Goal: Task Accomplishment & Management: Manage account settings

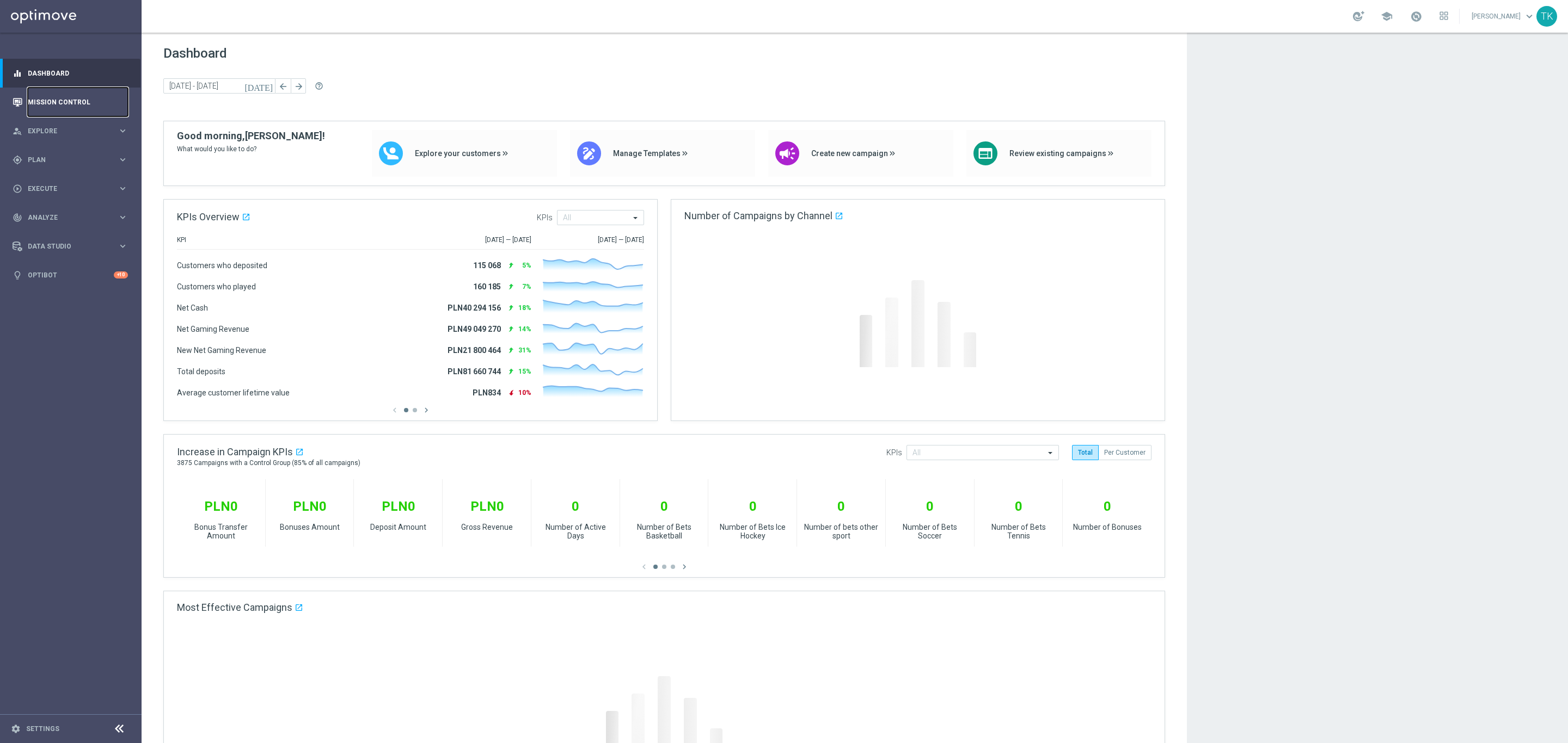
click at [67, 97] on link "Mission Control" at bounding box center [78, 102] width 100 height 29
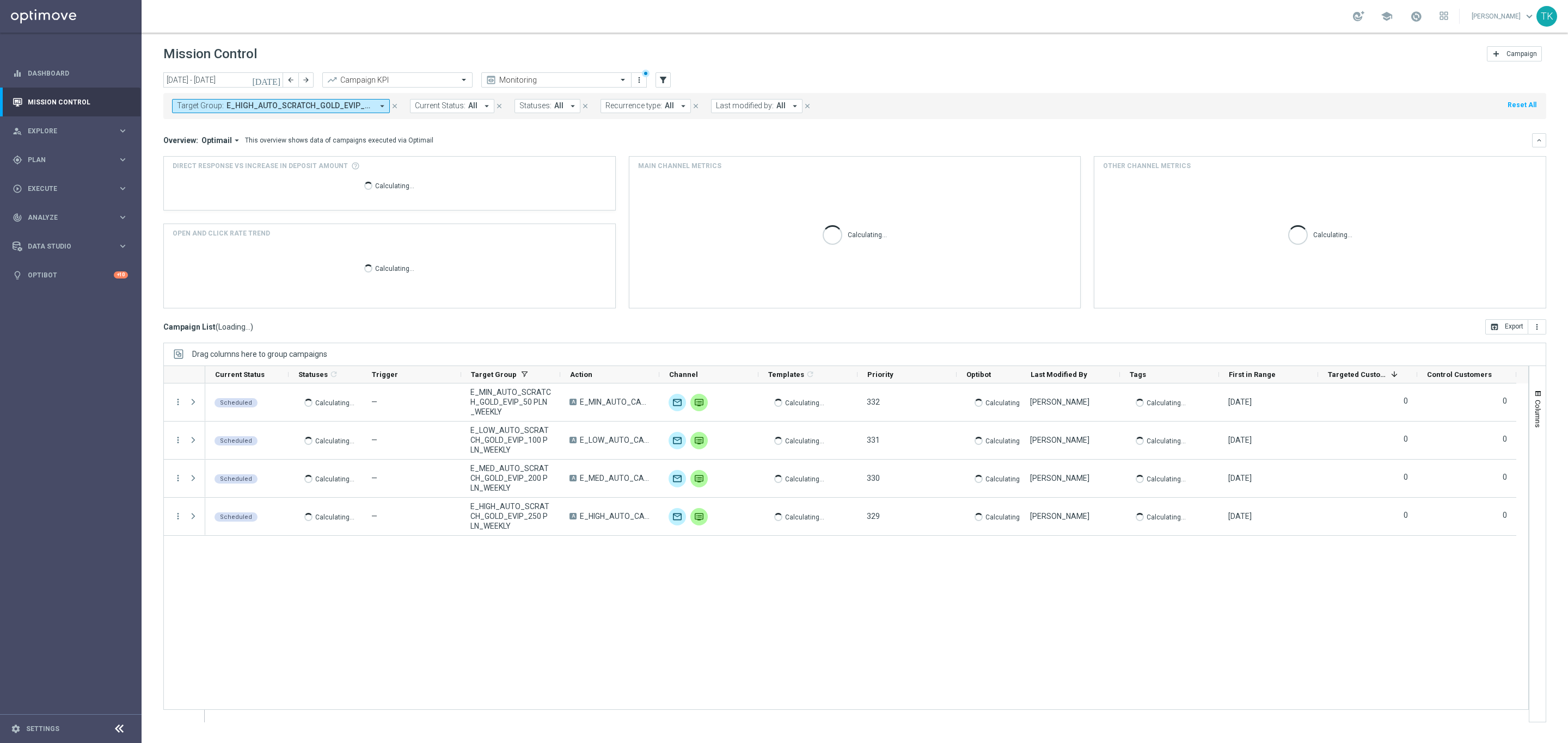
click at [322, 107] on span "E_HIGH_AUTO_SCRATCH_GOLD_EVIP_250 PLN_WEEKLY, E_LOW_AUTO_SCRATCH_GOLD_EVIP_100 …" at bounding box center [299, 105] width 147 height 9
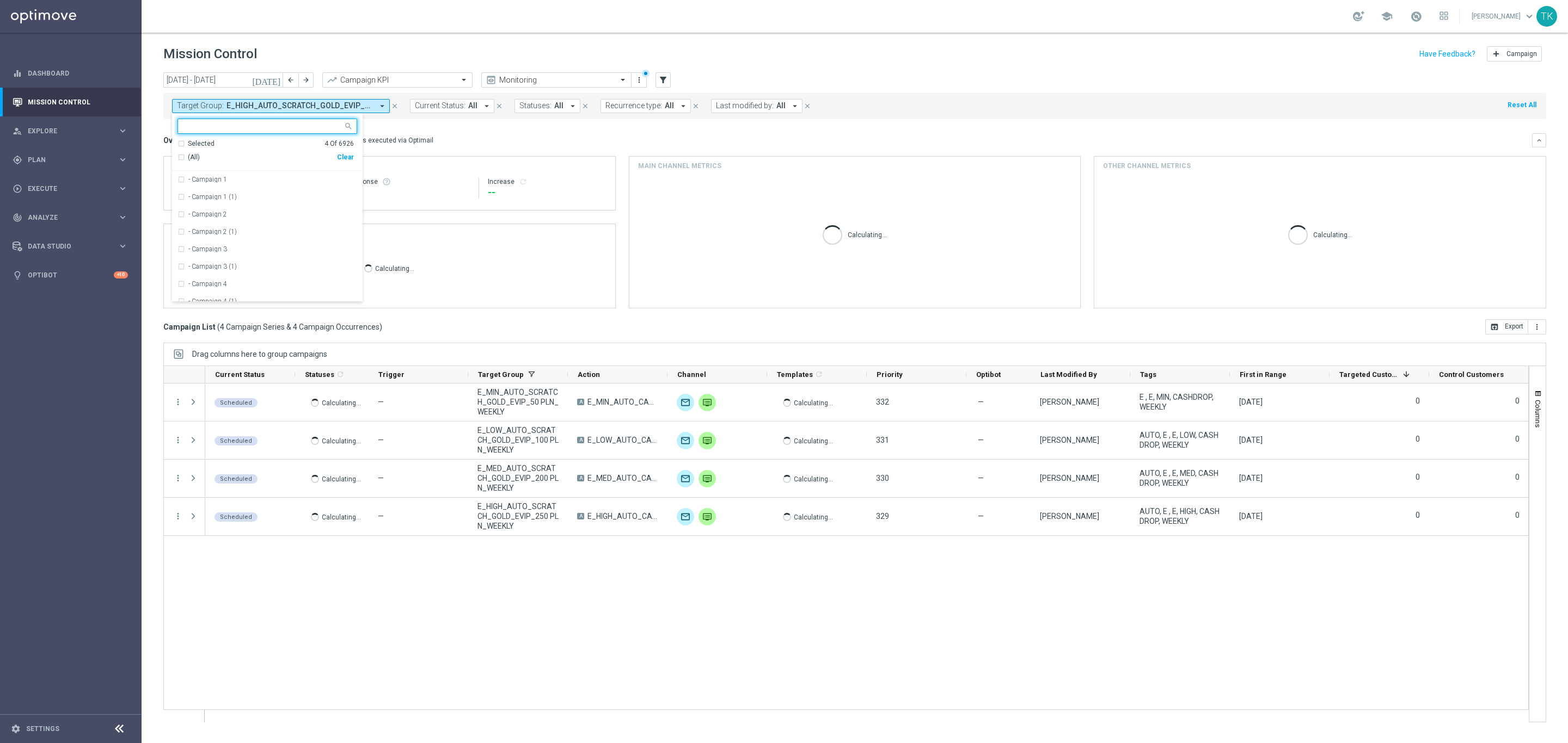
click at [0, 0] on div "Clear" at bounding box center [0, 0] width 0 height 0
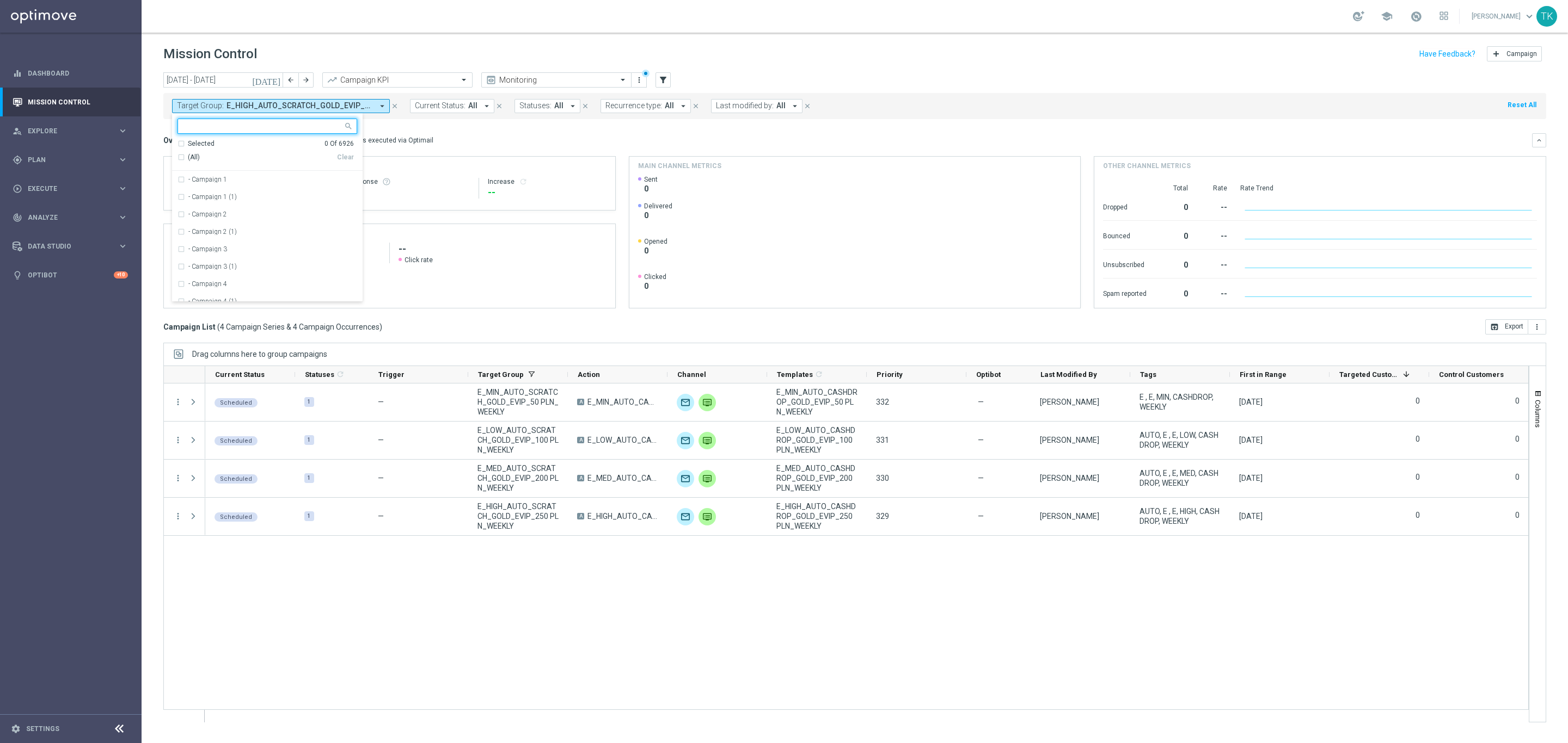
click at [218, 131] on input "text" at bounding box center [264, 126] width 160 height 9
paste input "E_ALL_TARGET_OFFER_PLANSZA EP_190825"
click at [238, 177] on label "E_ALL_TARGET_OFFER_PLANSZA EP_190825" at bounding box center [256, 179] width 135 height 6
type input "E_ALL_TARGET_OFFER_PLANSZA EP_190825"
click at [156, 131] on div "today 25 Aug 2025 - 31 Aug 2025 arrow_back arrow_forward Campaign KPI trending_…" at bounding box center [855, 402] width 1426 height 661
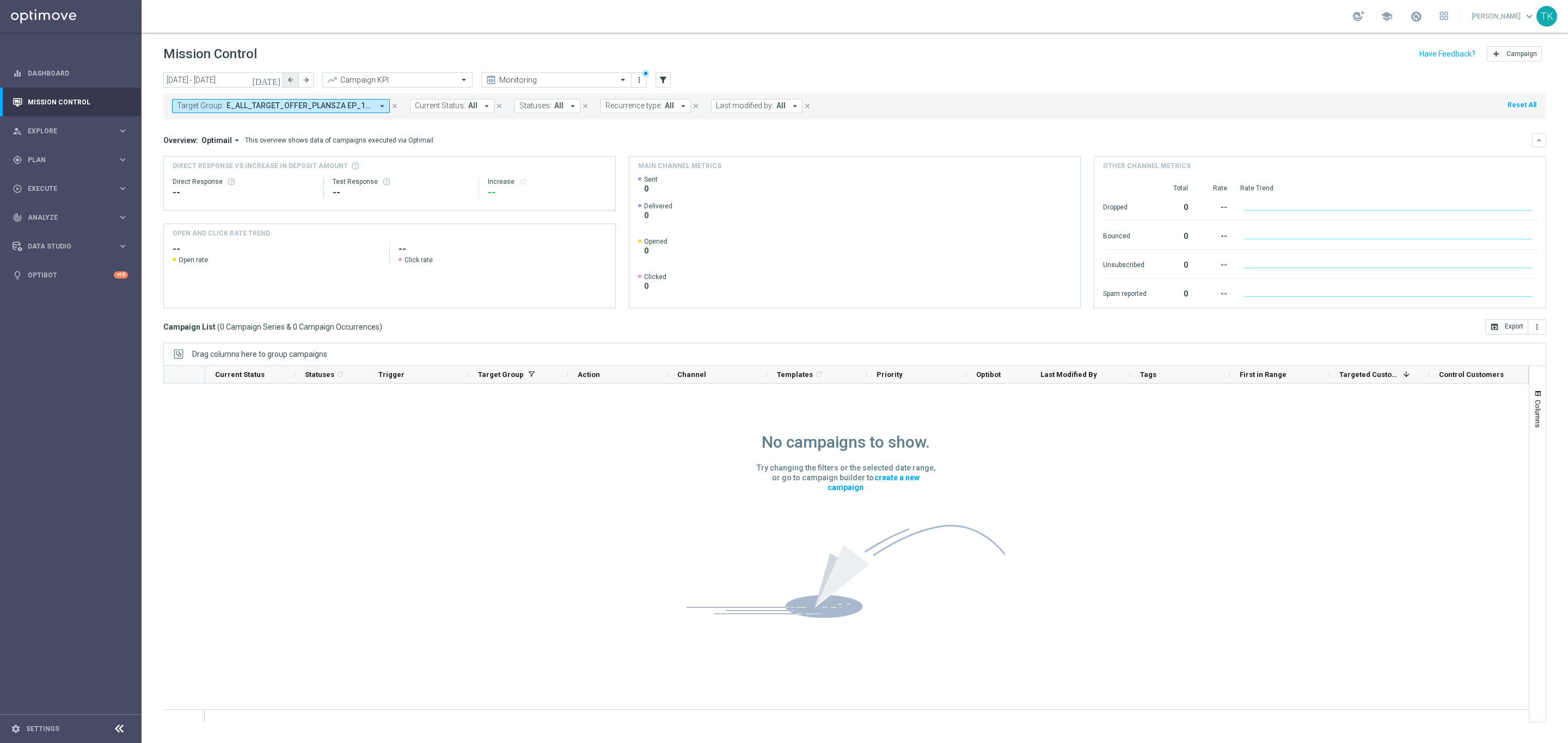
click at [290, 78] on icon "arrow_back" at bounding box center [290, 80] width 8 height 8
type input "18 Aug 2025 - 24 Aug 2025"
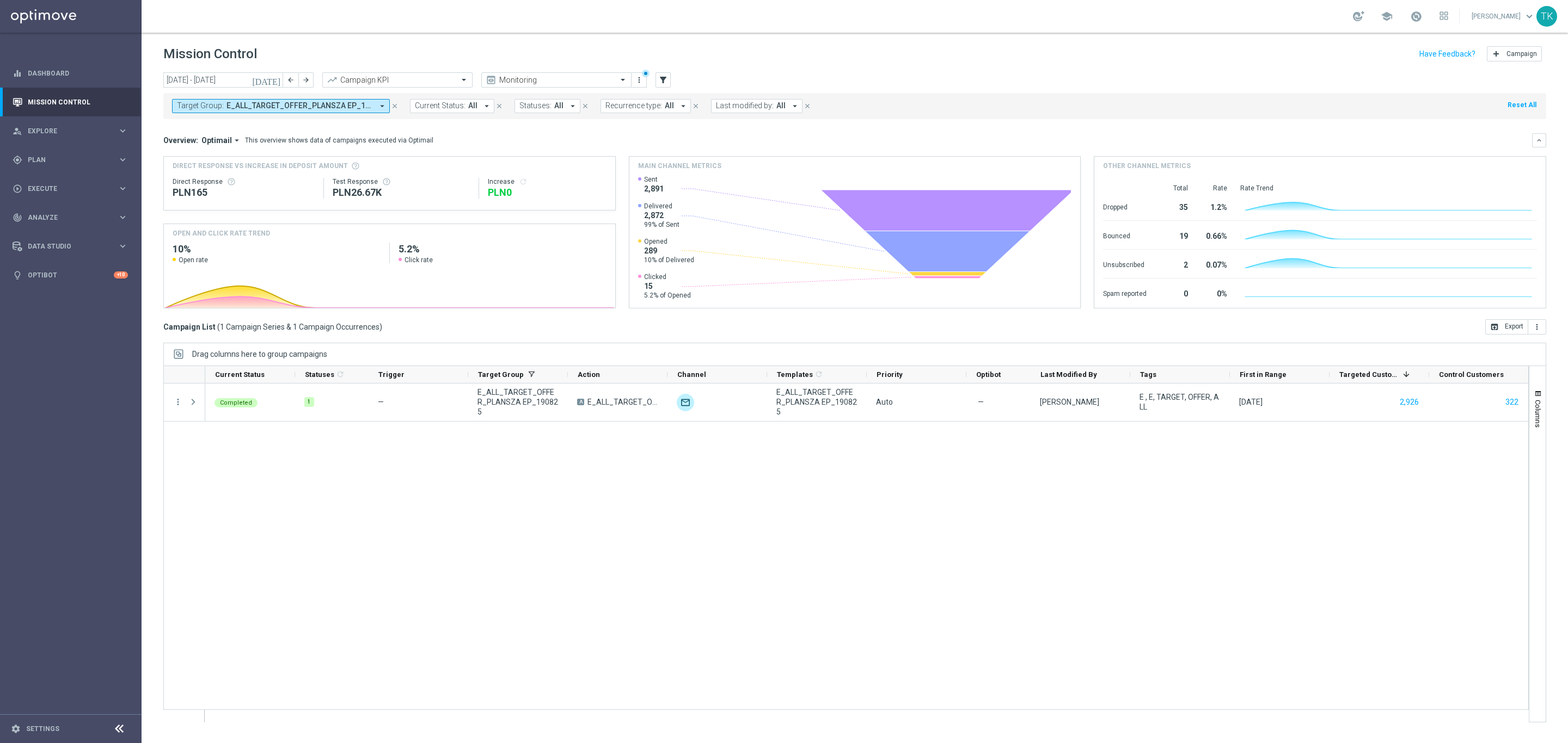
click at [306, 107] on span "E_ALL_TARGET_OFFER_PLANSZA EP_190825" at bounding box center [299, 105] width 147 height 9
click at [0, 0] on div "Clear" at bounding box center [0, 0] width 0 height 0
click at [263, 123] on input "text" at bounding box center [264, 126] width 160 height 9
paste input "REACQ_ALL_TARGET_OFFER_PLANSZA EP_190825"
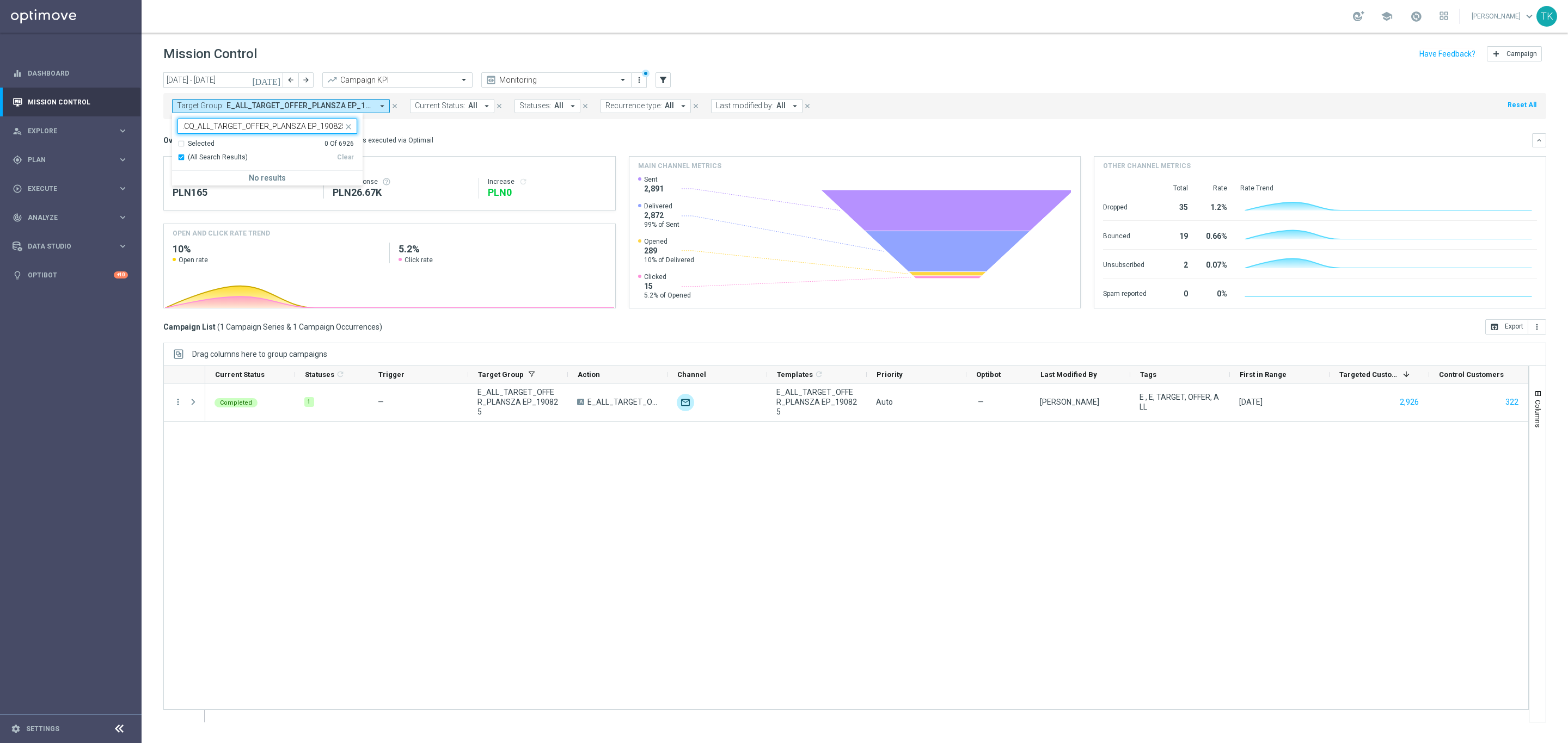
type input "REACQ_ALL_TARGET_OFFER_PLANSZA EP_190825"
click at [235, 125] on input "REACQ_ALL_TARGET_OFFER_PLANSZA EP_190825" at bounding box center [264, 126] width 160 height 9
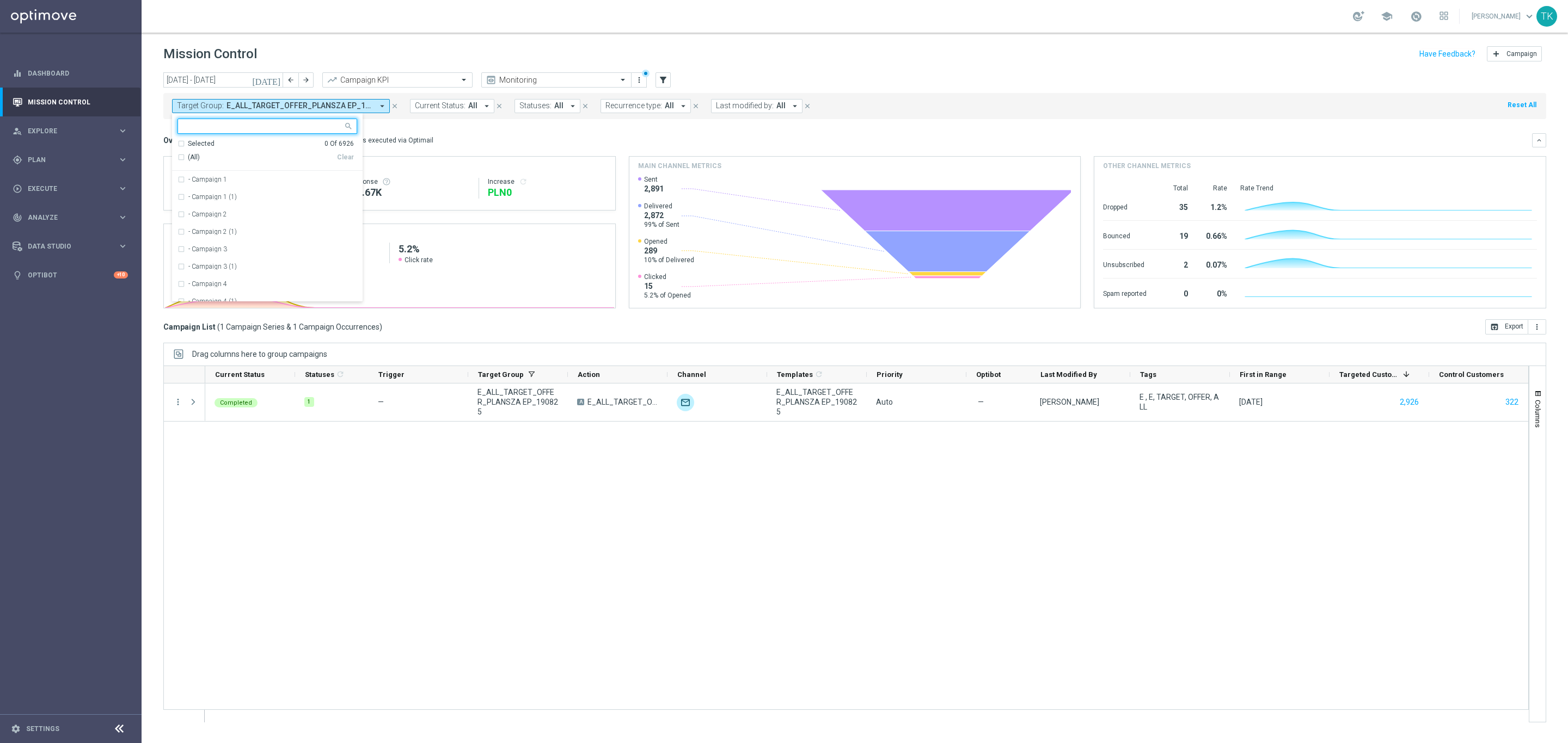
paste input "REACQ_ALL_TARGET_OFFER_PLANSZA EP_190825"
type input "REACQ_ALL_TARGET_OFFER_PLANSZA EP"
click at [310, 195] on label "REACQ_ALL_TARGET_OFFER_PLANSZA EP_ZBR_REM_190825" at bounding box center [273, 197] width 169 height 6
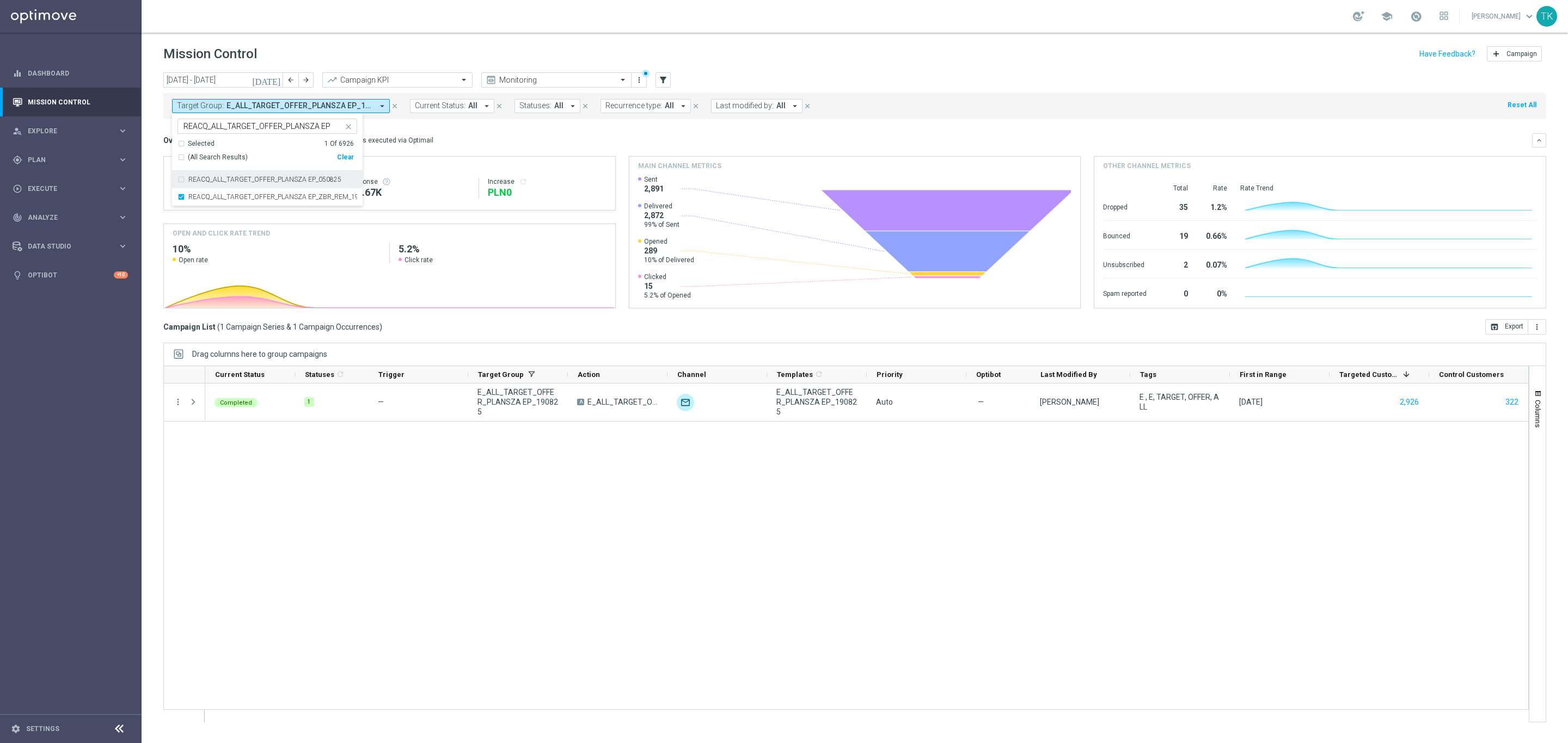
click at [157, 144] on div "today 18 Aug 2025 - 24 Aug 2025 arrow_back arrow_forward Campaign KPI trending_…" at bounding box center [855, 402] width 1426 height 661
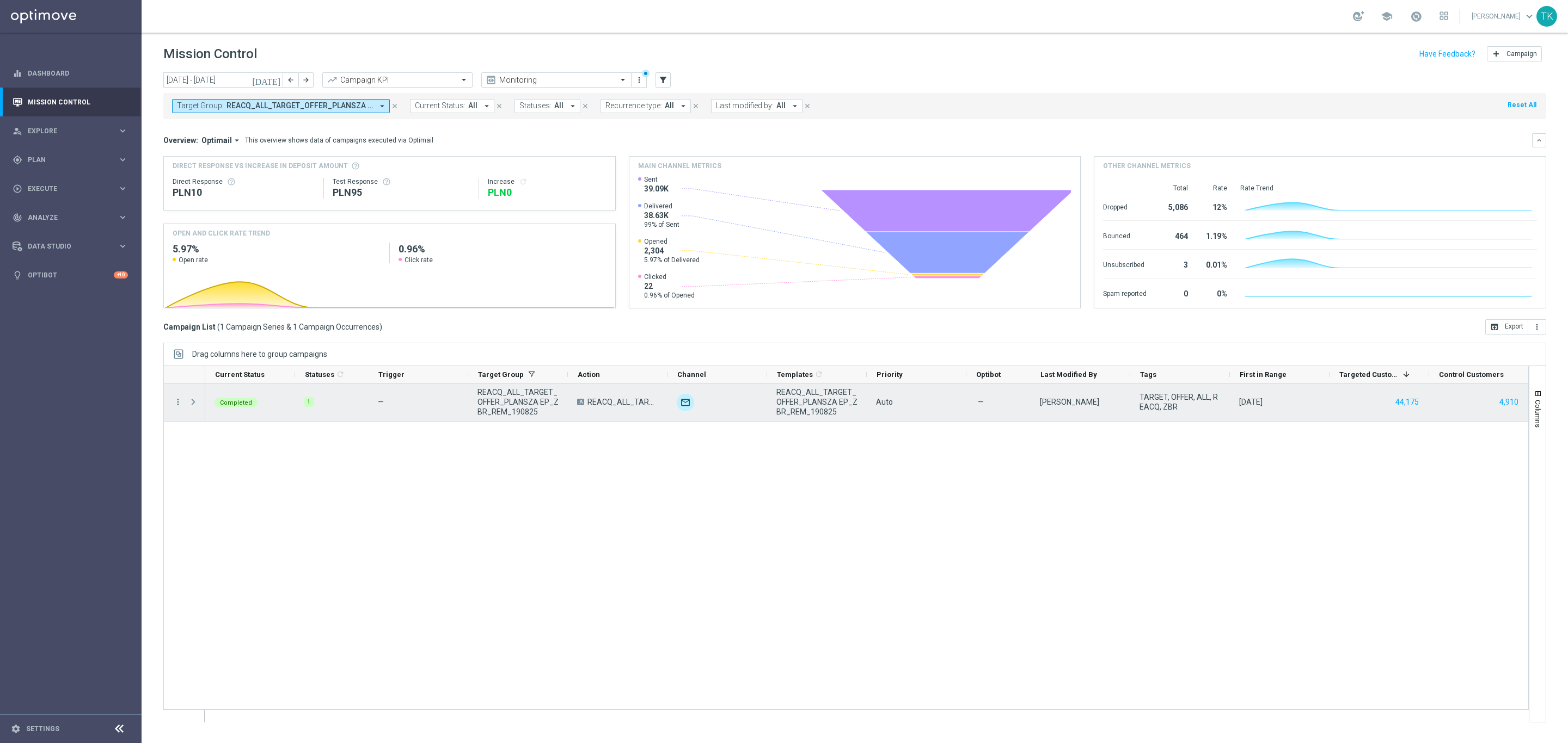
click at [508, 403] on span "REACQ_ALL_TARGET_OFFER_PLANSZA EP_ZBR_REM_190825" at bounding box center [518, 402] width 81 height 30
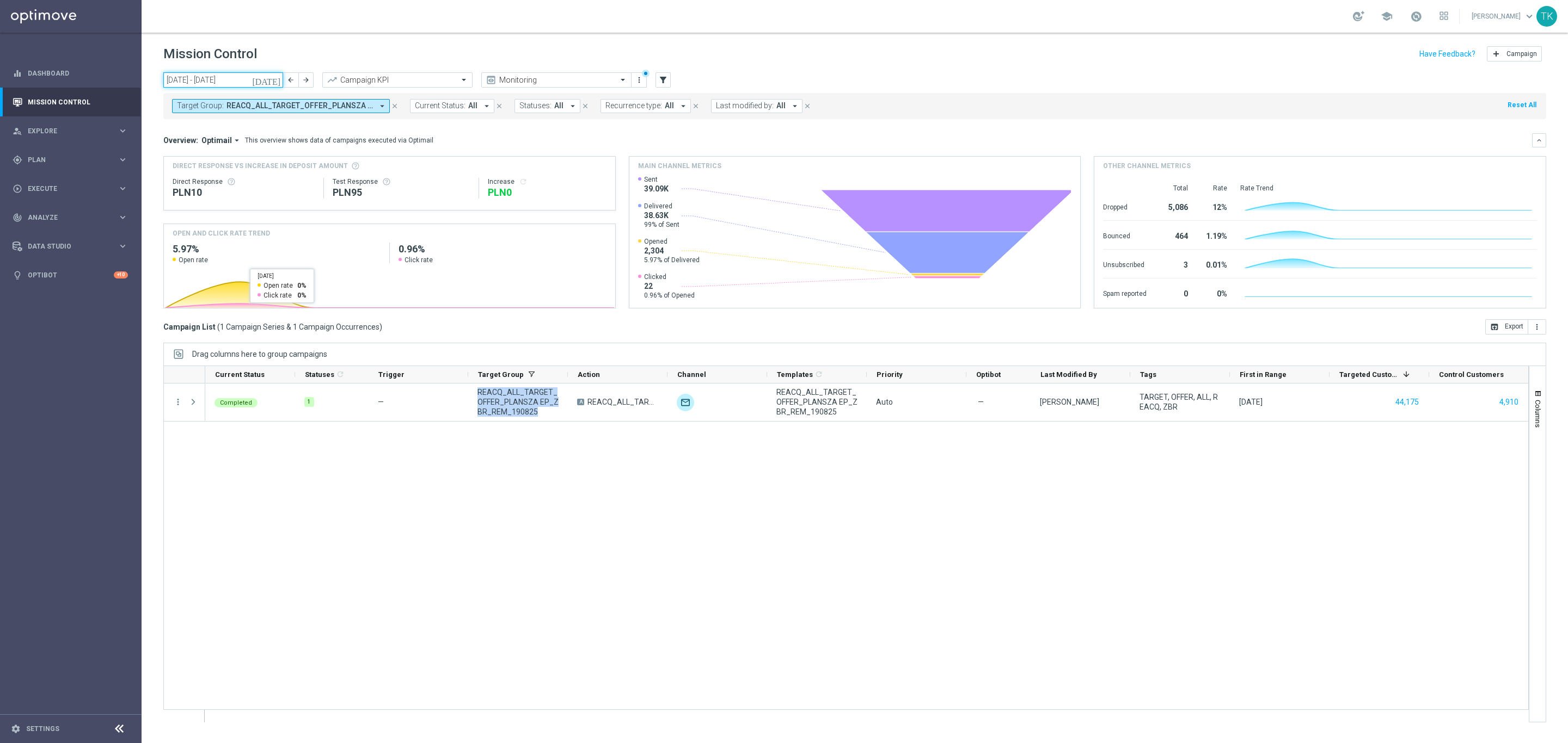
click at [211, 82] on input "18 Aug 2025 - 24 Aug 2025" at bounding box center [223, 80] width 120 height 15
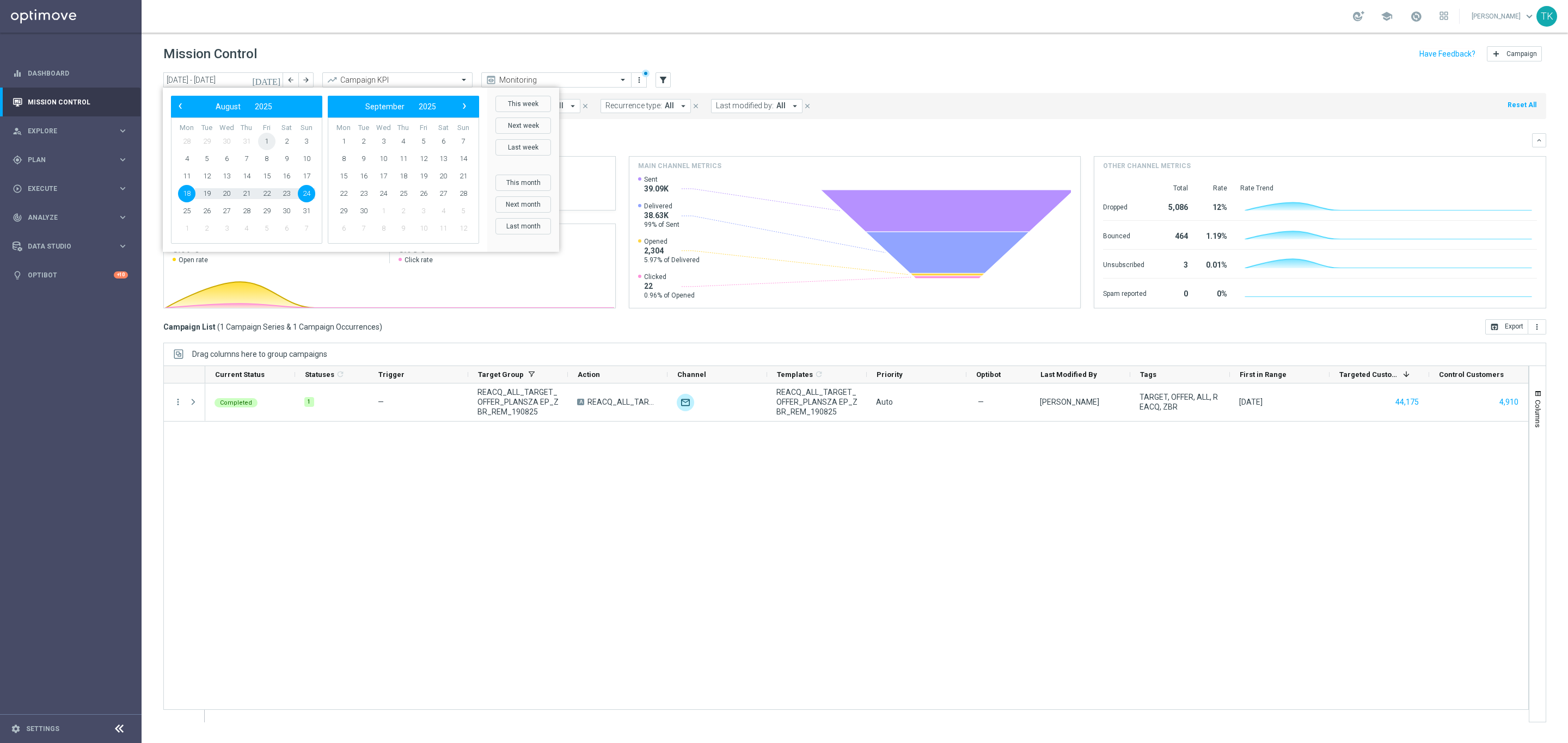
click at [272, 146] on span "1" at bounding box center [266, 141] width 17 height 17
click at [307, 214] on span "31" at bounding box center [306, 211] width 17 height 17
type input "01 Aug 2025 - 31 Aug 2025"
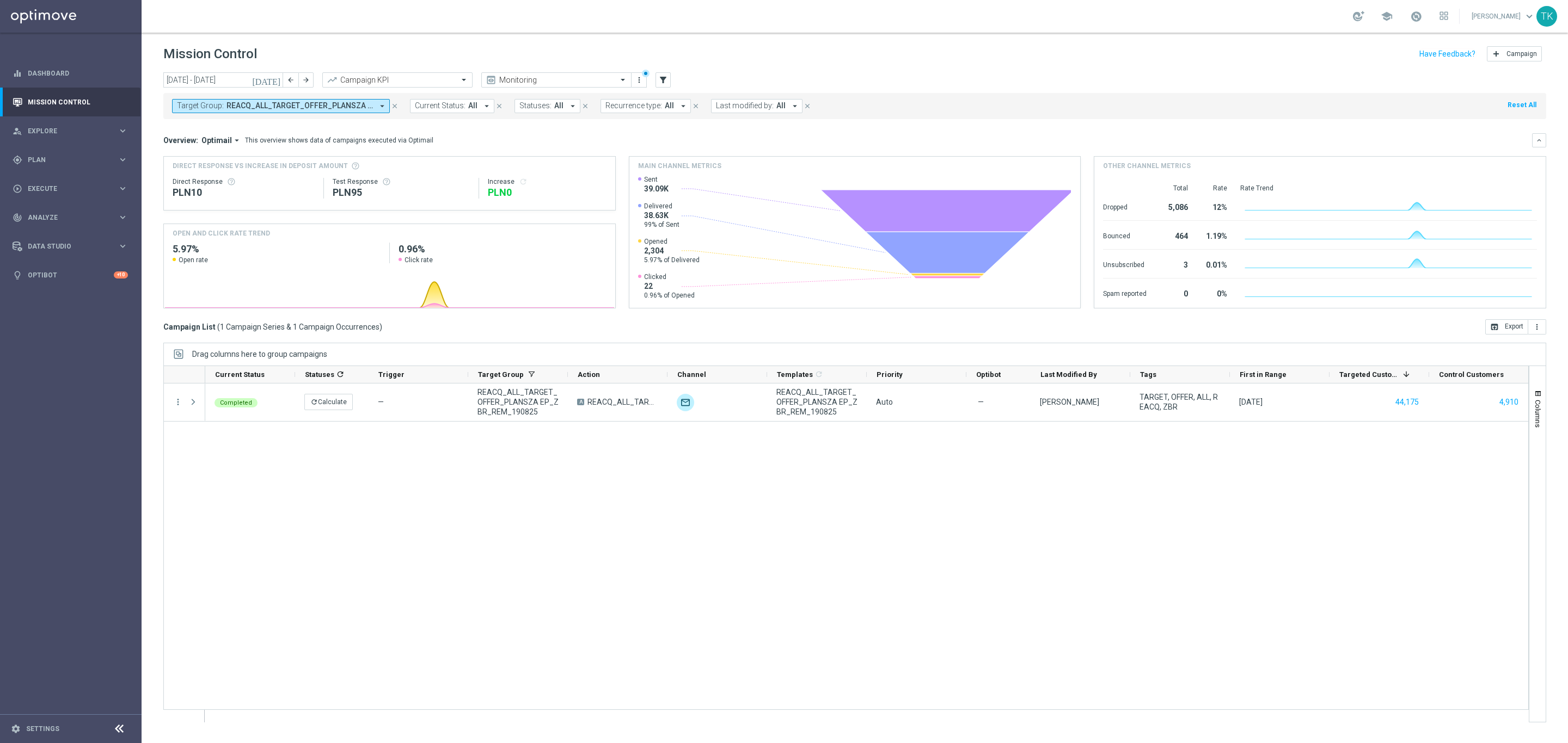
click at [314, 103] on span "REACQ_ALL_TARGET_OFFER_PLANSZA EP_ZBR_REM_190825" at bounding box center [299, 105] width 147 height 9
click at [0, 0] on div "Clear" at bounding box center [0, 0] width 0 height 0
click at [224, 124] on input "text" at bounding box center [264, 126] width 160 height 9
paste input "E_ALL_TARGET_BET_50 WEEKEND ZUZEL_020825"
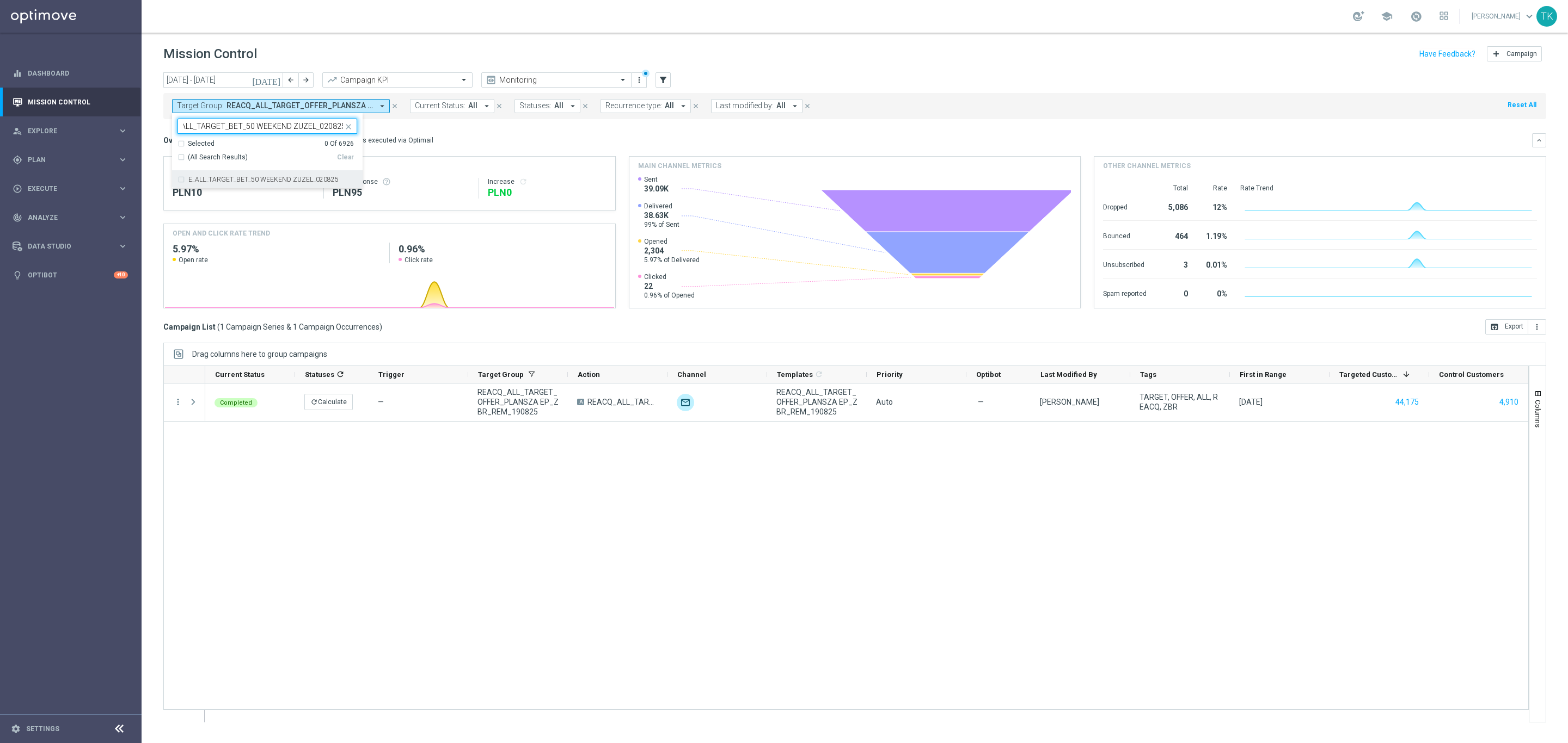
click at [207, 180] on label "E_ALL_TARGET_BET_50 WEEKEND ZUZEL_020825" at bounding box center [264, 179] width 150 height 6
type input "E_ALL_TARGET_BET_50 WEEKEND ZUZEL_020825"
click at [162, 140] on div "today 01 Aug 2025 - 31 Aug 2025 arrow_back arrow_forward Campaign KPI trending_…" at bounding box center [855, 402] width 1426 height 661
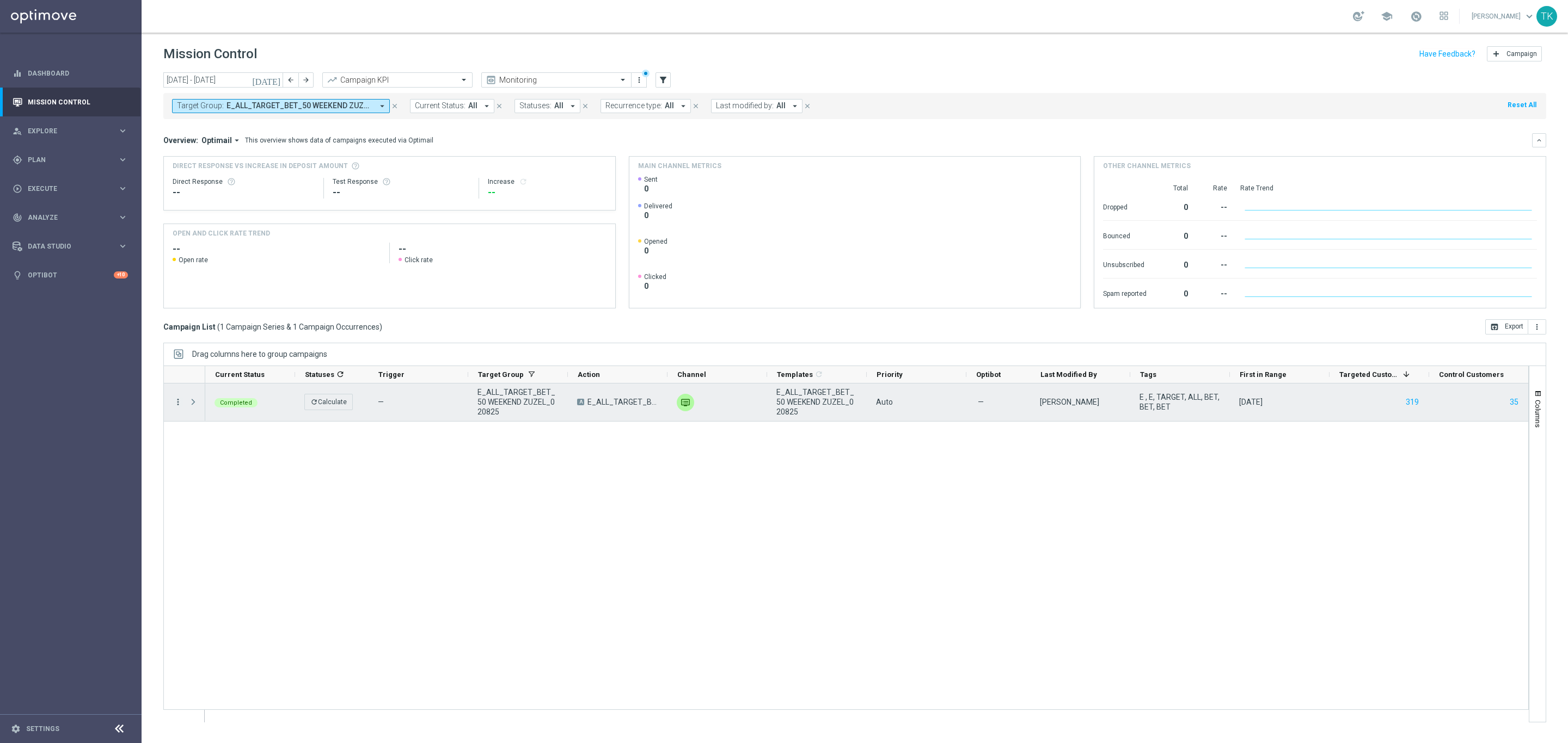
click at [177, 398] on icon "more_vert" at bounding box center [178, 402] width 10 height 10
click at [218, 407] on span "Campaign Details" at bounding box center [227, 409] width 55 height 8
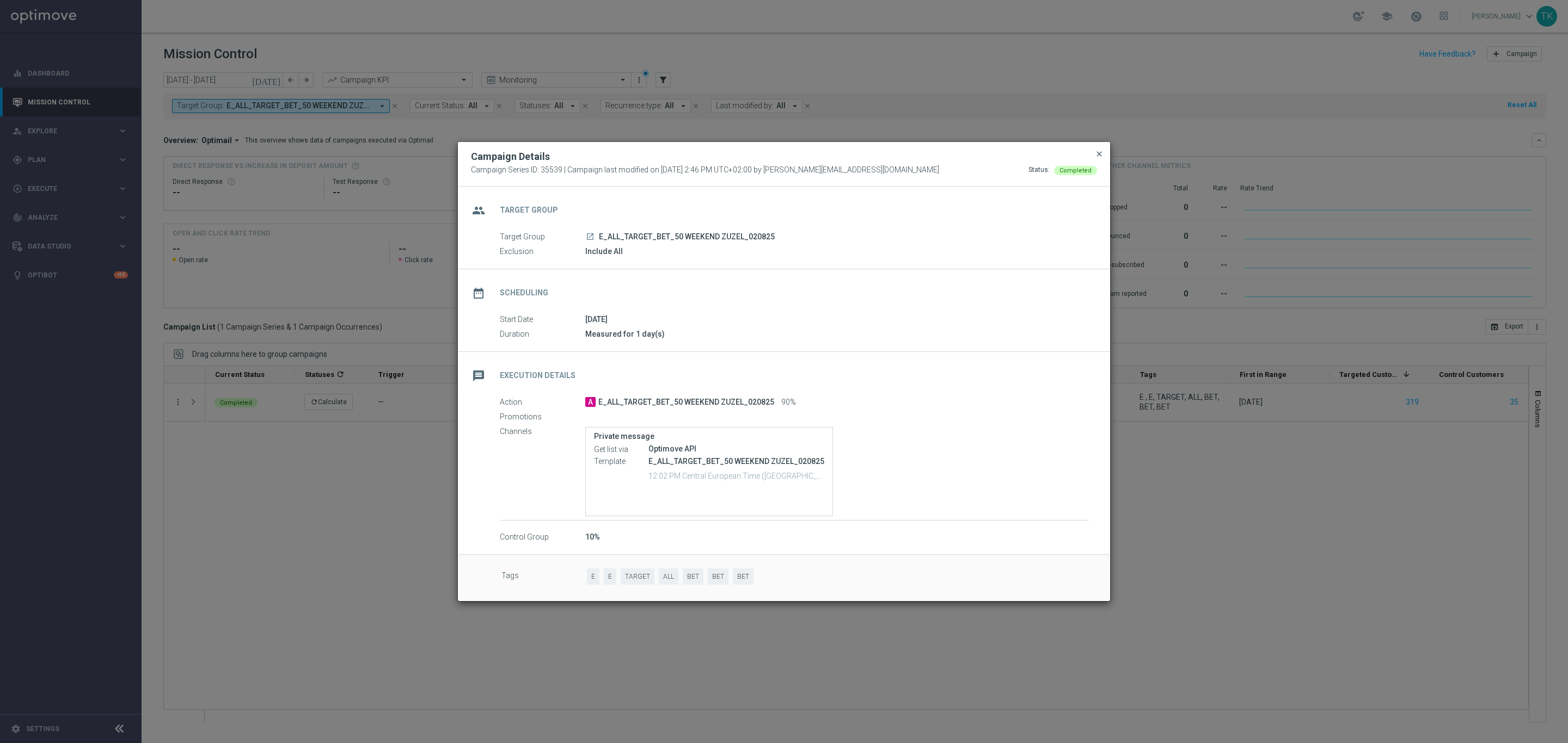
click at [1096, 153] on span "close" at bounding box center [1099, 153] width 9 height 9
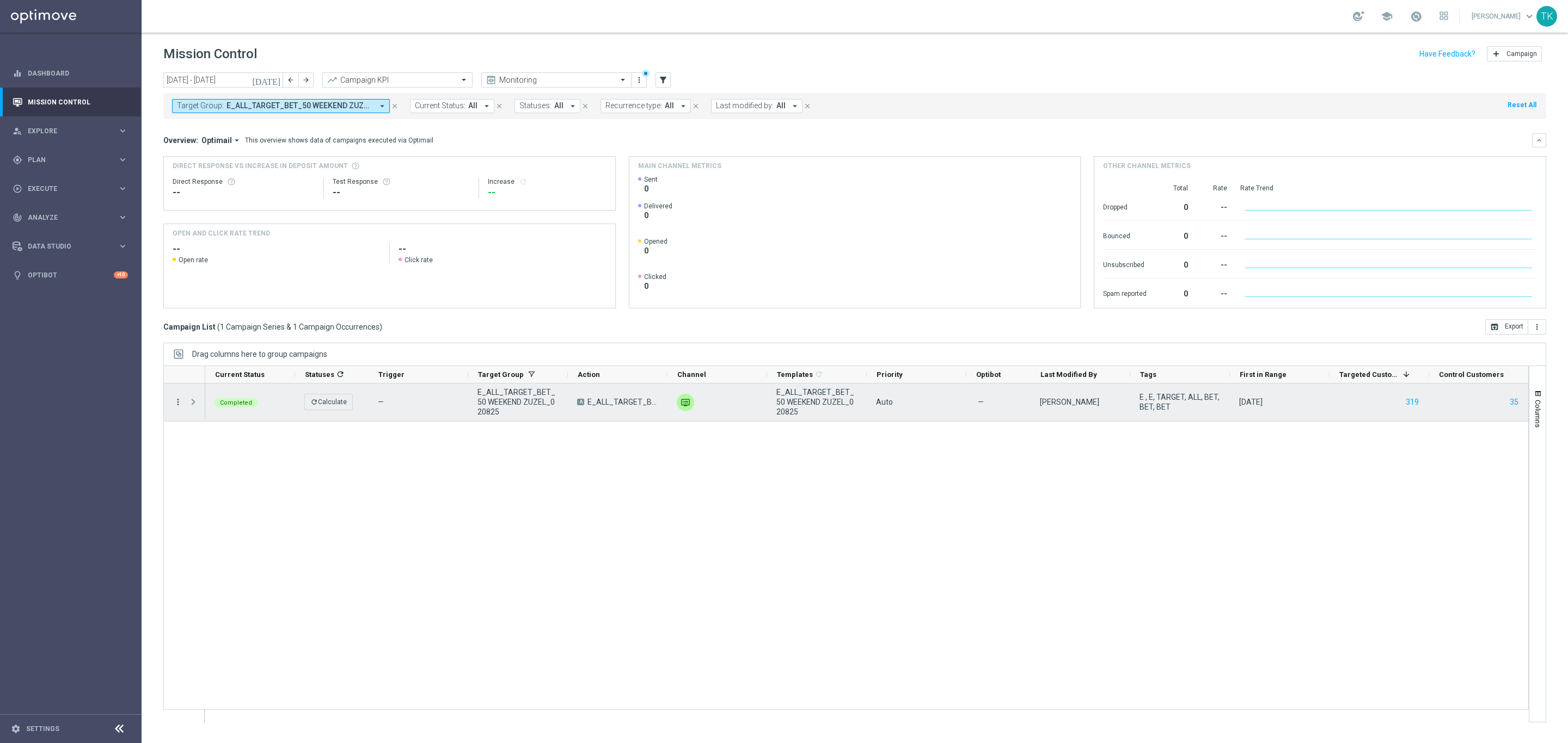
click at [177, 405] on icon "more_vert" at bounding box center [178, 402] width 10 height 10
click at [233, 427] on span "Campaign Metrics" at bounding box center [228, 424] width 56 height 8
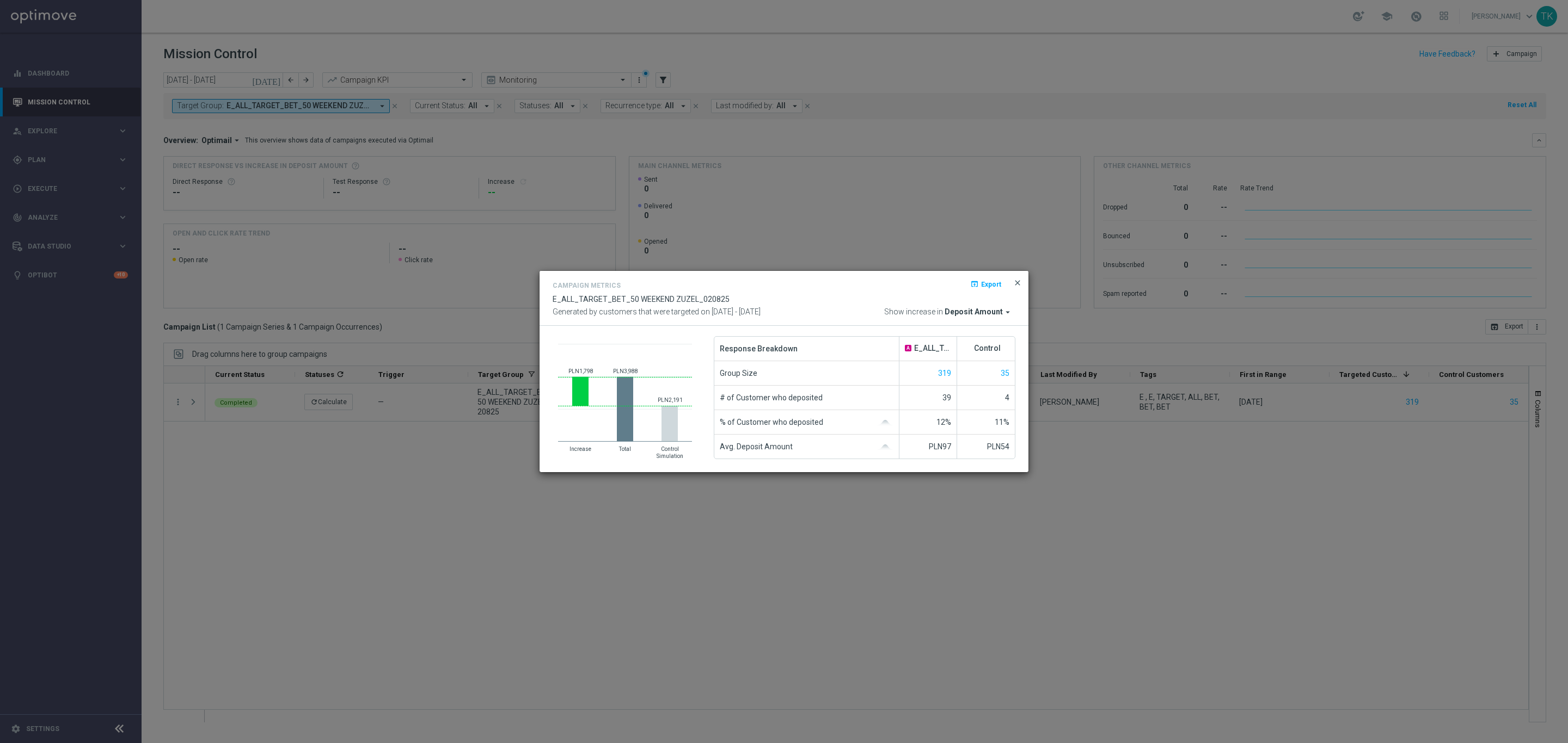
click at [1021, 279] on span "close" at bounding box center [1017, 283] width 9 height 9
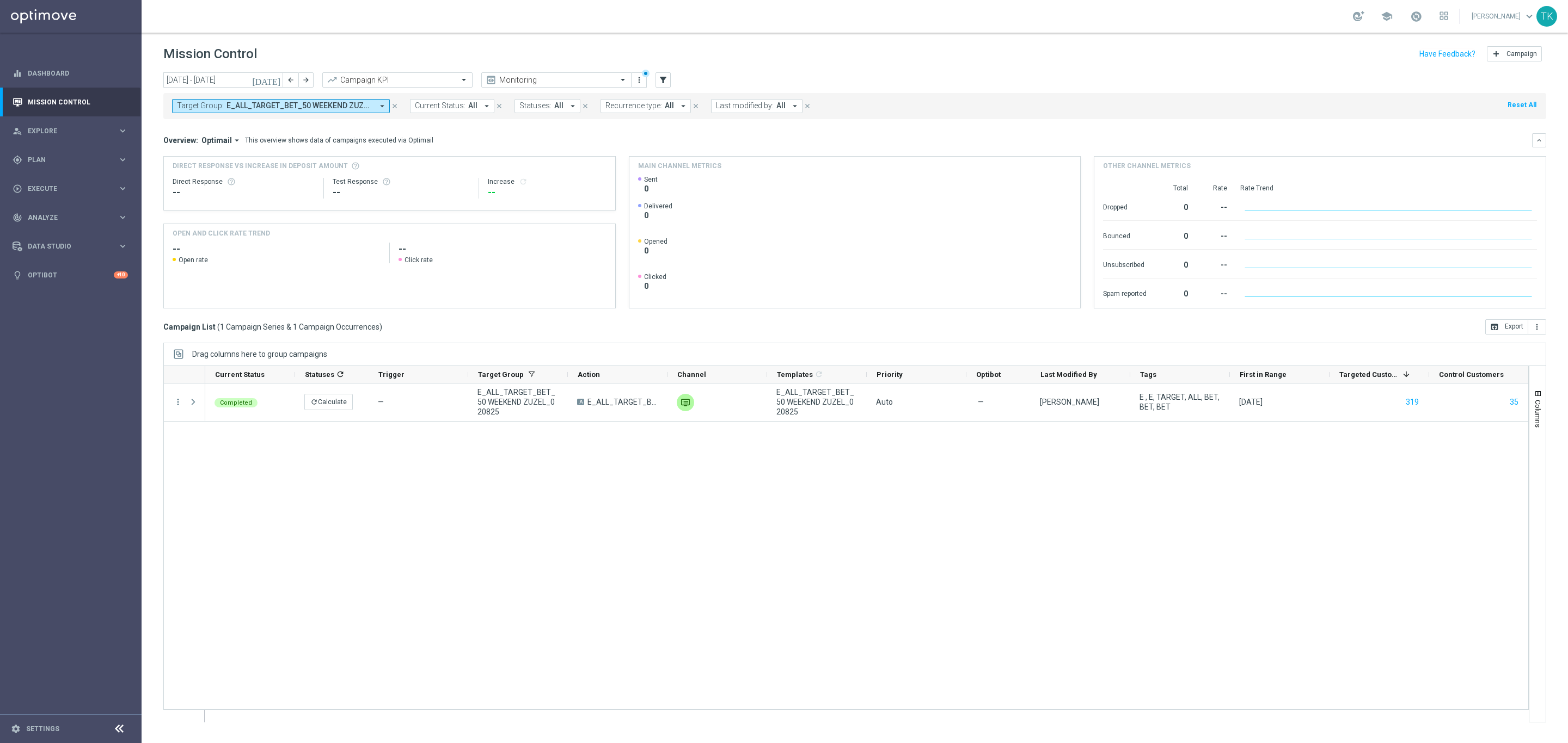
click at [315, 106] on span "E_ALL_TARGET_BET_50 WEEKEND ZUZEL_020825" at bounding box center [299, 105] width 147 height 9
click at [0, 0] on div "Clear" at bounding box center [0, 0] width 0 height 0
click at [235, 121] on div at bounding box center [261, 126] width 165 height 14
paste input "E_ALL_TARGET_OFFER_PLANSZA EP_050825"
click at [229, 181] on label "E_ALL_TARGET_OFFER_PLANSZA EP_050825" at bounding box center [256, 179] width 135 height 6
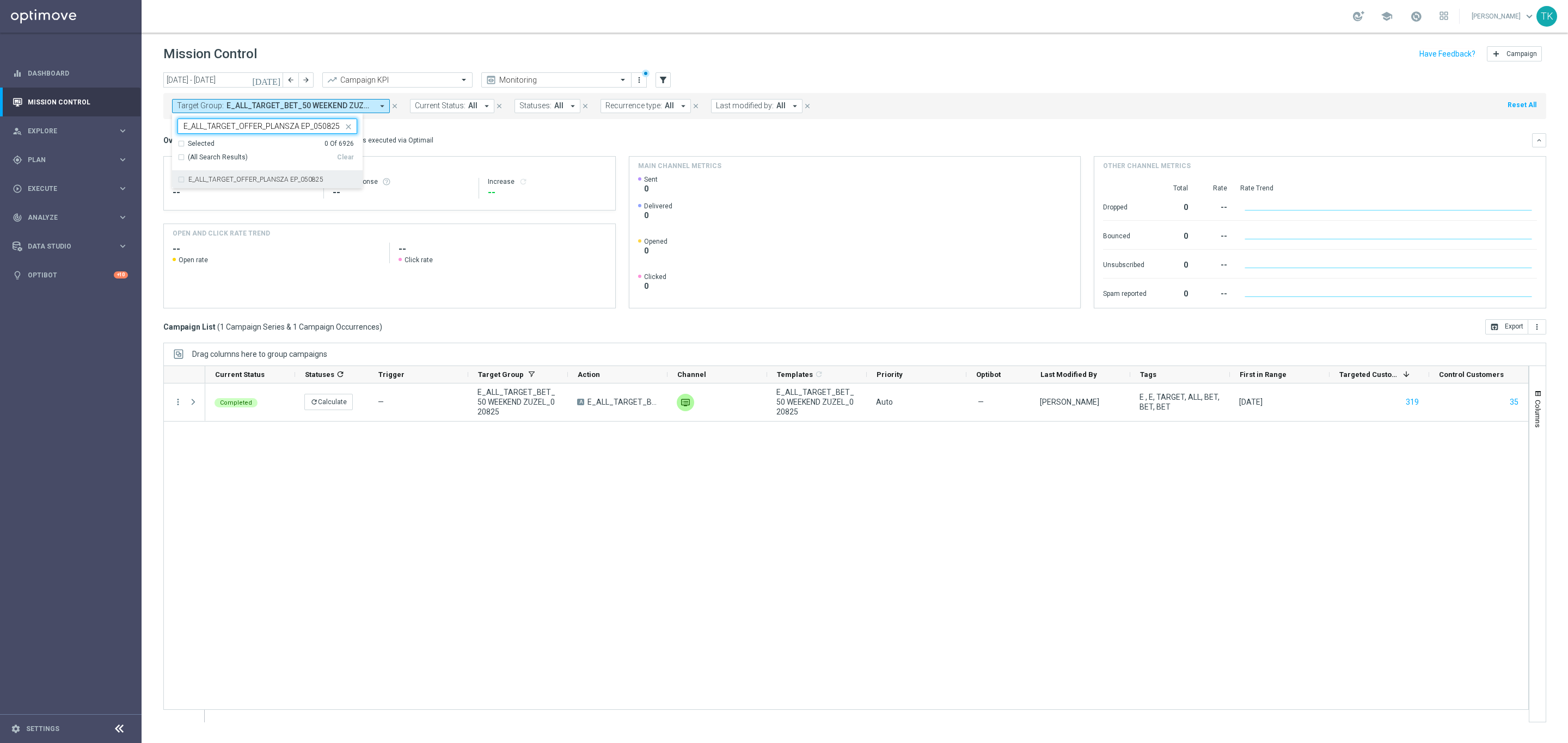
type input "E_ALL_TARGET_OFFER_PLANSZA EP_050825"
click at [155, 129] on div "today 01 Aug 2025 - 31 Aug 2025 arrow_back arrow_forward Campaign KPI trending_…" at bounding box center [855, 402] width 1426 height 661
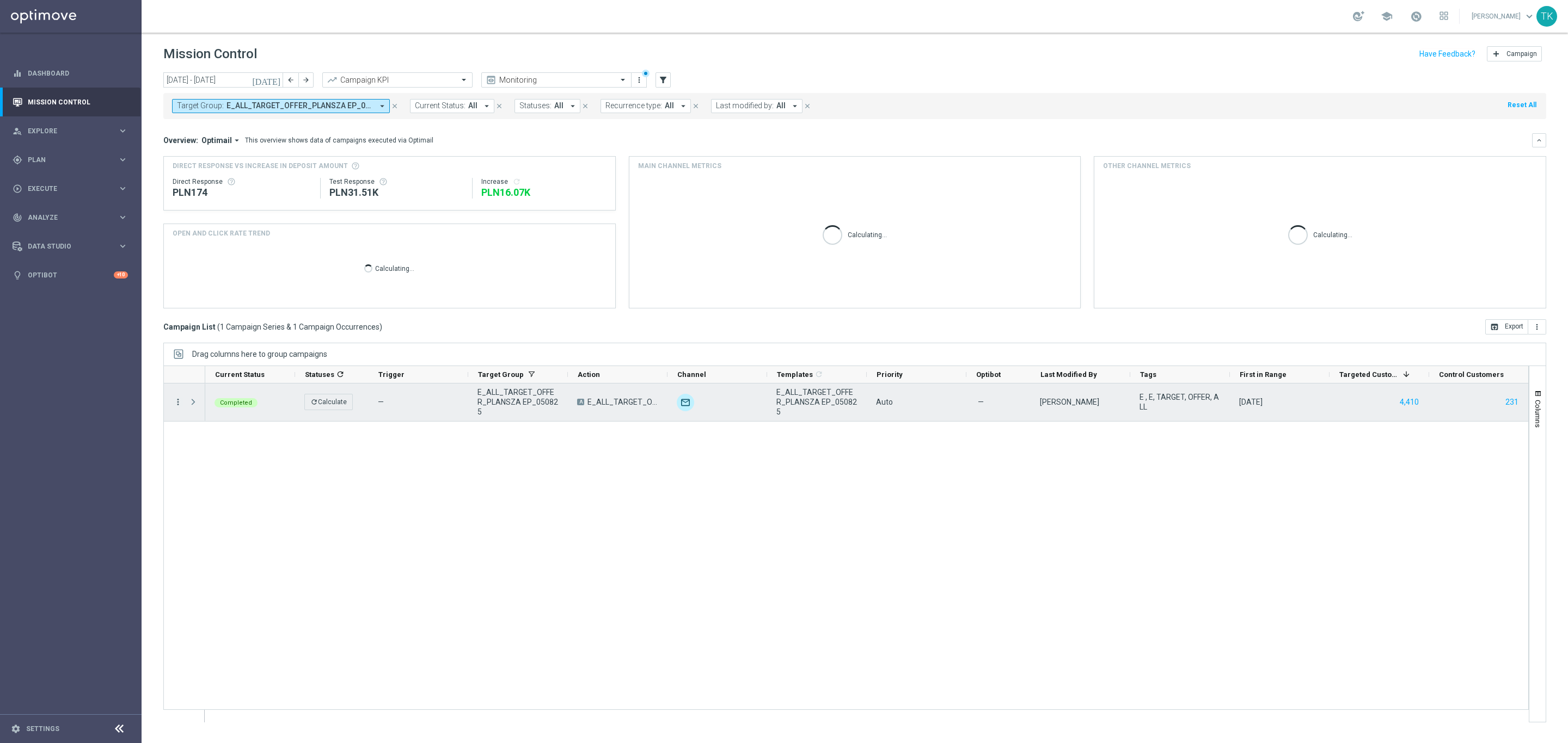
click at [176, 403] on icon "more_vert" at bounding box center [178, 402] width 10 height 10
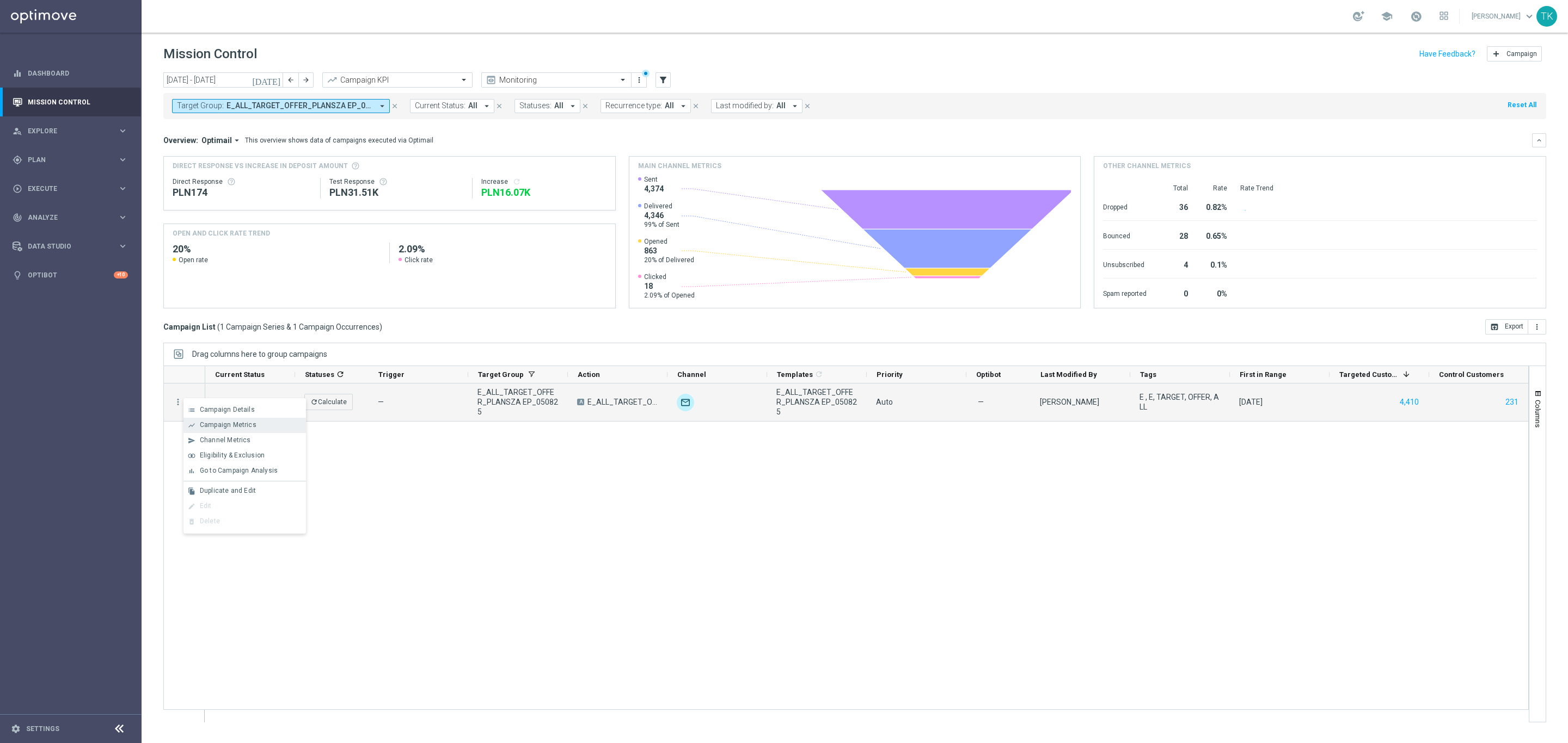
click at [229, 427] on span "Campaign Metrics" at bounding box center [228, 424] width 56 height 8
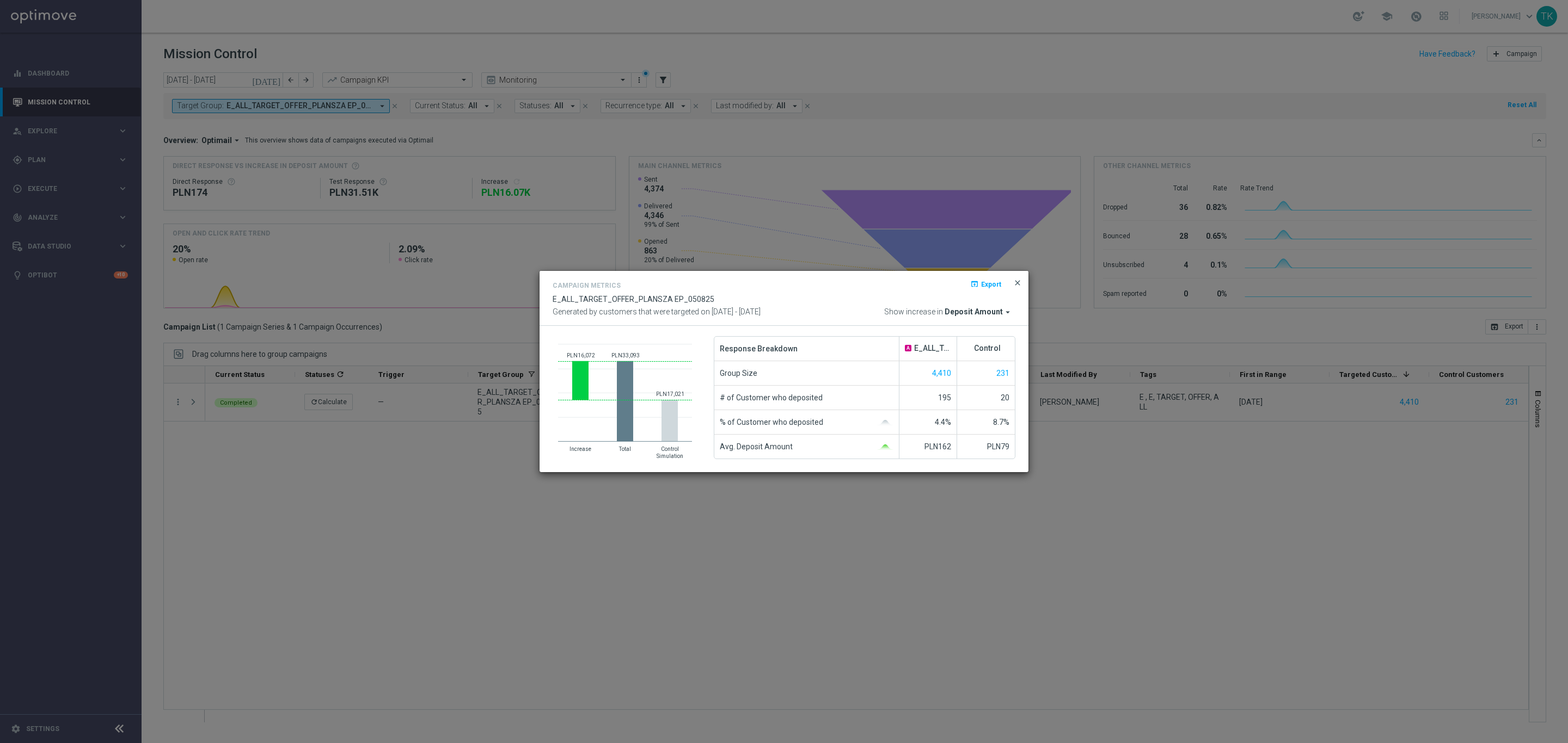
click at [1019, 281] on span "close" at bounding box center [1017, 283] width 9 height 9
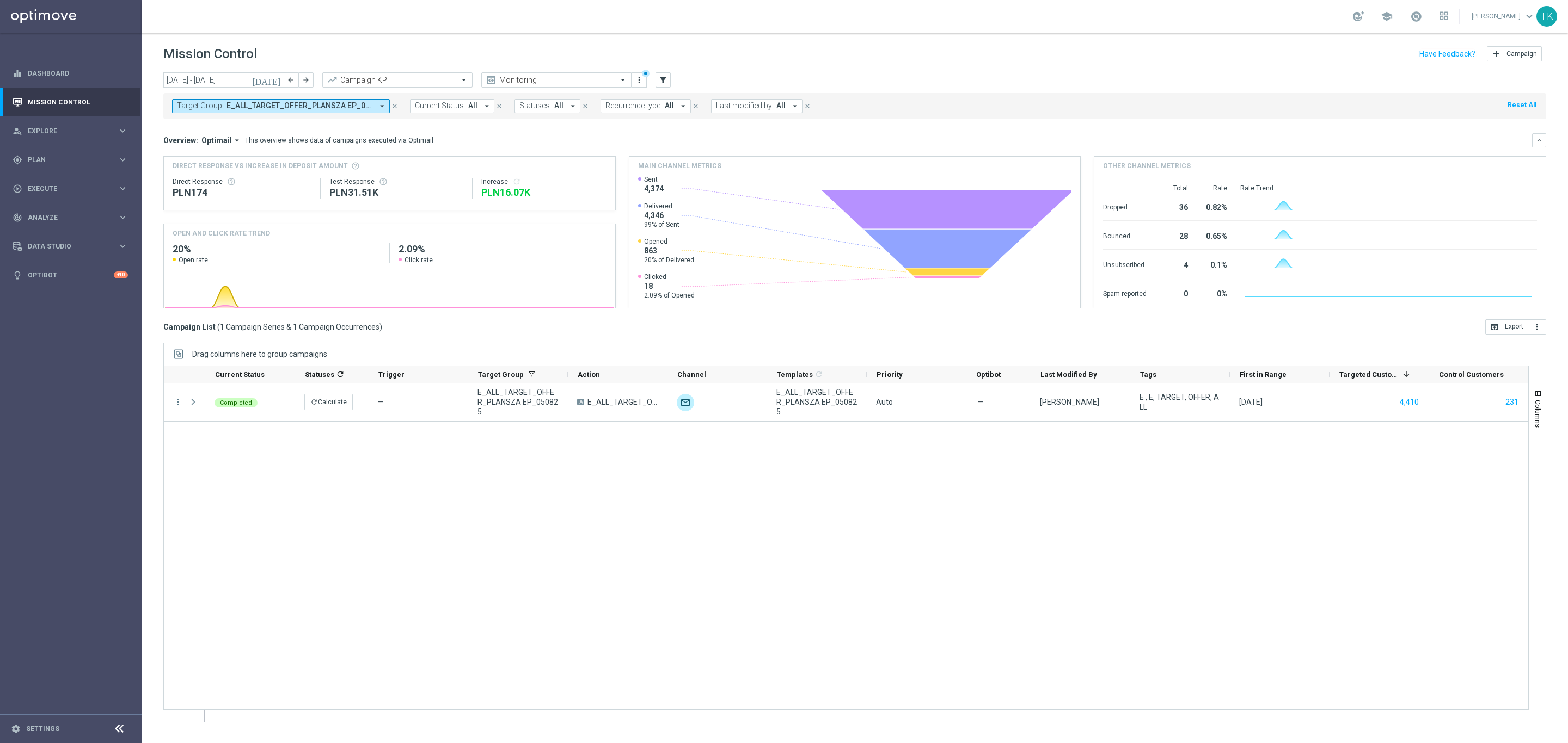
click at [309, 110] on span "E_ALL_TARGET_OFFER_PLANSZA EP_050825" at bounding box center [299, 105] width 147 height 9
click at [0, 0] on div "Clear" at bounding box center [0, 0] width 0 height 0
click at [198, 127] on input "text" at bounding box center [264, 126] width 160 height 9
type input "v"
paste input "E_ALL_TARGET_OFFER_PLANSZA EP_050825"
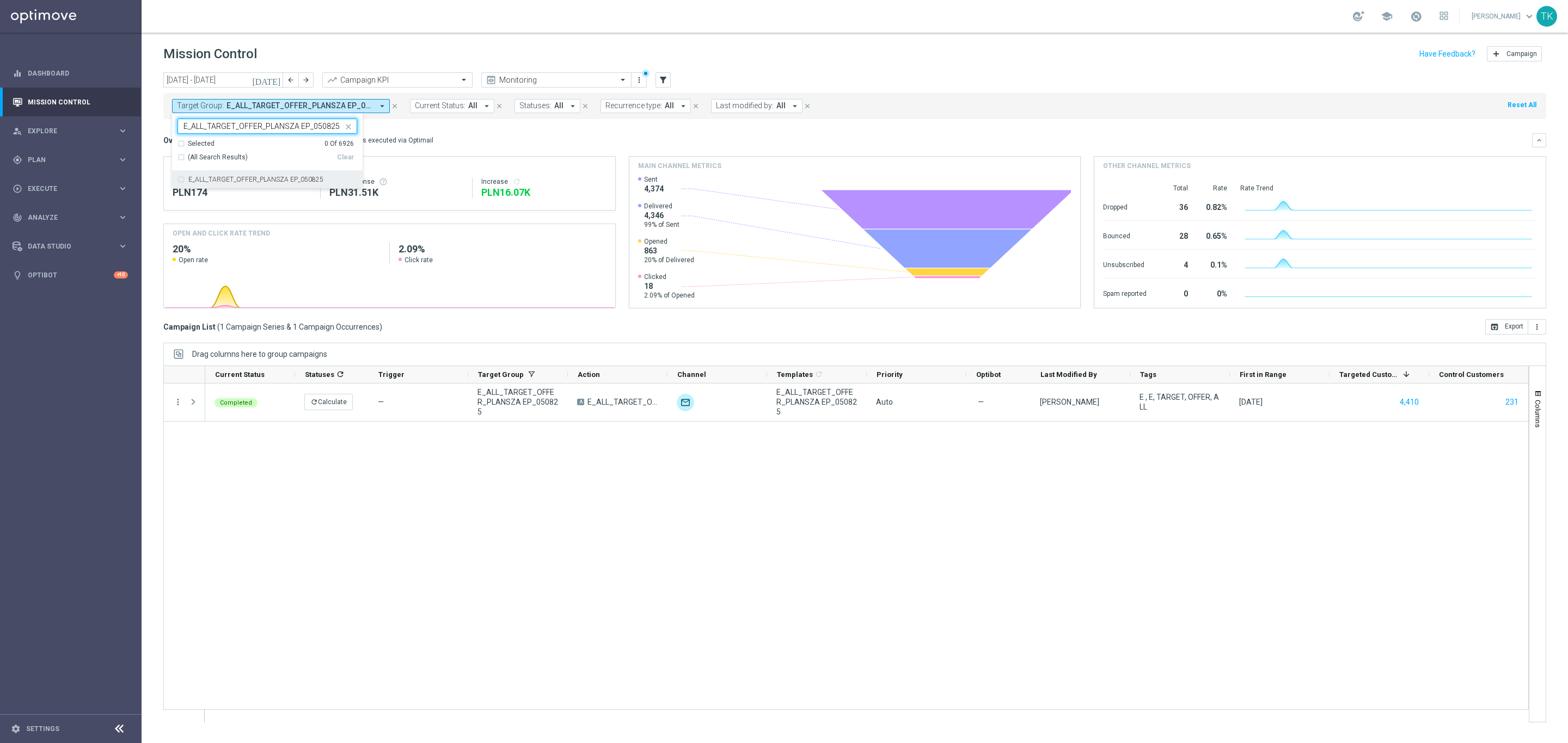
click at [214, 175] on div "E_ALL_TARGET_OFFER_PLANSZA EP_050825" at bounding box center [267, 179] width 180 height 17
type input "E_ALL_TARGET_OFFER_PLANSZA EP_050825"
click at [150, 149] on div "today 01 Aug 2025 - 31 Aug 2025 arrow_back arrow_forward Campaign KPI trending_…" at bounding box center [855, 402] width 1426 height 661
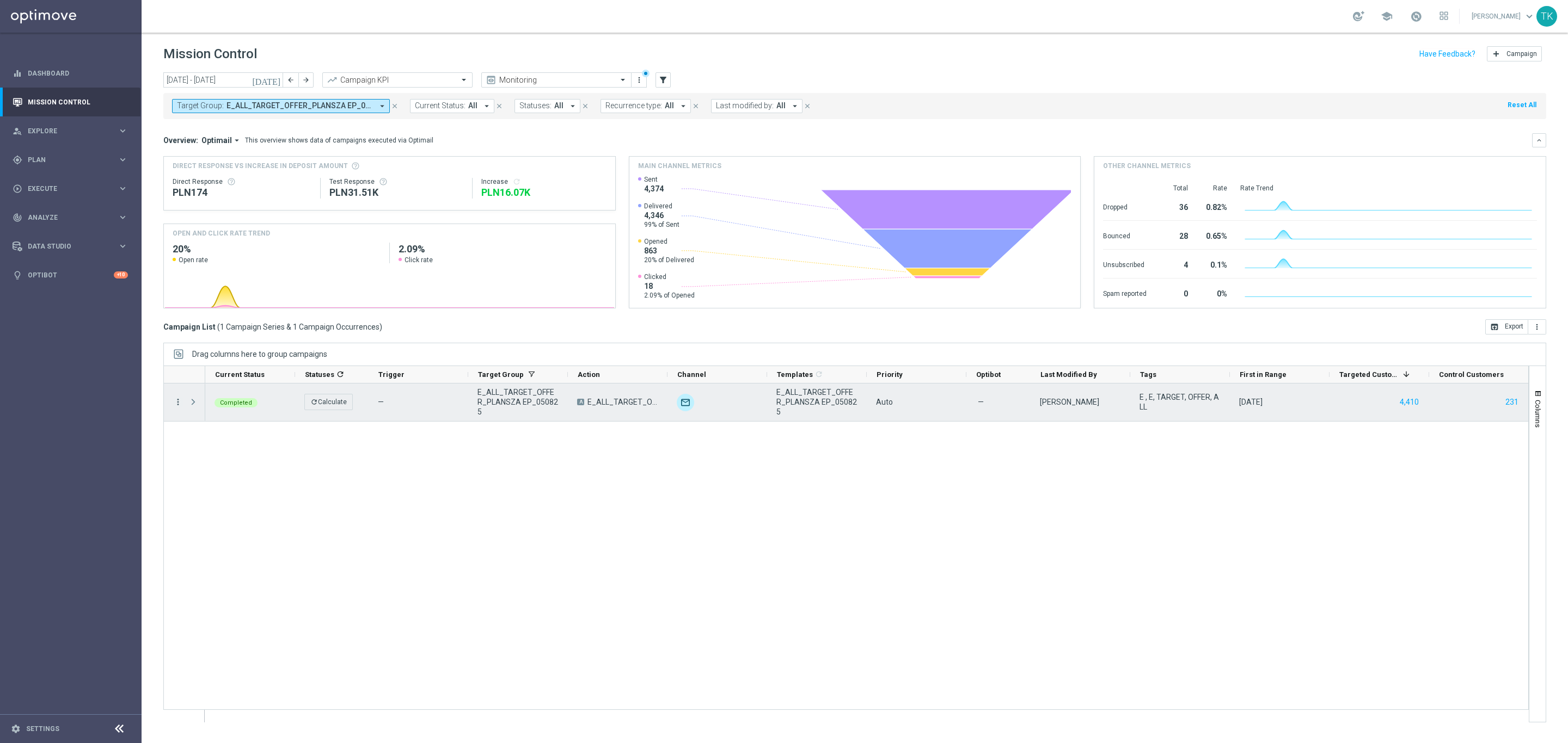
click at [176, 400] on icon "more_vert" at bounding box center [178, 402] width 10 height 10
click at [235, 415] on div "list Campaign Details" at bounding box center [245, 410] width 123 height 15
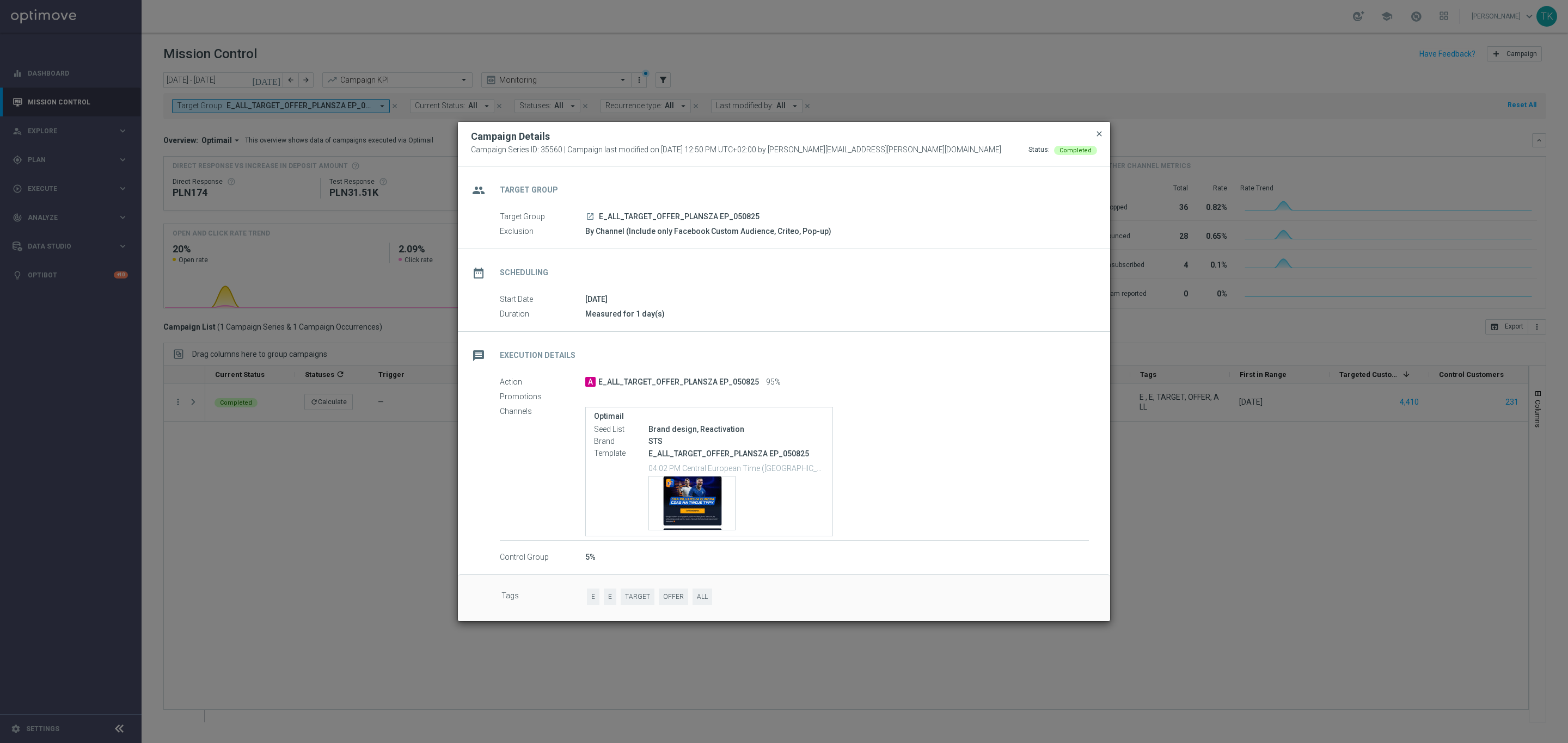
click at [1096, 136] on span "close" at bounding box center [1099, 133] width 9 height 9
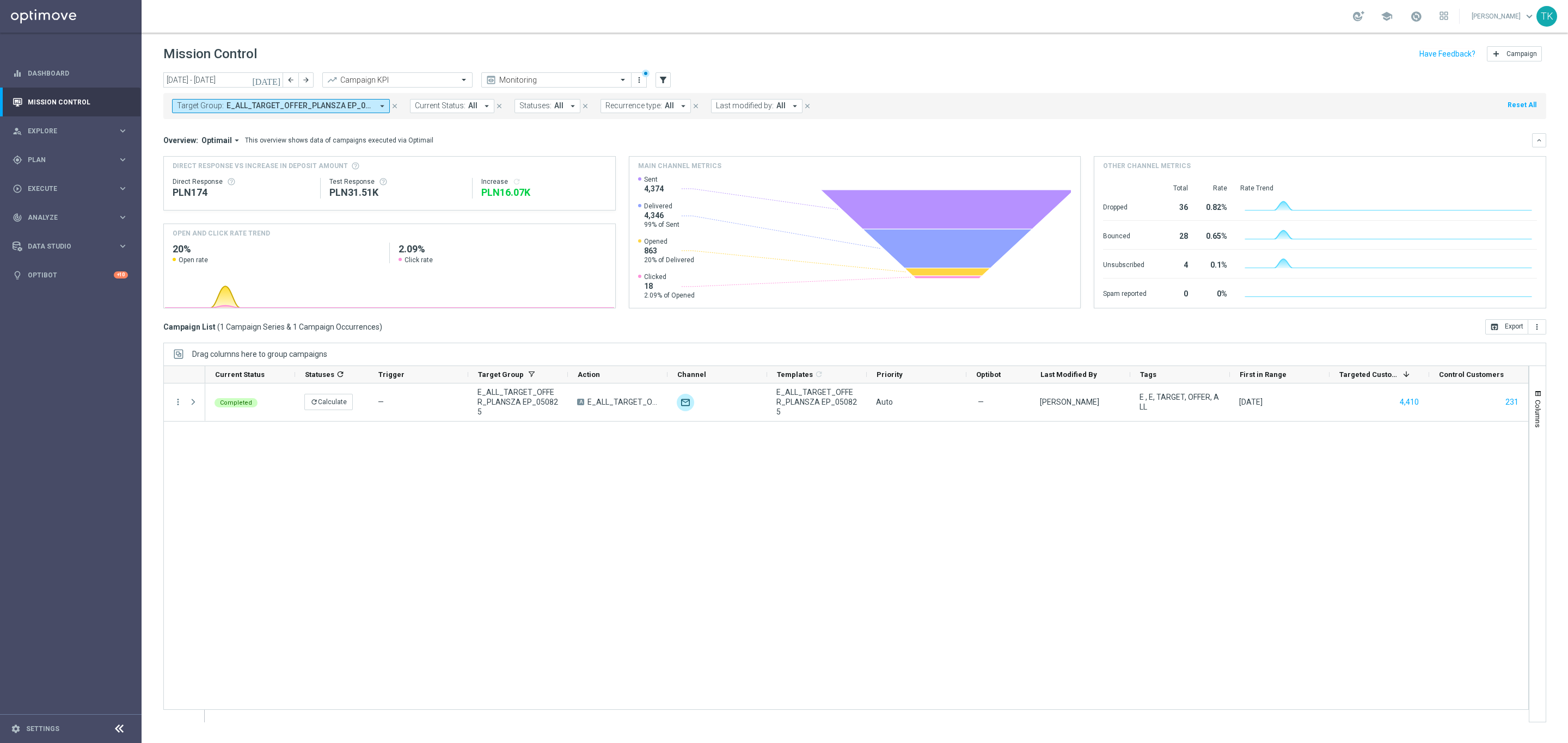
click at [301, 105] on span "E_ALL_TARGET_OFFER_PLANSZA EP_050825" at bounding box center [299, 105] width 147 height 9
click at [0, 0] on div "Clear" at bounding box center [0, 0] width 0 height 0
click at [218, 122] on input "text" at bounding box center [264, 126] width 160 height 9
paste input "E_ALL_TARGET_OFFER_PLANSZA EP_050825"
drag, startPoint x: 216, startPoint y: 177, endPoint x: 176, endPoint y: 163, distance: 42.4
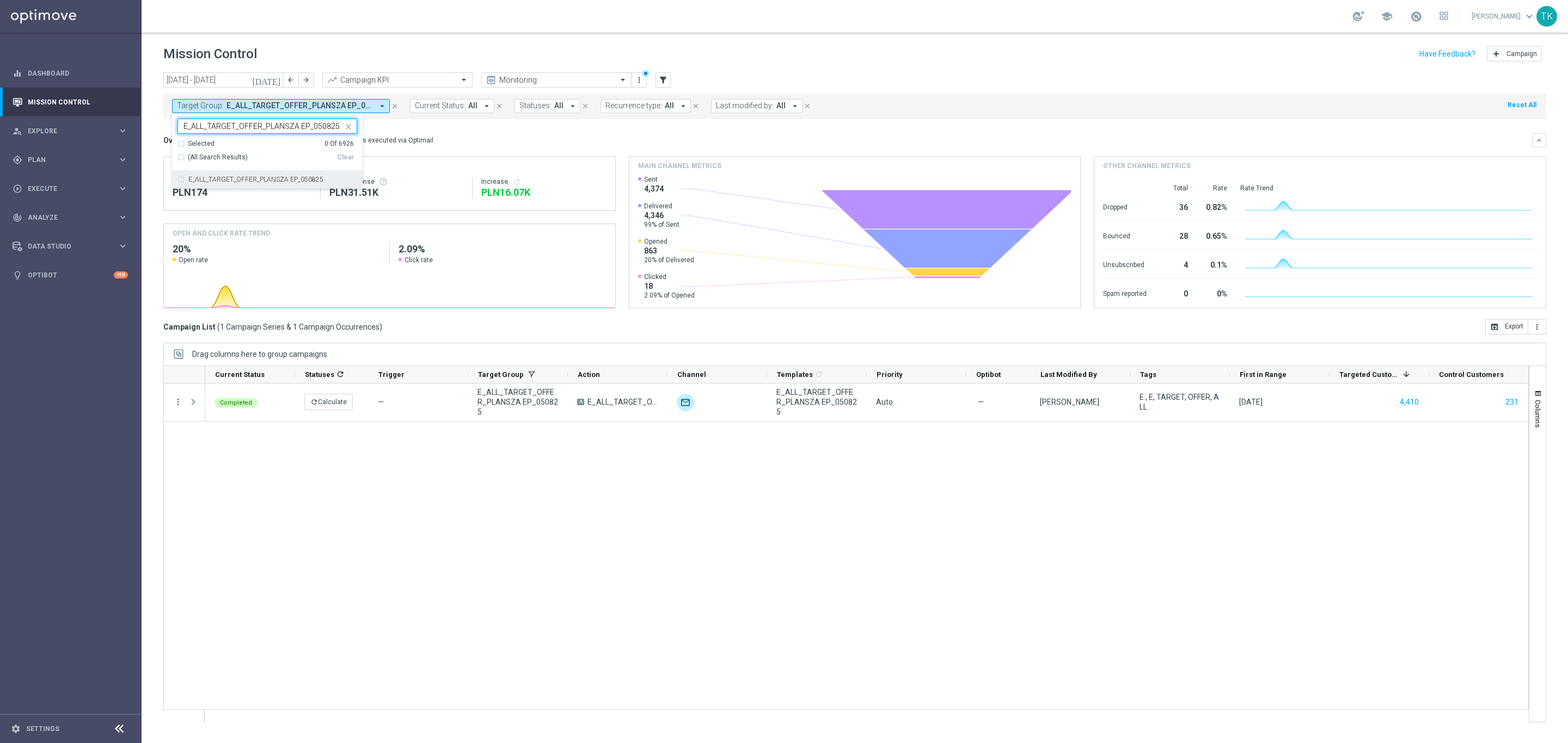
click at [215, 178] on label "E_ALL_TARGET_OFFER_PLANSZA EP_050825" at bounding box center [256, 179] width 135 height 6
type input "E_ALL_TARGET_OFFER_PLANSZA EP_050825"
click at [158, 136] on div "today 01 Aug 2025 - 31 Aug 2025 arrow_back arrow_forward Campaign KPI trending_…" at bounding box center [855, 402] width 1426 height 661
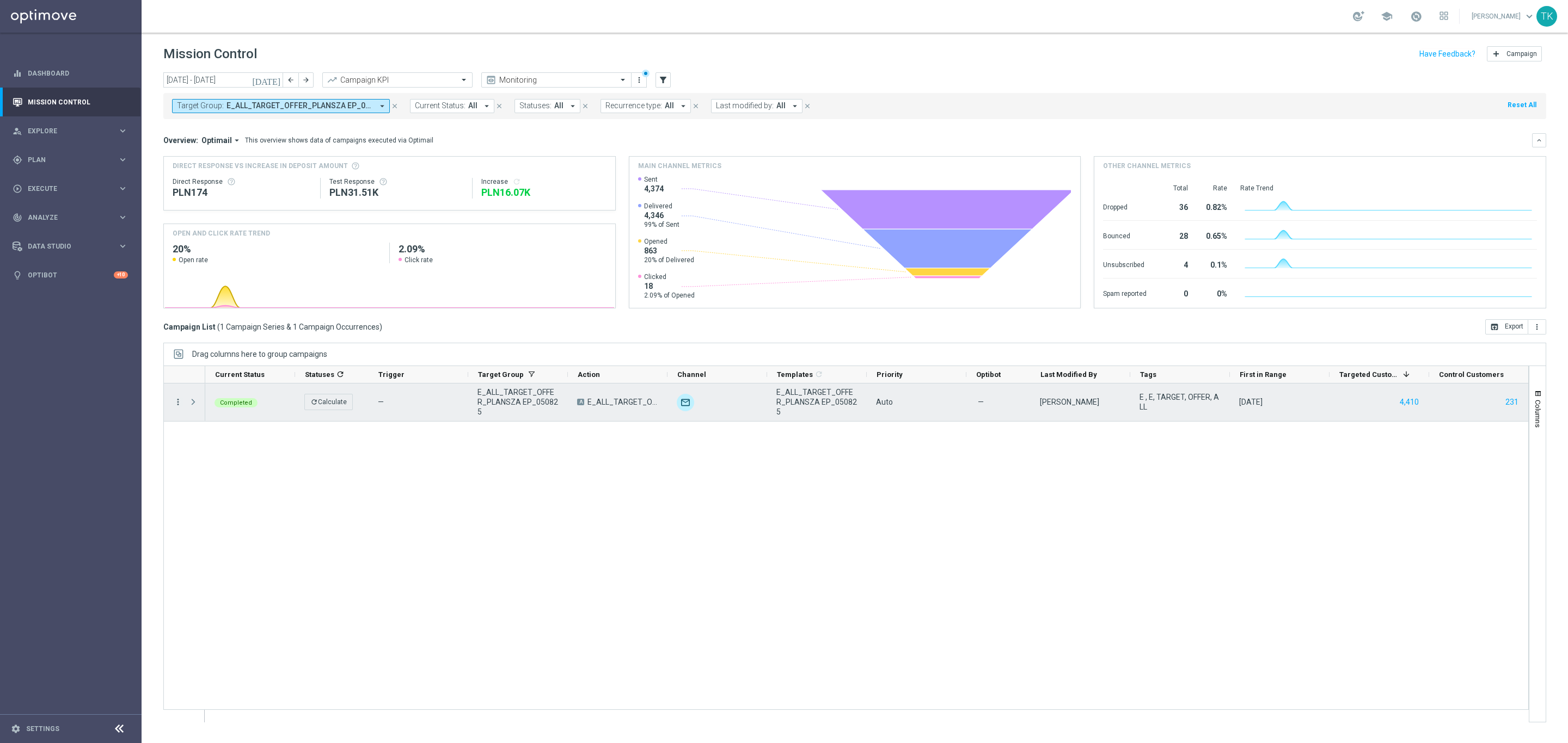
click at [176, 403] on icon "more_vert" at bounding box center [178, 402] width 10 height 10
click at [966, 509] on div "Completed refresh Calculate — E_ALL_TARGET_OFFER_PLANSZA EP_050825 A E_ALL_TARG…" at bounding box center [867, 553] width 1323 height 338
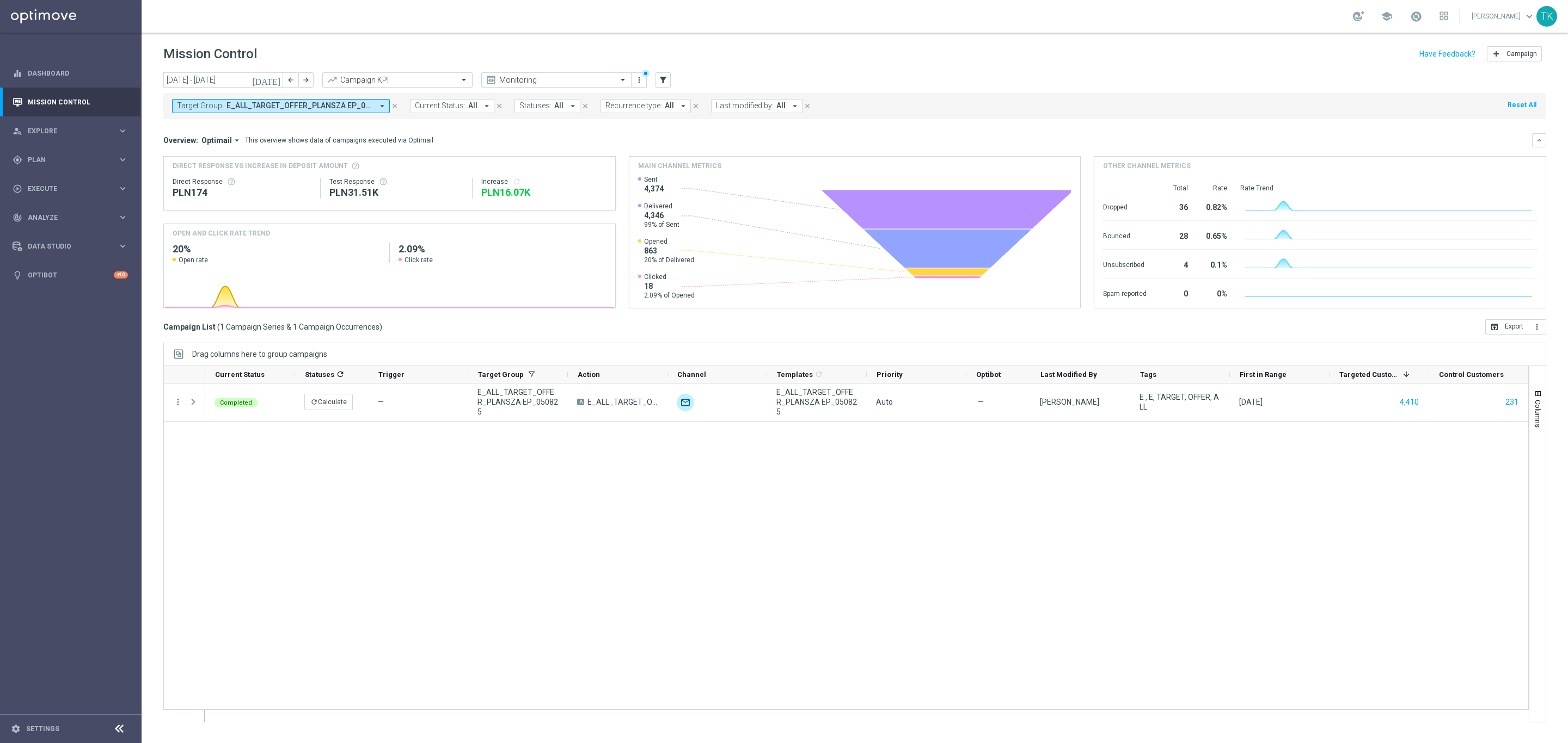
click at [262, 108] on span "E_ALL_TARGET_OFFER_PLANSZA EP_050825" at bounding box center [299, 105] width 147 height 9
click at [0, 0] on div "Clear" at bounding box center [0, 0] width 0 height 0
click at [203, 120] on div at bounding box center [261, 126] width 165 height 14
paste input "E_ALL_TARGET_OFFER_PLANSZA SIATKOWKA_020825"
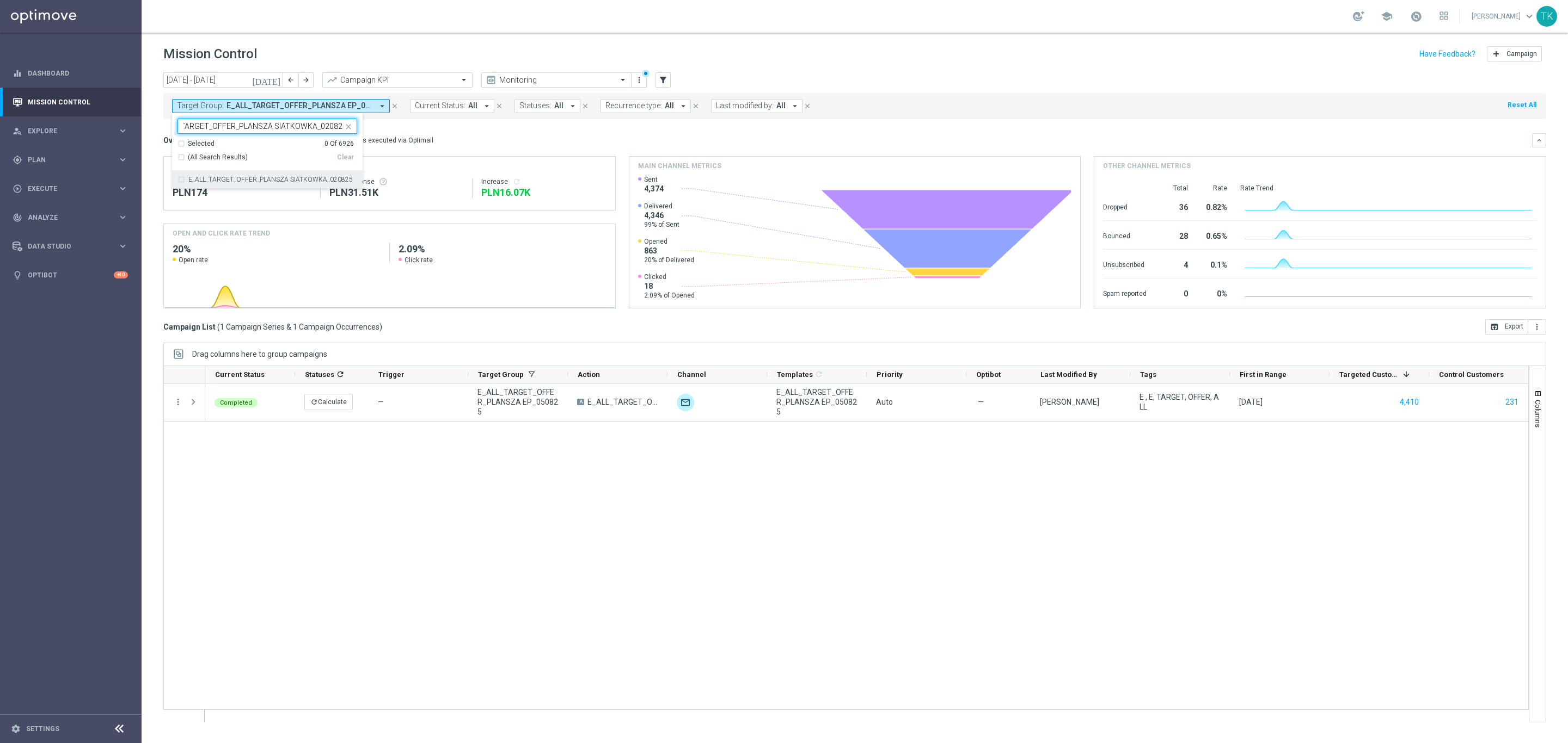
click at [201, 184] on div "E_ALL_TARGET_OFFER_PLANSZA SIATKOWKA_020825" at bounding box center [267, 179] width 180 height 17
type input "E_ALL_TARGET_OFFER_PLANSZA SIATKOWKA_020825"
click at [149, 122] on div "today 01 Aug 2025 - 31 Aug 2025 arrow_back arrow_forward Campaign KPI trending_…" at bounding box center [855, 402] width 1426 height 661
click at [299, 106] on span "E_ALL_TARGET_OFFER_PLANSZA SIATKOWKA_020825" at bounding box center [299, 105] width 147 height 9
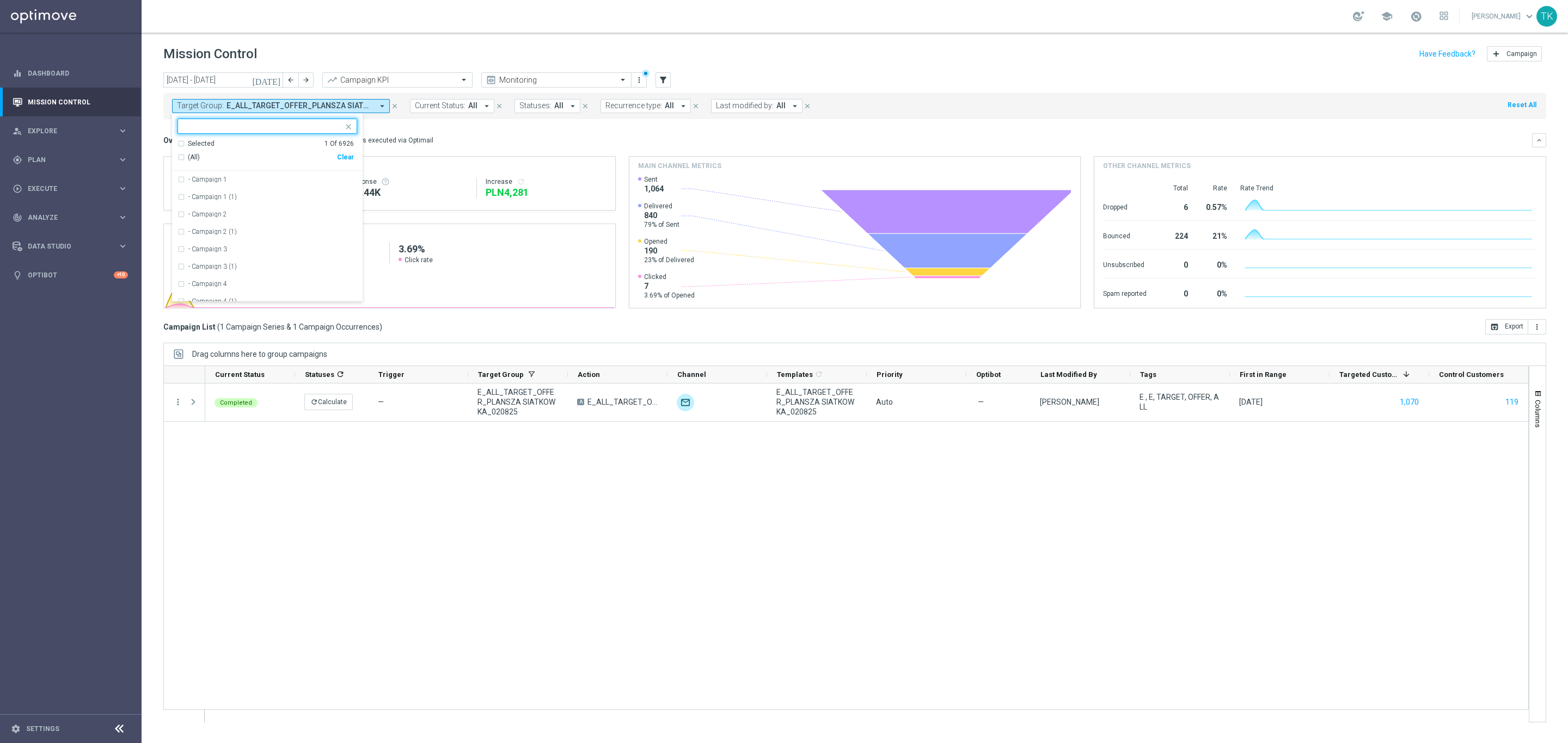
drag, startPoint x: 343, startPoint y: 158, endPoint x: 200, endPoint y: 139, distance: 144.3
click at [0, 0] on div "Clear" at bounding box center [0, 0] width 0 height 0
click at [189, 132] on div at bounding box center [262, 127] width 161 height 11
paste input "REACQ_ALL_TARGET_OFFER_PLANSZA EP_050825"
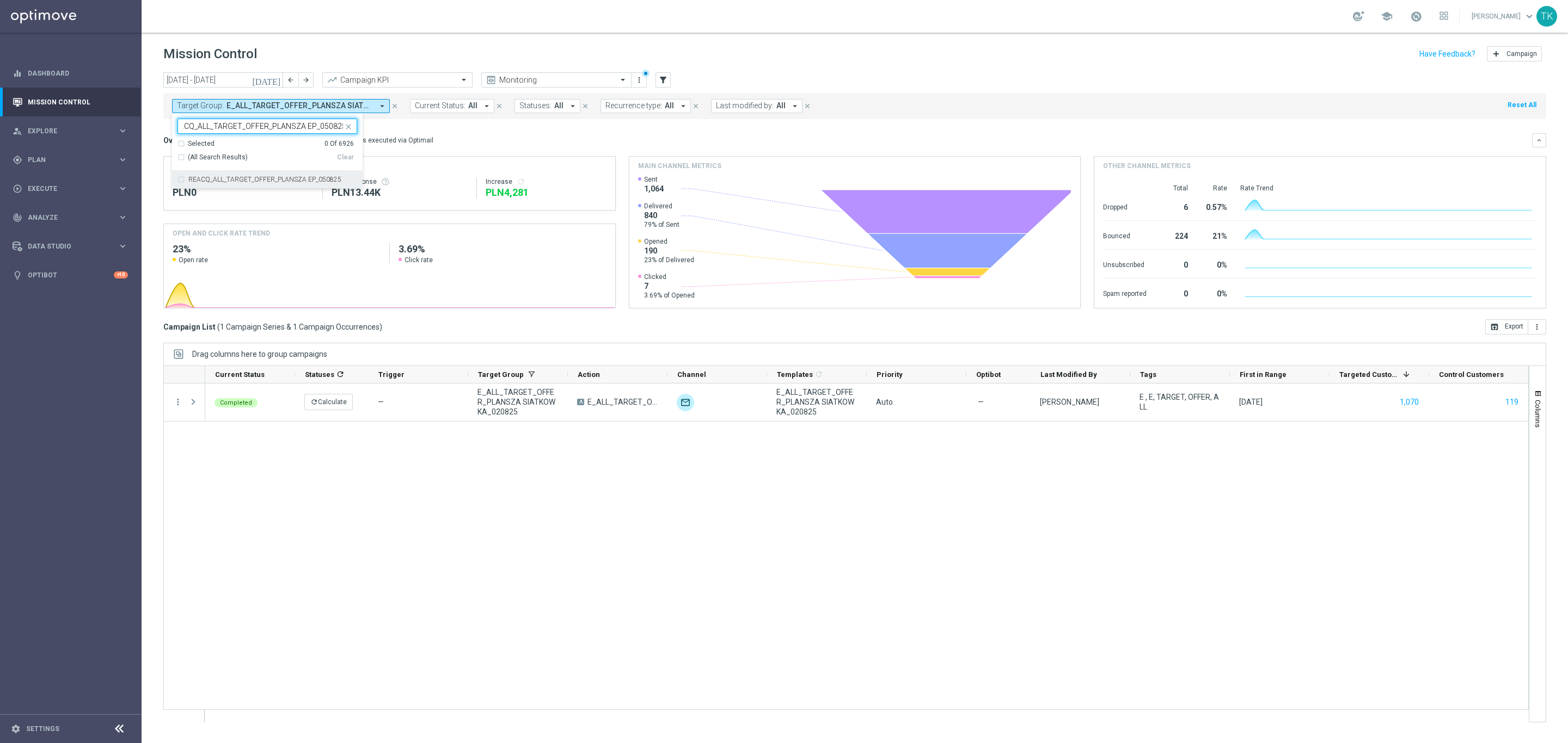
click at [204, 177] on label "REACQ_ALL_TARGET_OFFER_PLANSZA EP_050825" at bounding box center [265, 179] width 153 height 6
type input "REACQ_ALL_TARGET_OFFER_PLANSZA EP_050825"
click at [152, 149] on div "today 01 Aug 2025 - 31 Aug 2025 arrow_back arrow_forward Campaign KPI trending_…" at bounding box center [855, 402] width 1426 height 661
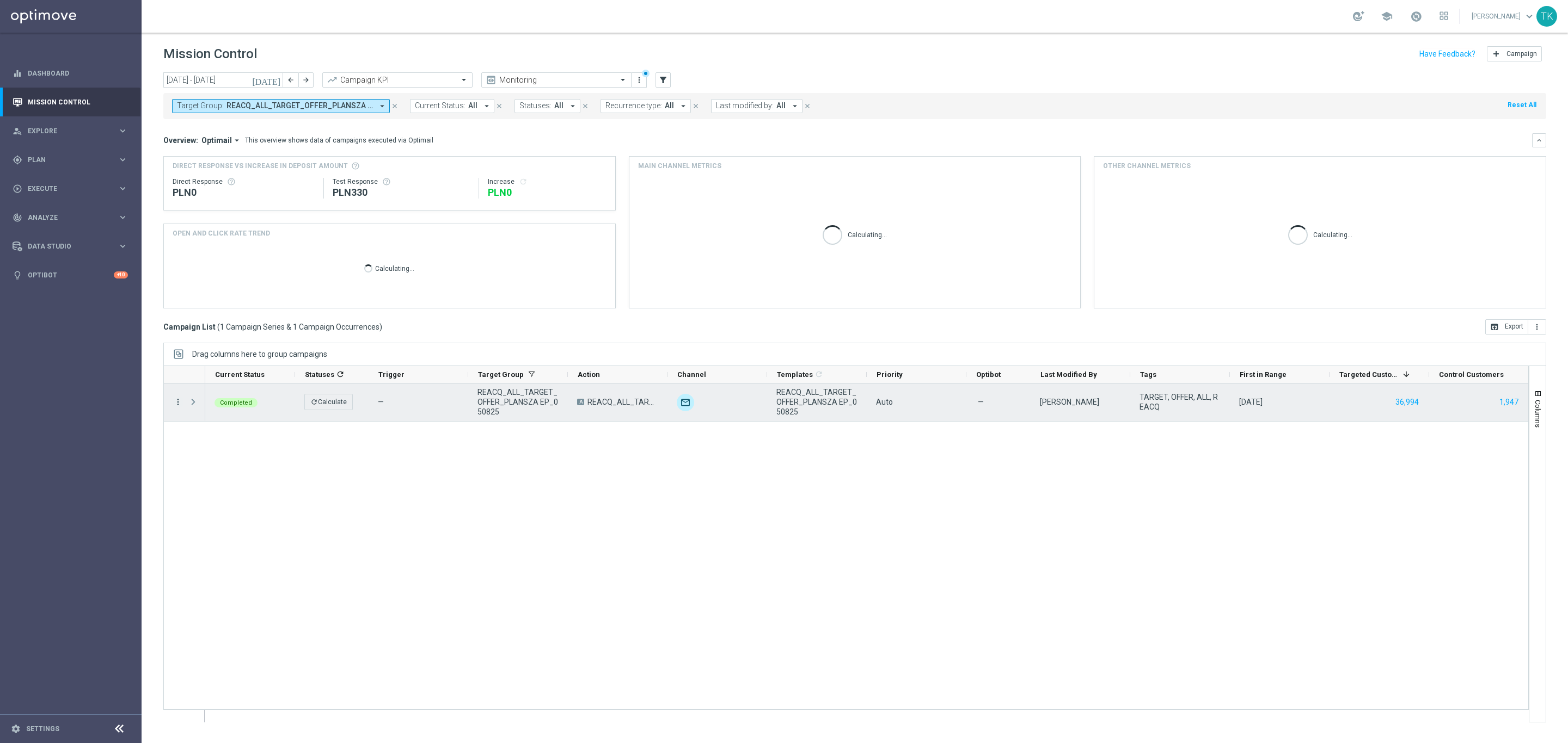
click at [176, 405] on icon "more_vert" at bounding box center [178, 402] width 10 height 10
click at [212, 421] on span "Campaign Metrics" at bounding box center [228, 424] width 56 height 8
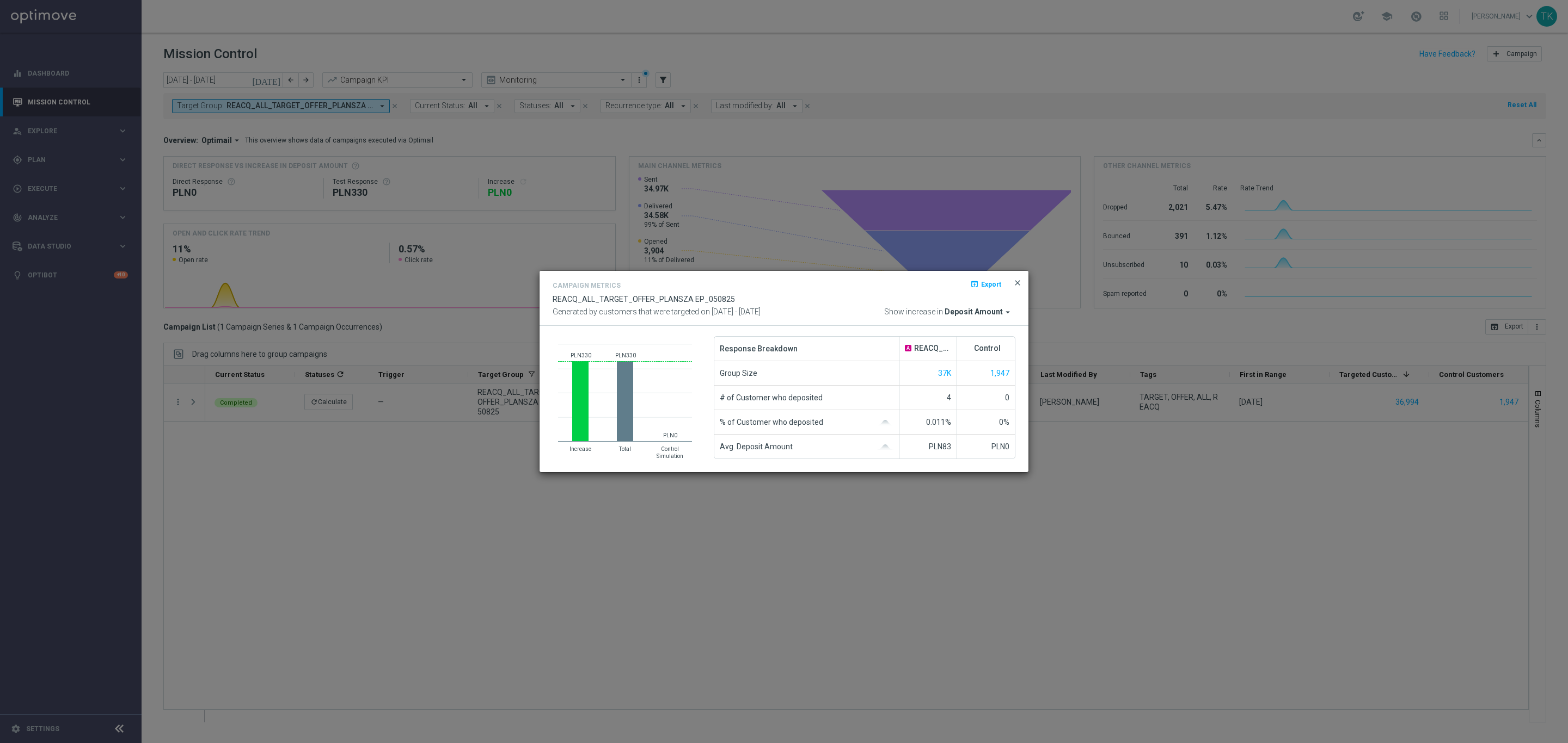
click at [1017, 279] on span "close" at bounding box center [1017, 283] width 9 height 9
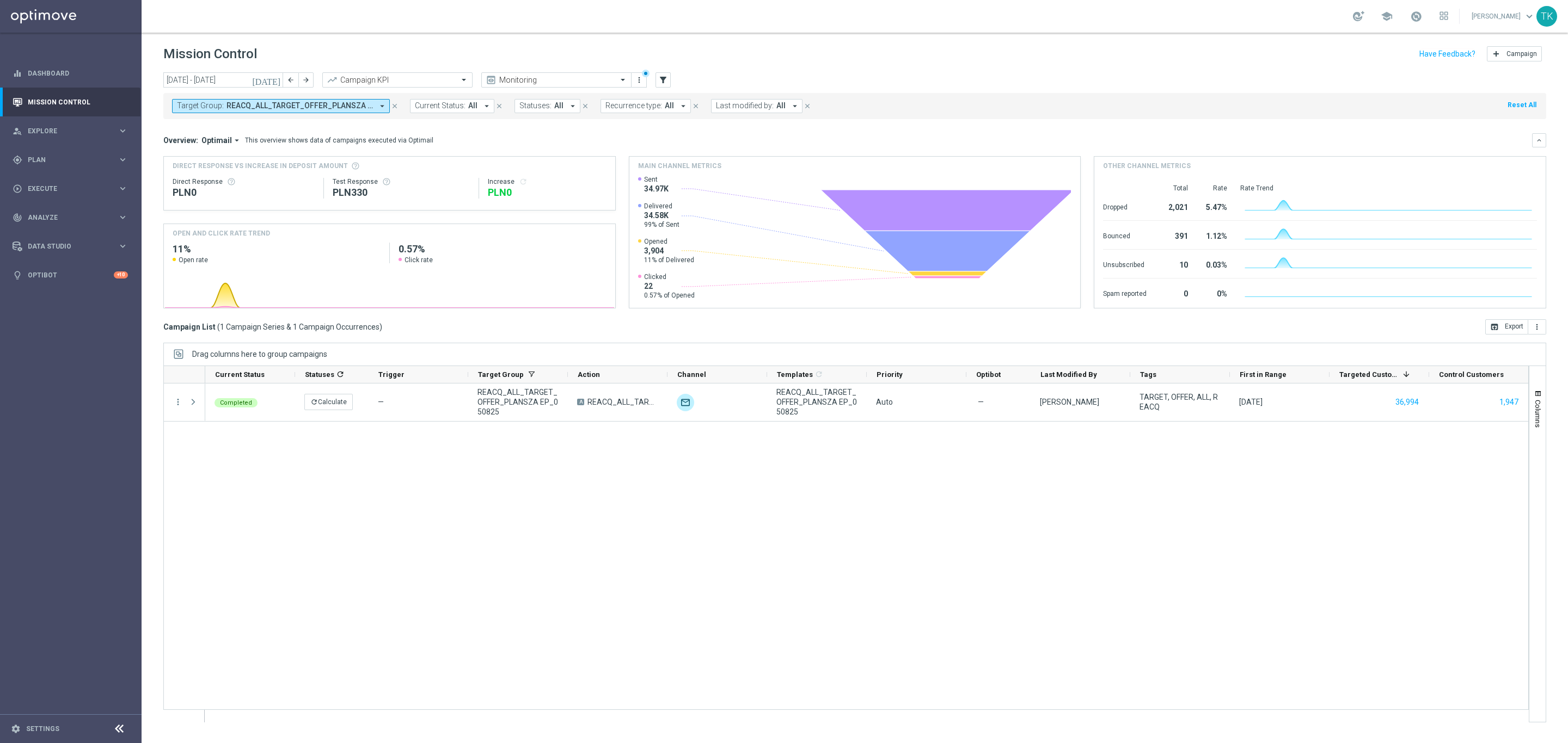
click at [291, 108] on span "REACQ_ALL_TARGET_OFFER_PLANSZA EP_050825" at bounding box center [299, 105] width 147 height 9
click at [0, 0] on div "Clear" at bounding box center [0, 0] width 0 height 0
click at [211, 128] on input "text" at bounding box center [264, 126] width 160 height 9
paste input "REACQ_ALL_TARGET_OFFER_PLANSZA LECH_060825"
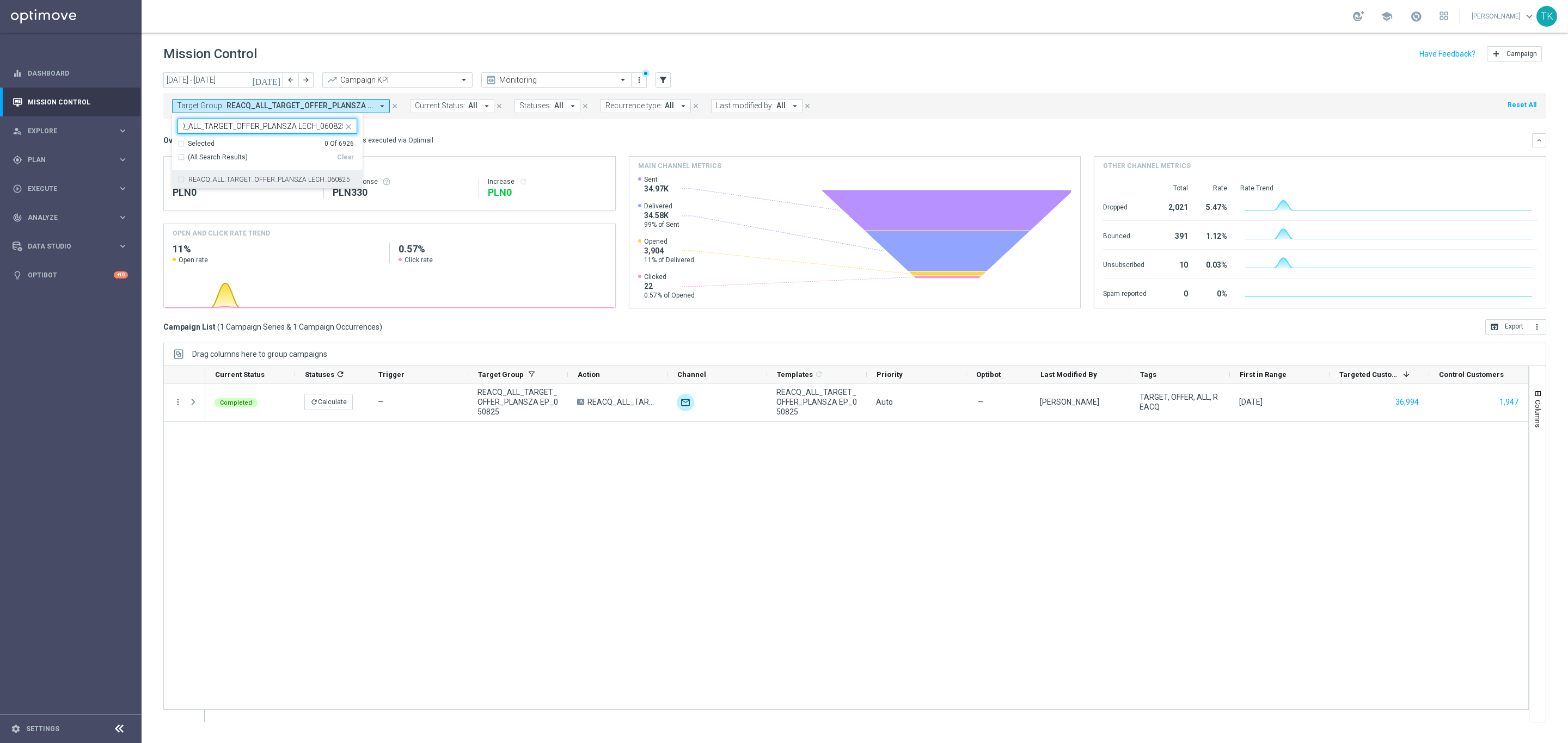
click at [211, 181] on label "REACQ_ALL_TARGET_OFFER_PLANSZA LECH_060825" at bounding box center [269, 179] width 162 height 6
type input "REACQ_ALL_TARGET_OFFER_PLANSZA LECH_060825"
click at [152, 151] on div "today 01 Aug 2025 - 31 Aug 2025 arrow_back arrow_forward Campaign KPI trending_…" at bounding box center [855, 402] width 1426 height 661
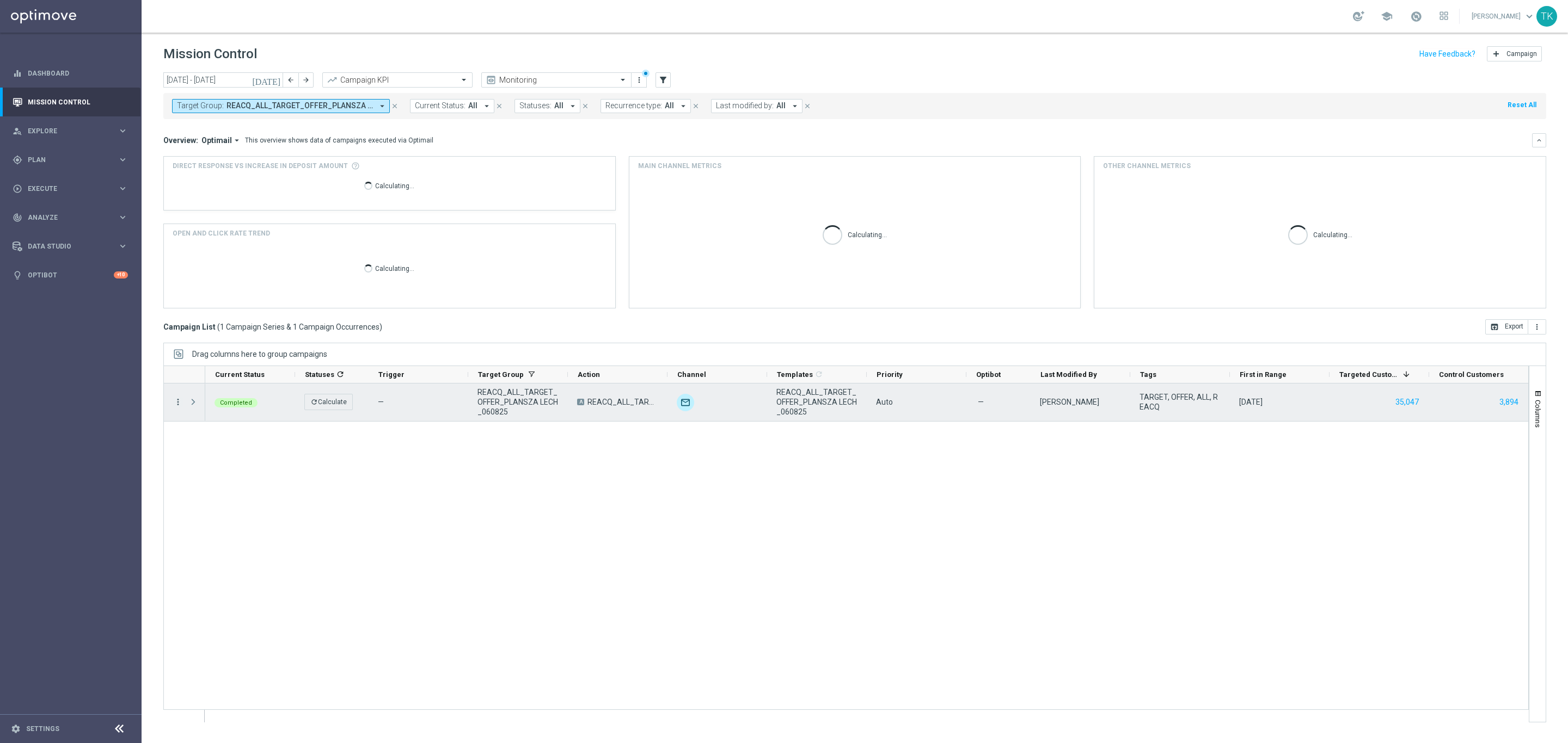
click at [177, 404] on icon "more_vert" at bounding box center [178, 402] width 10 height 10
click at [207, 422] on span "Campaign Metrics" at bounding box center [228, 424] width 56 height 8
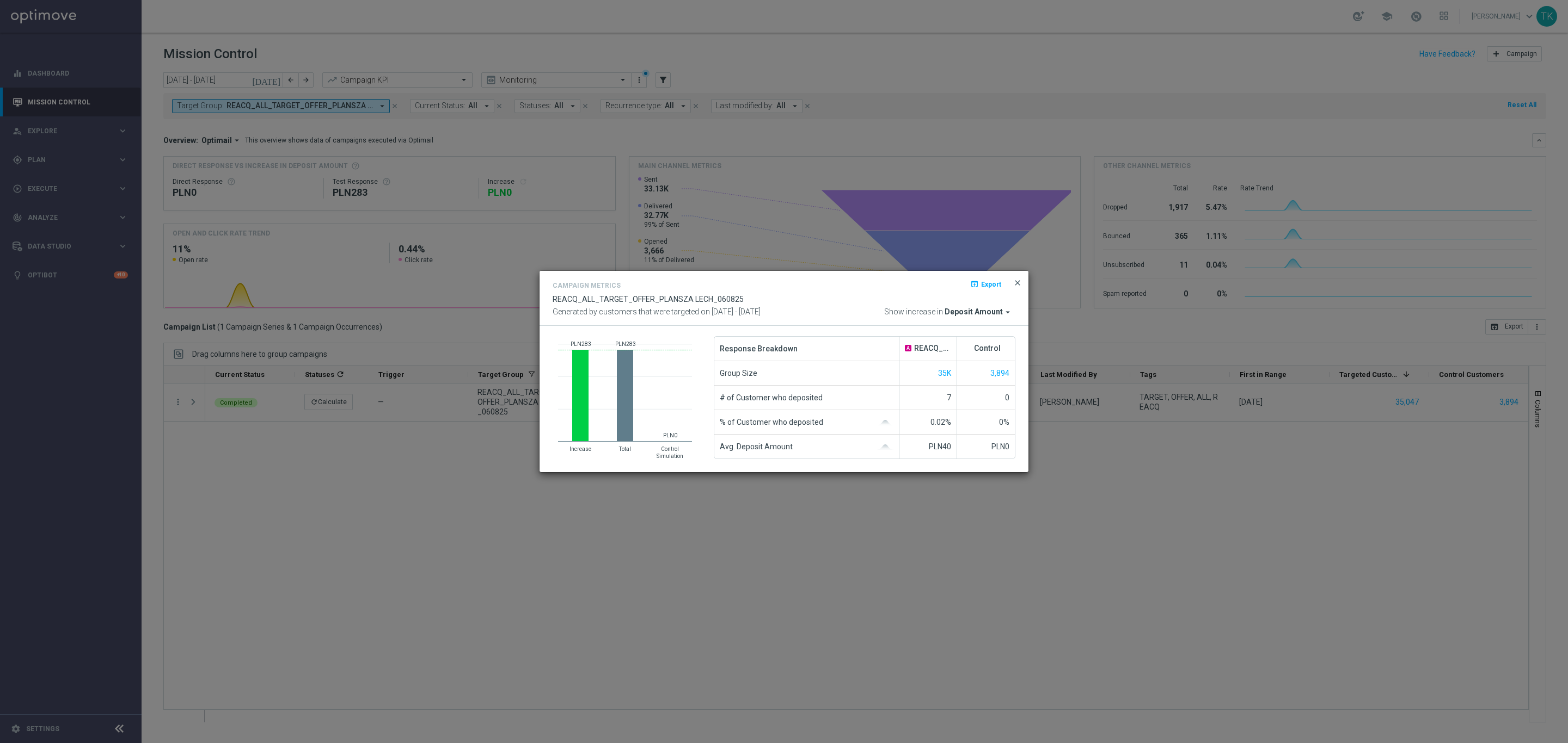
click at [1018, 281] on span "close" at bounding box center [1017, 283] width 9 height 9
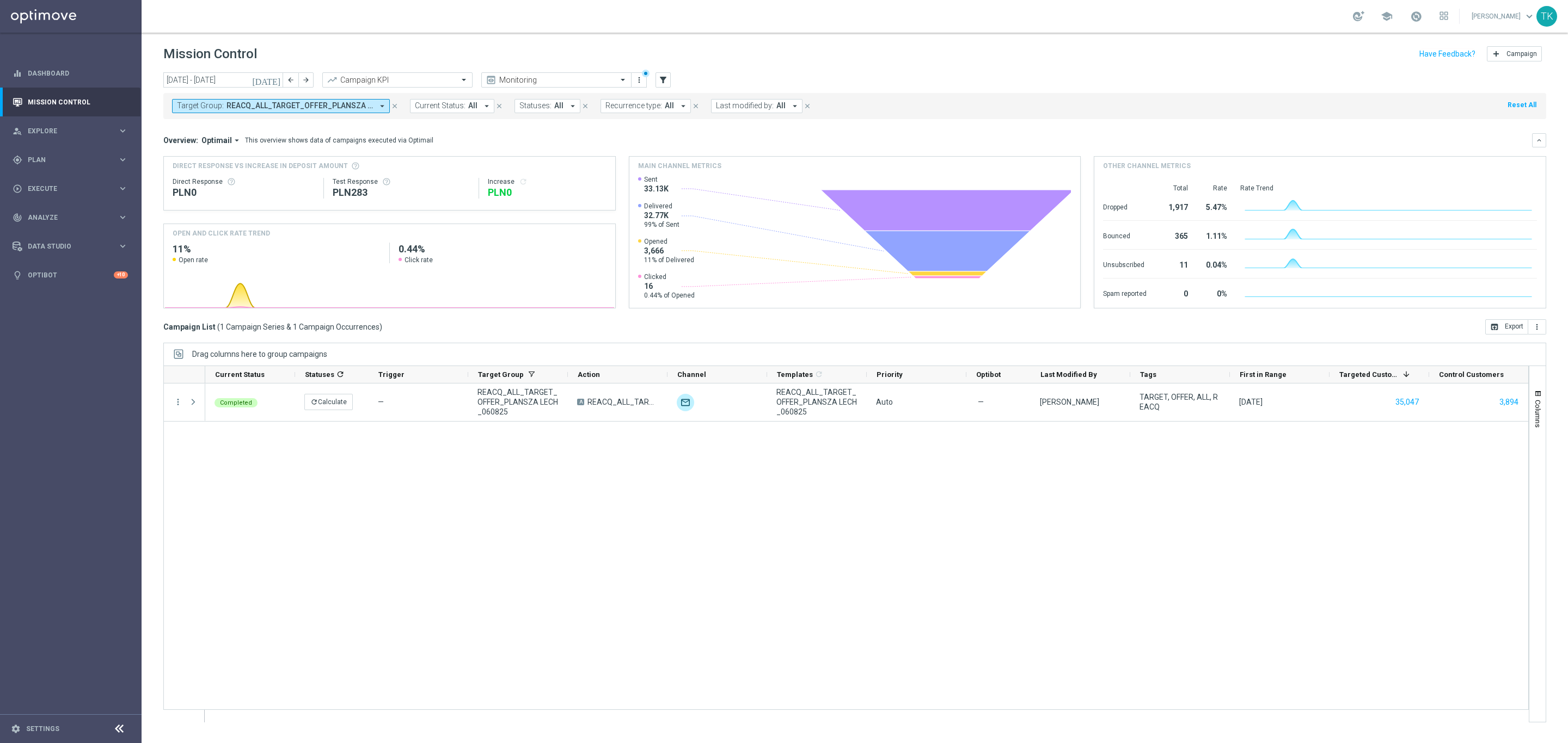
click at [314, 102] on span "REACQ_ALL_TARGET_OFFER_PLANSZA LECH_060825" at bounding box center [299, 105] width 147 height 9
click at [0, 0] on div "Clear" at bounding box center [0, 0] width 0 height 0
click at [229, 128] on input "text" at bounding box center [264, 126] width 160 height 9
paste input "E_ALL_TARGET_OFFER_1-2DEPO 1207 PEAK TENIS_110825"
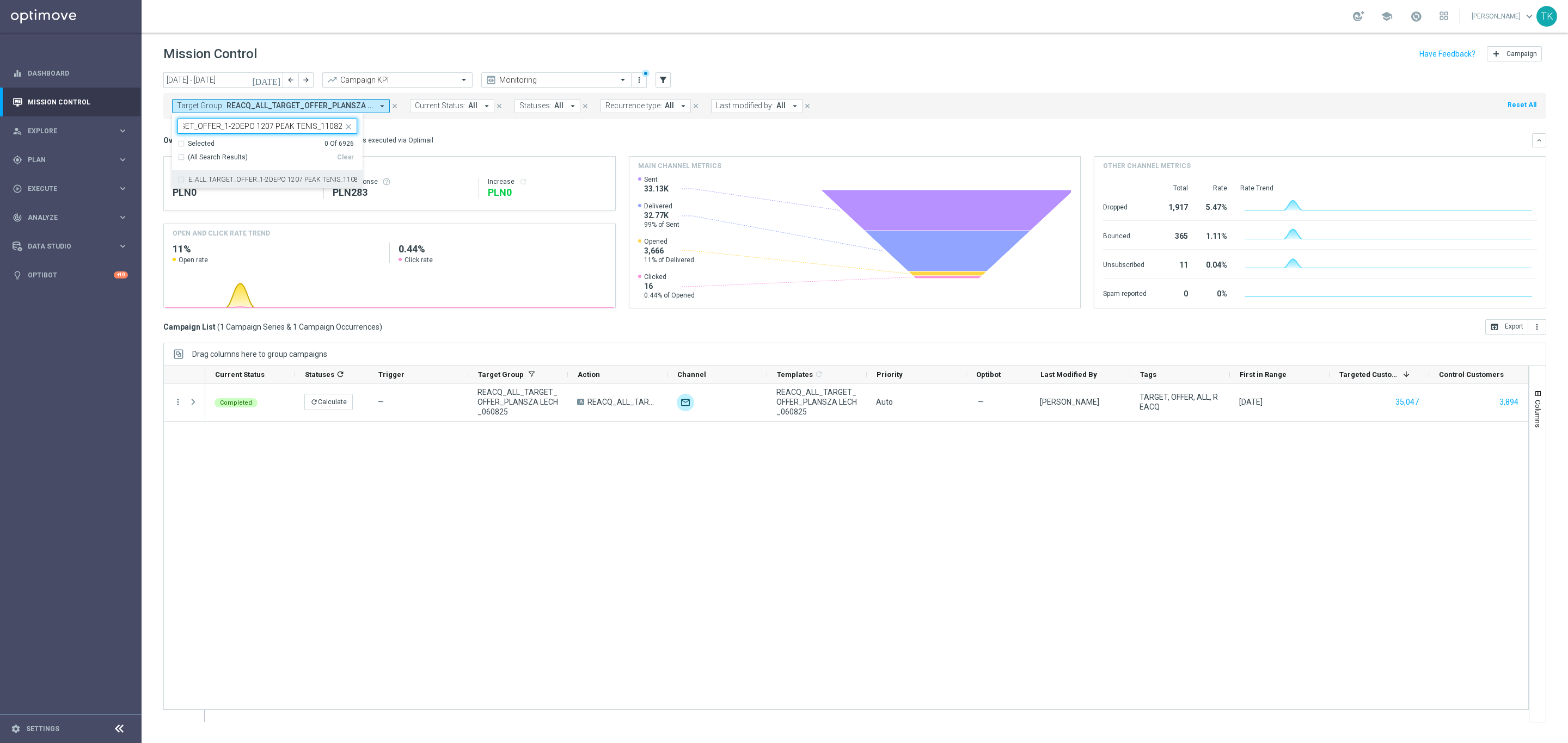
click at [224, 183] on label "E_ALL_TARGET_OFFER_1-2DEPO 1207 PEAK TENIS_110825" at bounding box center [273, 179] width 169 height 6
type input "E_ALL_TARGET_OFFER_1-2DEPO 1207 PEAK TENIS_110825"
click at [160, 147] on div "today 01 Aug 2025 - 31 Aug 2025 arrow_back arrow_forward Campaign KPI trending_…" at bounding box center [855, 402] width 1426 height 661
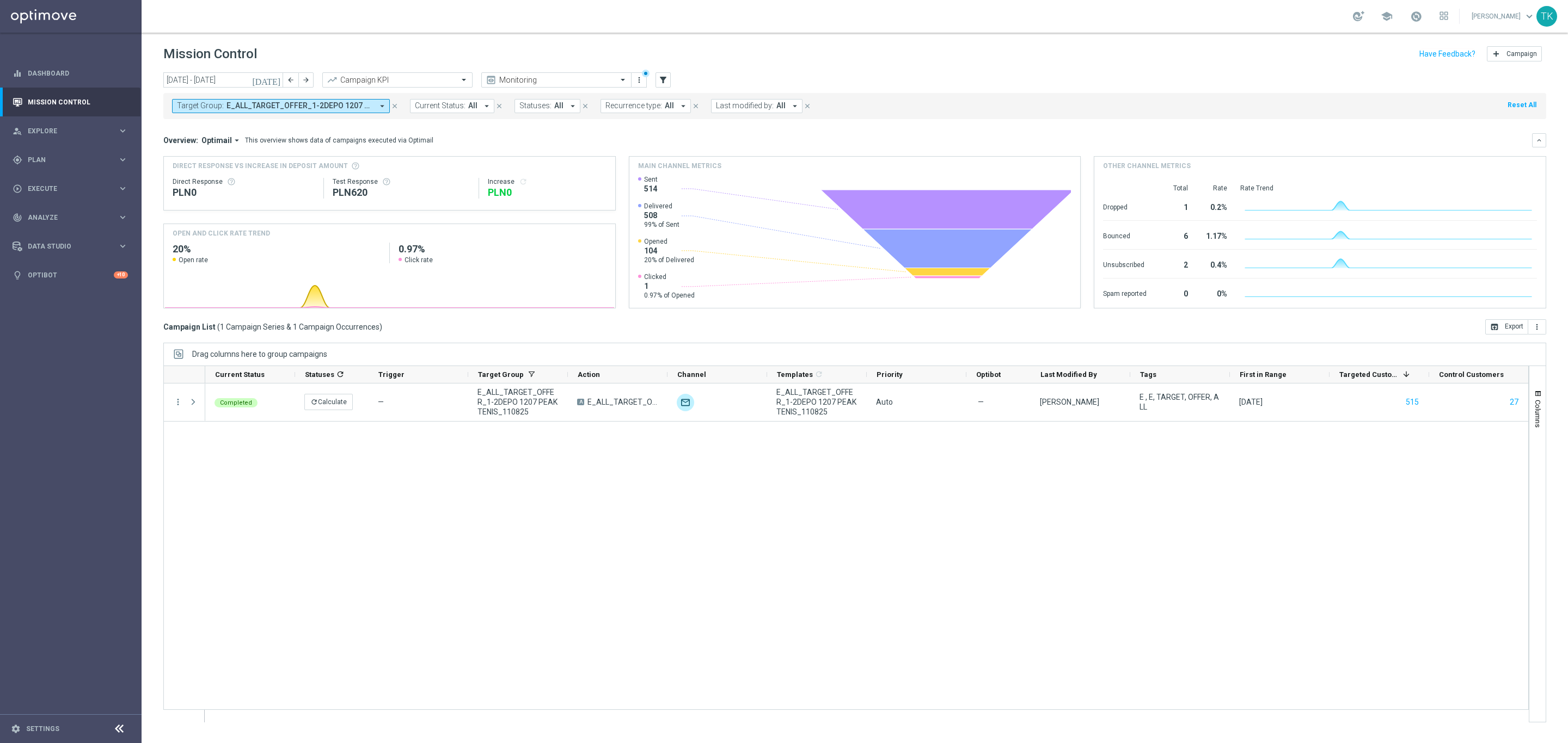
click at [286, 103] on span "E_ALL_TARGET_OFFER_1-2DEPO 1207 PEAK TENIS_110825" at bounding box center [299, 105] width 147 height 9
click at [0, 0] on div "Clear" at bounding box center [0, 0] width 0 height 0
click at [220, 129] on input "text" at bounding box center [264, 126] width 160 height 9
type input "v"
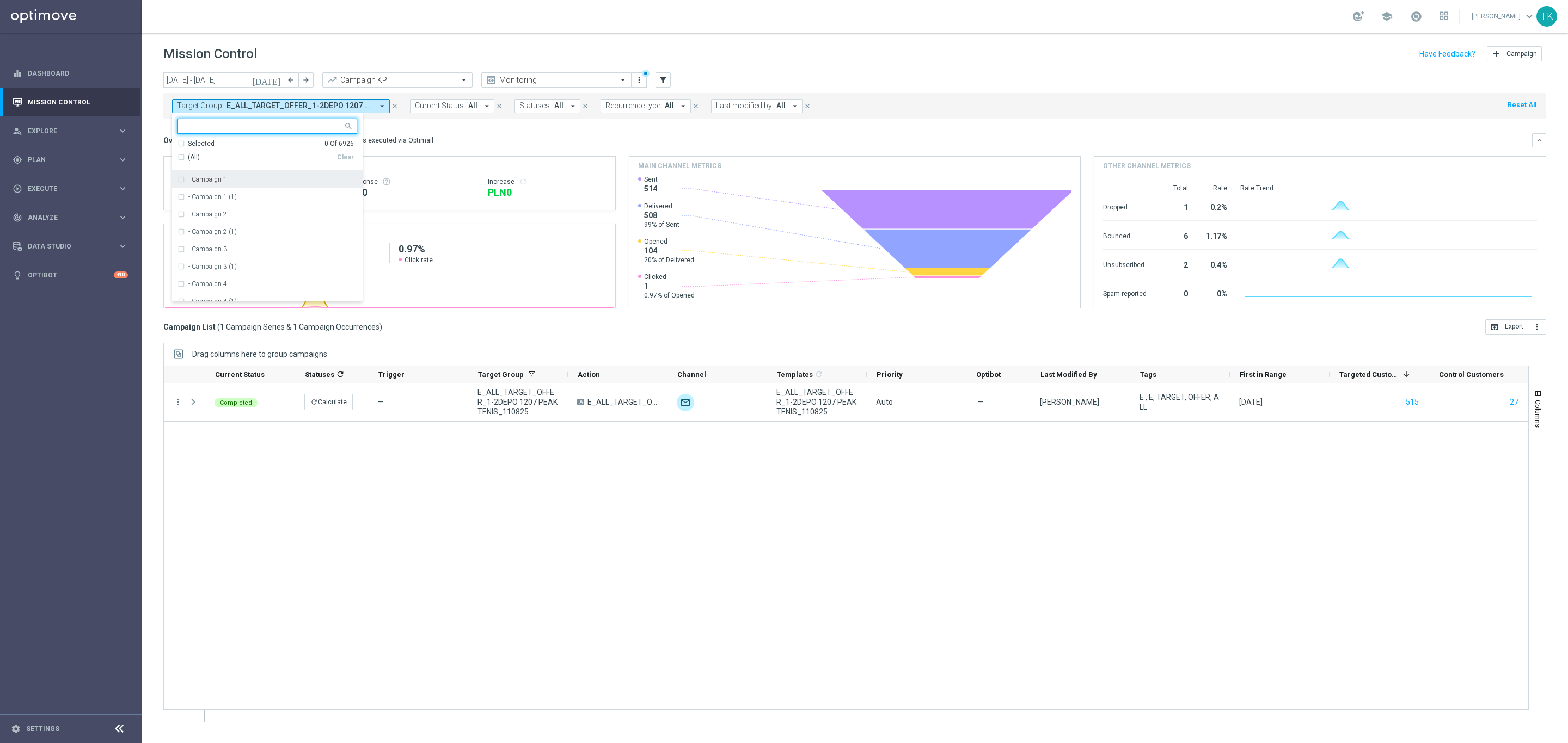
paste input "E_ALL_TARGET_OFFER_PSG TOTTENHAM_130825"
click at [215, 178] on label "E_ALL_TARGET_OFFER_PSG TOTTENHAM_130825" at bounding box center [264, 179] width 151 height 6
type input "E_ALL_TARGET_OFFER_PSG TOTTENHAM_130825"
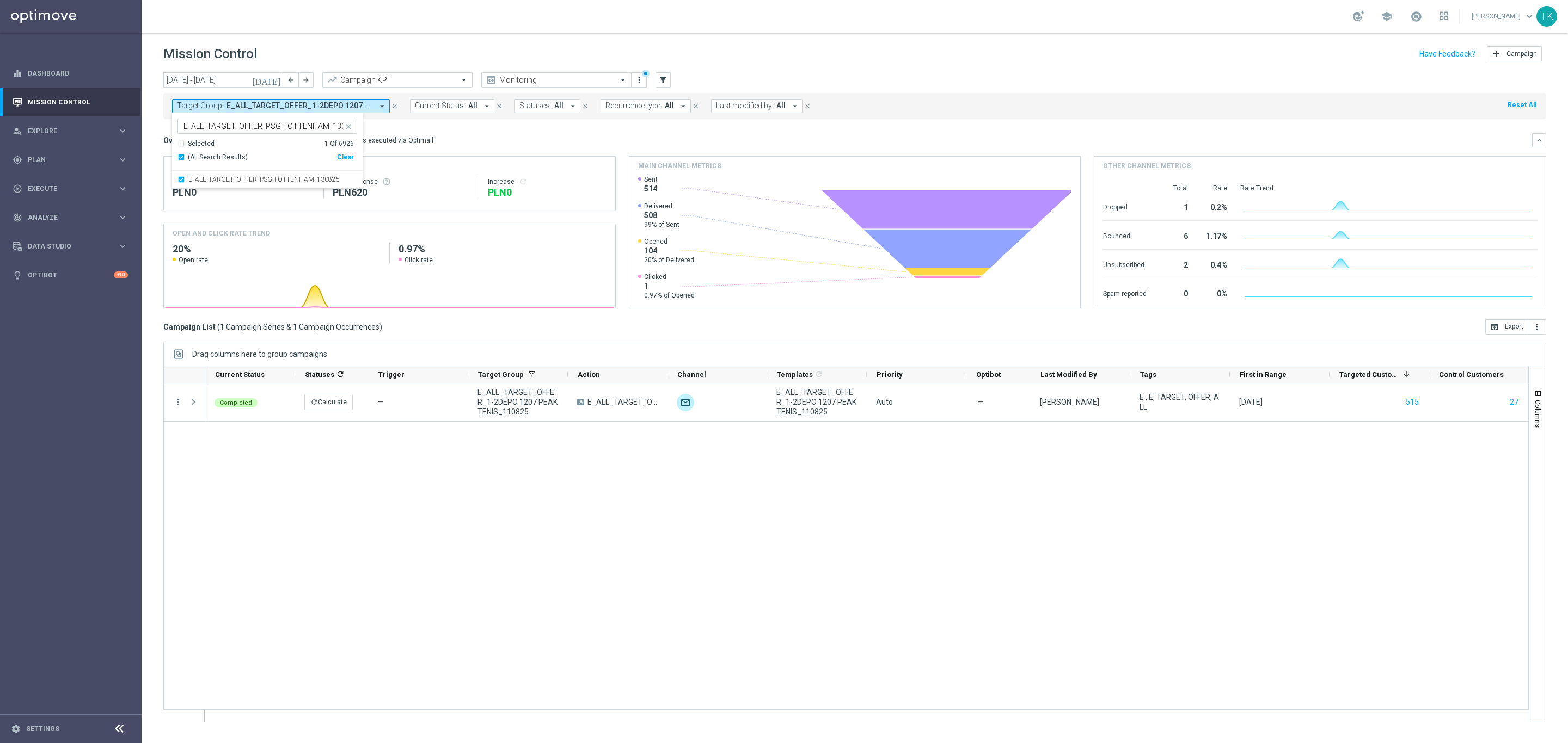
click at [147, 134] on div "today 01 Aug 2025 - 31 Aug 2025 arrow_back arrow_forward Campaign KPI trending_…" at bounding box center [855, 402] width 1426 height 661
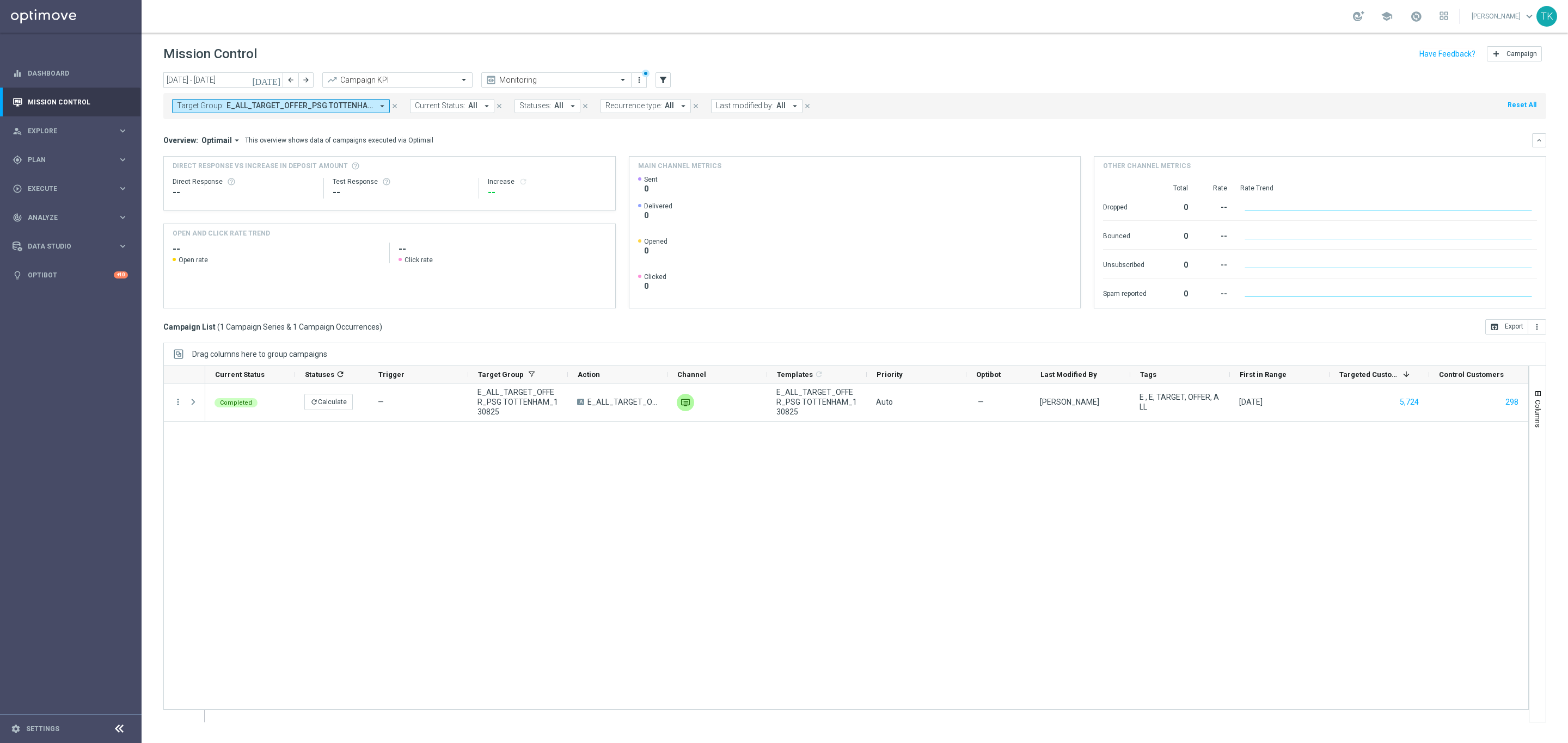
click at [298, 101] on span "E_ALL_TARGET_OFFER_PSG TOTTENHAM_130825" at bounding box center [299, 105] width 147 height 9
click at [0, 0] on div "Clear" at bounding box center [0, 0] width 0 height 0
click at [240, 128] on input "text" at bounding box center [264, 126] width 160 height 9
paste input "E_ALL_TARGET_OFFER_POWROT LIG_150825"
click at [215, 193] on div "E_ALL_TARGET_OFFER_POWROT LIG_150825" at bounding box center [267, 197] width 180 height 17
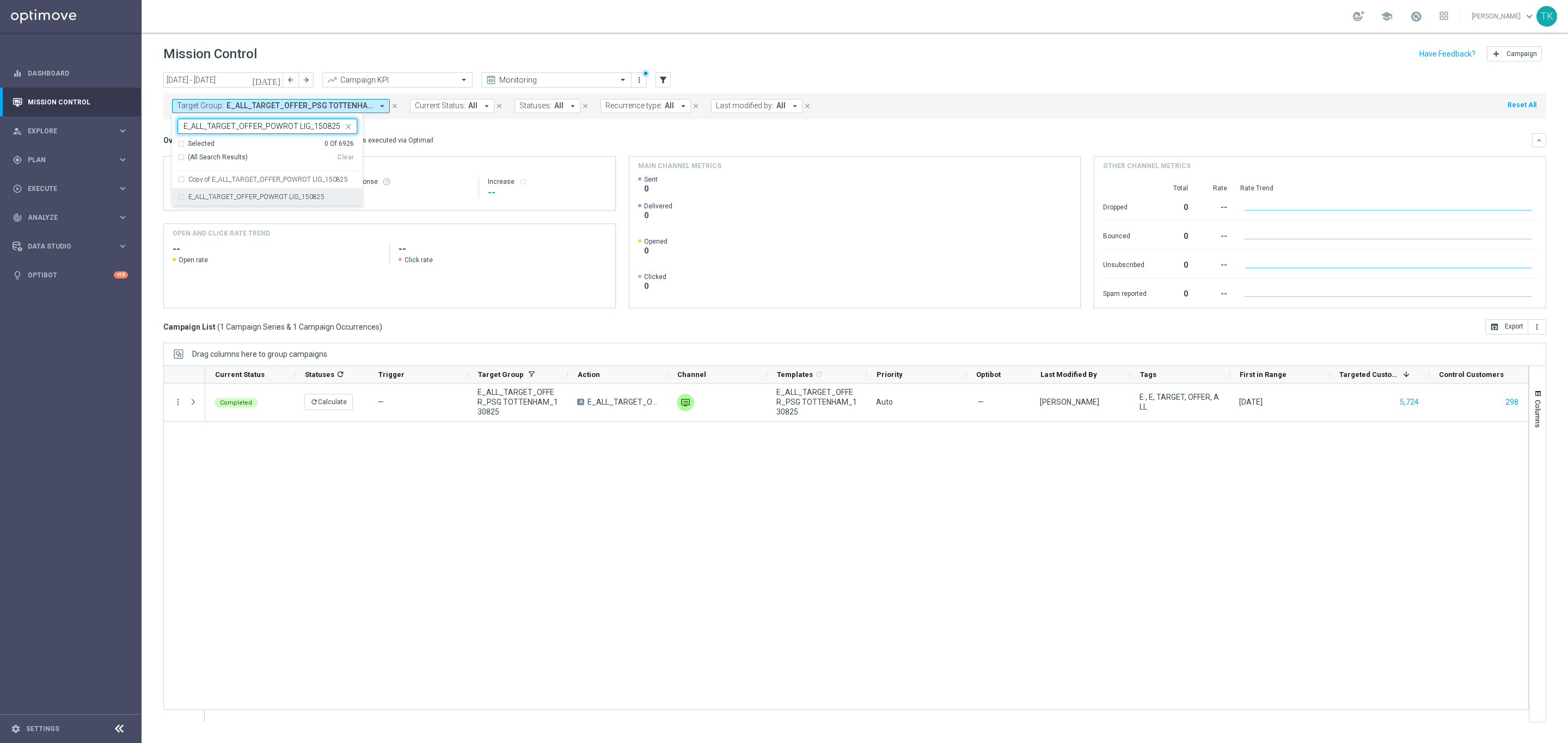
type input "E_ALL_TARGET_OFFER_POWROT LIG_150825"
click at [146, 151] on div "today 01 Aug 2025 - 31 Aug 2025 arrow_back arrow_forward Campaign KPI trending_…" at bounding box center [855, 402] width 1426 height 661
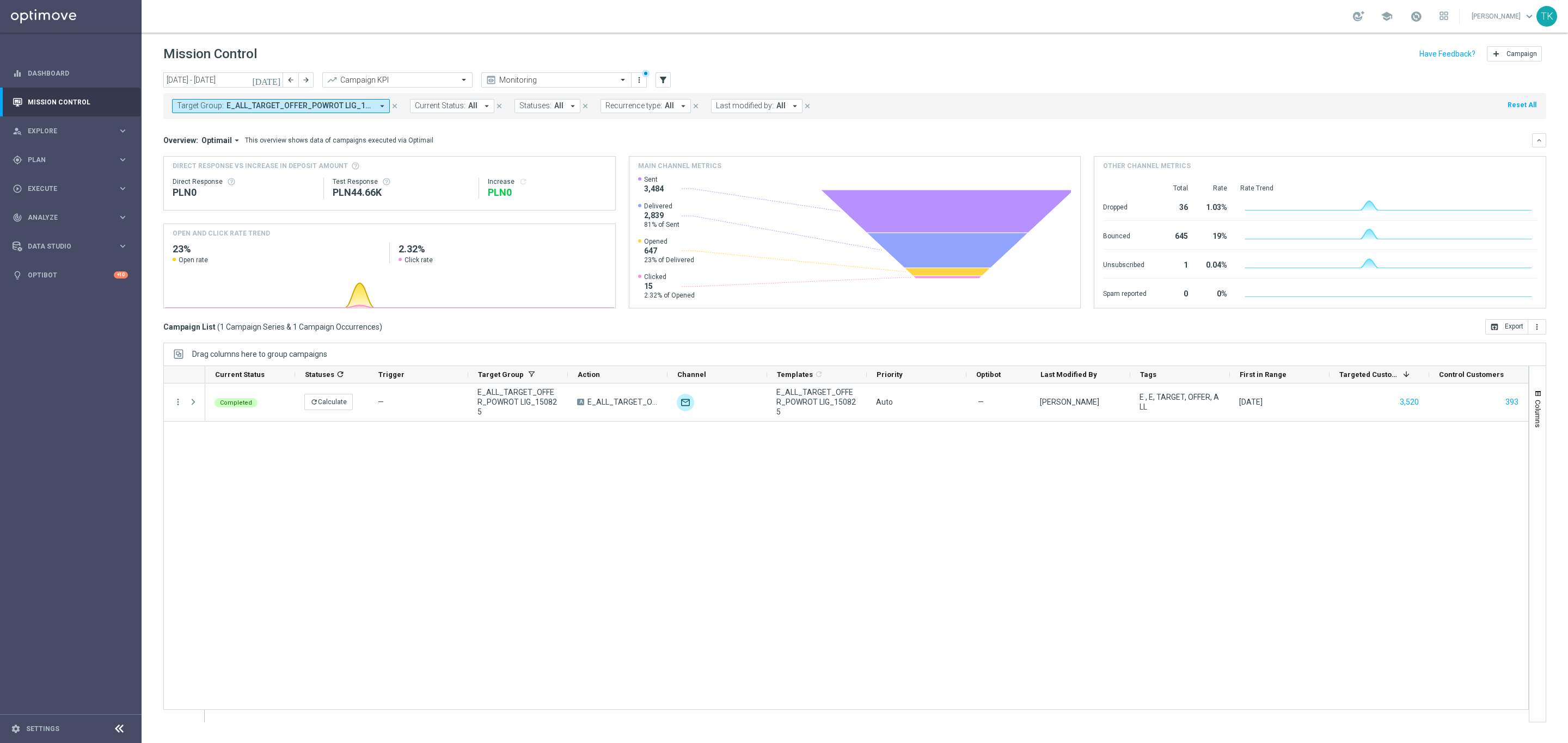
click at [266, 105] on span "E_ALL_TARGET_OFFER_POWROT LIG_150825" at bounding box center [299, 105] width 147 height 9
click at [0, 0] on div "Clear" at bounding box center [0, 0] width 0 height 0
click at [202, 132] on div at bounding box center [262, 127] width 161 height 11
paste input "E_ALL_TARGET_OFFER PLANSZA I CASHBACK REM_150825"
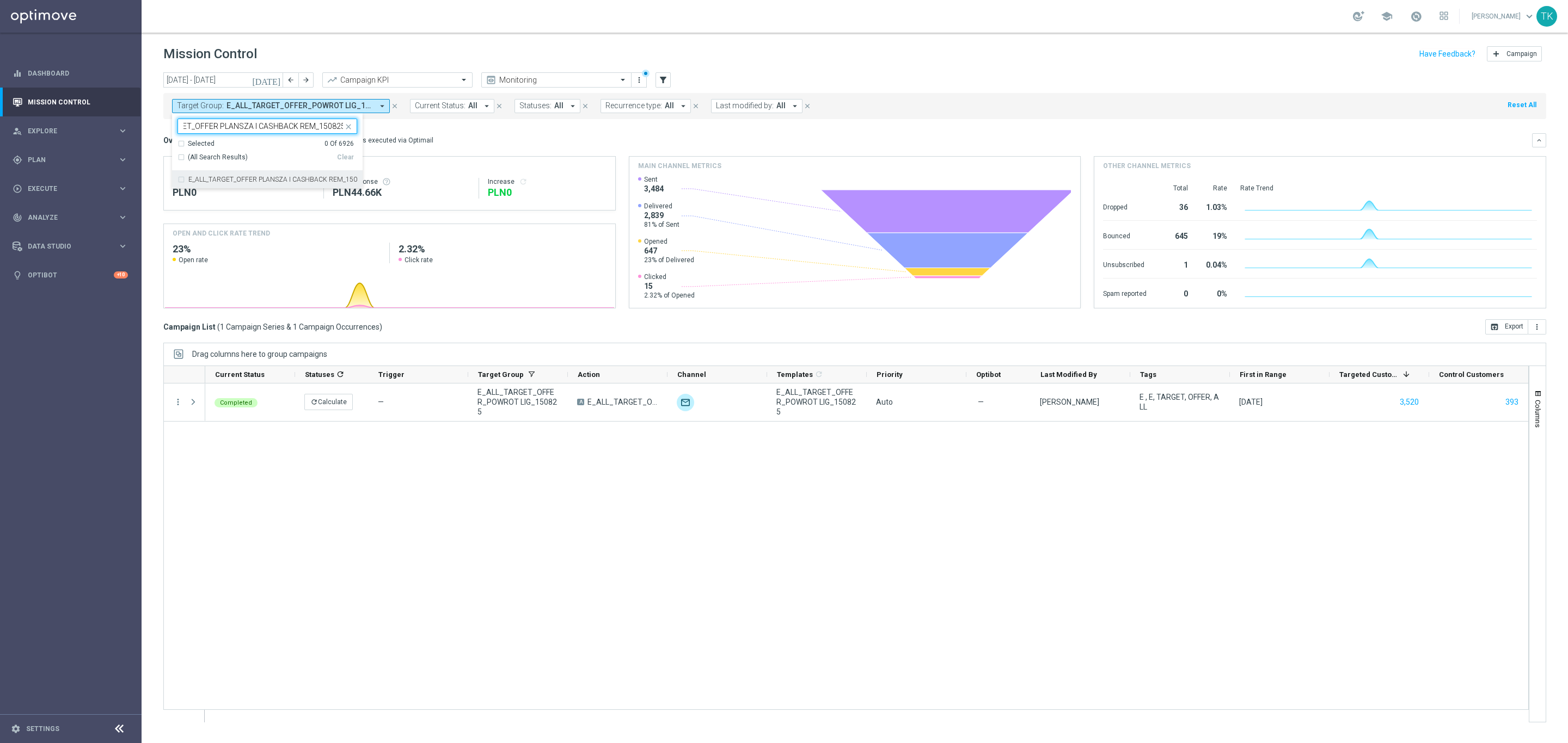
click at [200, 176] on div "E_ALL_TARGET_OFFER PLANSZA I CASHBACK REM_150825" at bounding box center [267, 179] width 180 height 17
type input "E_ALL_TARGET_OFFER PLANSZA I CASHBACK REM_150825"
click at [153, 145] on div "today 01 Aug 2025 - 31 Aug 2025 arrow_back arrow_forward Campaign KPI trending_…" at bounding box center [855, 402] width 1426 height 661
click at [294, 100] on button "Target Group: E_ALL_TARGET_OFFER PLANSZA I CASHBACK REM_150825 arrow_drop_down" at bounding box center [281, 106] width 218 height 14
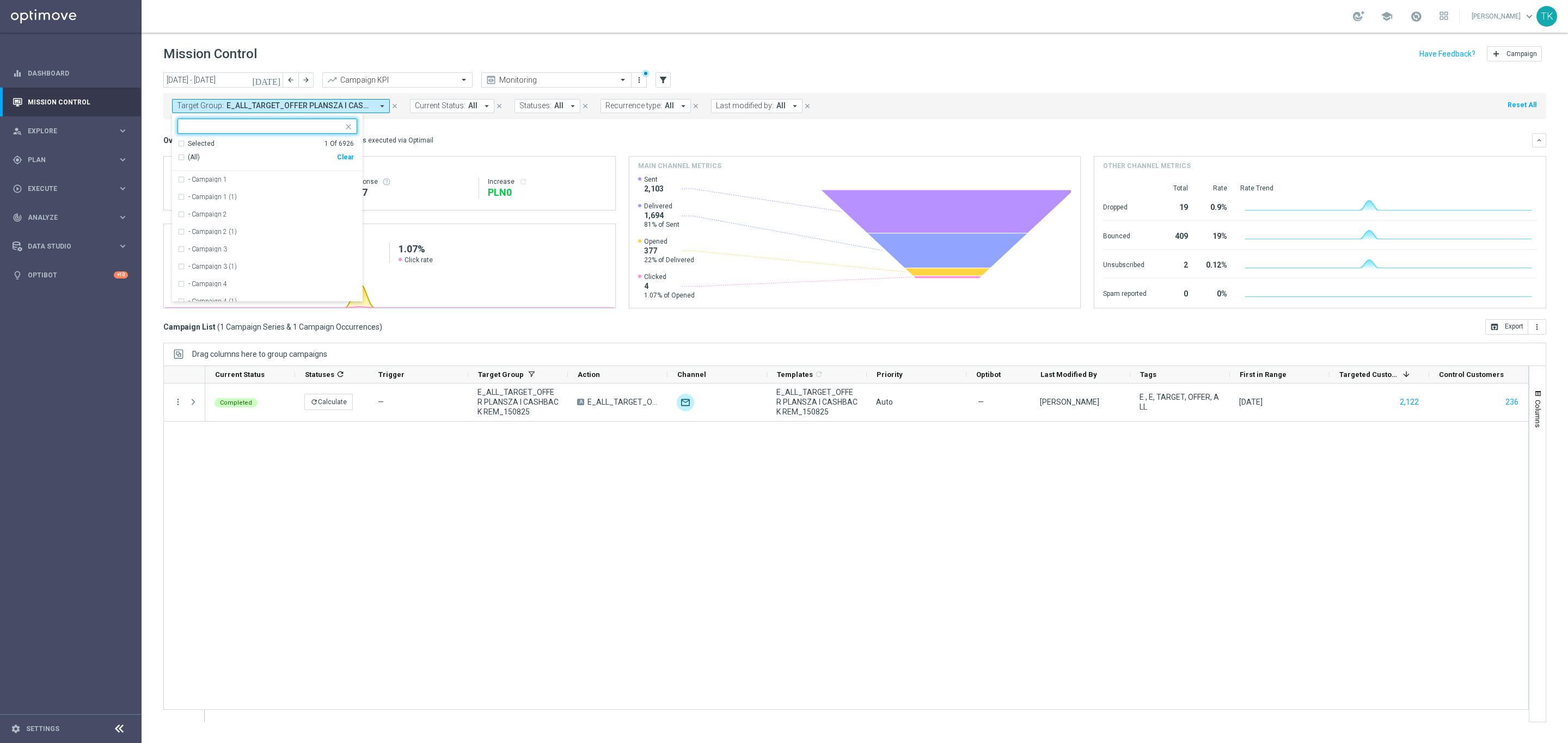
click at [0, 0] on div "Clear" at bounding box center [0, 0] width 0 height 0
click at [239, 125] on input "text" at bounding box center [264, 126] width 160 height 9
paste input "REACQ_ALL_TARGET_OFFER_POWROT LIG_150825"
drag, startPoint x: 224, startPoint y: 176, endPoint x: 193, endPoint y: 167, distance: 32.3
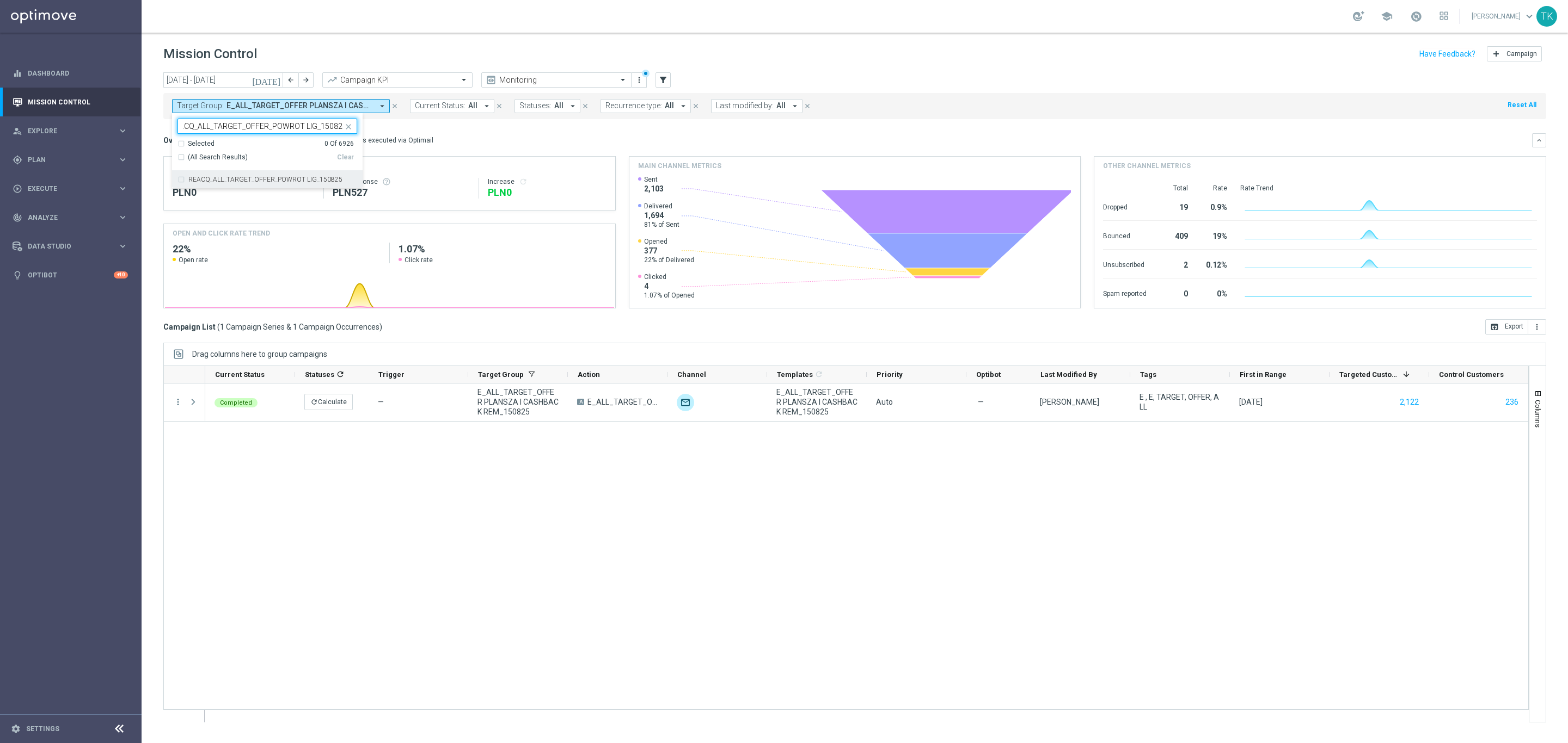
click at [222, 177] on div "REACQ_ALL_TARGET_OFFER_POWROT LIG_150825" at bounding box center [267, 179] width 180 height 17
type input "REACQ_ALL_TARGET_OFFER_POWROT LIG_150825"
click at [156, 139] on div "today 01 Aug 2025 - 31 Aug 2025 arrow_back arrow_forward Campaign KPI trending_…" at bounding box center [855, 402] width 1426 height 661
click at [286, 106] on span "REACQ_ALL_TARGET_OFFER_POWROT LIG_150825" at bounding box center [299, 105] width 147 height 9
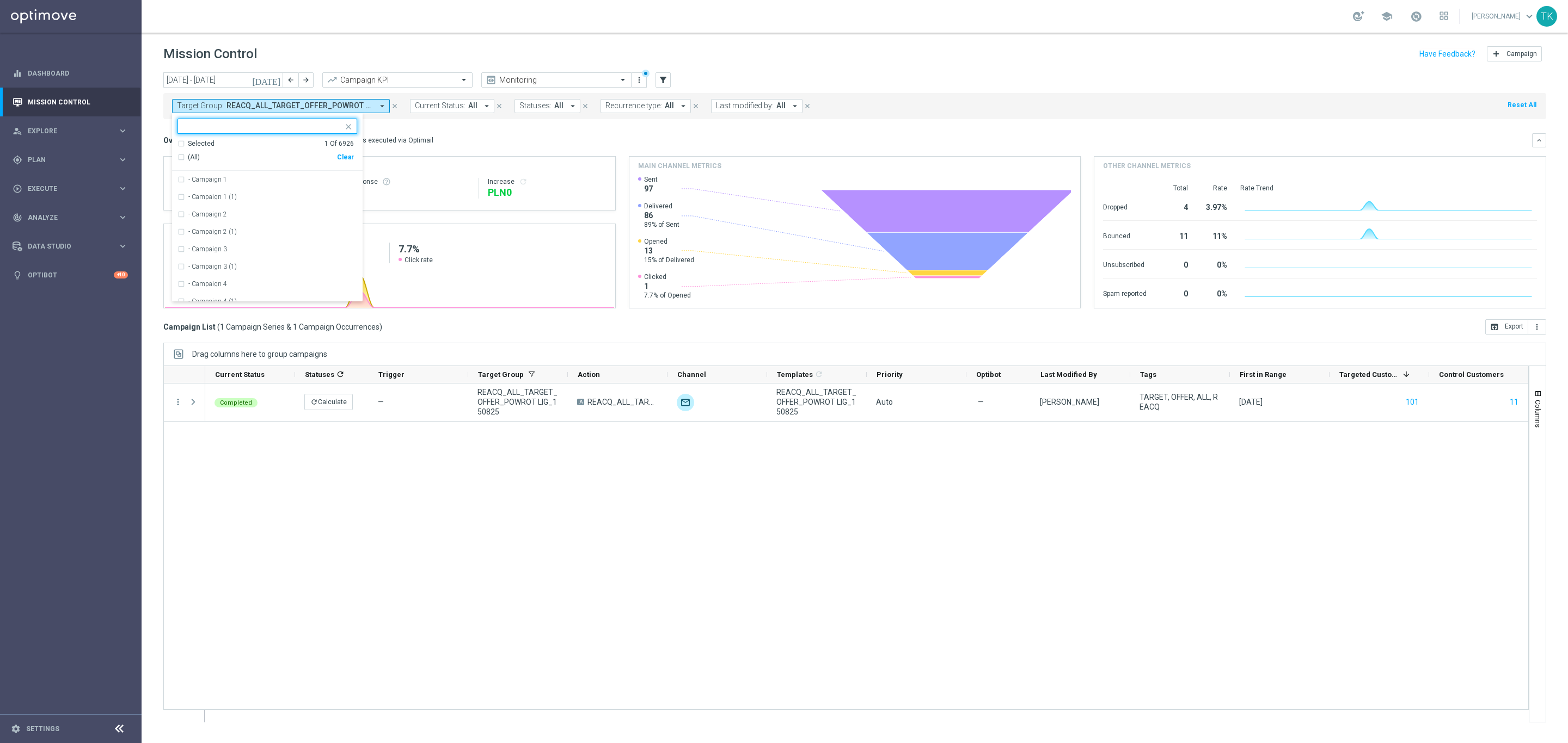
click at [0, 0] on div "Clear" at bounding box center [0, 0] width 0 height 0
click at [214, 126] on input "text" at bounding box center [264, 126] width 160 height 9
paste input "REACQ_ALL_TARGET_OFFER_POWROT LIG_150825"
click at [199, 180] on label "REACQ_ALL_TARGET_OFFER_POWROT LIG_150825" at bounding box center [266, 179] width 154 height 6
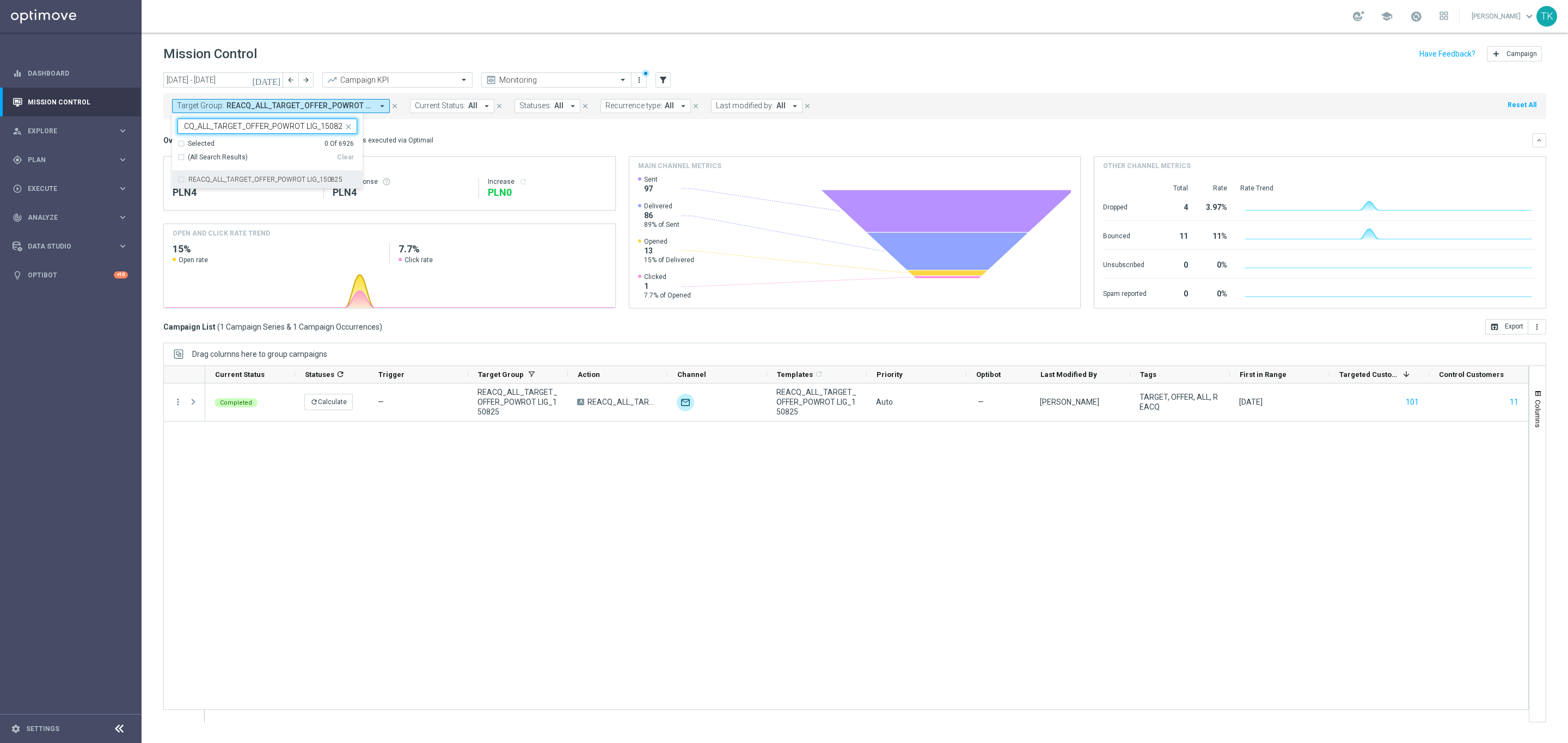
type input "REACQ_ALL_TARGET_OFFER_POWROT LIG_150825"
click at [155, 146] on div "today 01 Aug 2025 - 31 Aug 2025 arrow_back arrow_forward Campaign KPI trending_…" at bounding box center [855, 402] width 1426 height 661
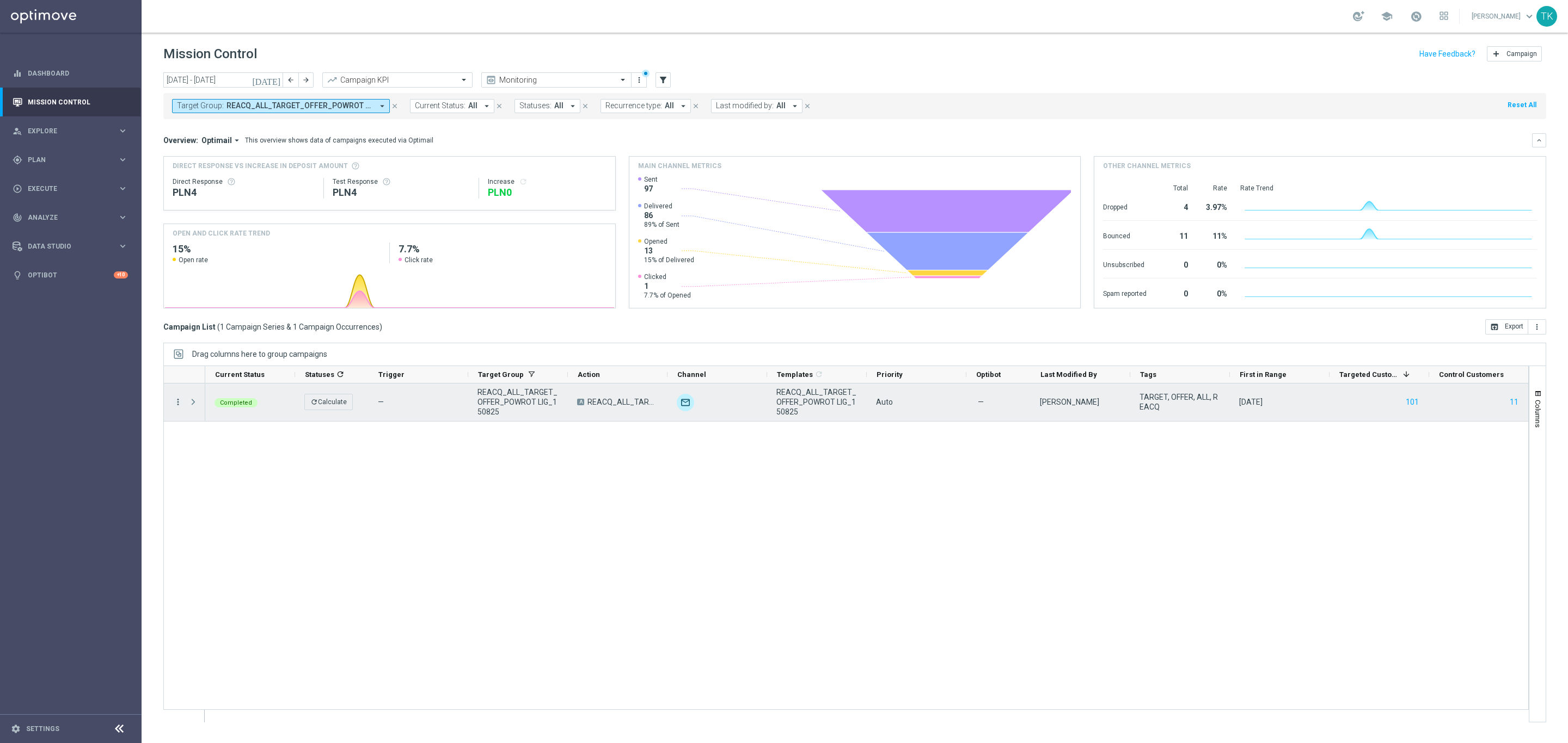
click at [180, 400] on icon "more_vert" at bounding box center [178, 402] width 10 height 10
click at [226, 424] on span "Campaign Metrics" at bounding box center [228, 424] width 56 height 8
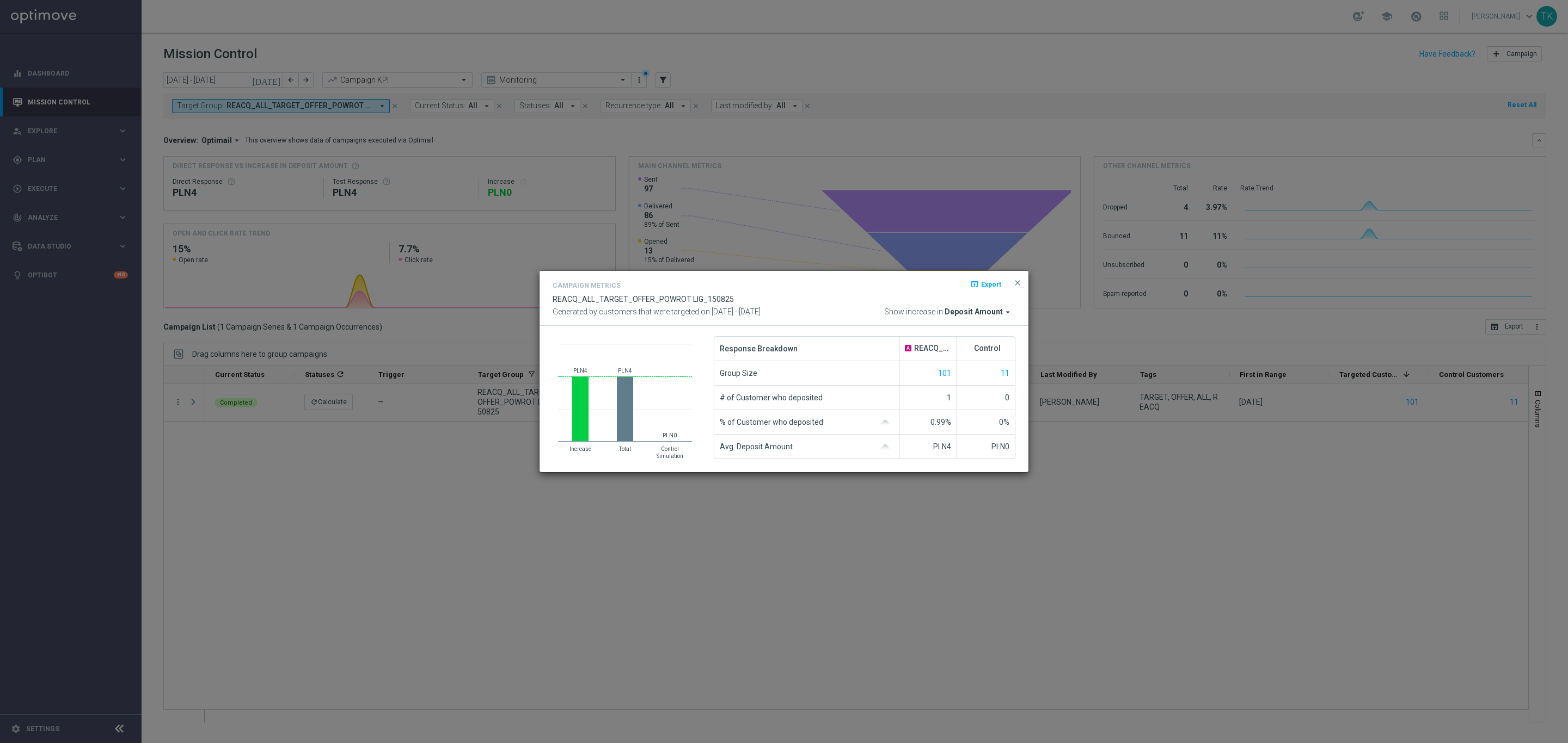
click at [1017, 277] on button "close" at bounding box center [1017, 283] width 11 height 13
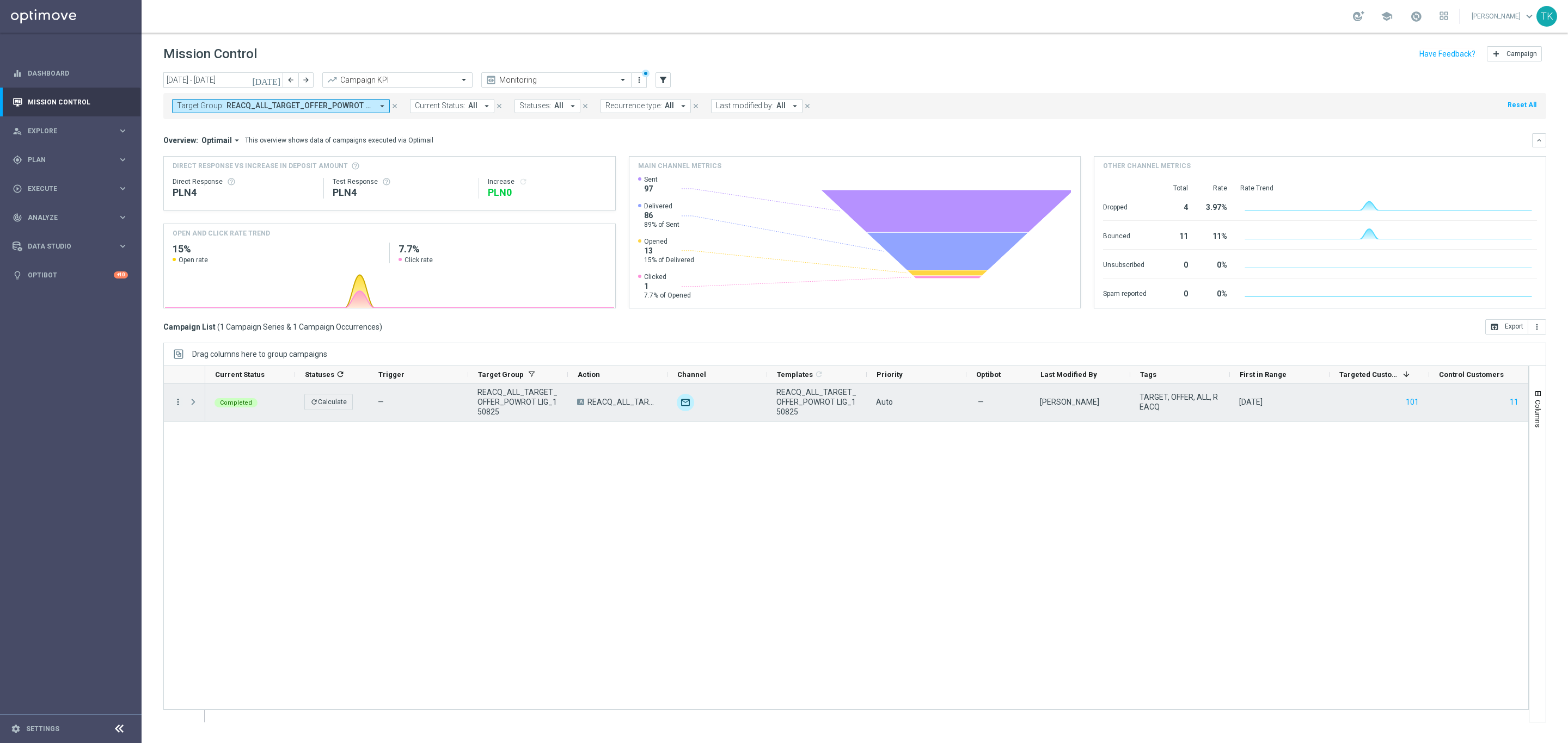
click at [176, 405] on icon "more_vert" at bounding box center [178, 402] width 10 height 10
click at [219, 402] on div "list Campaign Details" at bounding box center [245, 410] width 123 height 15
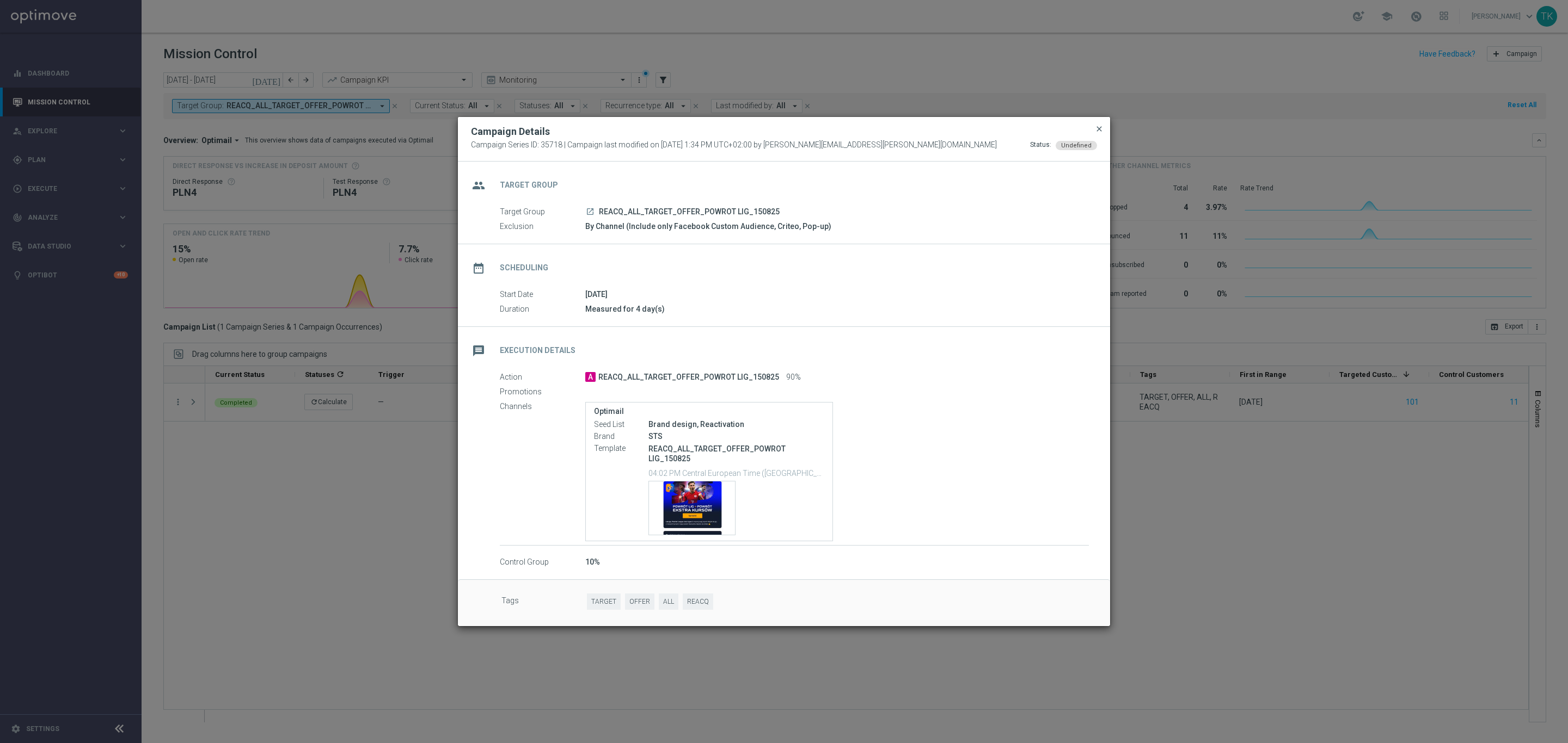
click at [1096, 129] on span "close" at bounding box center [1099, 129] width 9 height 9
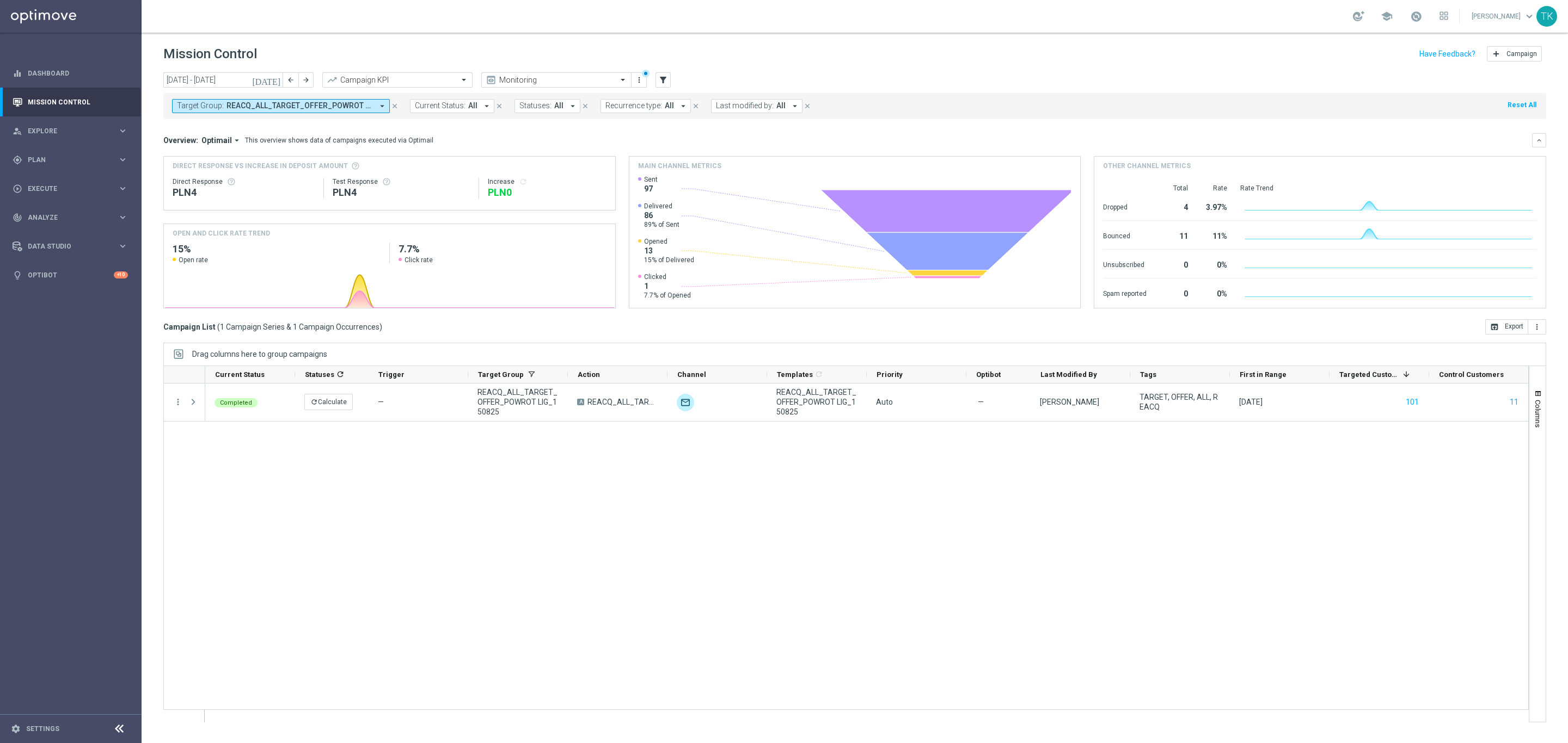
click at [330, 107] on span "REACQ_ALL_TARGET_OFFER_POWROT LIG_150825" at bounding box center [299, 105] width 147 height 9
click at [0, 0] on div "Clear" at bounding box center [0, 0] width 0 height 0
click at [252, 129] on input "text" at bounding box center [264, 126] width 160 height 9
paste input "REACQ_ALL_TARGET_OFFER_PLANSZA EP_ZBR_REM_190825"
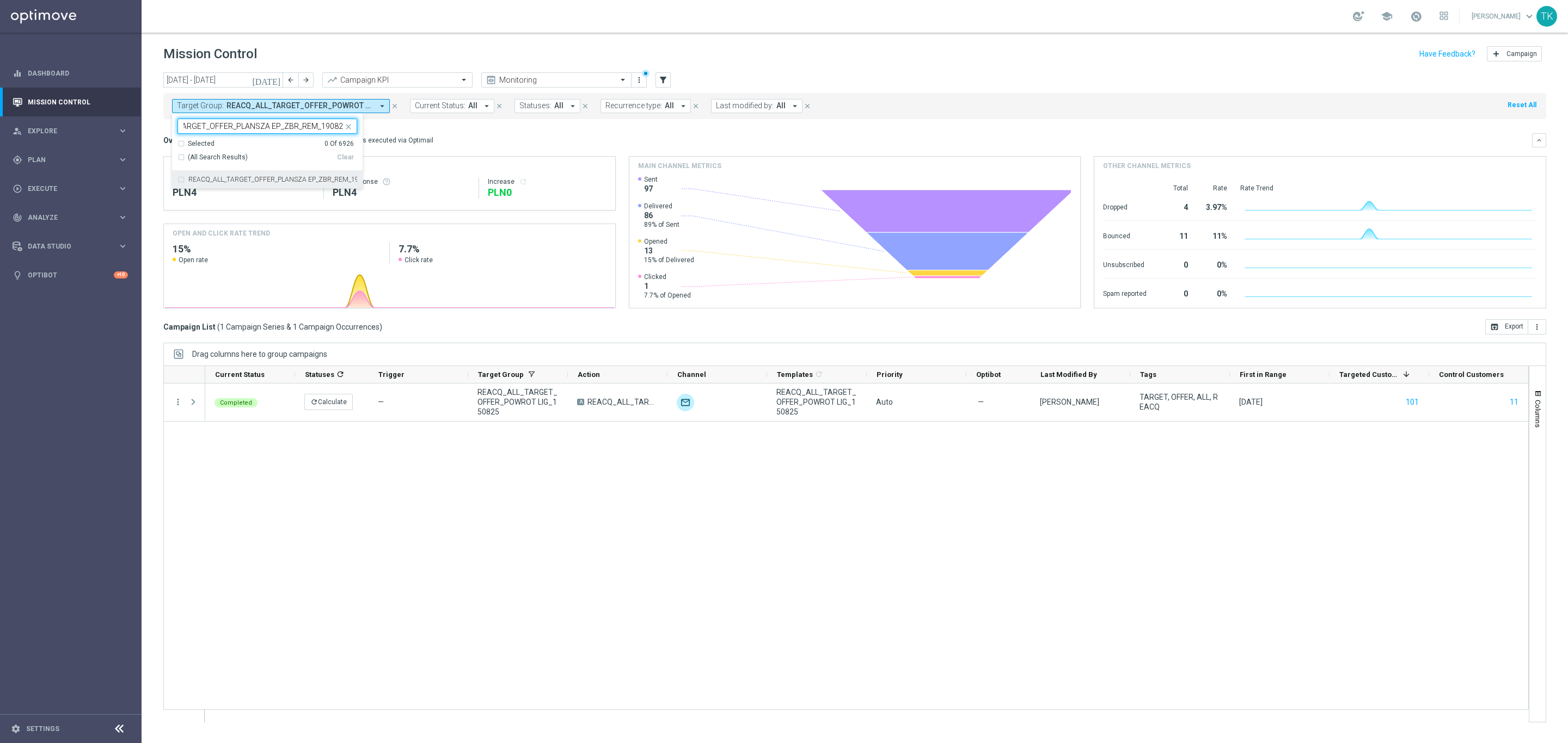
click at [238, 178] on label "REACQ_ALL_TARGET_OFFER_PLANSZA EP_ZBR_REM_190825" at bounding box center [273, 179] width 169 height 6
type input "REACQ_ALL_TARGET_OFFER_PLANSZA EP_ZBR_REM_190825"
click at [156, 137] on div "today 01 Aug 2025 - 31 Aug 2025 arrow_back arrow_forward Campaign KPI trending_…" at bounding box center [855, 402] width 1426 height 661
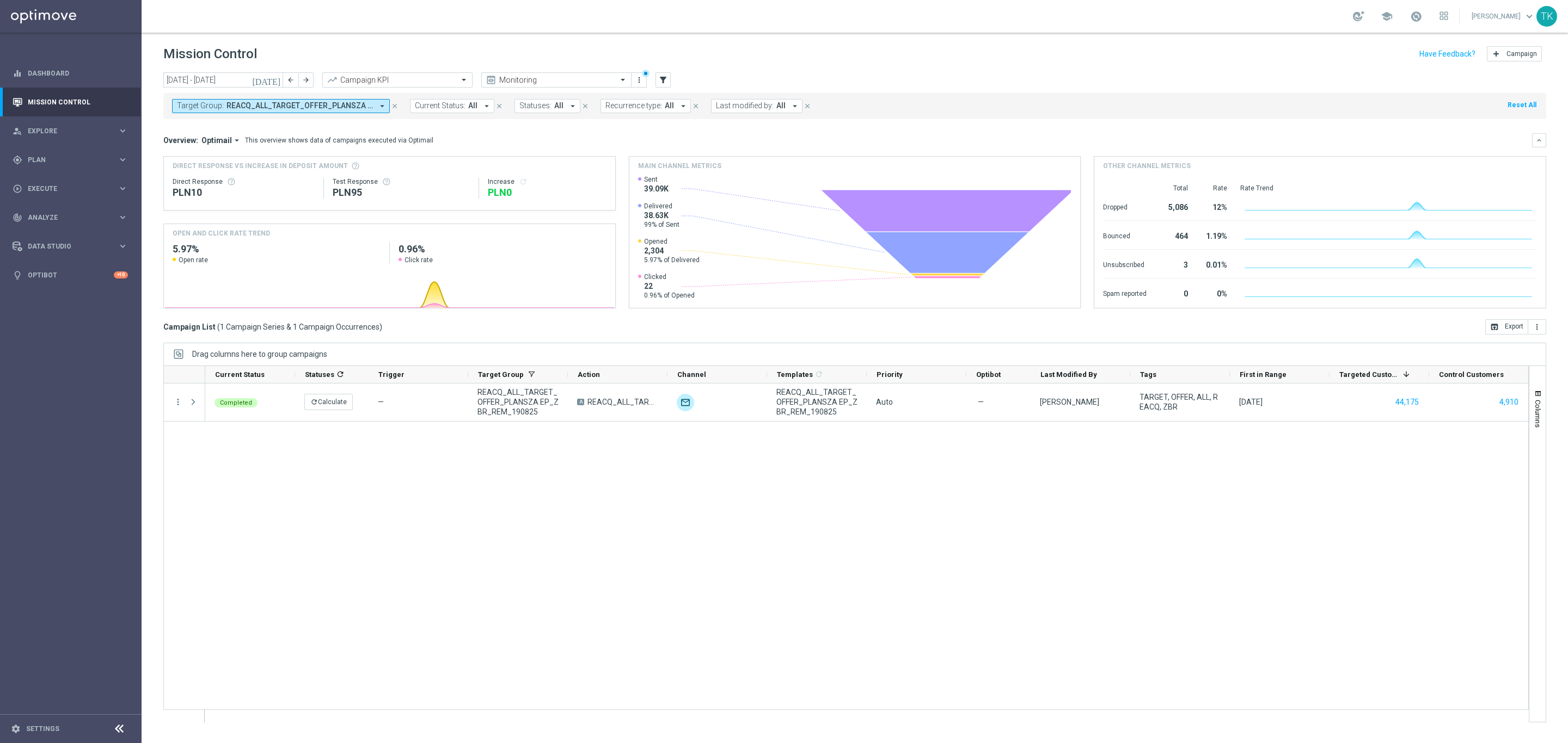
click at [327, 106] on span "REACQ_ALL_TARGET_OFFER_PLANSZA EP_ZBR_REM_190825" at bounding box center [299, 105] width 147 height 9
click at [0, 0] on div "Clear" at bounding box center [0, 0] width 0 height 0
click at [207, 129] on input "text" at bounding box center [264, 126] width 160 height 9
paste input "E_ALL_TARGET_OFFER_PLANSZA ESA_080825"
click at [222, 180] on label "E_ALL_TARGET_OFFER_PLANSZA ESA_080825" at bounding box center [258, 179] width 139 height 6
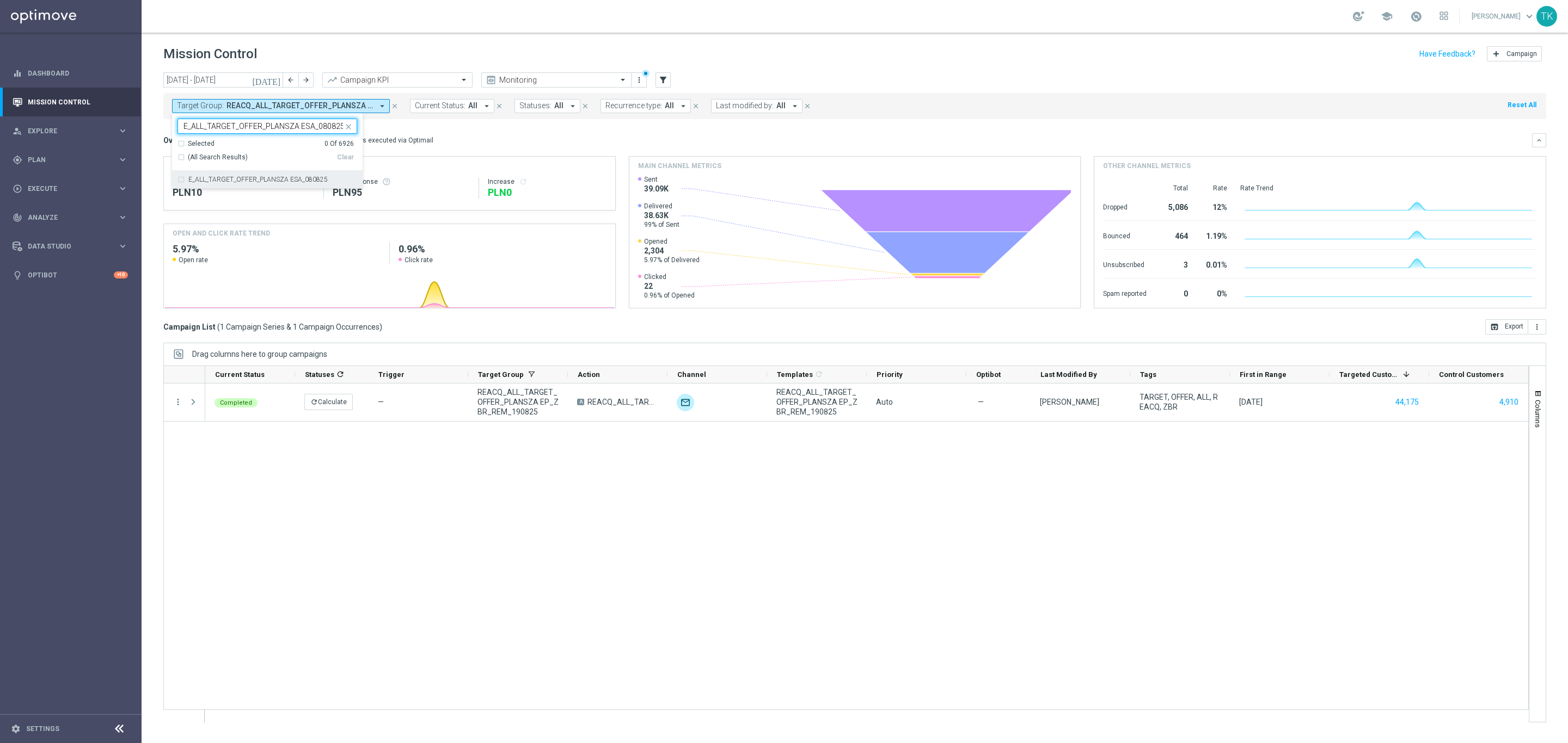
type input "E_ALL_TARGET_OFFER_PLANSZA ESA_080825"
click at [156, 175] on div "today 01 Aug 2025 - 31 Aug 2025 arrow_back arrow_forward Campaign KPI trending_…" at bounding box center [855, 402] width 1426 height 661
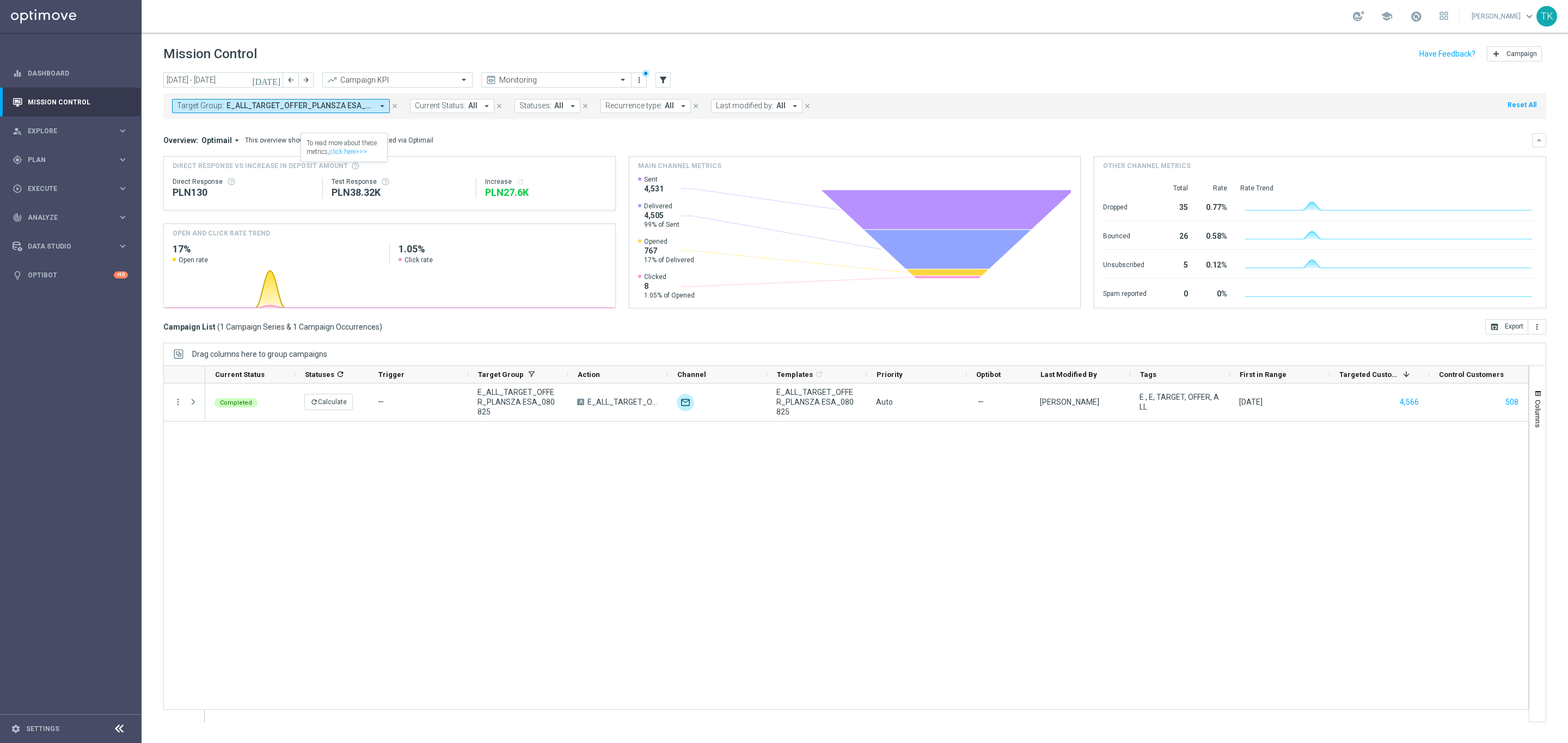
drag, startPoint x: 326, startPoint y: 109, endPoint x: 340, endPoint y: 133, distance: 27.8
click at [326, 109] on span "E_ALL_TARGET_OFFER_PLANSZA ESA_080825" at bounding box center [299, 105] width 147 height 9
click at [0, 0] on div "Clear" at bounding box center [0, 0] width 0 height 0
click at [218, 129] on input "text" at bounding box center [264, 126] width 160 height 9
paste input "E_ALL_TARGET_OFFER PLANSZA I CASHBACK REM_010825"
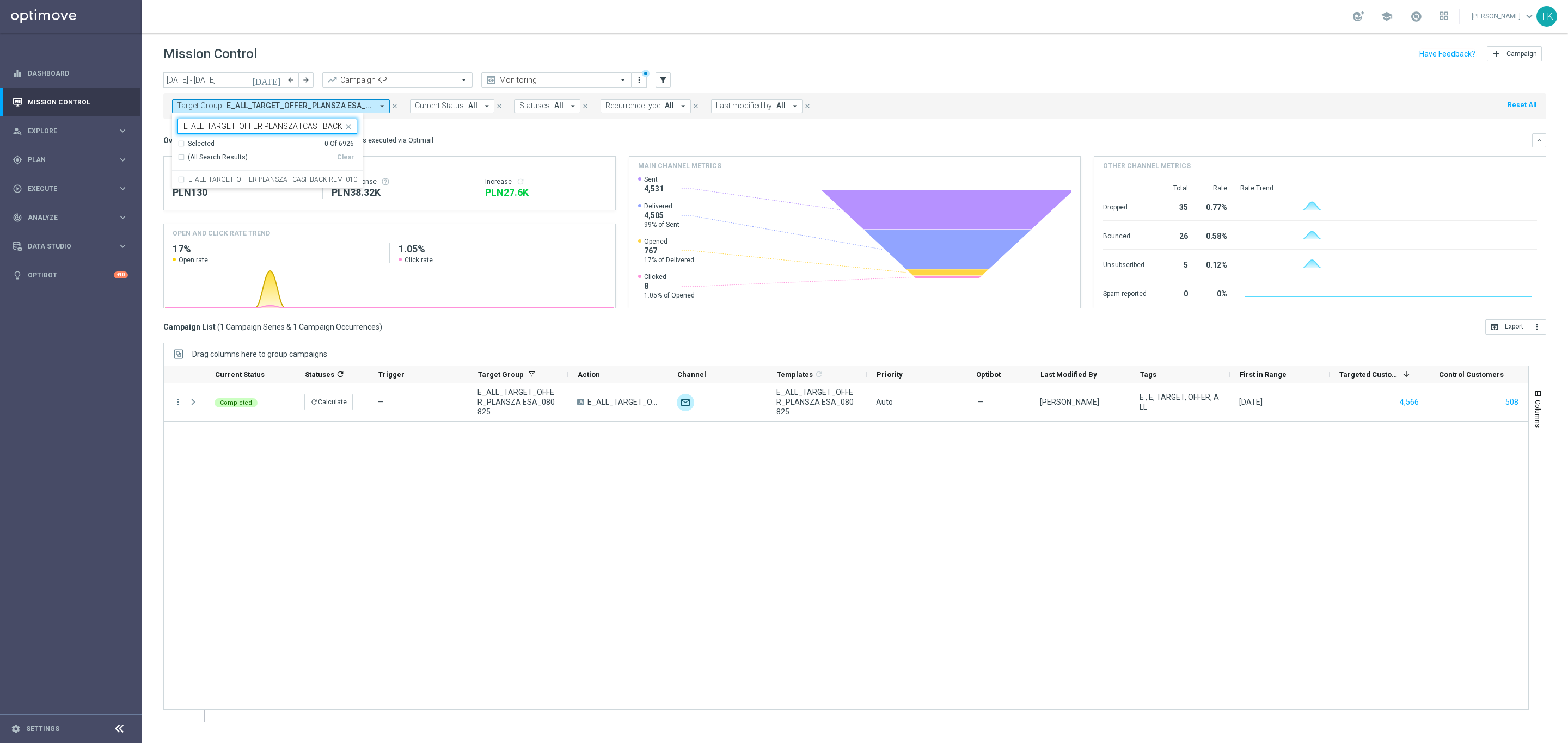
scroll to position [0, 44]
click at [213, 178] on label "E_ALL_TARGET_OFFER PLANSZA I CASHBACK REM_010825" at bounding box center [273, 179] width 169 height 6
type input "E_ALL_TARGET_OFFER PLANSZA I CASHBACK REM_010825"
click at [154, 147] on div "today 01 Aug 2025 - 31 Aug 2025 arrow_back arrow_forward Campaign KPI trending_…" at bounding box center [855, 402] width 1426 height 661
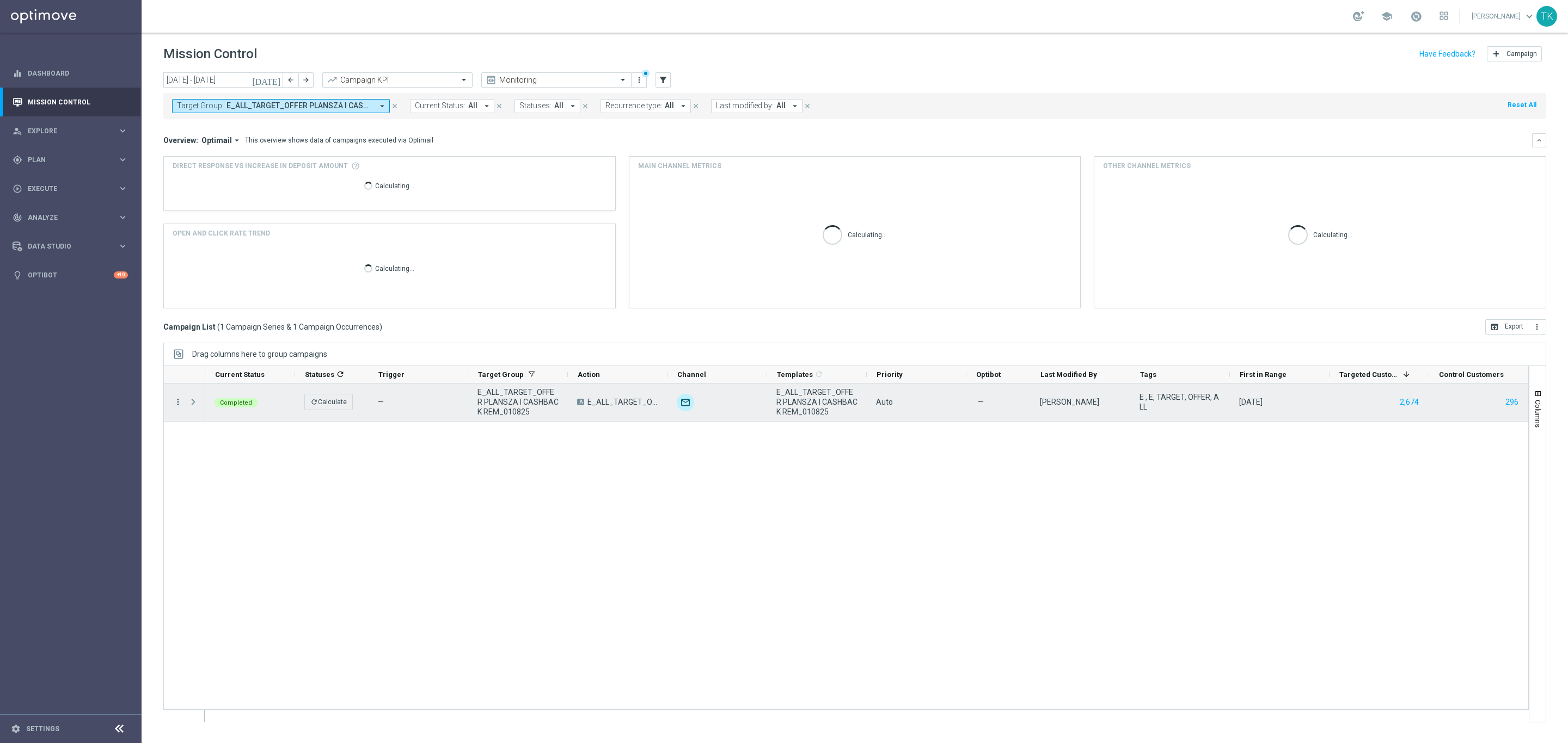
click at [178, 402] on icon "more_vert" at bounding box center [178, 402] width 10 height 10
click at [237, 421] on span "Campaign Metrics" at bounding box center [228, 424] width 56 height 8
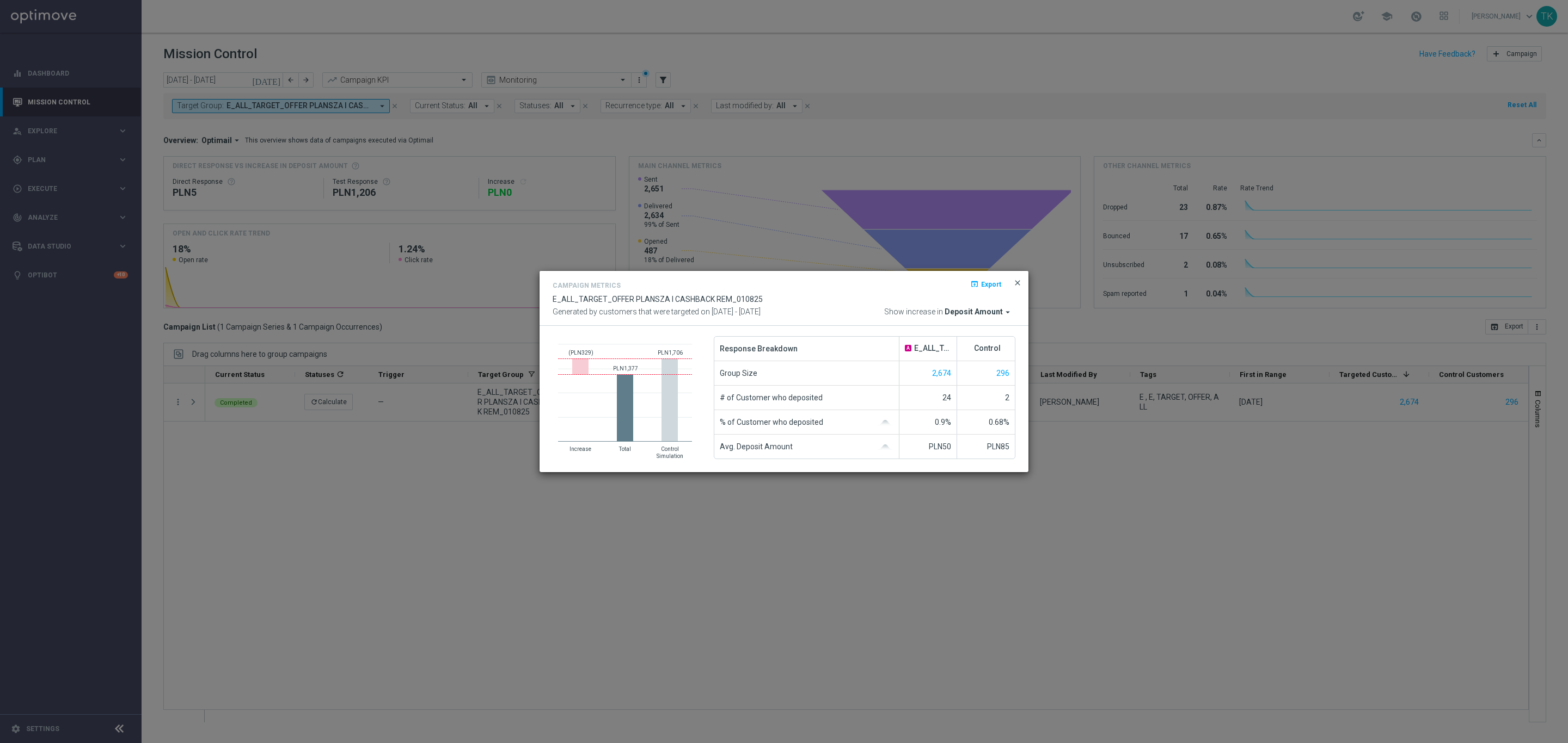
click at [1015, 279] on span "close" at bounding box center [1017, 283] width 9 height 9
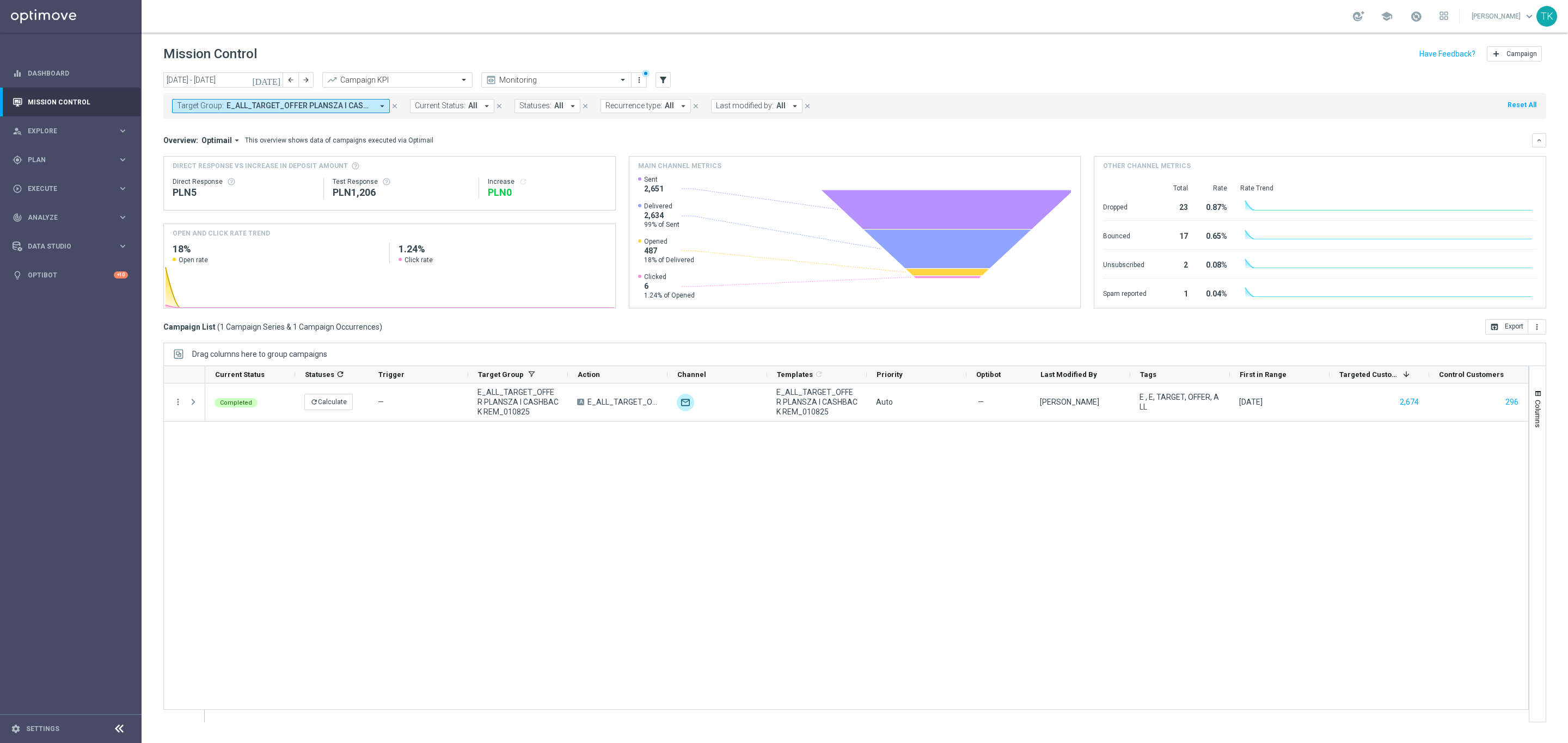
click at [321, 100] on button "Target Group: E_ALL_TARGET_OFFER PLANSZA I CASHBACK REM_010825 arrow_drop_down" at bounding box center [281, 106] width 218 height 14
click at [343, 162] on div "(All) Clear" at bounding box center [266, 158] width 176 height 18
click at [0, 0] on div "Clear" at bounding box center [0, 0] width 0 height 0
click at [262, 129] on input "text" at bounding box center [264, 126] width 160 height 9
paste input "E_ALL_TARGET_OFFER PLANSZA I CASHBACK REM_080825"
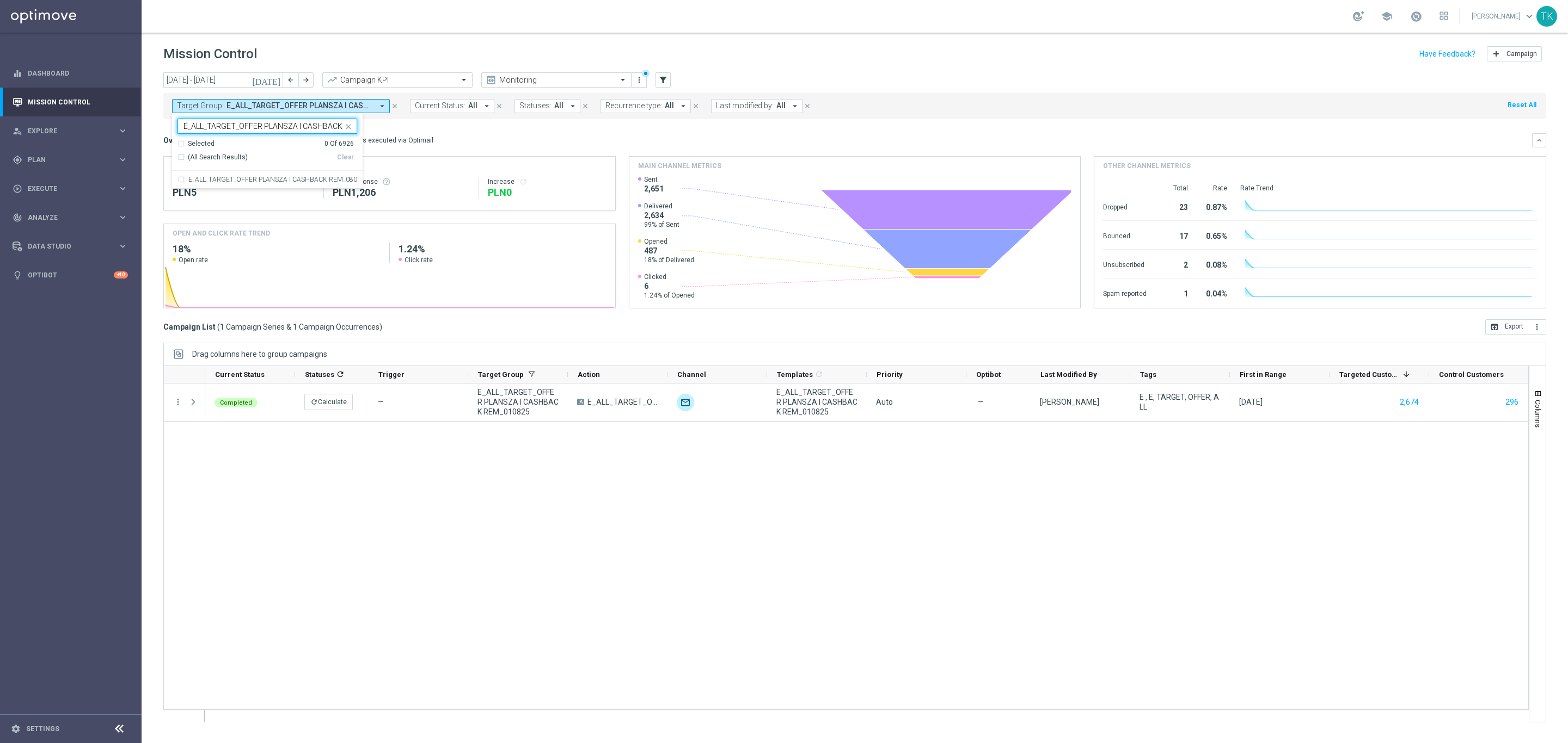
scroll to position [0, 44]
type input "E_ALL_TARGET_OFFER PLANSZA I CASHBACK REM_080825"
click at [211, 191] on div "PLN5" at bounding box center [244, 192] width 142 height 13
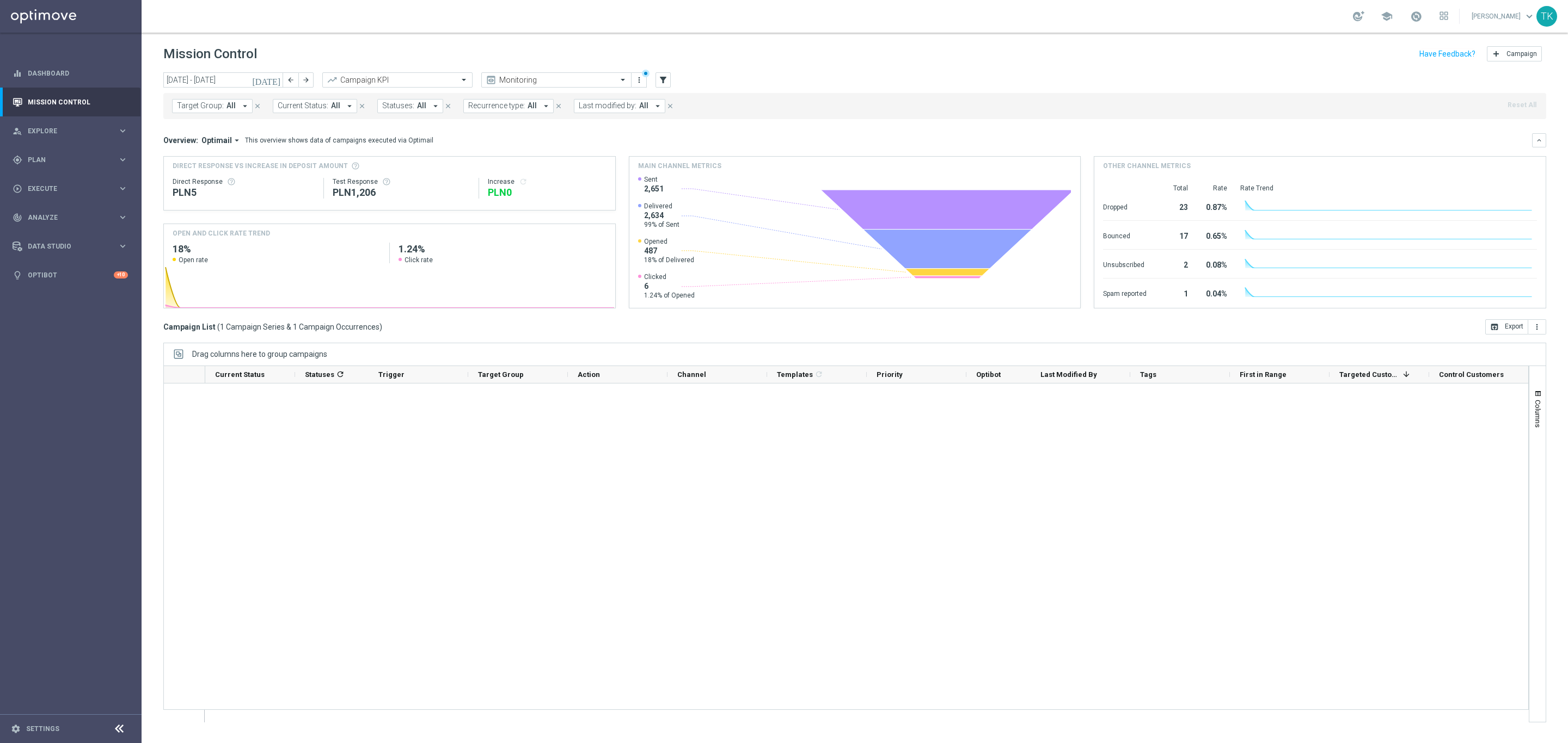
click at [198, 177] on div "Direct Response PLN5 Test Response PLN1,206 Increase refresh" at bounding box center [390, 188] width 434 height 35
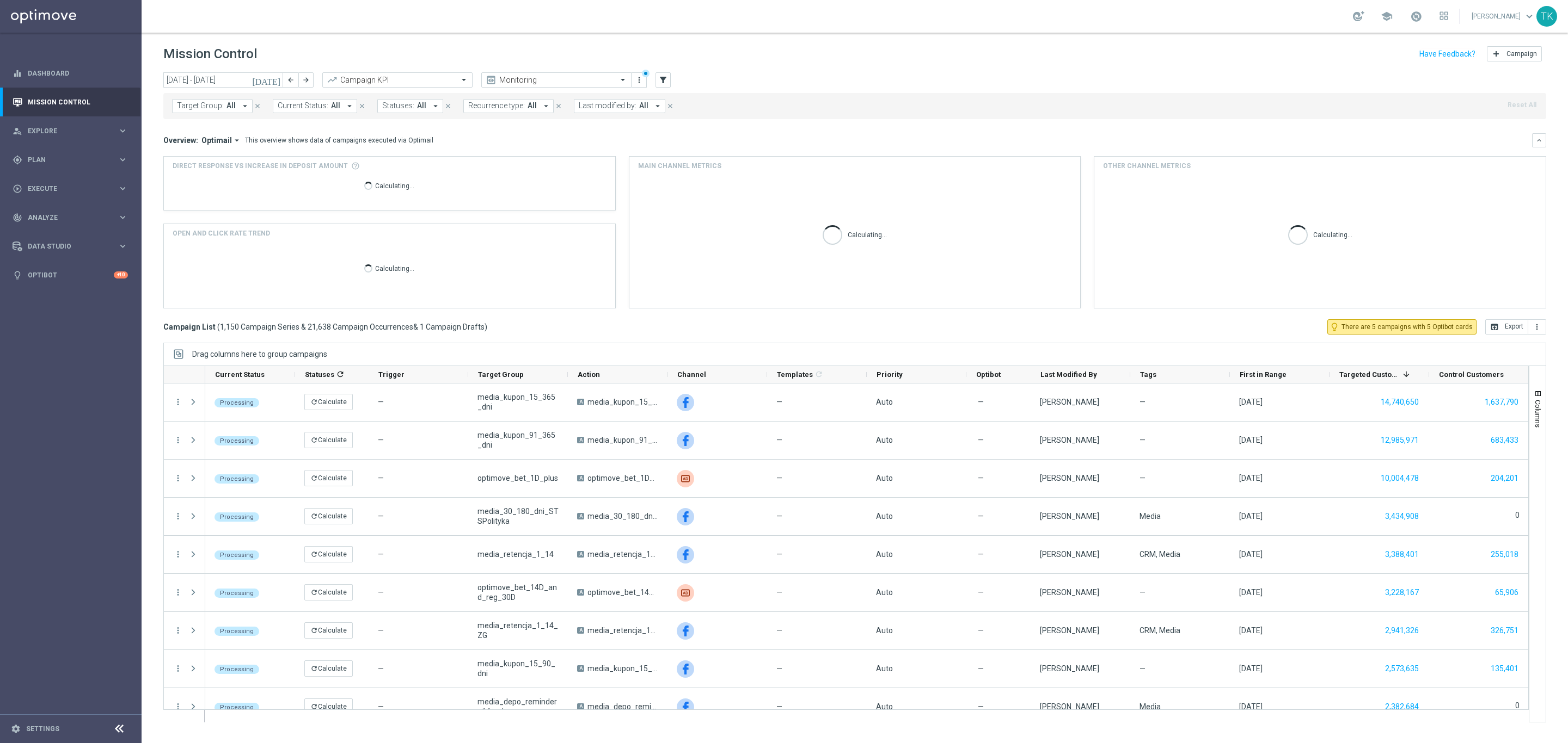
click at [199, 107] on span "Target Group:" at bounding box center [200, 105] width 47 height 9
click at [204, 178] on label "E_ALL_TARGET_OFFER PLANSZA I CASHBACK REM_080825" at bounding box center [273, 179] width 169 height 6
type input "E_ALL_TARGET_OFFER PLANSZA I CASHBACK REM_080825"
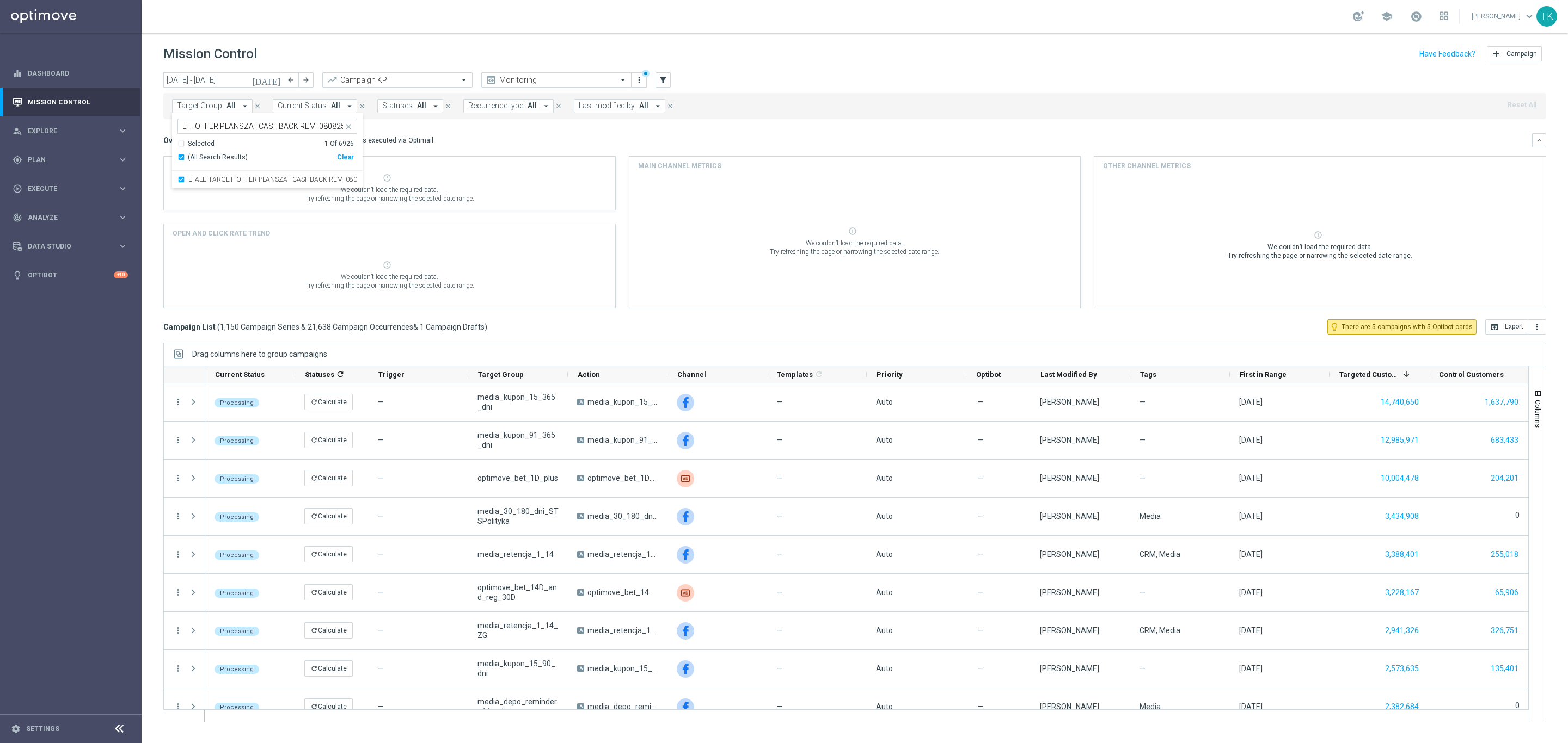
scroll to position [0, 0]
click at [157, 144] on div "today 01 Aug 2025 - 31 Aug 2025 arrow_back arrow_forward Campaign KPI trending_…" at bounding box center [855, 402] width 1426 height 661
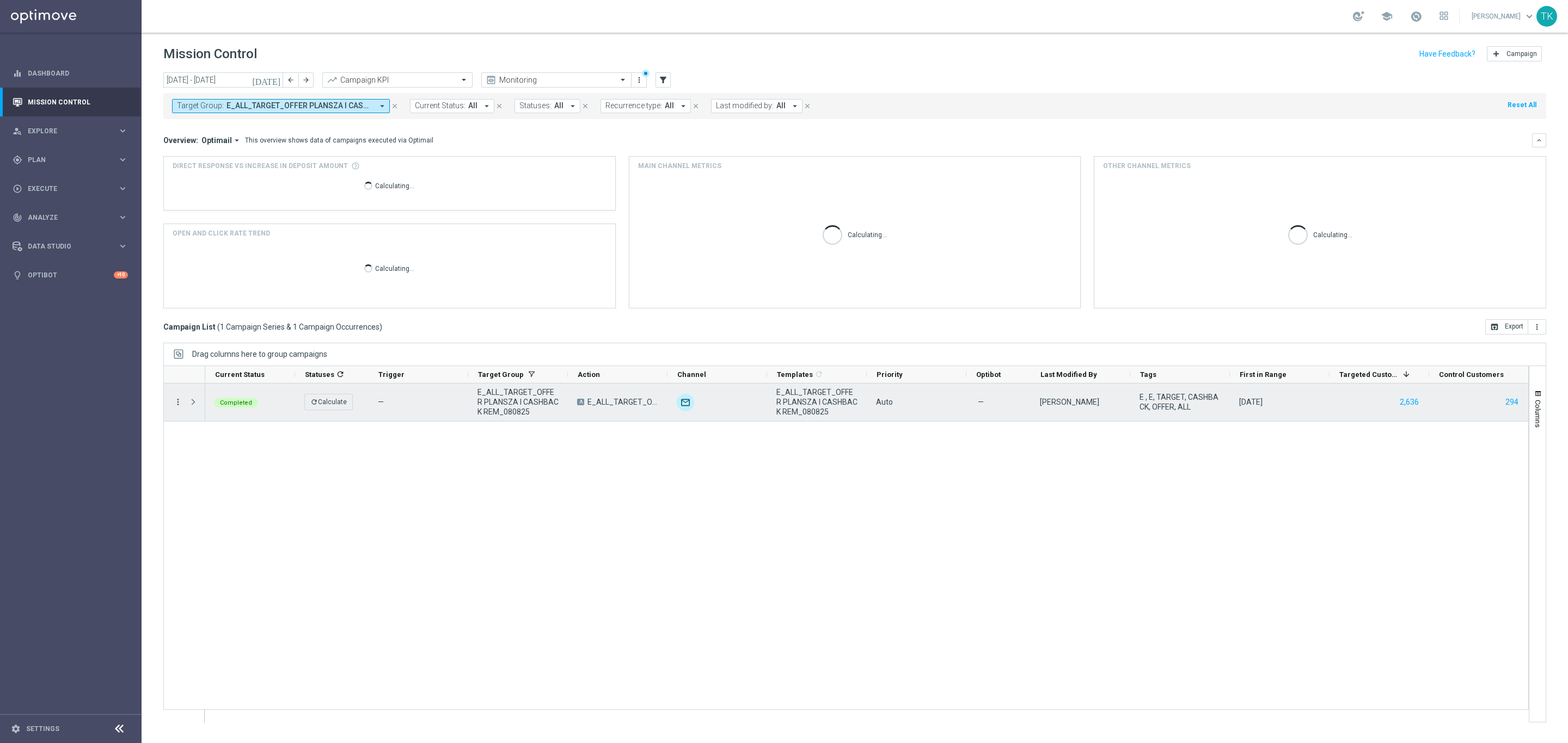
click at [176, 402] on icon "more_vert" at bounding box center [178, 402] width 10 height 10
click at [200, 416] on div "list Campaign Details" at bounding box center [245, 410] width 123 height 15
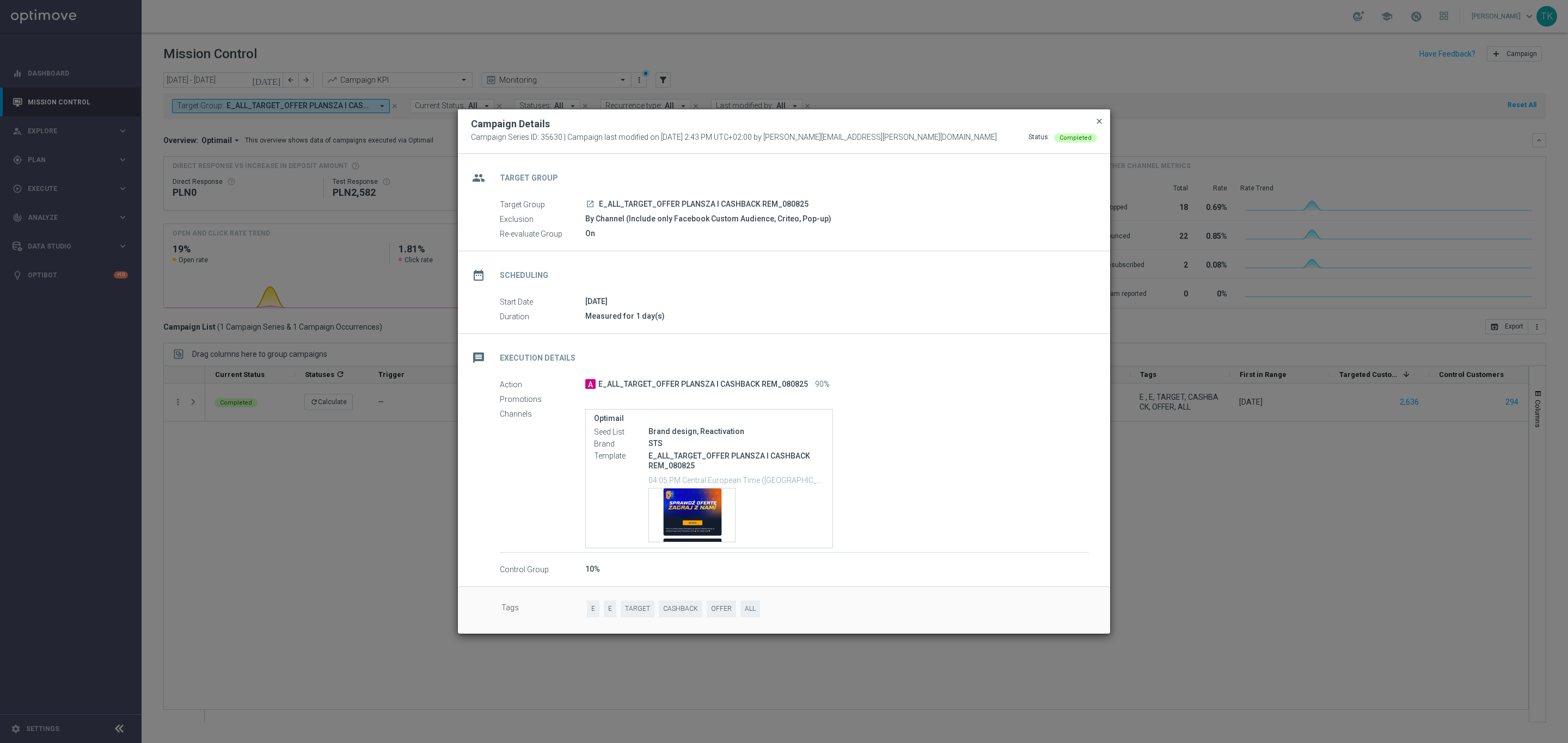
click at [1097, 117] on span "close" at bounding box center [1099, 121] width 9 height 9
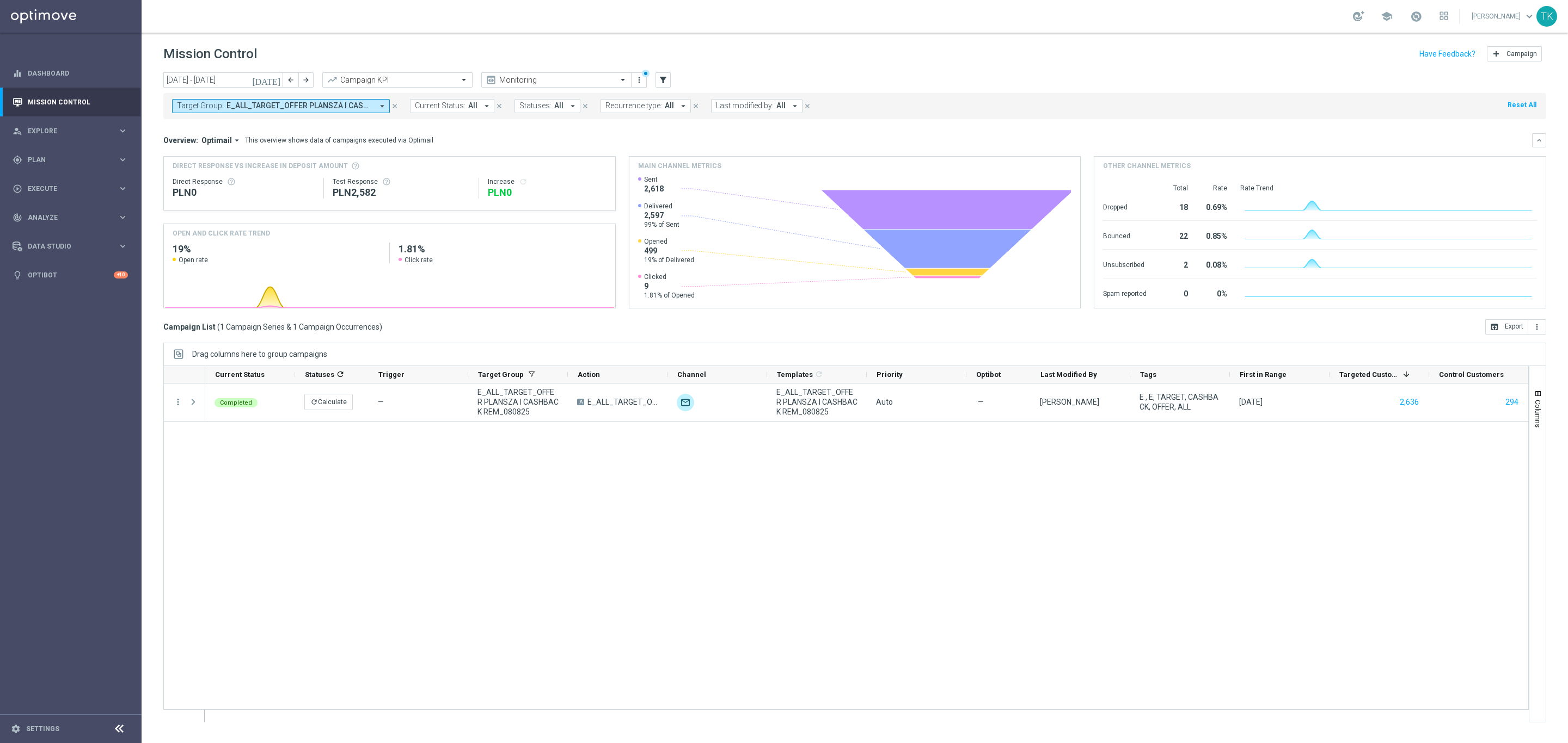
click at [299, 105] on span "E_ALL_TARGET_OFFER PLANSZA I CASHBACK REM_080825" at bounding box center [299, 105] width 147 height 9
click at [0, 0] on div "Clear" at bounding box center [0, 0] width 0 height 0
click at [195, 126] on input "text" at bounding box center [264, 126] width 160 height 9
paste input "E_ALL_TARGET_DEPO_3DEPO 25 DO 100 PREV MONTH_080825"
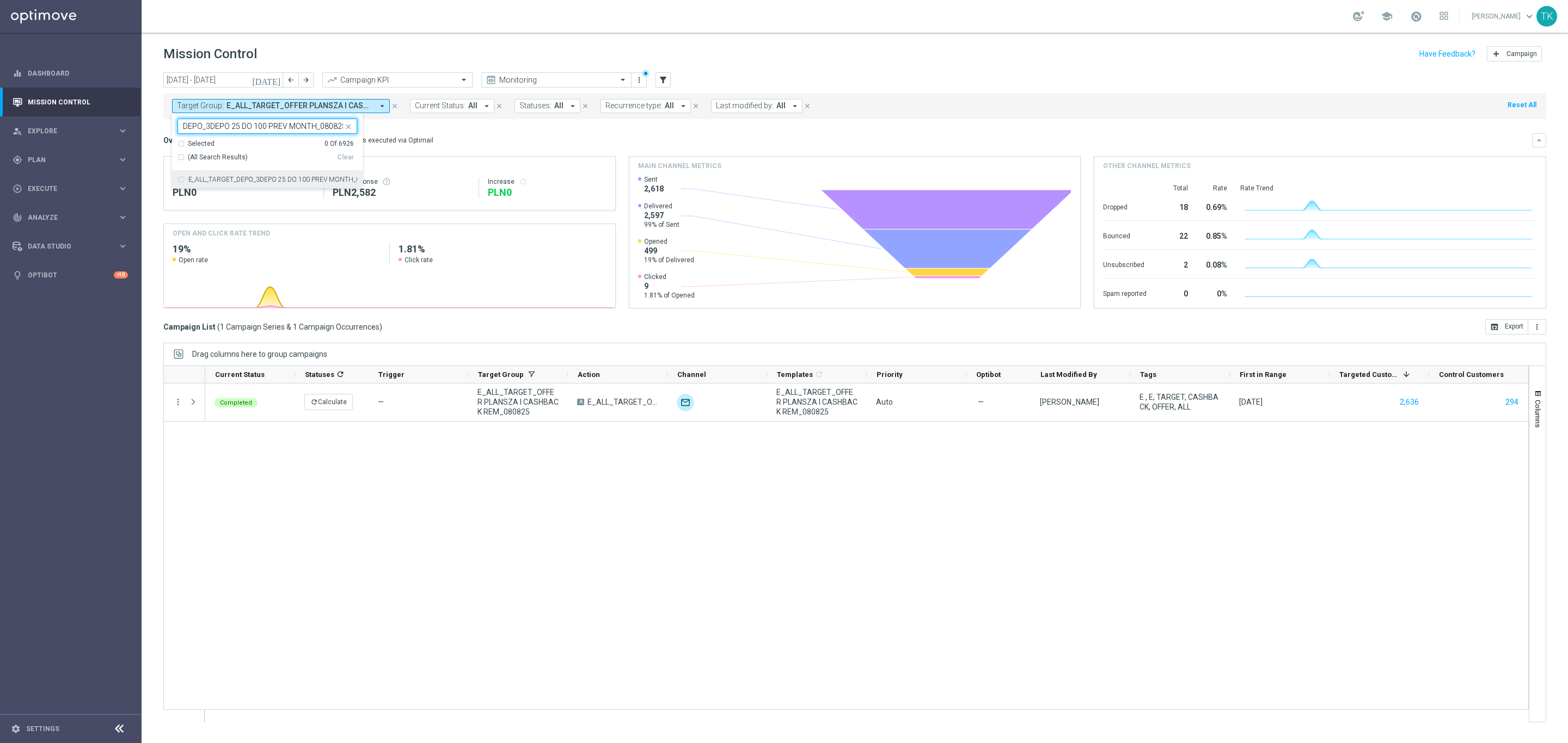
click at [204, 173] on div "E_ALL_TARGET_DEPO_3DEPO 25 DO 100 PREV MONTH_080825" at bounding box center [267, 179] width 180 height 17
type input "E_ALL_TARGET_DEPO_3DEPO 25 DO 100 PREV MONTH_080825"
click at [162, 159] on div "today 01 Aug 2025 - 31 Aug 2025 arrow_back arrow_forward Campaign KPI trending_…" at bounding box center [855, 402] width 1426 height 661
click at [308, 110] on span "E_ALL_TARGET_DEPO_3DEPO 25 DO 100 PREV MONTH_080825" at bounding box center [299, 105] width 147 height 9
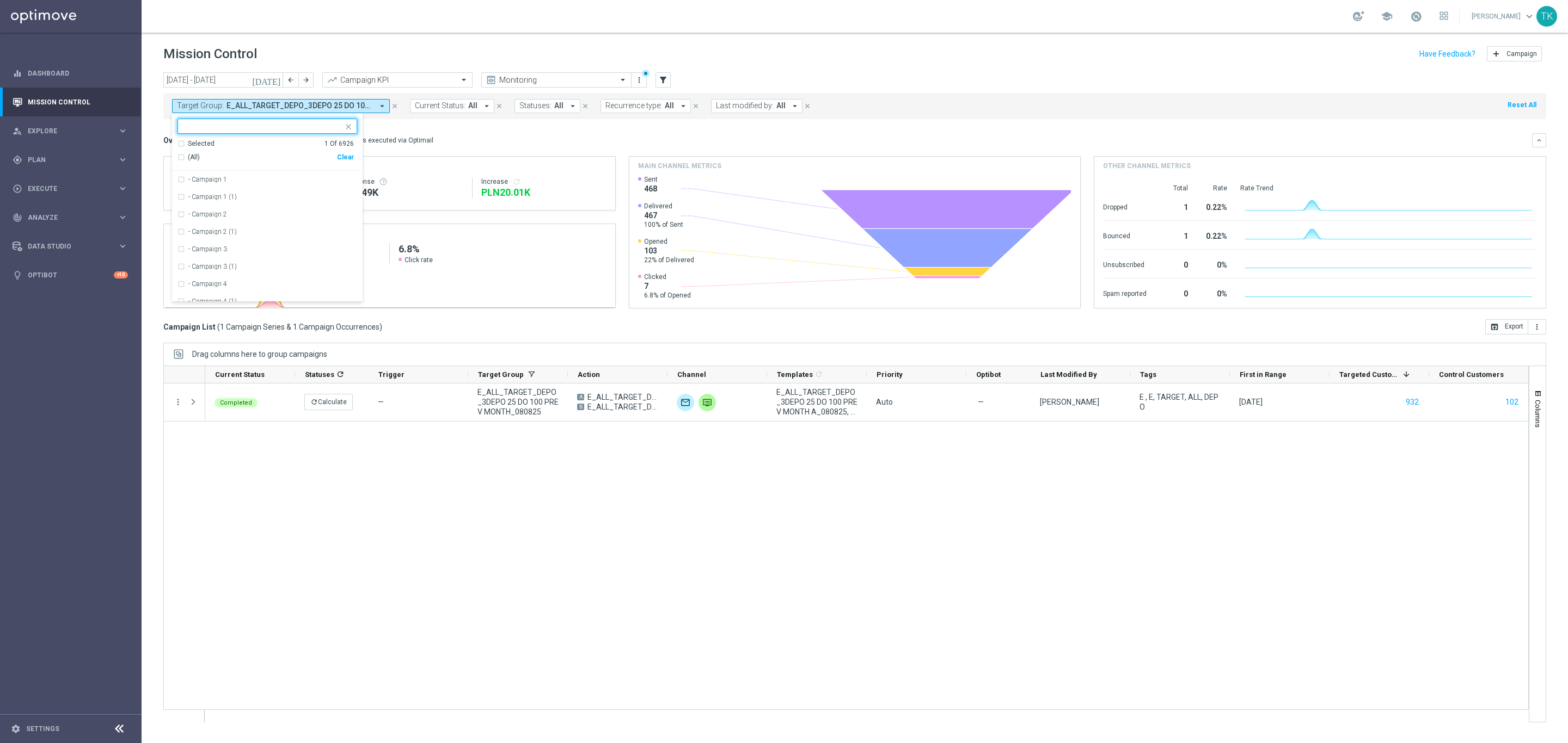
click at [0, 0] on div "Clear" at bounding box center [0, 0] width 0 height 0
click at [228, 129] on input "text" at bounding box center [264, 126] width 160 height 9
paste input "E_ALL_TARGET_OFFER_PLANSZA EP_120825"
click at [206, 180] on label "E_ALL_TARGET_OFFER_PLANSZA EP_120825" at bounding box center [256, 179] width 135 height 6
type input "E_ALL_TARGET_OFFER_PLANSZA EP_120825"
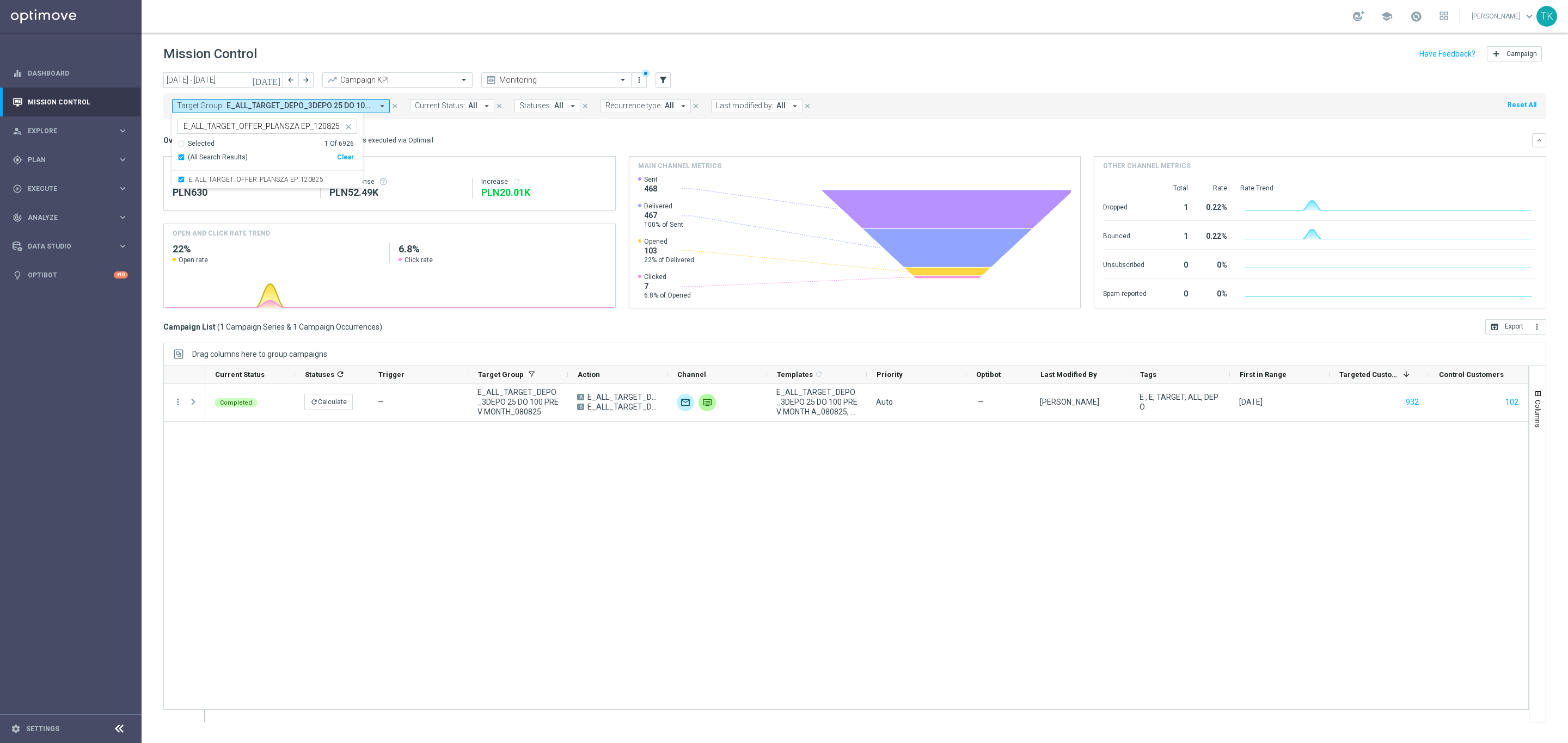
click at [149, 141] on div "today 01 Aug 2025 - 31 Aug 2025 arrow_back arrow_forward Campaign KPI trending_…" at bounding box center [855, 402] width 1426 height 661
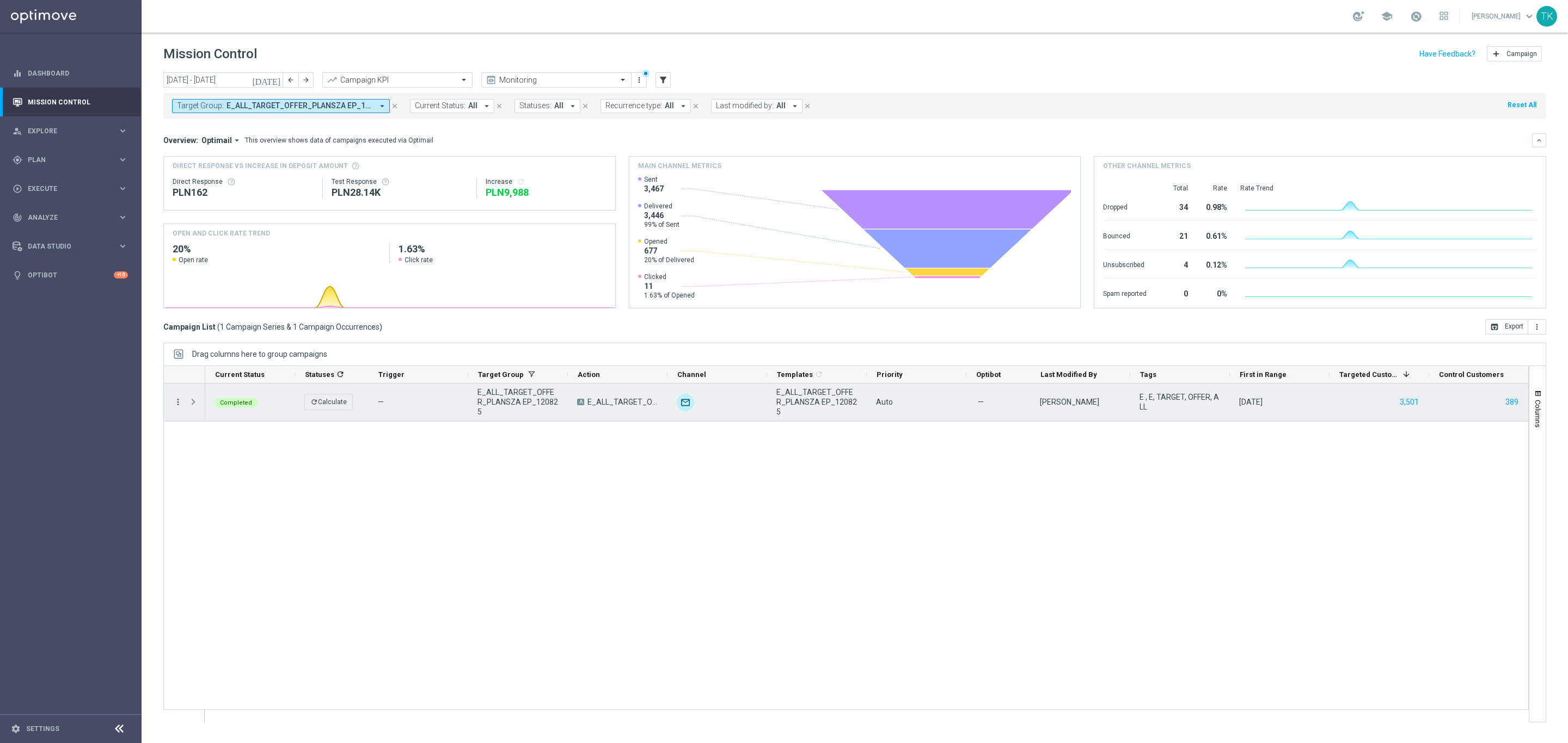
click at [176, 405] on icon "more_vert" at bounding box center [178, 402] width 10 height 10
click at [219, 424] on span "Campaign Metrics" at bounding box center [228, 424] width 56 height 8
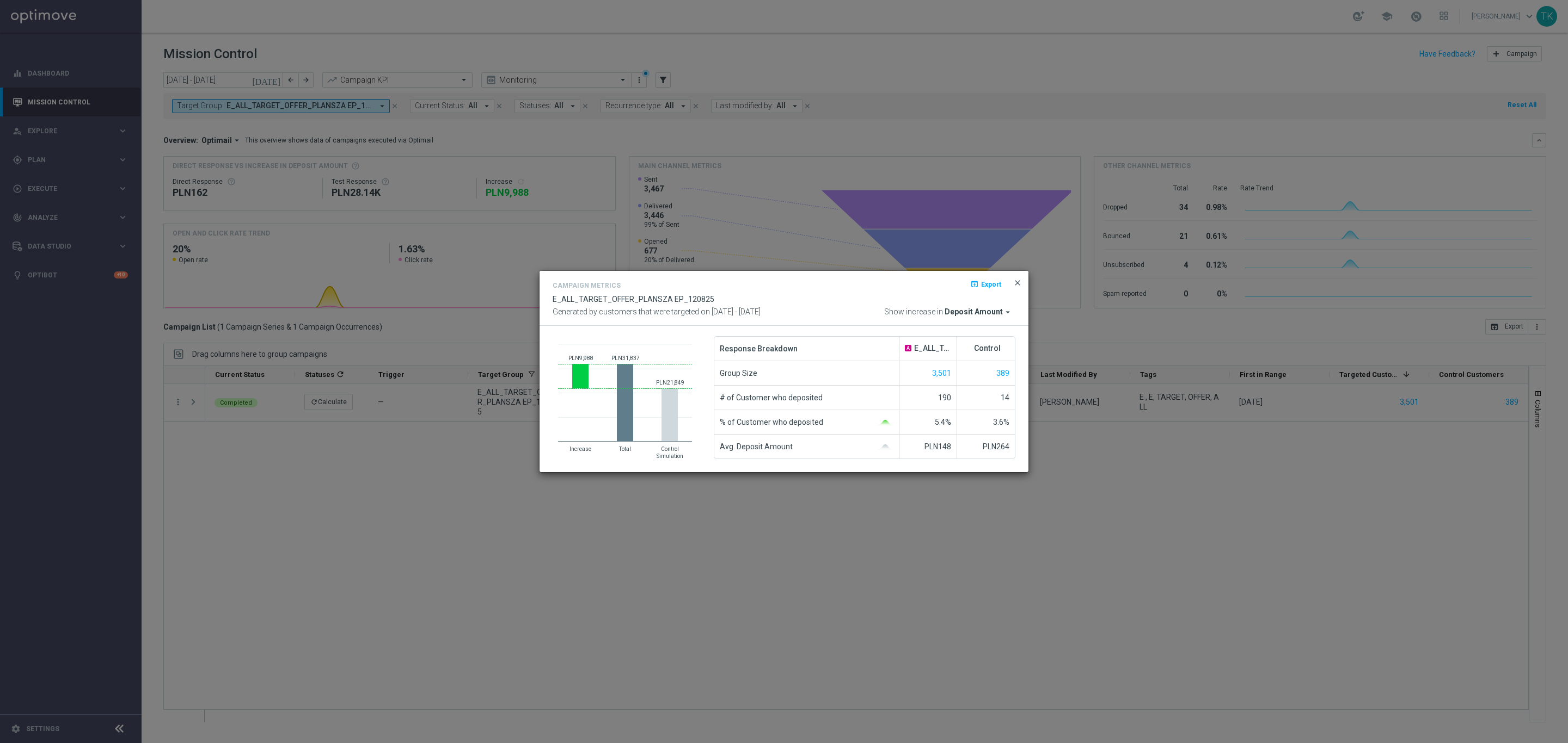
click at [1017, 285] on span "close" at bounding box center [1017, 283] width 9 height 9
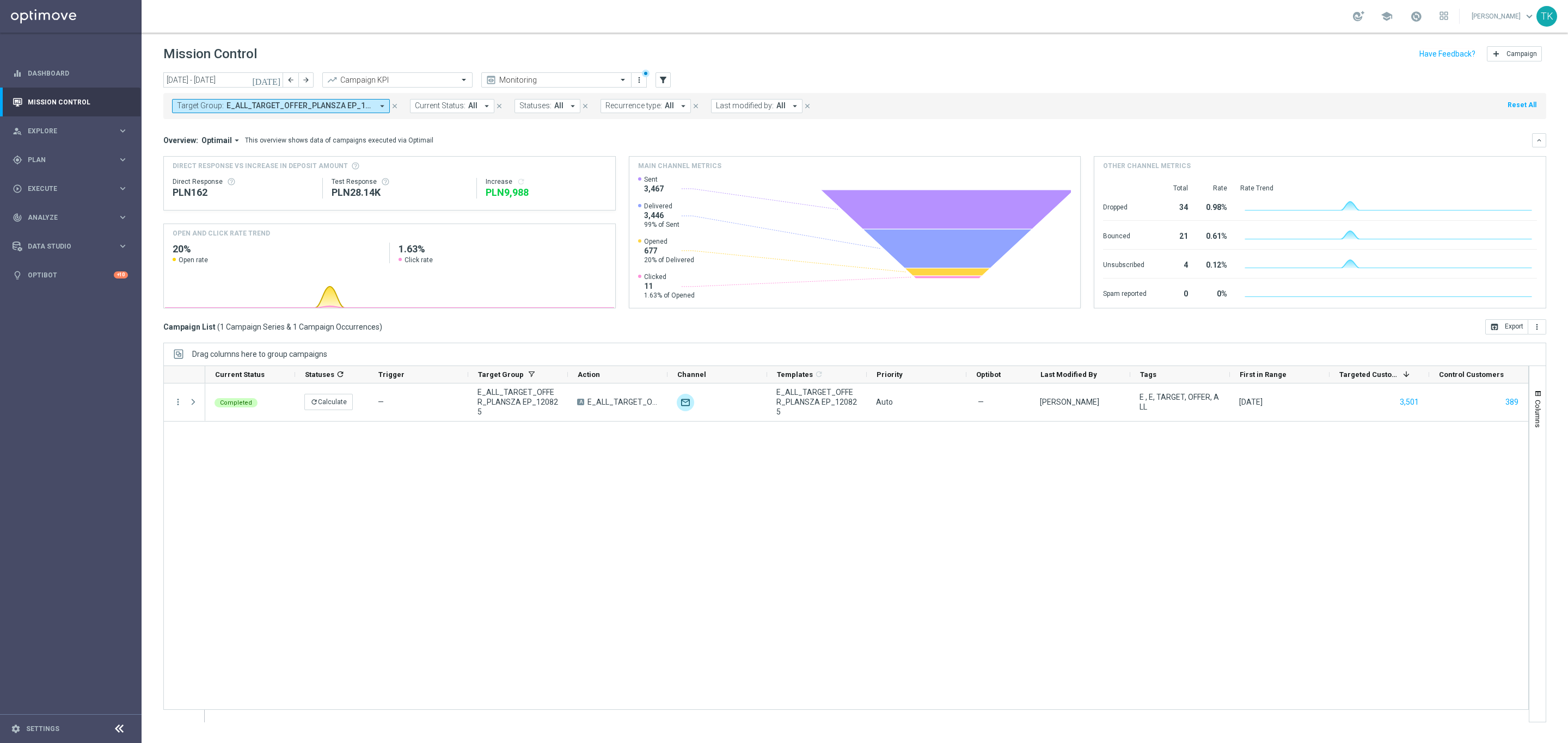
click at [315, 108] on span "E_ALL_TARGET_OFFER_PLANSZA EP_120825" at bounding box center [299, 105] width 147 height 9
click at [0, 0] on div "Clear" at bounding box center [0, 0] width 0 height 0
click at [251, 126] on input "text" at bounding box center [264, 126] width 160 height 9
paste input "E_ALL_TARGET_OFFER_1-2DEPO 1207 PEAK TENIS_110825"
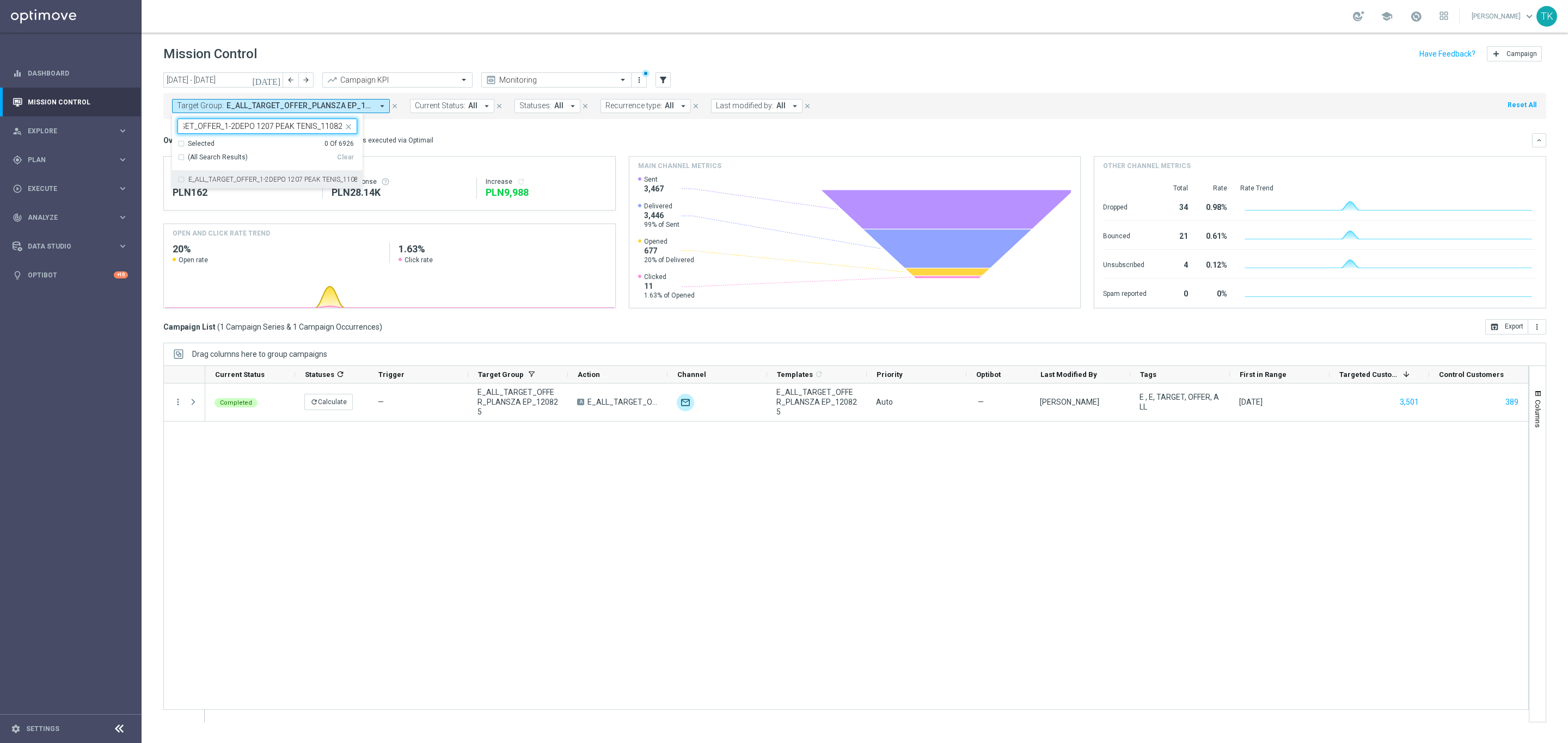
click at [196, 173] on div "E_ALL_TARGET_OFFER_1-2DEPO 1207 PEAK TENIS_110825" at bounding box center [267, 179] width 180 height 17
type input "E_ALL_TARGET_OFFER_1-2DEPO 1207 PEAK TENIS_110825"
click at [159, 138] on div "today 01 Aug 2025 - 31 Aug 2025 arrow_back arrow_forward Campaign KPI trending_…" at bounding box center [855, 402] width 1426 height 661
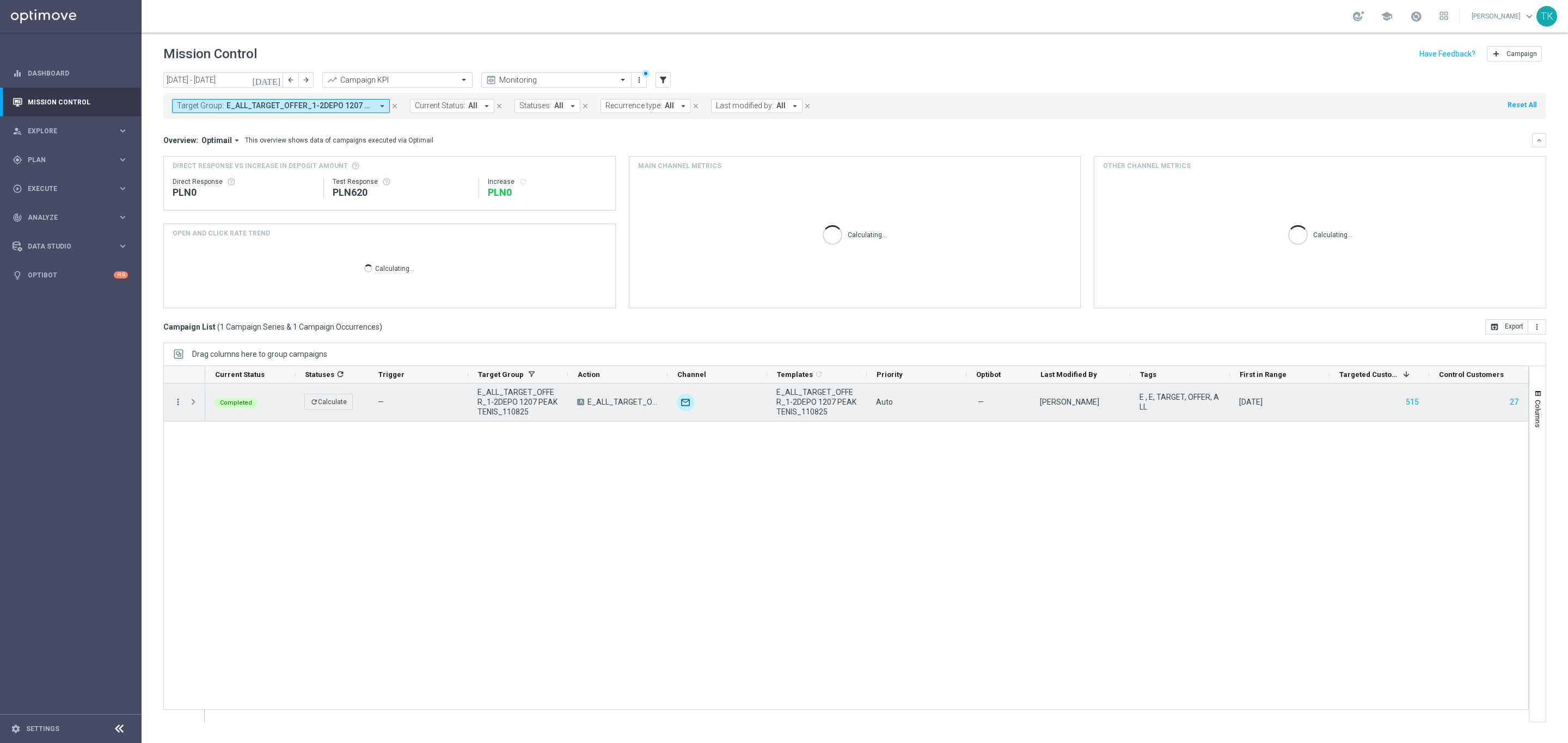
click at [178, 407] on icon "more_vert" at bounding box center [178, 402] width 10 height 10
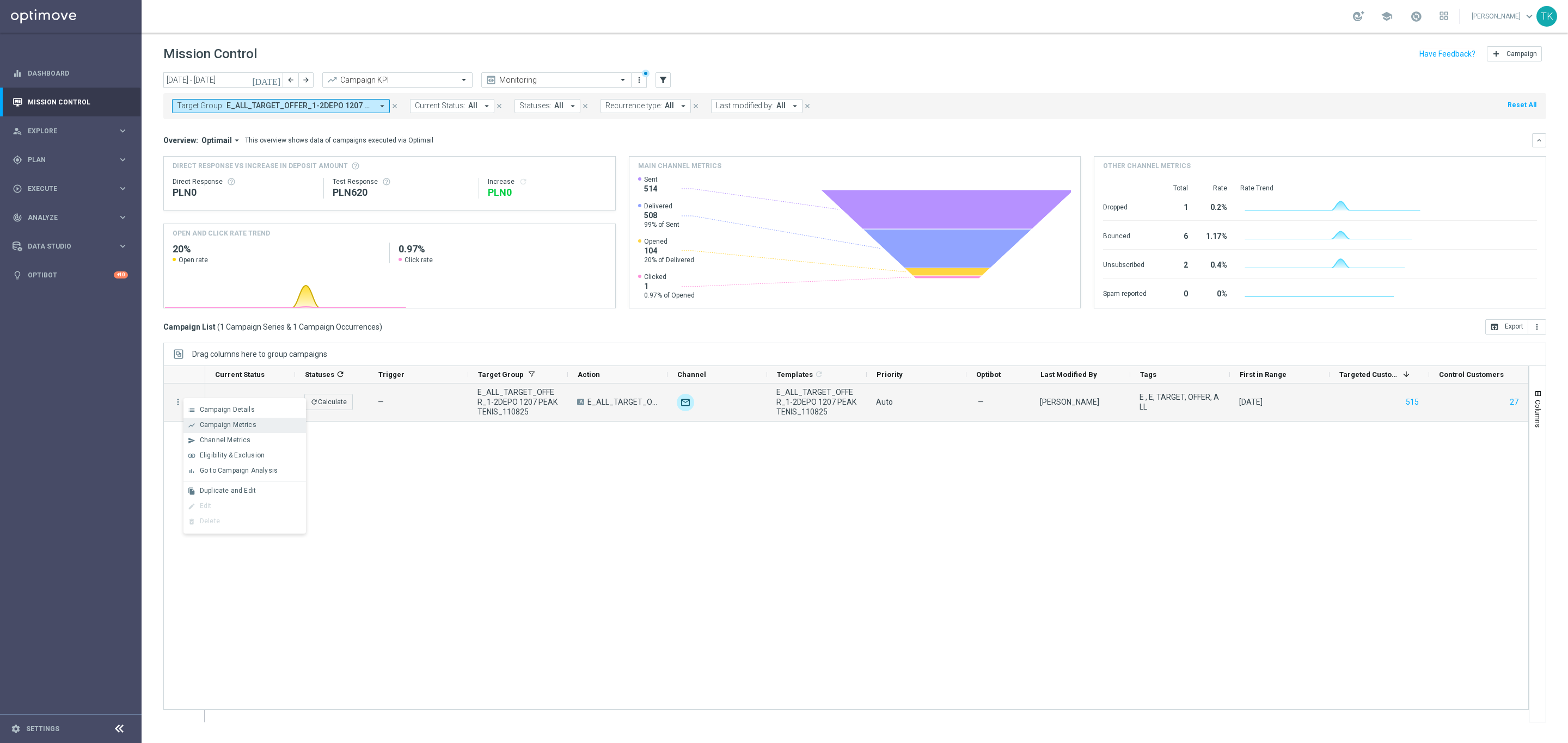
click at [219, 422] on span "Campaign Metrics" at bounding box center [228, 424] width 56 height 8
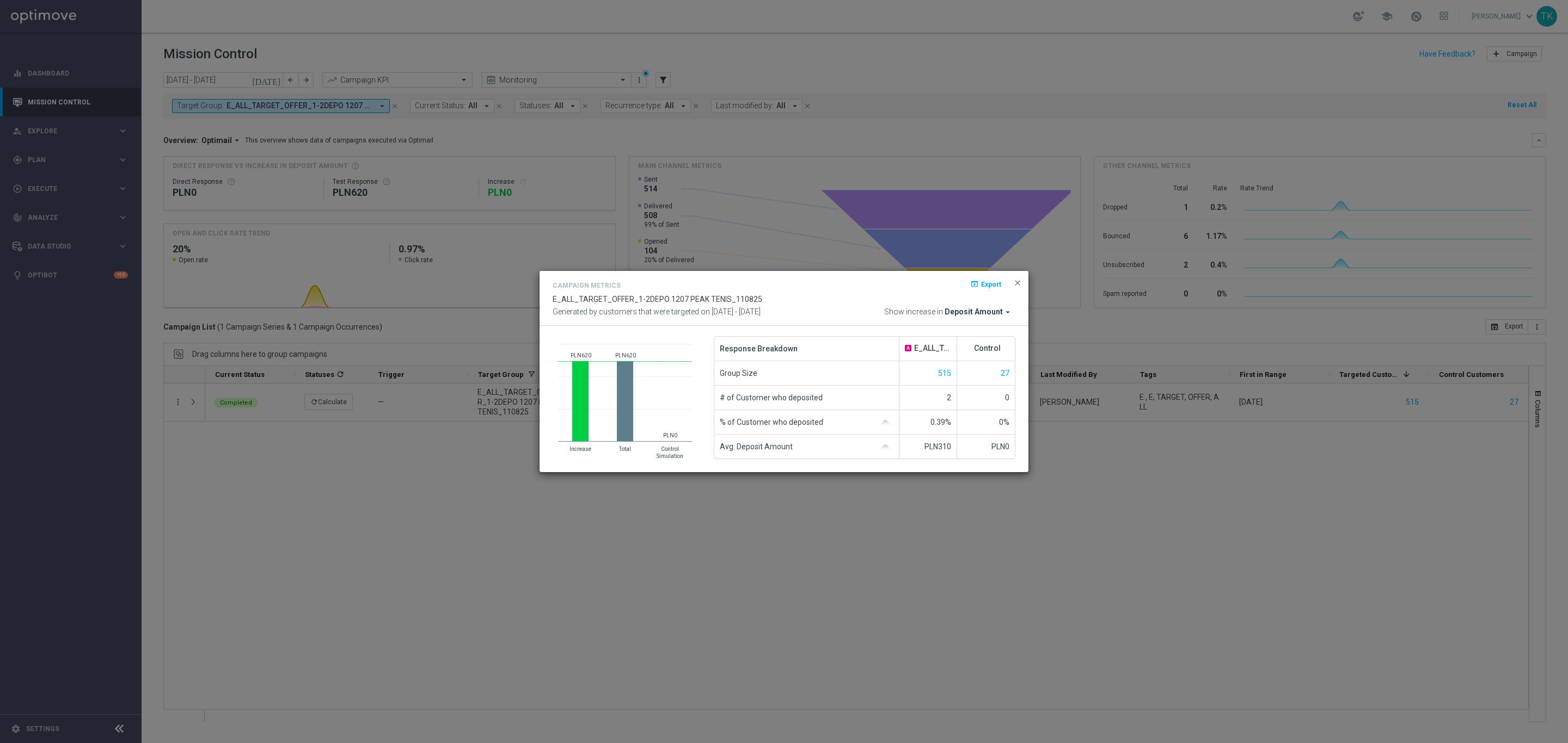
click at [1019, 288] on button "close" at bounding box center [1017, 283] width 11 height 13
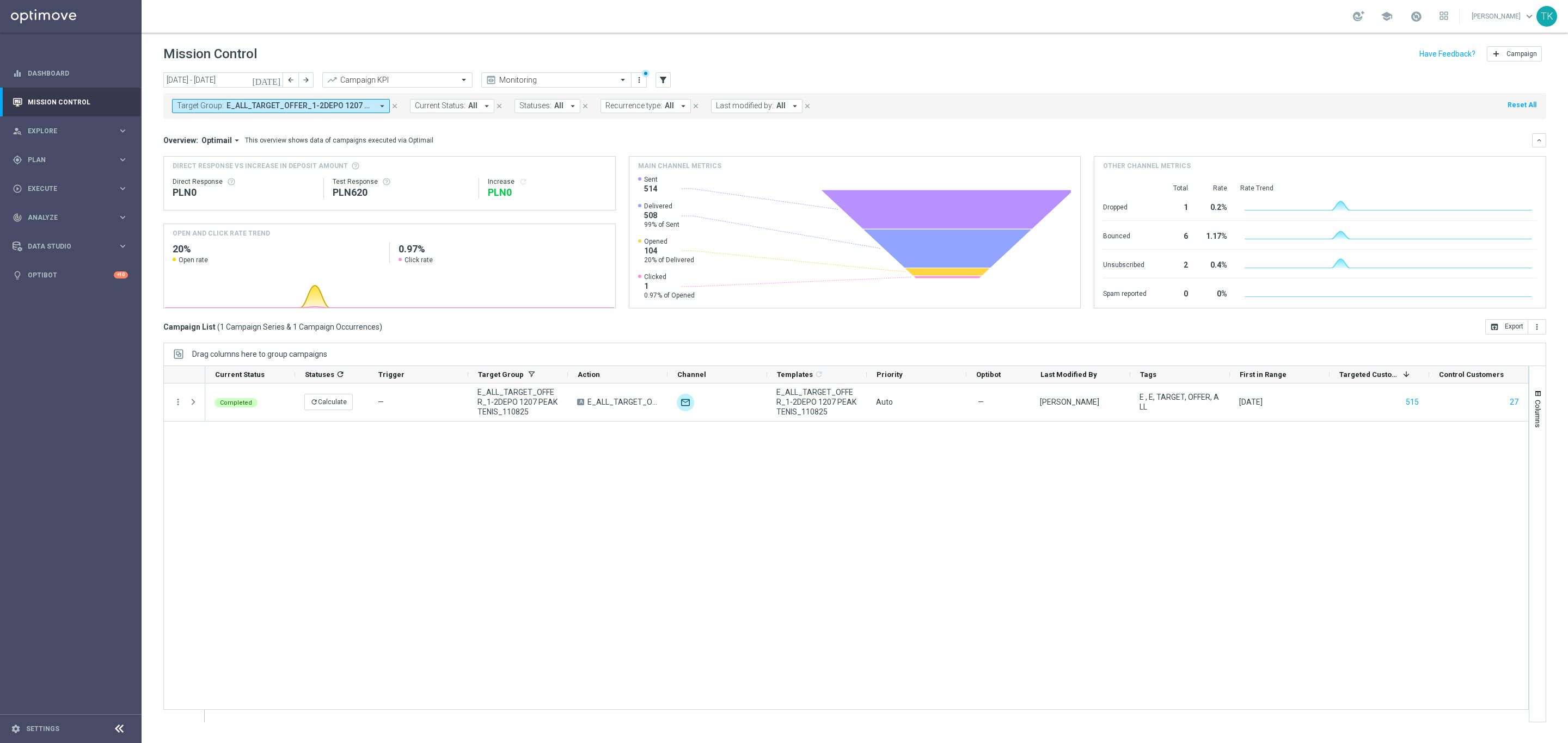
click at [288, 106] on span "E_ALL_TARGET_OFFER_1-2DEPO 1207 PEAK TENIS_110825" at bounding box center [299, 105] width 147 height 9
click at [0, 0] on div "Clear" at bounding box center [0, 0] width 0 height 0
click at [234, 127] on input "text" at bounding box center [264, 126] width 160 height 9
paste input "220825"
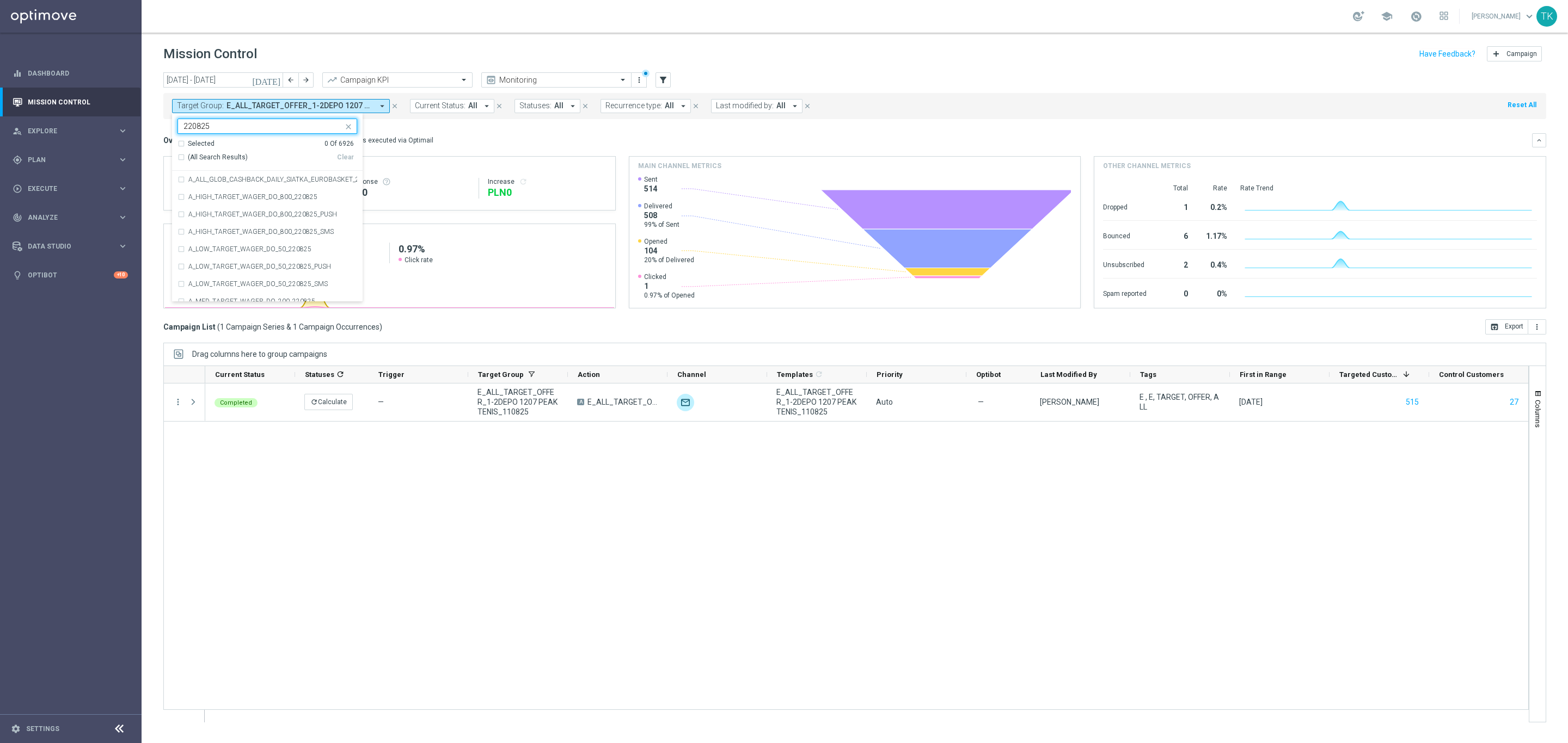
click at [193, 121] on div "220825" at bounding box center [261, 126] width 165 height 14
click at [193, 126] on input "220825" at bounding box center [264, 126] width 160 height 9
click at [272, 175] on div "E_ALL_TARGET_OFFER_SIATKOWKA POL WIE_230825" at bounding box center [267, 179] width 180 height 17
type input "230825"
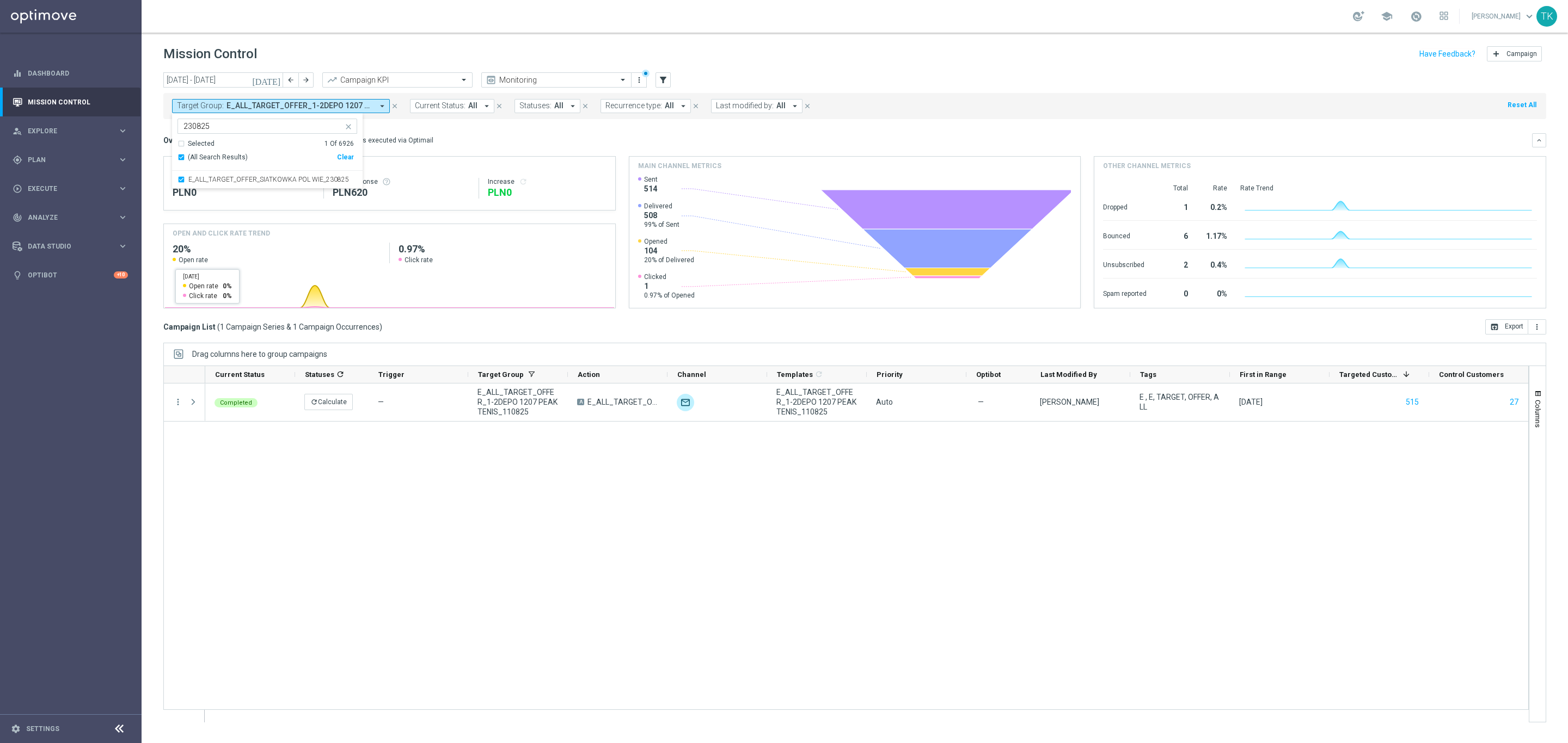
click at [215, 449] on div "Completed refresh Calculate — E_ALL_TARGET_OFFER_1-2DEPO 1207 PEAK TENIS_110825…" at bounding box center [867, 553] width 1323 height 338
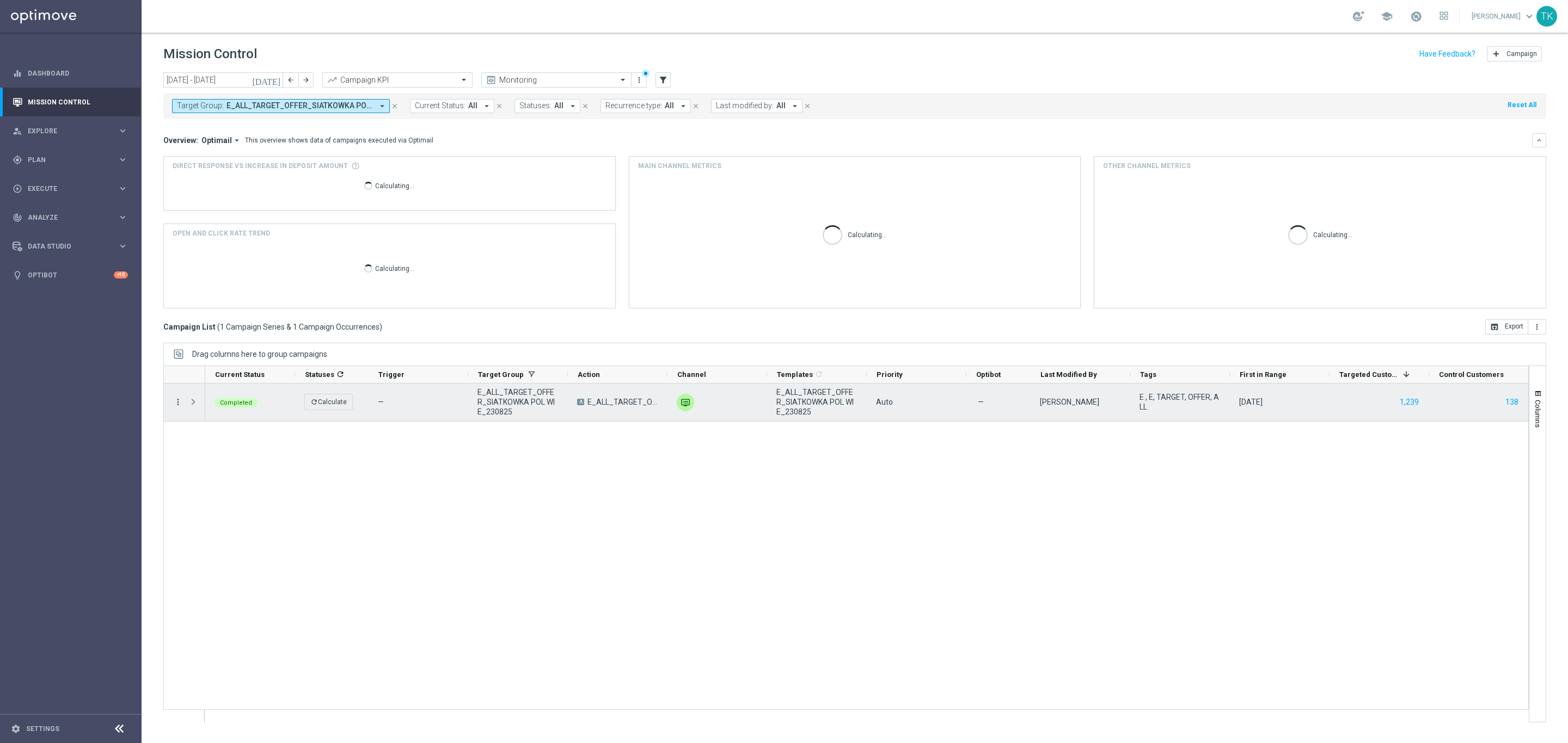
click at [177, 404] on icon "more_vert" at bounding box center [178, 402] width 10 height 10
click at [216, 425] on span "Campaign Metrics" at bounding box center [228, 424] width 56 height 8
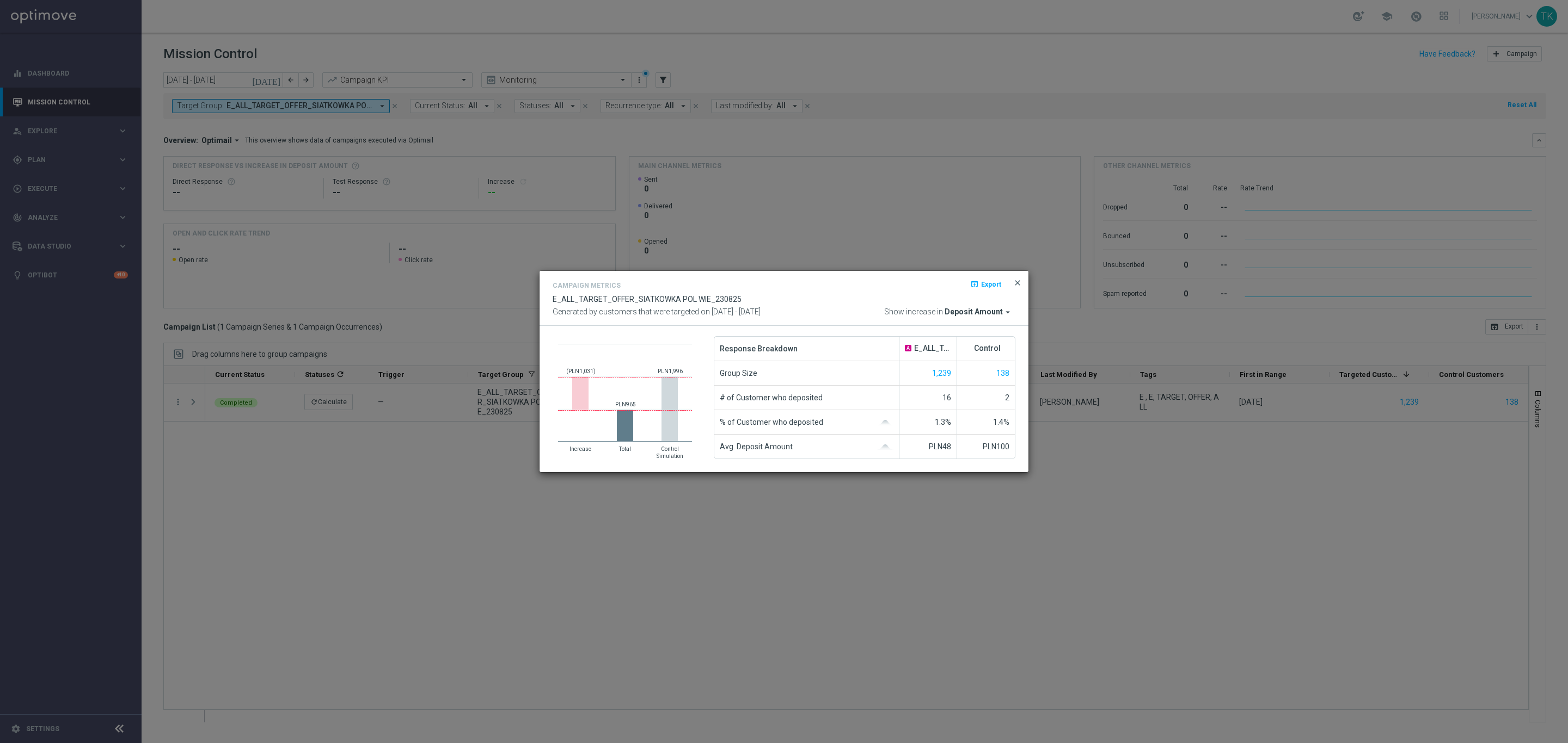
click at [1018, 279] on span "close" at bounding box center [1017, 283] width 9 height 9
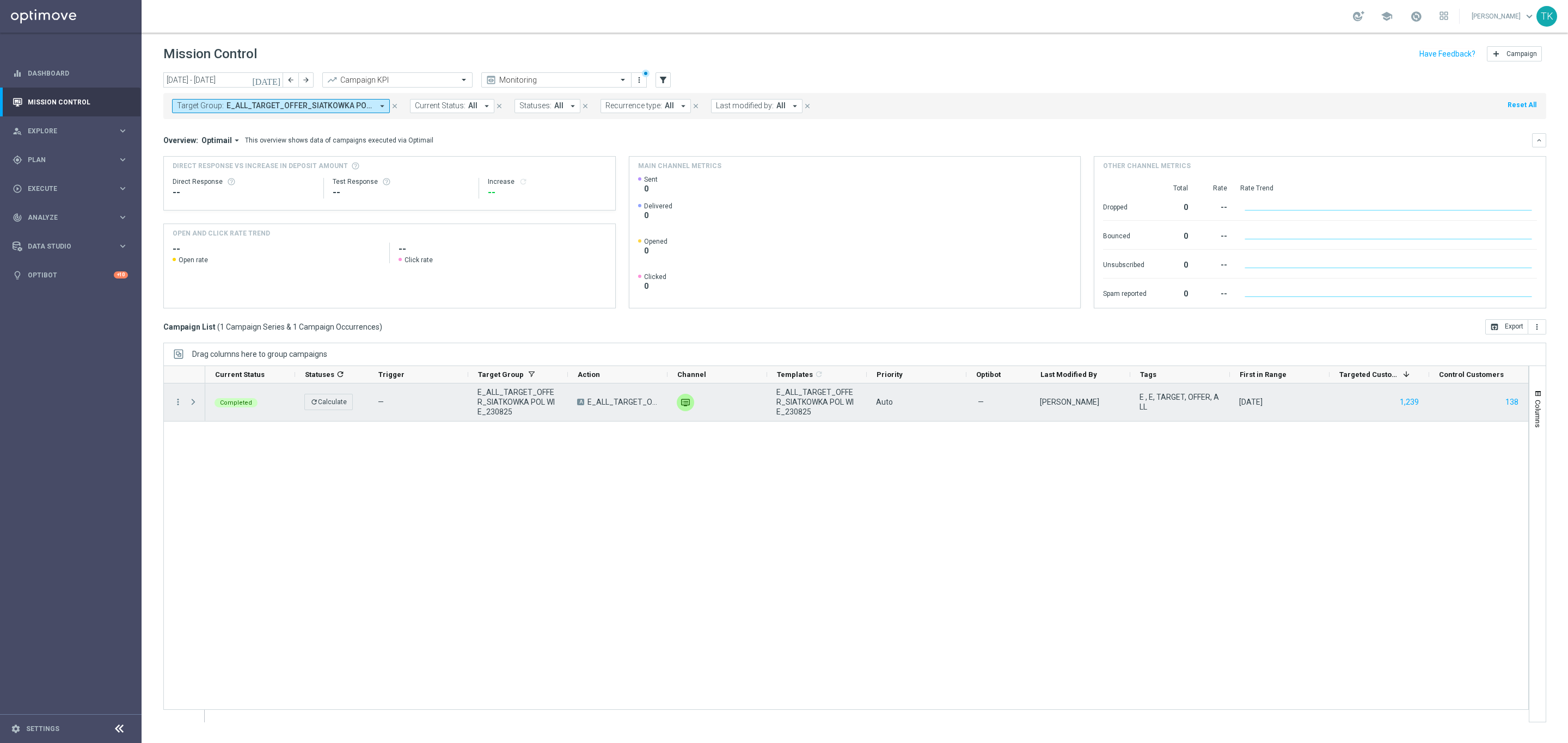
click at [498, 397] on span "E_ALL_TARGET_OFFER_SIATKOWKA POL WIE_230825" at bounding box center [518, 402] width 81 height 30
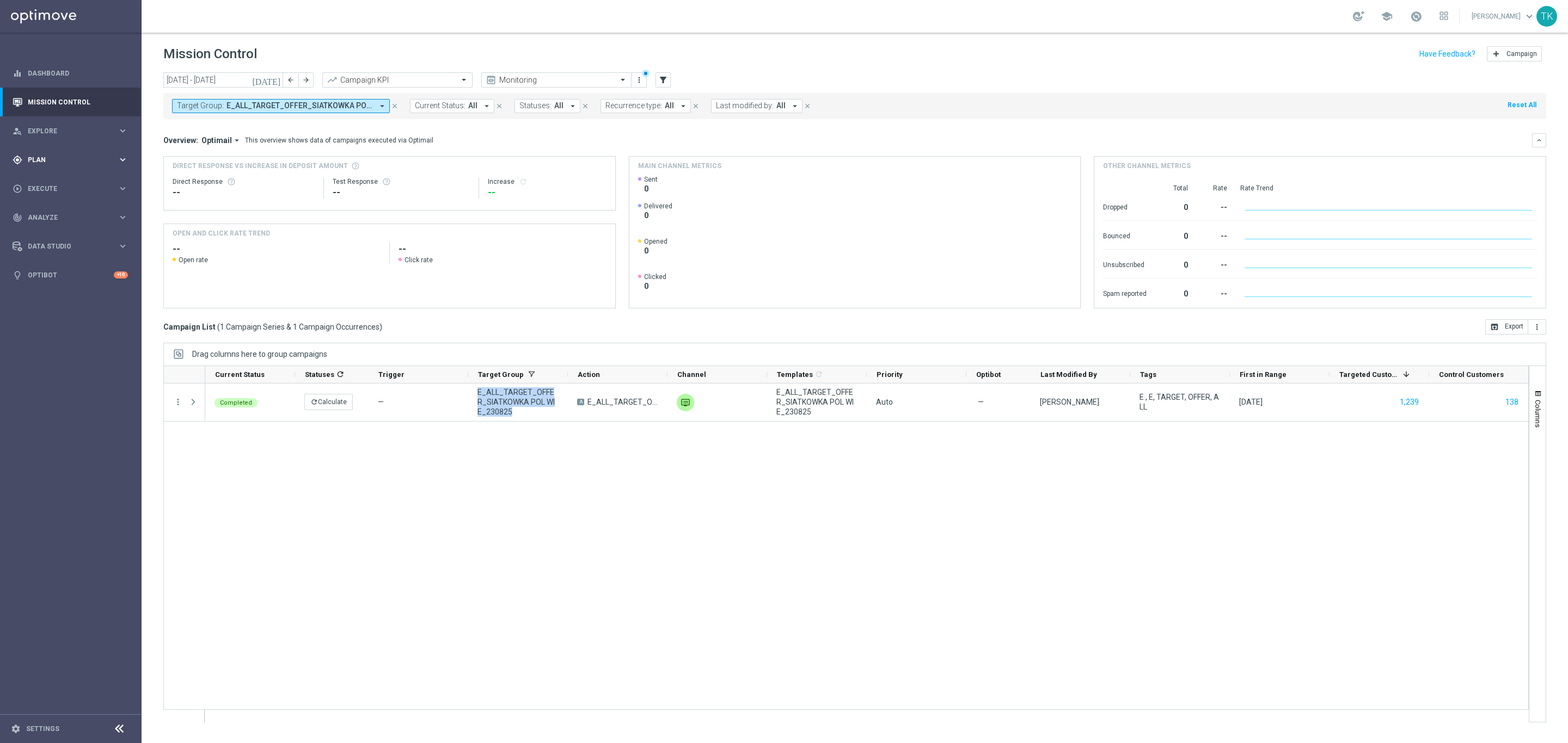
click at [43, 162] on span "Plan" at bounding box center [72, 160] width 89 height 6
click at [48, 182] on link "Target Groups" at bounding box center [70, 182] width 85 height 9
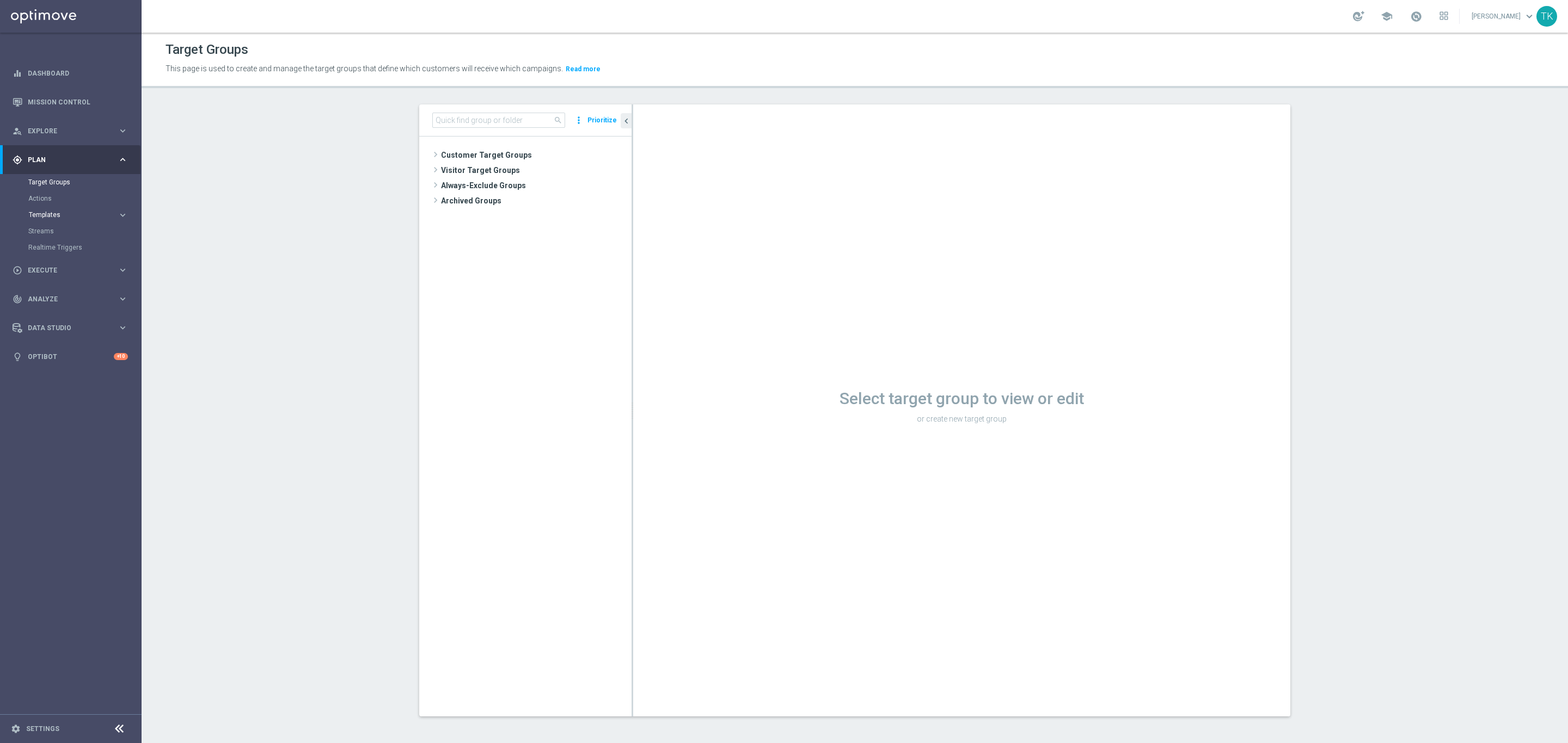
click at [50, 214] on span "Templates" at bounding box center [67, 215] width 78 height 6
click at [48, 230] on link "Optimail" at bounding box center [73, 231] width 79 height 9
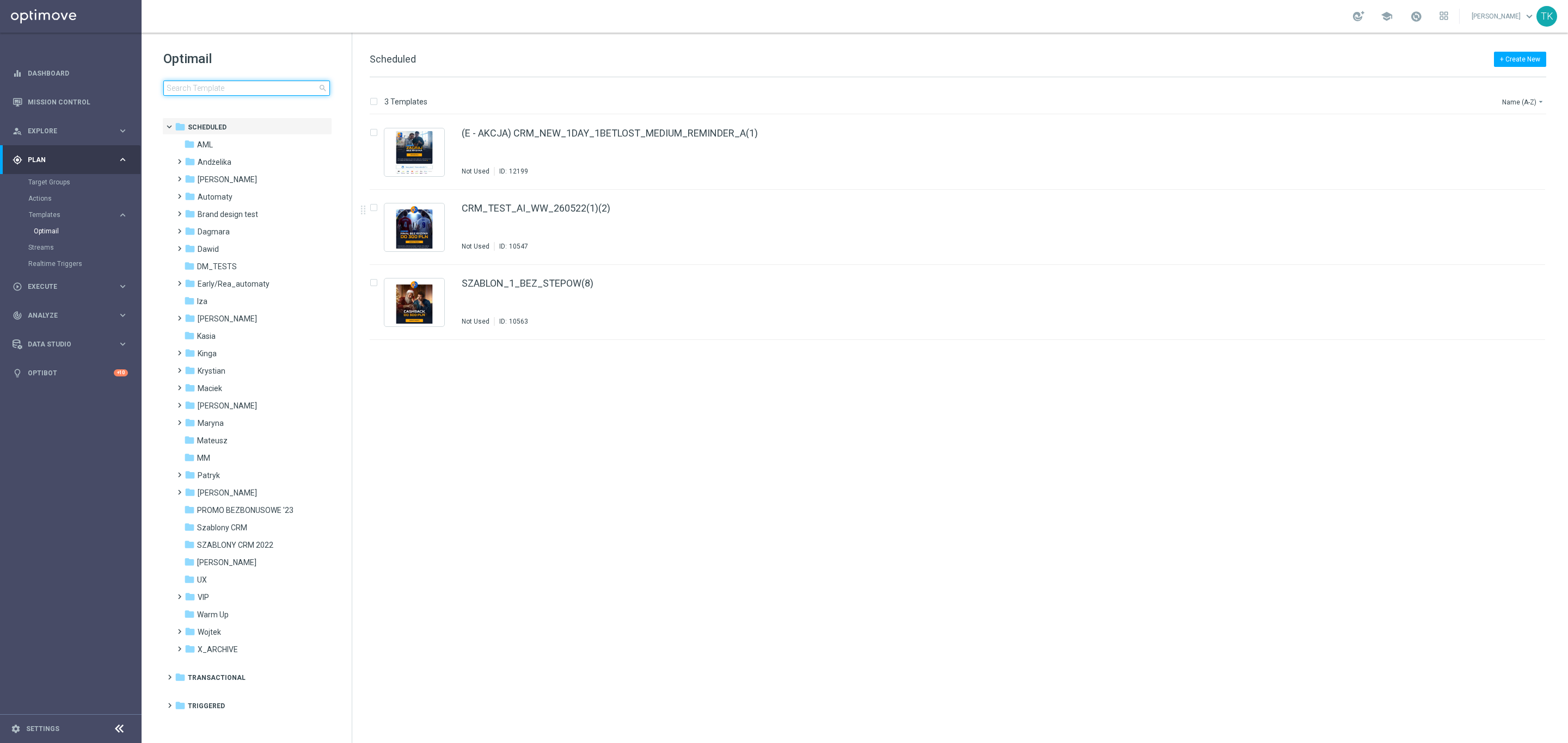
click at [182, 82] on input at bounding box center [246, 88] width 167 height 15
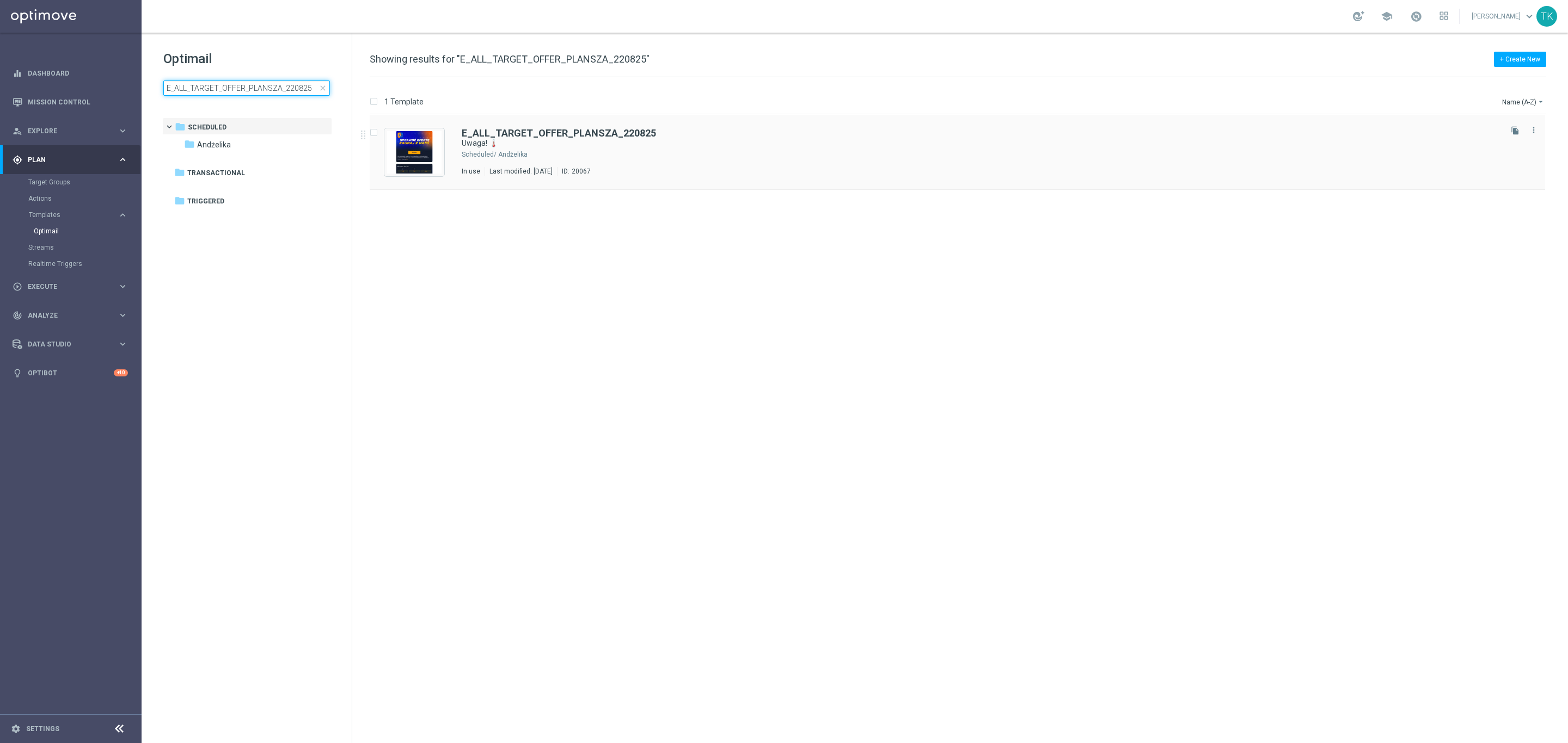
type input "E_ALL_TARGET_OFFER_PLANSZA_220825"
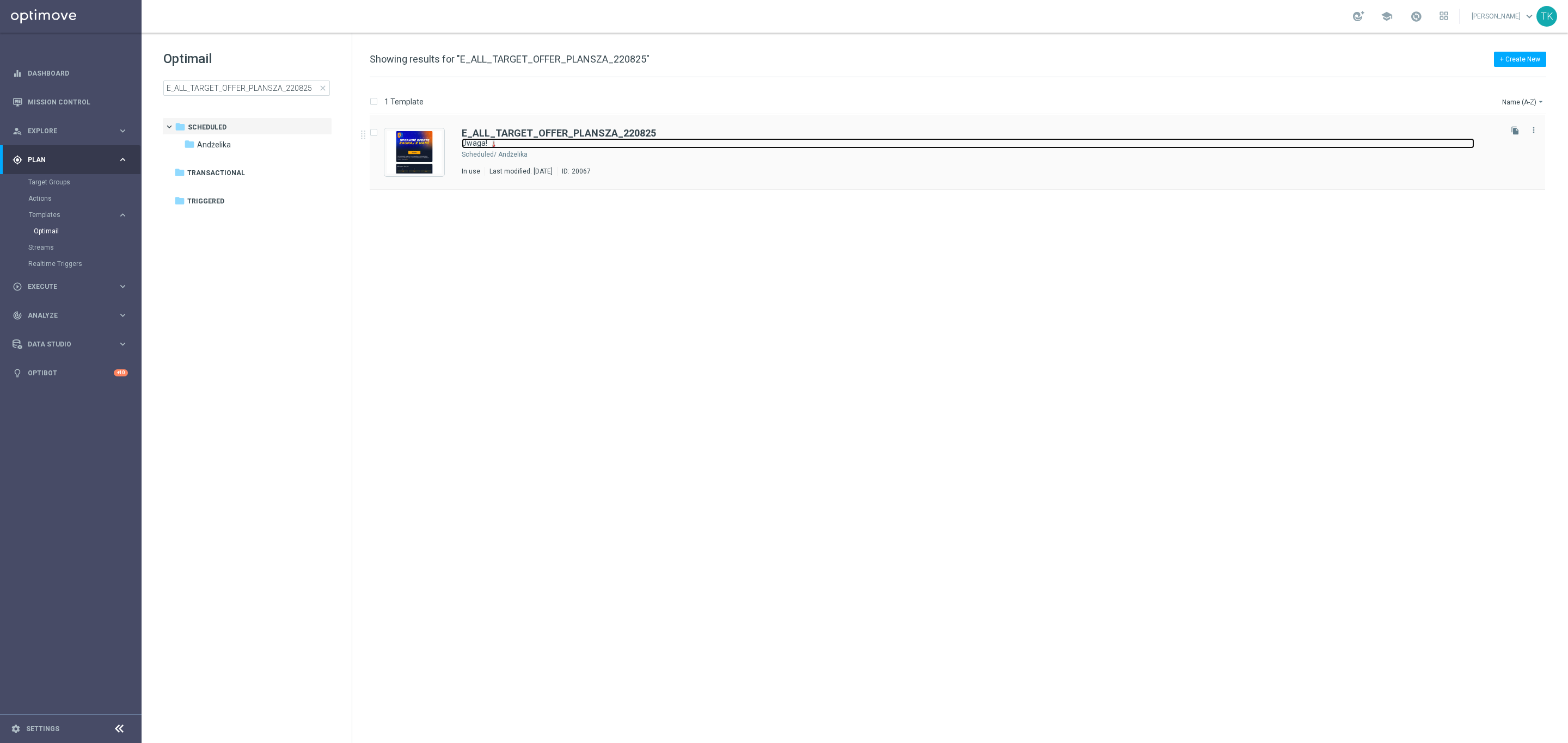
click at [614, 149] on link "Uwaga! 🌡️" at bounding box center [968, 143] width 1013 height 10
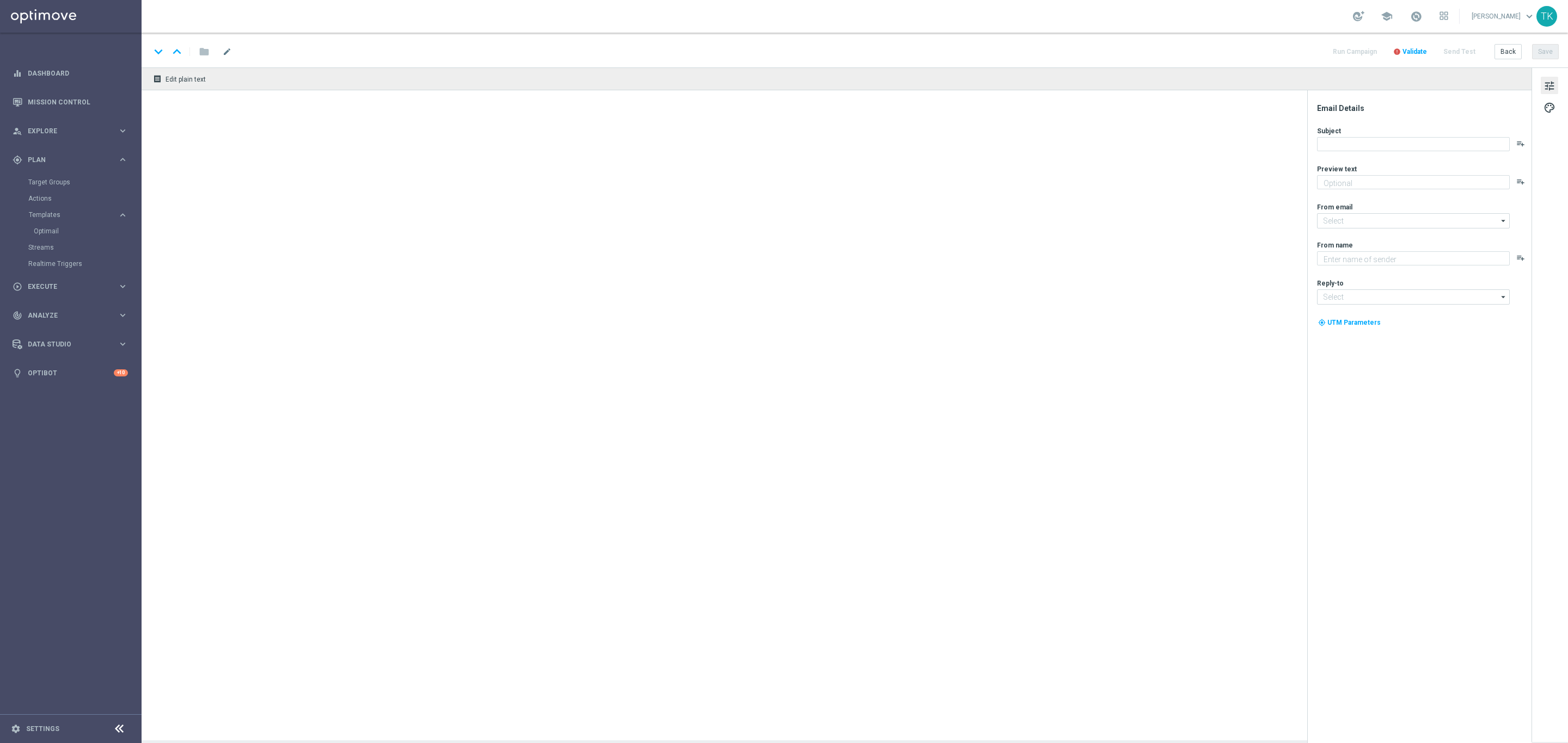
type textarea "Te mecze zapewnią emocje na wysokim poziomie 🔊"
type input "oferta@sts.pl"
type textarea "STS"
type input "kontakt@sts.pl"
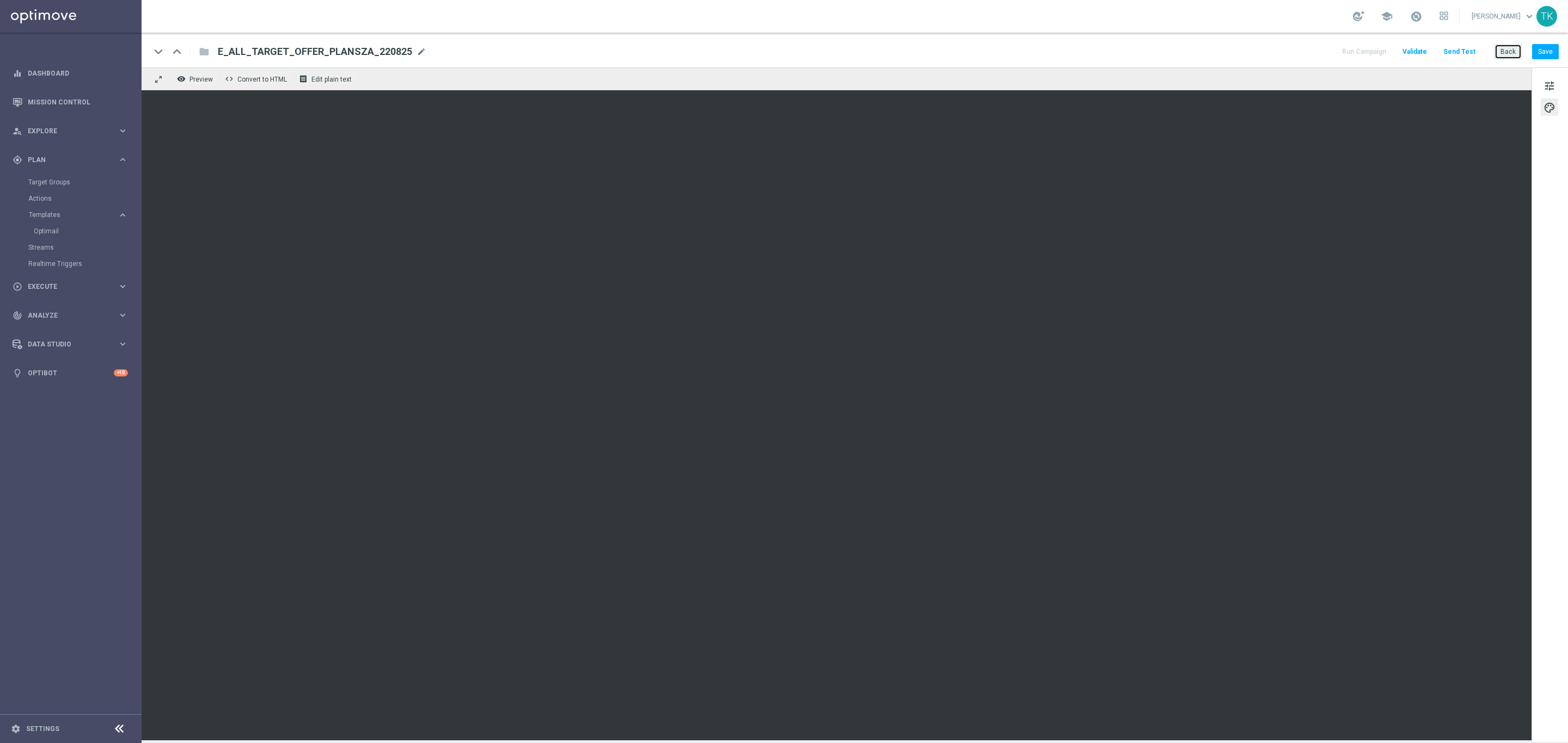
click at [1507, 48] on button "Back" at bounding box center [1508, 52] width 28 height 15
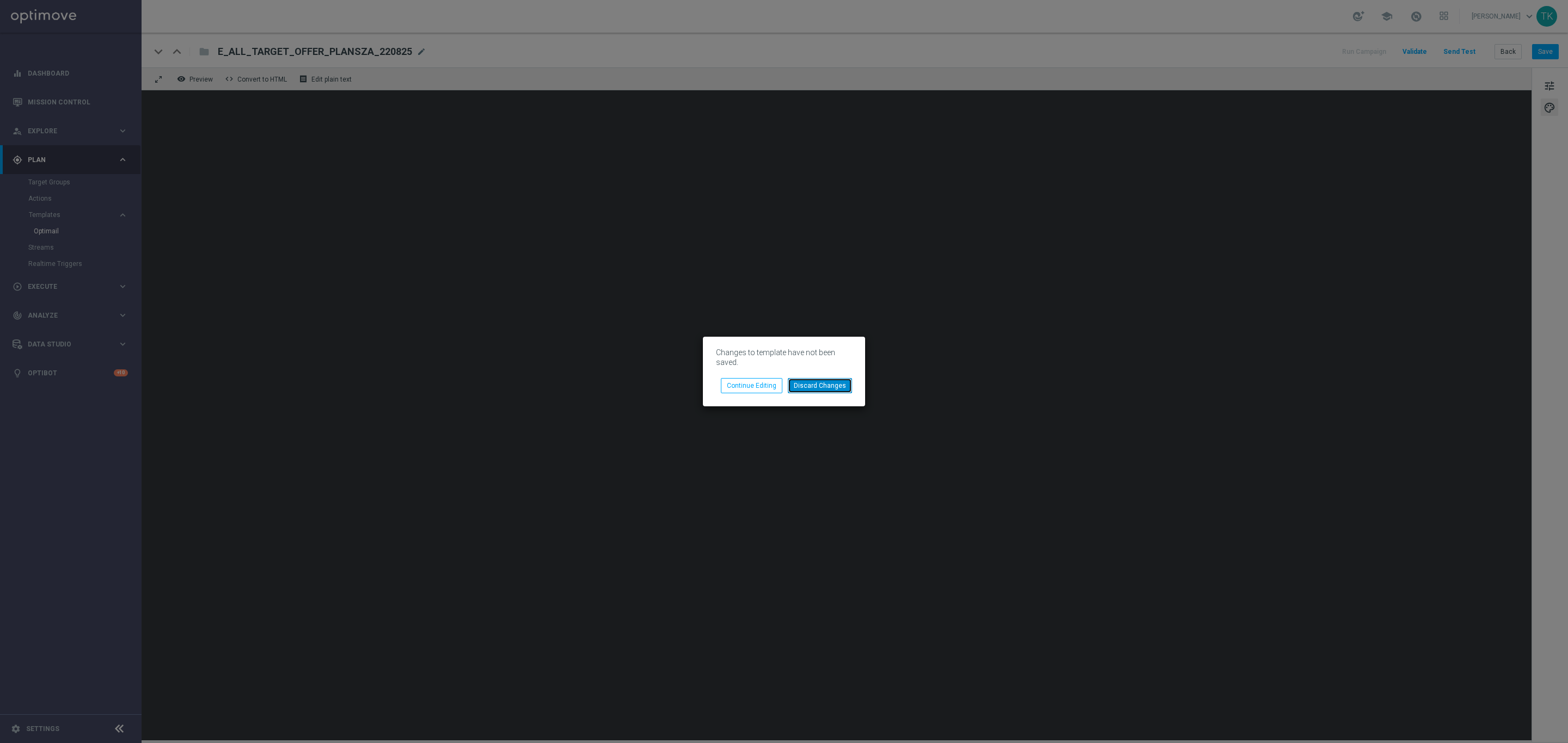
click at [812, 386] on button "Discard Changes" at bounding box center [819, 386] width 64 height 15
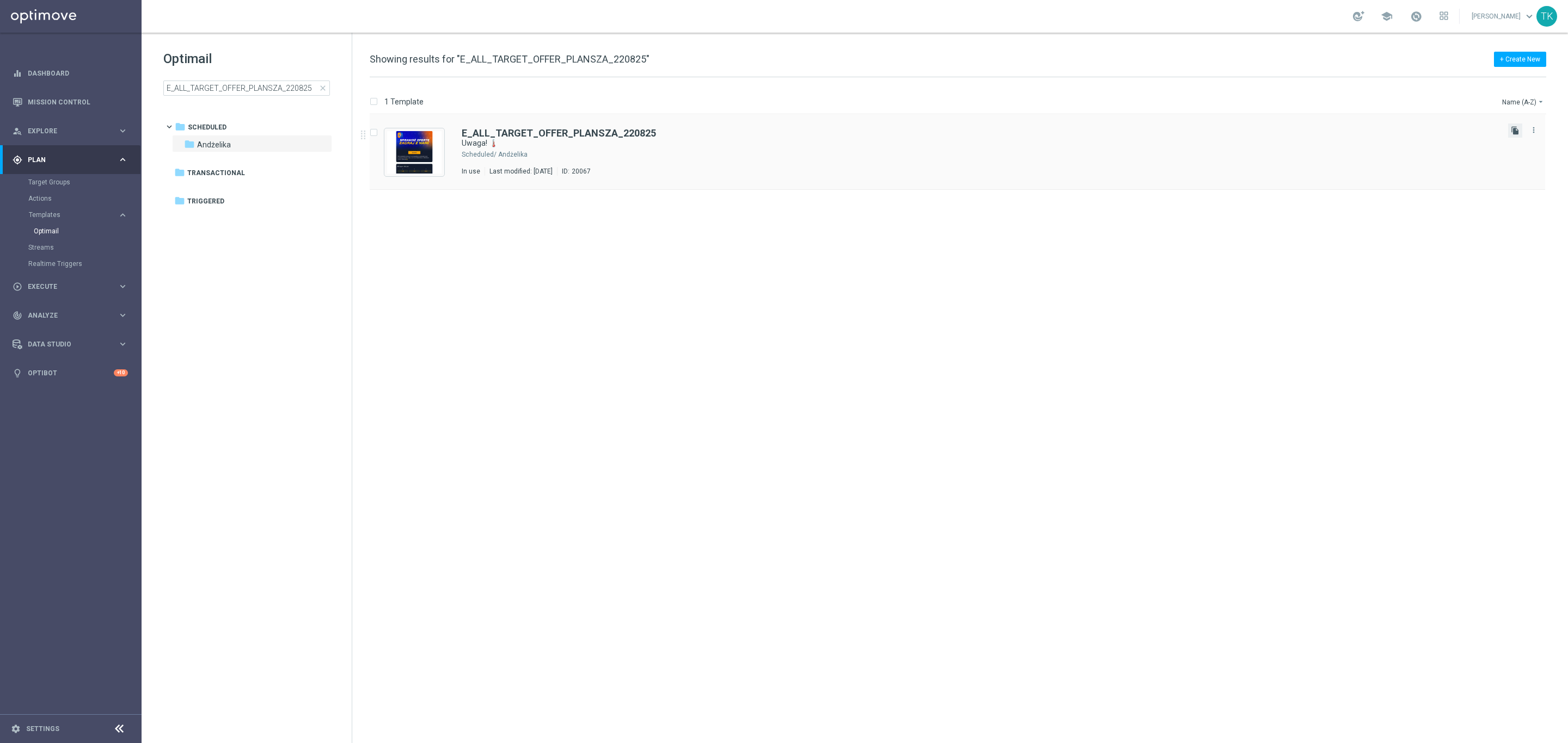
click at [1514, 126] on icon "file_copy" at bounding box center [1515, 130] width 9 height 9
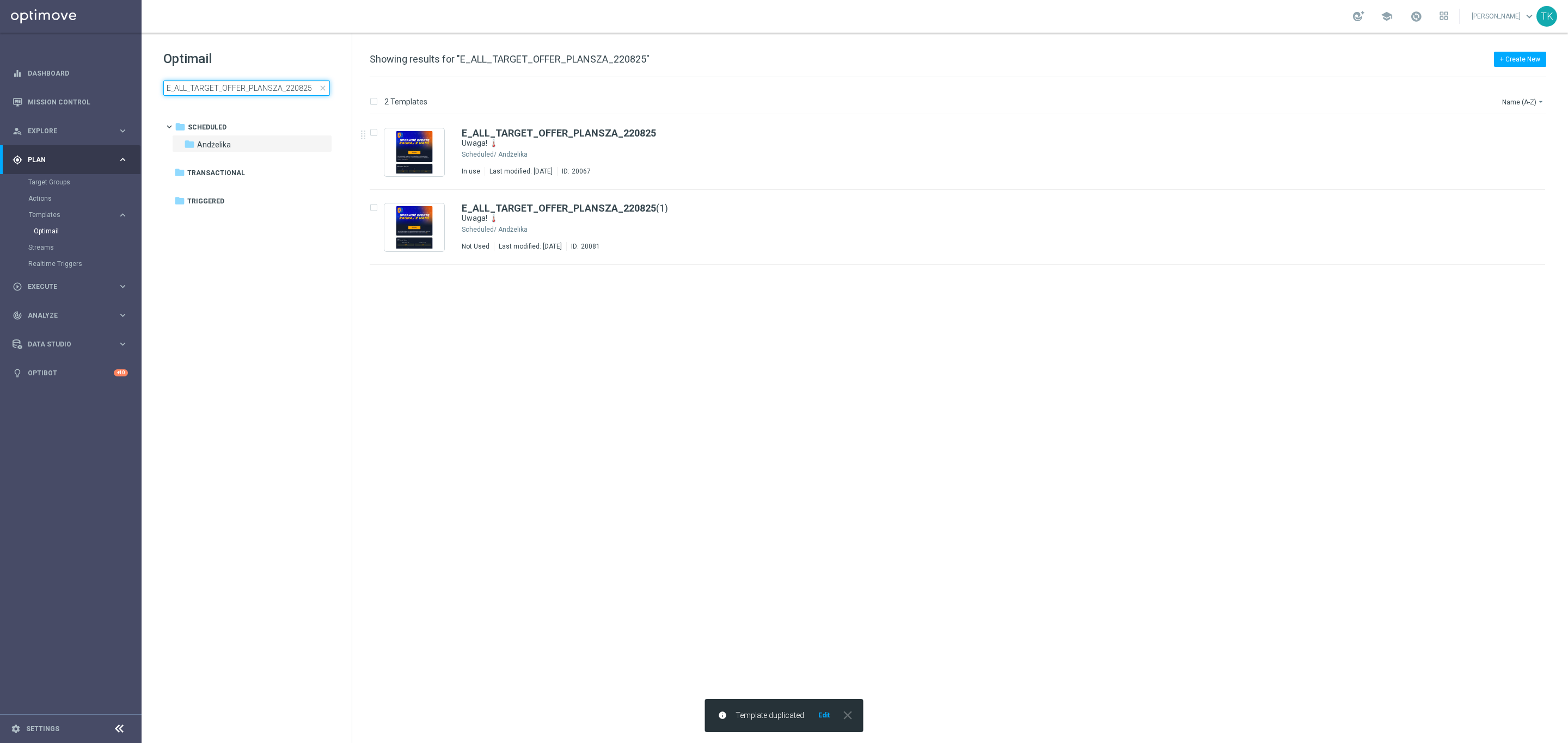
click at [193, 85] on input "E_ALL_TARGET_OFFER_PLANSZA_220825" at bounding box center [246, 88] width 167 height 15
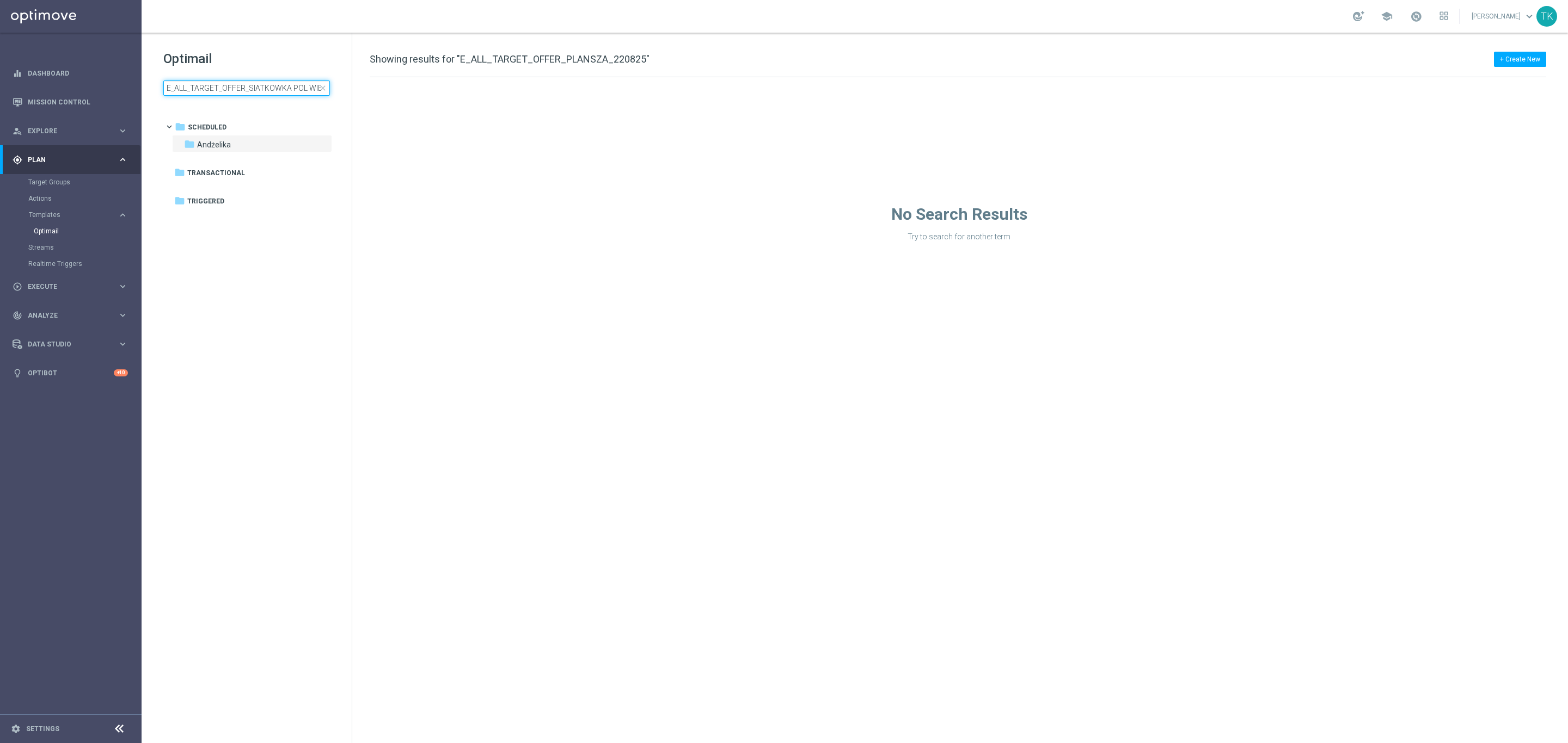
type input "E_ALL_TARGET_OFFER_PLANSZA_220825"
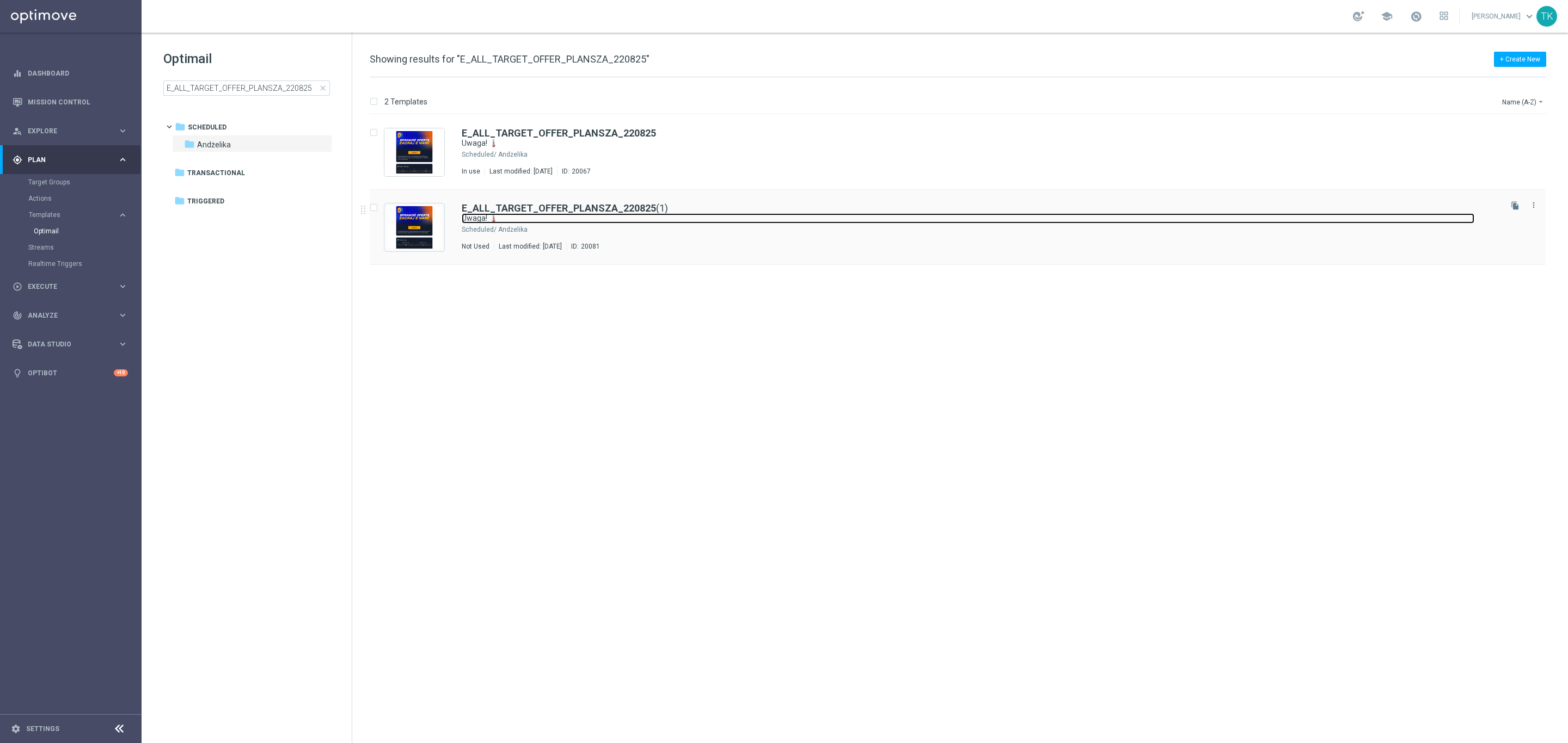
click at [818, 219] on link "Uwaga! 🌡️" at bounding box center [968, 218] width 1013 height 10
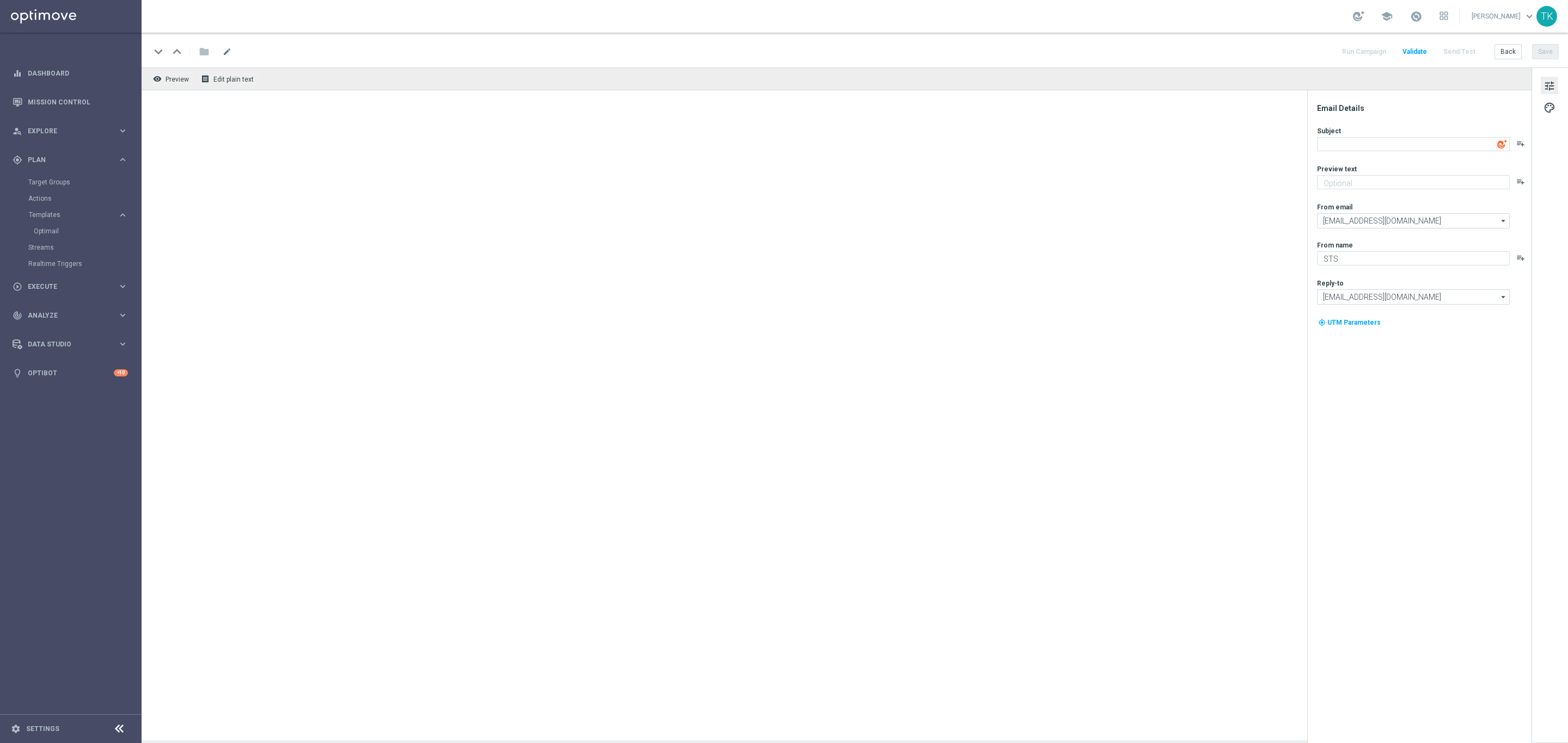
type textarea "Uwaga! 🌡️"
type textarea "Te mecze zapewnią emocje na wysokim poziomie 🔊"
type input "oferta@sts.pl"
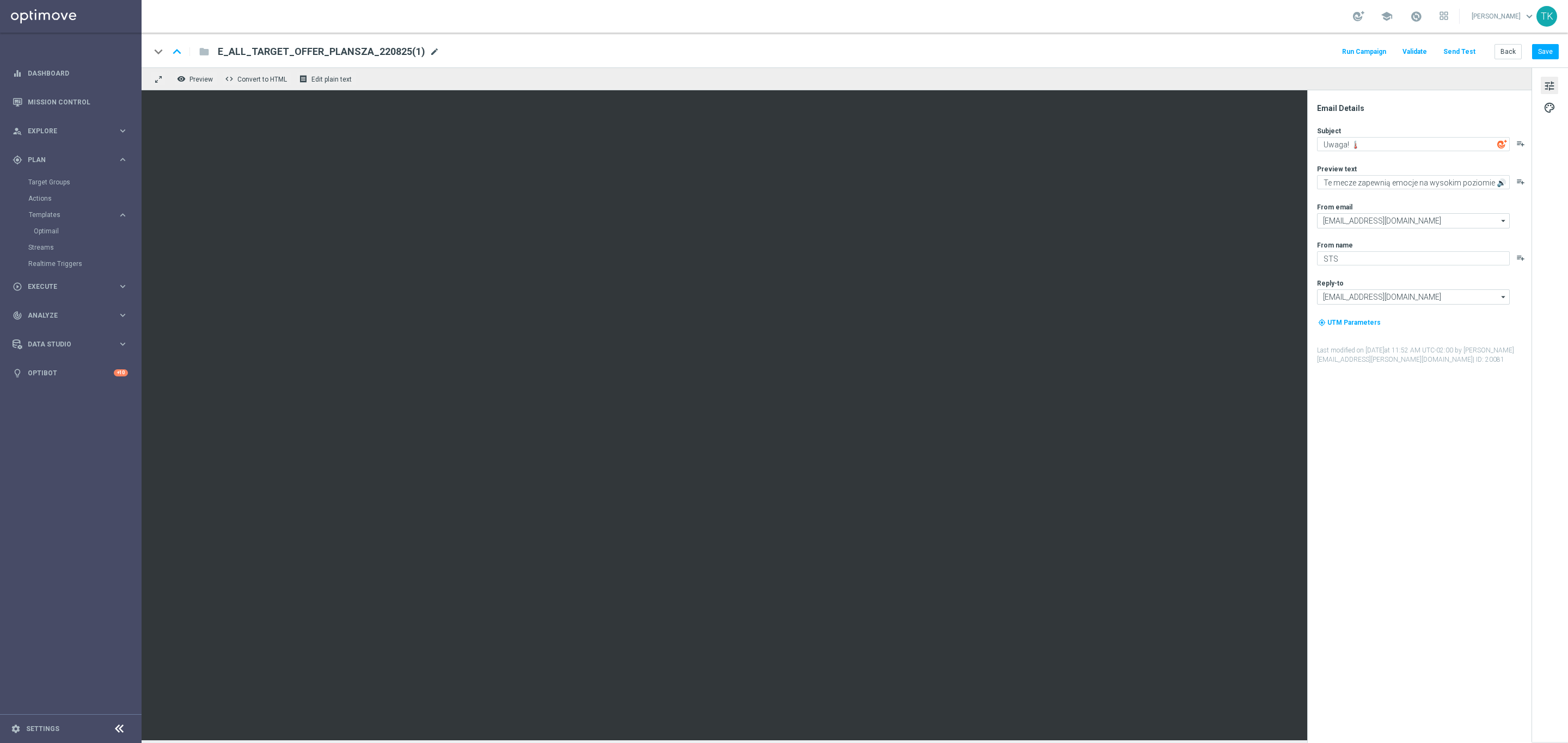
click at [431, 48] on span "mode_edit" at bounding box center [434, 52] width 10 height 10
click at [330, 52] on input "E_ALL_TARGET_OFFER_PLANSZA_220825(1)" at bounding box center [352, 52] width 270 height 14
paste input "SIATKOWKA POL WIE_230825"
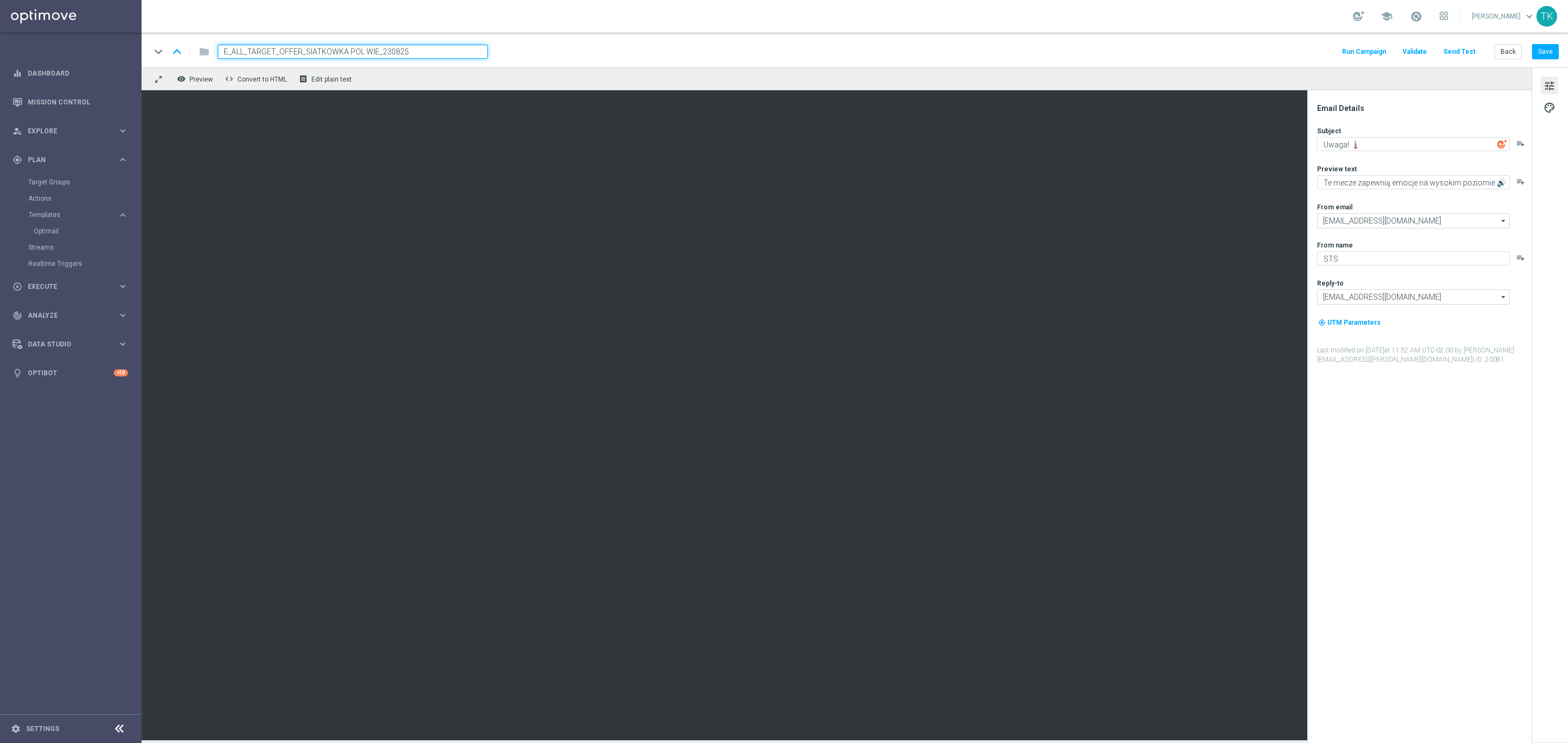
type input "E_ALL_TARGET_OFFER_SIATKOWKA POL WIE_230825"
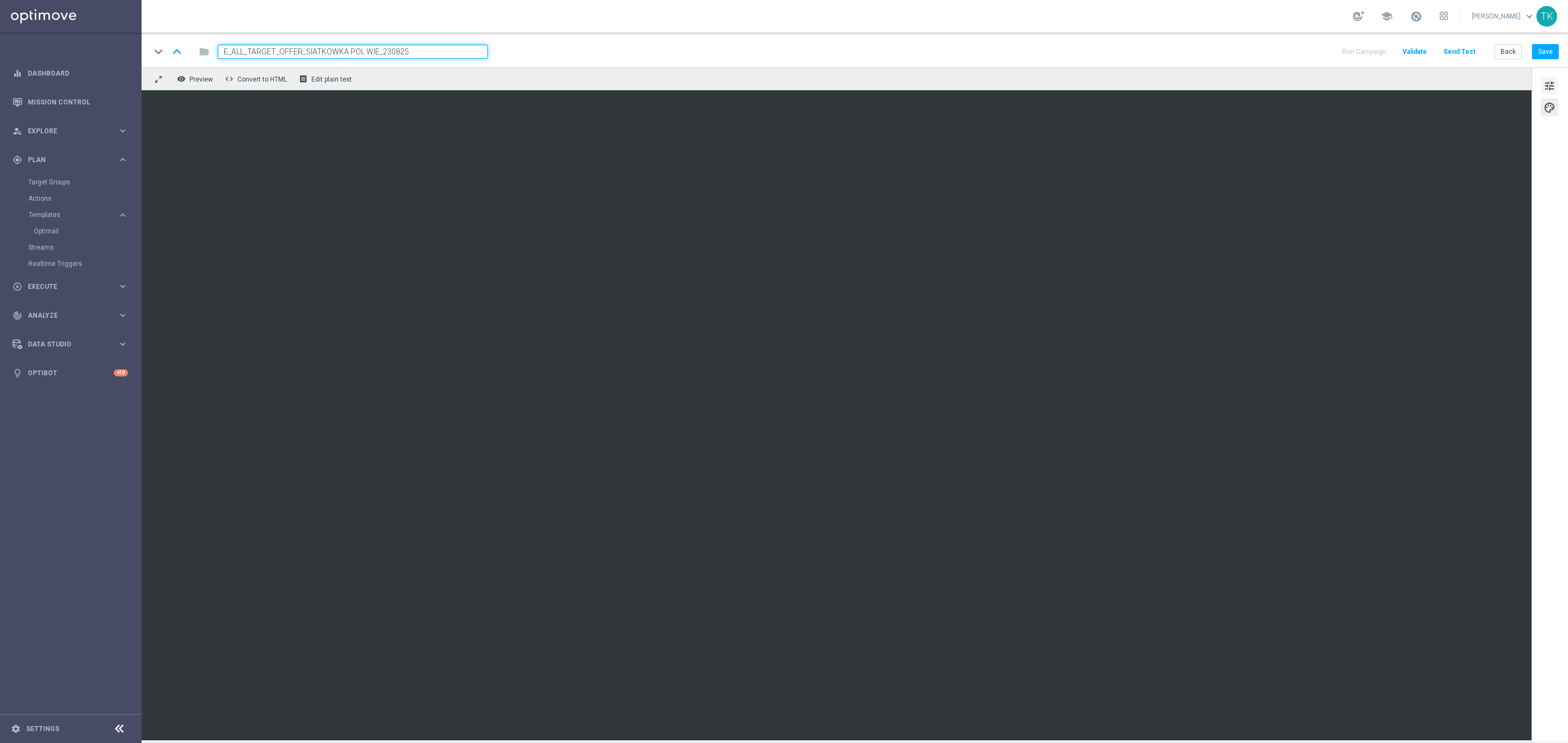
click at [1547, 87] on span "tune" at bounding box center [1549, 86] width 12 height 14
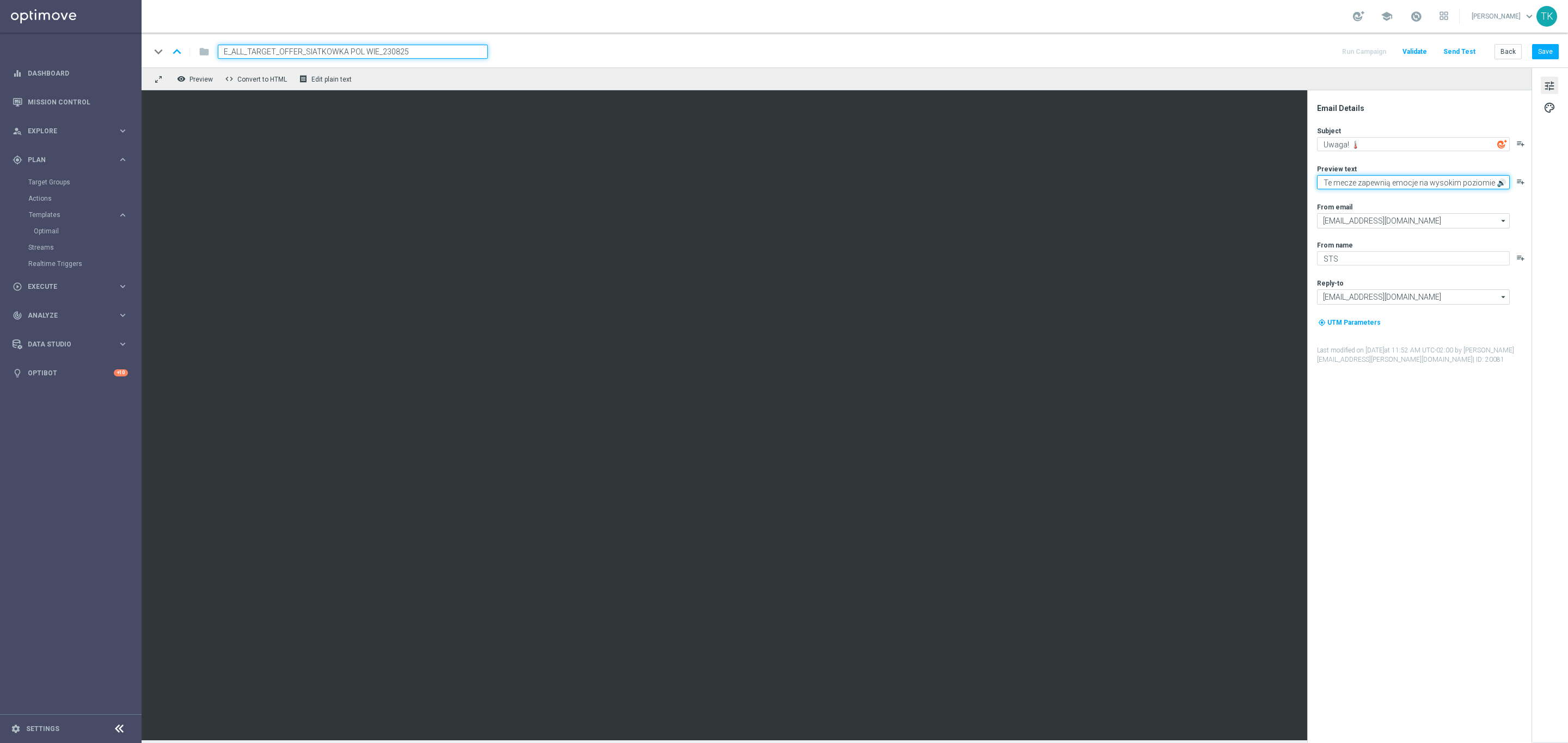
click at [1367, 181] on textarea "Te mecze zapewnią emocje na wysokim poziomie 🔊" at bounding box center [1413, 182] width 193 height 14
paste textarea "Graj z naszymi! 🏐"
click at [1324, 180] on textarea "Graj z naszymi! 🏐" at bounding box center [1413, 182] width 193 height 14
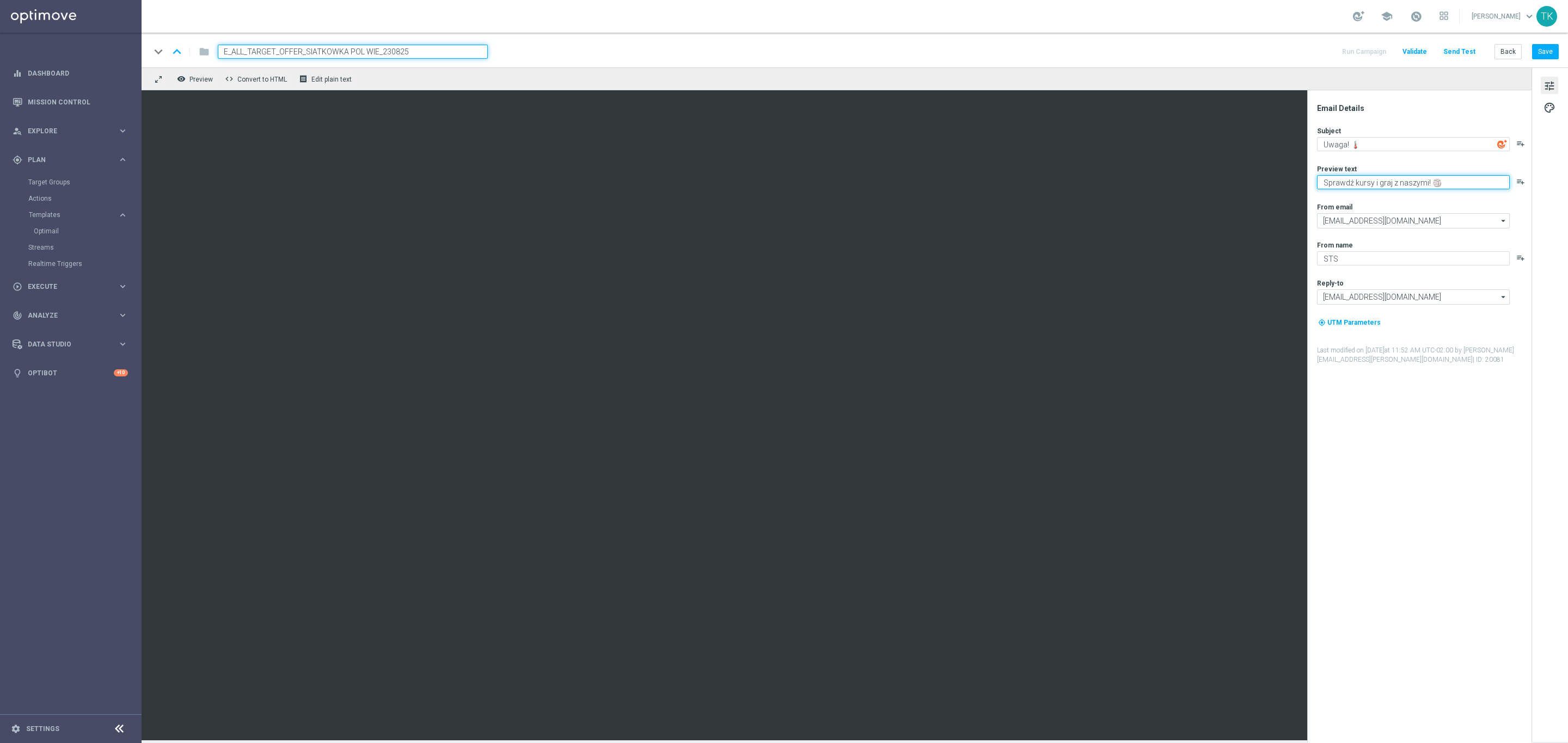
type textarea "Sprawdź kursy i graj z naszymi! 🏐"
click at [1380, 144] on textarea "Uwaga! 🌡️" at bounding box center [1413, 144] width 193 height 14
type textarea "Polska vs Kenia"
click at [1424, 182] on textarea "Sprawdź kursy i graj z naszymi! 🏐" at bounding box center [1413, 182] width 193 height 14
type textarea "Sprawdź kursy i graj z naszymi siatkarkami 🏐"
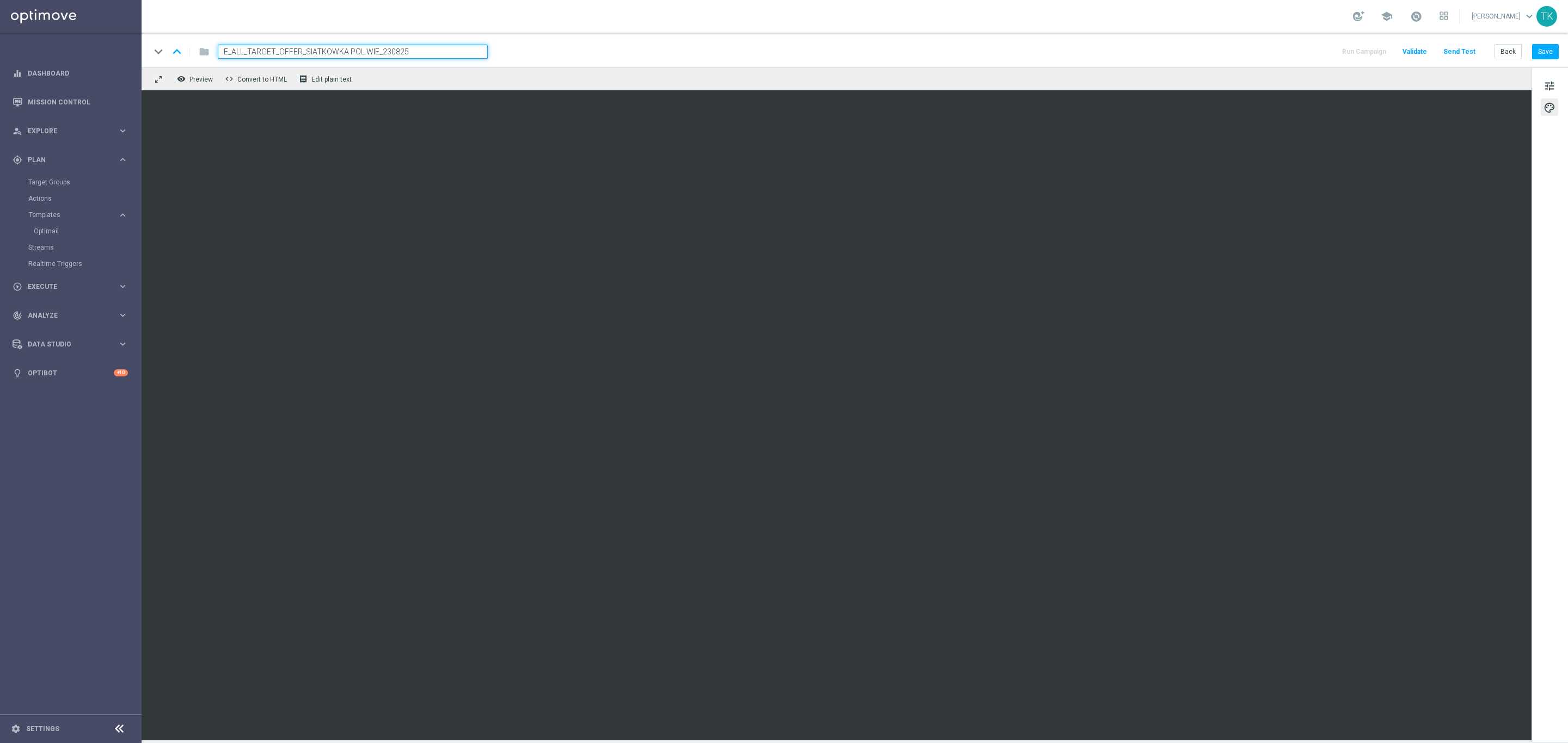
drag, startPoint x: 378, startPoint y: 51, endPoint x: 381, endPoint y: 64, distance: 13.3
click at [378, 51] on input "E_ALL_TARGET_OFFER_SIATKOWKA POL WIE_230825" at bounding box center [352, 52] width 270 height 14
type input "E_ALL_TARGET_OFFER_SIATKOWKA POL KEN_230825"
click at [1552, 47] on button "Save" at bounding box center [1545, 52] width 27 height 15
click at [1548, 89] on span "tune" at bounding box center [1549, 86] width 12 height 14
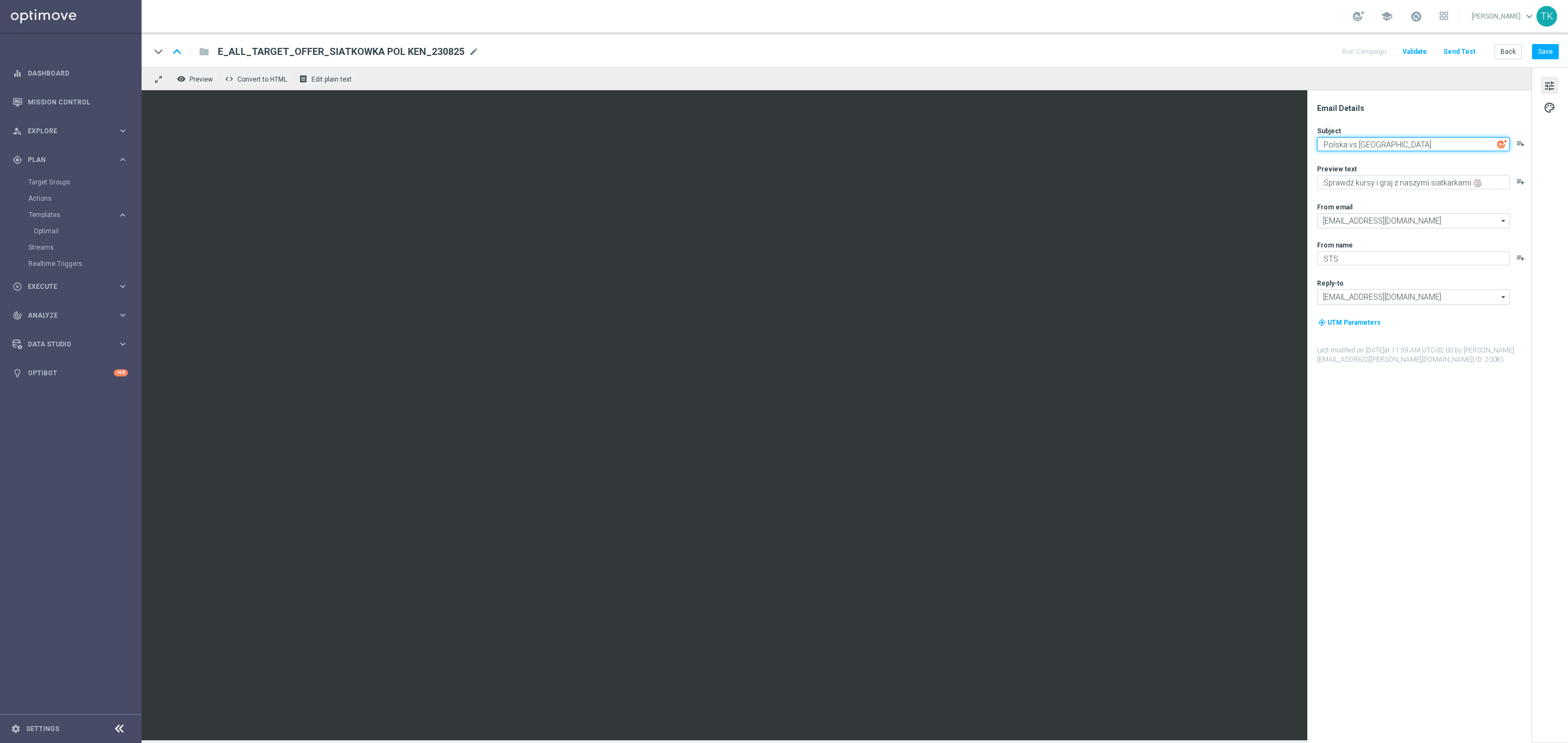
click at [1388, 147] on textarea "Polska vs Kenia" at bounding box center [1413, 144] width 193 height 14
click at [1392, 139] on textarea "Polska vs Kenia" at bounding box center [1413, 144] width 193 height 14
click at [1399, 146] on textarea "Polska vs Kenia" at bounding box center [1413, 144] width 193 height 14
paste textarea "❤️‍🔥"
type textarea "Polska vs Kenia ❤️‍🔥"
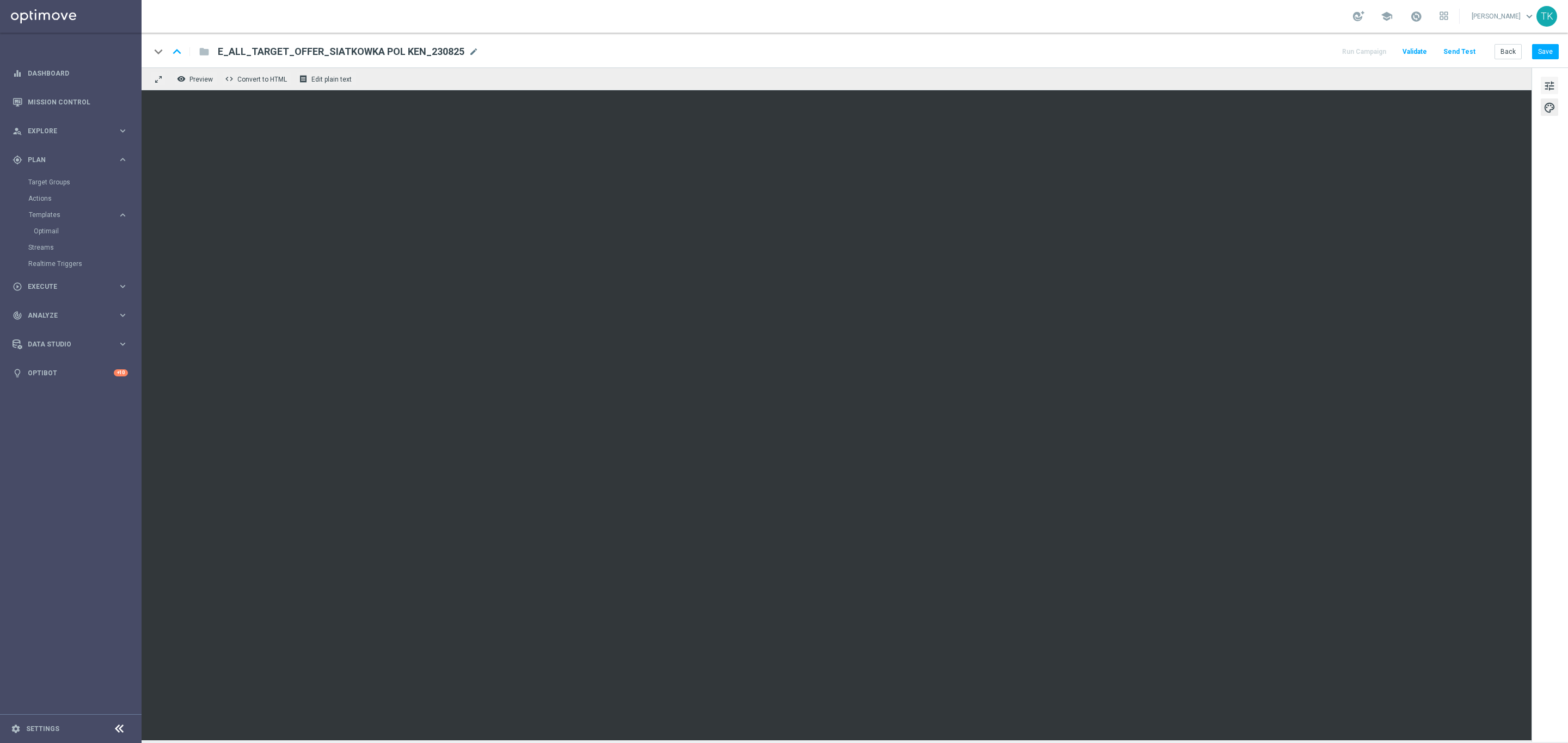
click at [1551, 85] on span "tune" at bounding box center [1549, 86] width 12 height 14
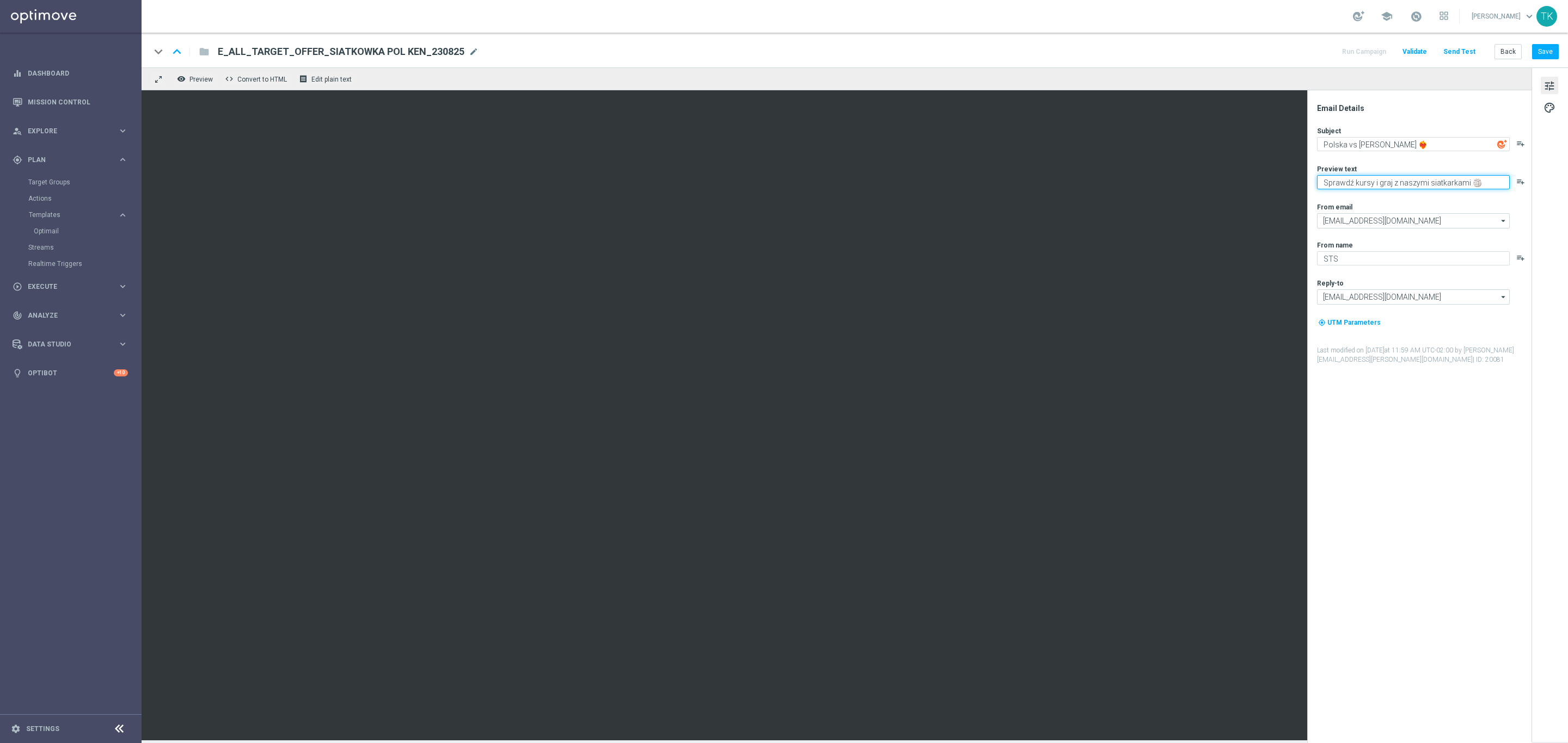
click at [1390, 182] on textarea "Sprawdź kursy i graj z naszymi siatkarkami 🏐" at bounding box center [1413, 182] width 193 height 14
type textarea "Sprawdź kursy i graj razem z naszymi siatkarkami 🏐"
click at [1411, 144] on textarea "Polska vs Kenia ❤️‍🔥" at bounding box center [1413, 144] width 193 height 14
click at [1500, 186] on textarea "Sprawdź kursy i graj razem z naszymi siatkarkami 🏐" at bounding box center [1413, 182] width 193 height 14
click at [1542, 56] on button "Save" at bounding box center [1545, 52] width 27 height 15
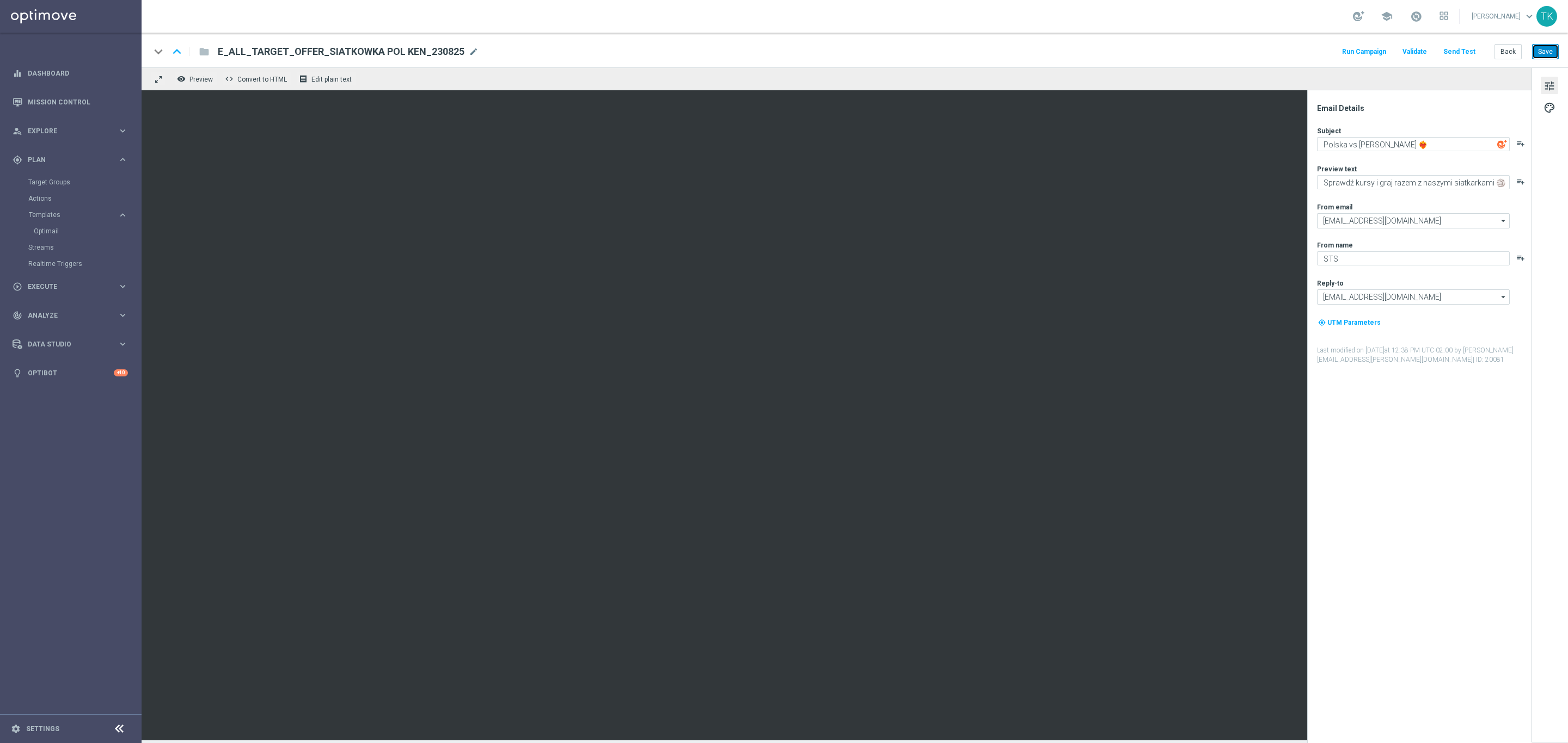
click at [1547, 46] on button "Save" at bounding box center [1545, 52] width 27 height 15
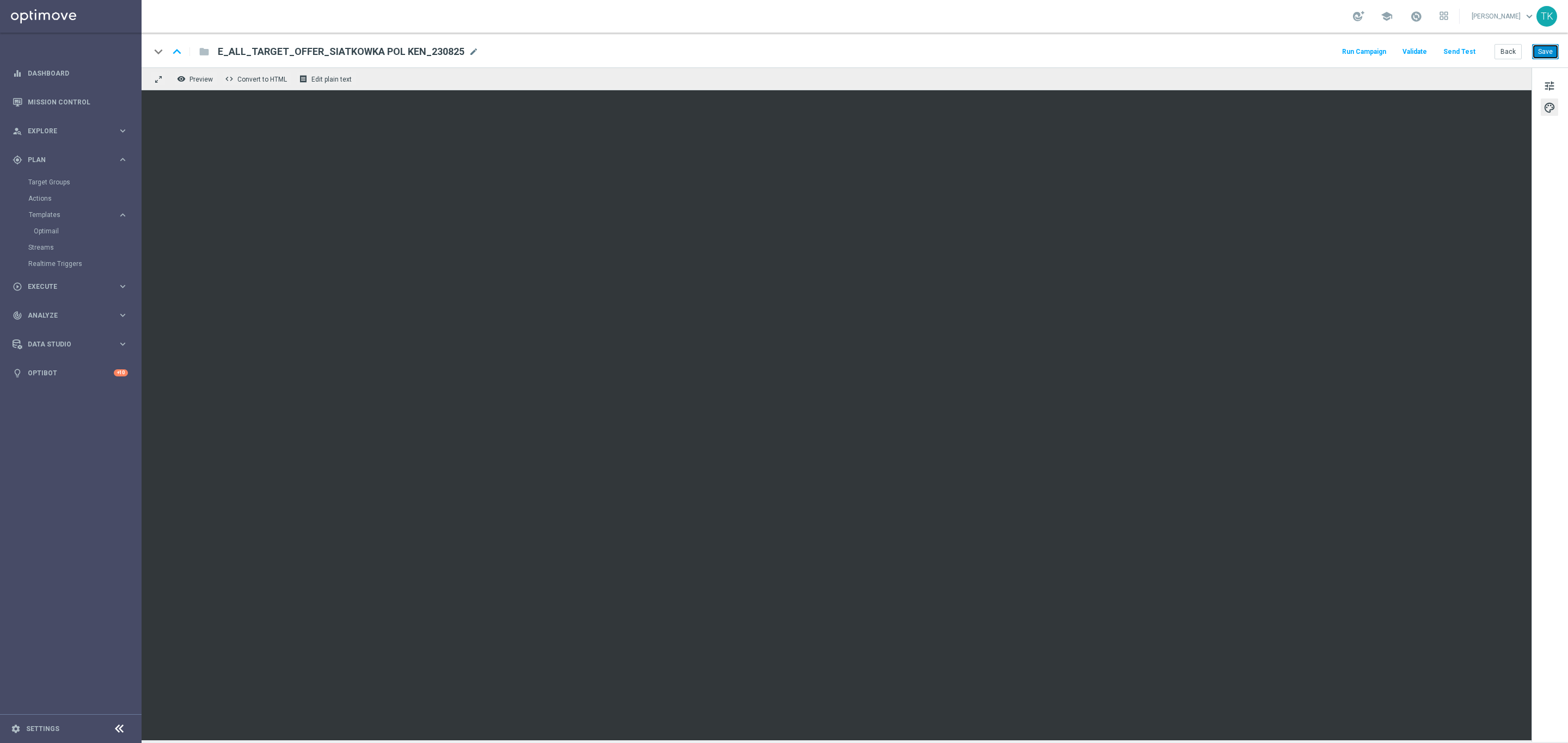
click at [1550, 54] on button "Save" at bounding box center [1545, 52] width 27 height 15
click at [1550, 88] on span "tune" at bounding box center [1549, 86] width 12 height 14
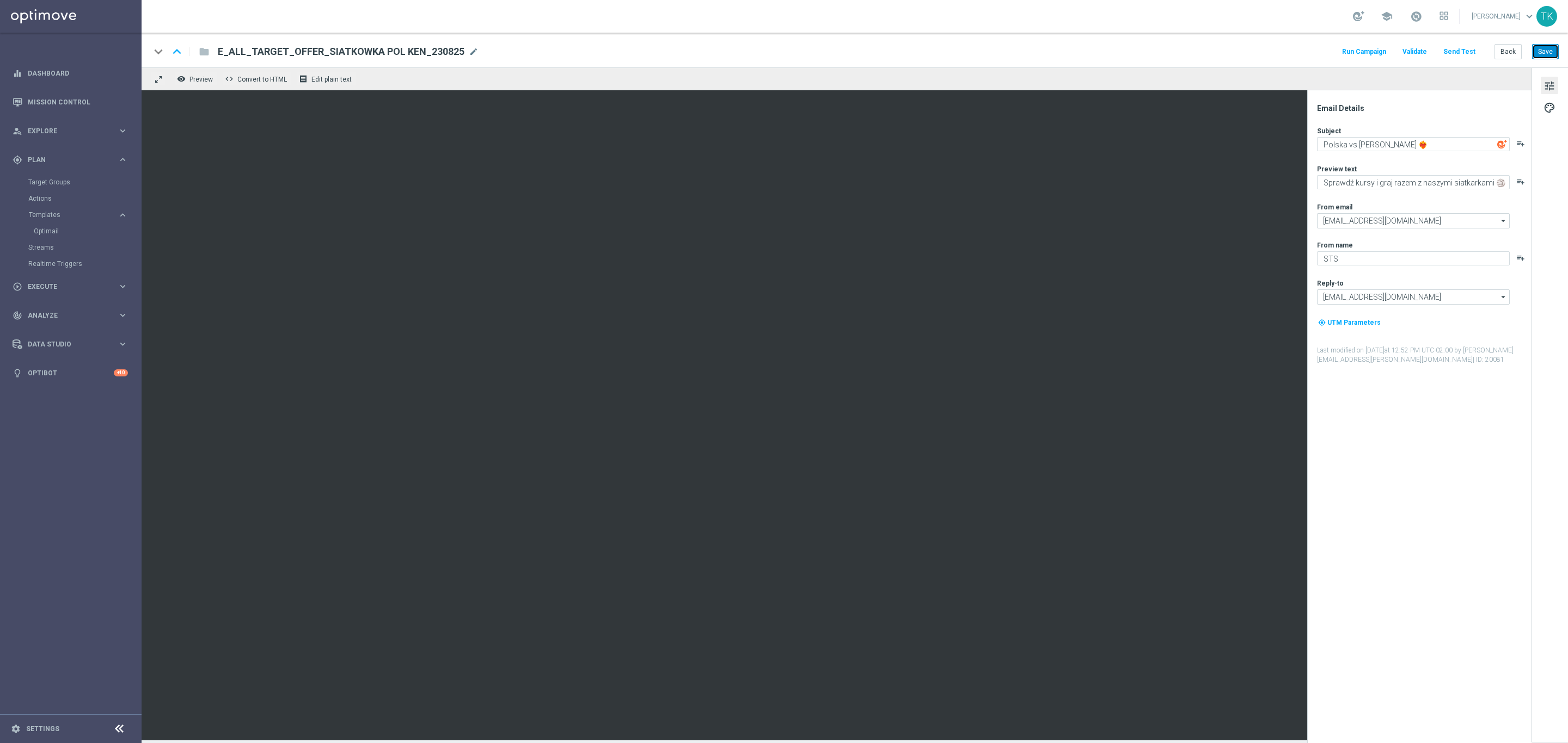
click at [1548, 53] on button "Save" at bounding box center [1545, 52] width 27 height 15
click at [1461, 53] on button "Send Test" at bounding box center [1459, 52] width 35 height 14
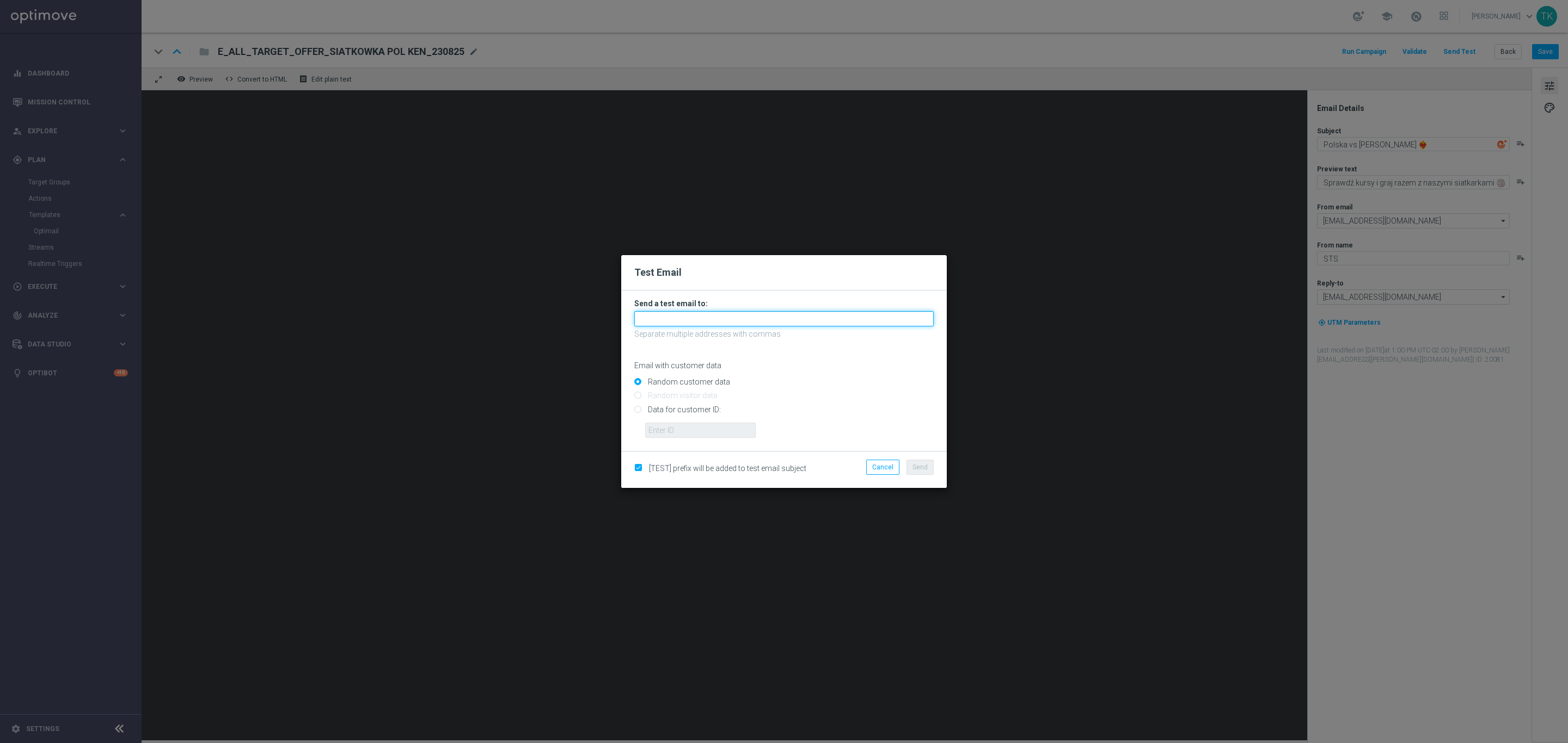
click at [719, 319] on input "text" at bounding box center [783, 319] width 299 height 15
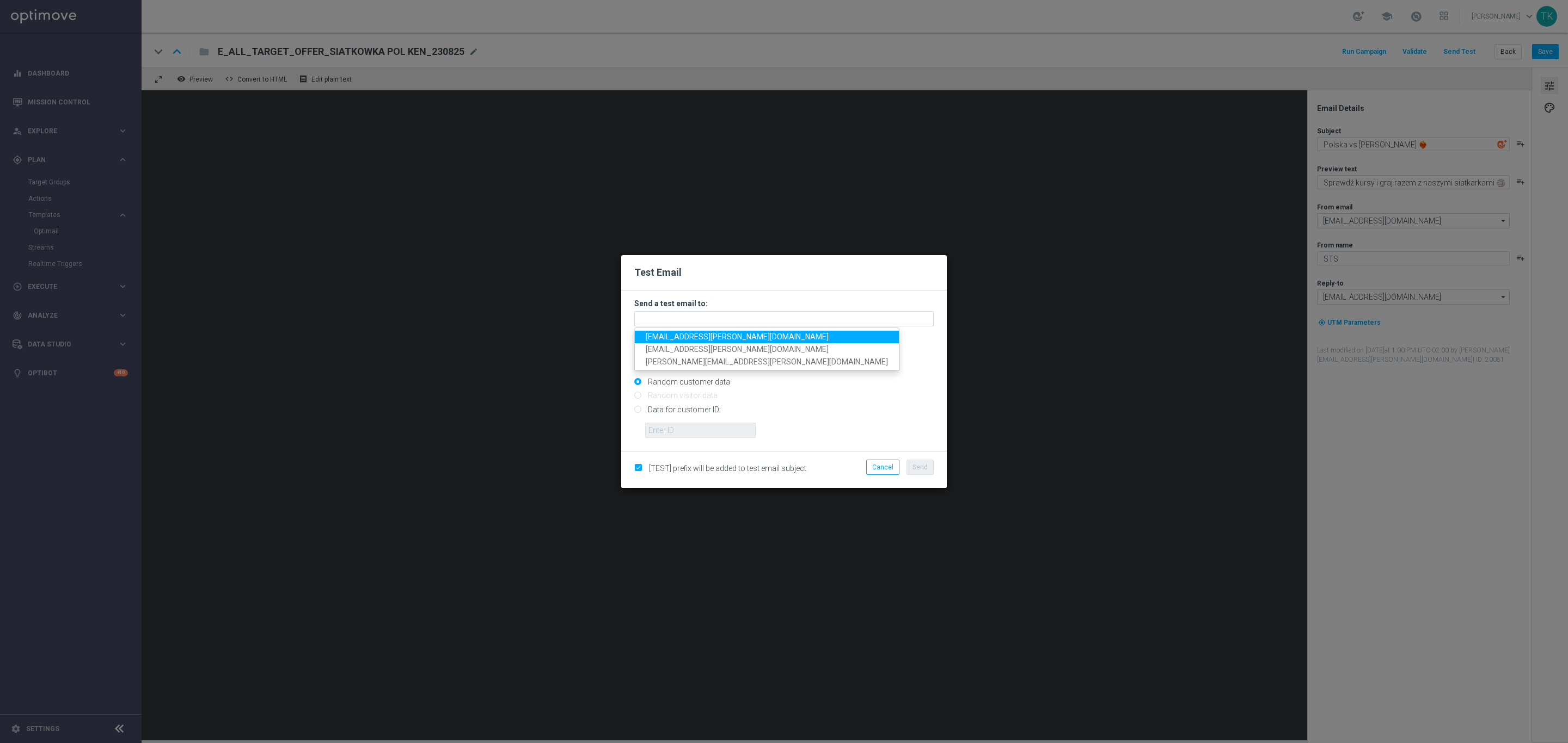
click at [690, 334] on span "andzelika.binek@sts.pl" at bounding box center [737, 336] width 183 height 9
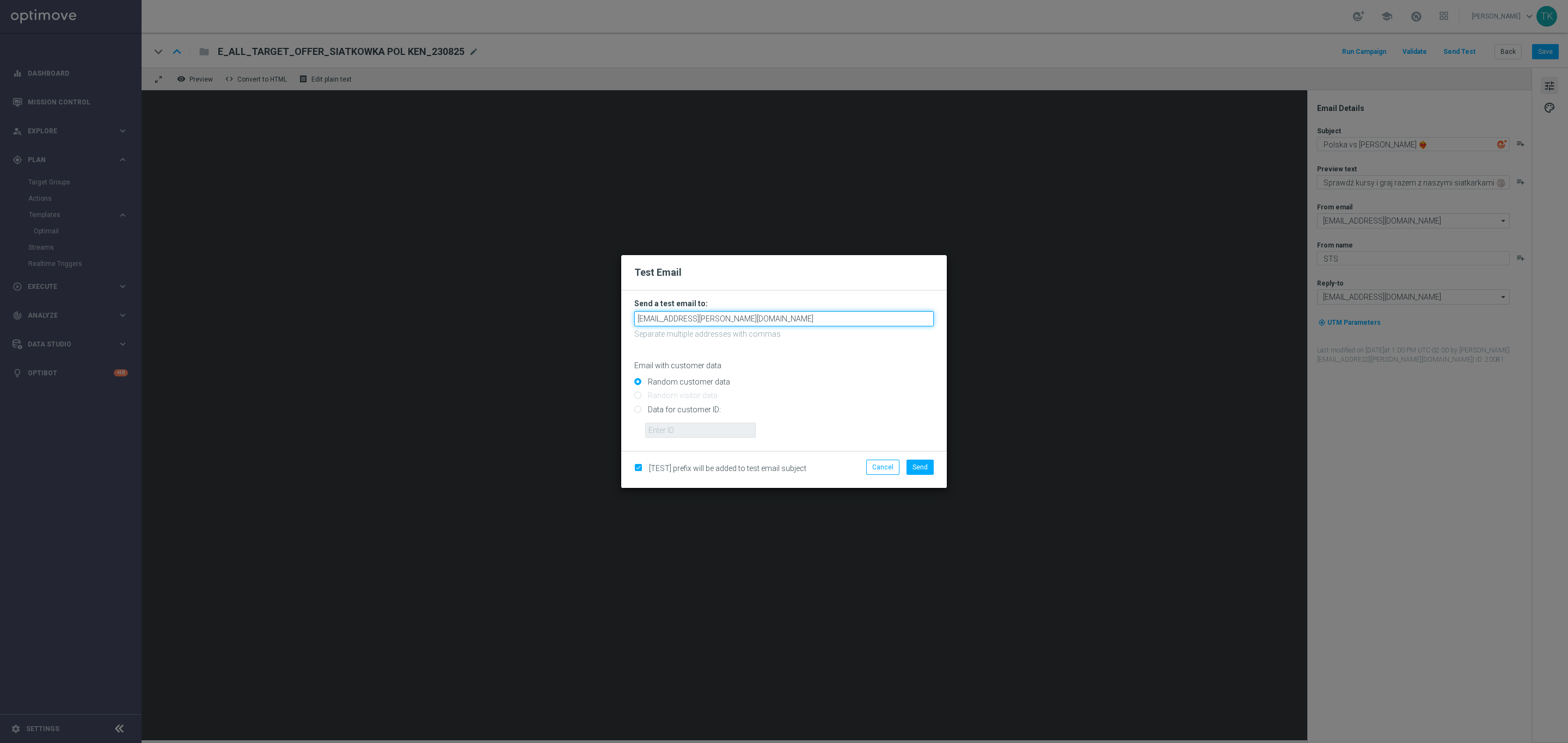
click at [745, 319] on input "andzelika.binek@sts.pl" at bounding box center [783, 319] width 299 height 15
click at [701, 345] on span "krystian.potoczny@sts.pl" at bounding box center [737, 349] width 183 height 9
click at [839, 316] on input "andzelika.binek@sts.pl,krystian.potoczny@sts.pl" at bounding box center [783, 319] width 299 height 15
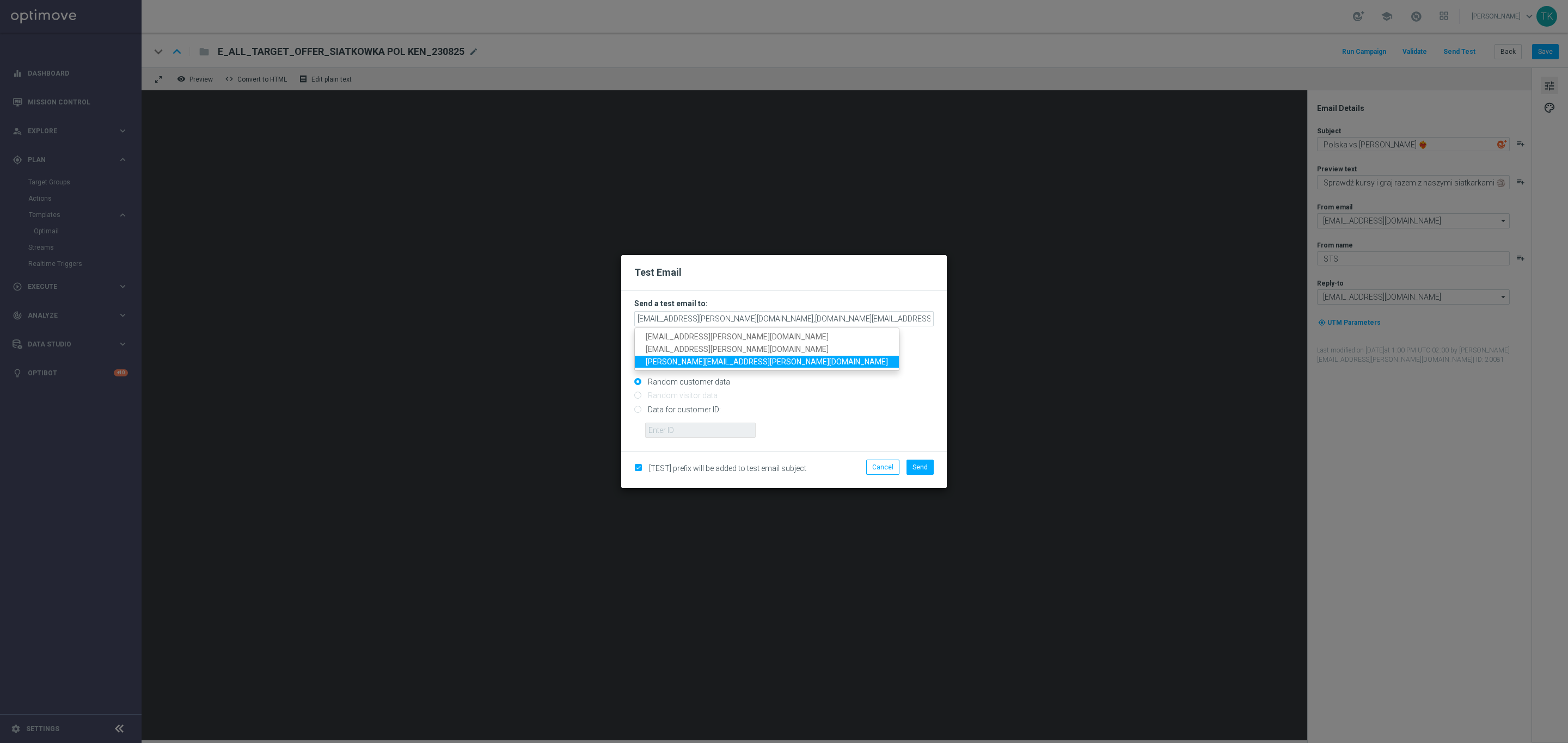
click at [676, 360] on span "tomasz.kowalczyk@sts.pl" at bounding box center [767, 361] width 242 height 9
type input "andzelika.binek@sts.pl,krystian.potoczny@sts.pl,tomasz.kowalczyk@sts.pl"
click at [917, 466] on span "Send" at bounding box center [920, 467] width 15 height 8
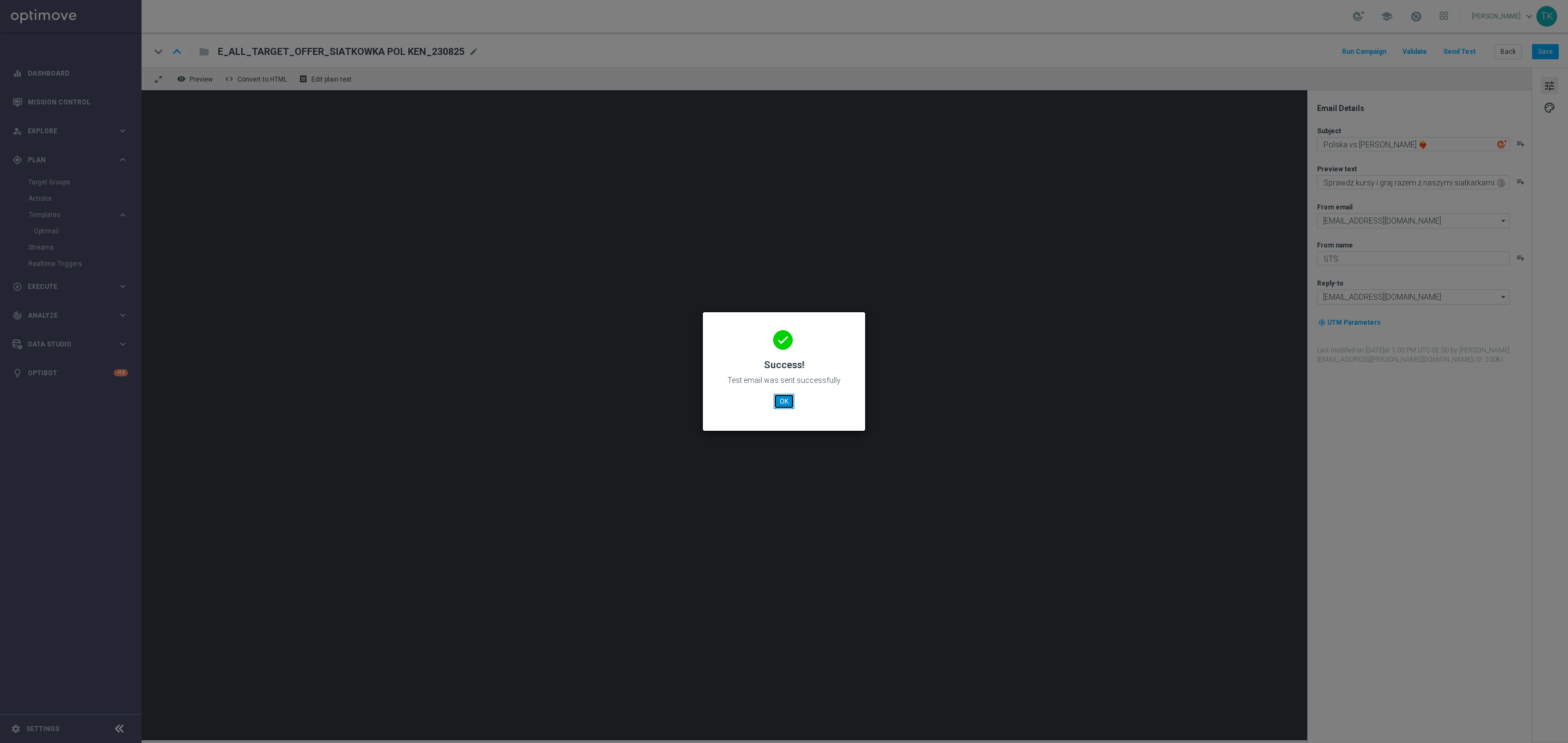
click at [784, 402] on button "OK" at bounding box center [784, 402] width 21 height 15
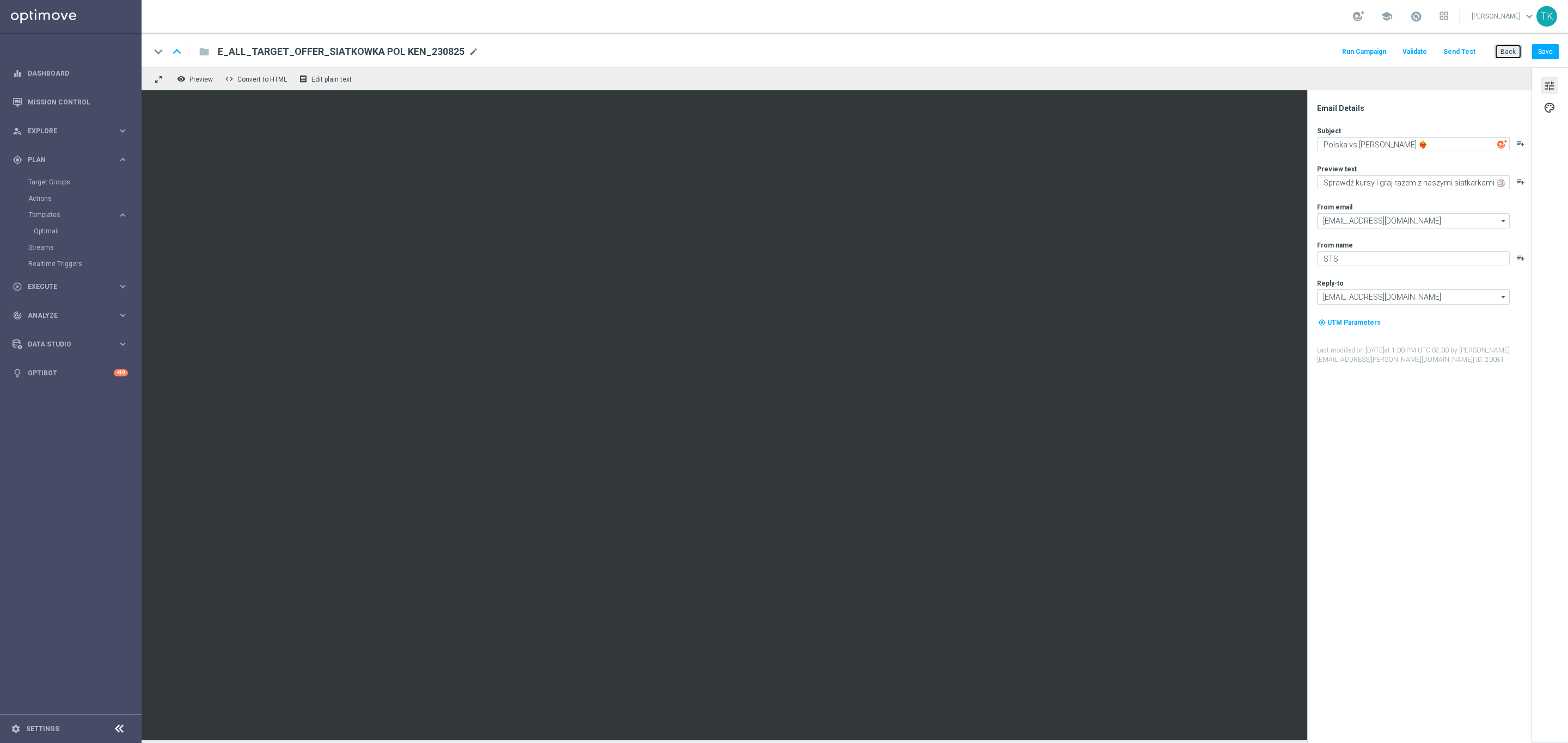
click at [1505, 45] on button "Back" at bounding box center [1508, 52] width 28 height 15
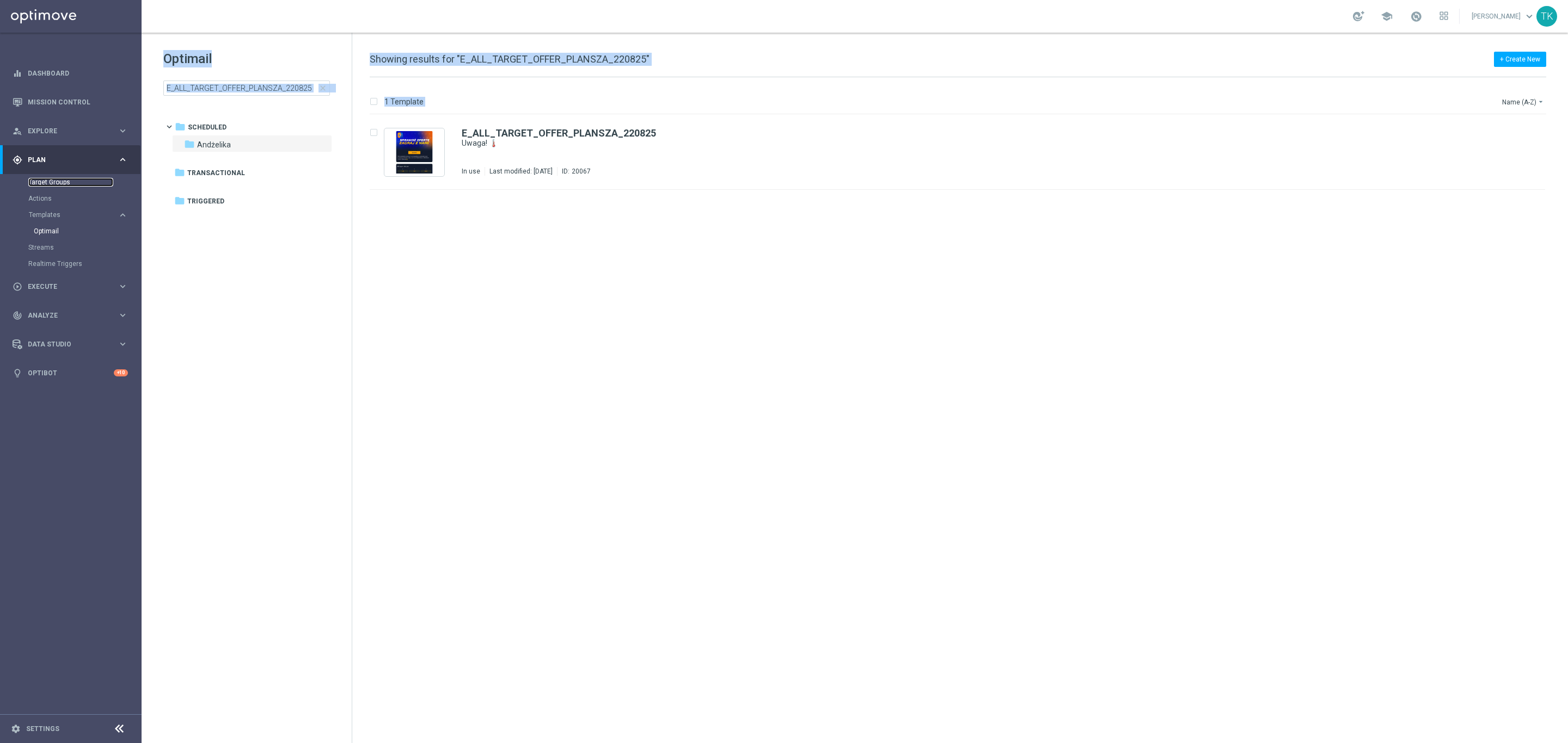
click at [51, 178] on link "Target Groups" at bounding box center [70, 182] width 85 height 9
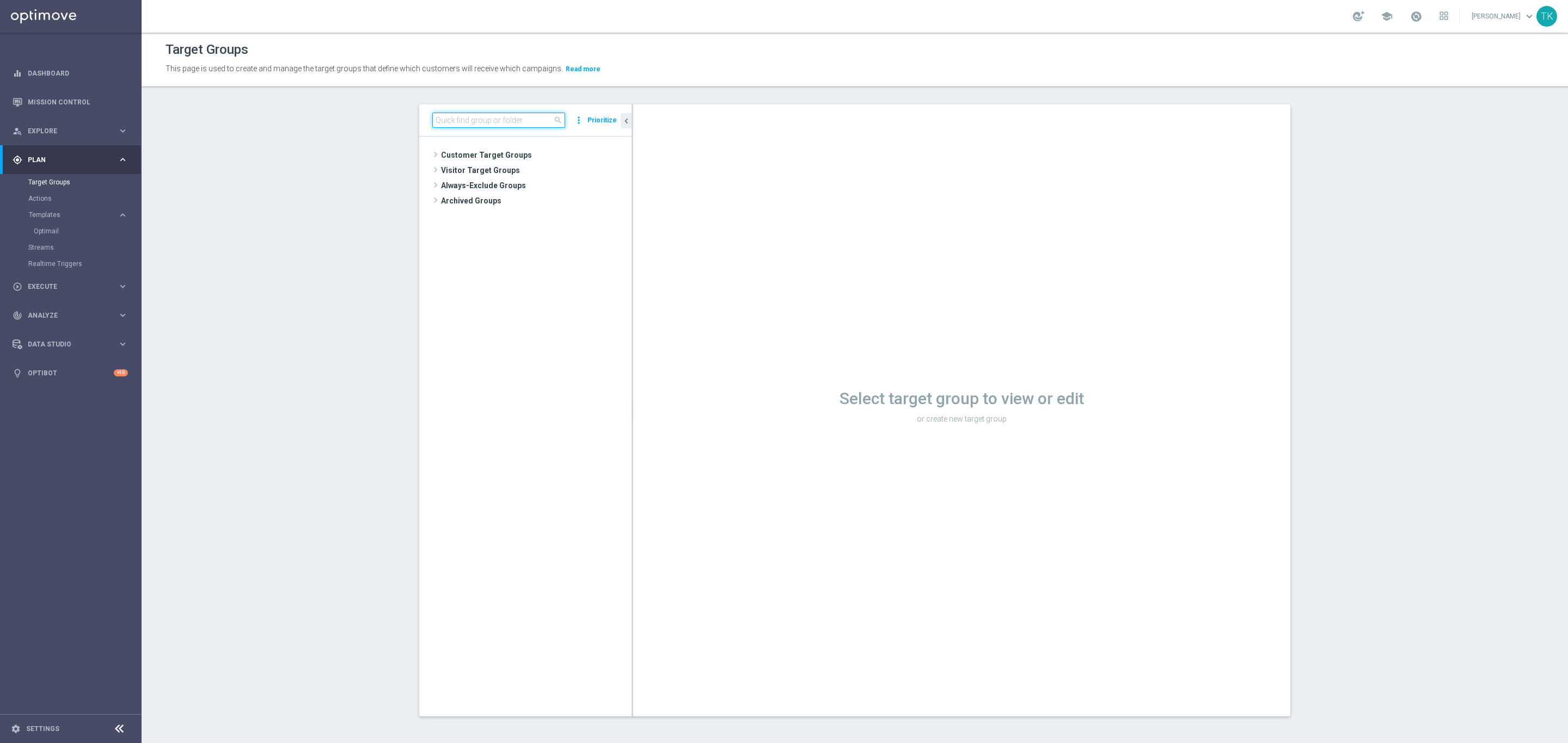
click at [436, 114] on input at bounding box center [498, 120] width 133 height 15
paste input "E_ALL_TARGET_OFFER_SIATKOWKA POL KEN_230825"
click at [520, 118] on input "E_ALL_TARGET_OFFER_SIATKOWKA POL KEN_230825" at bounding box center [498, 120] width 133 height 15
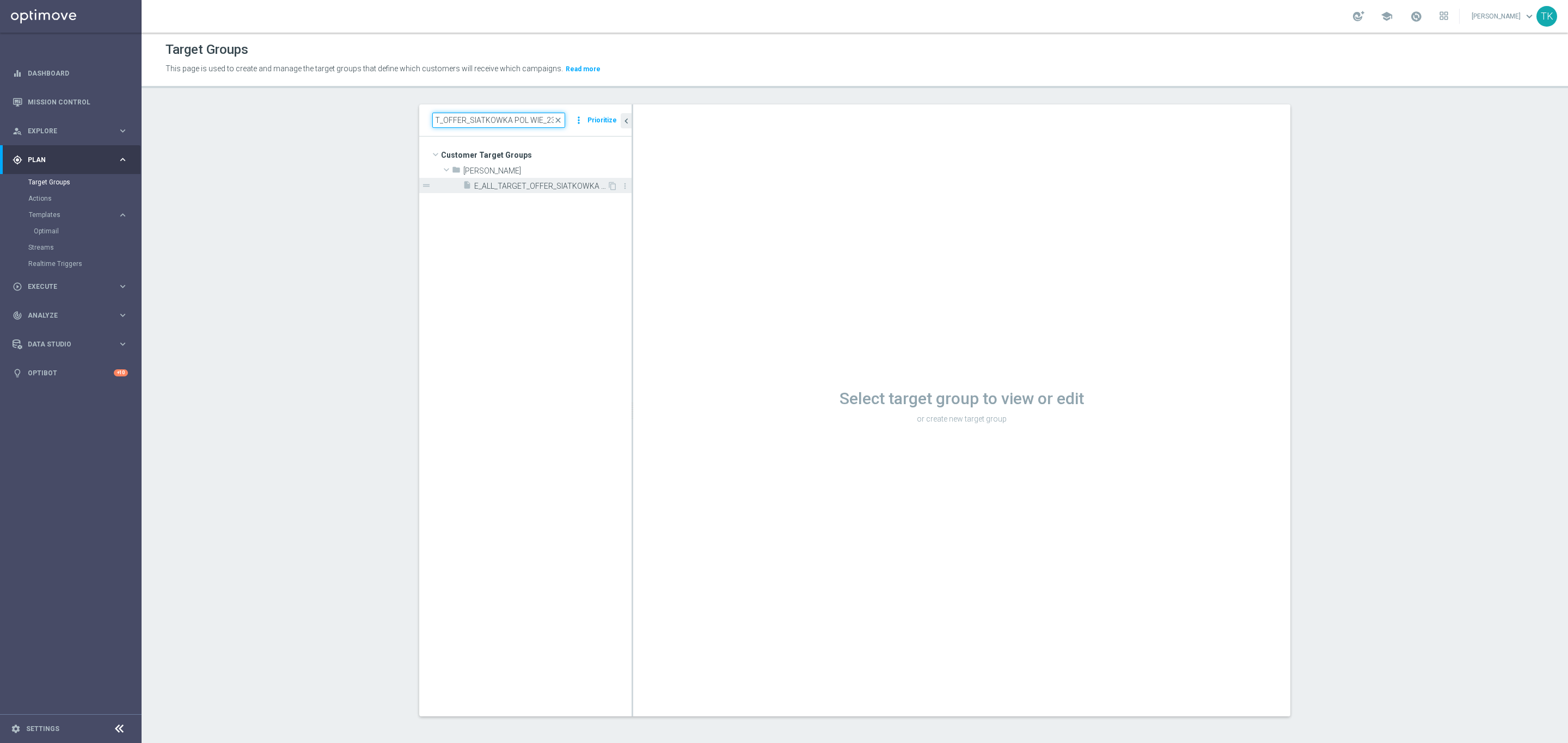
type input "E_ALL_TARGET_OFFER_SIATKOWKA POL WIE_230825"
click at [518, 188] on span "E_ALL_TARGET_OFFER_SIATKOWKA POL WIE_230825" at bounding box center [540, 186] width 133 height 9
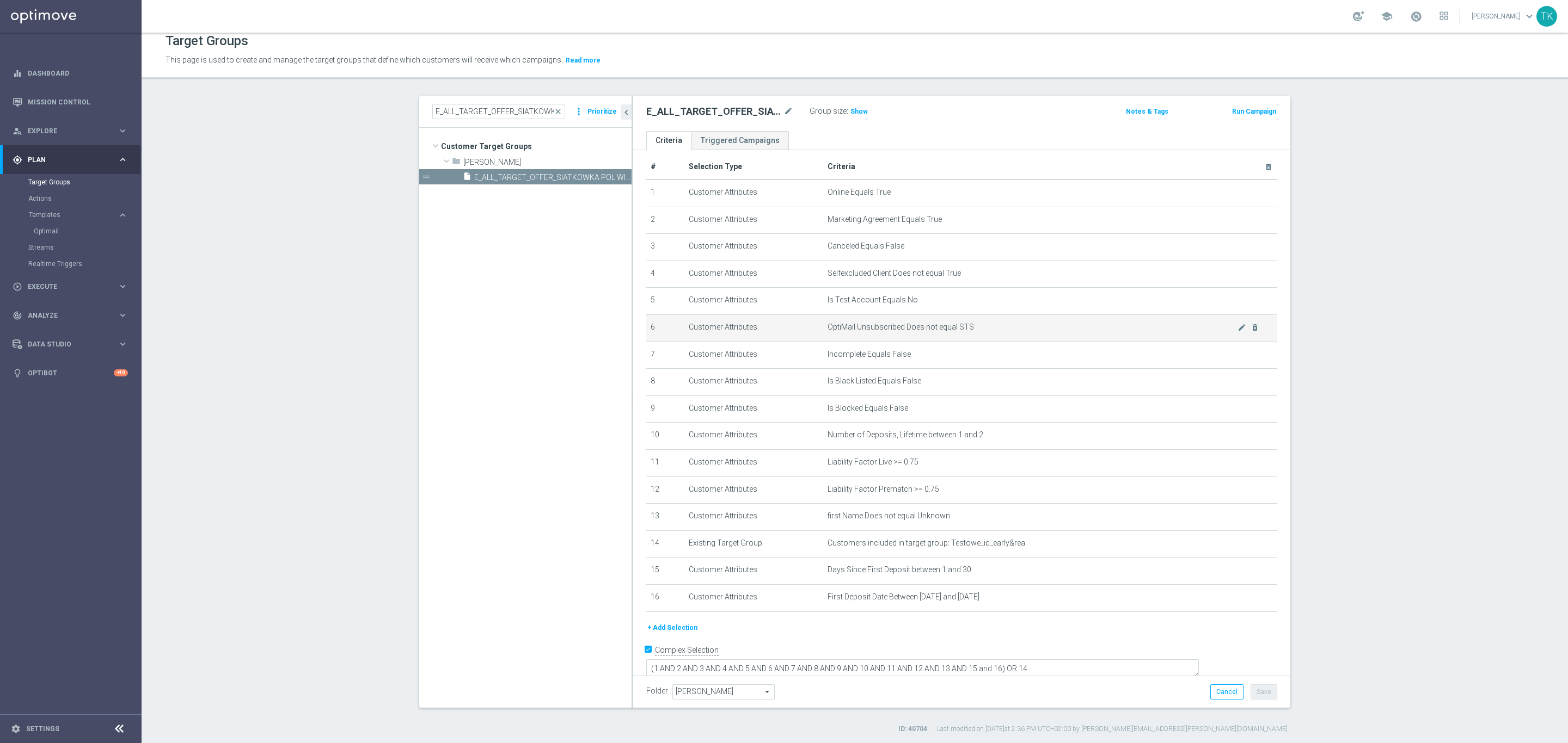
scroll to position [10, 0]
click at [608, 173] on icon "content_copy" at bounding box center [612, 175] width 9 height 9
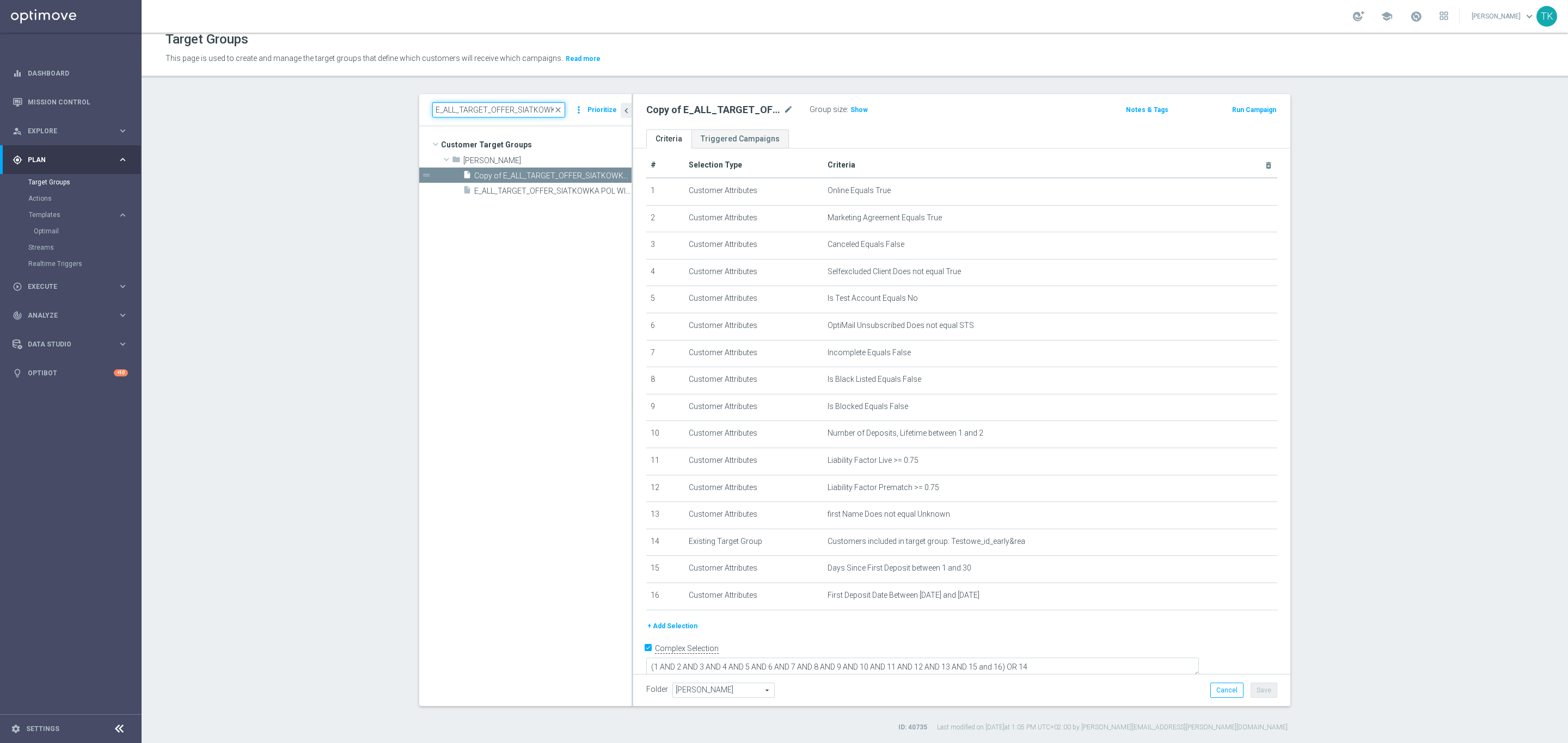
click at [513, 105] on input "E_ALL_TARGET_OFFER_SIATKOWKA POL WIE_230825" at bounding box center [498, 110] width 133 height 15
click at [783, 108] on icon "mode_edit" at bounding box center [788, 109] width 10 height 13
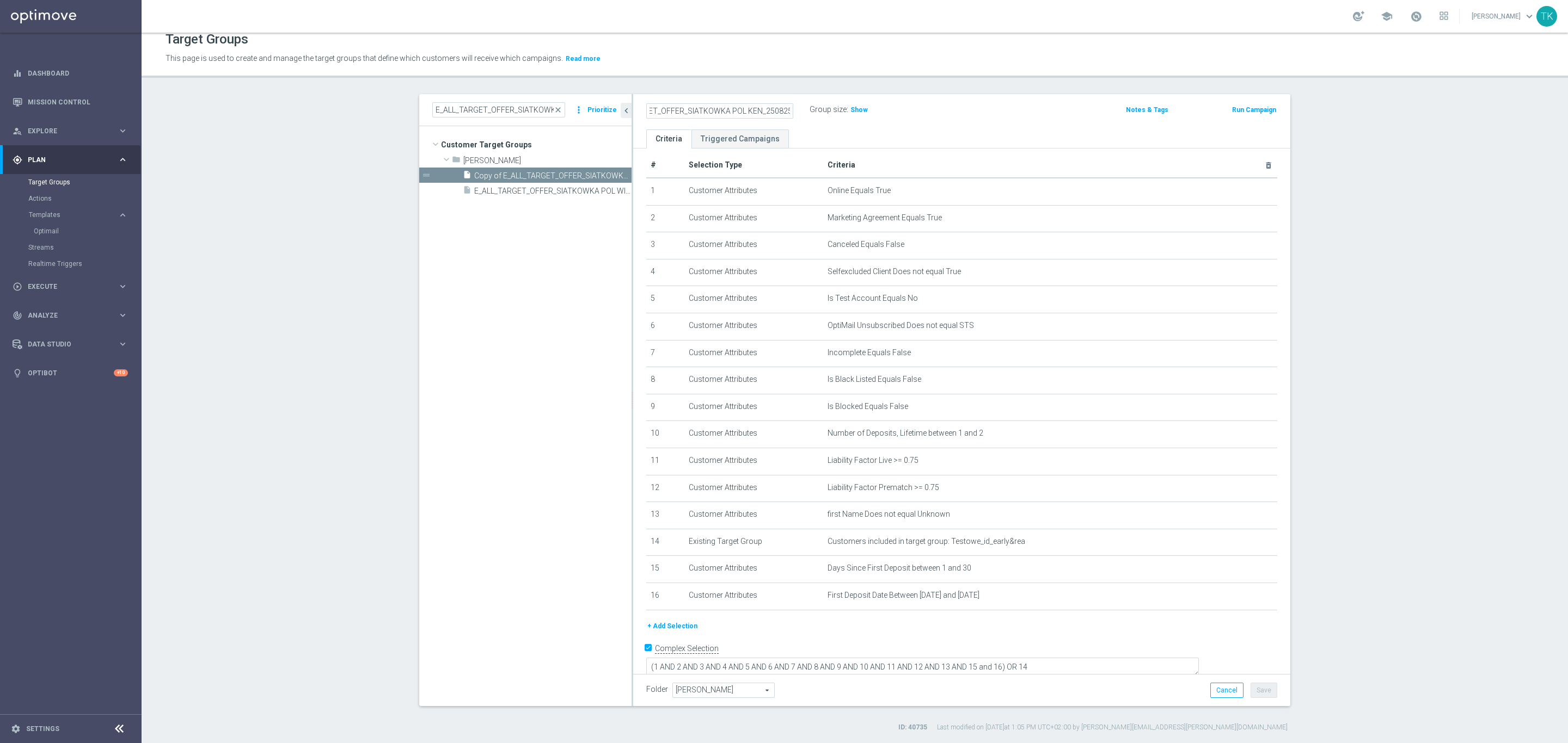
type input "E_ALL_TARGET_OFFER_SIATKOWKA POL KEN_250825"
click at [922, 116] on div "E_ALL_TARGET_OFFER_SIATKOWKA POL KEN_250825 Group size : Show" at bounding box center [854, 111] width 432 height 17
click at [1258, 689] on button "Save" at bounding box center [1264, 691] width 27 height 15
click at [850, 113] on span "Show" at bounding box center [858, 109] width 17 height 8
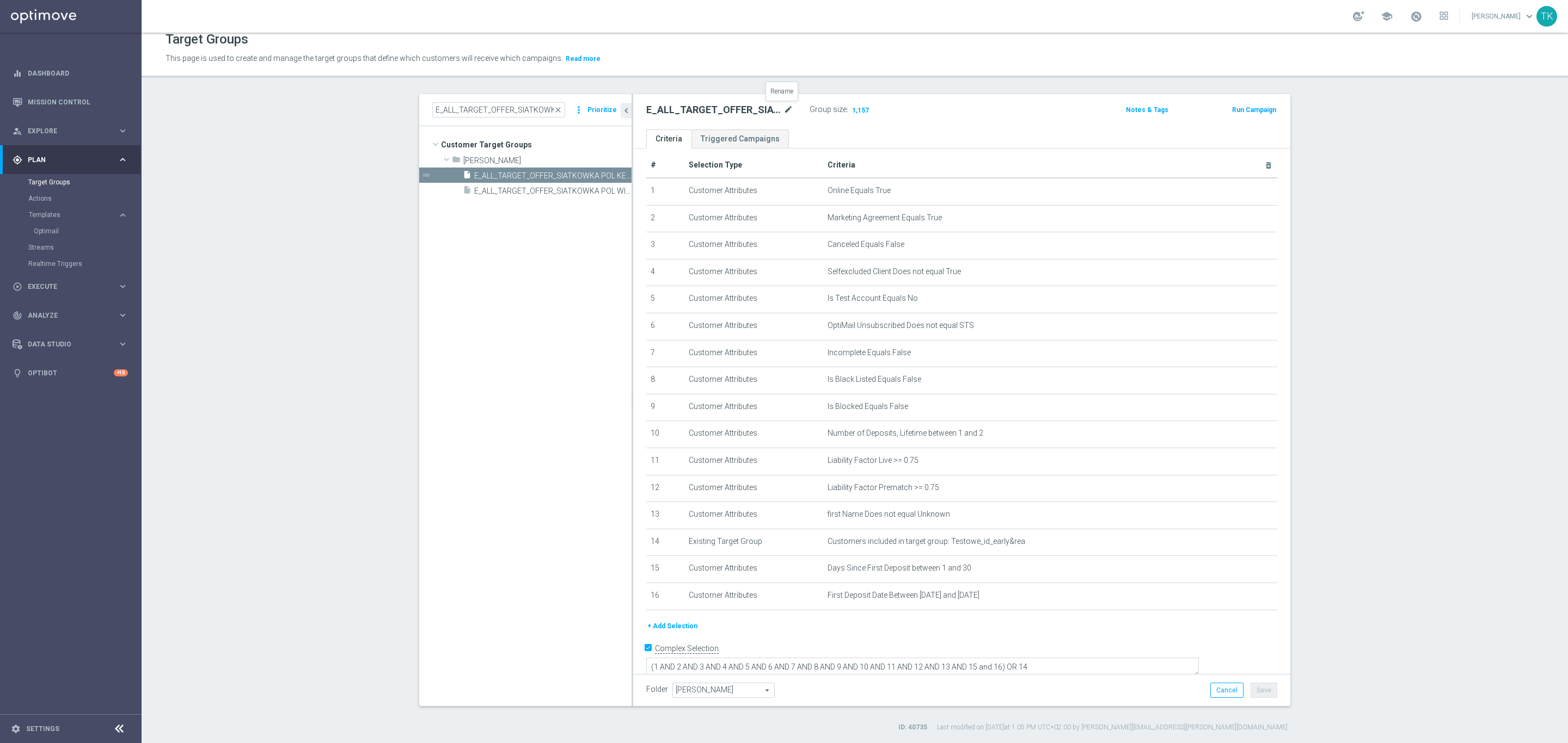
click at [783, 110] on icon "mode_edit" at bounding box center [788, 109] width 10 height 13
click at [541, 191] on span "E_ALL_TARGET_OFFER_SIATKOWKA POL WIE_230825" at bounding box center [540, 191] width 133 height 9
click at [44, 279] on div "play_circle_outline Execute keyboard_arrow_right" at bounding box center [70, 286] width 140 height 29
click at [61, 211] on link "Campaign Builder" at bounding box center [70, 211] width 85 height 9
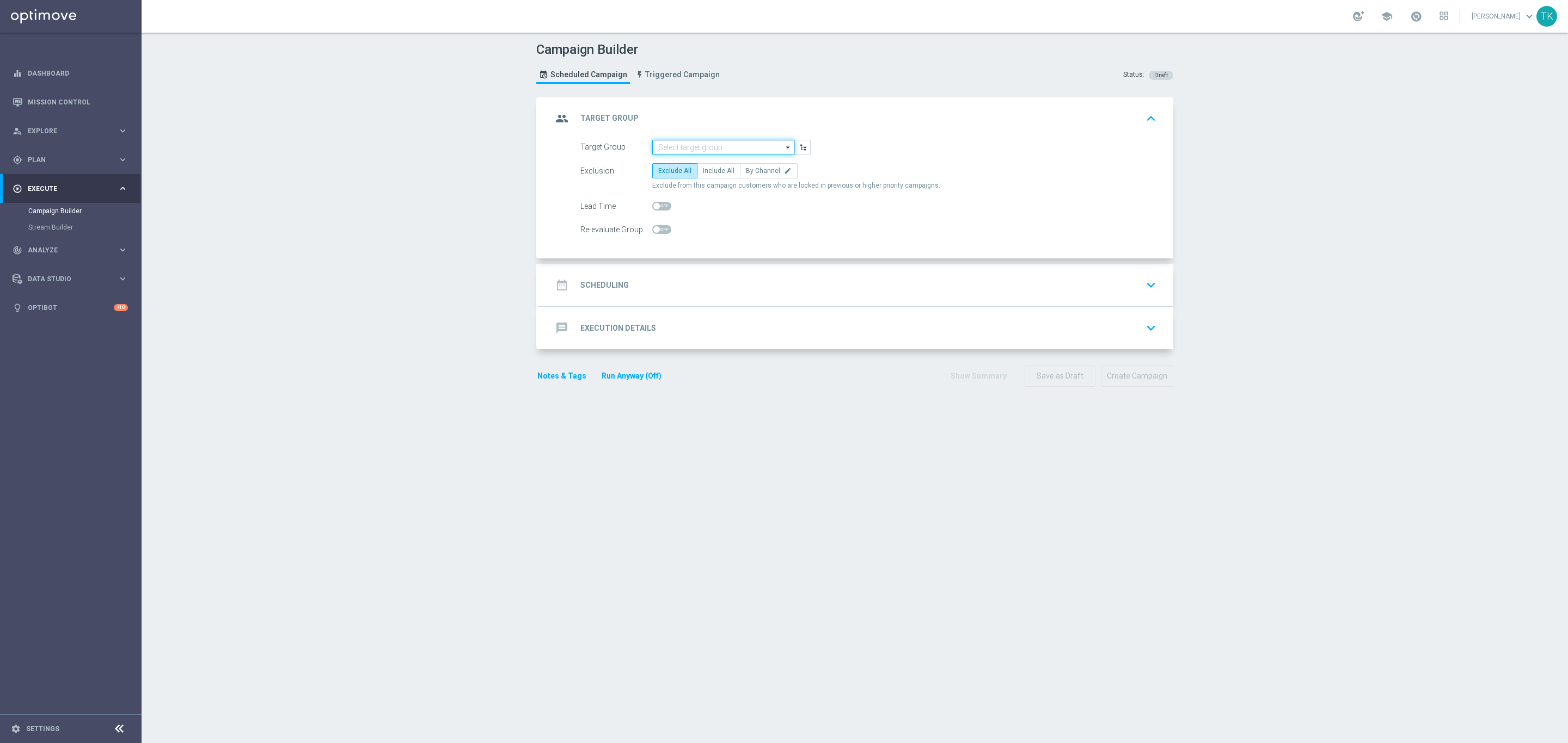
click at [662, 142] on input at bounding box center [723, 147] width 142 height 15
paste input "E_ALL_TARGET_OFFER_SIATKOWKA POL KEN_250825"
click at [708, 172] on div "E_ALL_TARGET_OFFER_SIATKOWKA POL KEN_250825" at bounding box center [732, 169] width 131 height 19
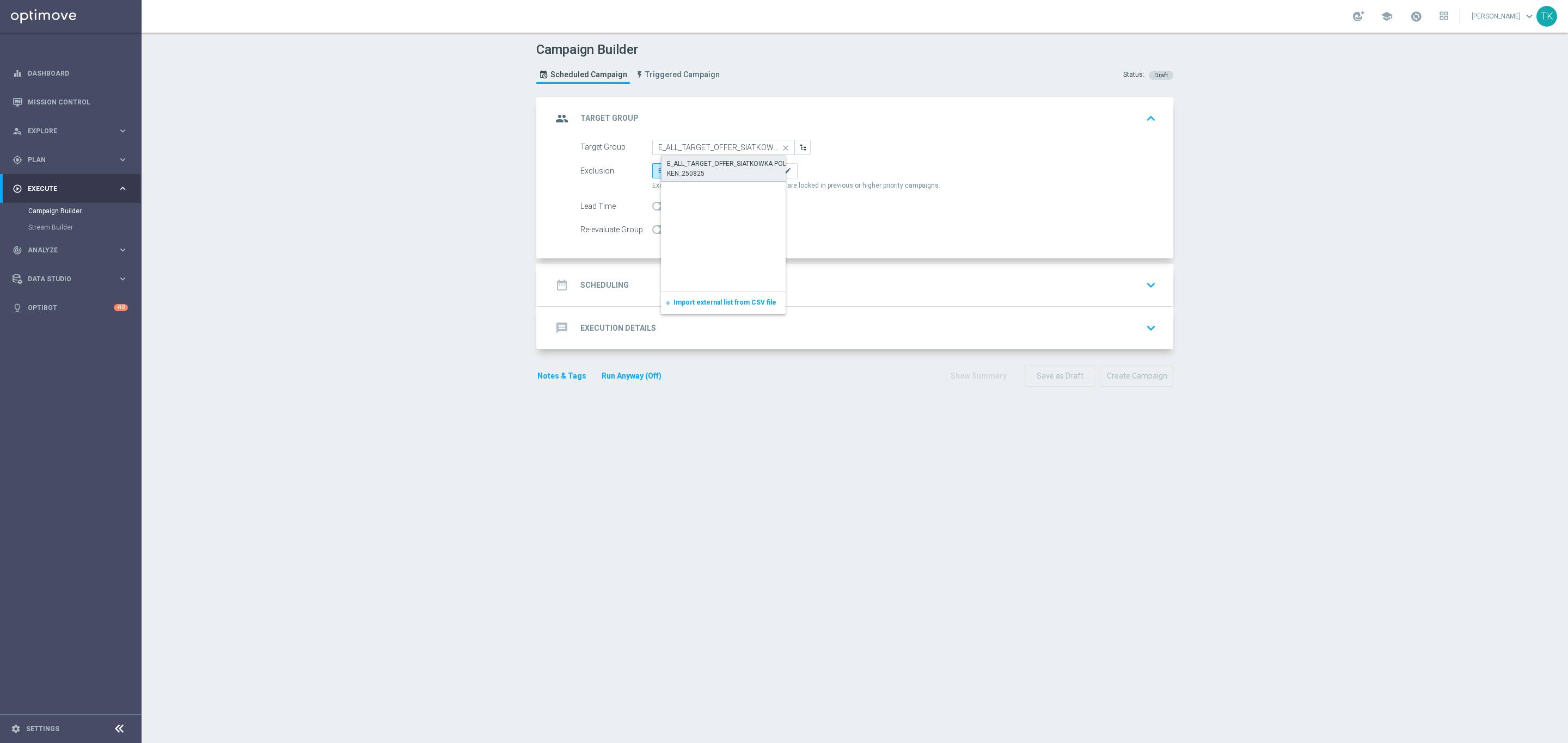
type input "E_ALL_TARGET_OFFER_SIATKOWKA POL KEN_250825"
click at [748, 177] on label "By Channel edit" at bounding box center [769, 171] width 58 height 15
click at [748, 176] on input "By Channel edit" at bounding box center [749, 173] width 7 height 7
radio input "true"
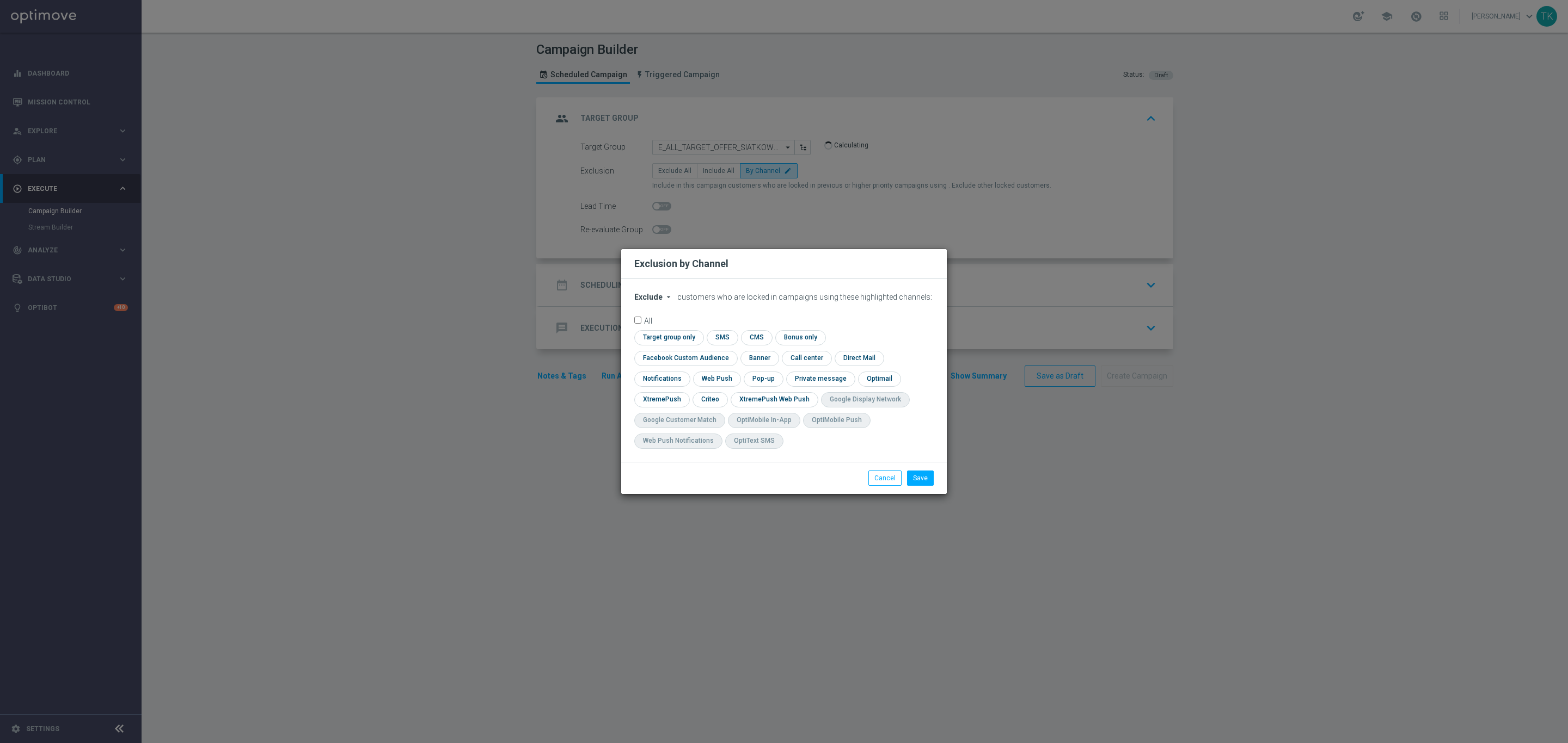
click at [654, 301] on span "Exclude" at bounding box center [648, 297] width 28 height 9
click at [0, 0] on span "Exclude" at bounding box center [0, 0] width 0 height 0
click at [649, 301] on span "Exclude" at bounding box center [648, 297] width 28 height 9
click at [0, 0] on span "Include" at bounding box center [0, 0] width 0 height 0
click at [732, 351] on input "checkbox" at bounding box center [683, 358] width 98 height 14
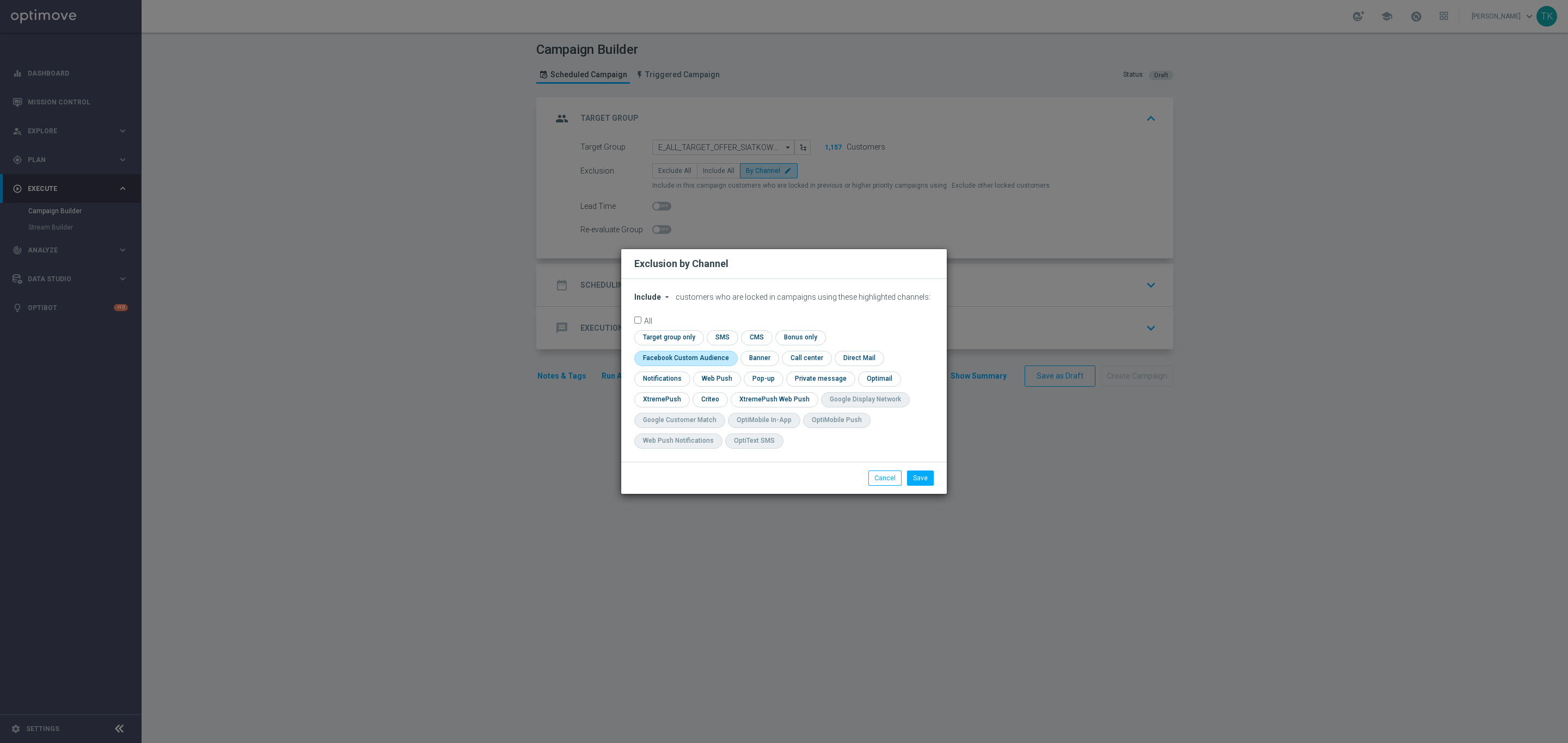
checkbox input "true"
click at [703, 403] on input "checkbox" at bounding box center [709, 399] width 34 height 14
checkbox input "true"
click at [768, 378] on input "checkbox" at bounding box center [762, 378] width 38 height 14
checkbox input "true"
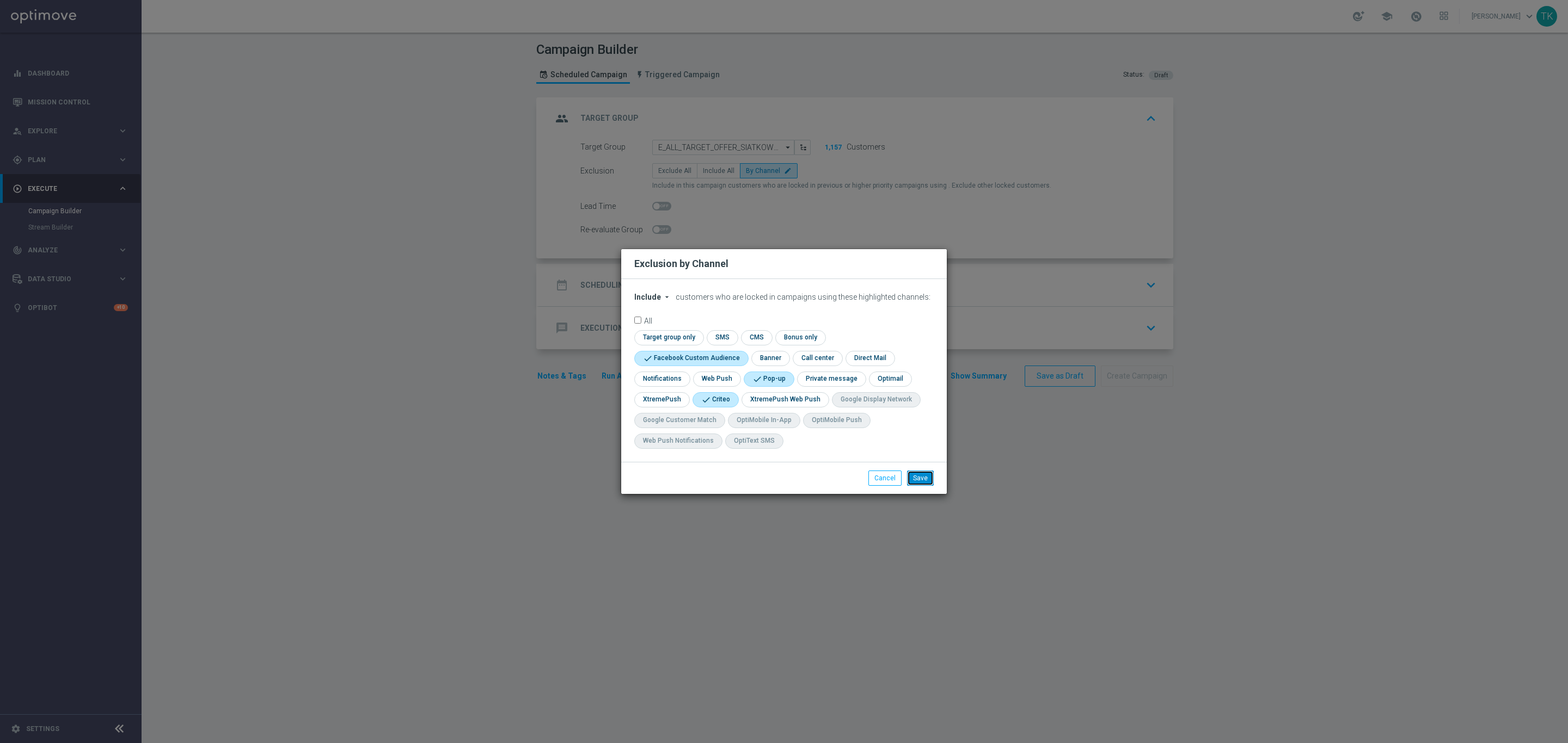
click at [922, 480] on button "Save" at bounding box center [920, 478] width 27 height 15
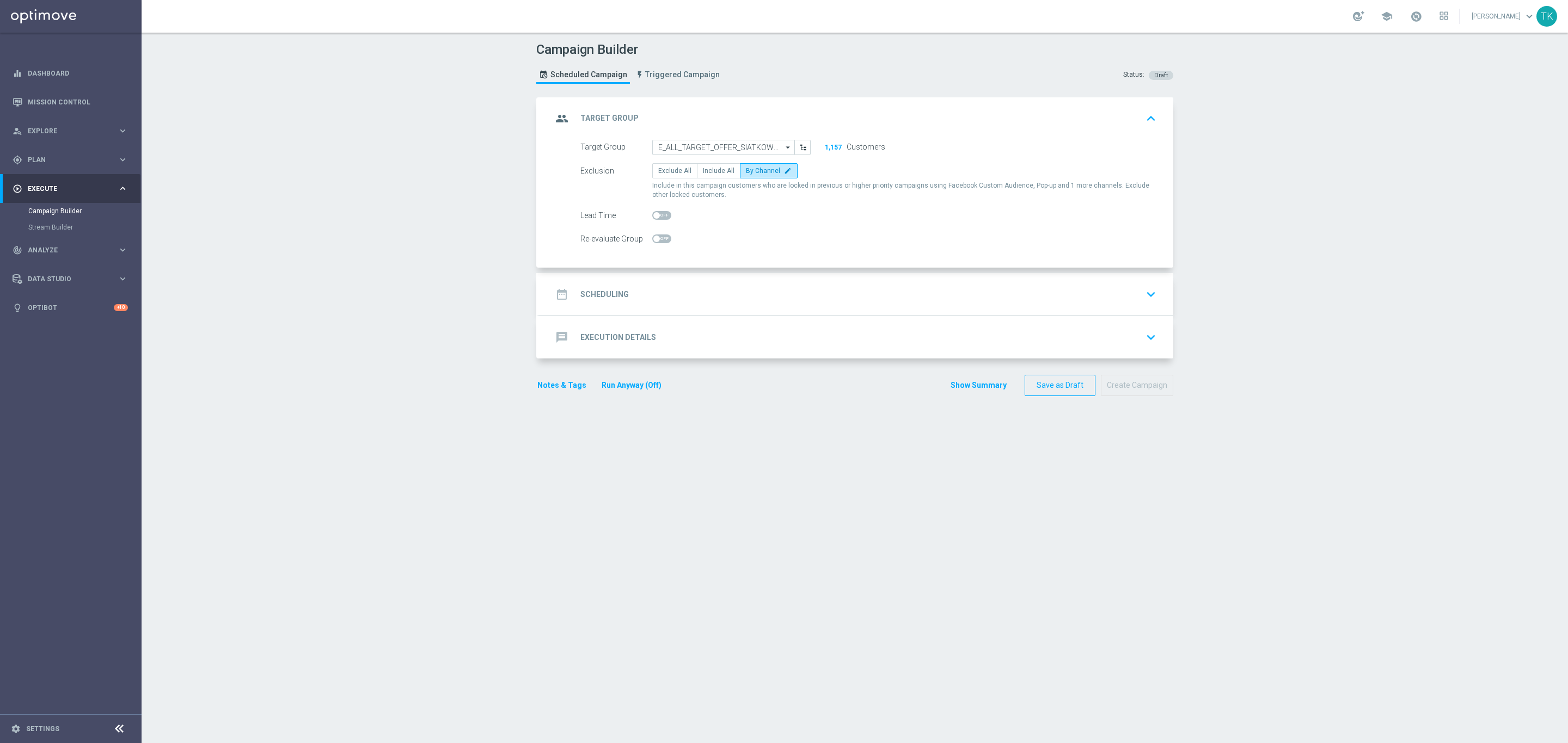
click at [670, 299] on div "date_range Scheduling keyboard_arrow_down" at bounding box center [856, 294] width 608 height 21
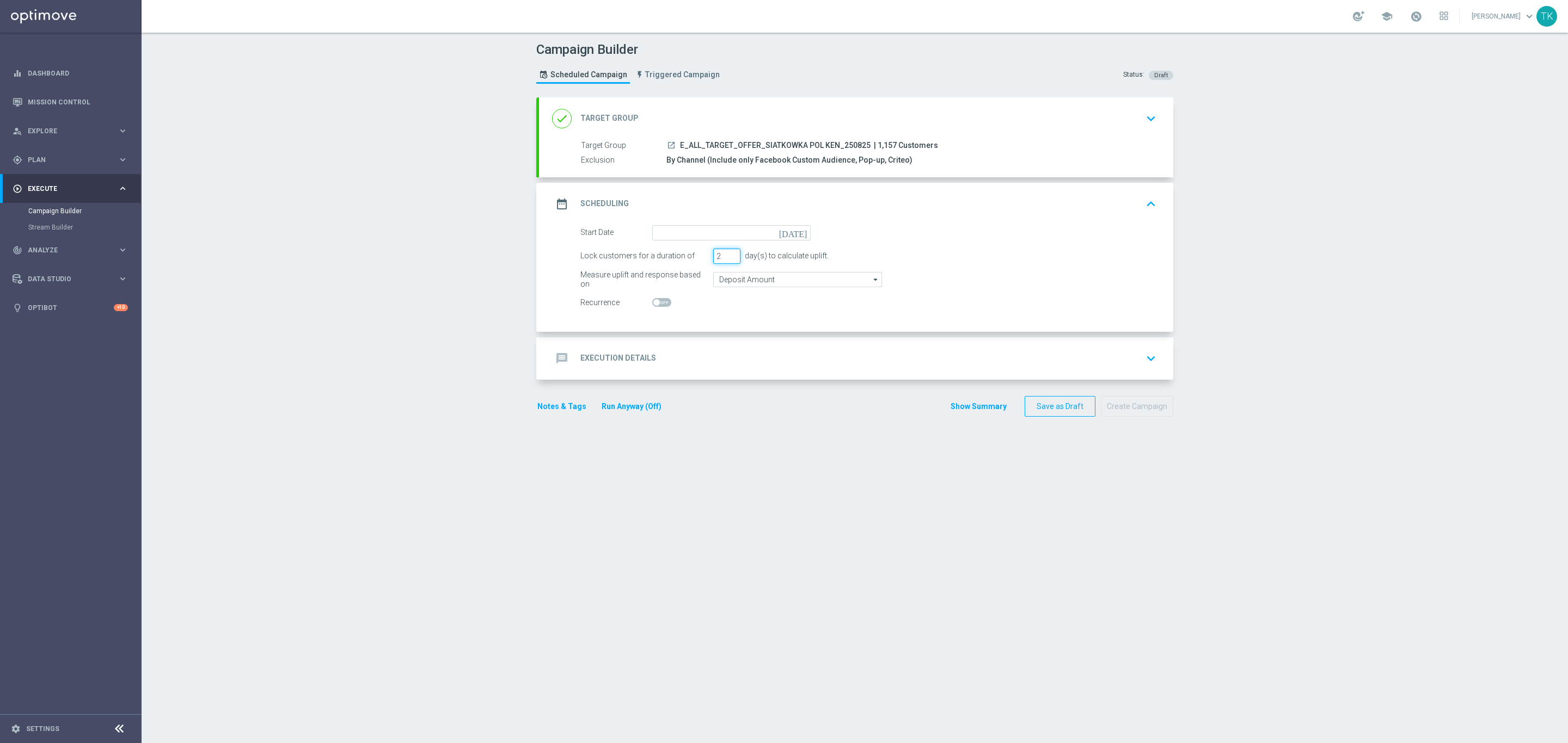
click at [725, 260] on input "2" at bounding box center [727, 256] width 28 height 15
type input "1"
click at [725, 260] on input "1" at bounding box center [727, 256] width 28 height 15
click at [676, 230] on input at bounding box center [731, 233] width 158 height 15
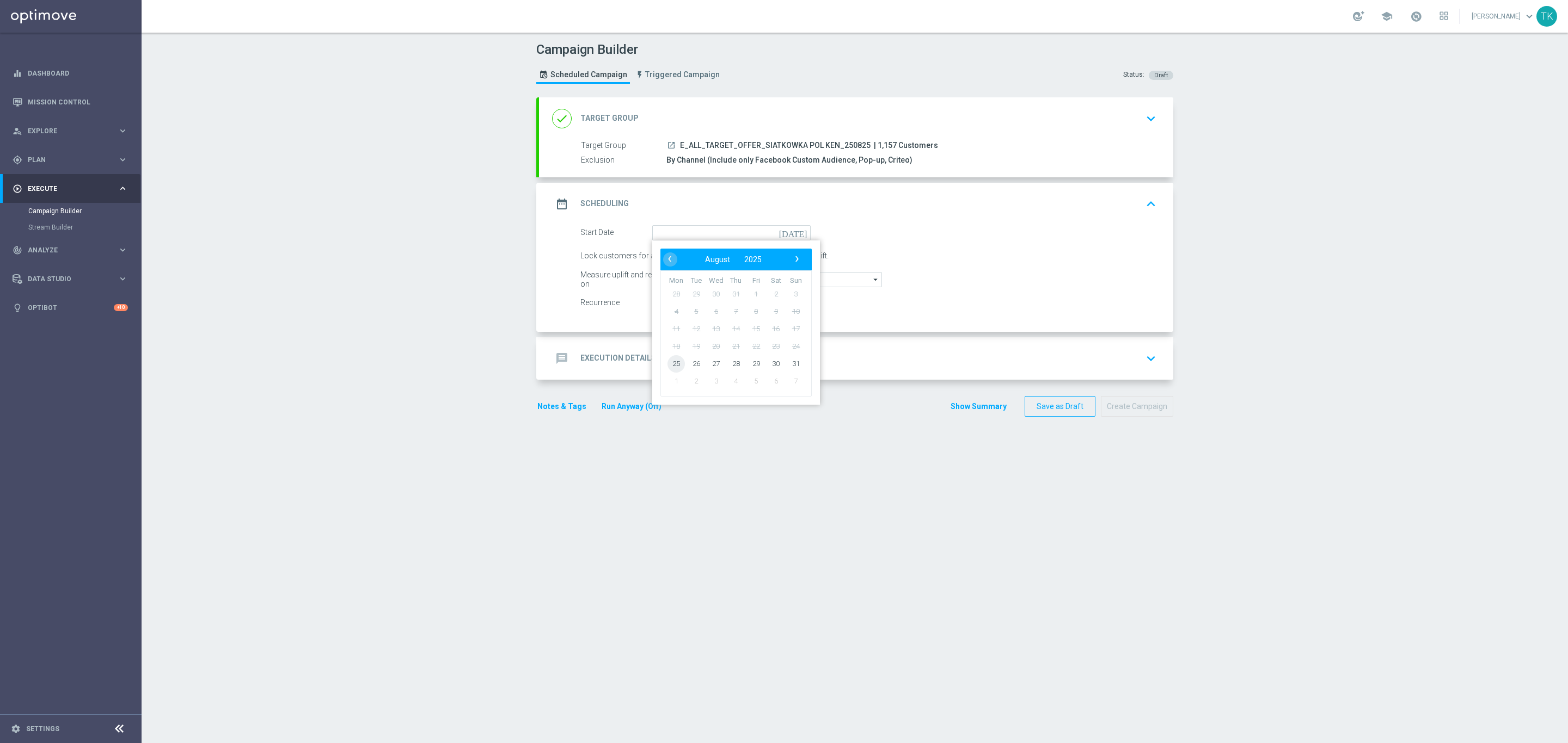
click at [672, 365] on span "25" at bounding box center [676, 363] width 17 height 17
type input "[DATE]"
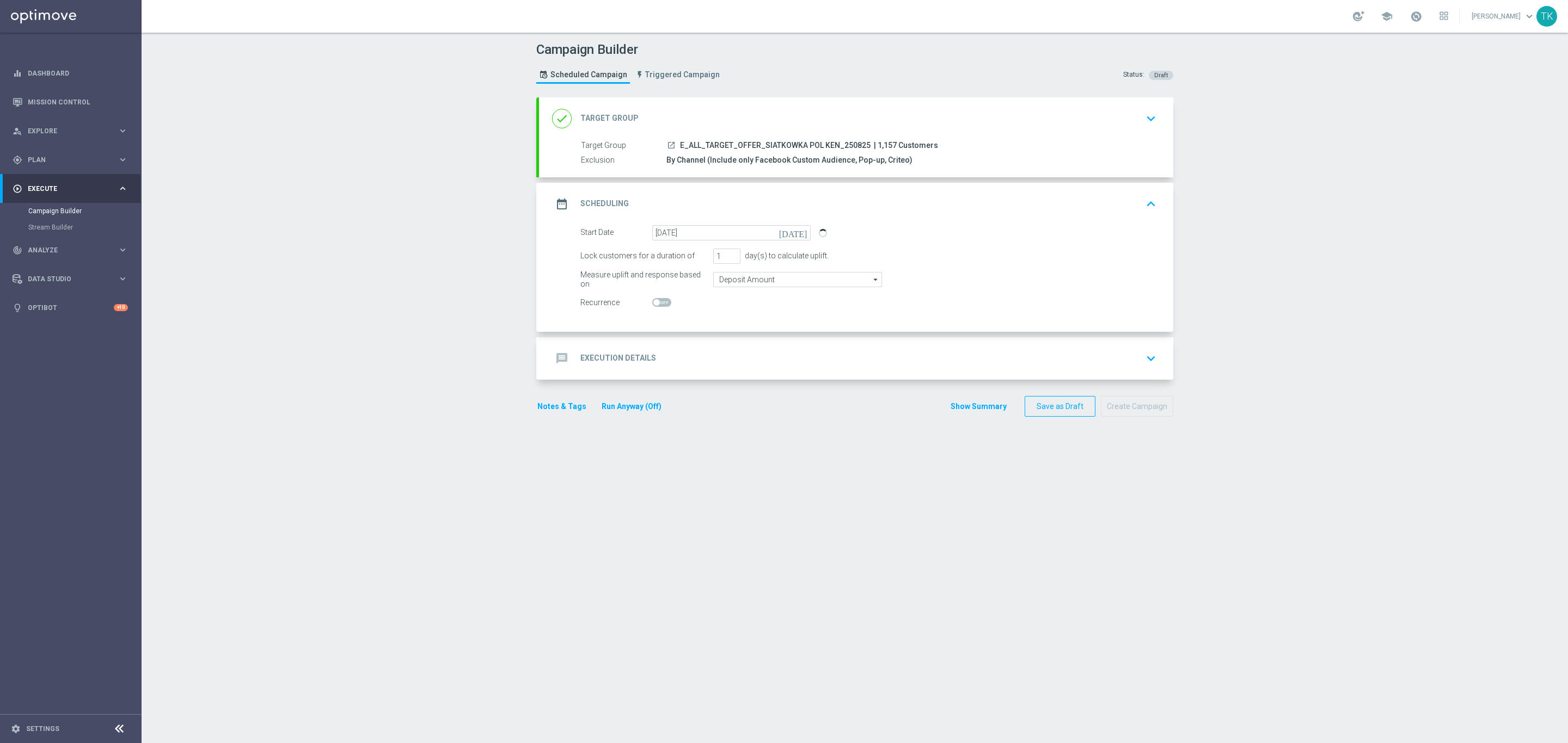
click at [671, 365] on div "message Execution Details keyboard_arrow_down" at bounding box center [856, 358] width 608 height 21
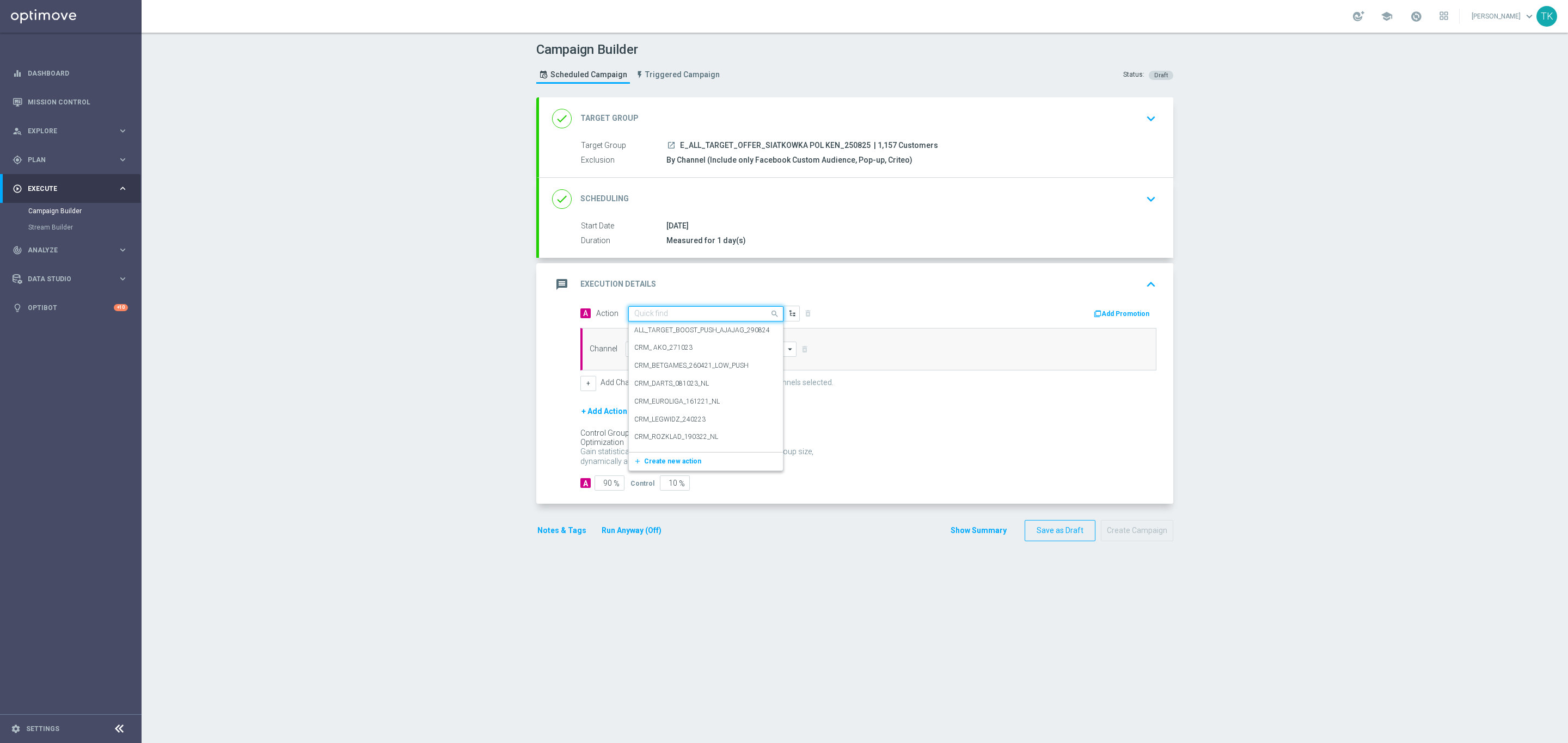
click at [647, 312] on input "text" at bounding box center [695, 314] width 121 height 9
paste input "E_ALL_TARGET_OFFER_SIATKOWKA POL KEN_250825"
type input "E_ALL_TARGET_OFFER_SIATKOWKA POL KEN_250825"
click at [647, 348] on span "Create new action" at bounding box center [672, 347] width 57 height 8
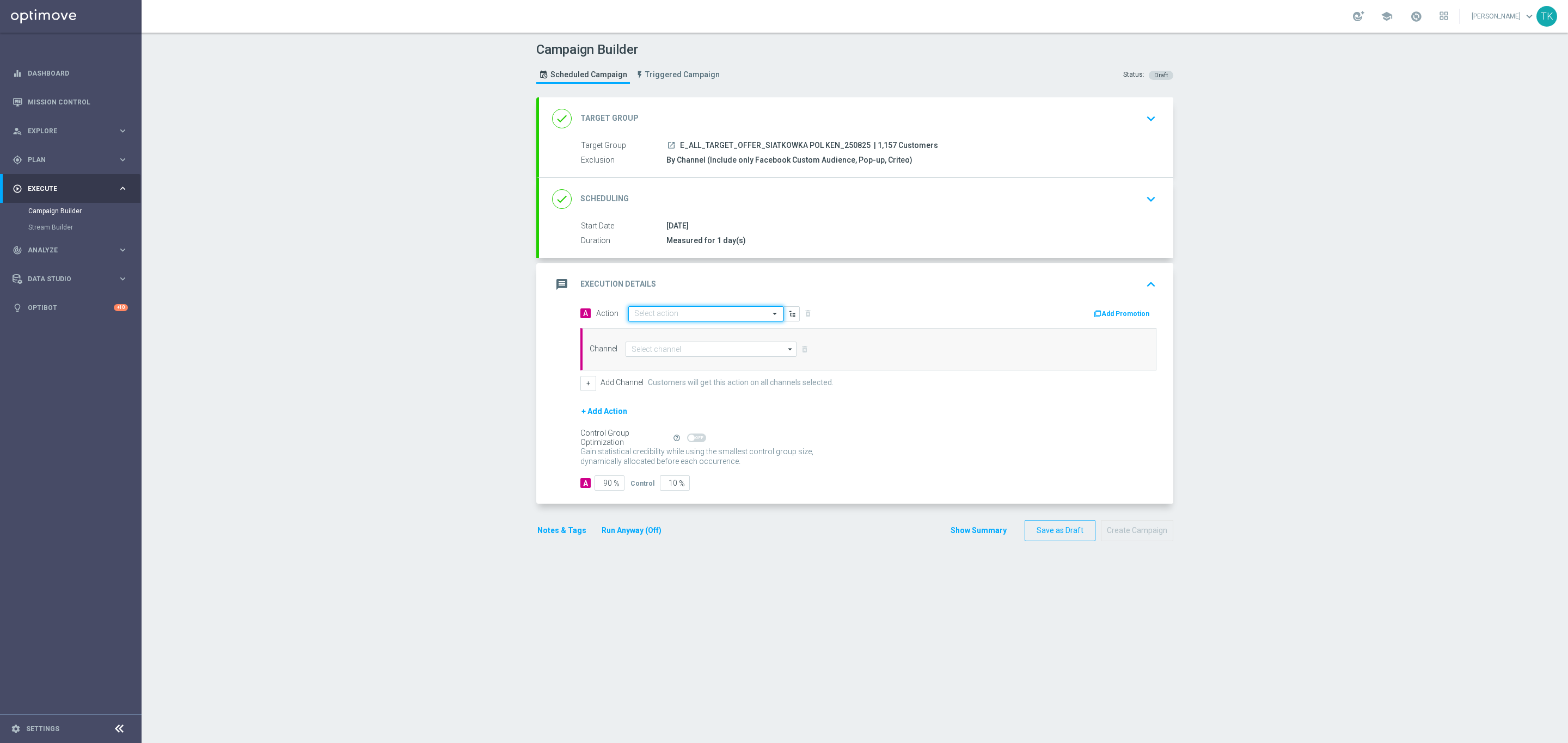
scroll to position [0, 0]
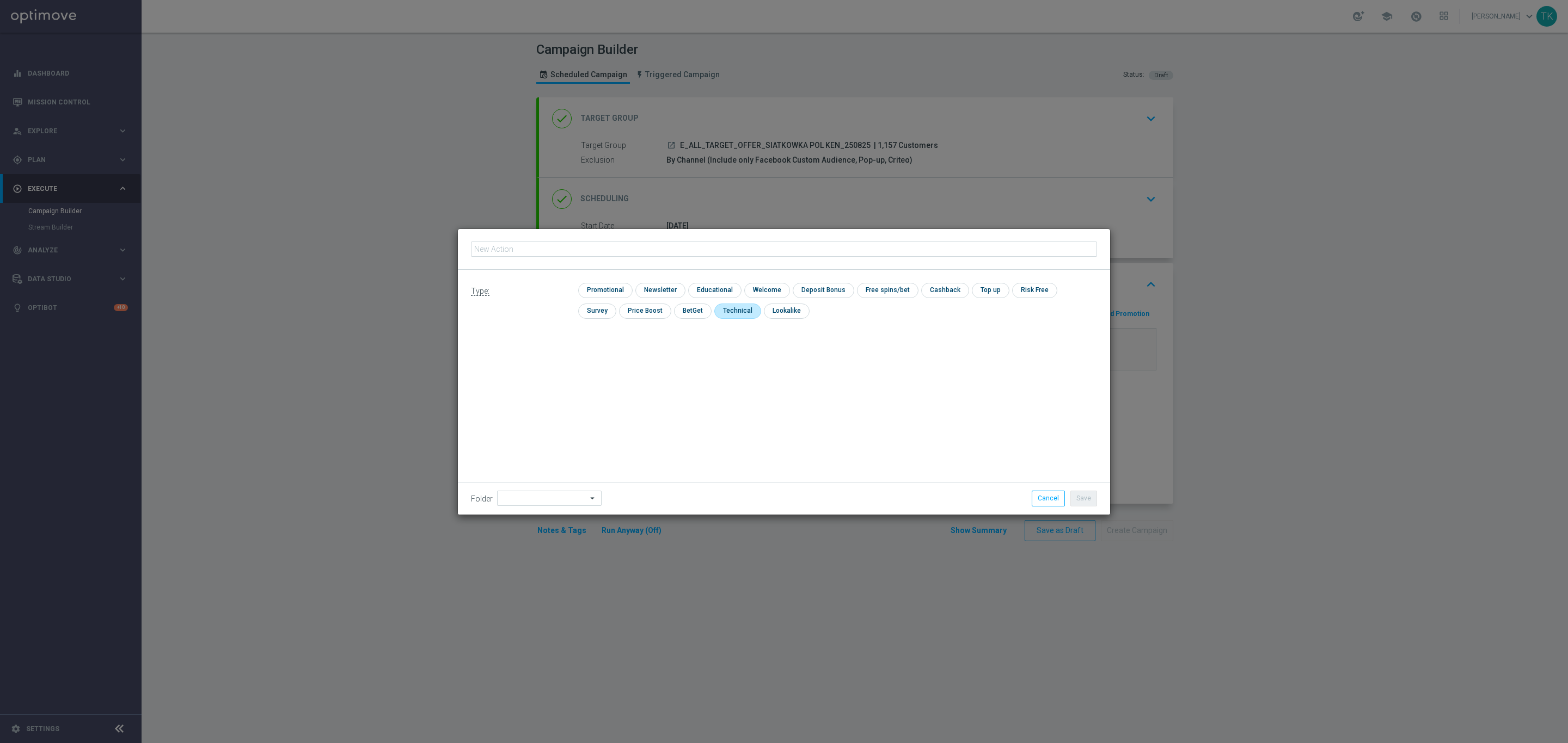
click at [714, 309] on input "checkbox" at bounding box center [737, 310] width 45 height 14
checkbox input "true"
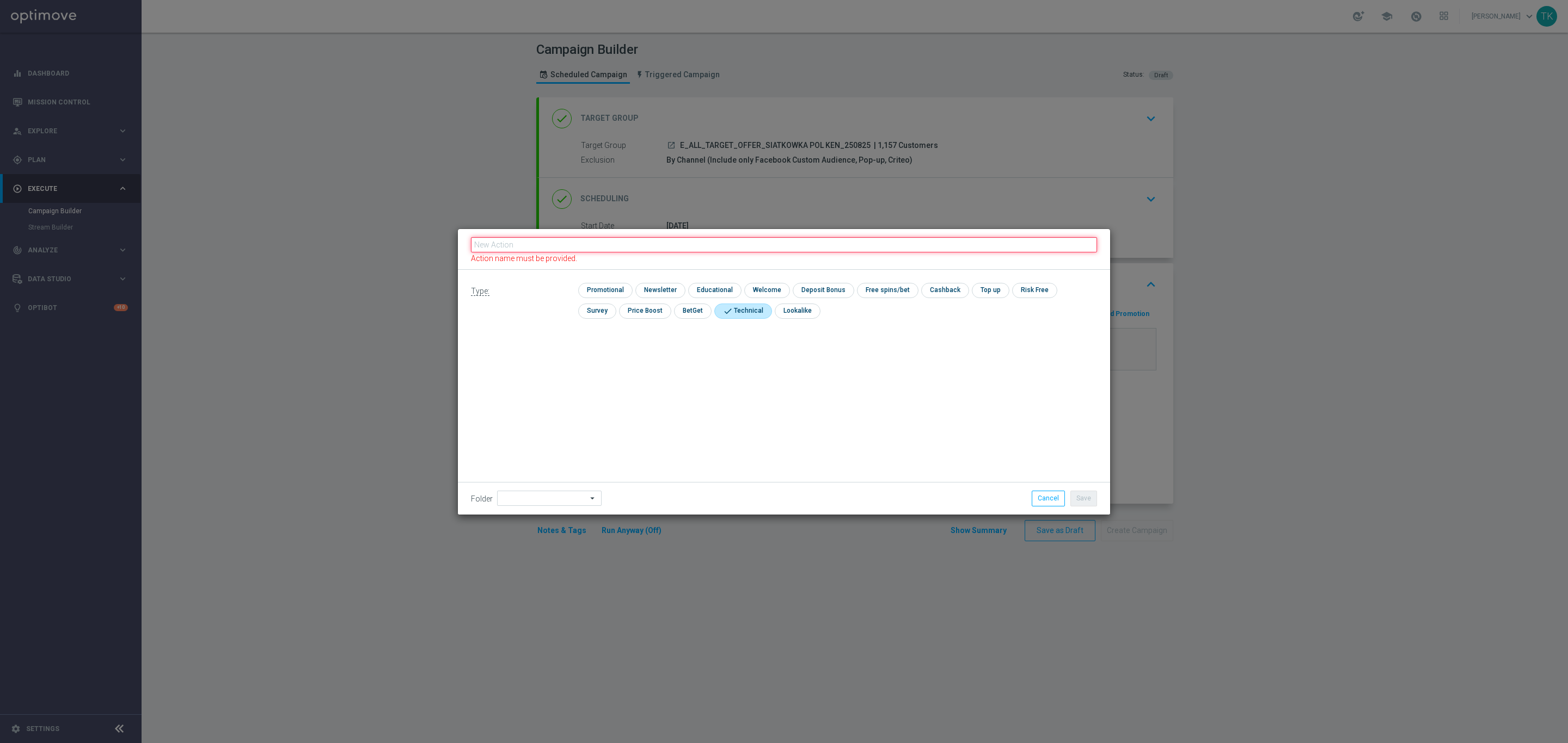
click at [587, 246] on input "text" at bounding box center [783, 245] width 626 height 15
paste input "E_ALL_TARGET_OFFER_SIATKOWKA POL KEN_250825"
type input "E_ALL_TARGET_OFFER_SIATKOWKA POL KEN_250825"
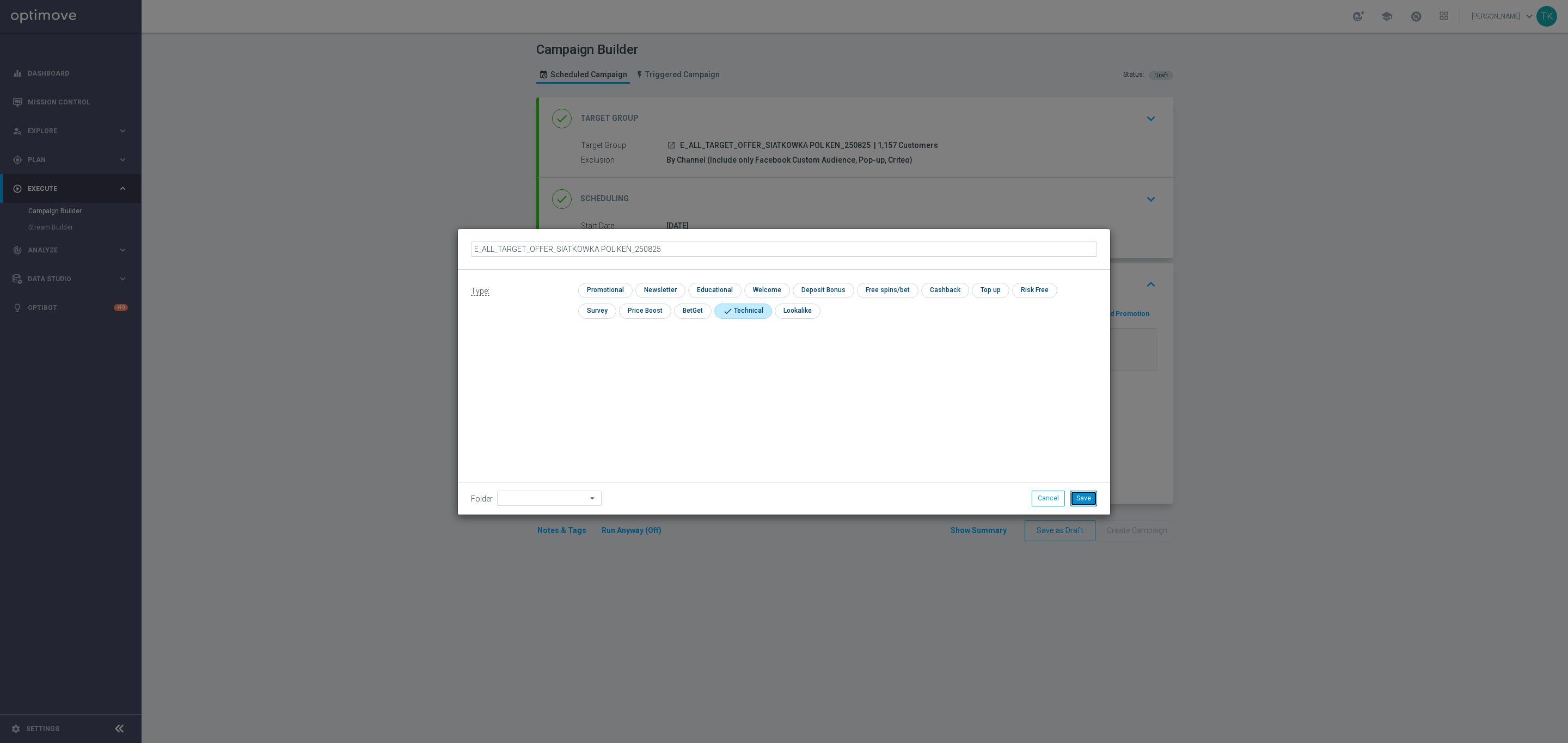
click at [1077, 498] on button "Save" at bounding box center [1083, 498] width 27 height 15
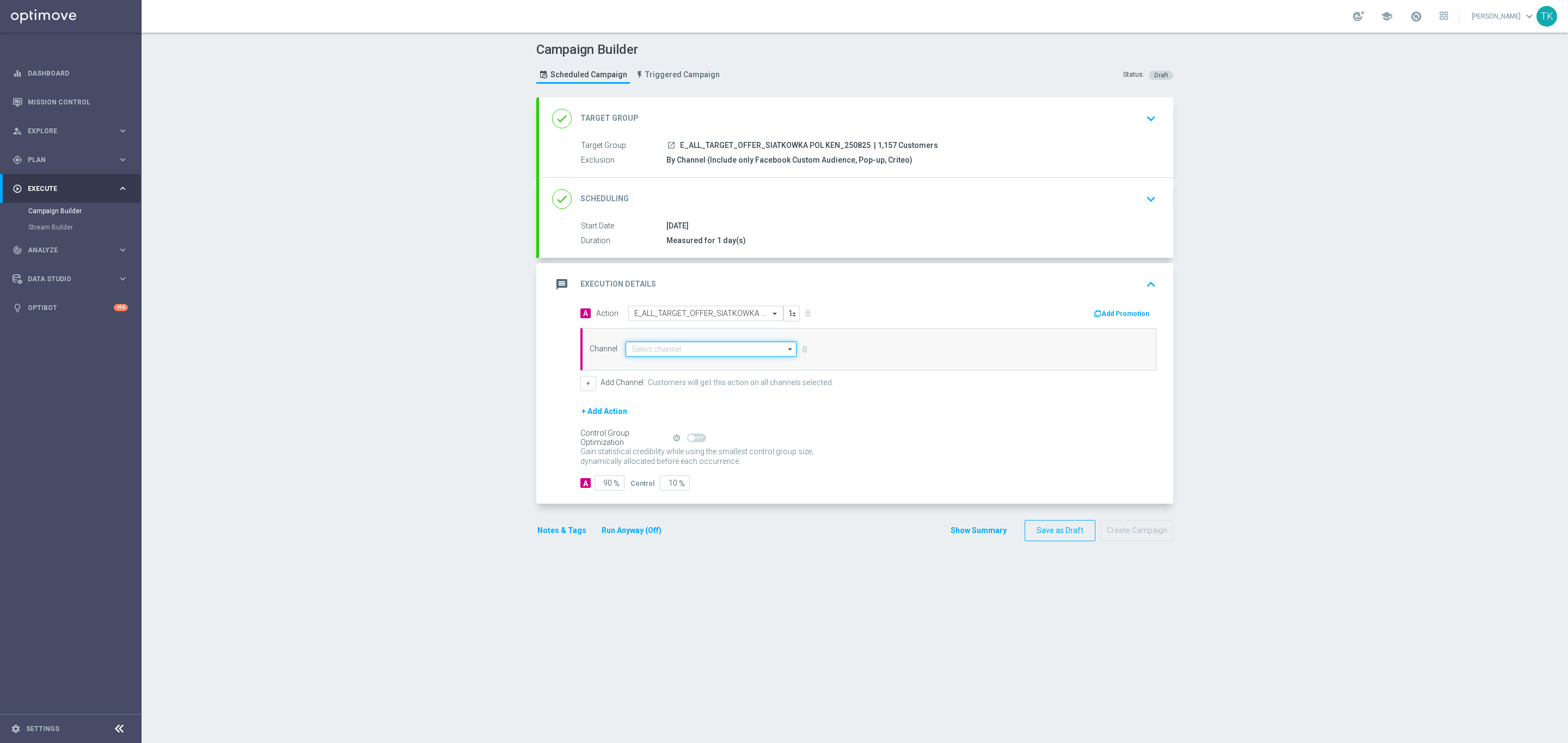
click at [670, 350] on input at bounding box center [711, 349] width 171 height 15
click at [678, 365] on div "Optimail" at bounding box center [719, 365] width 171 height 15
type input "Optimail"
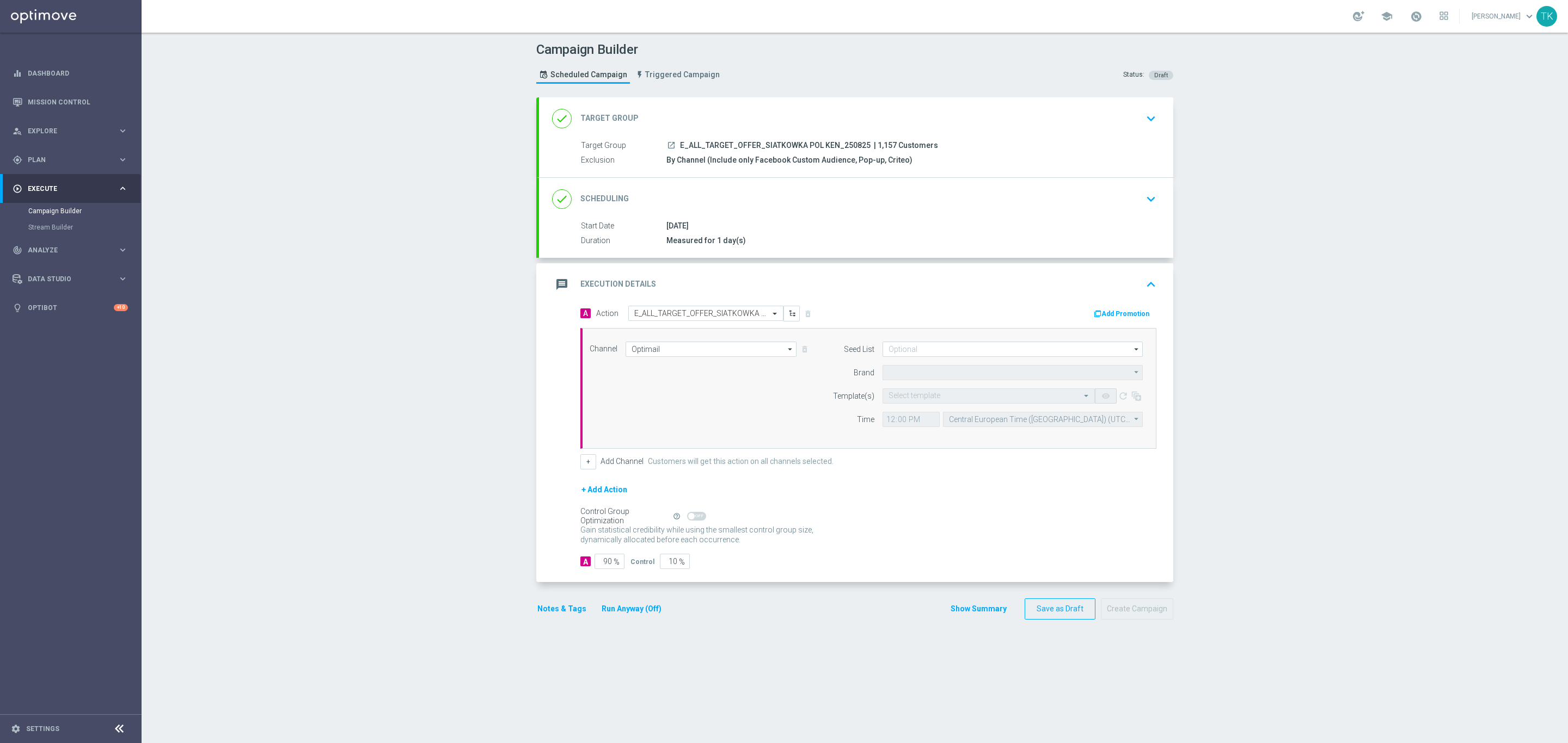
type input "STS"
click at [900, 354] on input at bounding box center [1013, 349] width 260 height 15
click at [920, 409] on div "Reactivation" at bounding box center [926, 407] width 38 height 10
click at [874, 341] on div "Channel Optimail Optimail arrow_drop_down Drag here to set row groups Drag here…" at bounding box center [868, 389] width 576 height 121
type input "Reactivation"
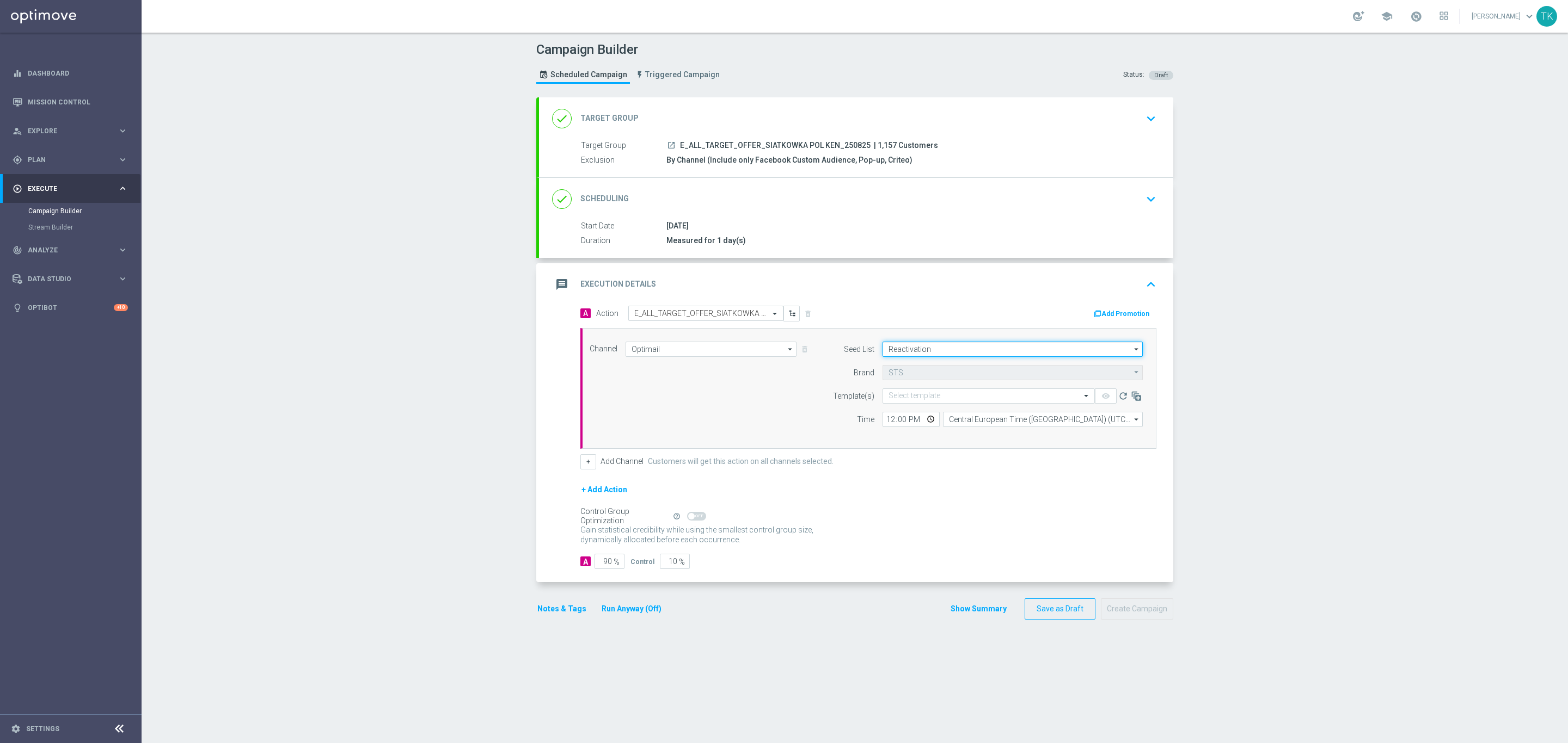
click at [954, 351] on input "Reactivation" at bounding box center [1013, 349] width 260 height 15
click at [941, 410] on div "Brand design" at bounding box center [1021, 406] width 261 height 15
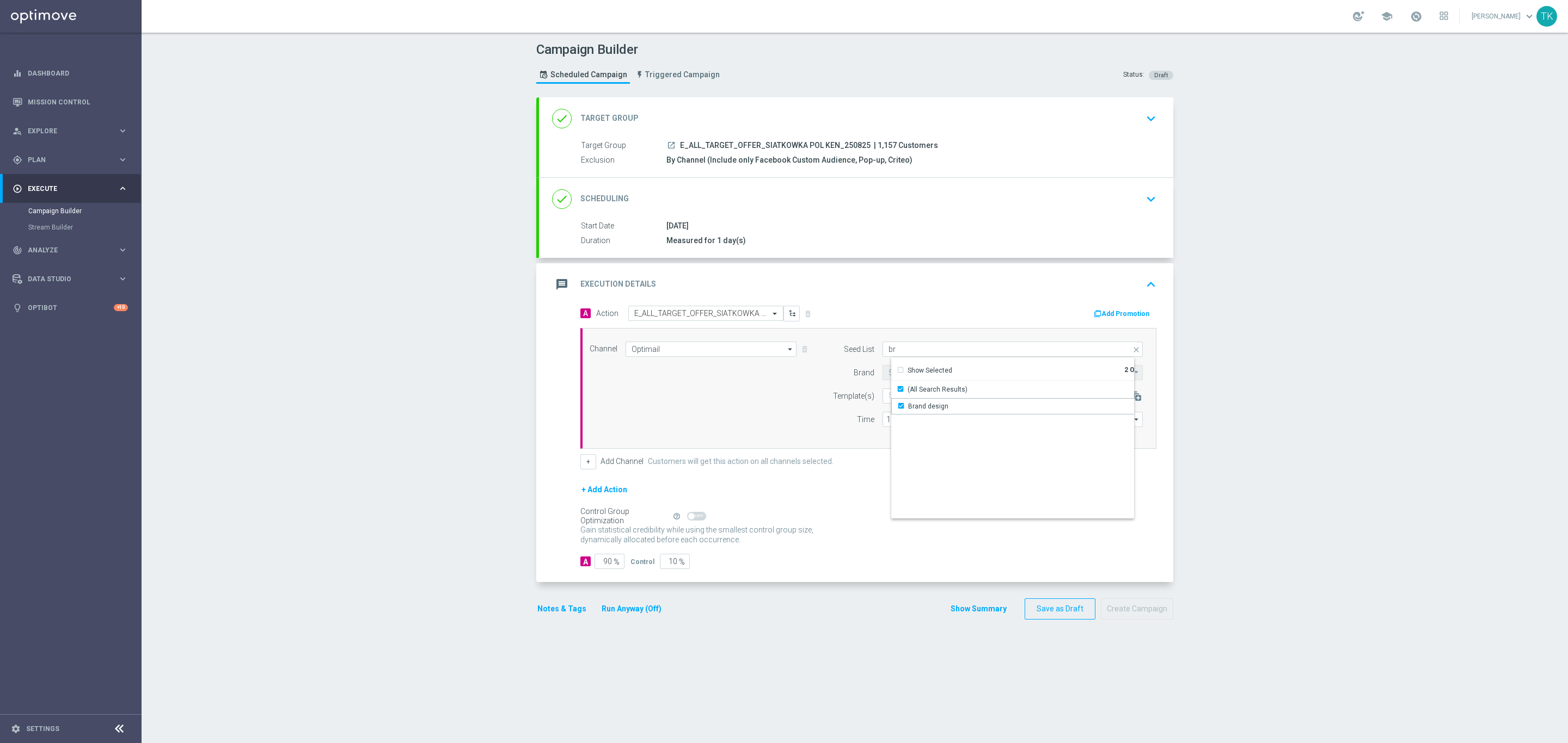
click at [818, 378] on div "Brand" at bounding box center [846, 373] width 56 height 15
type input "Selected 2 of 17"
click at [889, 395] on input "text" at bounding box center [977, 396] width 178 height 9
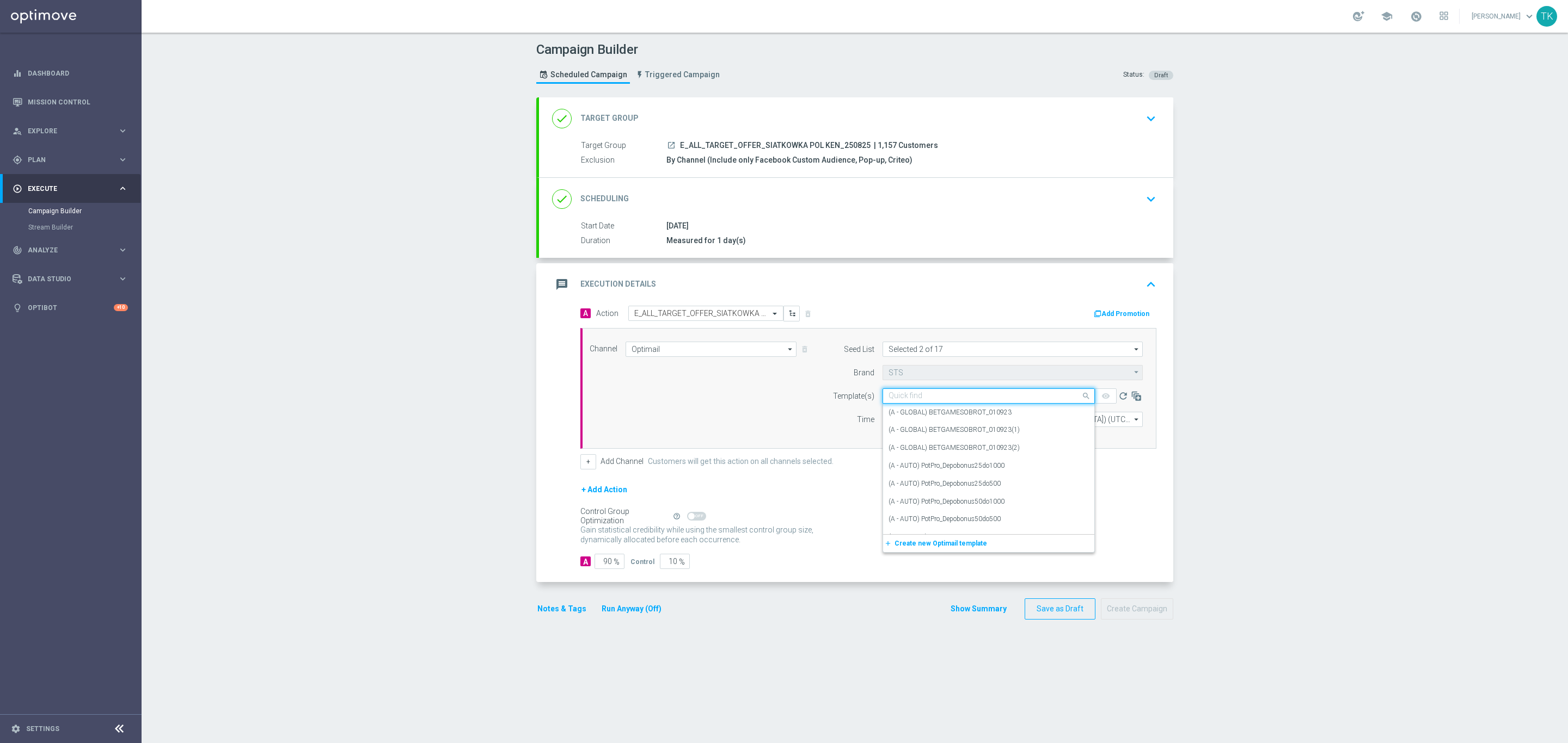
paste input "E_ALL_TARGET_OFFER_SIATKOWKA POL KEN_250825"
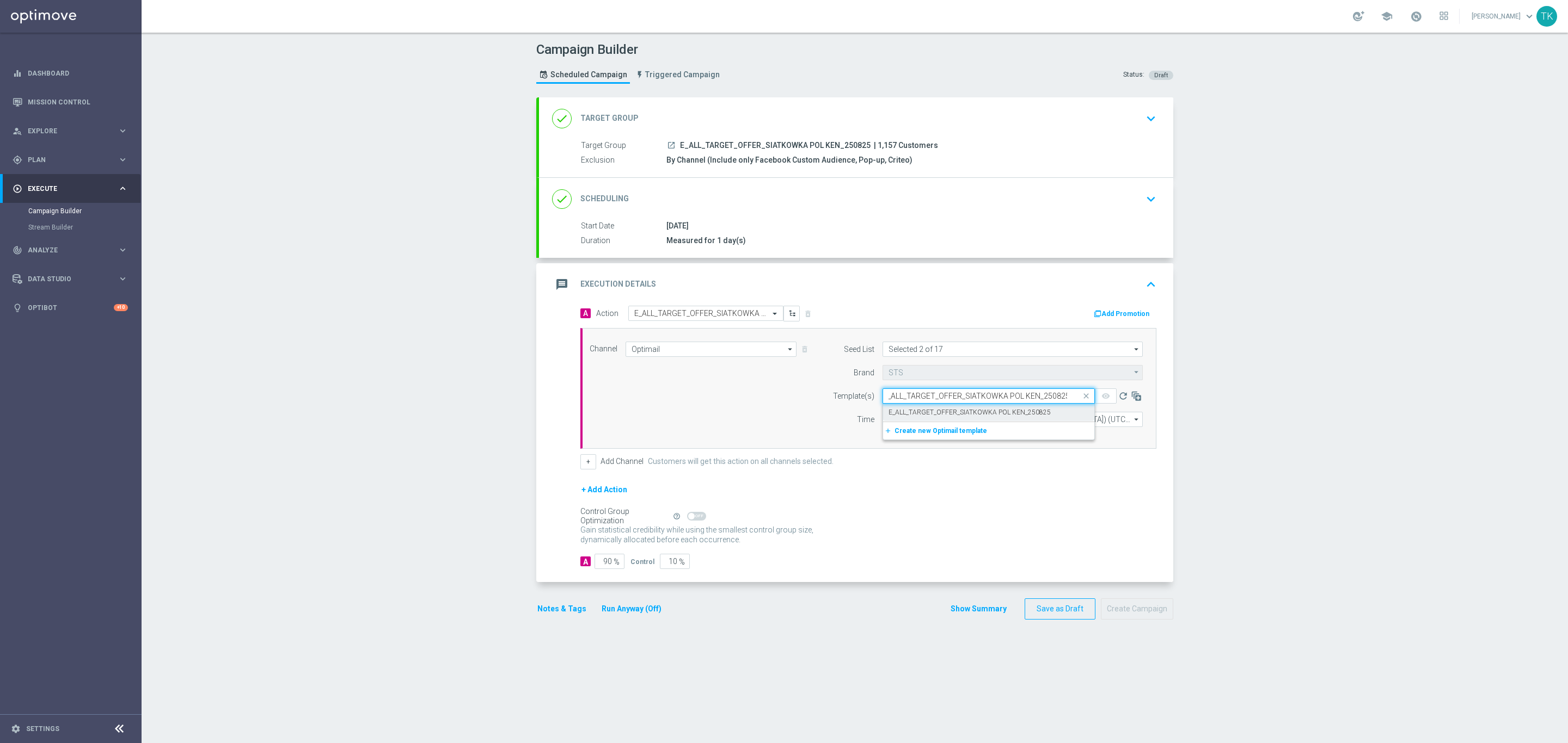
click at [900, 418] on label "E_ALL_TARGET_OFFER_SIATKOWKA POL KEN_250825" at bounding box center [970, 412] width 162 height 9
type input "E_ALL_TARGET_OFFER_SIATKOWKA POL KEN_250825"
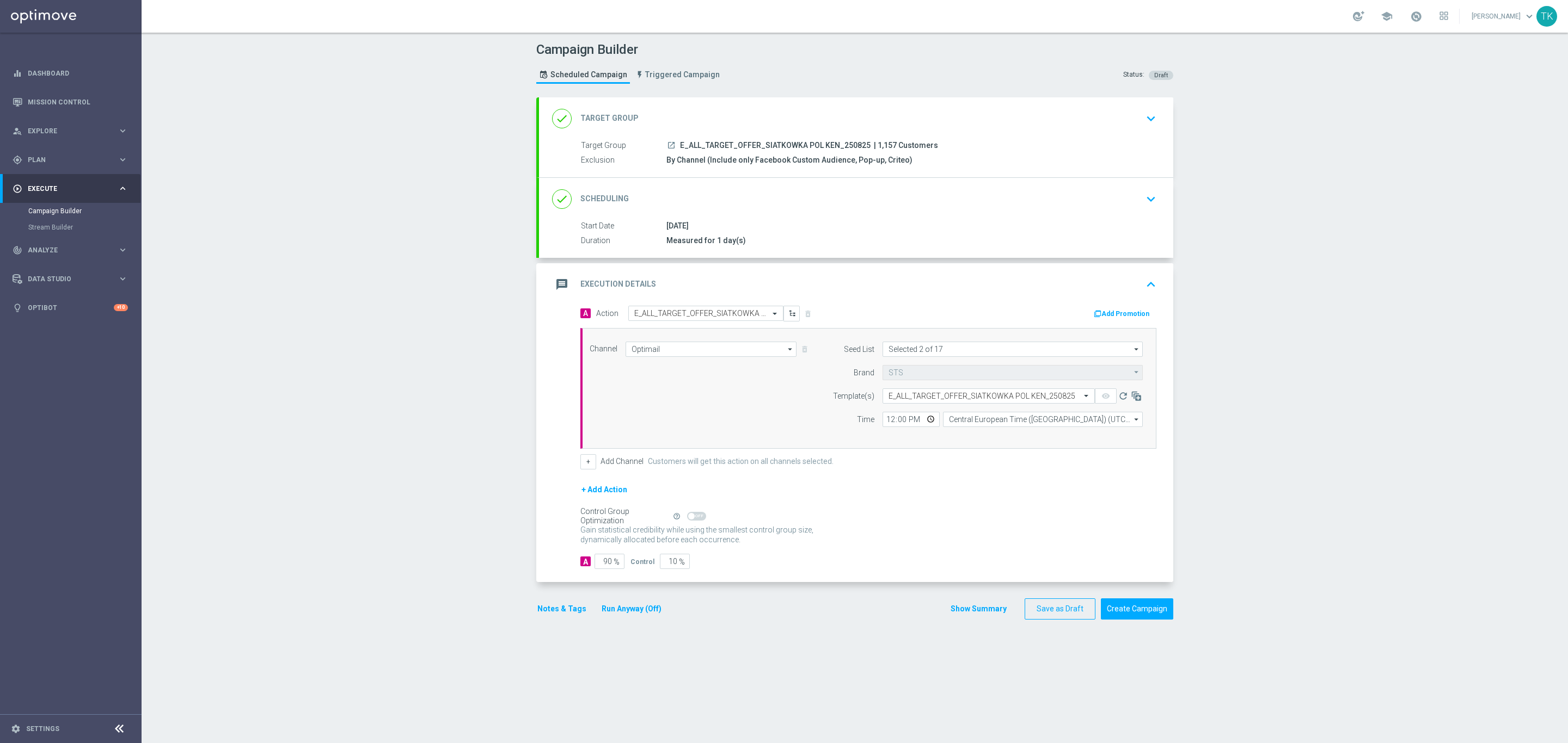
scroll to position [0, 0]
click at [884, 425] on input "12:00" at bounding box center [911, 420] width 57 height 15
type input "14:02"
click at [978, 420] on input "Central European Time ([GEOGRAPHIC_DATA]) (UTC +02:00)" at bounding box center [1043, 420] width 200 height 15
click at [979, 441] on div "Central European Time ([GEOGRAPHIC_DATA]) (UTC +02:00)" at bounding box center [1046, 435] width 178 height 10
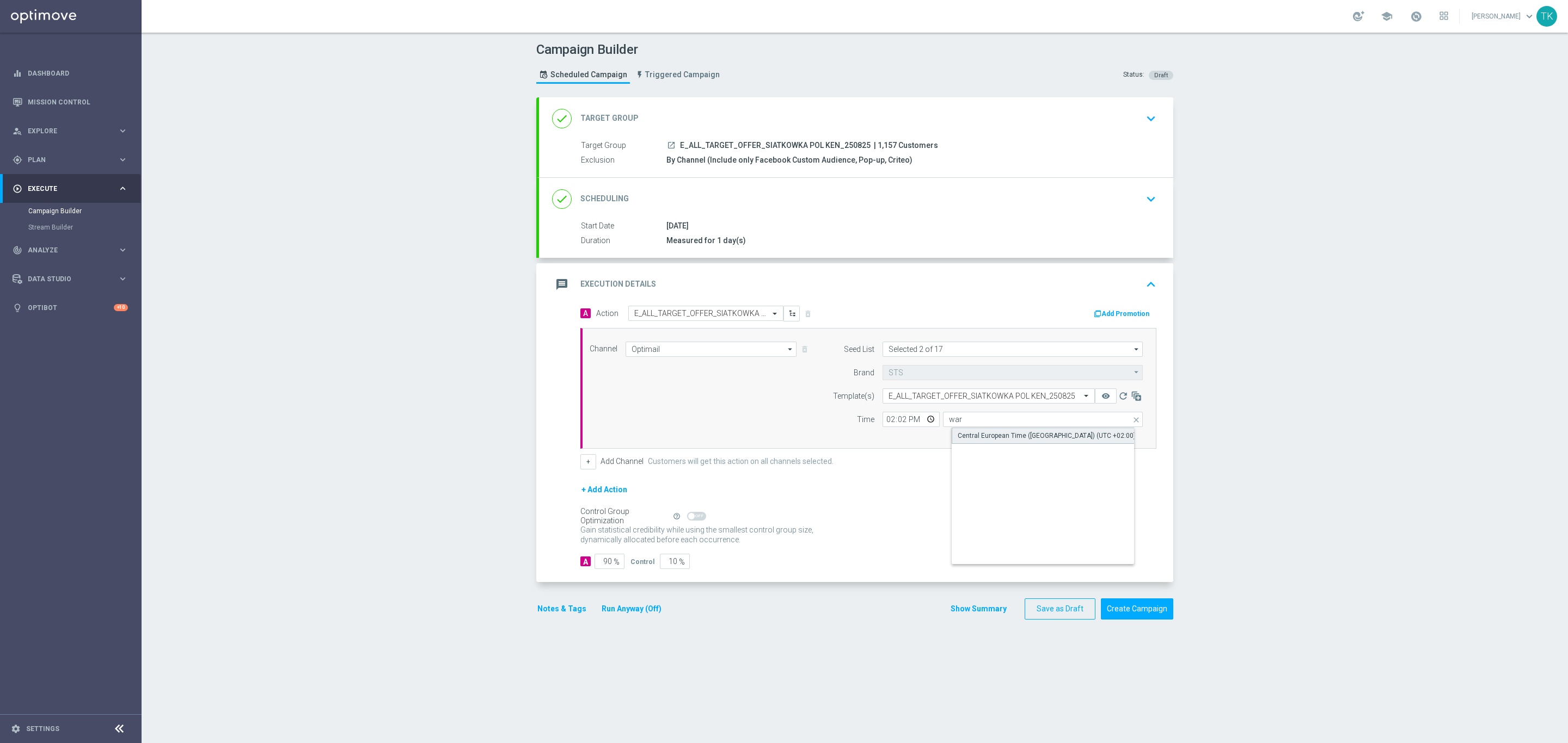
type input "Central European Time ([GEOGRAPHIC_DATA]) (UTC +02:00)"
click at [598, 563] on input "90" at bounding box center [609, 561] width 30 height 15
type input "9"
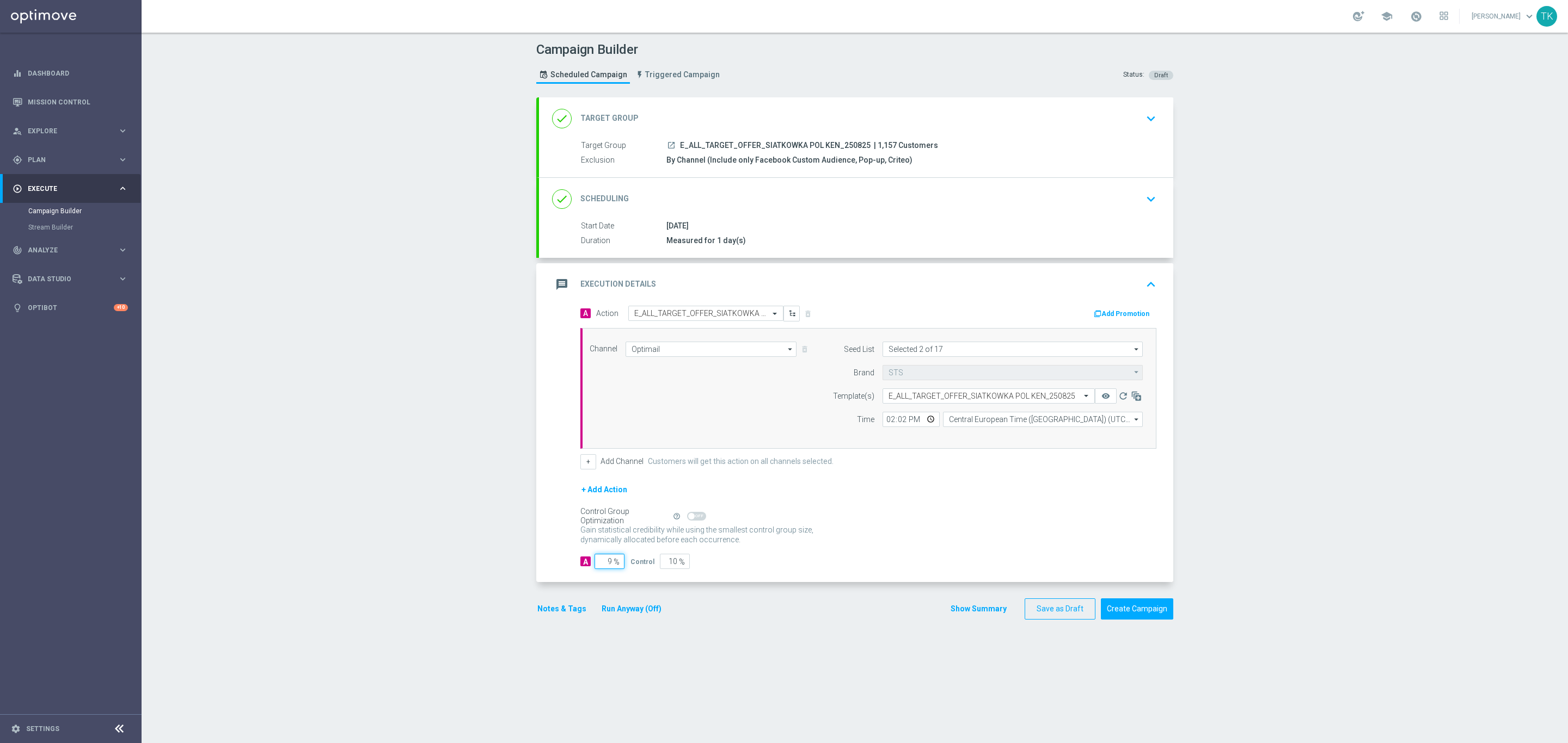
type input "91"
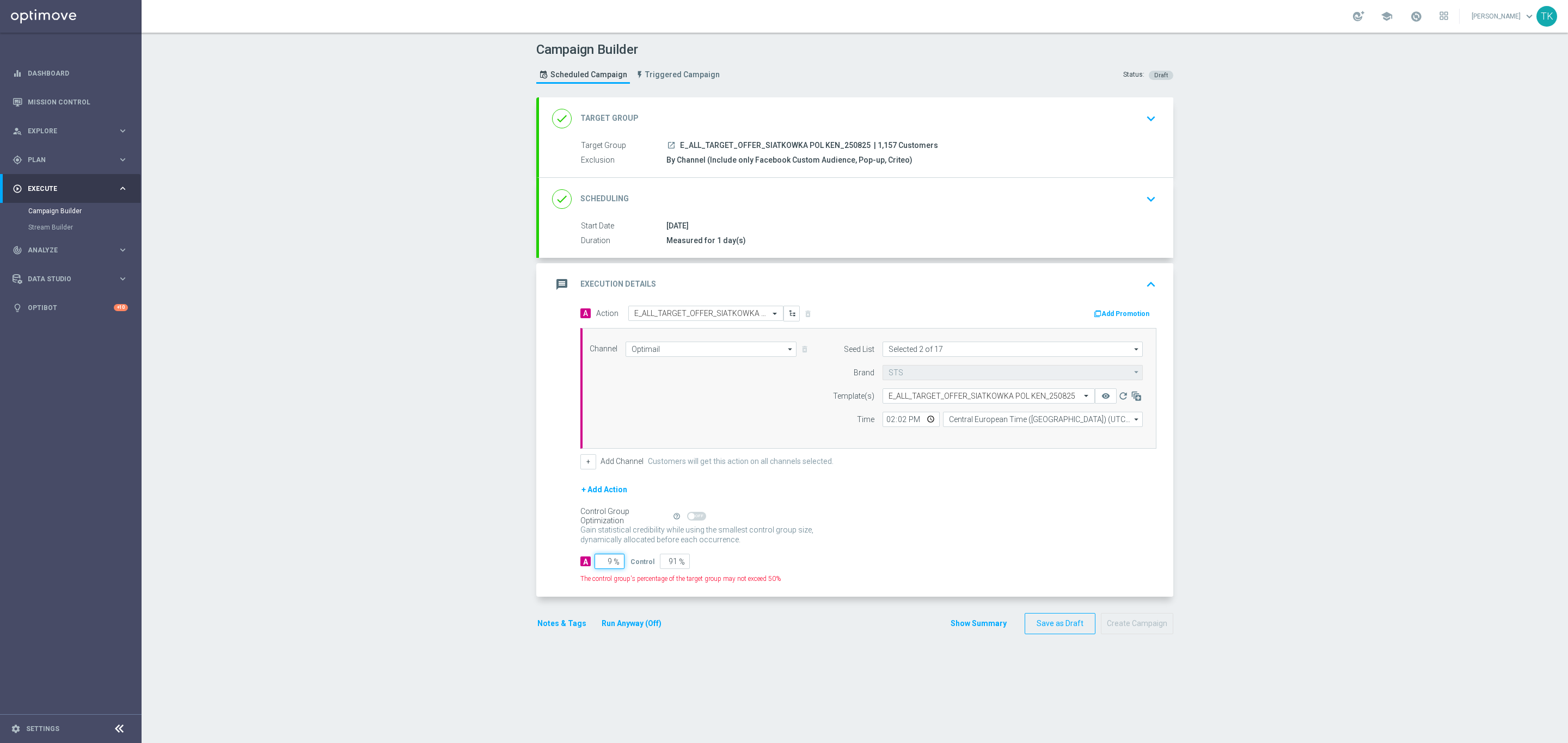
type input "95"
type input "5"
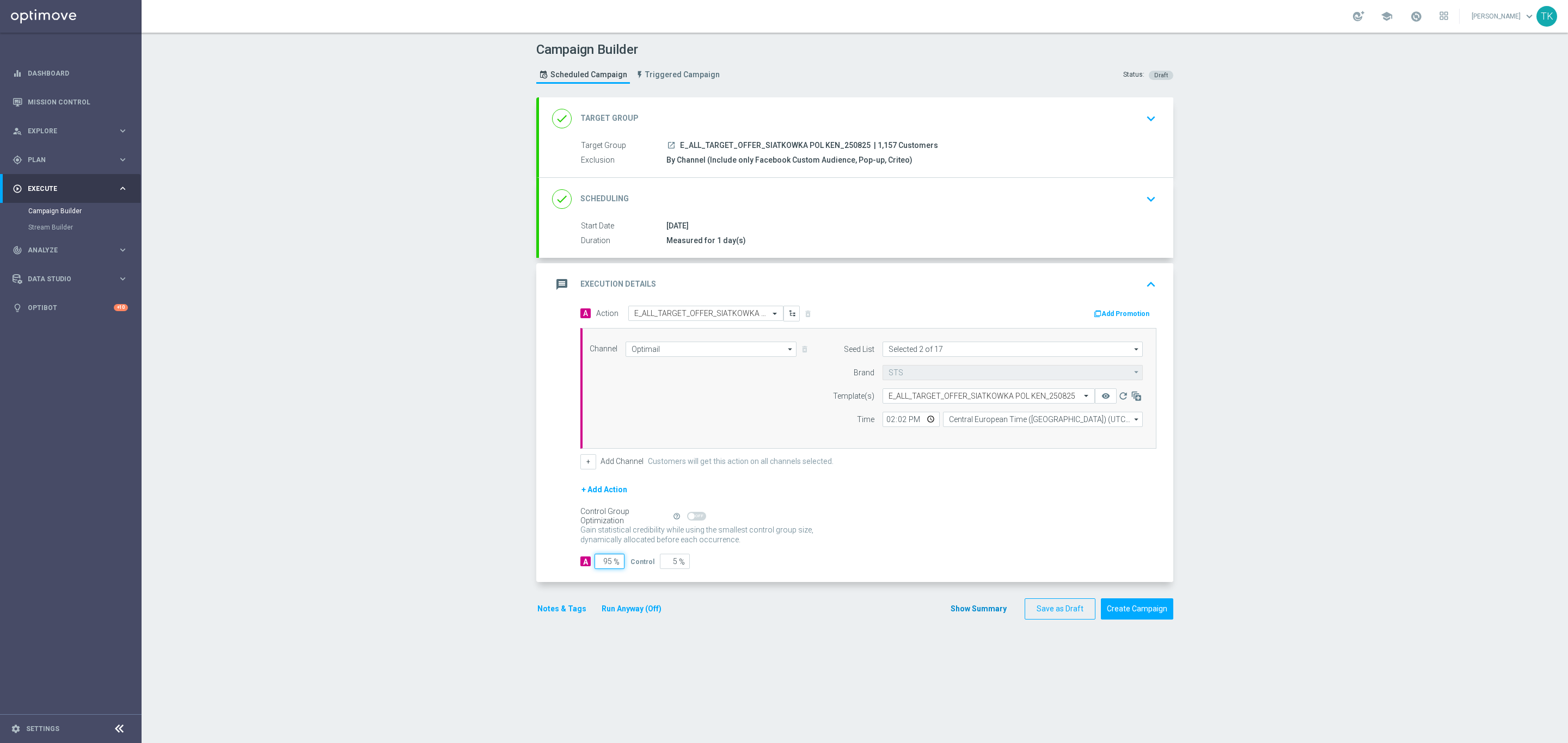
type input "95"
click at [959, 614] on button "Show Summary" at bounding box center [978, 609] width 57 height 12
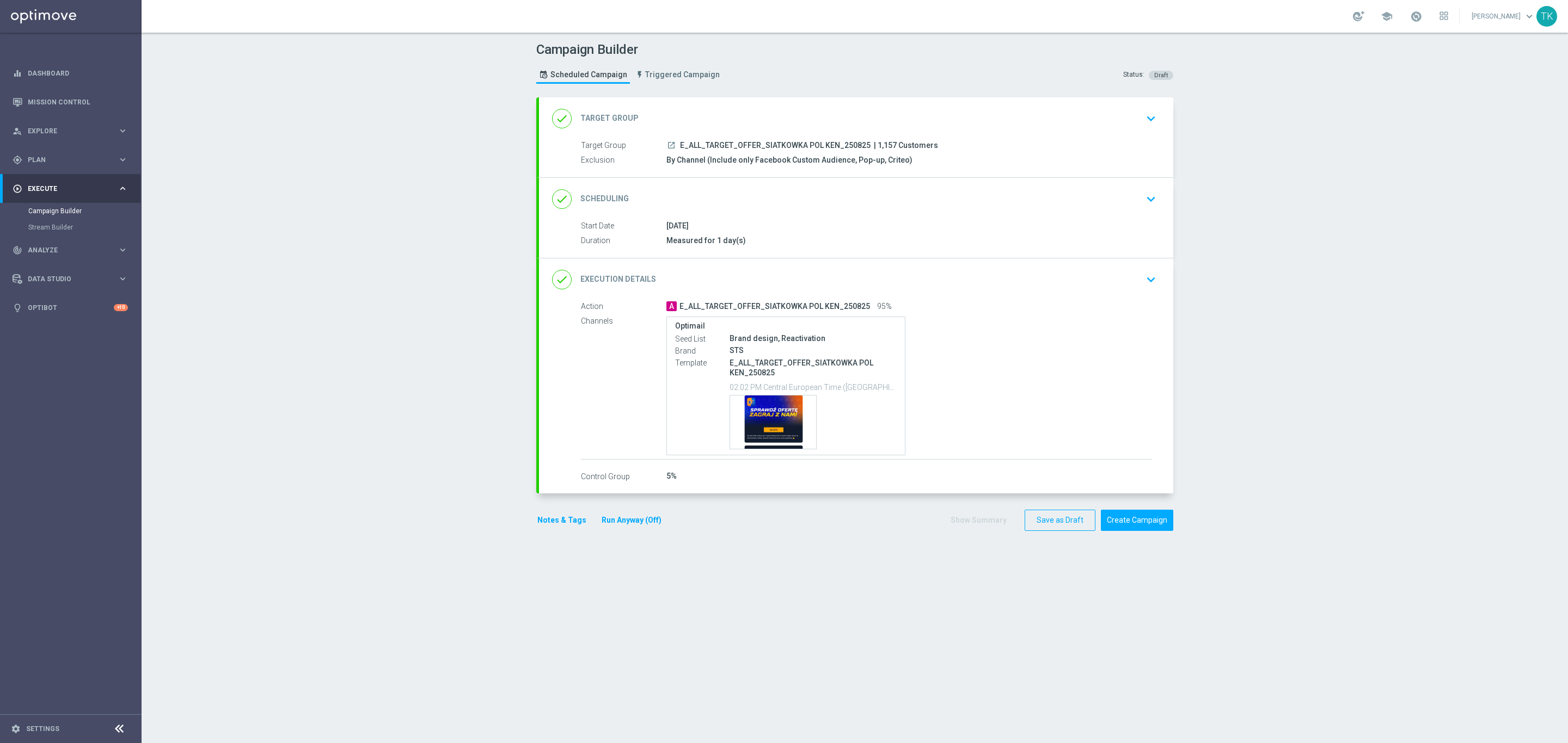
click at [725, 144] on span "E_ALL_TARGET_OFFER_SIATKOWKA POL KEN_250825" at bounding box center [775, 146] width 191 height 10
copy div "E_ALL_TARGET_OFFER_SIATKOWKA POL KEN_250825"
click at [790, 82] on div "Campaign Builder Scheduled Campaign Triggered Campaign Status: Draft" at bounding box center [854, 64] width 653 height 50
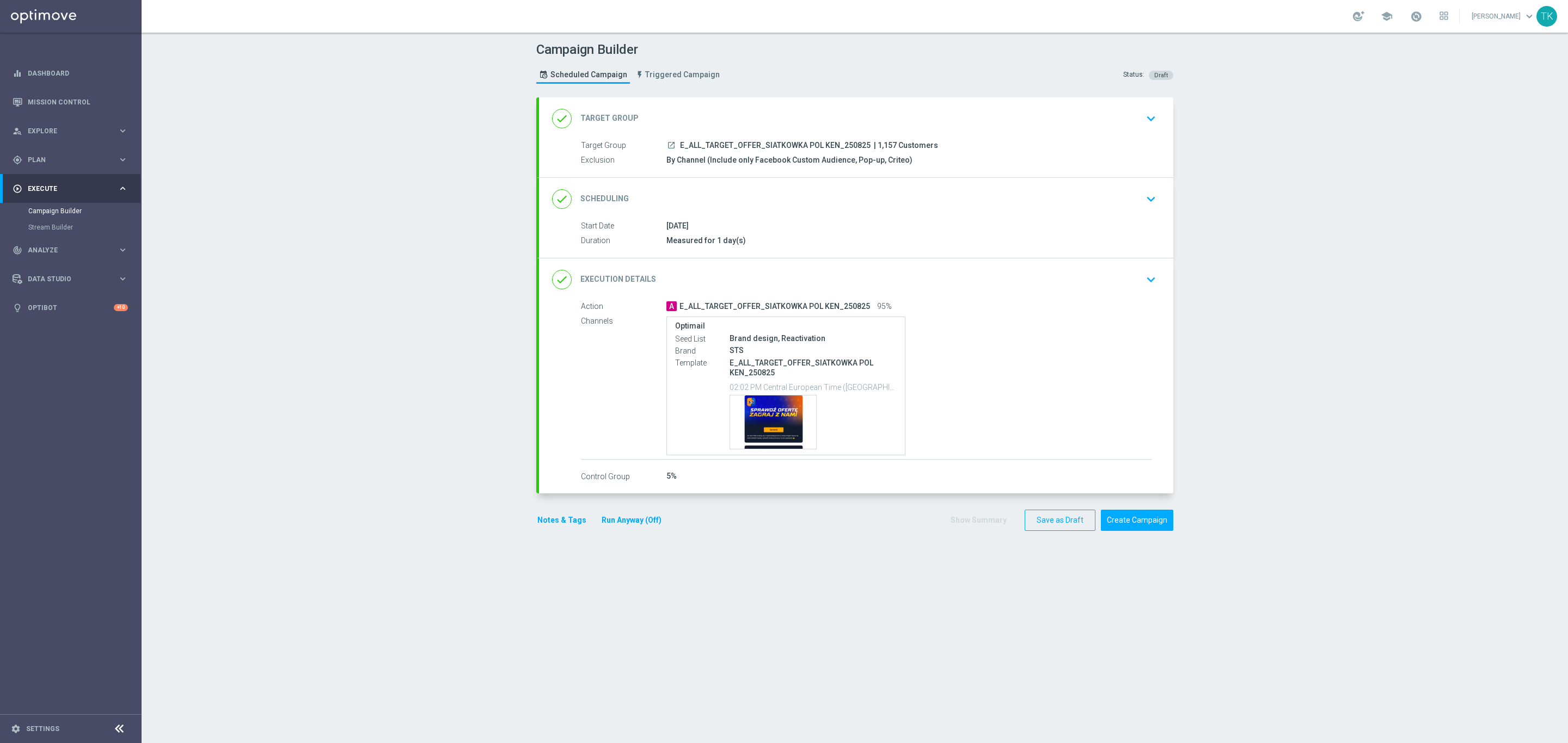
click at [552, 517] on button "Notes & Tags" at bounding box center [562, 521] width 51 height 14
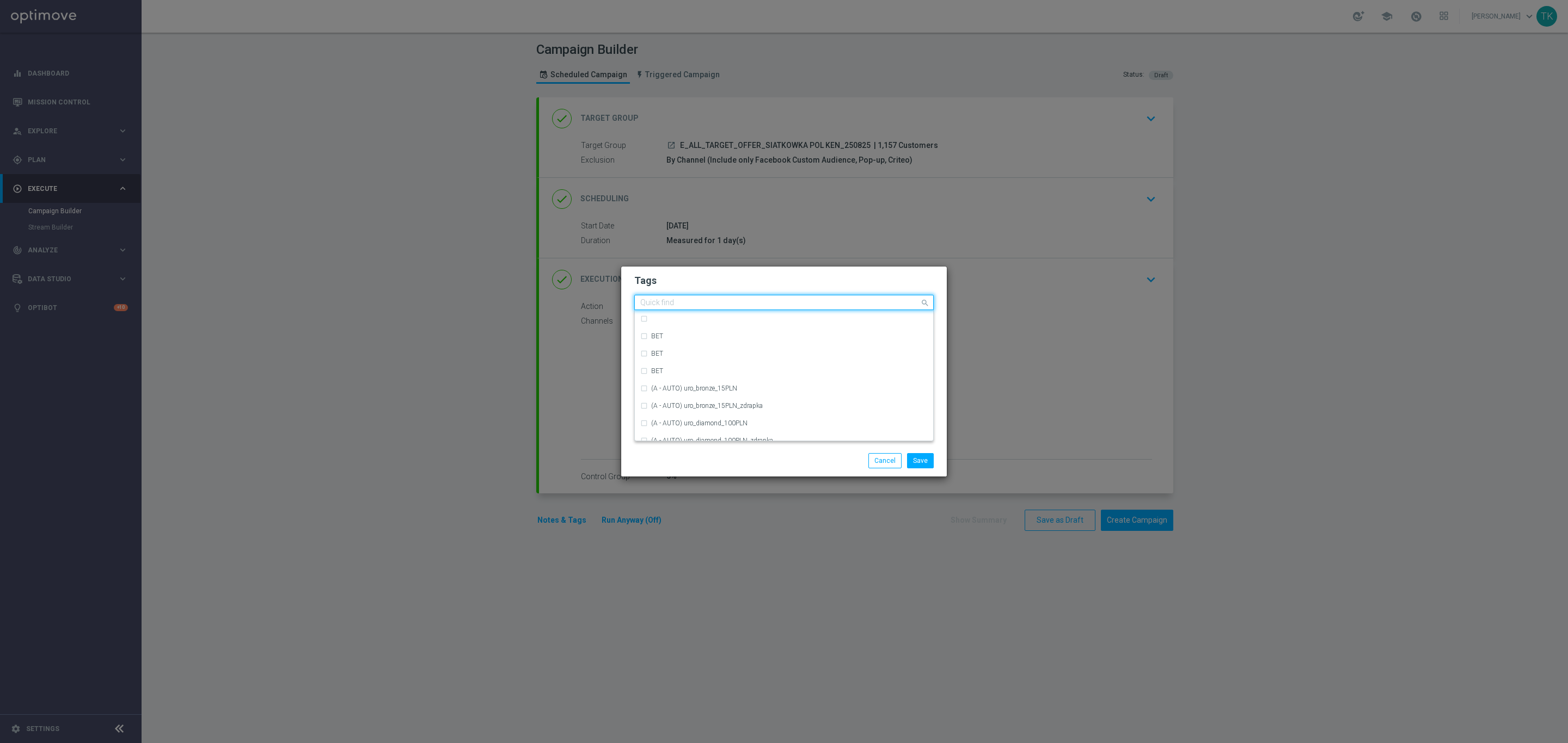
click at [655, 301] on input "text" at bounding box center [780, 303] width 279 height 9
click at [668, 408] on div "E" at bounding box center [784, 416] width 288 height 17
click at [657, 303] on input "E" at bounding box center [780, 303] width 279 height 9
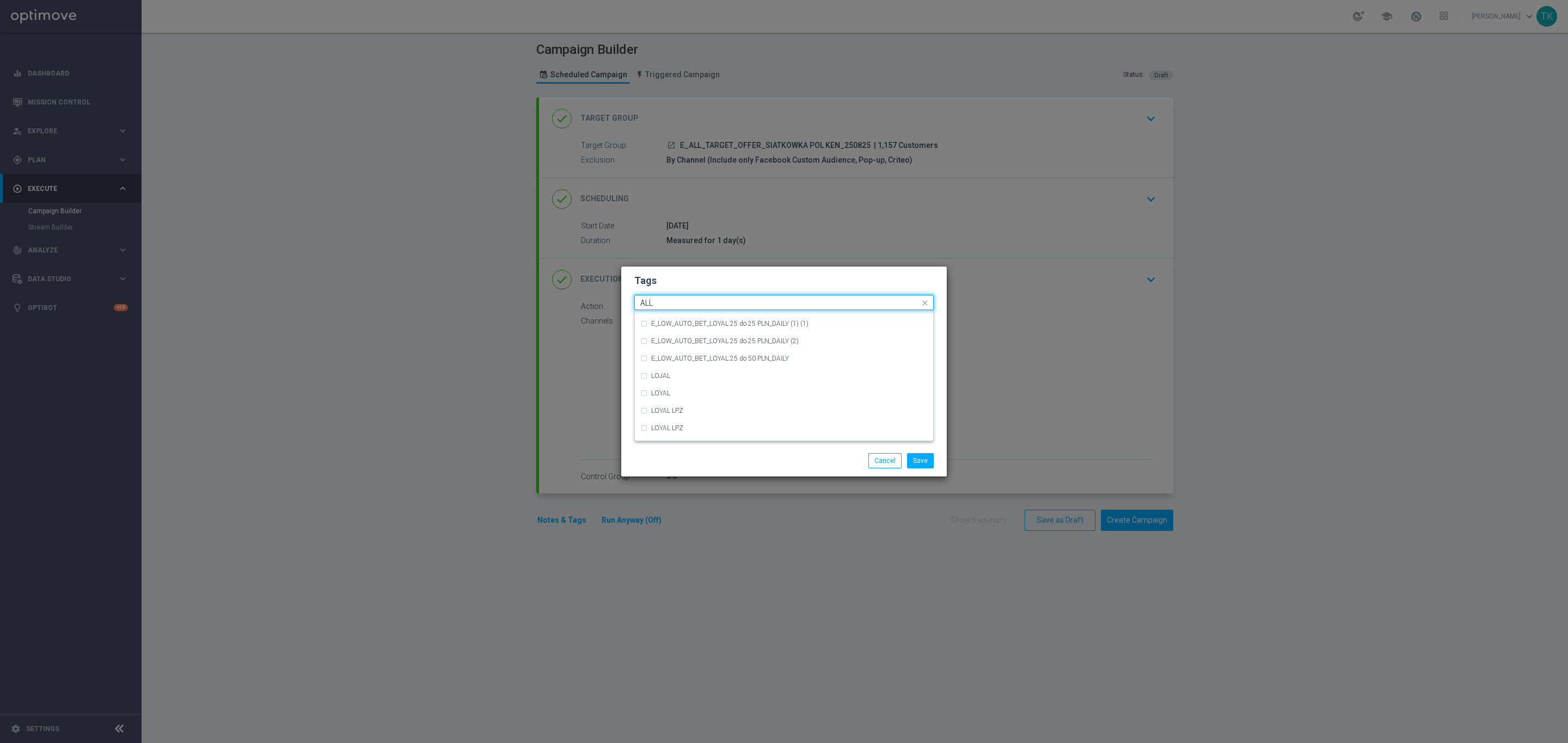
scroll to position [0, 0]
click at [657, 325] on div "ALL" at bounding box center [784, 319] width 288 height 17
click at [660, 304] on input "ALL" at bounding box center [780, 303] width 279 height 9
click at [664, 373] on label "TARGET" at bounding box center [664, 371] width 25 height 6
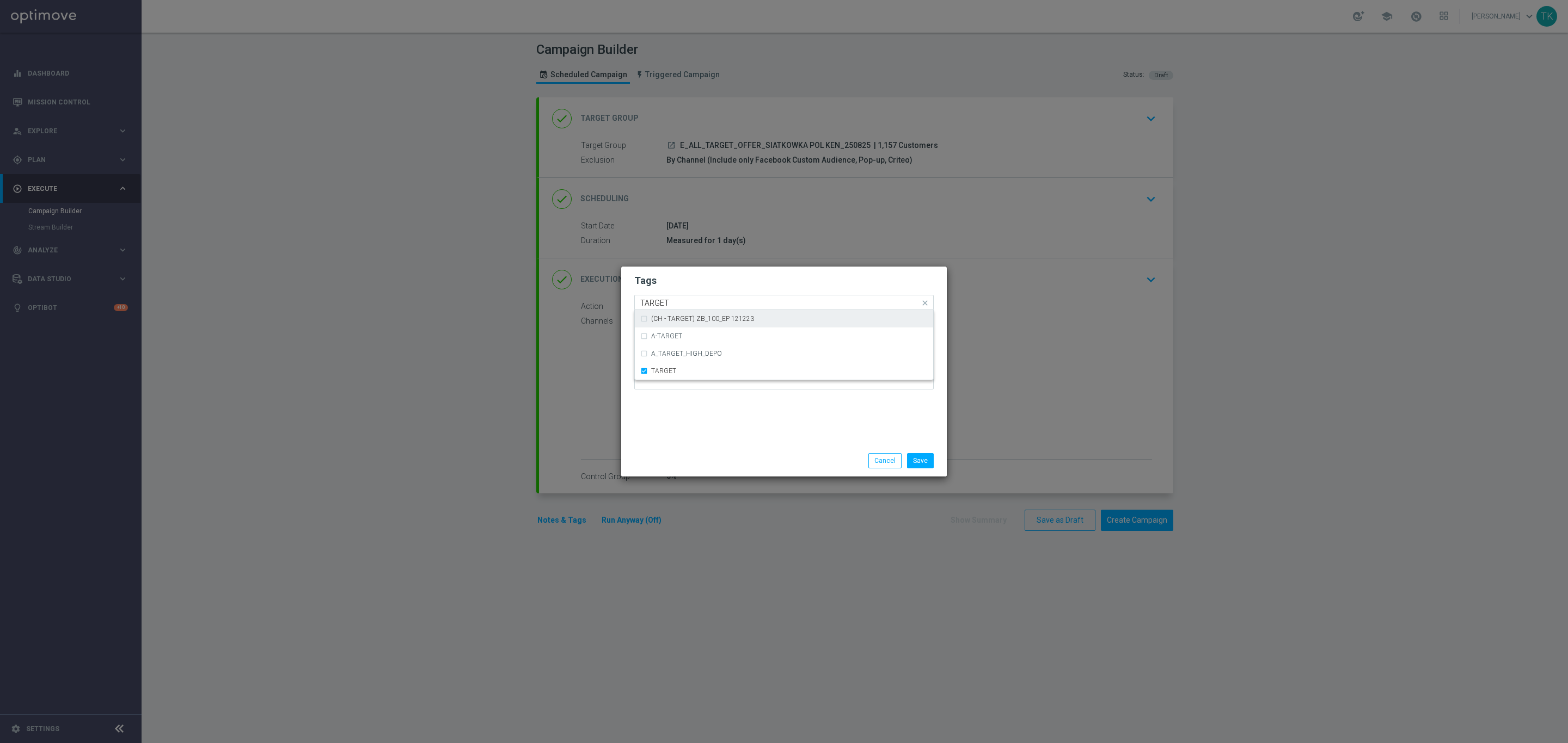
click at [655, 299] on input "TARGET" at bounding box center [780, 303] width 279 height 9
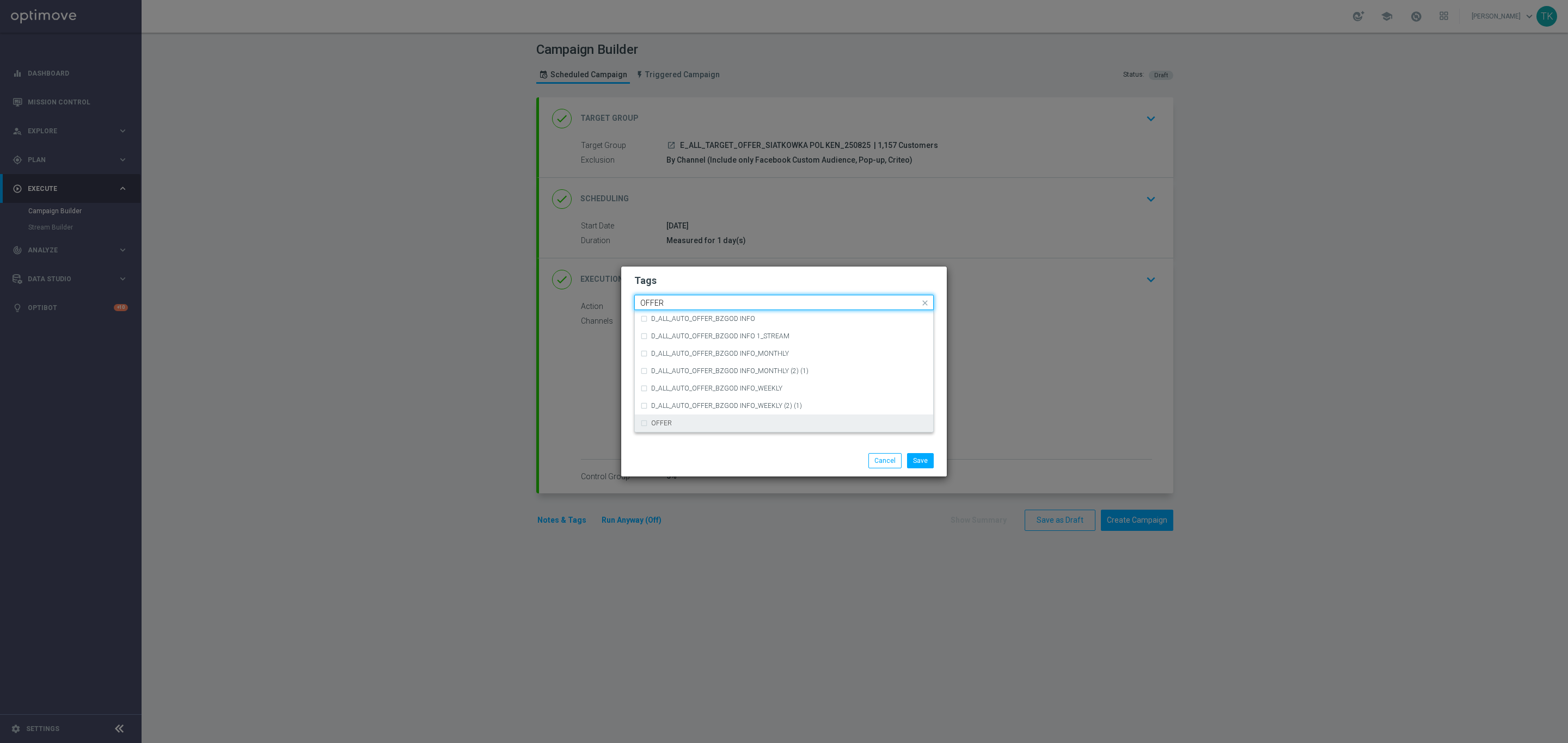
click at [672, 417] on div "OFFER" at bounding box center [784, 423] width 288 height 17
type input "OFFER"
click at [665, 305] on input "OFFER" at bounding box center [780, 303] width 279 height 9
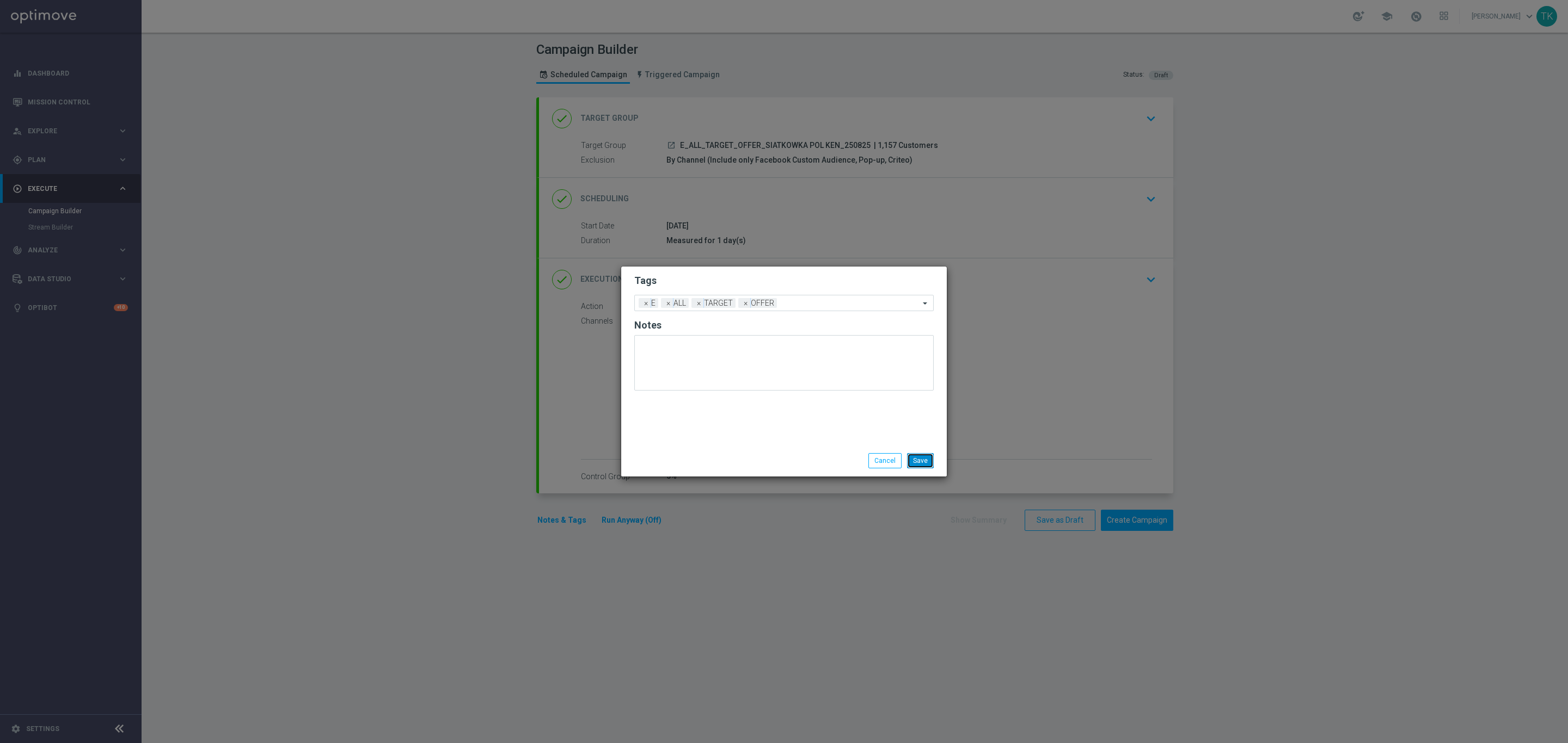
click at [915, 455] on button "Save" at bounding box center [920, 461] width 27 height 15
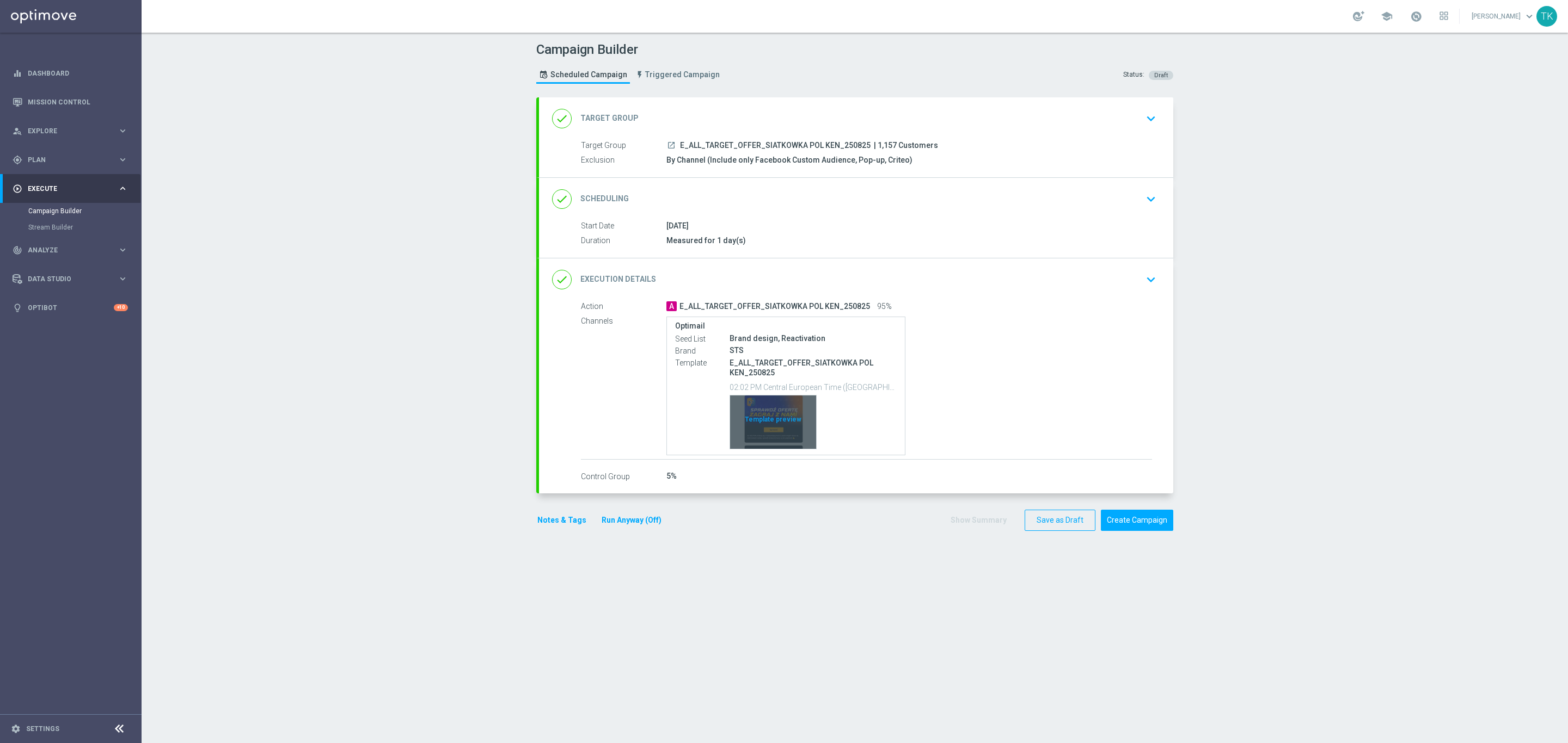
click at [784, 405] on div "Template preview" at bounding box center [773, 422] width 86 height 54
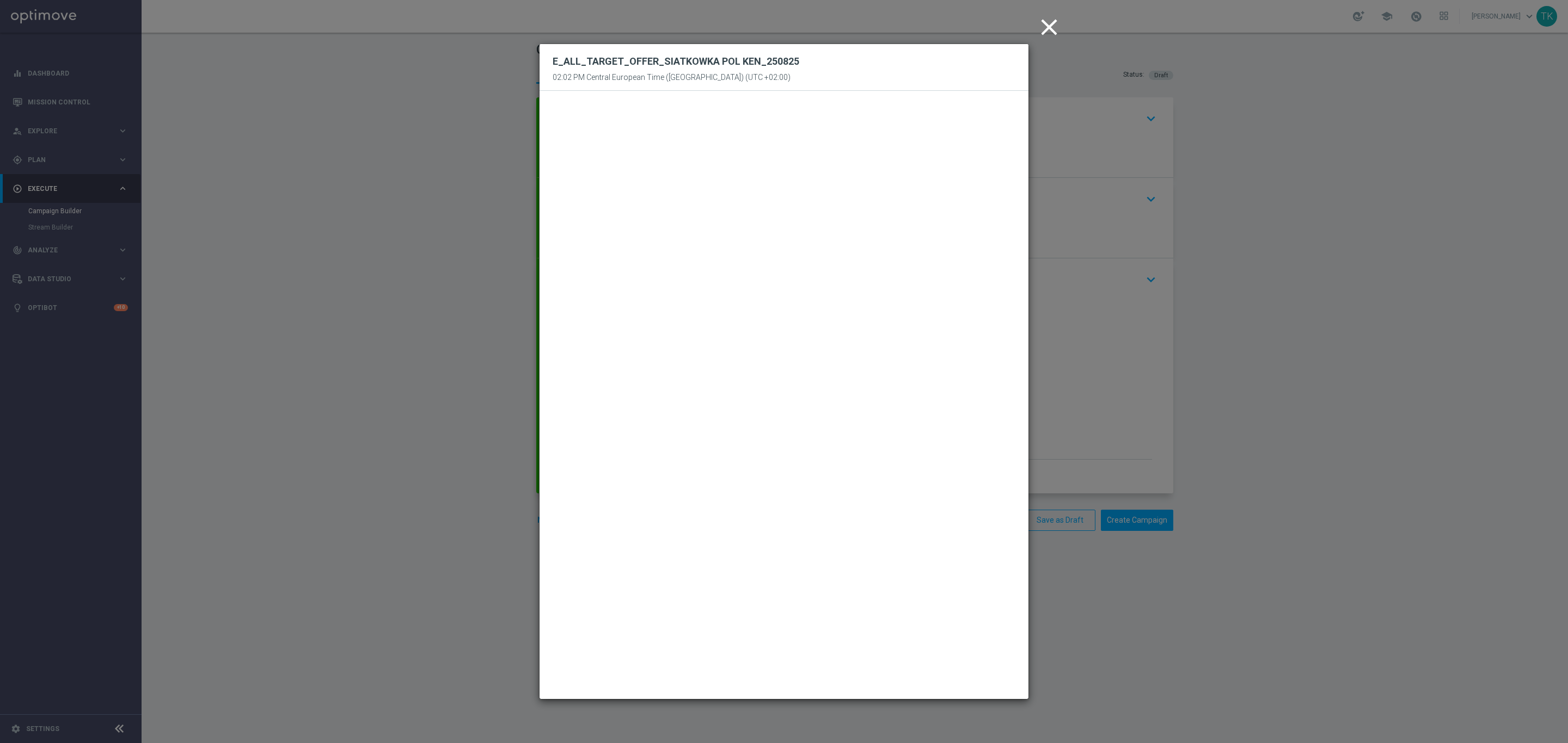
click at [1050, 30] on icon "close" at bounding box center [1049, 28] width 28 height 28
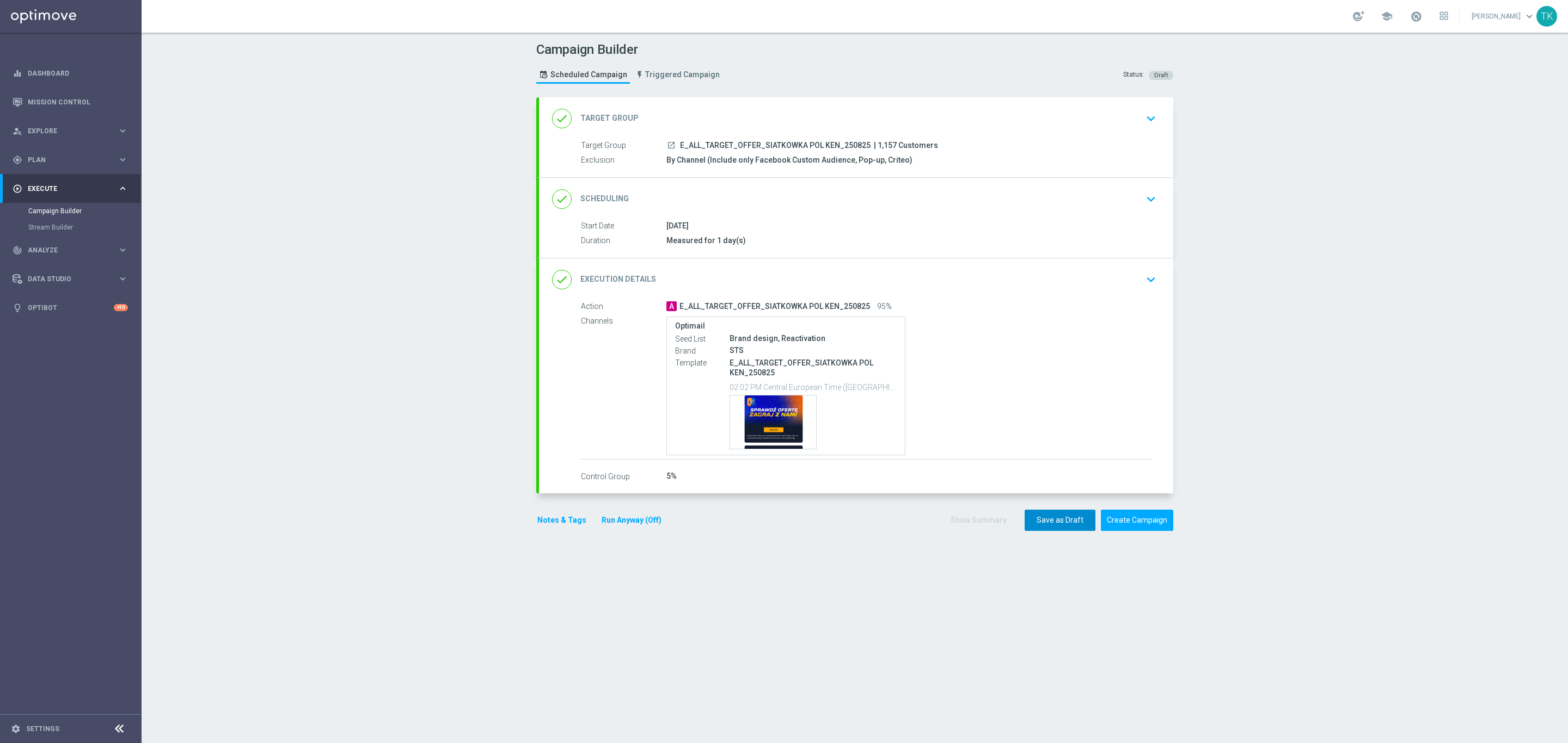
click at [1037, 526] on button "Save as Draft" at bounding box center [1059, 520] width 71 height 21
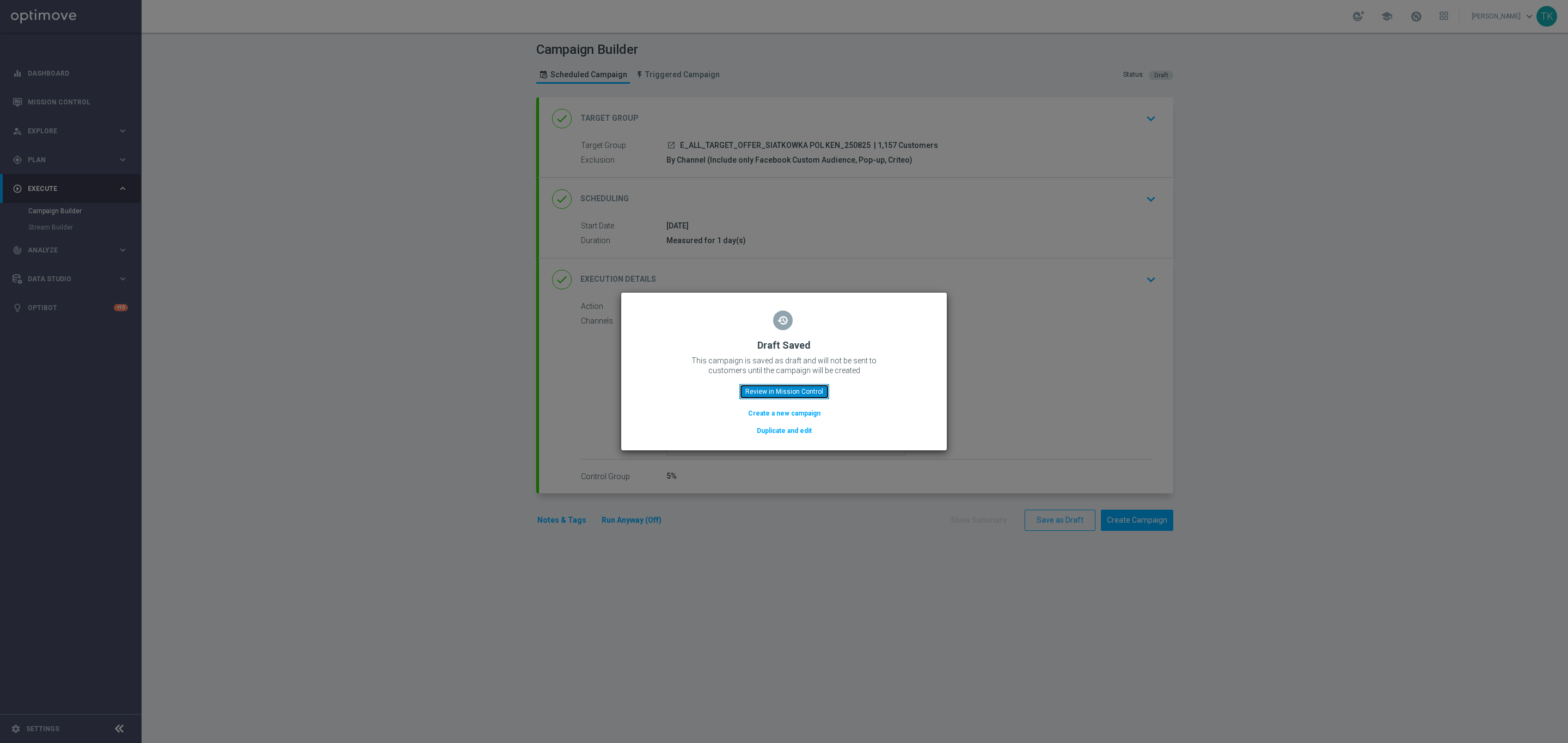
click at [785, 387] on button "Review in Mission Control" at bounding box center [784, 391] width 89 height 15
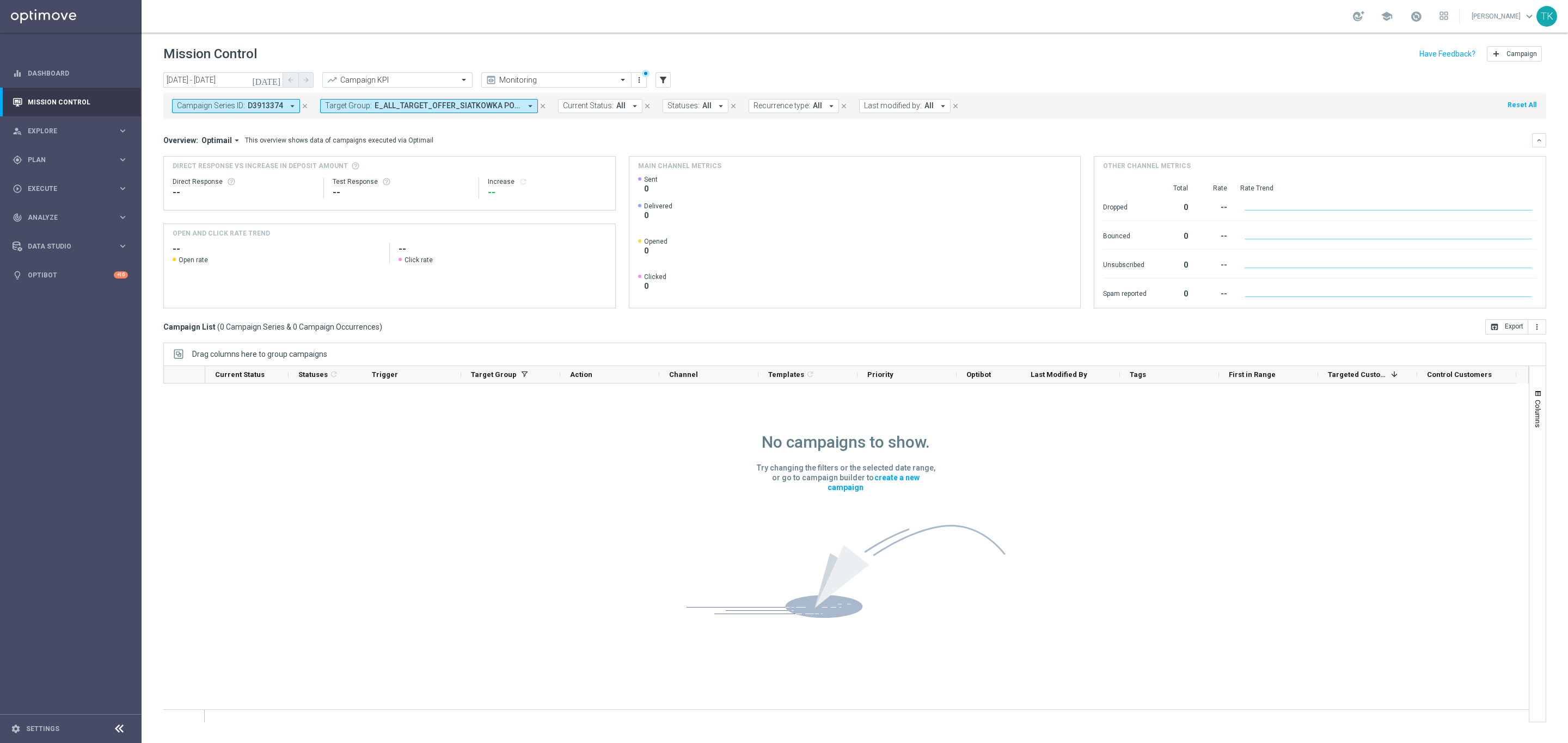
click at [302, 105] on icon "close" at bounding box center [304, 106] width 8 height 8
click at [314, 103] on span "E_ALL_TARGET_OFFER_SIATKOWKA POL WIE_230825" at bounding box center [299, 105] width 147 height 9
click at [0, 0] on div "Clear" at bounding box center [0, 0] width 0 height 0
click at [237, 123] on input "text" at bounding box center [264, 126] width 160 height 9
paste input "Liv EnviLiv Advanced Pro Disc 2"
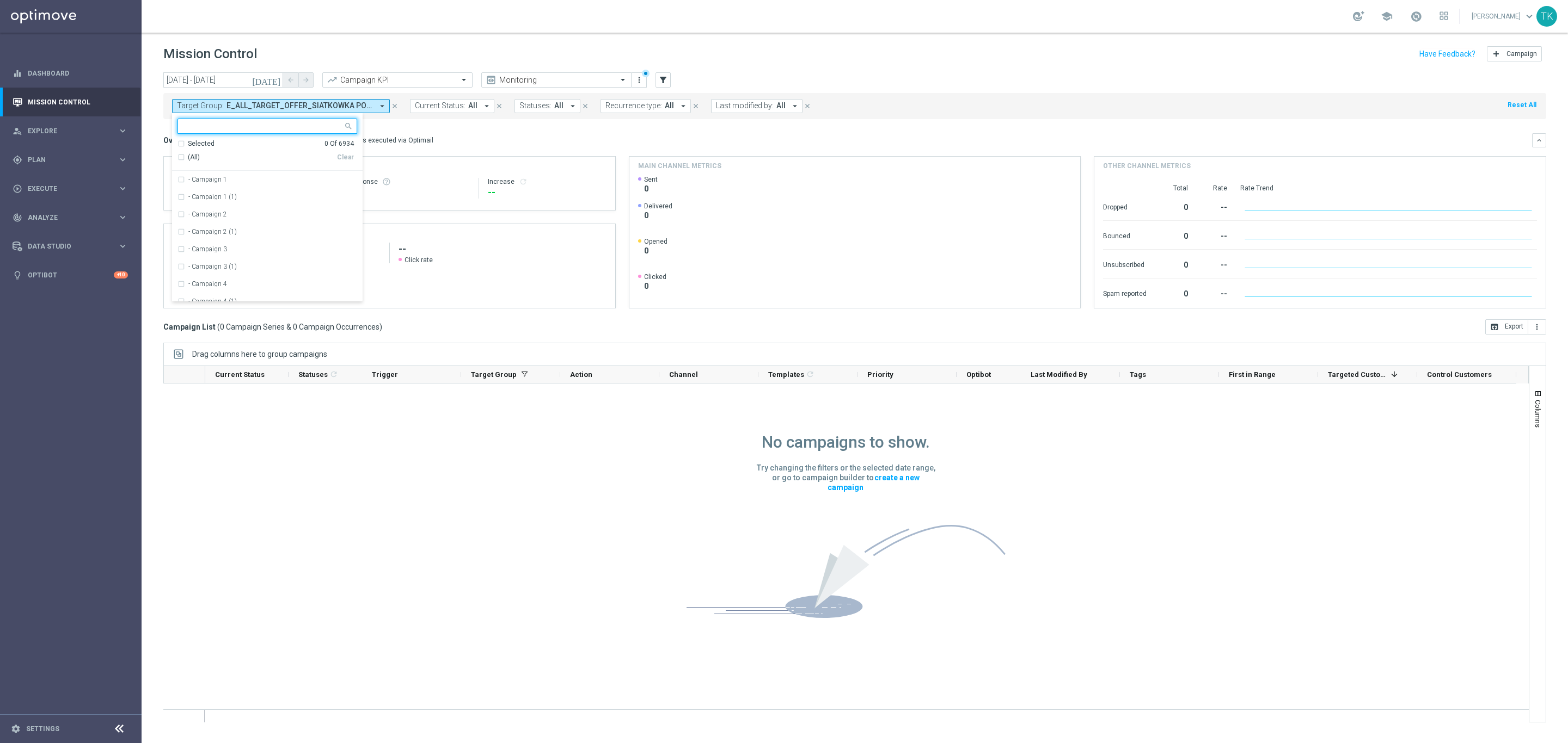
type input "Liv EnviLiv Advanced Pro Disc 2"
click at [277, 125] on input "Liv EnviLiv Advanced Pro Disc 2" at bounding box center [264, 126] width 160 height 9
click at [259, 127] on input "text" at bounding box center [264, 126] width 160 height 9
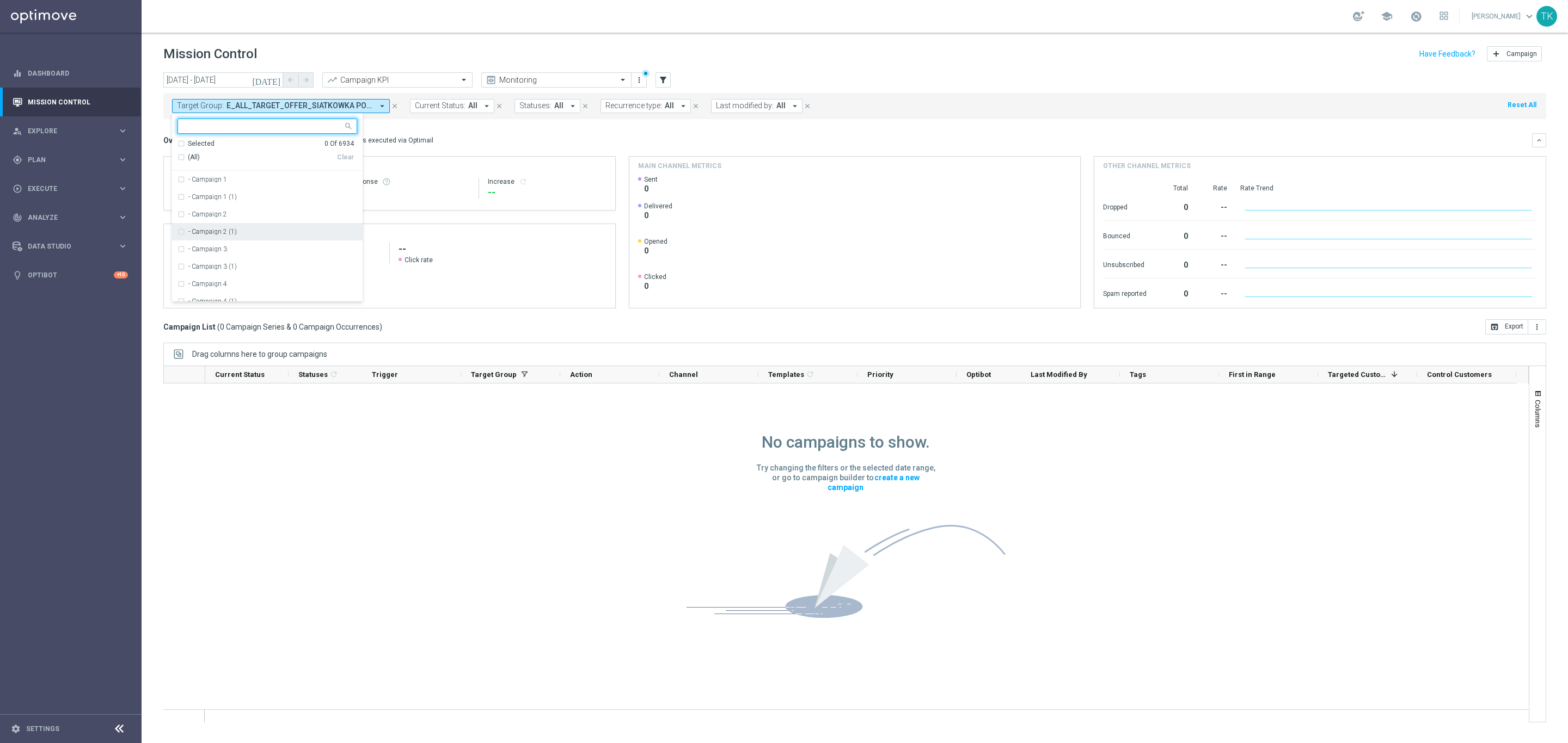
paste input "E_ALL_TARGET_OFFER_SIATKOWKA POL KEN_250825"
click at [190, 175] on div "E_ALL_TARGET_OFFER_SIATKOWKA POL KEN_250825" at bounding box center [267, 179] width 180 height 17
type input "E_ALL_TARGET_OFFER_SIATKOWKA POL KEN_250825"
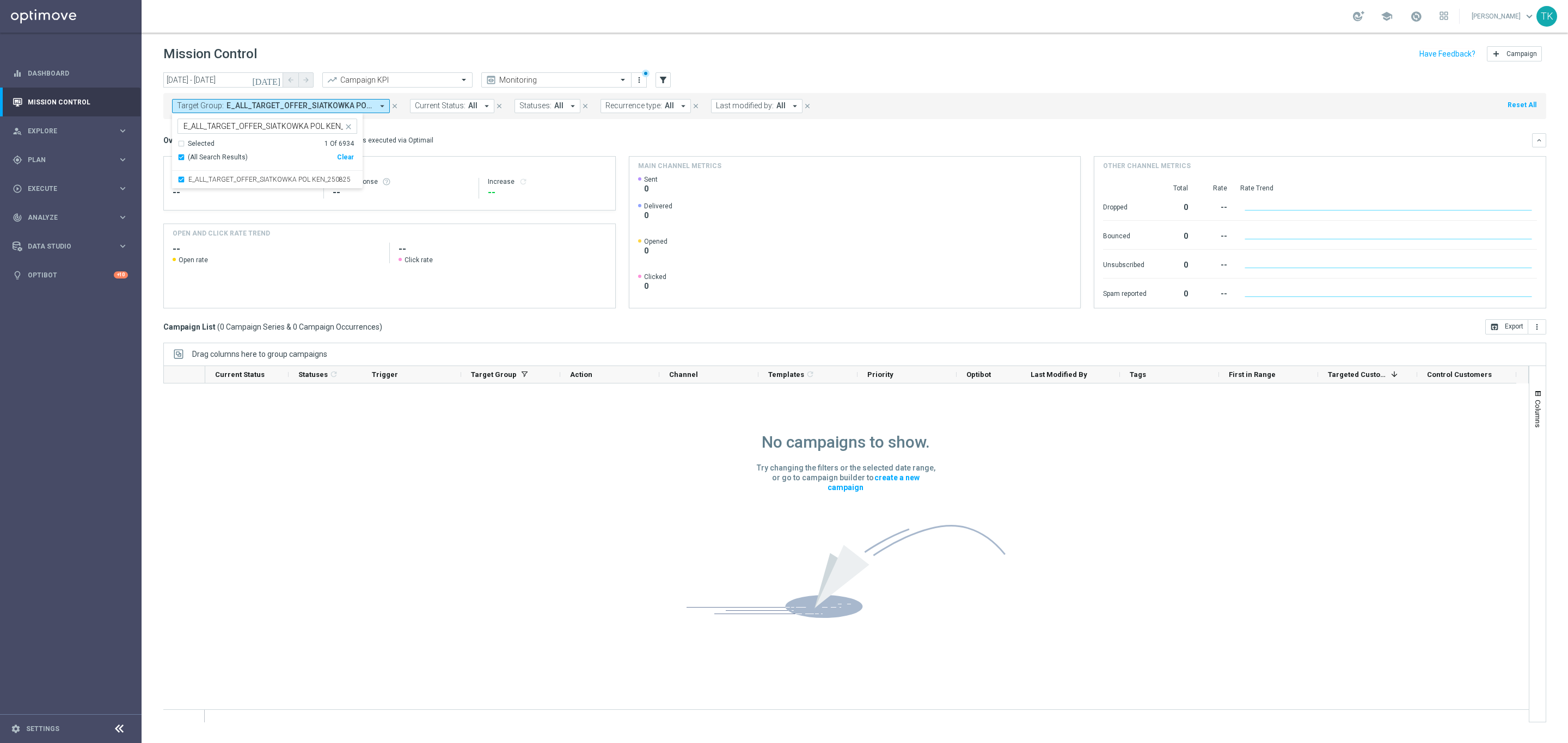
click at [150, 132] on div "today 25 Aug 2025 - 25 Aug 2025 arrow_back arrow_forward Campaign KPI trending_…" at bounding box center [855, 402] width 1426 height 661
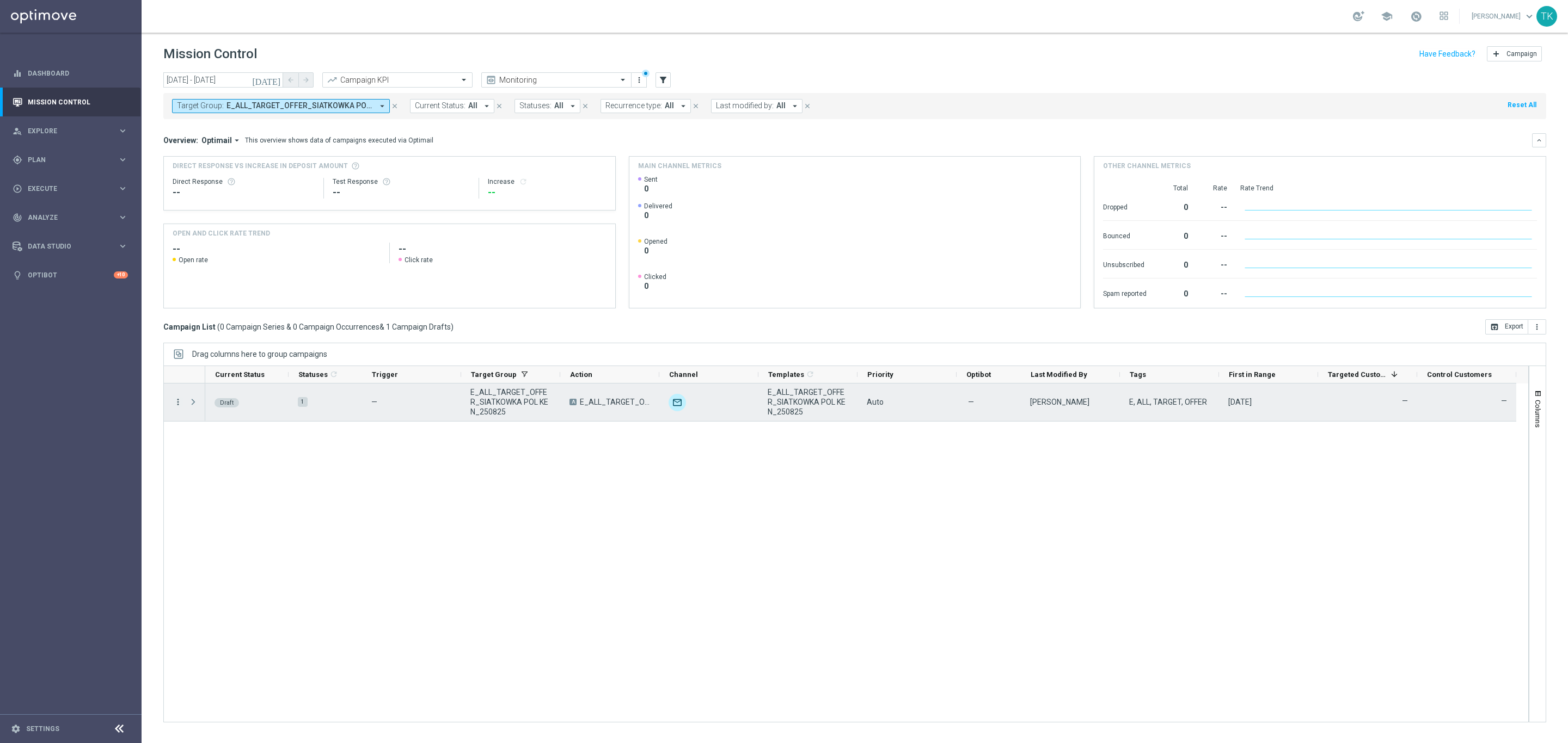
click at [177, 402] on icon "more_vert" at bounding box center [178, 402] width 10 height 10
click at [209, 441] on span "Edit" at bounding box center [205, 444] width 12 height 8
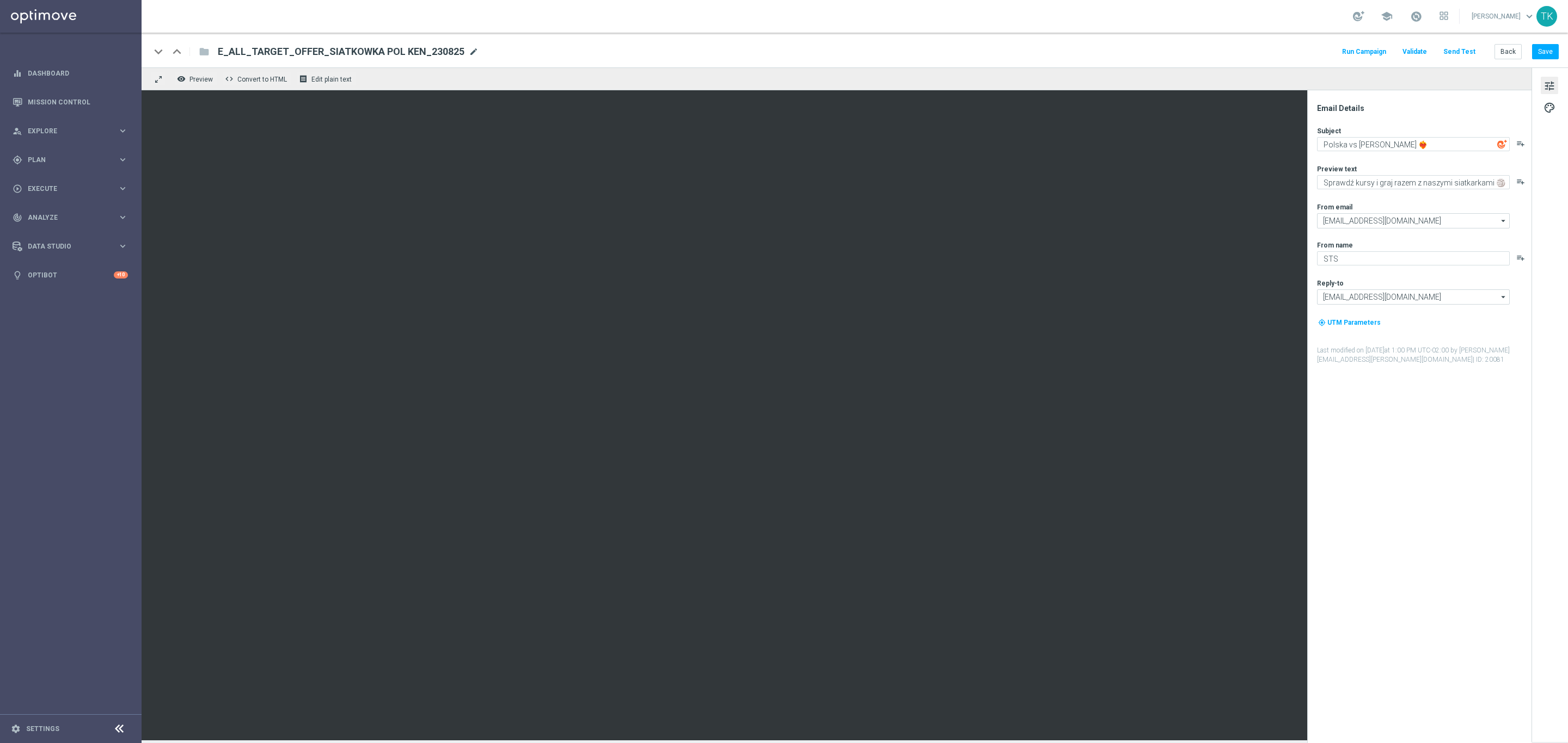
click at [469, 56] on span "mode_edit" at bounding box center [474, 52] width 10 height 10
click at [383, 46] on input "E_ALL_TARGET_OFFER_SIATKOWKA POL KEN_230825" at bounding box center [352, 52] width 270 height 14
click at [391, 53] on input "E_ALL_TARGET_OFFER_SIATKOWKA POL KEN_230825" at bounding box center [352, 52] width 270 height 14
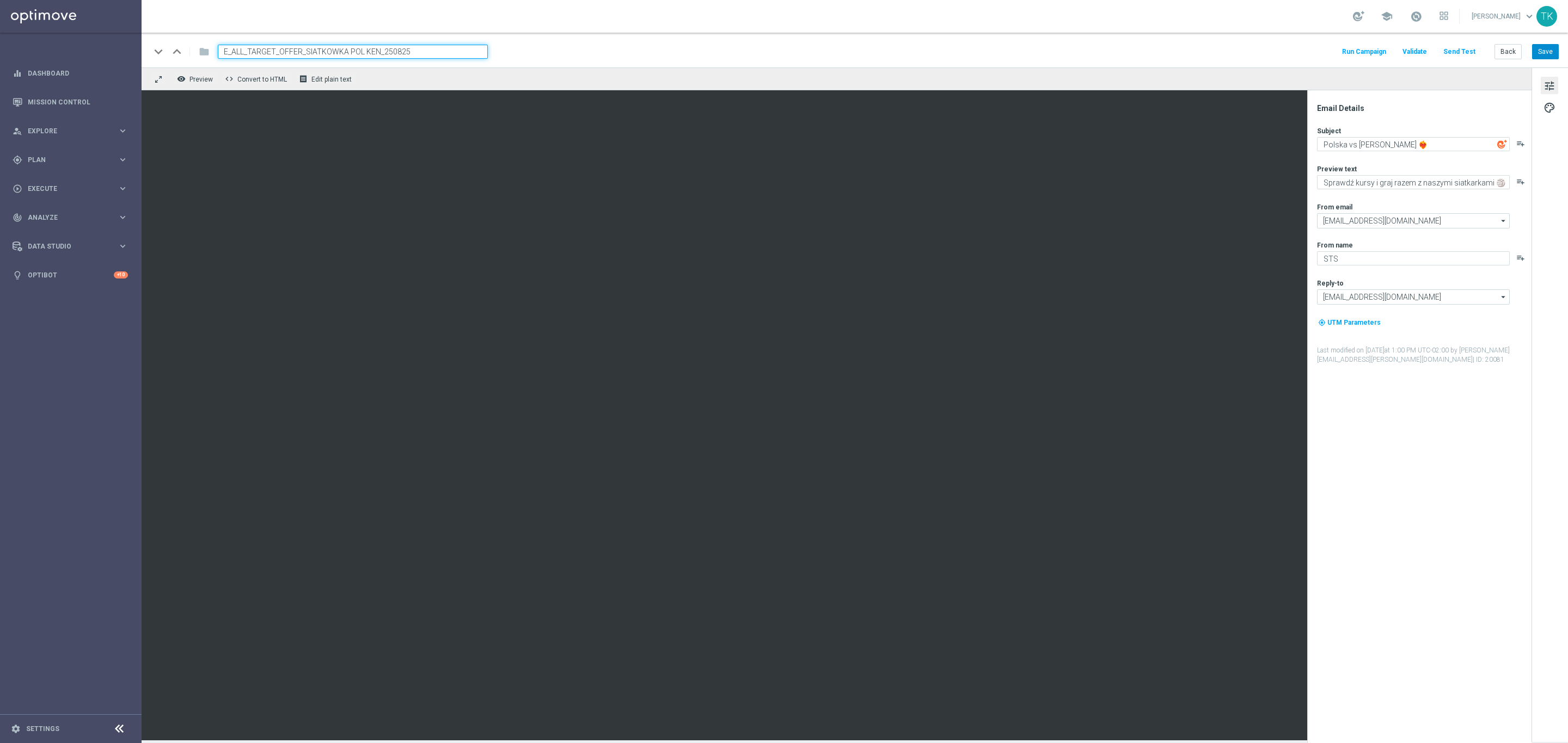
type input "E_ALL_TARGET_OFFER_SIATKOWKA POL KEN_250825"
click at [1540, 47] on button "Save" at bounding box center [1545, 52] width 27 height 15
click at [386, 53] on input "E_ALL_TARGET_OFFER_SIATKOWKA POL KEN_250825" at bounding box center [352, 52] width 270 height 14
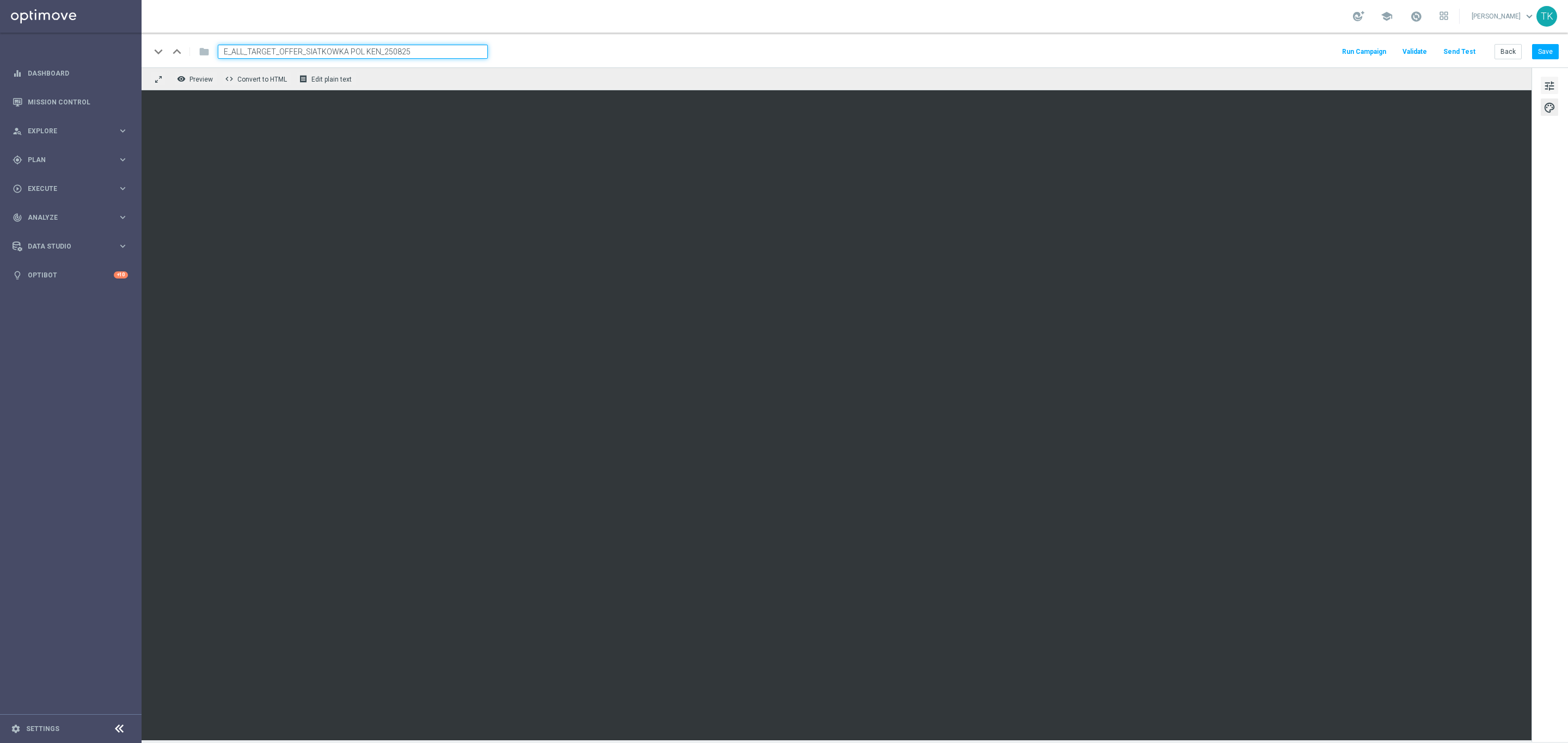
click at [1547, 80] on span "tune" at bounding box center [1549, 86] width 12 height 14
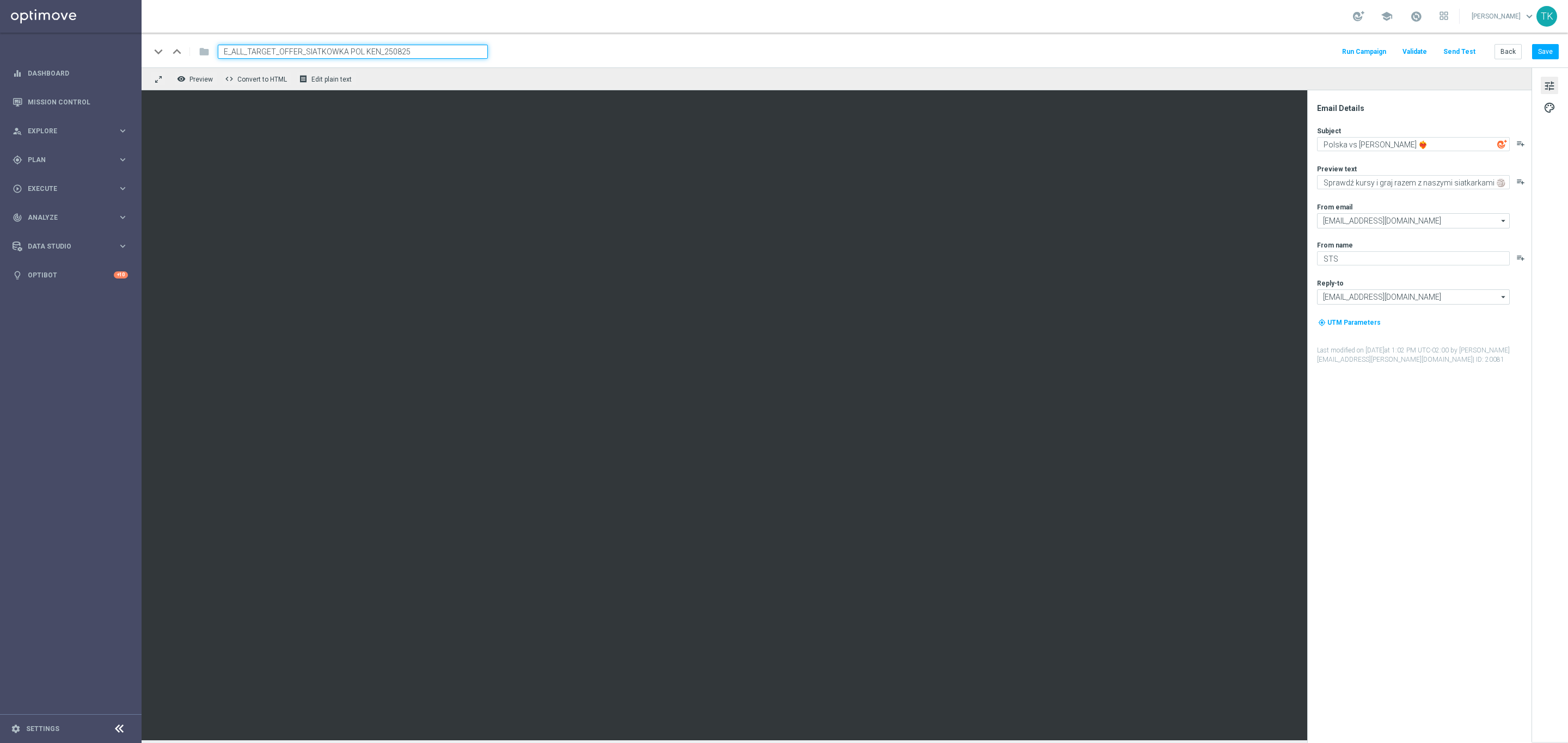
click at [365, 54] on input "E_ALL_TARGET_OFFER_SIATKOWKA POL KEN_250825" at bounding box center [352, 52] width 270 height 14
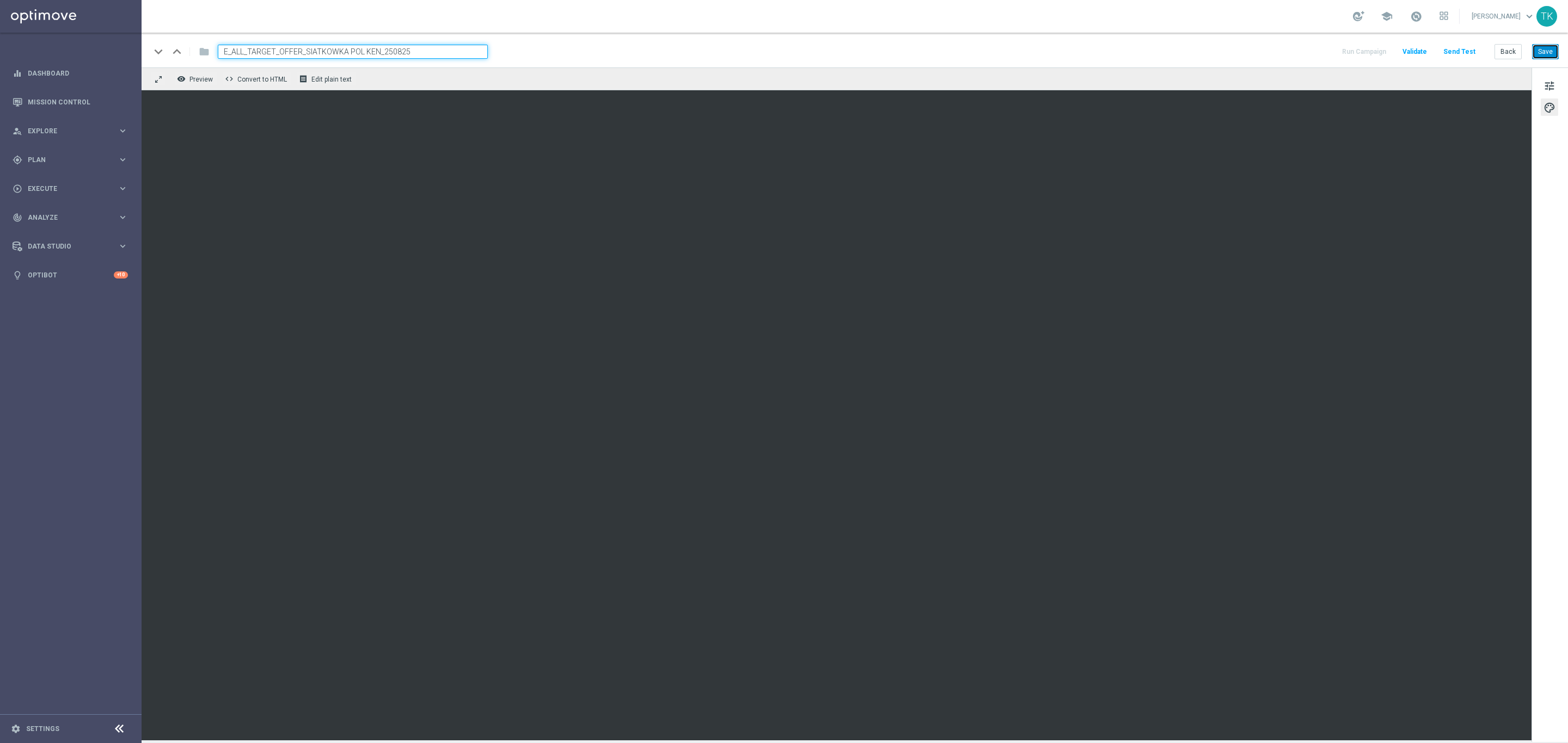
click at [1542, 54] on button "Save" at bounding box center [1545, 52] width 27 height 15
click at [1509, 45] on button "Back" at bounding box center [1508, 52] width 28 height 15
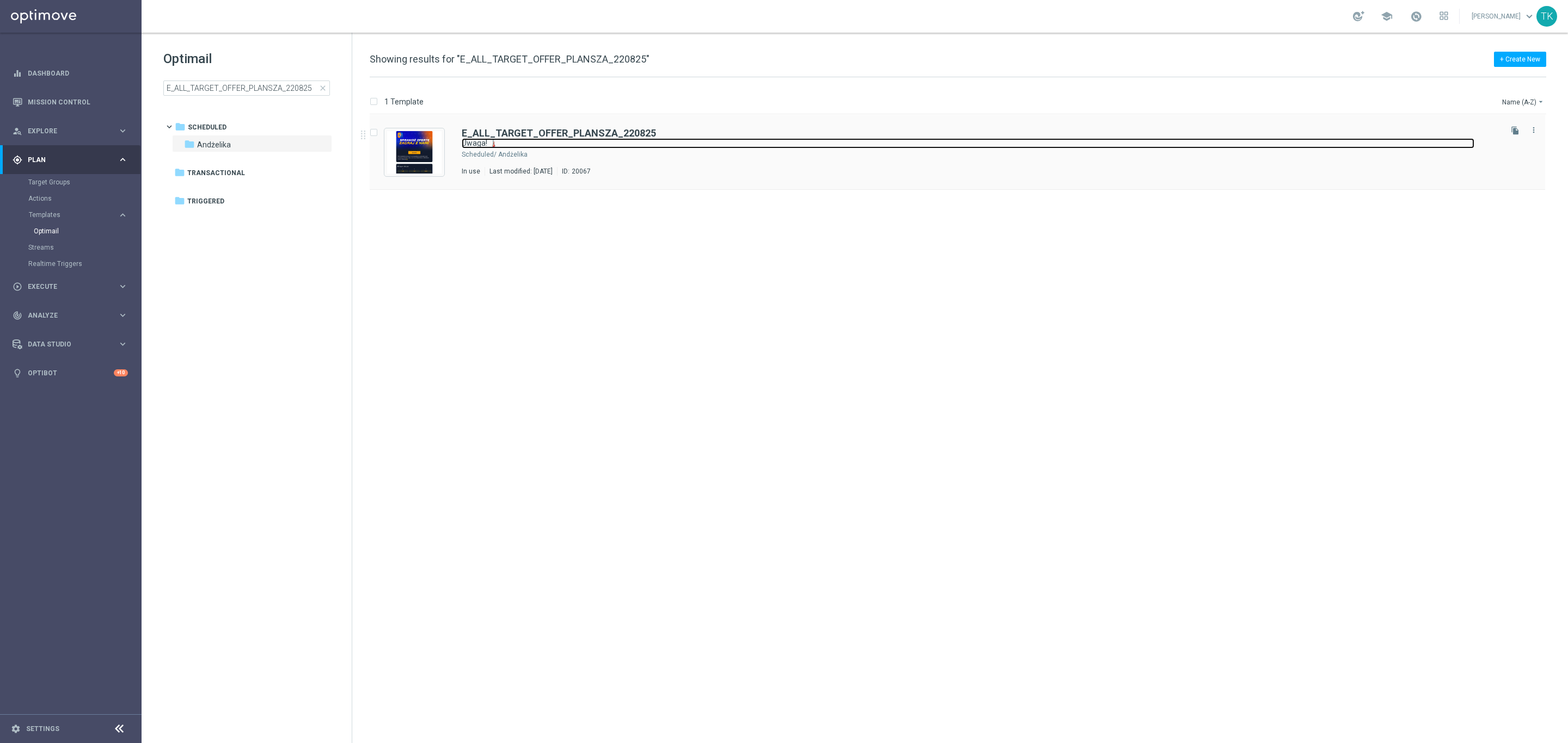
click at [704, 147] on link "Uwaga! 🌡️" at bounding box center [968, 143] width 1013 height 10
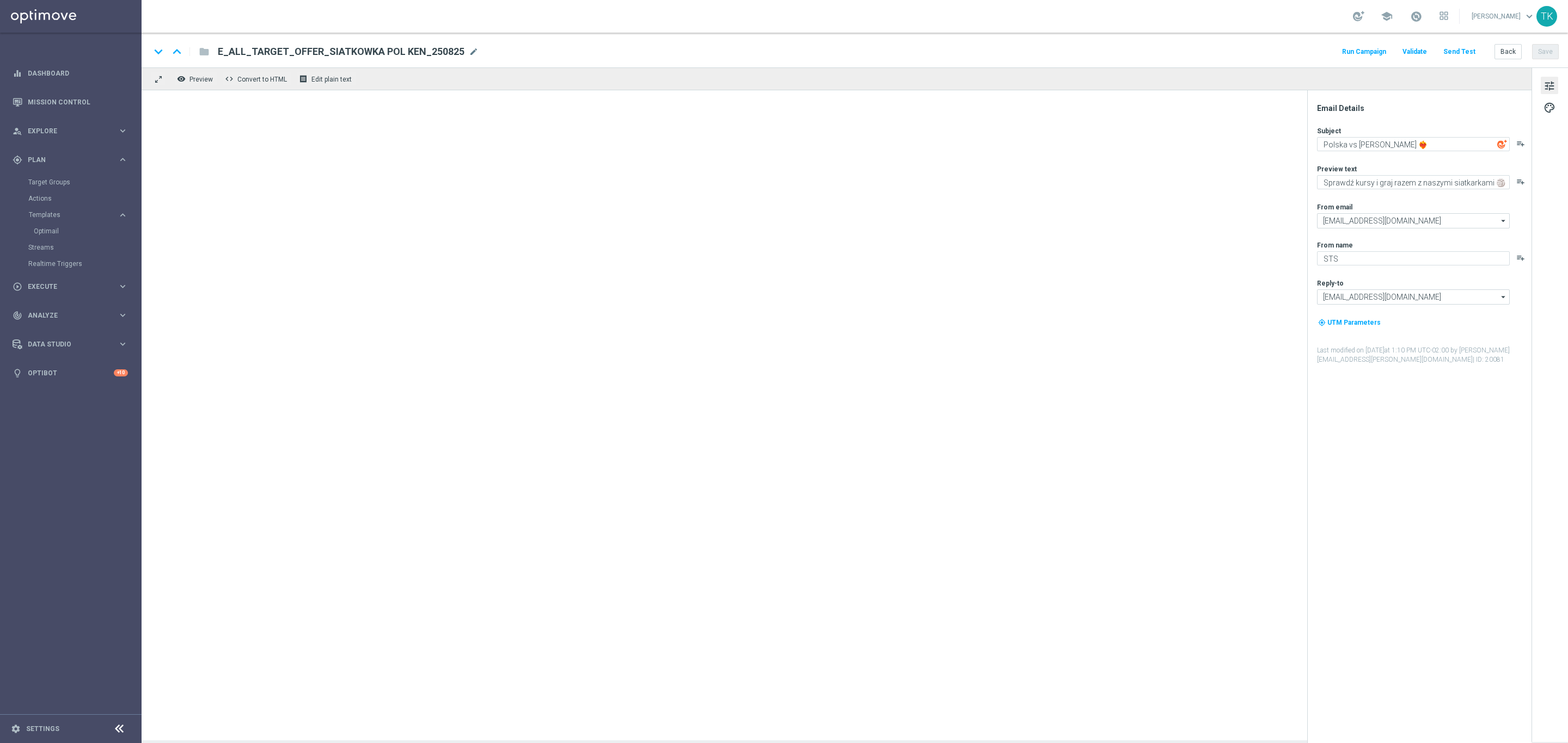
type textarea "Uwaga! 🌡️"
type textarea "Te mecze zapewnią emocje na wysokim poziomie 🔊"
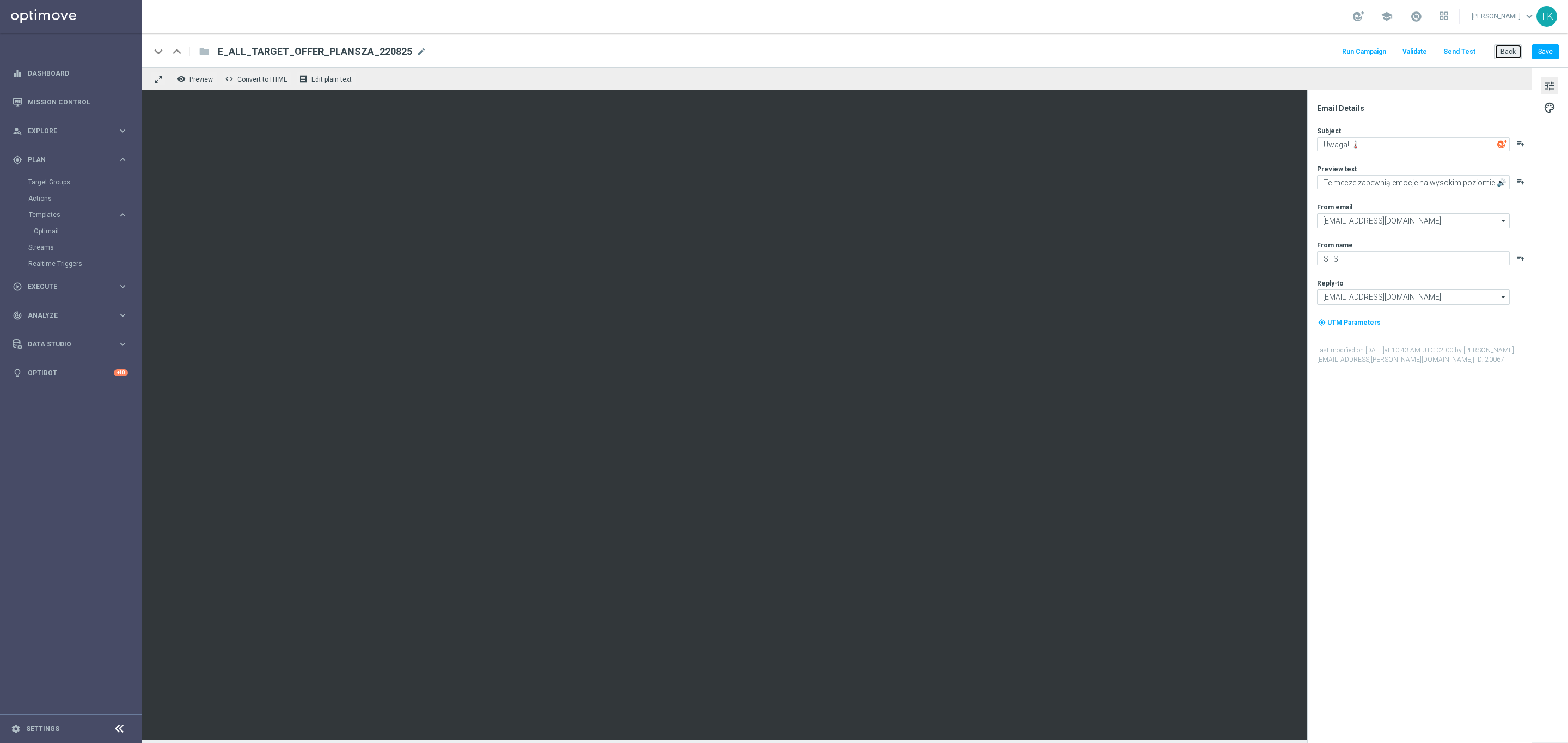
click at [1509, 54] on button "Back" at bounding box center [1508, 52] width 28 height 15
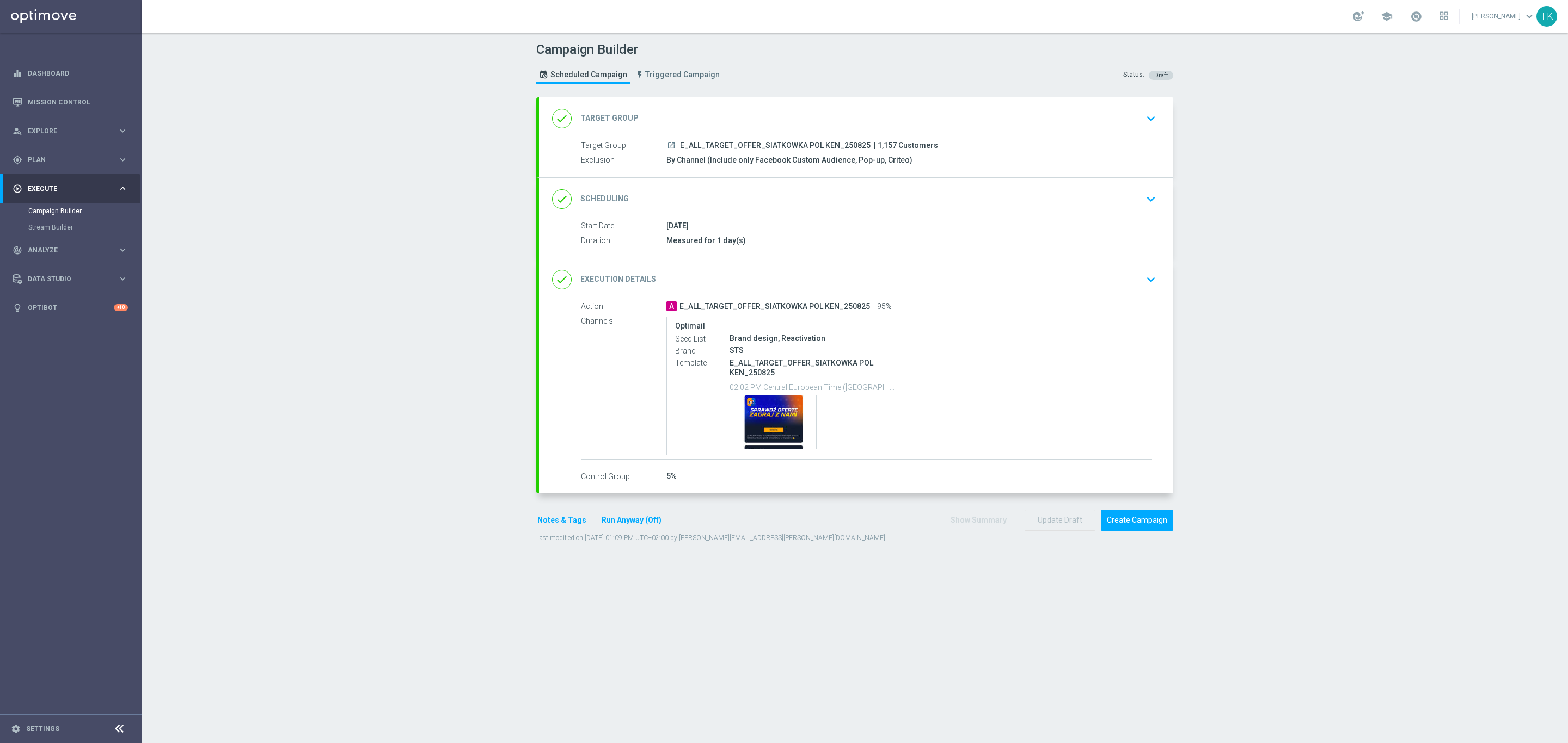
click at [789, 142] on span "E_ALL_TARGET_OFFER_SIATKOWKA POL KEN_250825" at bounding box center [775, 146] width 191 height 10
copy div "E_ALL_TARGET_OFFER_SIATKOWKA POL KEN_250825"
click at [853, 62] on div "Campaign Builder Scheduled Campaign Triggered Campaign Status: Draft" at bounding box center [854, 64] width 653 height 50
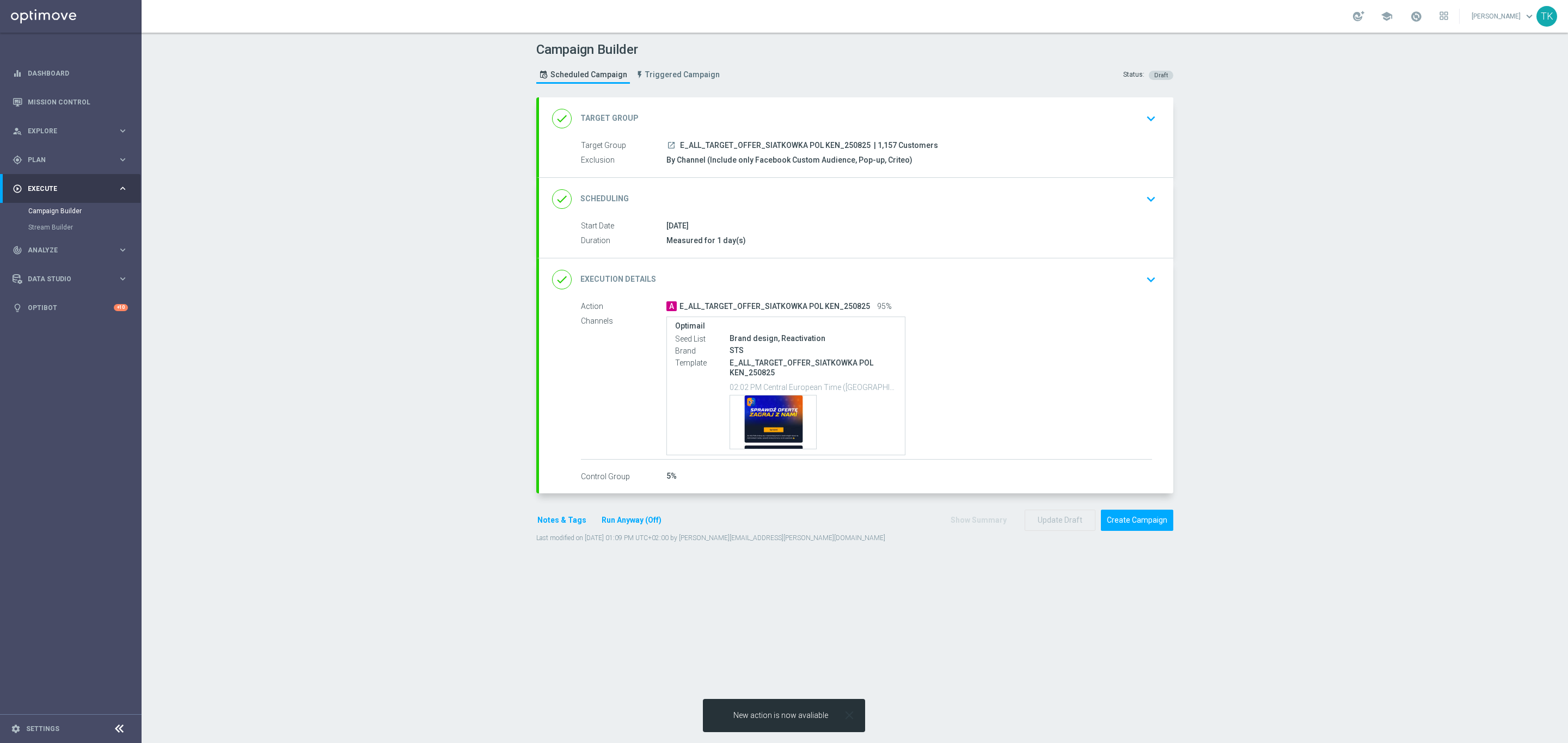
click at [849, 714] on icon "close" at bounding box center [849, 715] width 14 height 14
click at [1322, 303] on div "Campaign Builder Scheduled Campaign Triggered Campaign Status: Draft done Targe…" at bounding box center [855, 387] width 1426 height 711
click at [967, 323] on div "Optimail Seed List Brand design, Reactivation Brand STS Template E_ALL_TARGET_O…" at bounding box center [909, 386] width 485 height 139
click at [961, 294] on div "done Execution Details keyboard_arrow_down" at bounding box center [856, 280] width 634 height 43
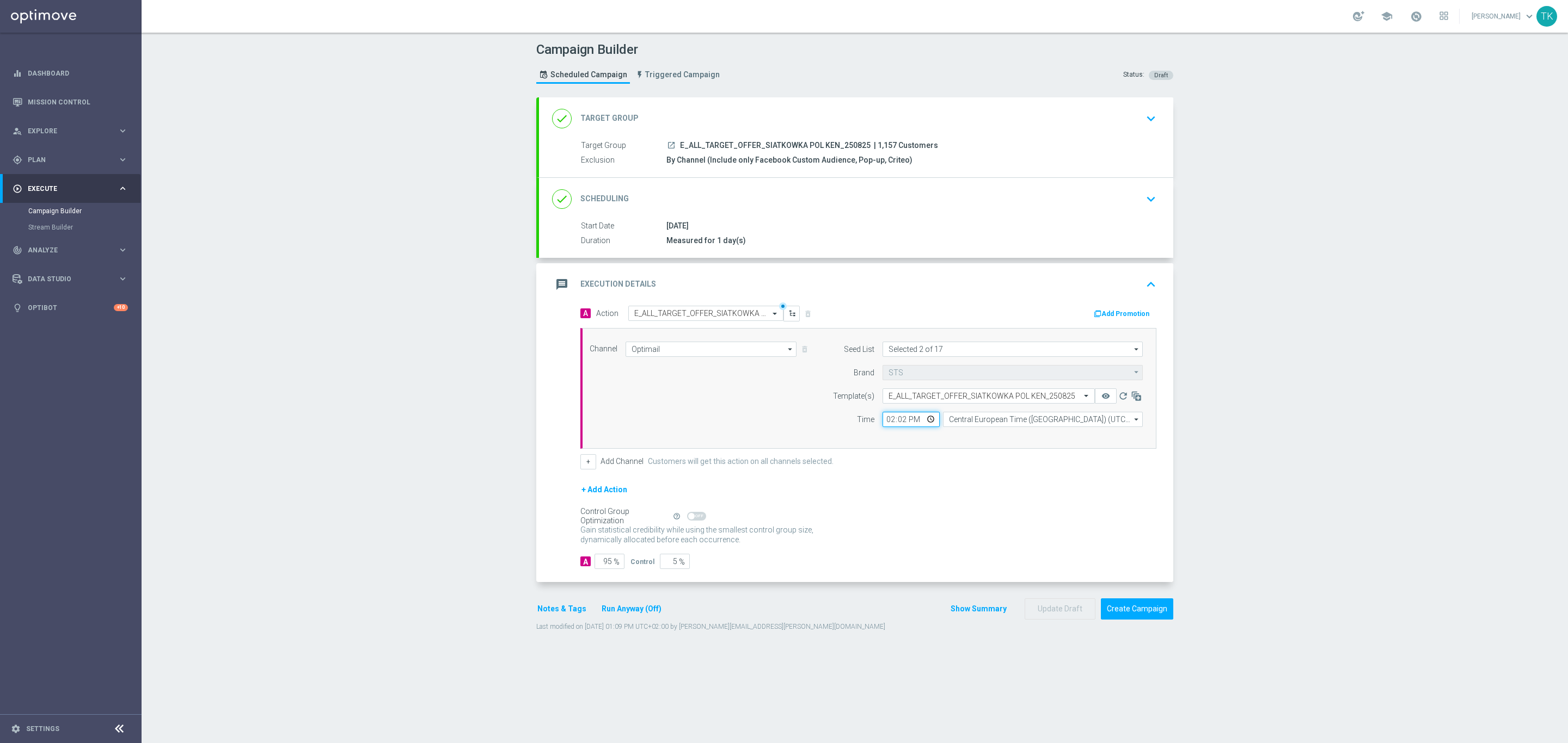
click at [885, 420] on input "14:02" at bounding box center [911, 420] width 57 height 15
type input "14:15"
click at [962, 612] on button "Show Summary" at bounding box center [978, 609] width 57 height 12
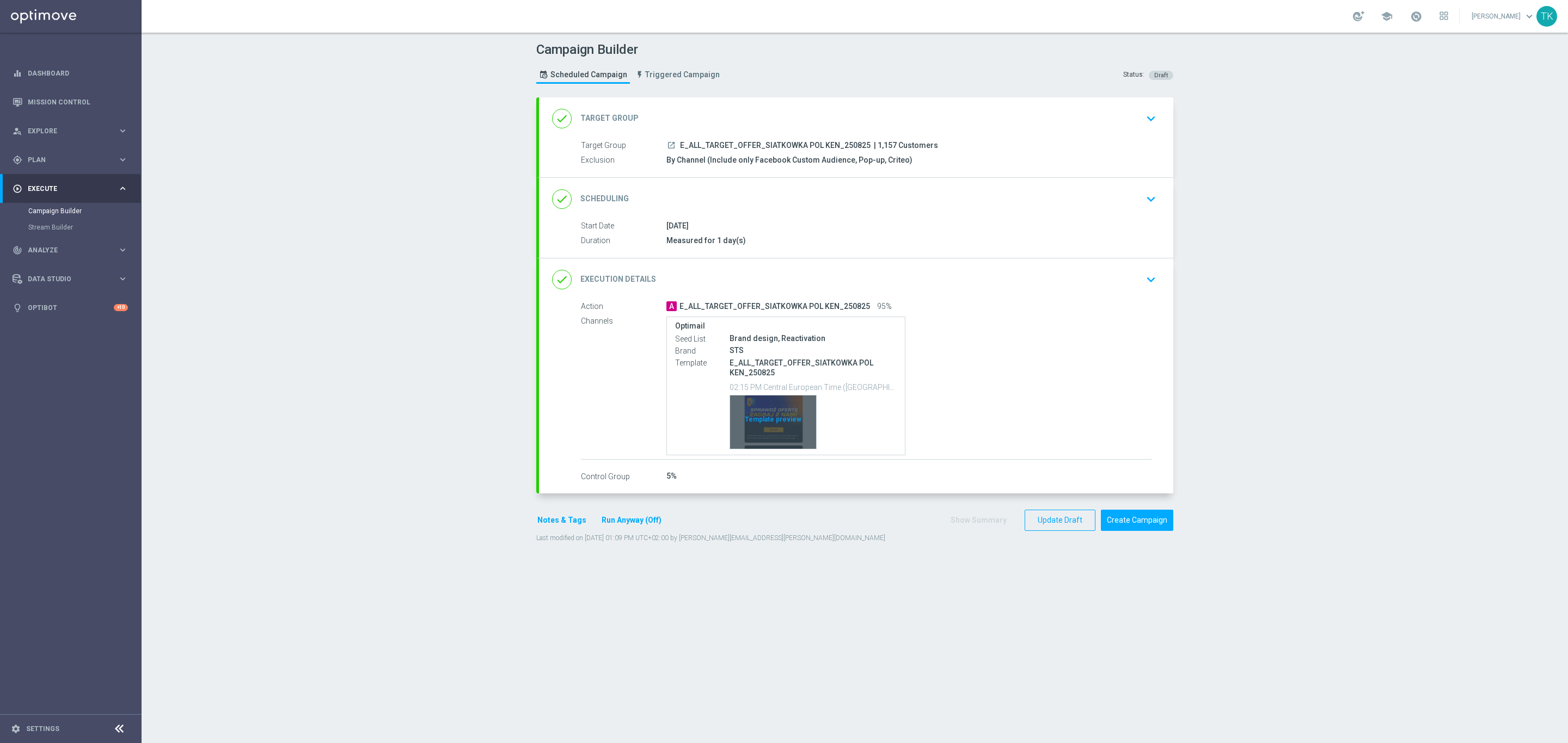
click at [771, 408] on div "Template preview" at bounding box center [773, 422] width 86 height 54
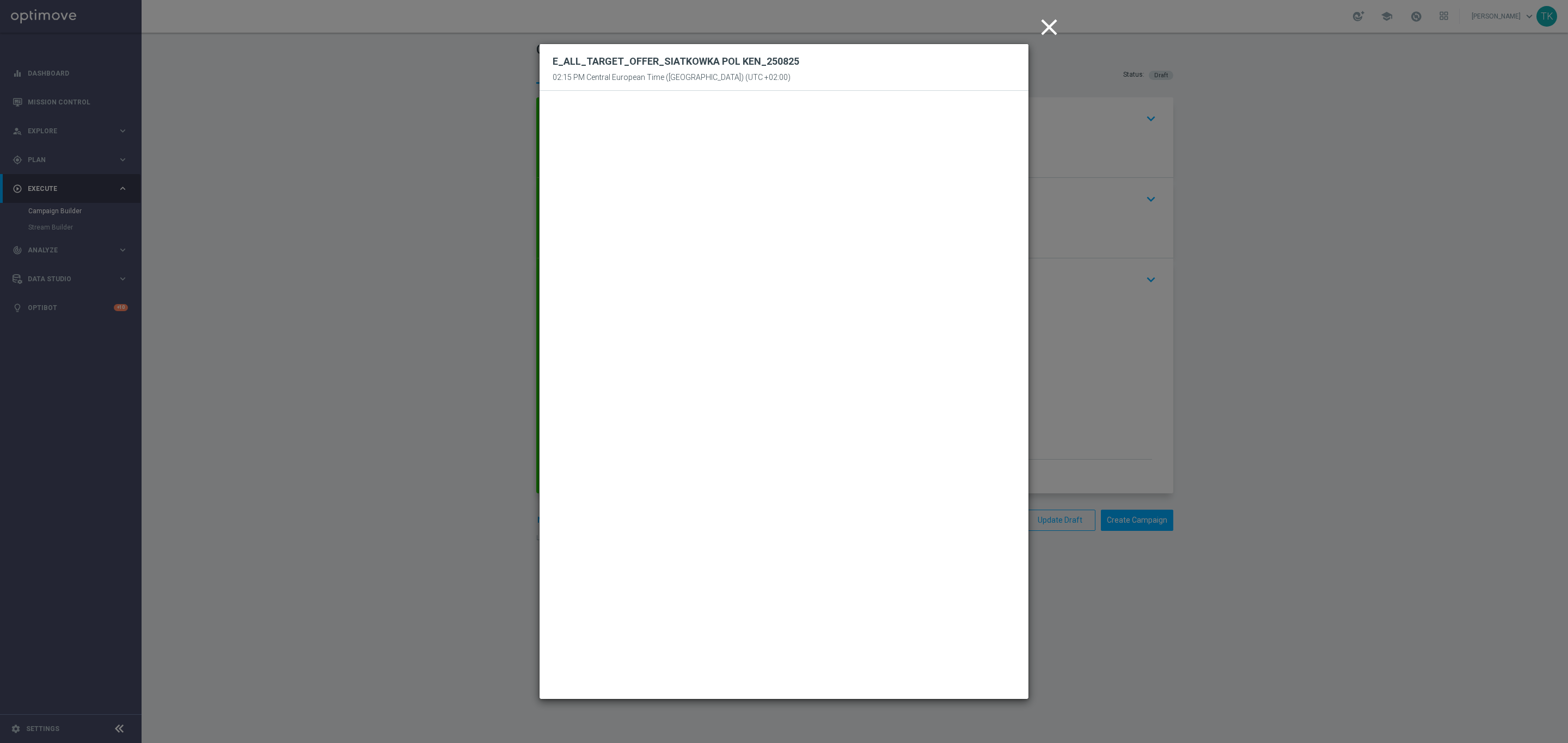
click at [1046, 28] on icon "close" at bounding box center [1049, 28] width 28 height 28
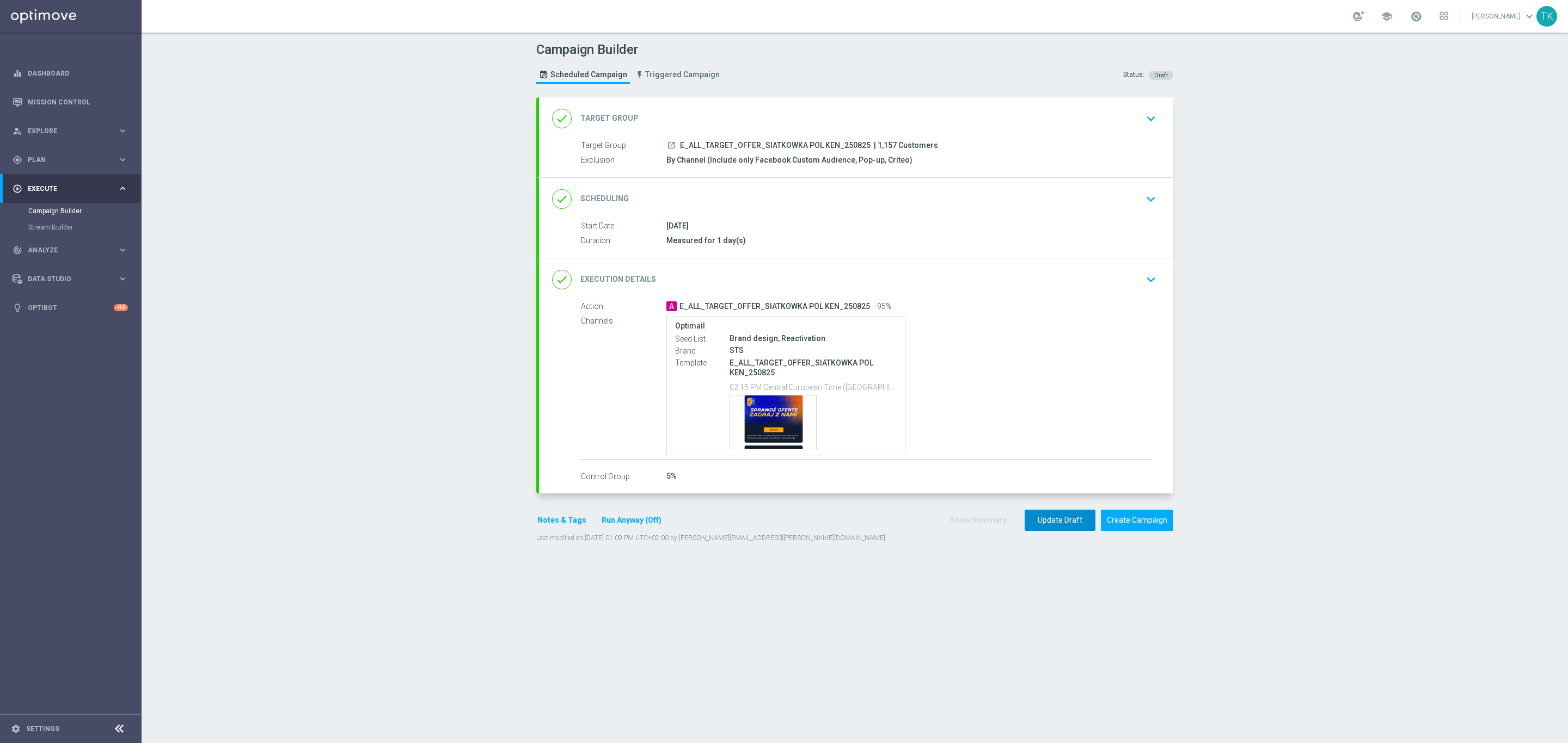
click at [1039, 524] on button "Update Draft" at bounding box center [1059, 520] width 71 height 21
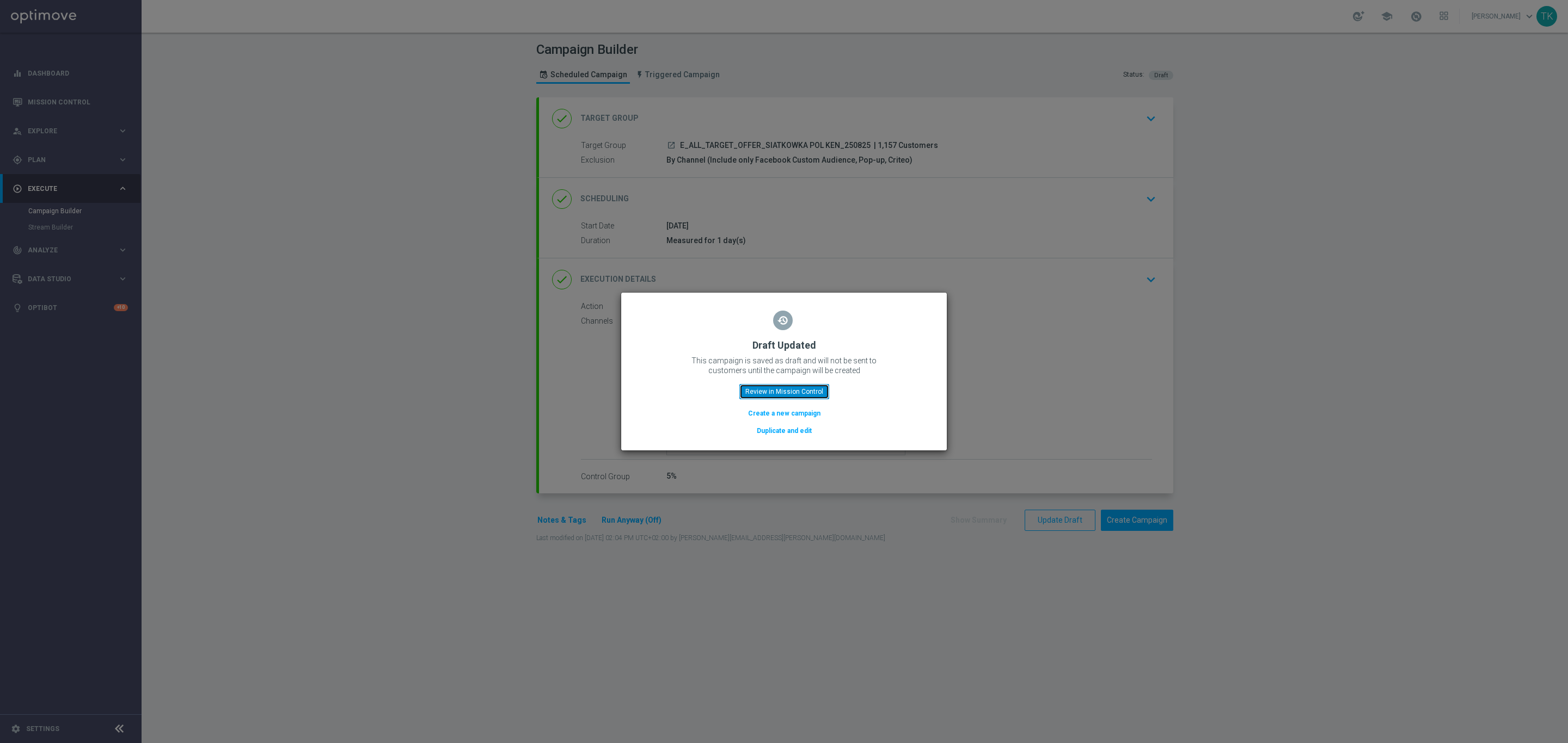
click at [770, 391] on button "Review in Mission Control" at bounding box center [784, 391] width 89 height 15
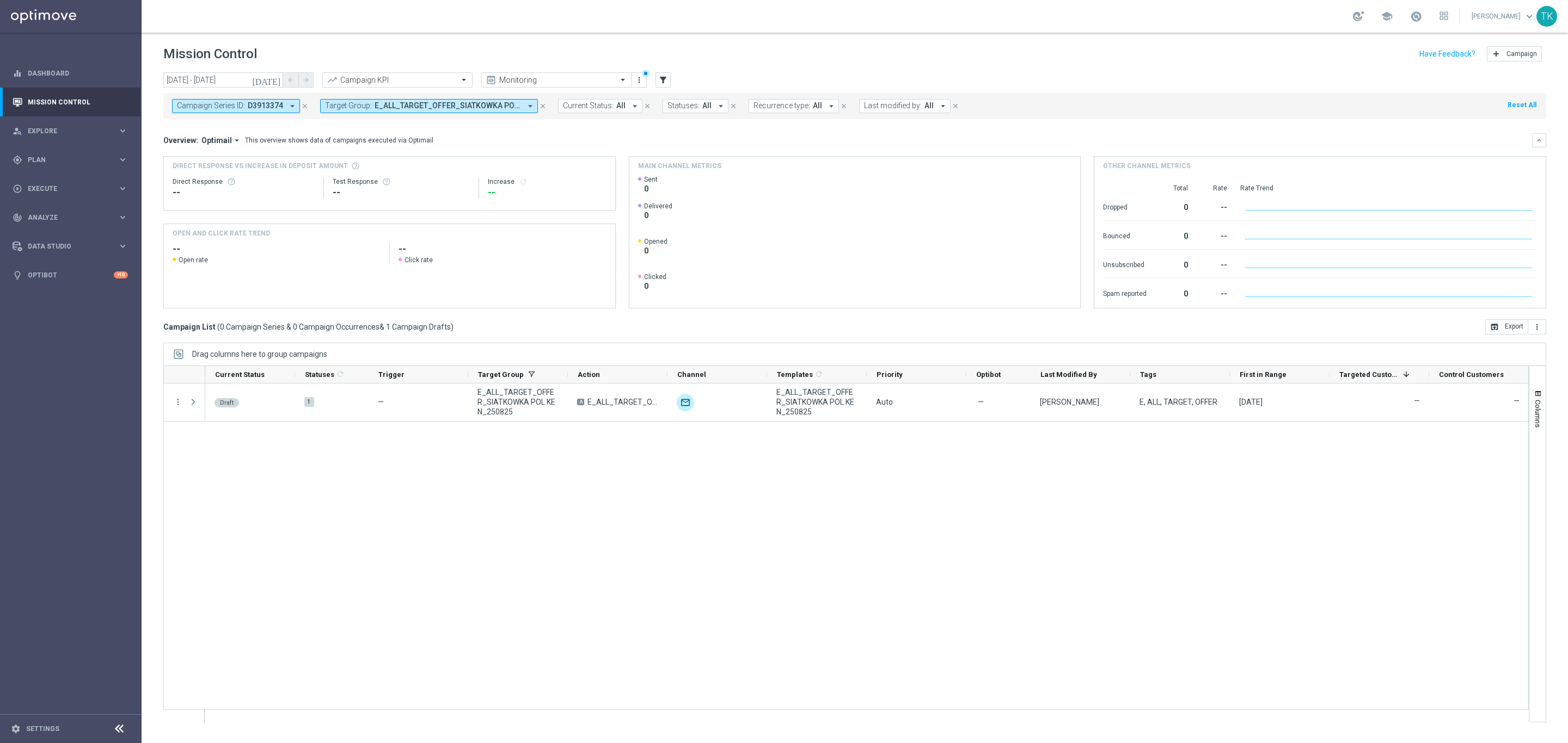
click at [303, 108] on icon "close" at bounding box center [304, 106] width 8 height 8
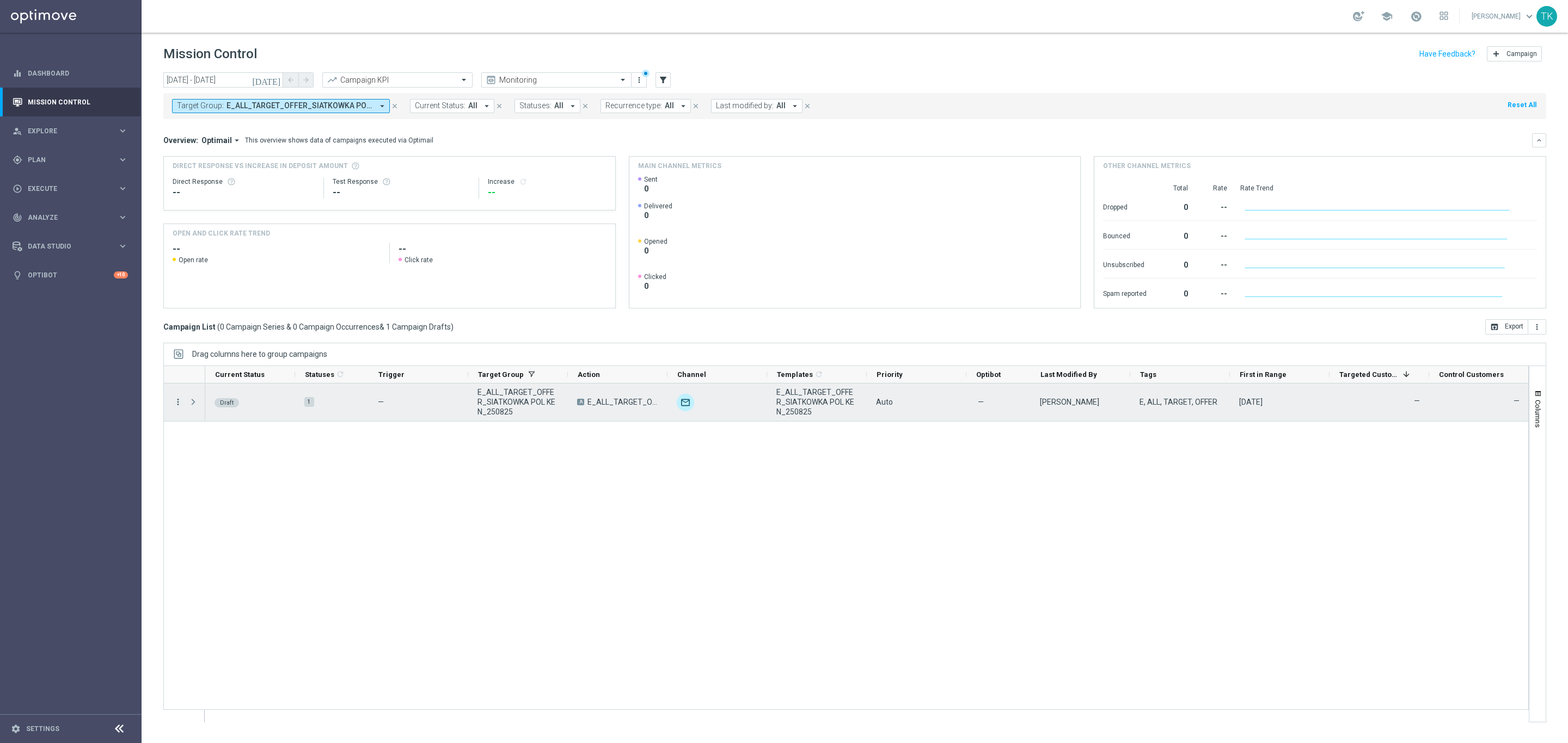
click at [180, 405] on icon "more_vert" at bounding box center [178, 402] width 10 height 10
click at [242, 441] on div "edit Edit" at bounding box center [245, 446] width 123 height 15
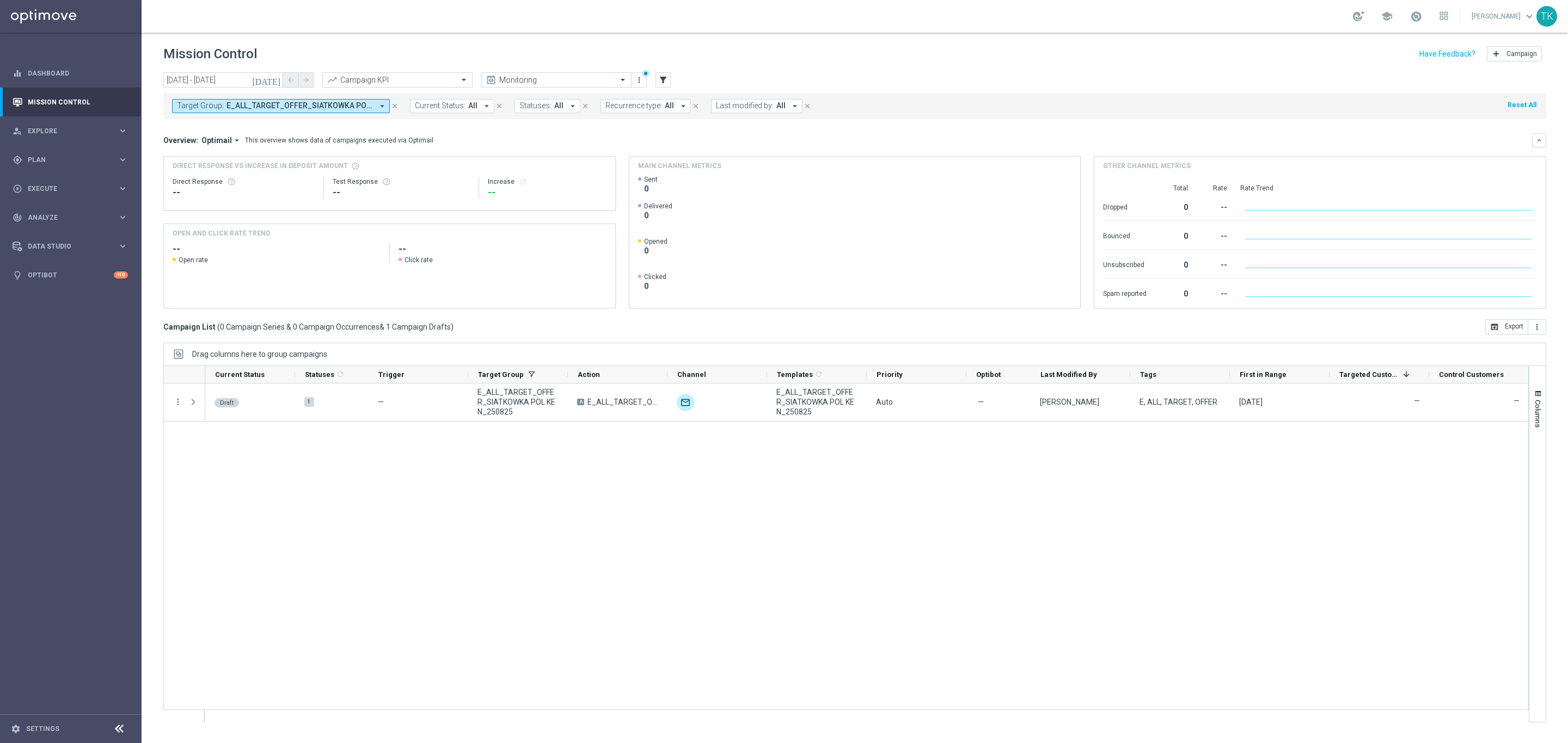
click at [1540, 19] on div "TK" at bounding box center [1547, 17] width 21 height 21
click at [1457, 163] on div "logout Logout" at bounding box center [1485, 162] width 108 height 19
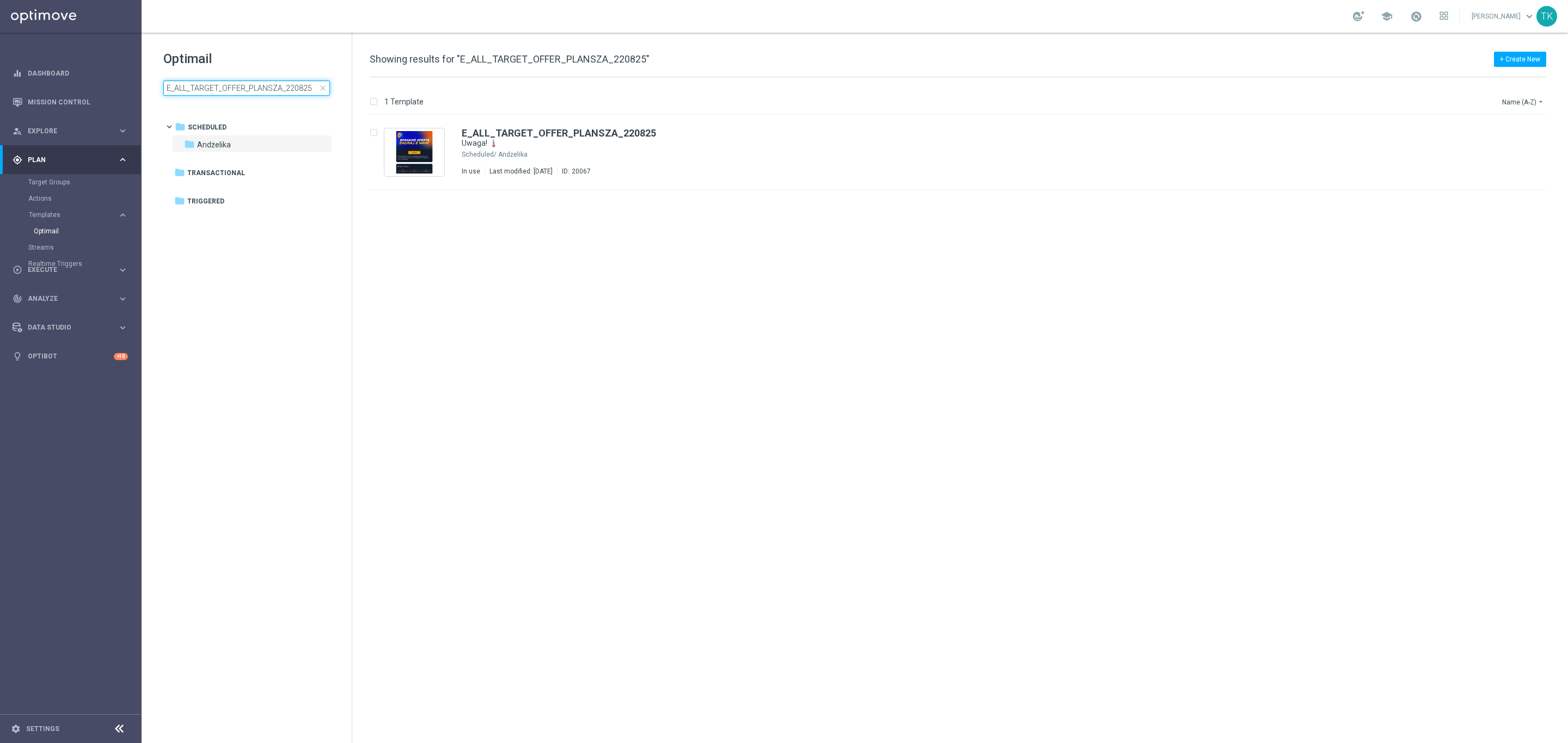
click at [283, 83] on input "E_ALL_TARGET_OFFER_PLANSZA_220825" at bounding box center [246, 88] width 167 height 15
drag, startPoint x: 242, startPoint y: 85, endPoint x: 314, endPoint y: 87, distance: 72.0
click at [314, 87] on input "E_ALL_TARGET_OFFER_PLANSZA_220825" at bounding box center [246, 88] width 167 height 15
click at [309, 89] on input "E_ALL_TARGET_OFFER_PLANSZA_220825" at bounding box center [246, 88] width 167 height 15
drag, startPoint x: 285, startPoint y: 88, endPoint x: 158, endPoint y: 106, distance: 128.3
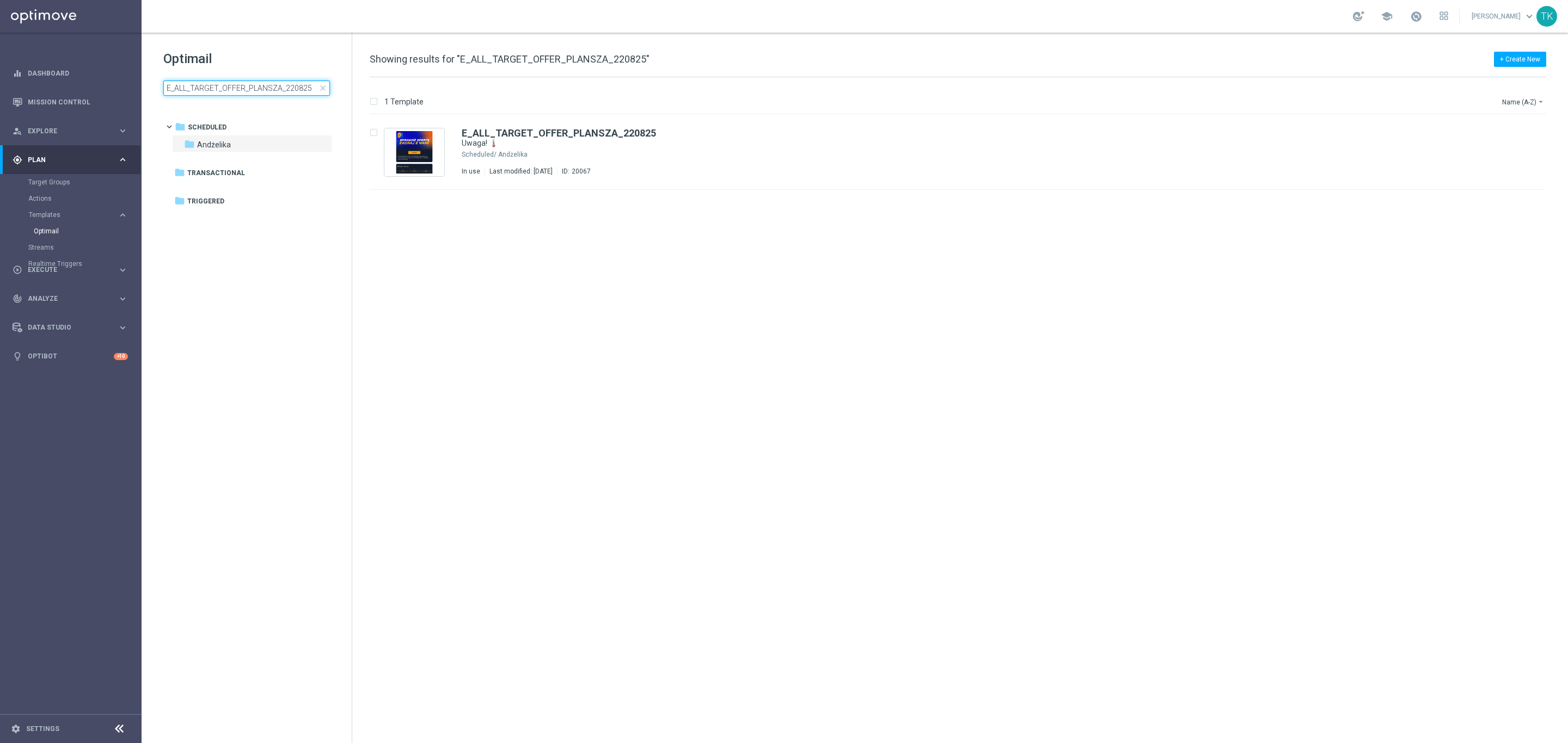
click at [158, 106] on div "Optimail E_ALL_TARGET_OFFER_PLANSZA_220825 close folder 1 Folder folder Schedul…" at bounding box center [246, 100] width 210 height 135
click at [167, 85] on input "220825" at bounding box center [246, 88] width 167 height 15
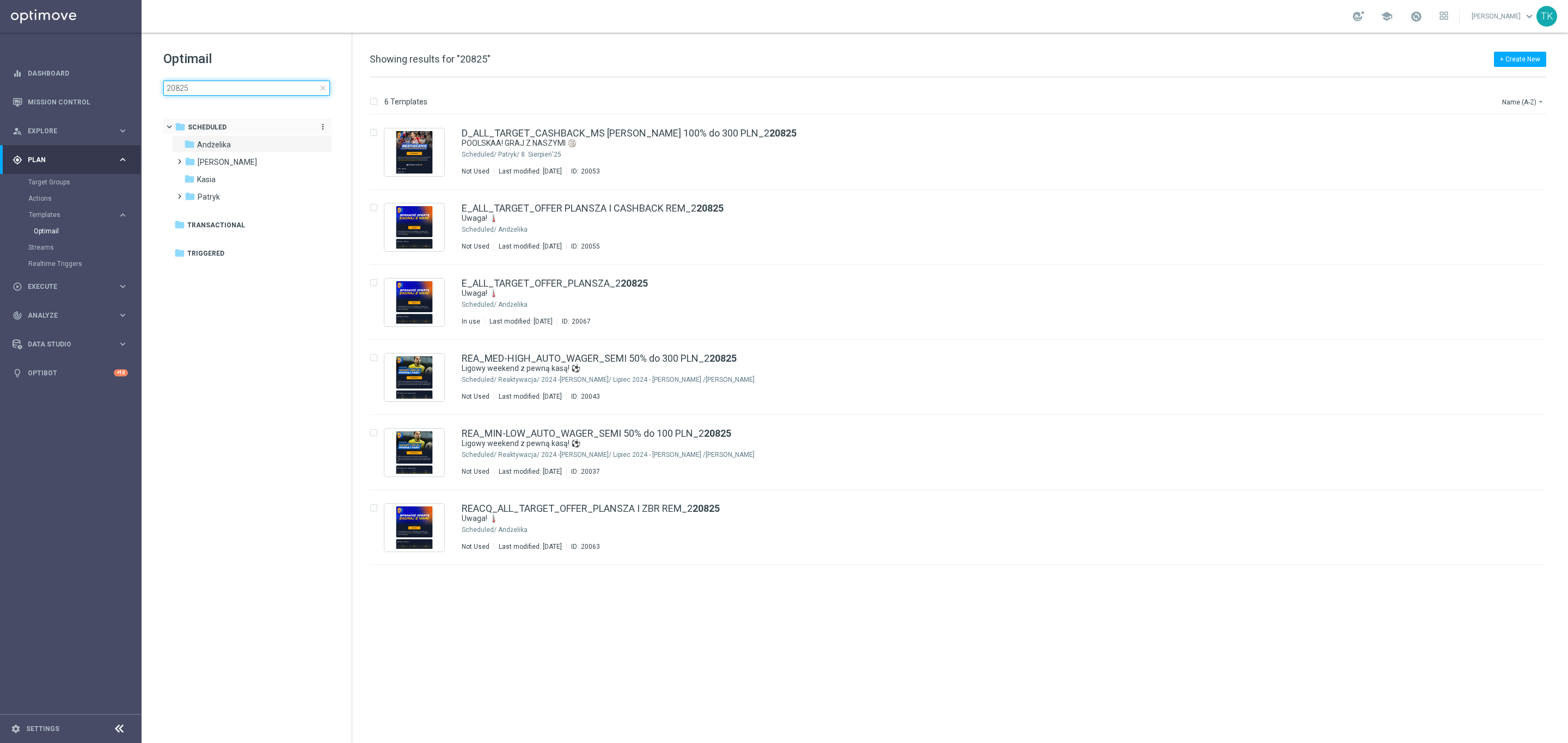
type input "230825"
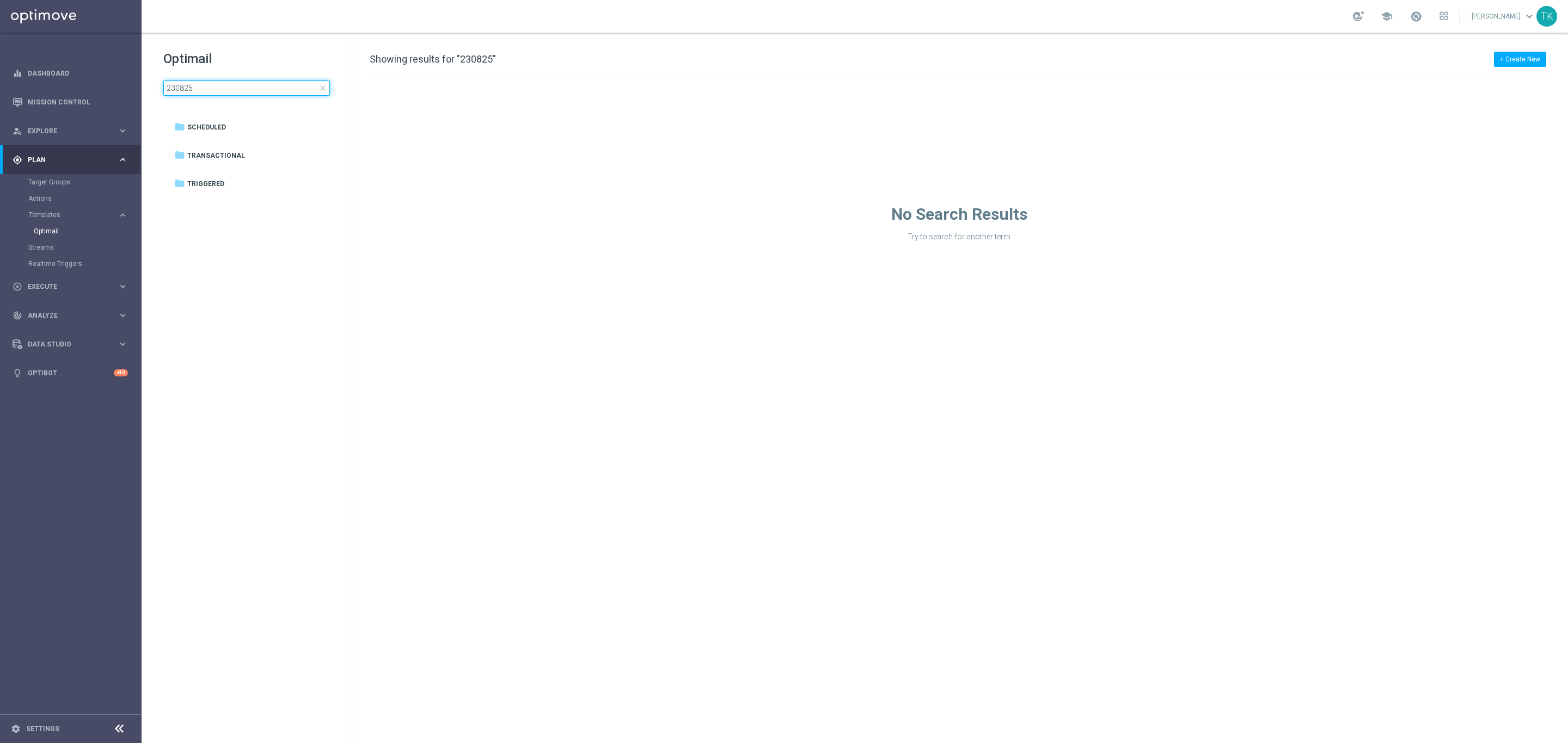
click at [200, 90] on input "230825" at bounding box center [246, 88] width 167 height 15
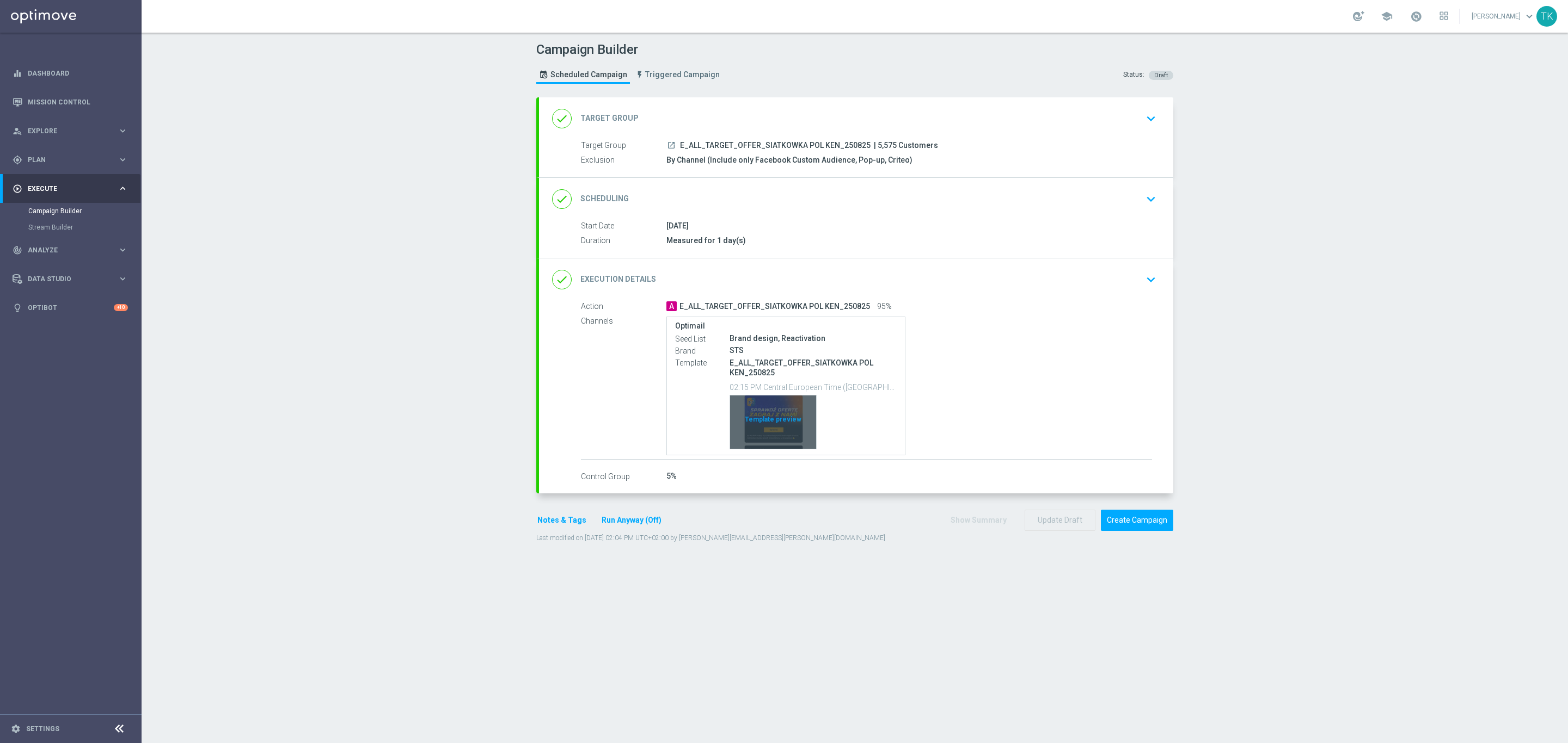
click at [767, 405] on div "Template preview" at bounding box center [773, 422] width 86 height 54
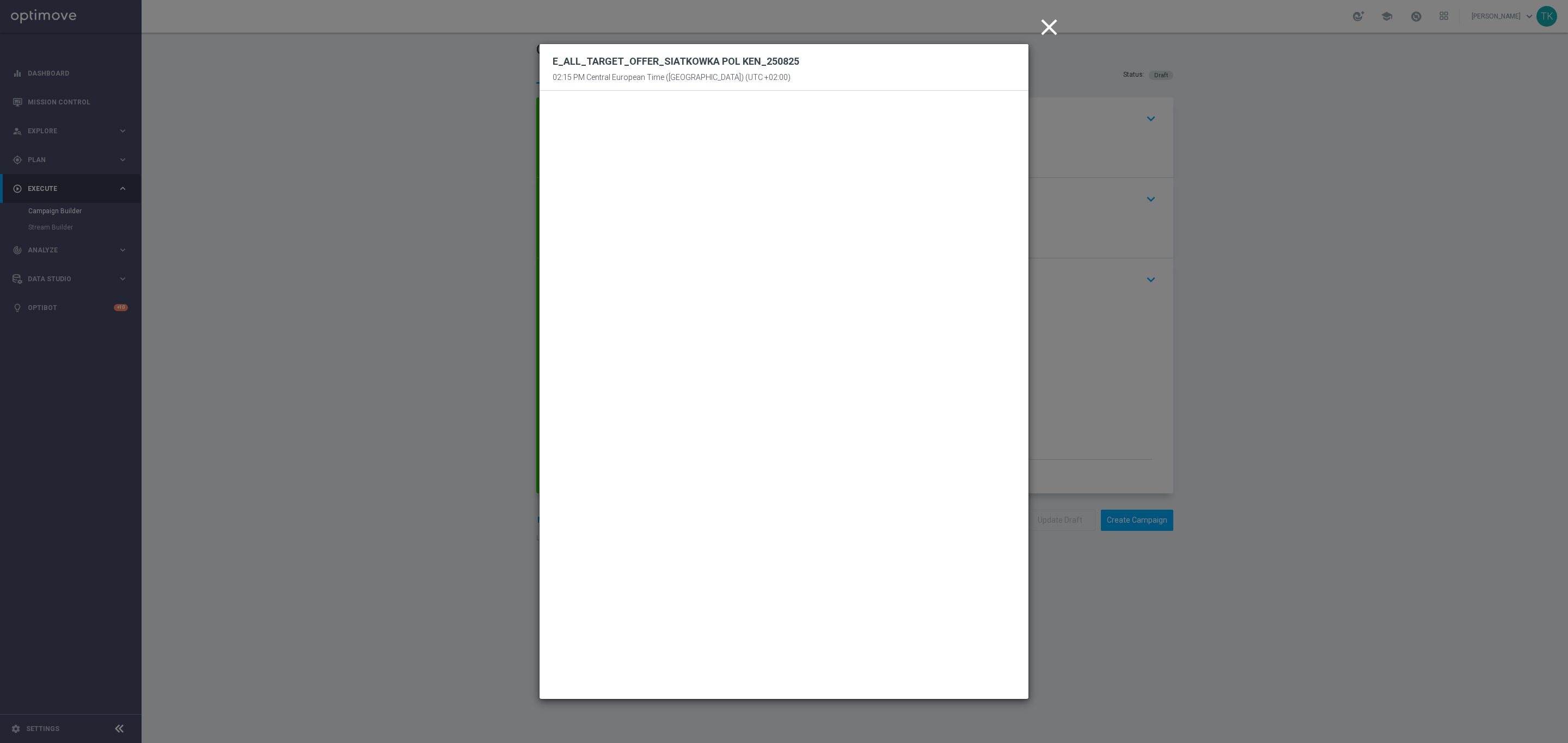
click at [1050, 22] on icon "close" at bounding box center [1049, 28] width 28 height 28
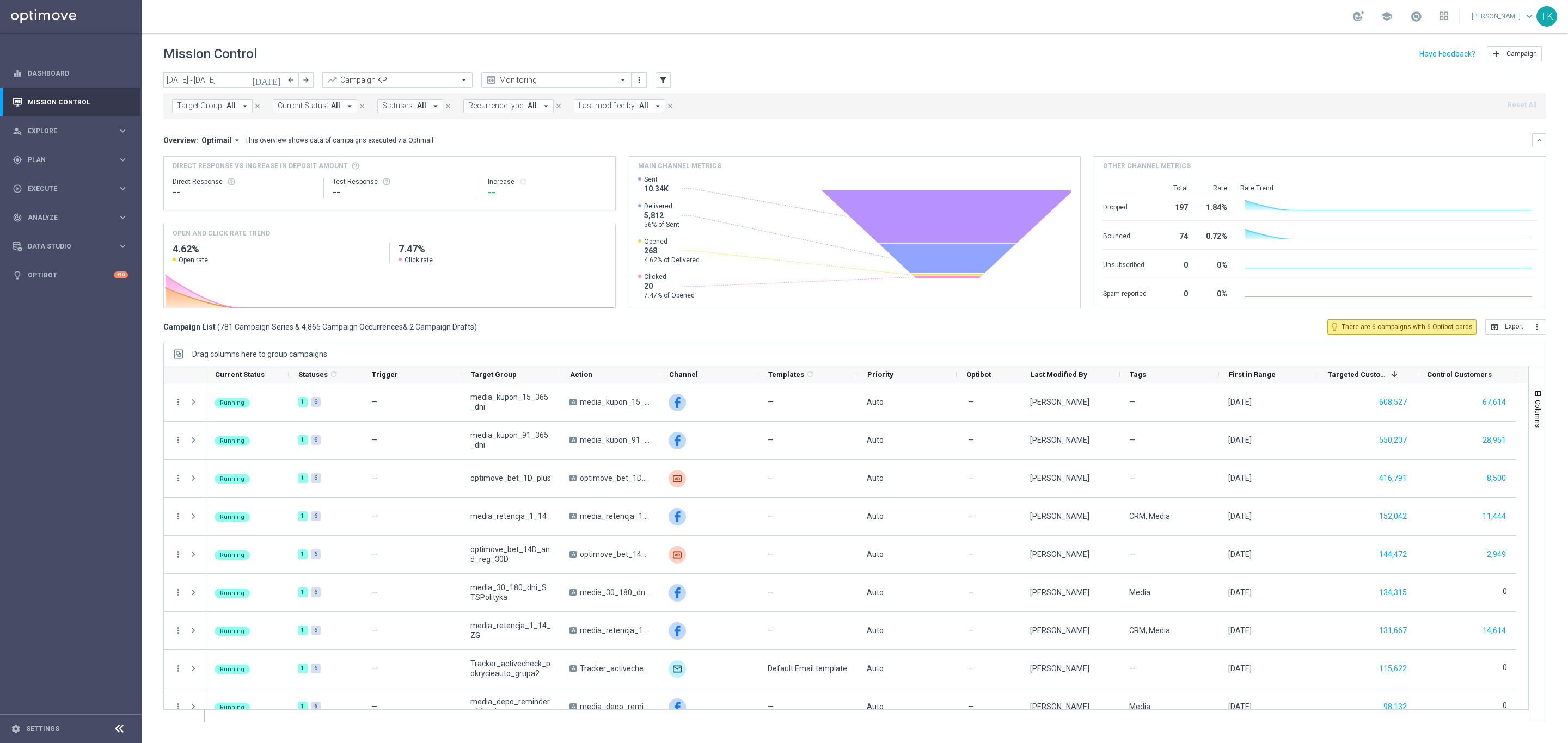
click at [221, 105] on span "Target Group:" at bounding box center [200, 105] width 47 height 9
click at [190, 126] on input "text" at bounding box center [264, 126] width 160 height 9
click at [216, 178] on label "E_ALL_TARGET_OFFER_SIATKOWKA POL KEN_250825" at bounding box center [270, 175] width 162 height 6
type input "E_ALL_TARGET_OFFER_SIATKOWKA POL KEN_250825"
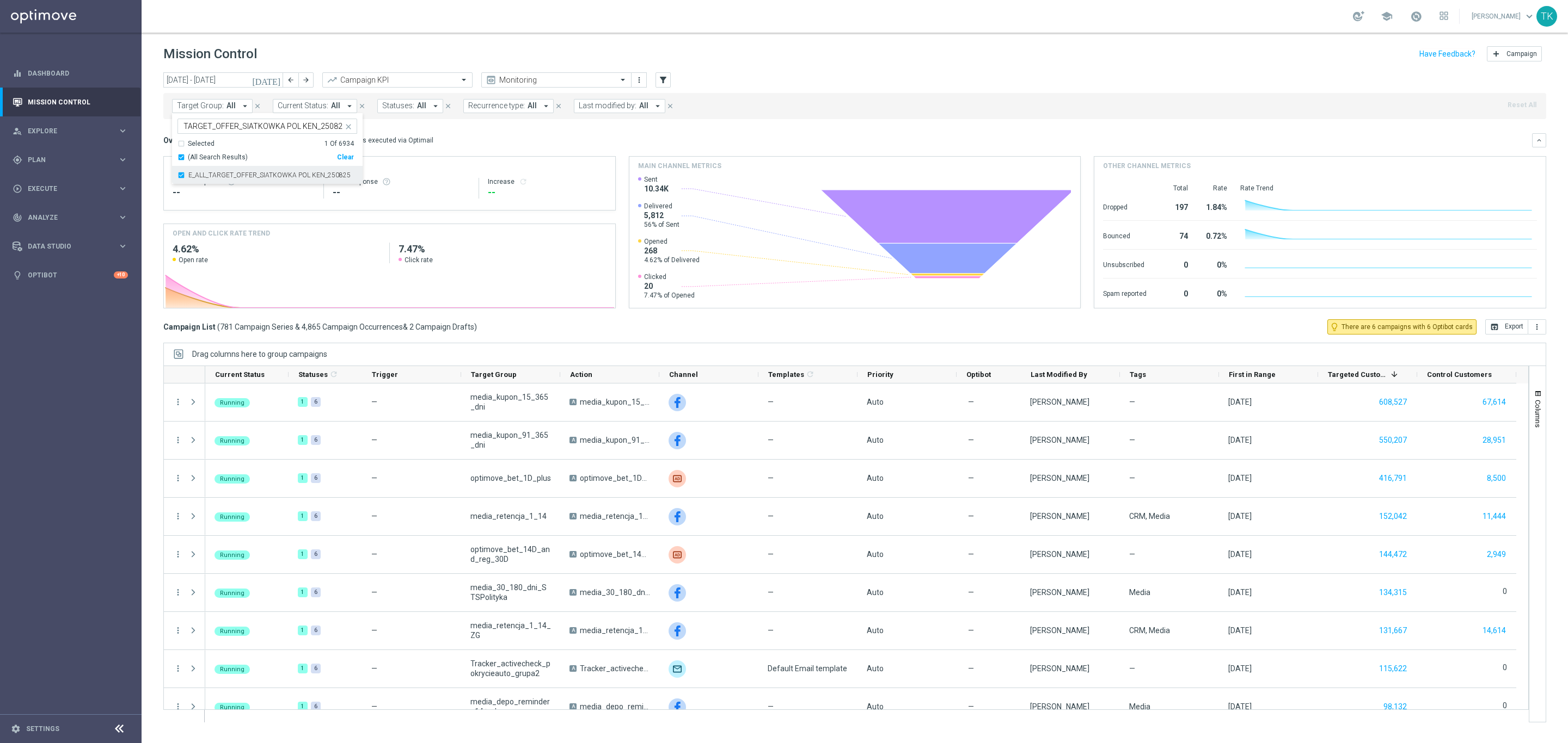
scroll to position [0, 0]
click at [147, 132] on div "today 25 Aug 2025 - 31 Aug 2025 arrow_back arrow_forward Campaign KPI trending_…" at bounding box center [855, 402] width 1426 height 661
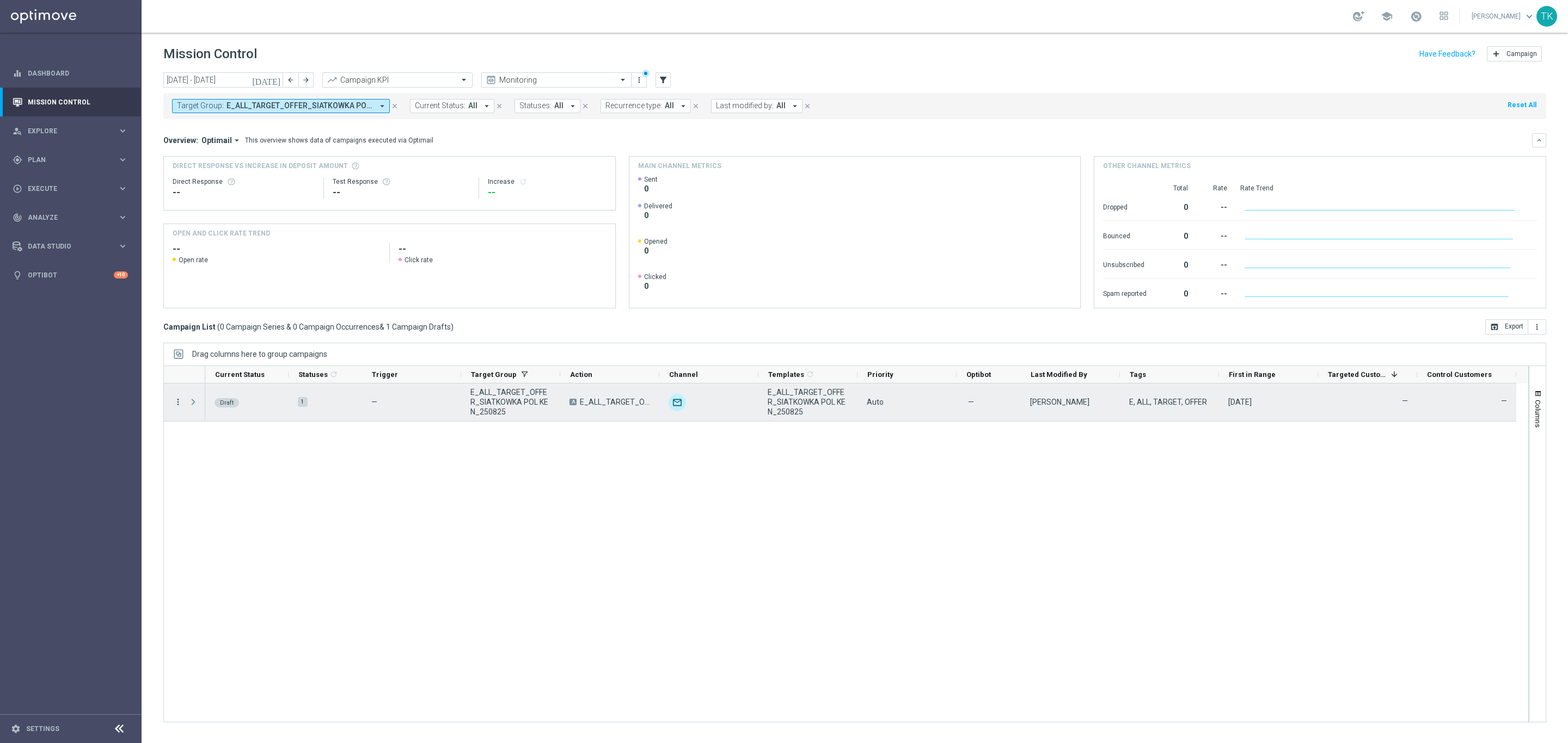
click at [175, 405] on icon "more_vert" at bounding box center [178, 402] width 10 height 10
click at [209, 444] on span "Edit" at bounding box center [205, 444] width 12 height 8
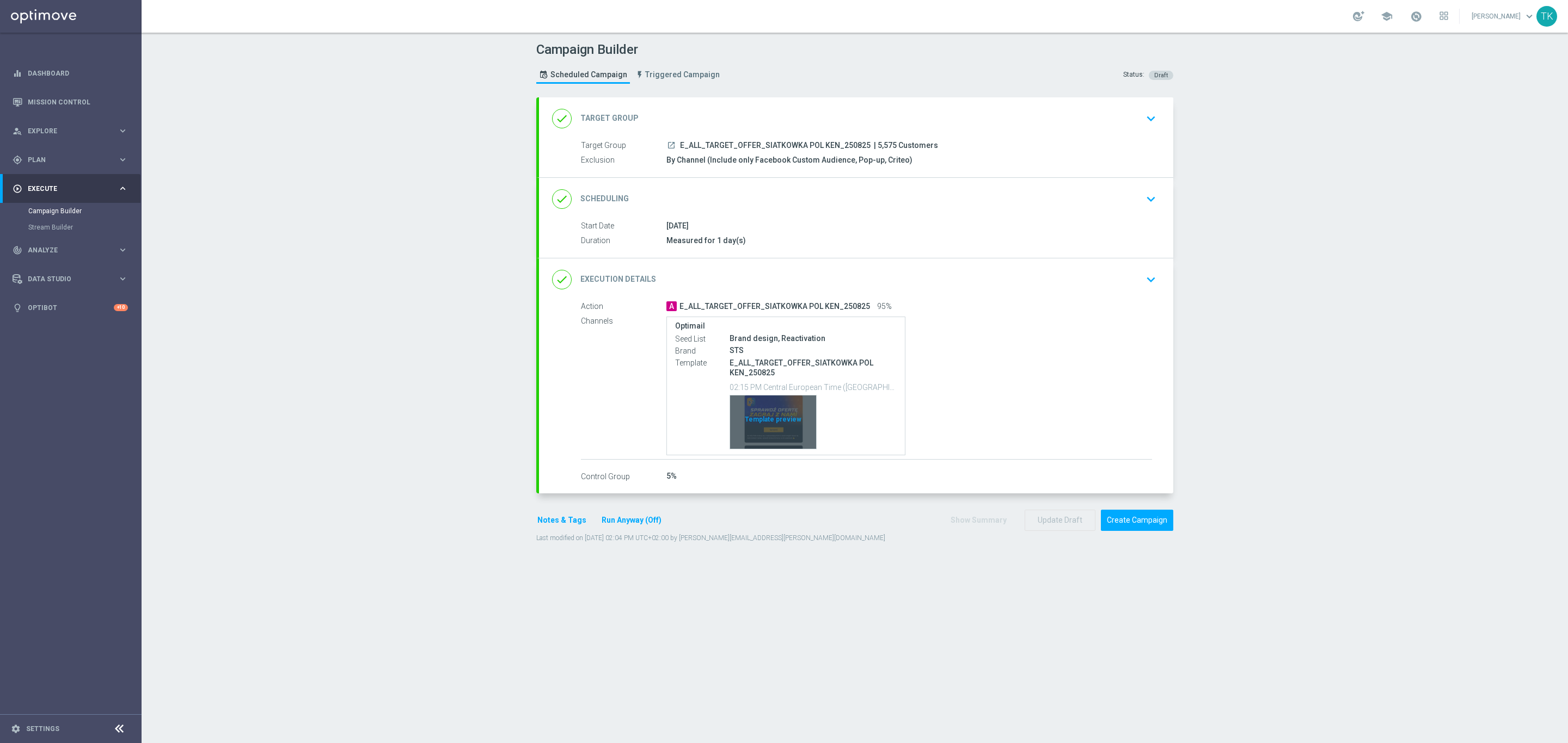
click at [761, 400] on div "Template preview" at bounding box center [773, 422] width 86 height 54
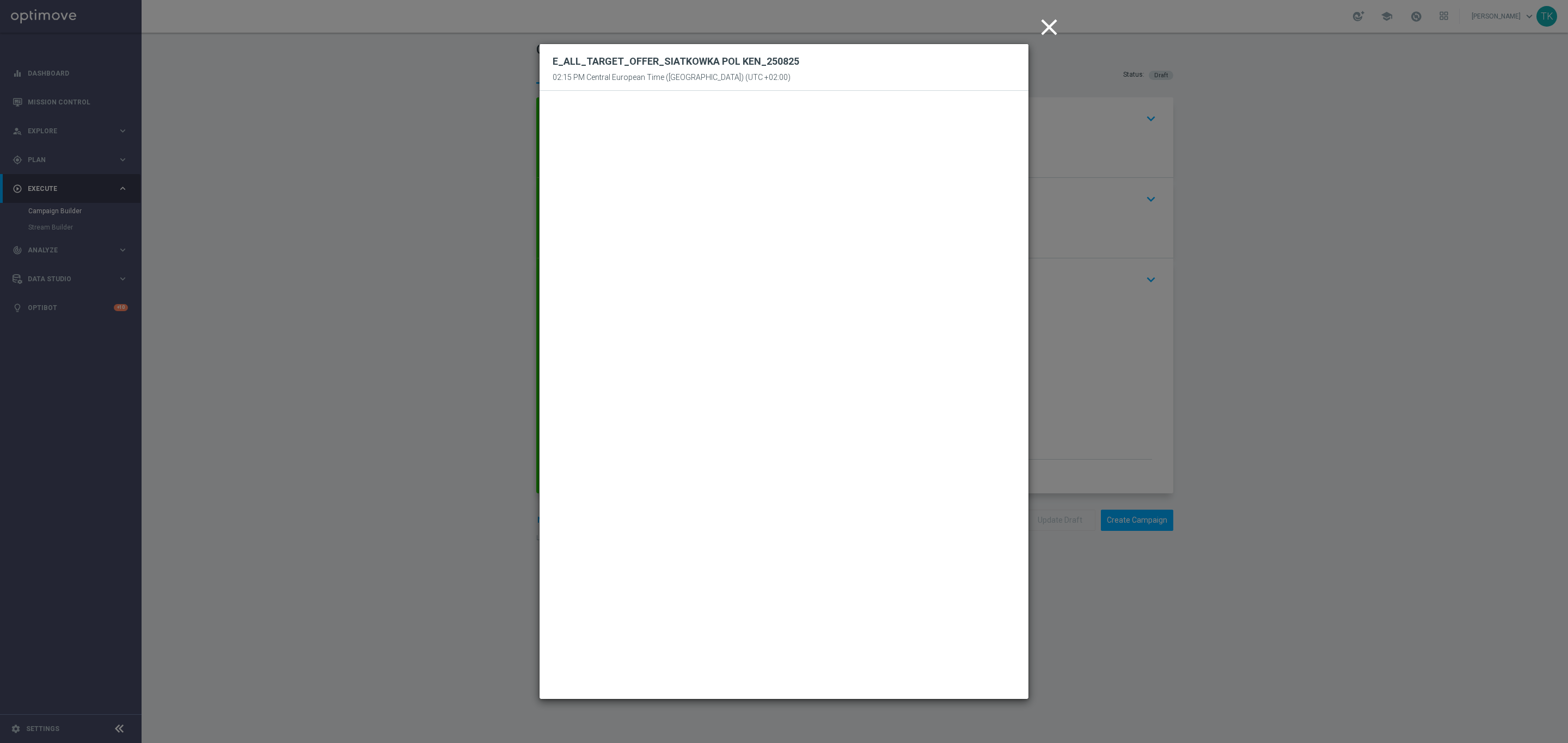
click at [1048, 30] on icon "close" at bounding box center [1049, 28] width 28 height 28
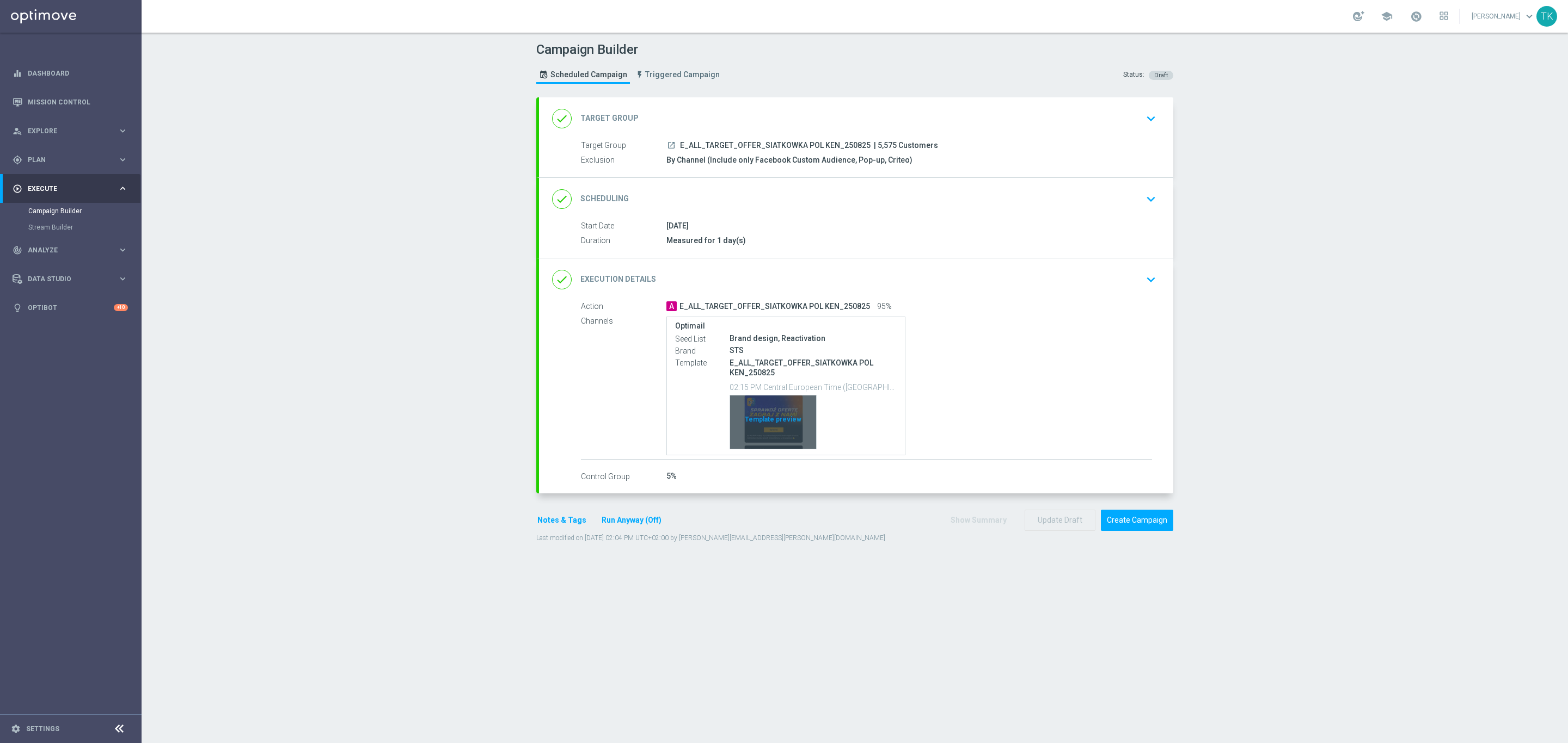
click at [767, 407] on div "Template preview" at bounding box center [773, 422] width 86 height 54
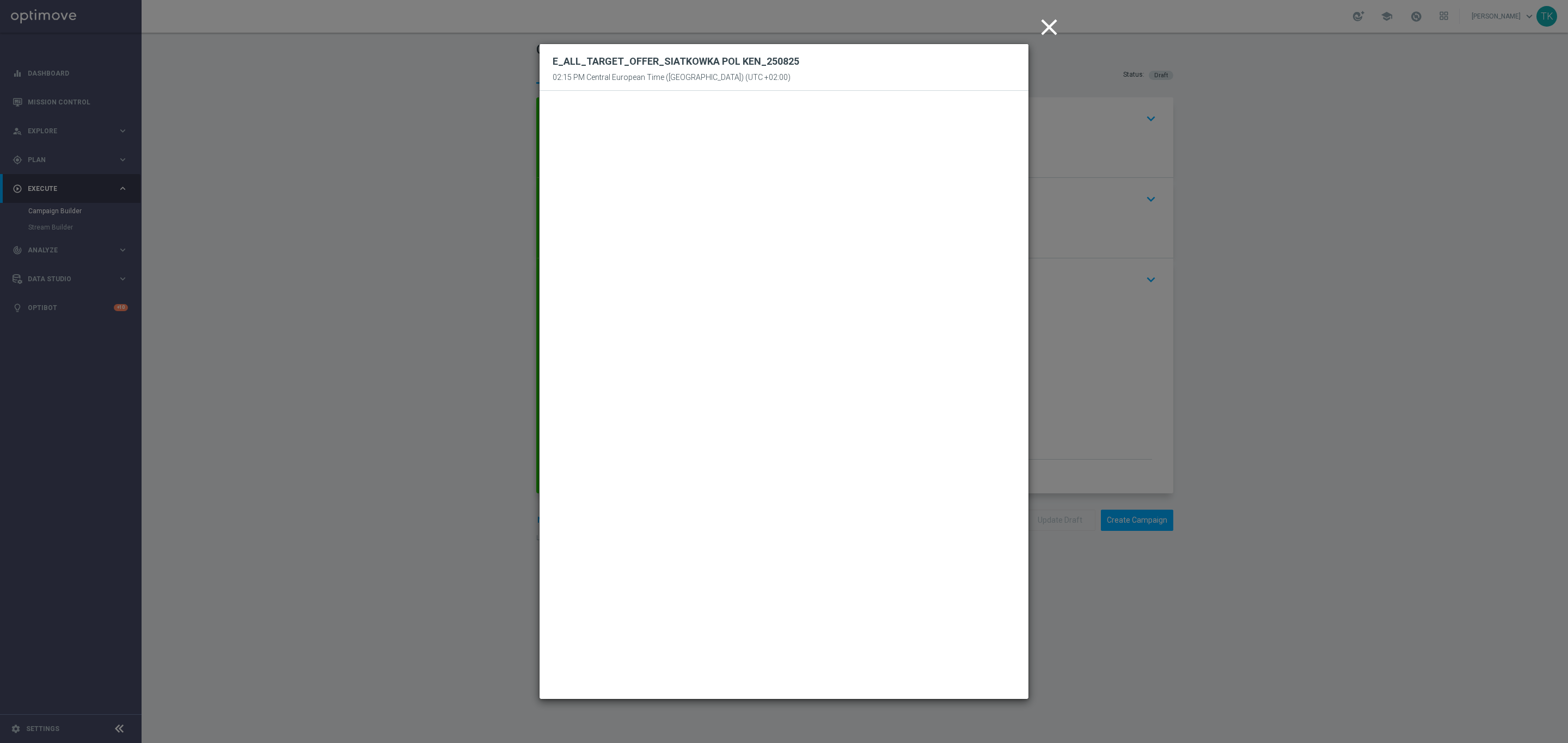
click at [1052, 21] on icon "close" at bounding box center [1049, 28] width 28 height 28
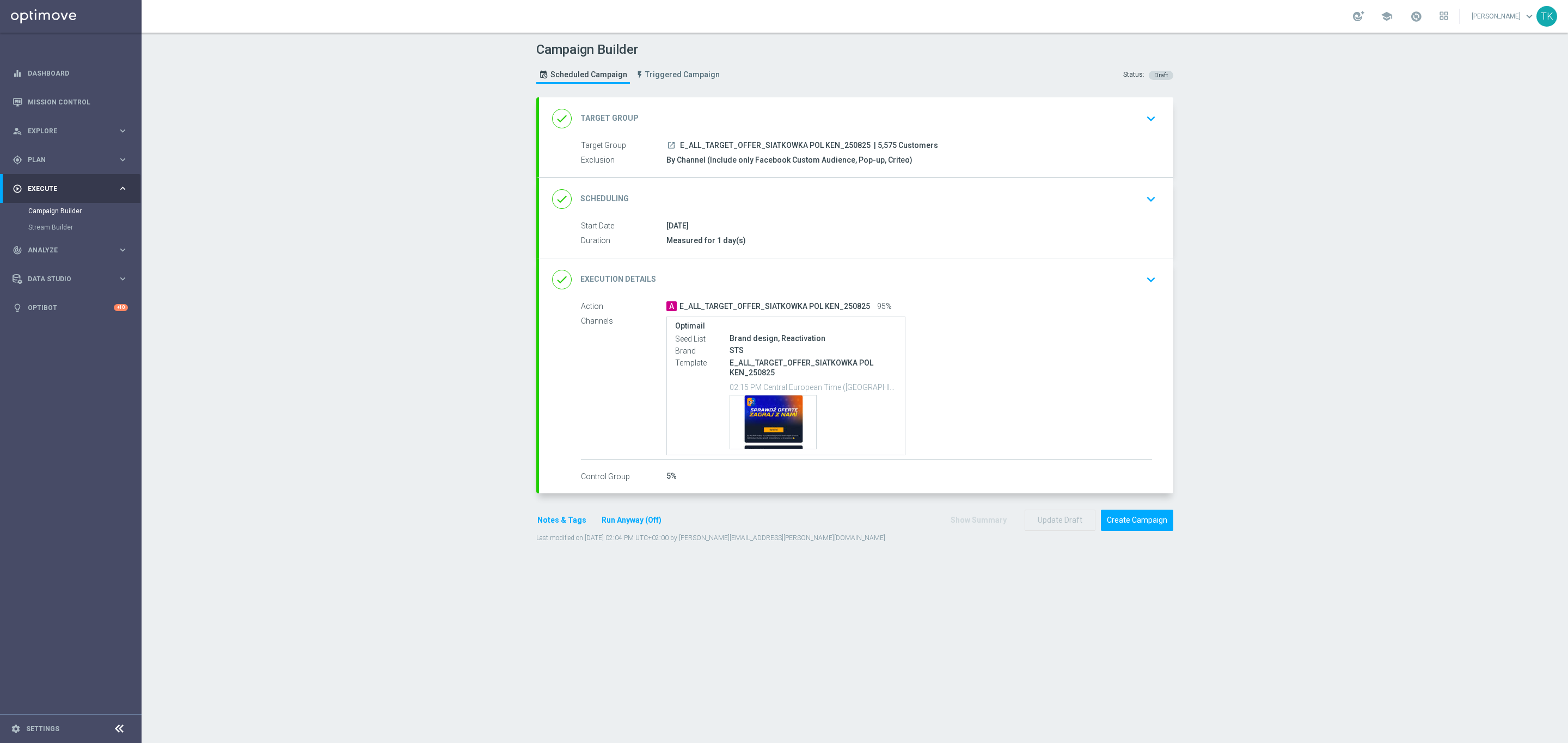
click at [965, 265] on div "done Execution Details keyboard_arrow_down" at bounding box center [856, 280] width 634 height 43
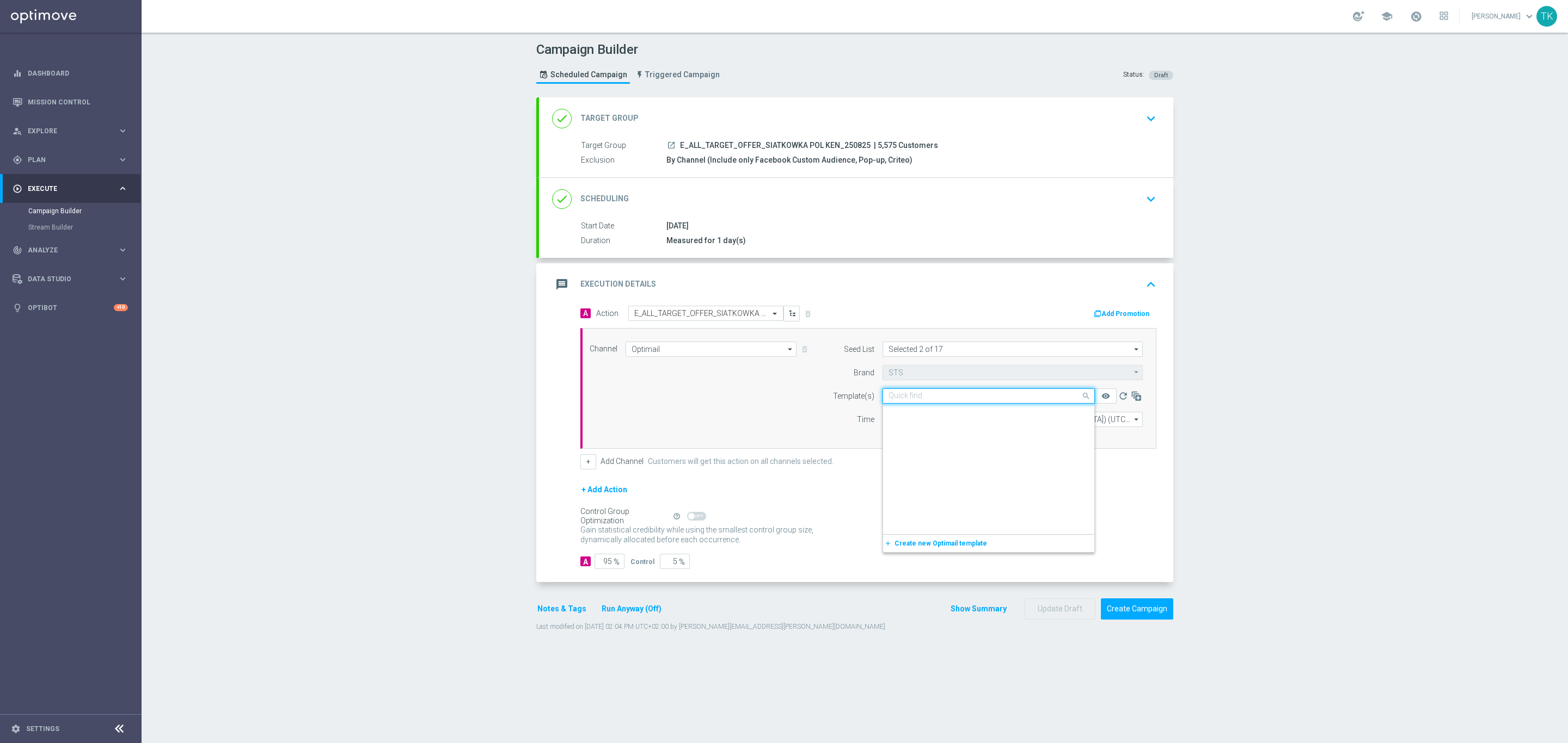
click at [918, 395] on input "text" at bounding box center [977, 396] width 178 height 9
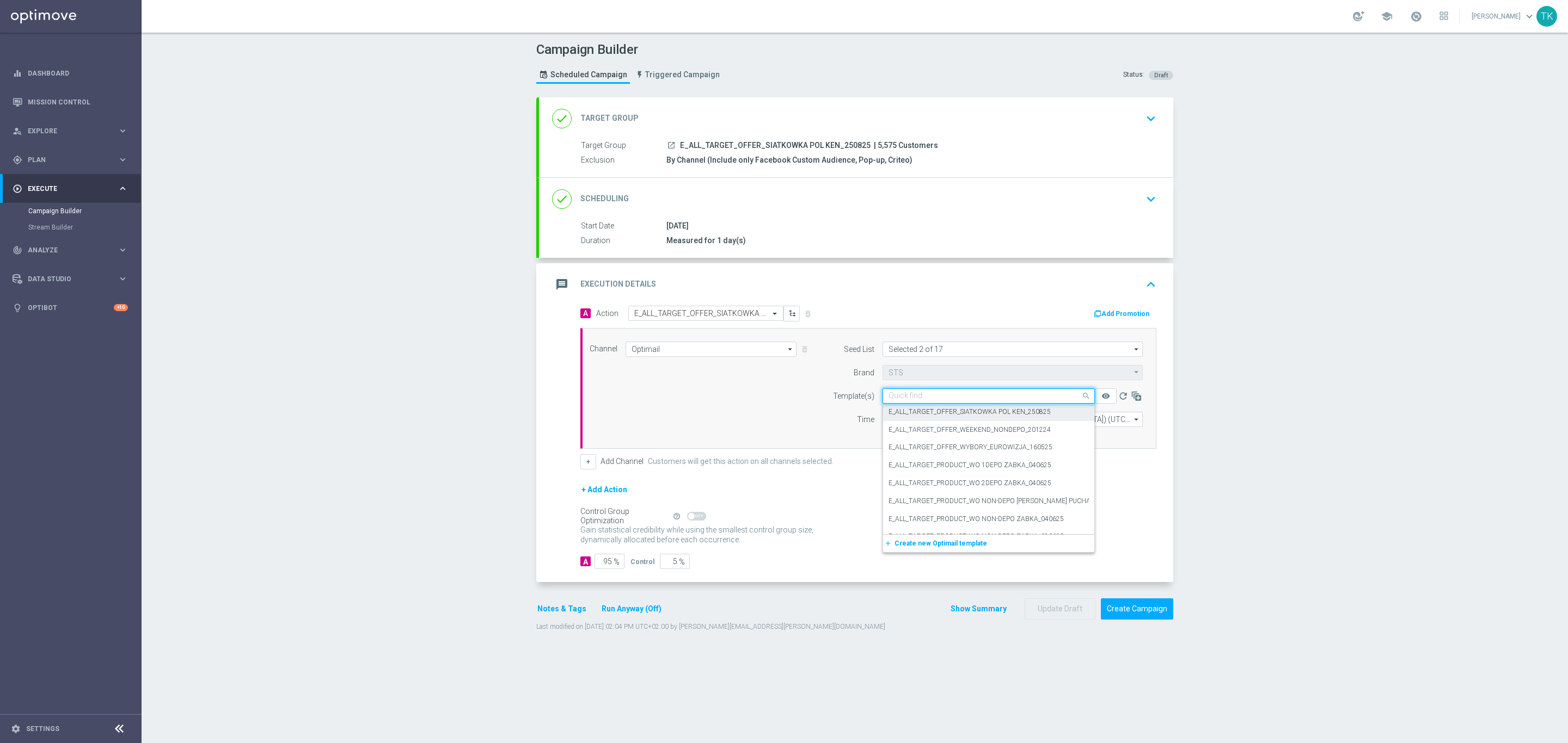
paste input "E_ALL_TARGET_OFFER_SIATKOWKA POL KEN_250825"
type input "E_ALL_TARGET_OFFER_SIATKOWKA POL KEN_250825"
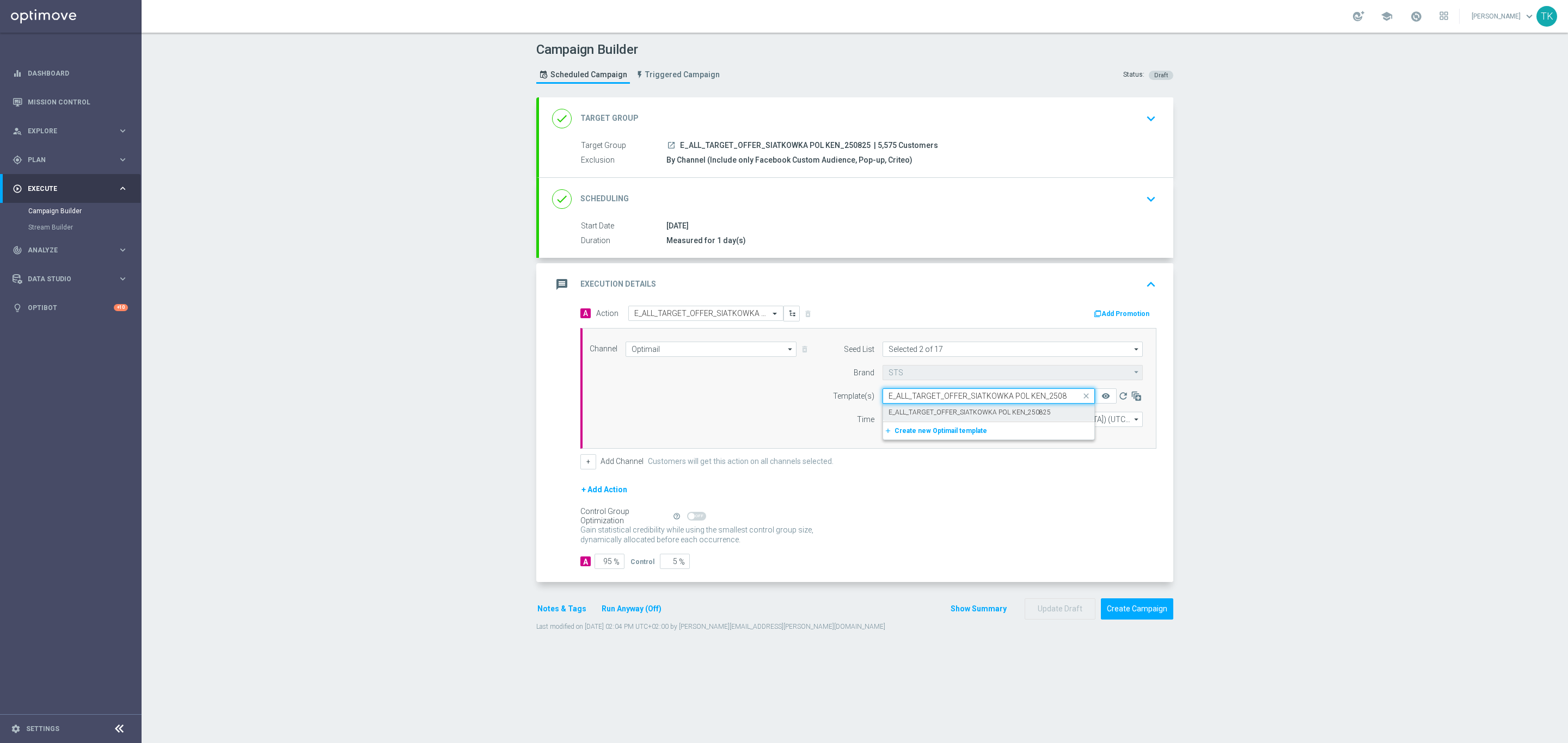
scroll to position [0, 0]
click at [923, 418] on label "E_ALL_TARGET_OFFER_SIATKOWKA POL KEN_250825" at bounding box center [970, 412] width 162 height 9
click at [959, 615] on button "Show Summary" at bounding box center [978, 609] width 57 height 12
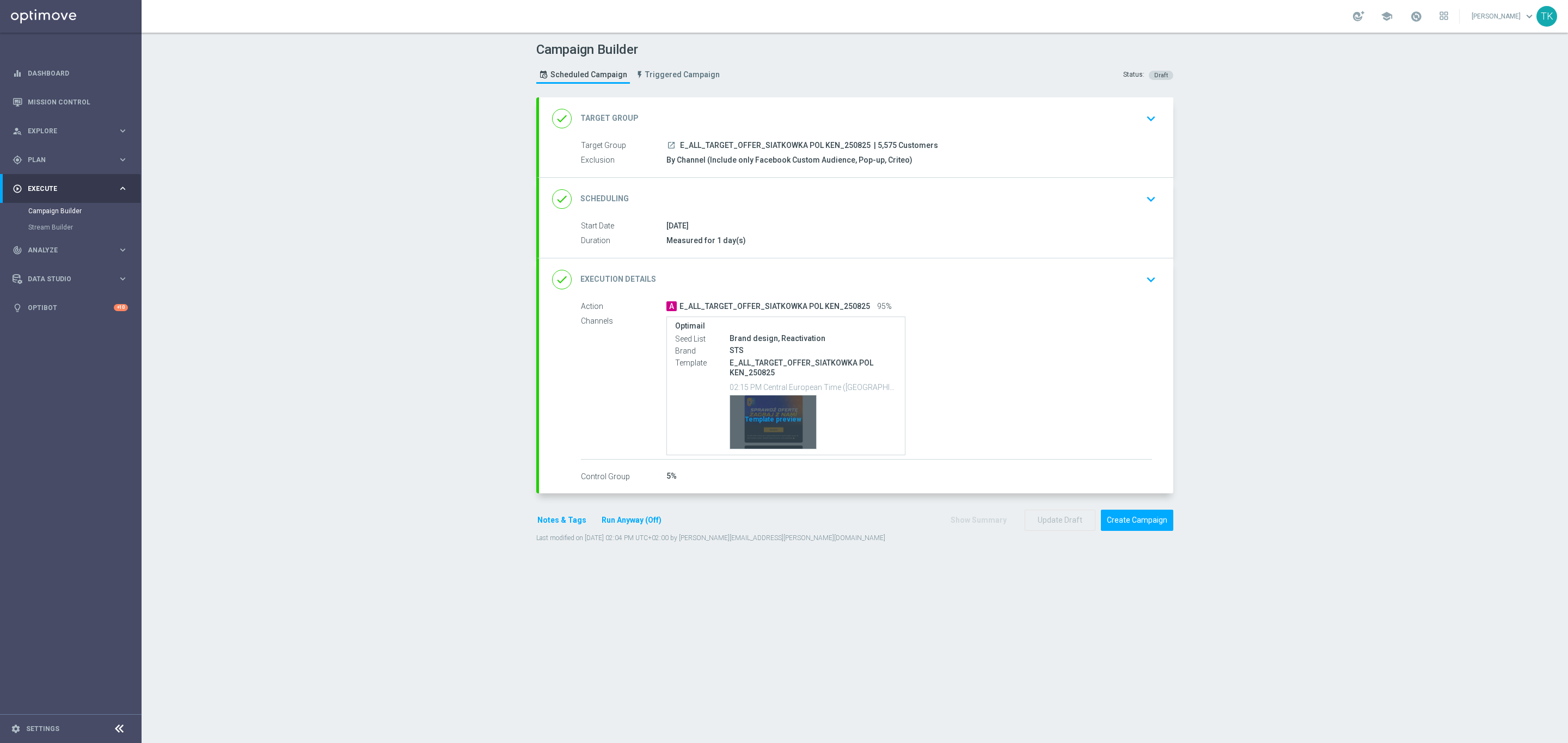
click at [772, 407] on div "Template preview" at bounding box center [773, 422] width 86 height 54
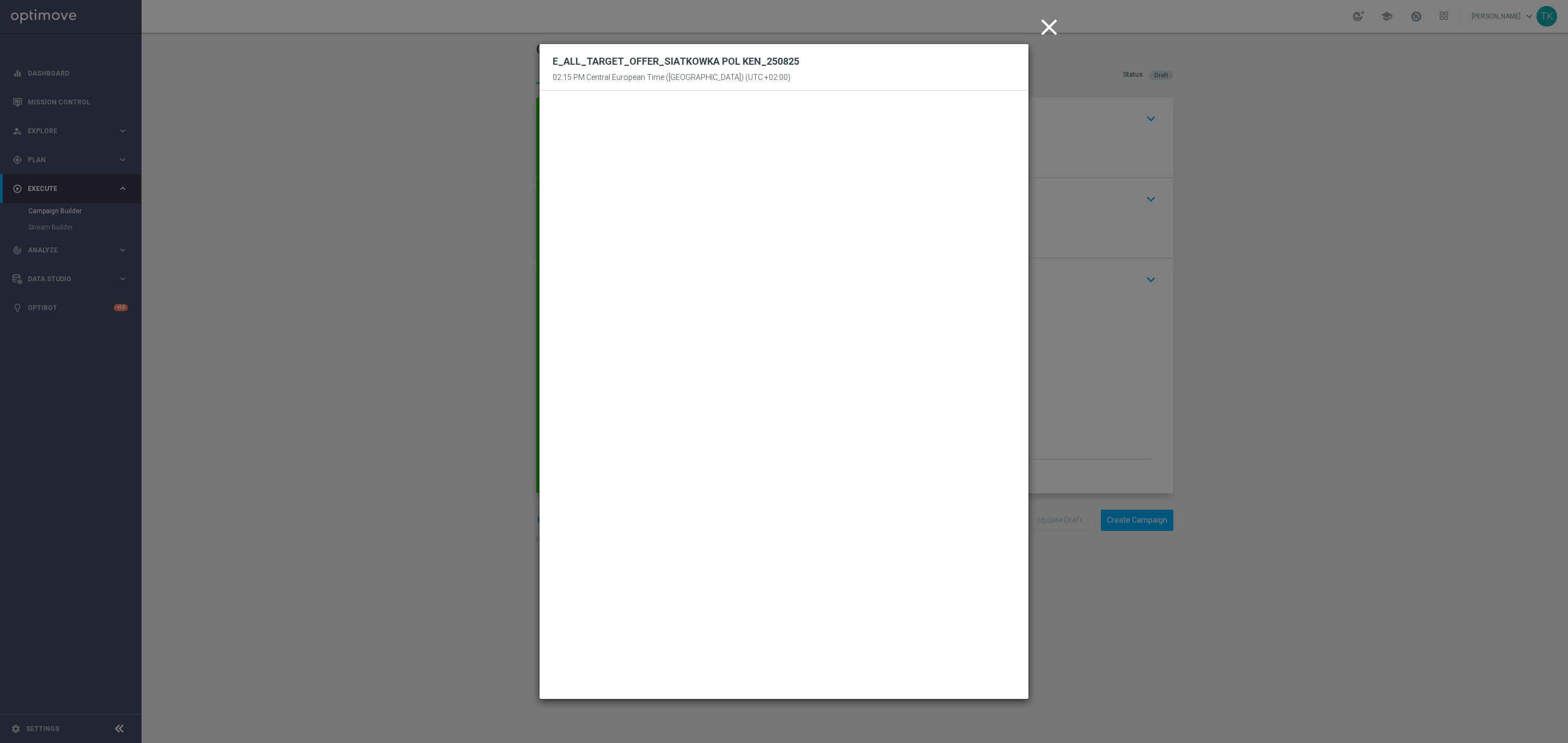
click at [1048, 25] on icon "close" at bounding box center [1049, 28] width 28 height 28
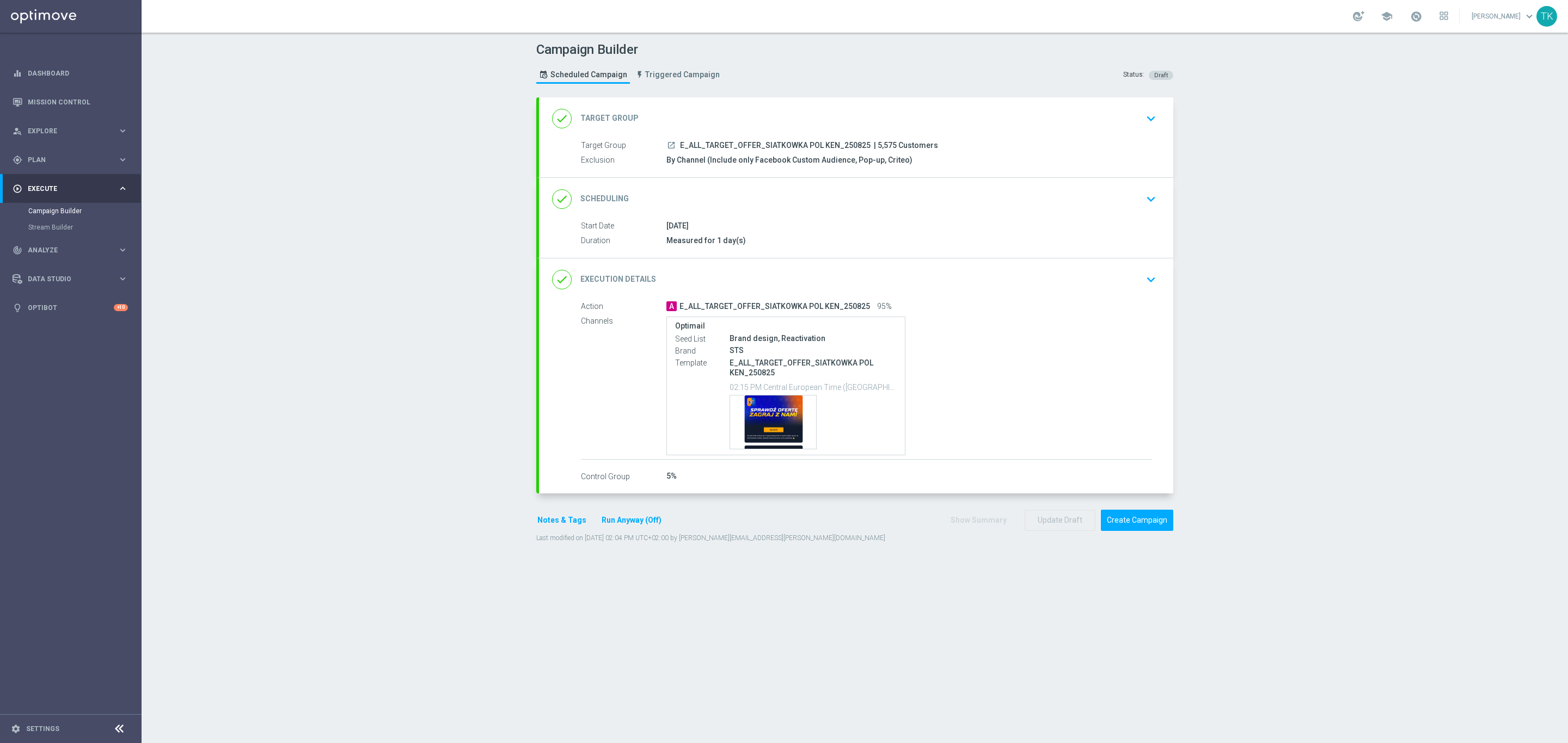
click at [739, 142] on span "E_ALL_TARGET_OFFER_SIATKOWKA POL KEN_250825" at bounding box center [775, 146] width 191 height 10
click at [544, 521] on button "Notes & Tags" at bounding box center [562, 521] width 51 height 14
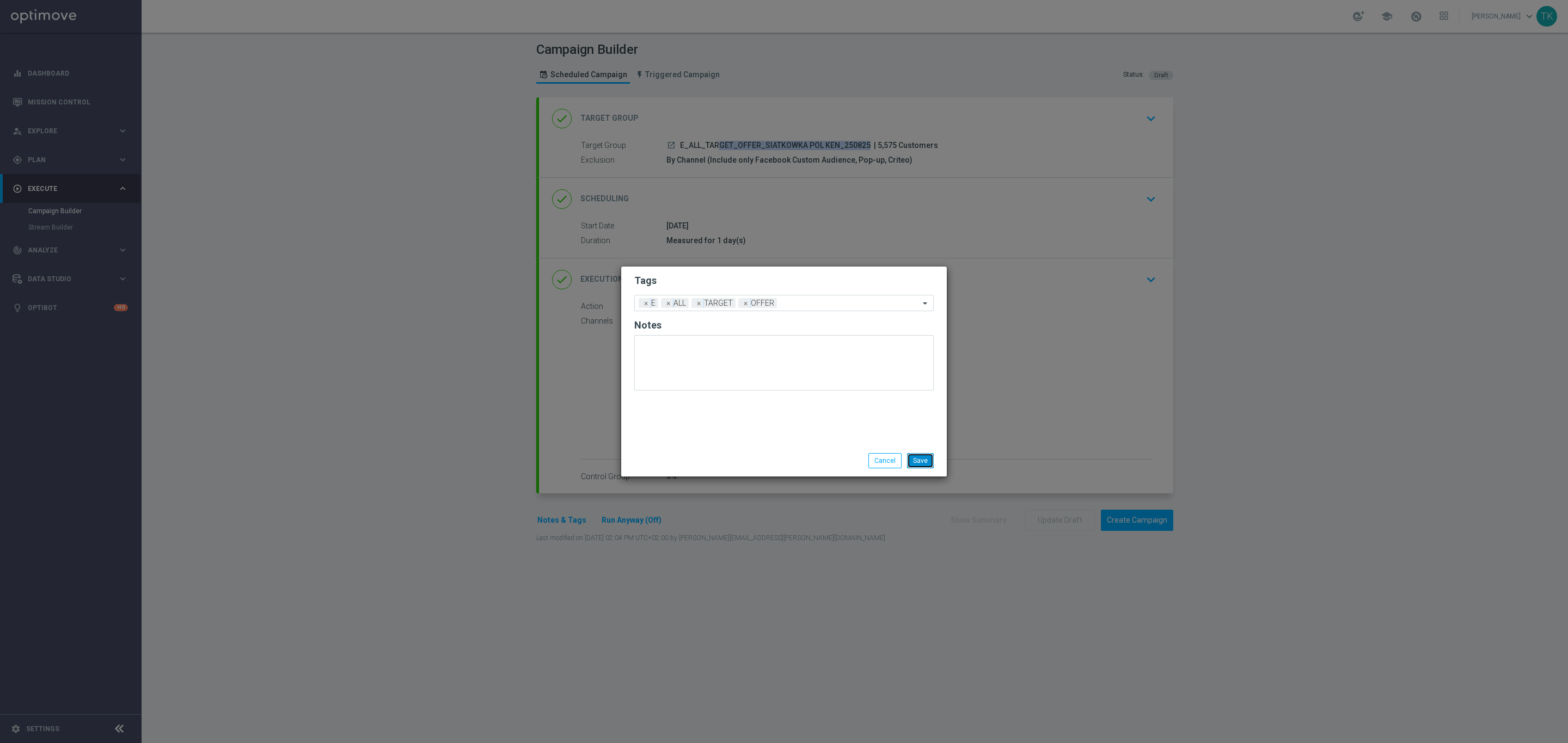
click at [915, 454] on button "Save" at bounding box center [920, 461] width 27 height 15
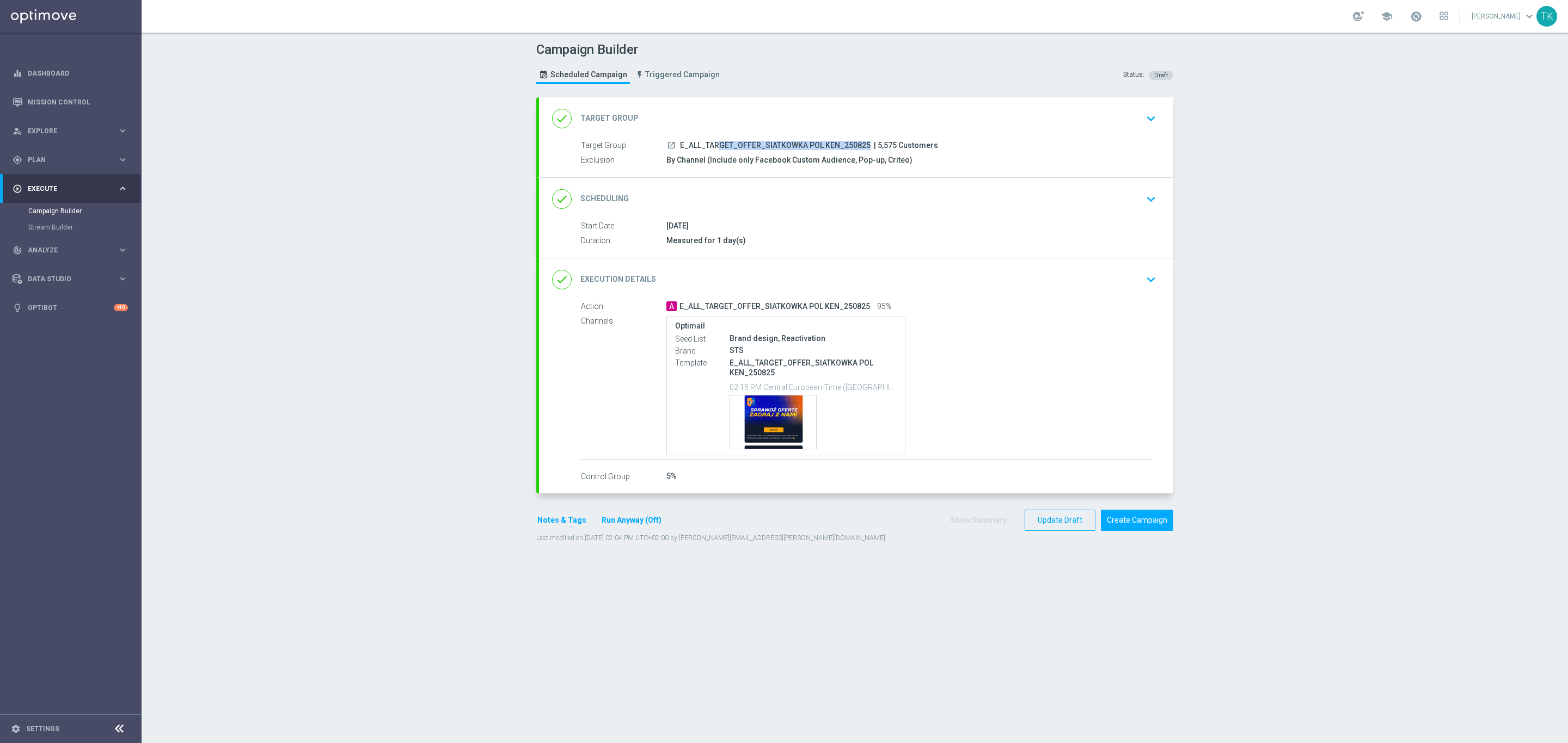
click at [600, 526] on button "Run Anyway (Off)" at bounding box center [631, 521] width 62 height 14
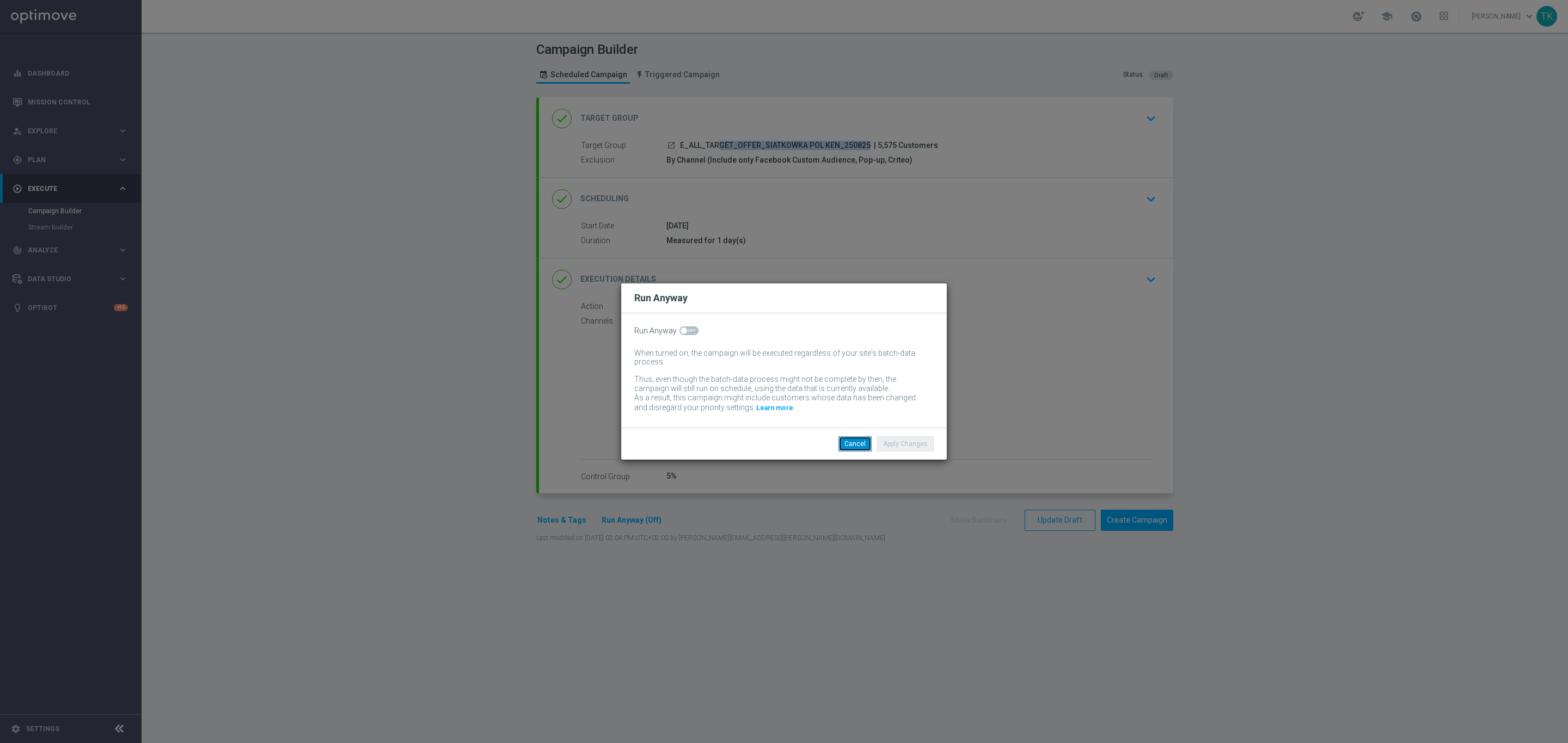
click at [862, 446] on button "Cancel" at bounding box center [855, 444] width 33 height 15
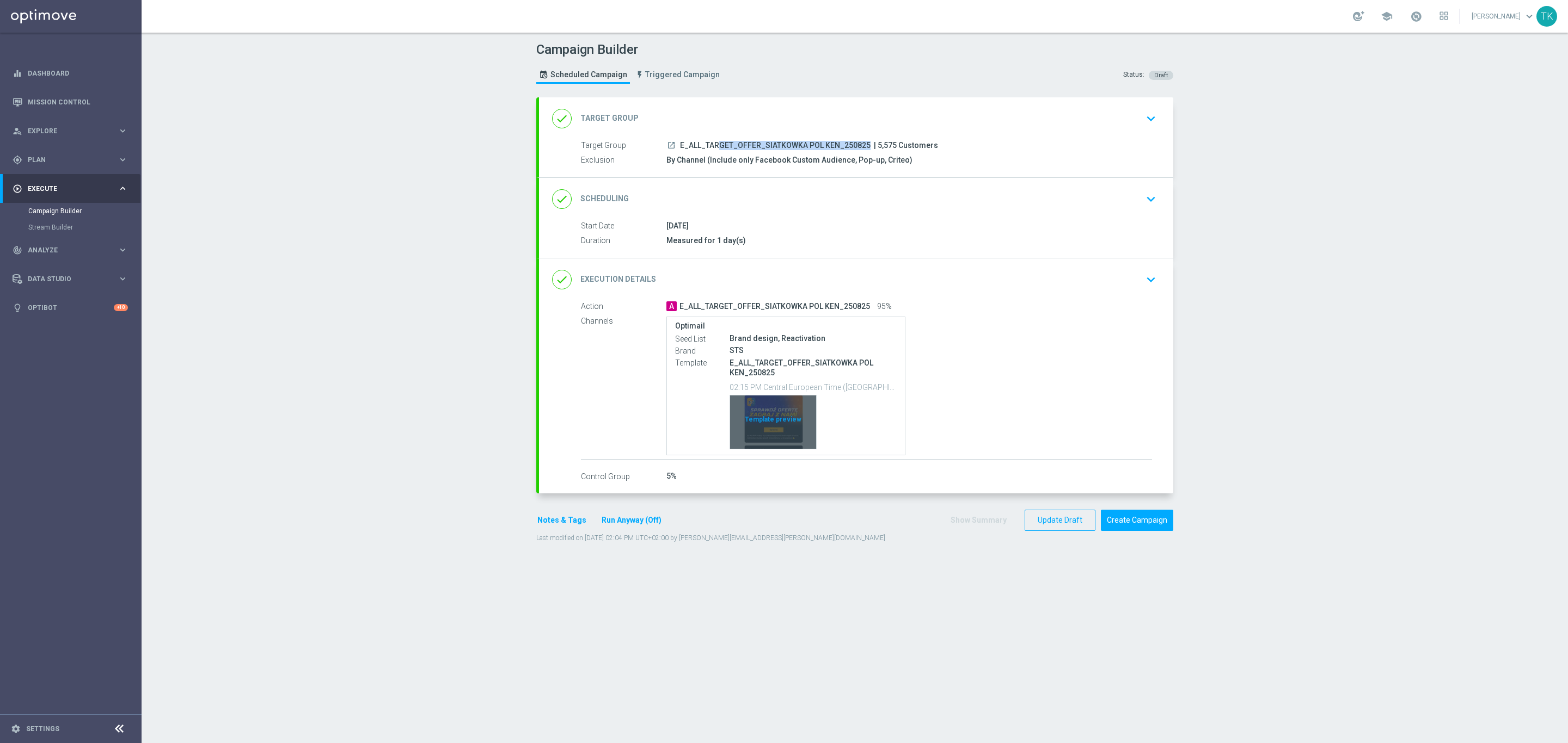
click at [772, 407] on div "Template preview" at bounding box center [773, 422] width 86 height 54
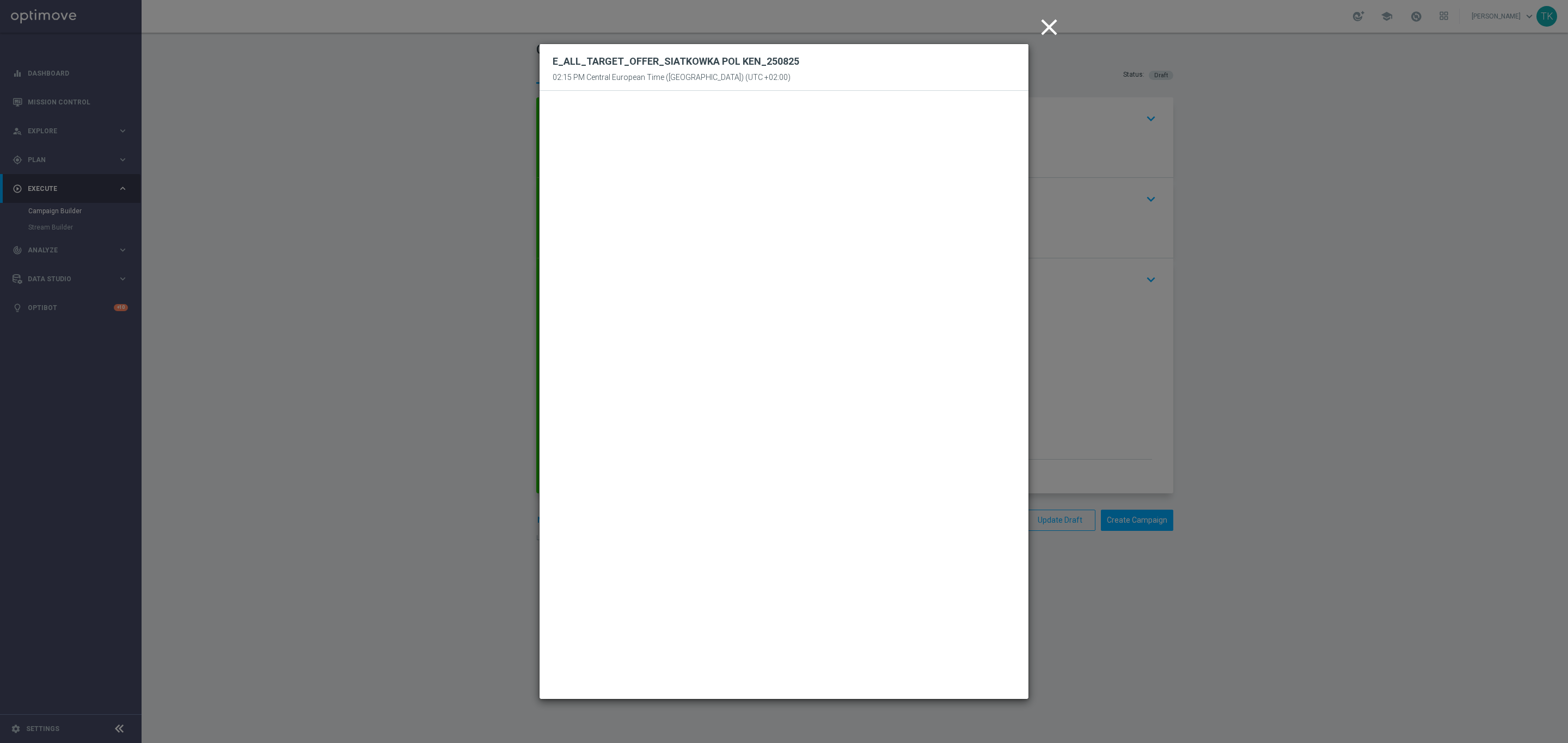
click at [1047, 15] on icon "close" at bounding box center [1049, 28] width 28 height 28
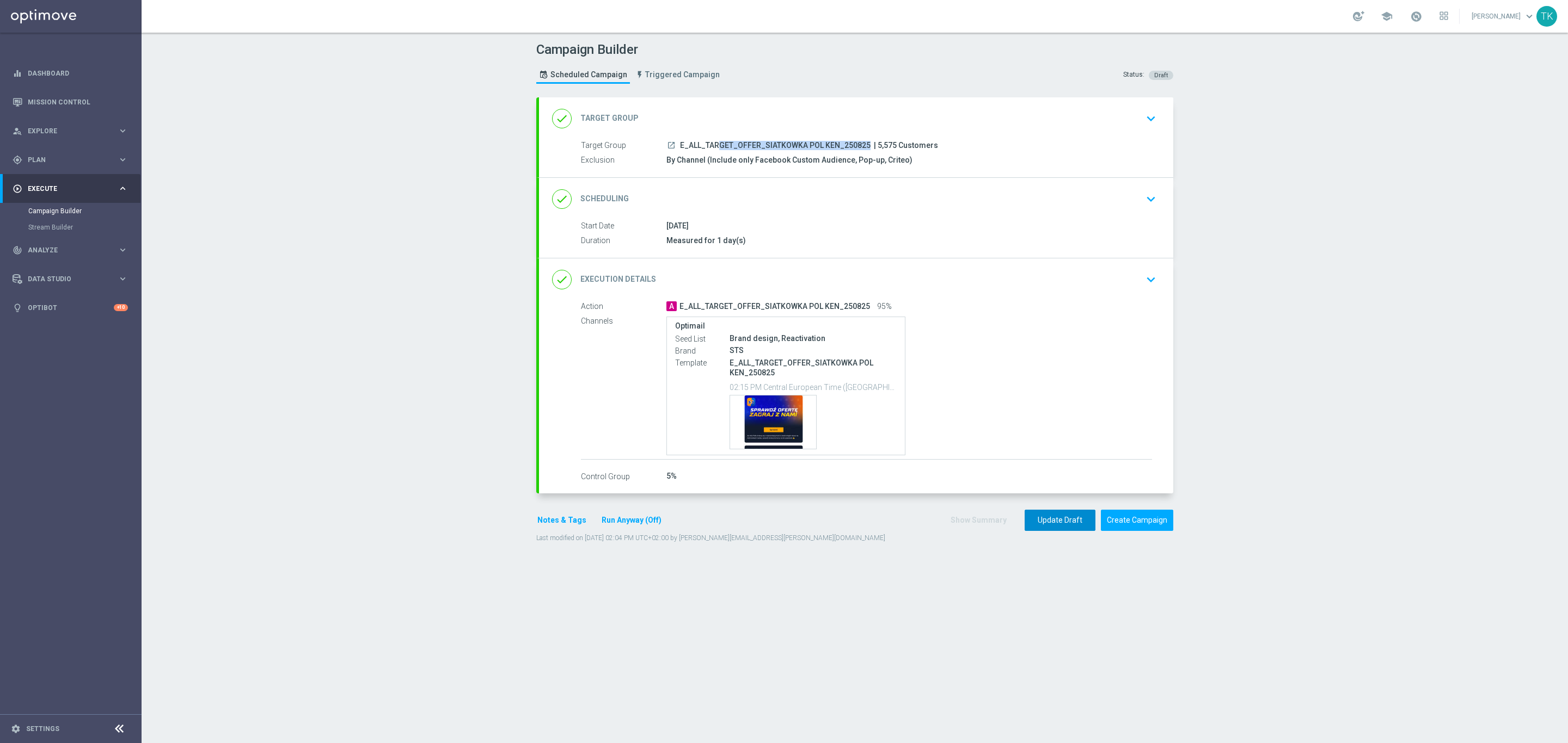
click at [1043, 521] on button "Update Draft" at bounding box center [1059, 520] width 71 height 21
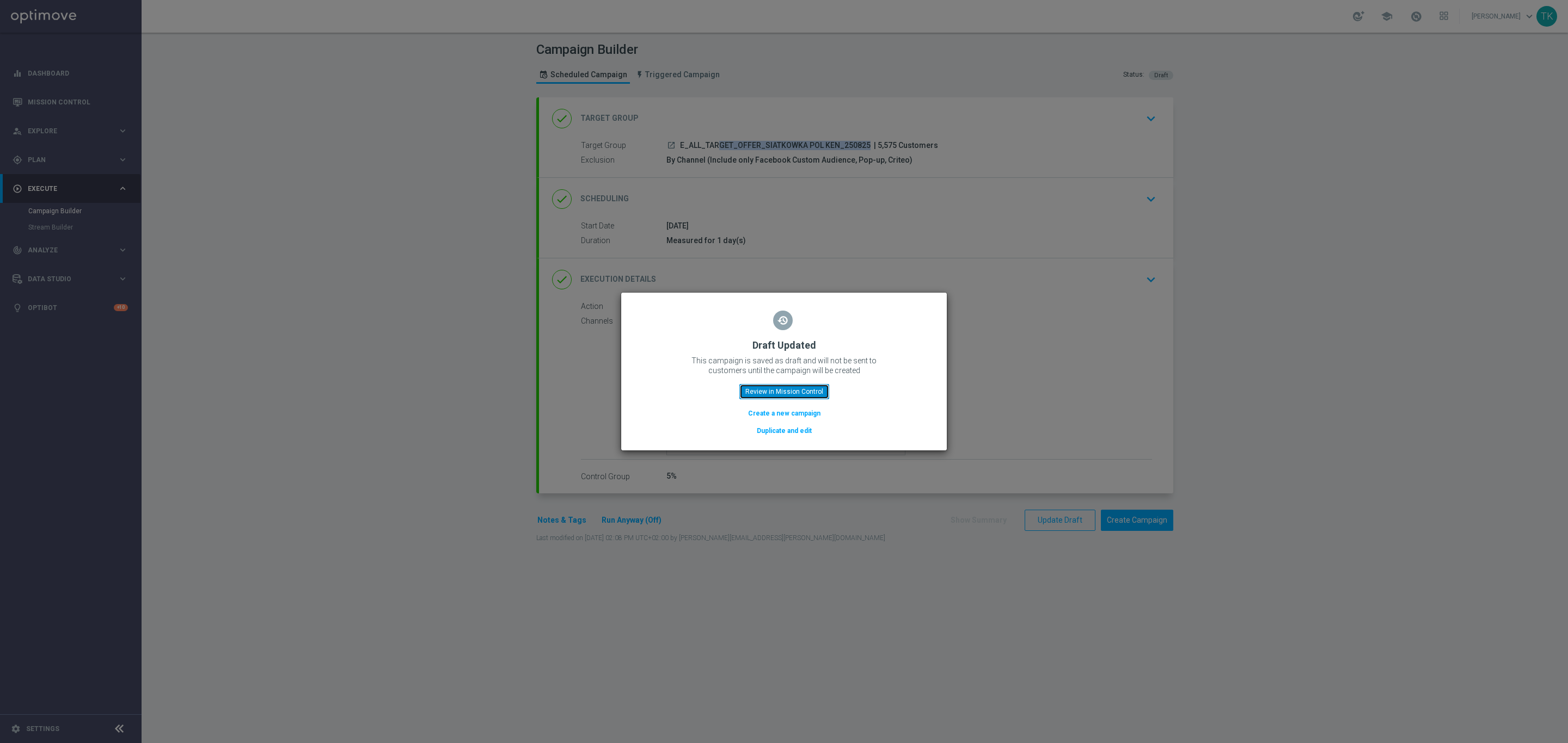
click at [787, 390] on button "Review in Mission Control" at bounding box center [784, 391] width 89 height 15
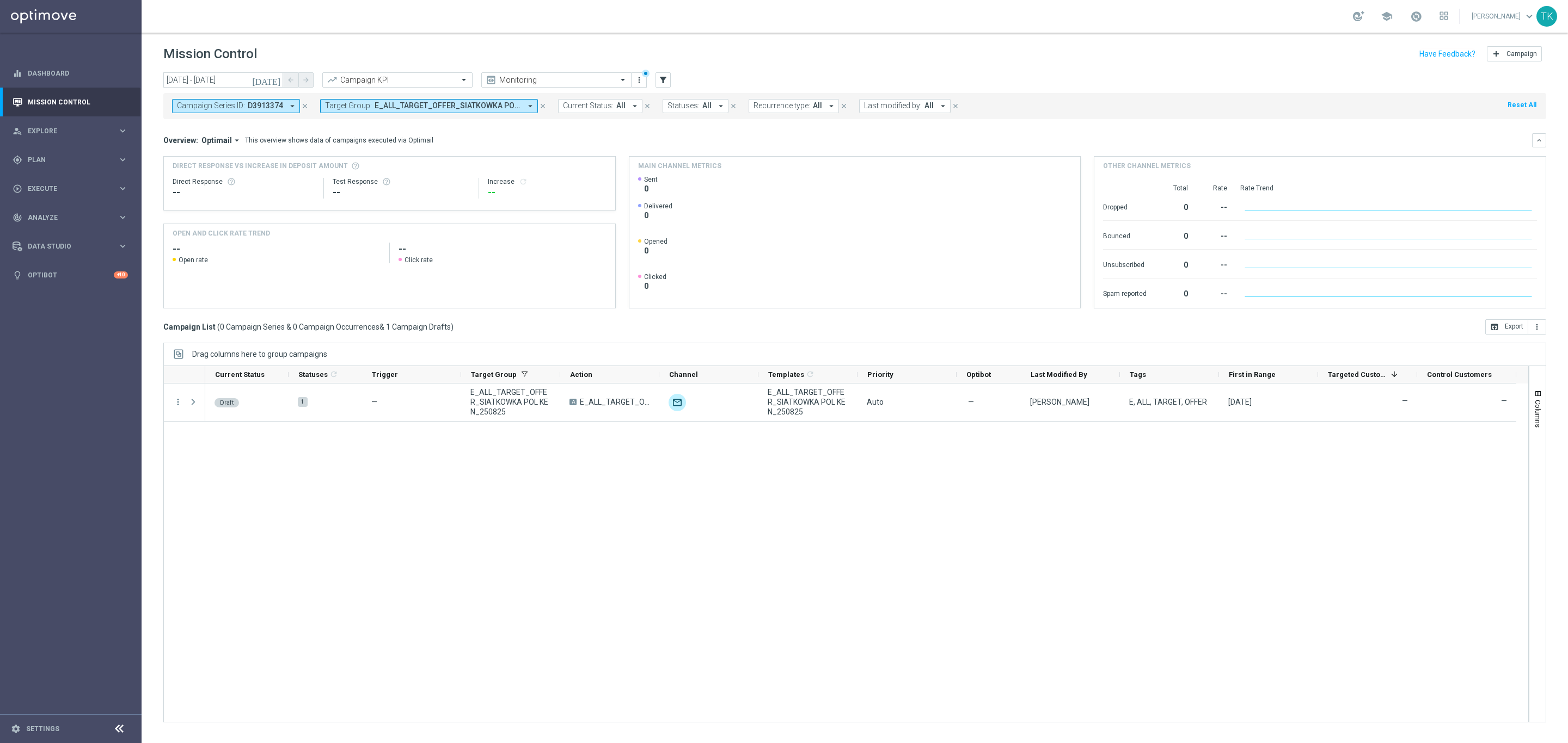
click at [304, 105] on icon "close" at bounding box center [304, 106] width 8 height 8
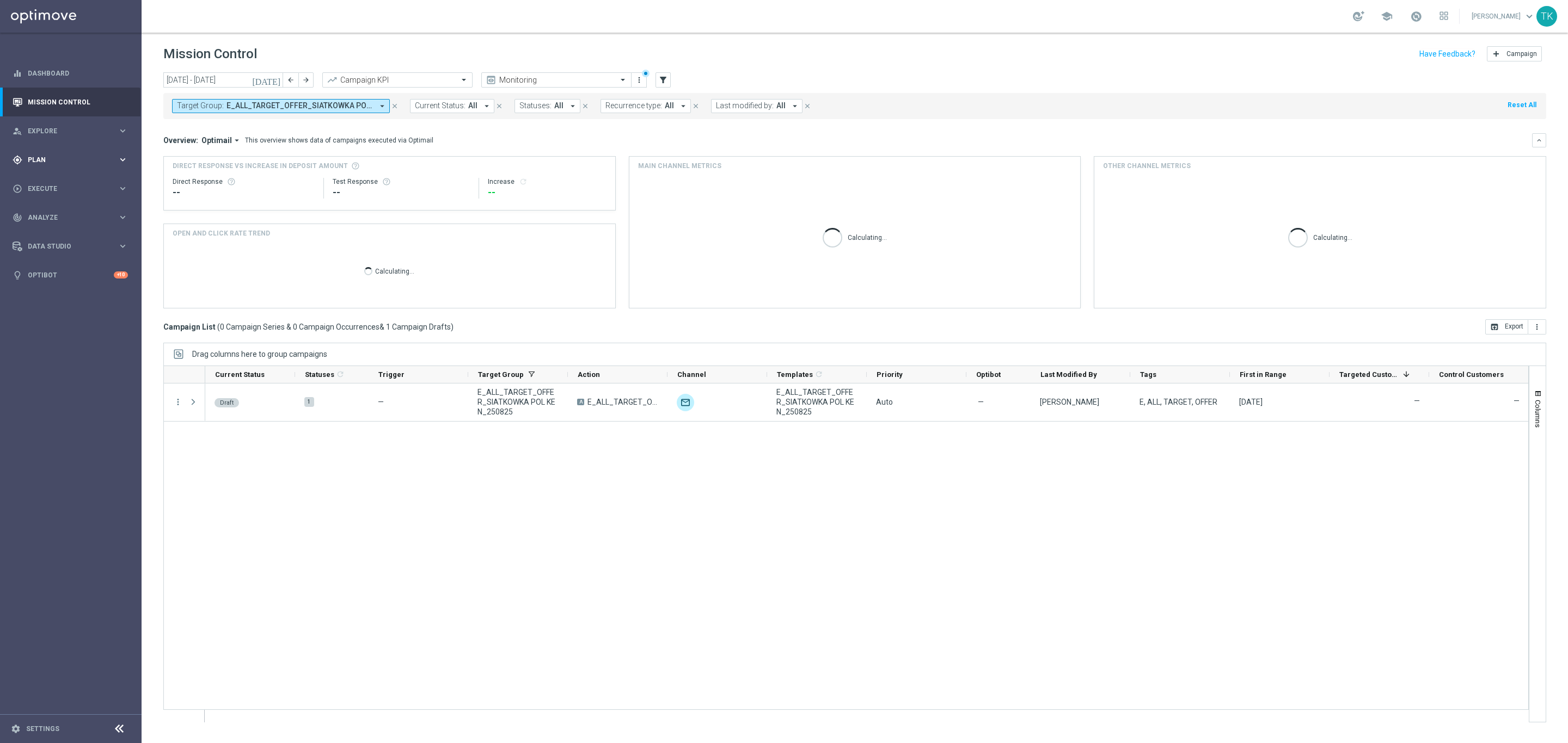
click at [32, 160] on span "Plan" at bounding box center [72, 160] width 89 height 6
click at [40, 180] on link "Target Groups" at bounding box center [70, 182] width 85 height 9
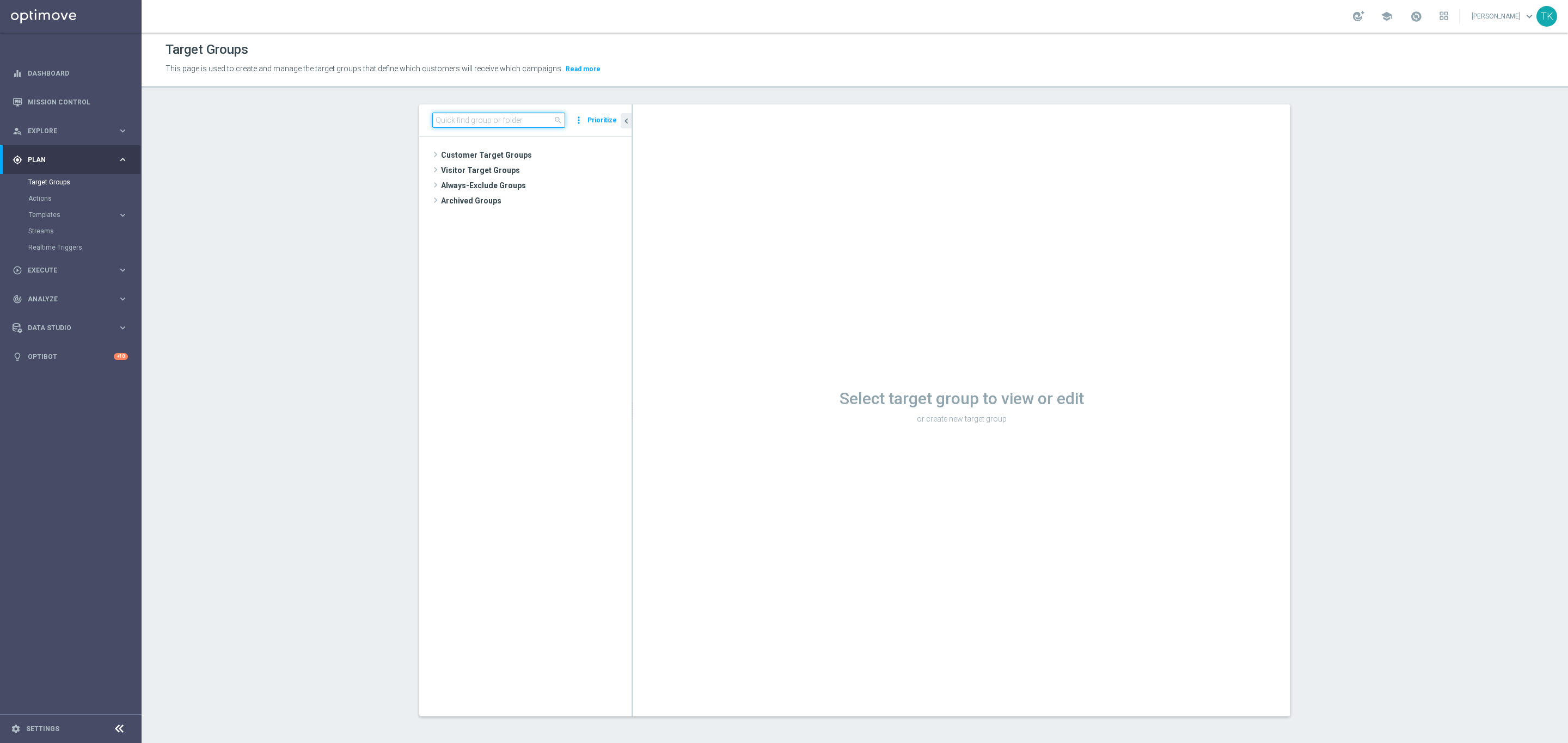
click at [474, 122] on input at bounding box center [498, 120] width 133 height 15
paste input "E_ALL_TARGET_OFFER_SIATKOWKA POL KEN_250825"
type input "E_ALL_TARGET_OFFER_SIATKOWKA POL KEN_250825"
click at [520, 184] on span "E_ALL_TARGET_OFFER_SIATKOWKA POL KEN_250825" at bounding box center [553, 186] width 158 height 9
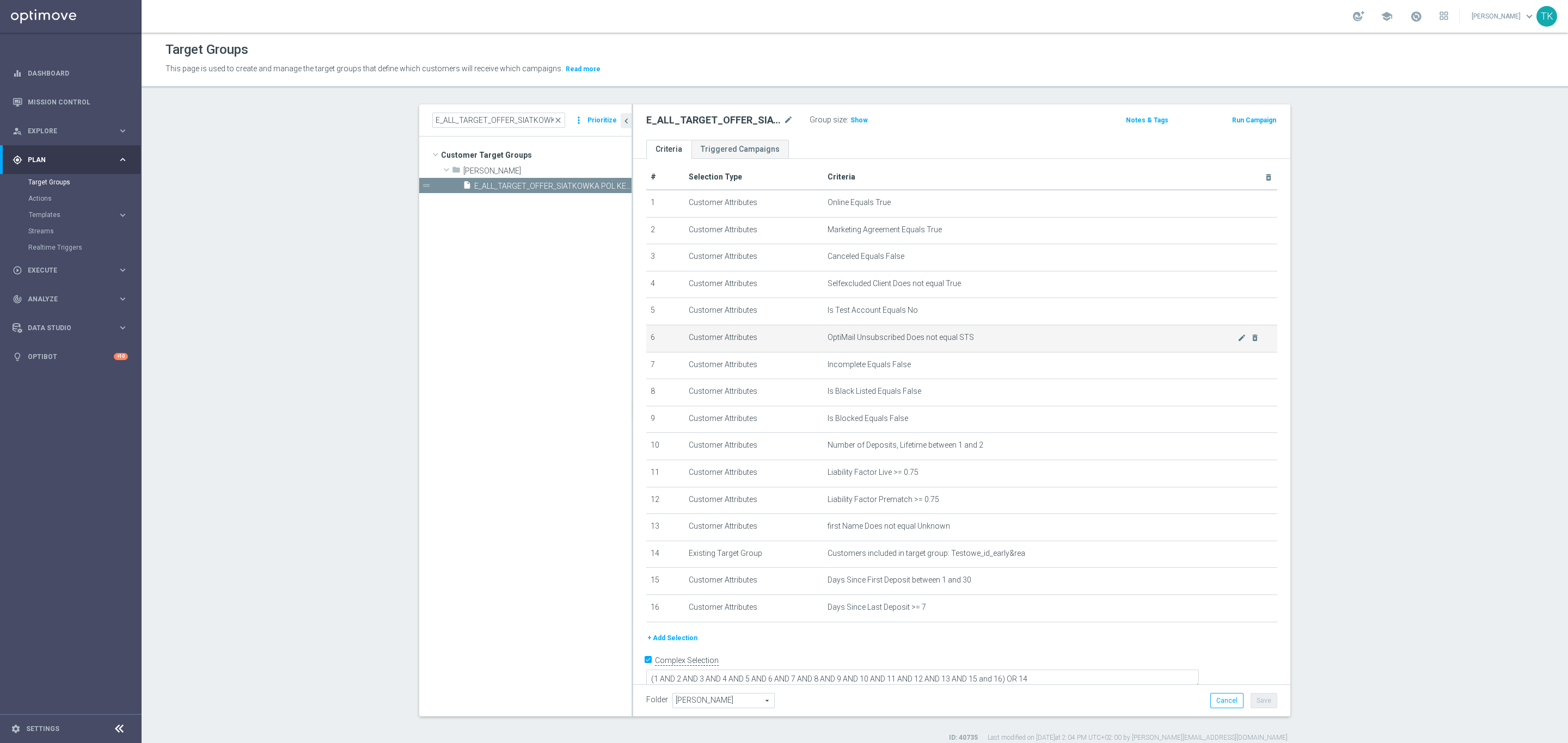
scroll to position [9, 0]
click at [850, 122] on span "Show" at bounding box center [858, 120] width 17 height 8
click at [474, 122] on input "E_ALL_TARGET_OFFER_SIATKOWKA POL KEN_250825" at bounding box center [498, 120] width 133 height 15
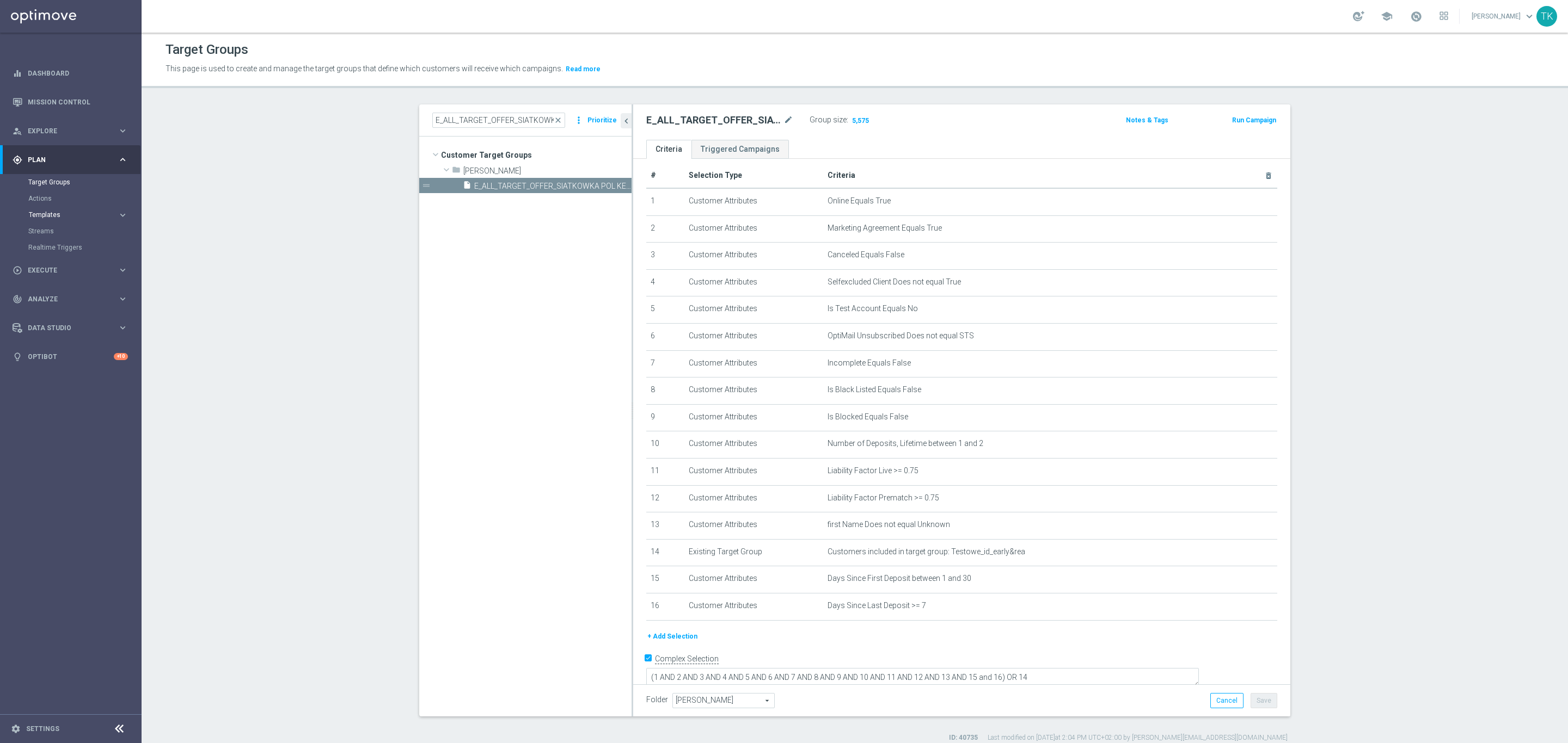
click at [38, 214] on span "Templates" at bounding box center [67, 215] width 78 height 6
click at [44, 229] on link "Optimail" at bounding box center [73, 231] width 79 height 9
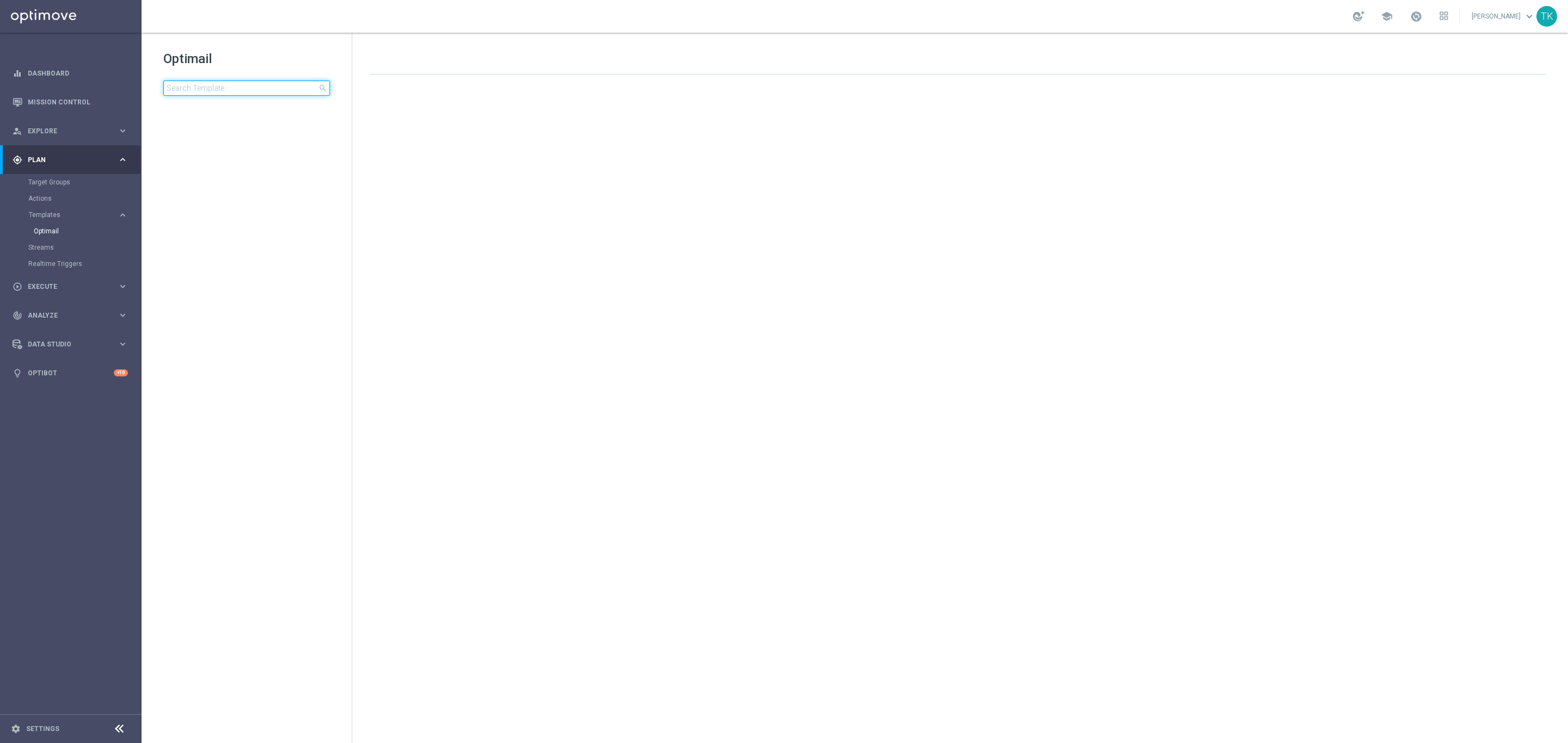
click at [211, 87] on input at bounding box center [246, 88] width 167 height 15
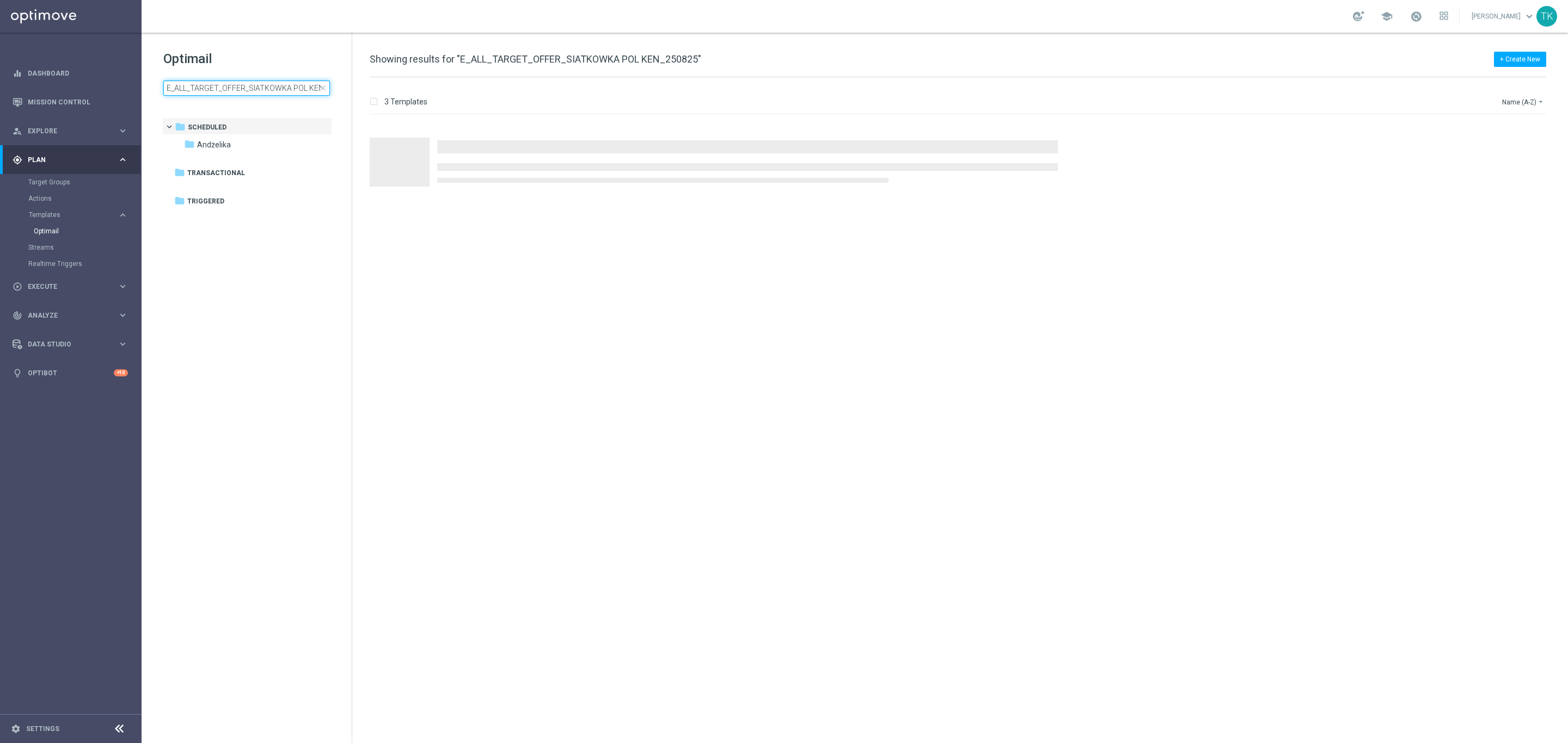
scroll to position [0, 30]
type input "E_ALL_TARGET_OFFER_SIATKOWKA POL KEN_250825"
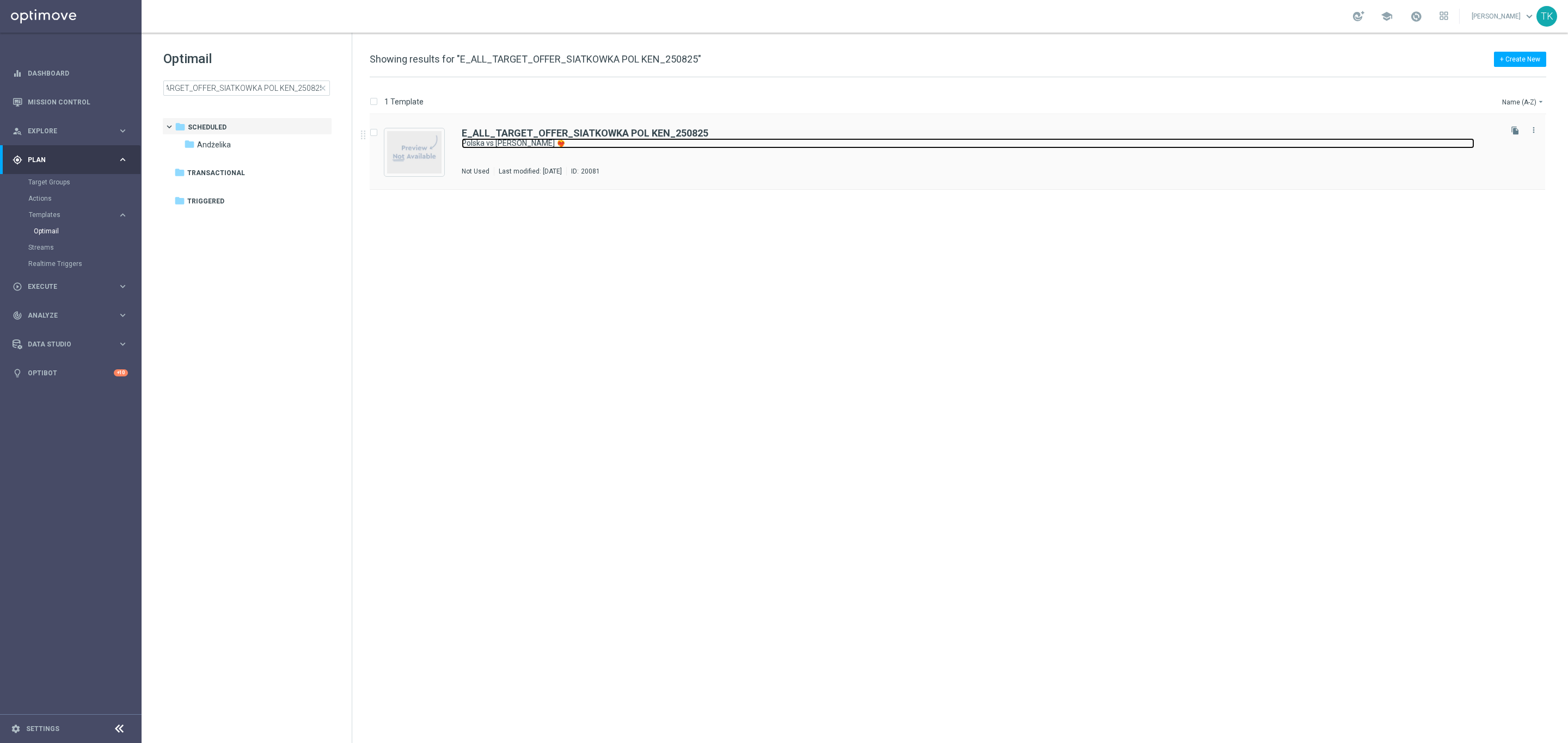
click at [527, 142] on link "Polska vs [PERSON_NAME] ❤️‍🔥" at bounding box center [968, 143] width 1013 height 10
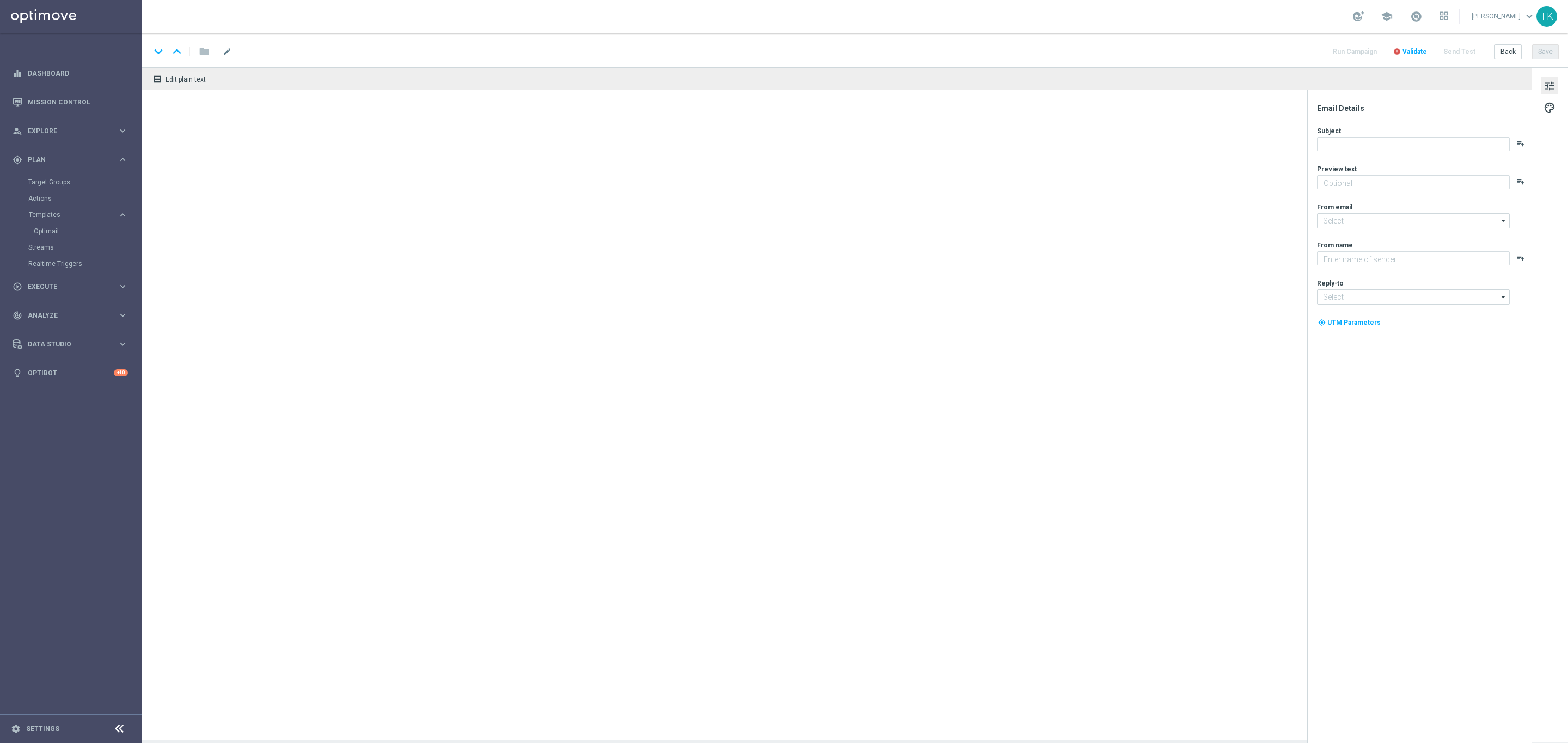
type textarea "Sprawdź kursy i graj razem z naszymi siatkarkami 🏐"
type input "[EMAIL_ADDRESS][DOMAIN_NAME]"
type textarea "STS"
type input "[EMAIL_ADDRESS][DOMAIN_NAME]"
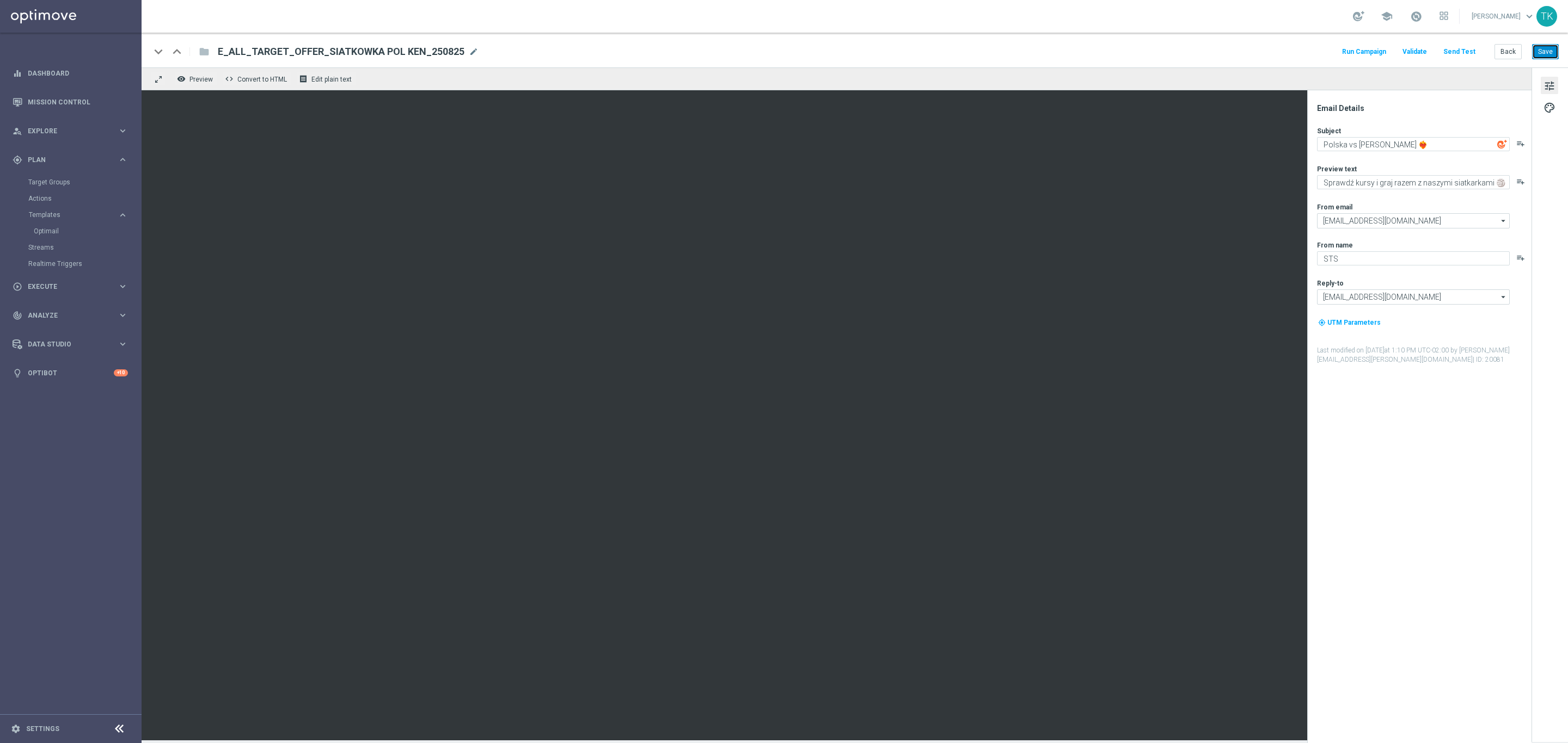
click at [1534, 54] on button "Save" at bounding box center [1545, 52] width 27 height 15
click at [1503, 51] on button "Back" at bounding box center [1508, 52] width 28 height 15
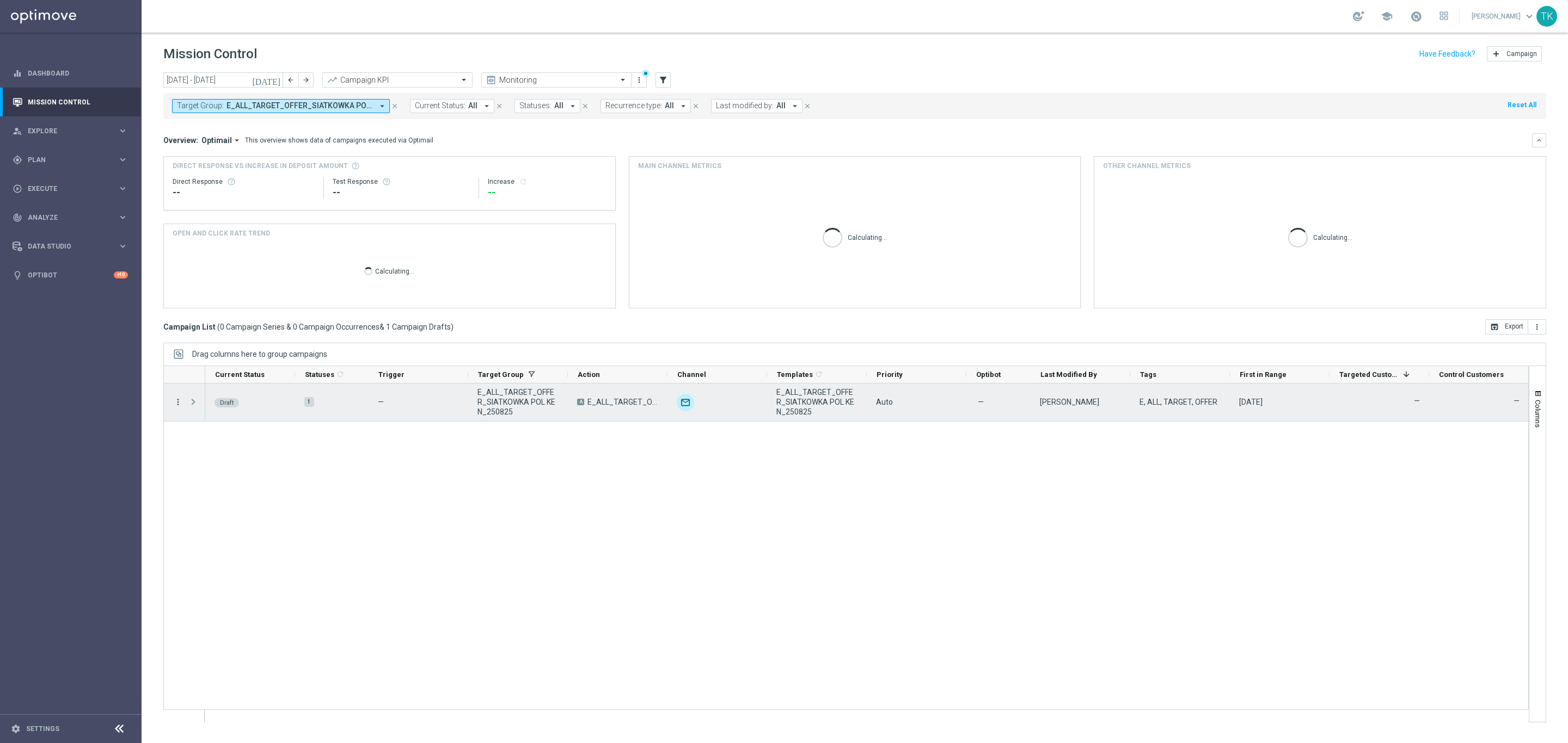
click at [176, 403] on icon "more_vert" at bounding box center [178, 402] width 10 height 10
click at [204, 444] on span "Edit" at bounding box center [205, 444] width 12 height 8
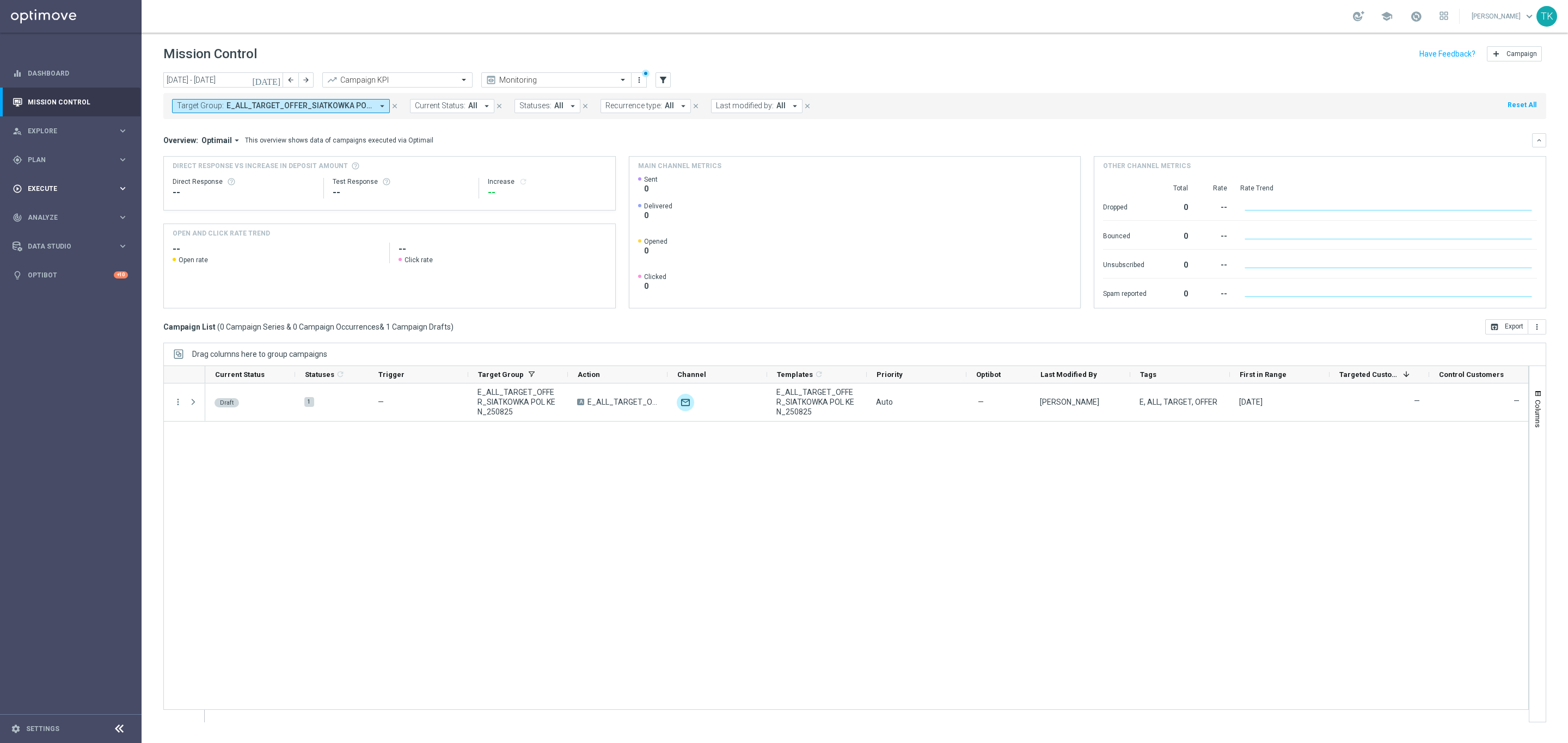
click at [30, 186] on span "Execute" at bounding box center [72, 189] width 89 height 6
click at [51, 207] on link "Campaign Builder" at bounding box center [70, 211] width 85 height 9
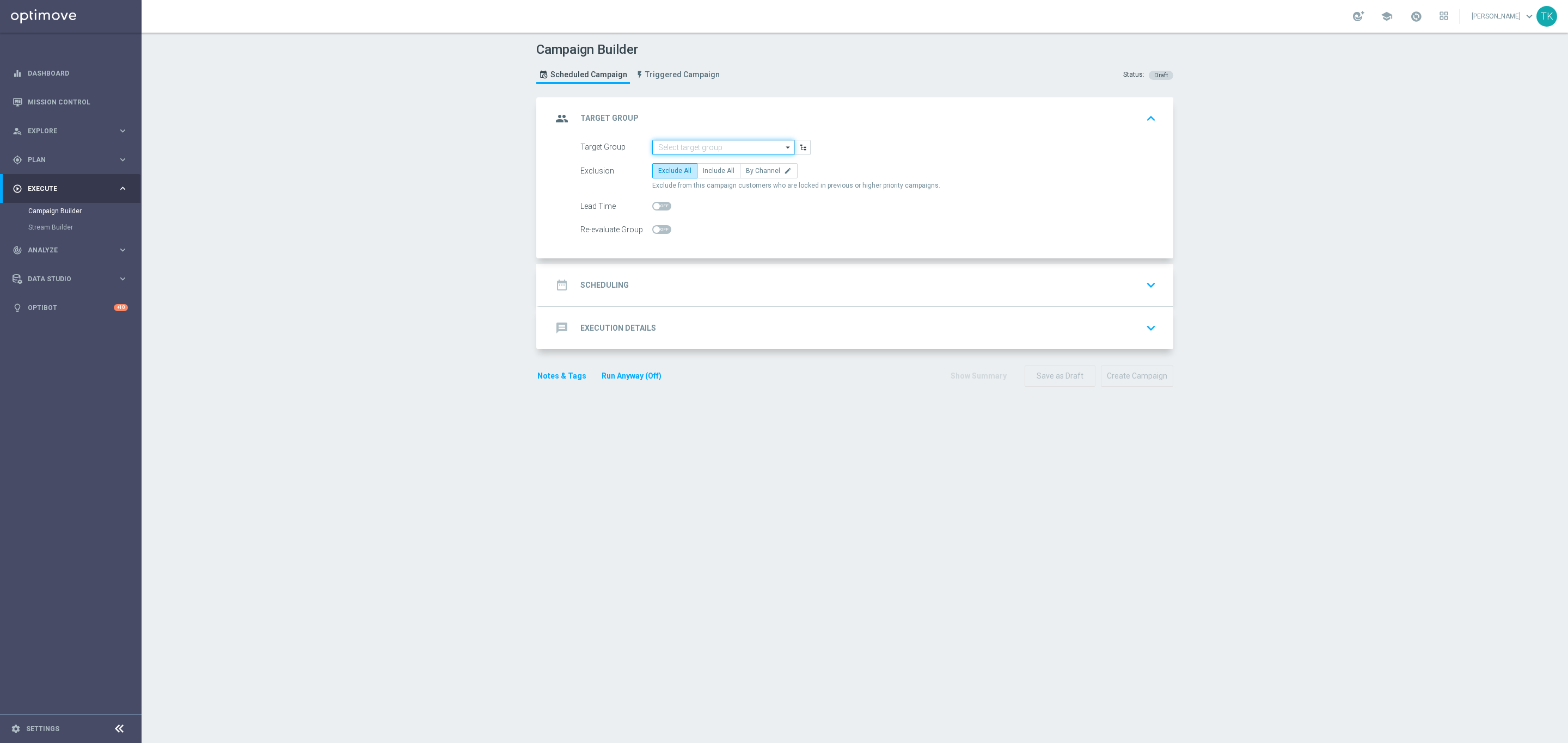
click at [678, 147] on input at bounding box center [723, 147] width 142 height 15
paste input "E_ALL_TARGET_OFFER_SIATKOWKA POL KEN_250825"
click at [695, 162] on div "E_ALL_TARGET_OFFER_SIATKOWKA POL KEN_250825" at bounding box center [732, 168] width 131 height 19
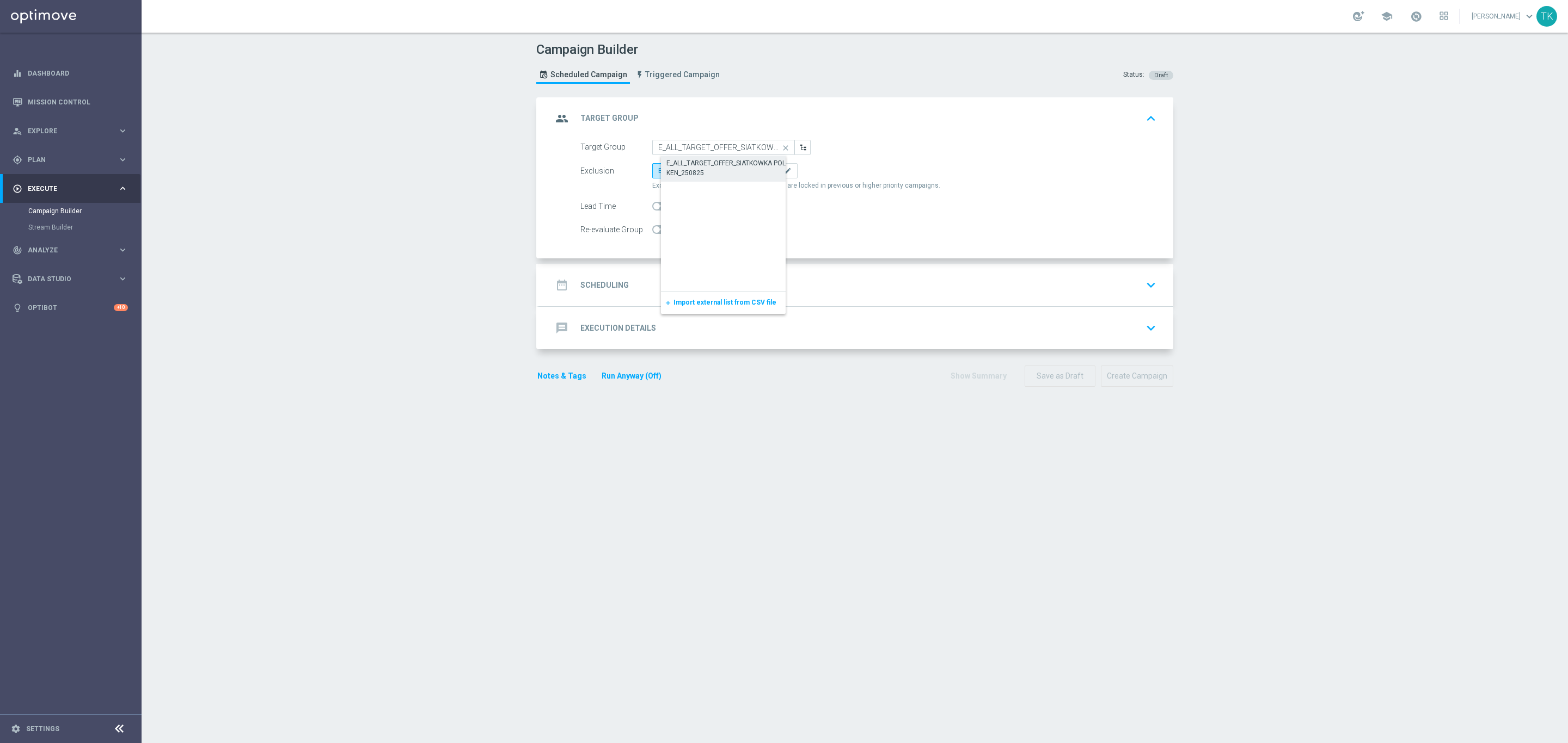
type input "E_ALL_TARGET_OFFER_SIATKOWKA POL KEN_250825"
click at [748, 173] on span "By Channel" at bounding box center [763, 171] width 34 height 8
click at [748, 173] on input "By Channel edit" at bounding box center [749, 173] width 7 height 7
radio input "true"
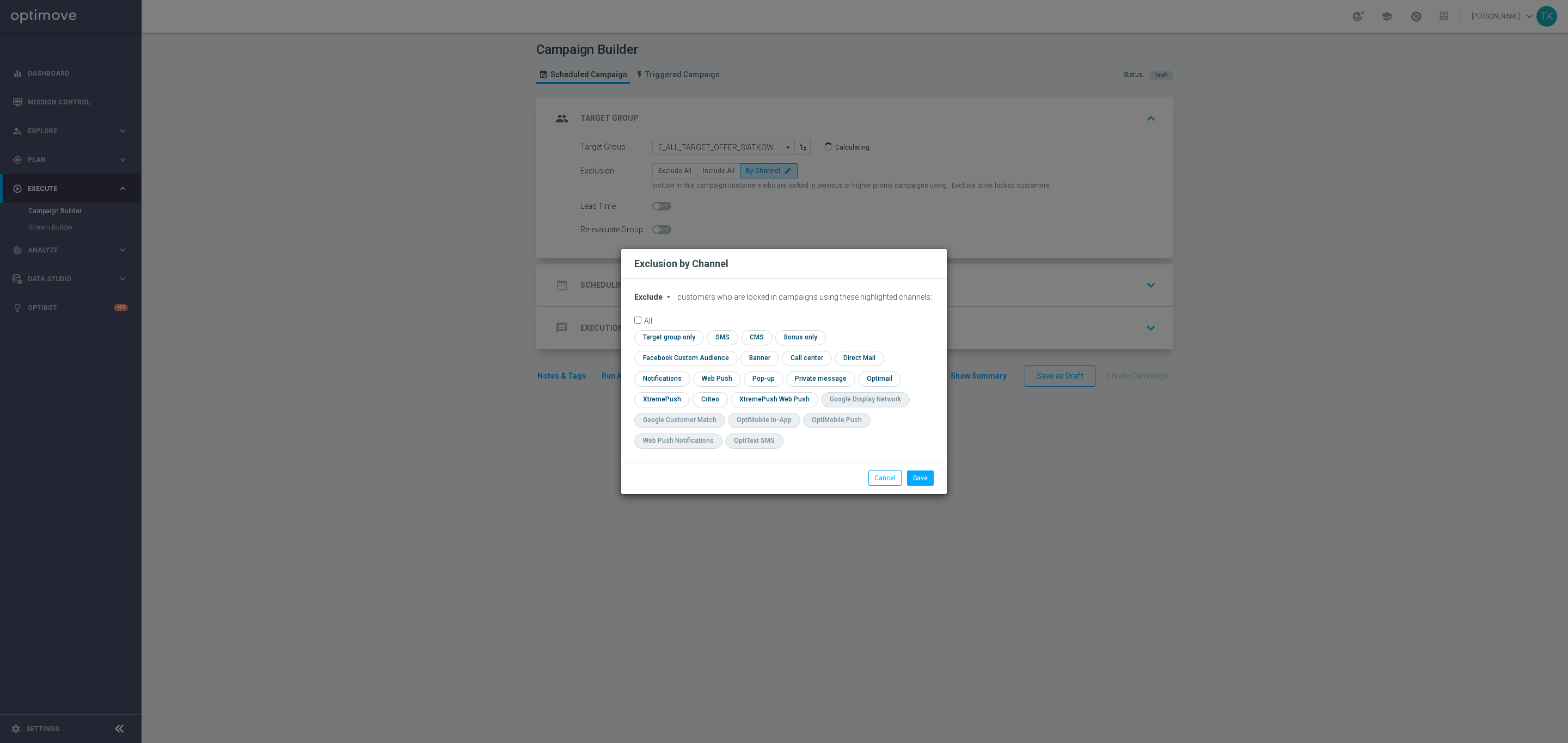
click at [639, 301] on span "Exclude" at bounding box center [648, 297] width 28 height 9
click at [0, 0] on span "Include" at bounding box center [0, 0] width 0 height 0
click at [732, 351] on input "checkbox" at bounding box center [683, 358] width 98 height 14
checkbox input "true"
click at [701, 404] on input "checkbox" at bounding box center [709, 399] width 34 height 14
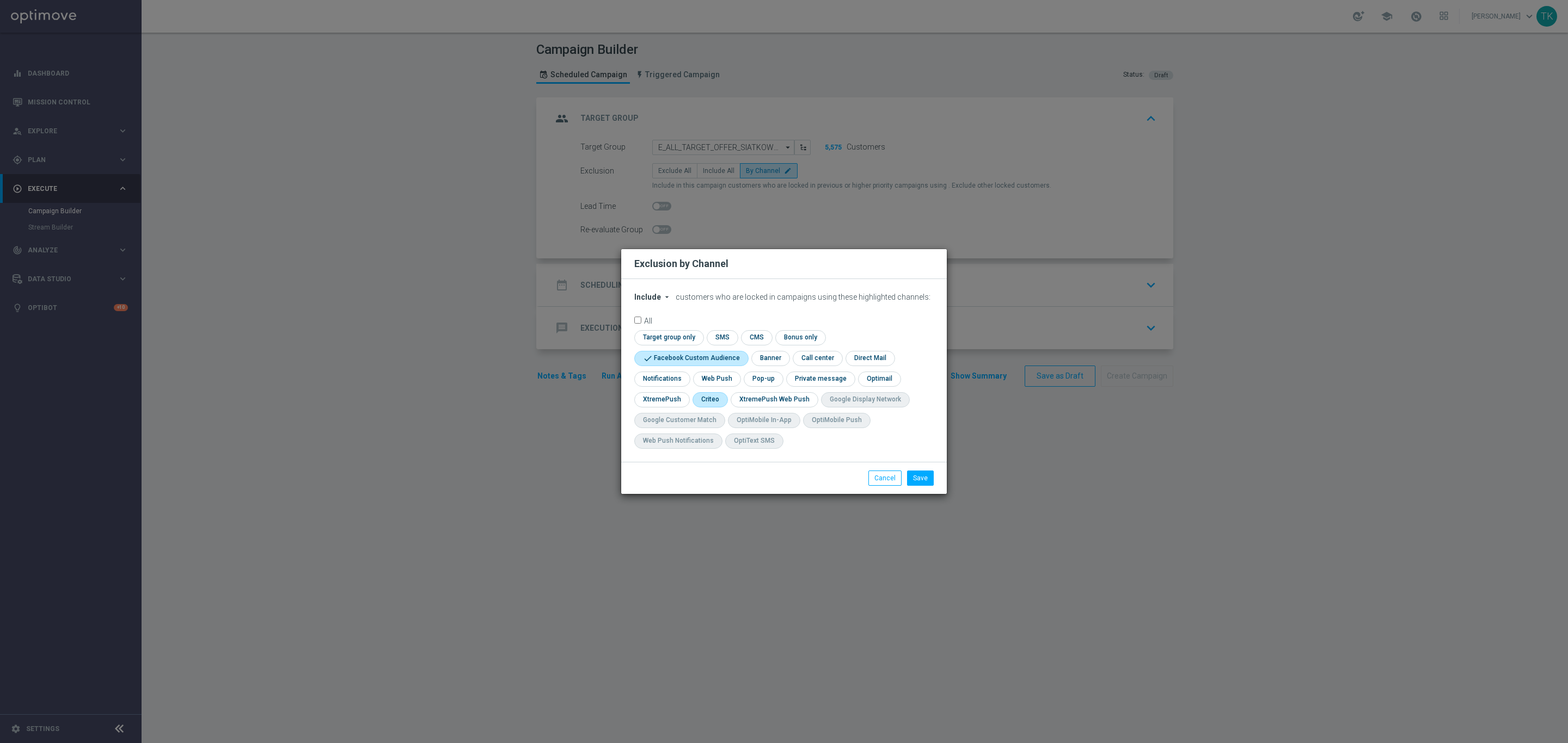
checkbox input "true"
click at [764, 376] on input "checkbox" at bounding box center [762, 378] width 38 height 14
checkbox input "true"
click at [915, 473] on button "Save" at bounding box center [920, 478] width 27 height 15
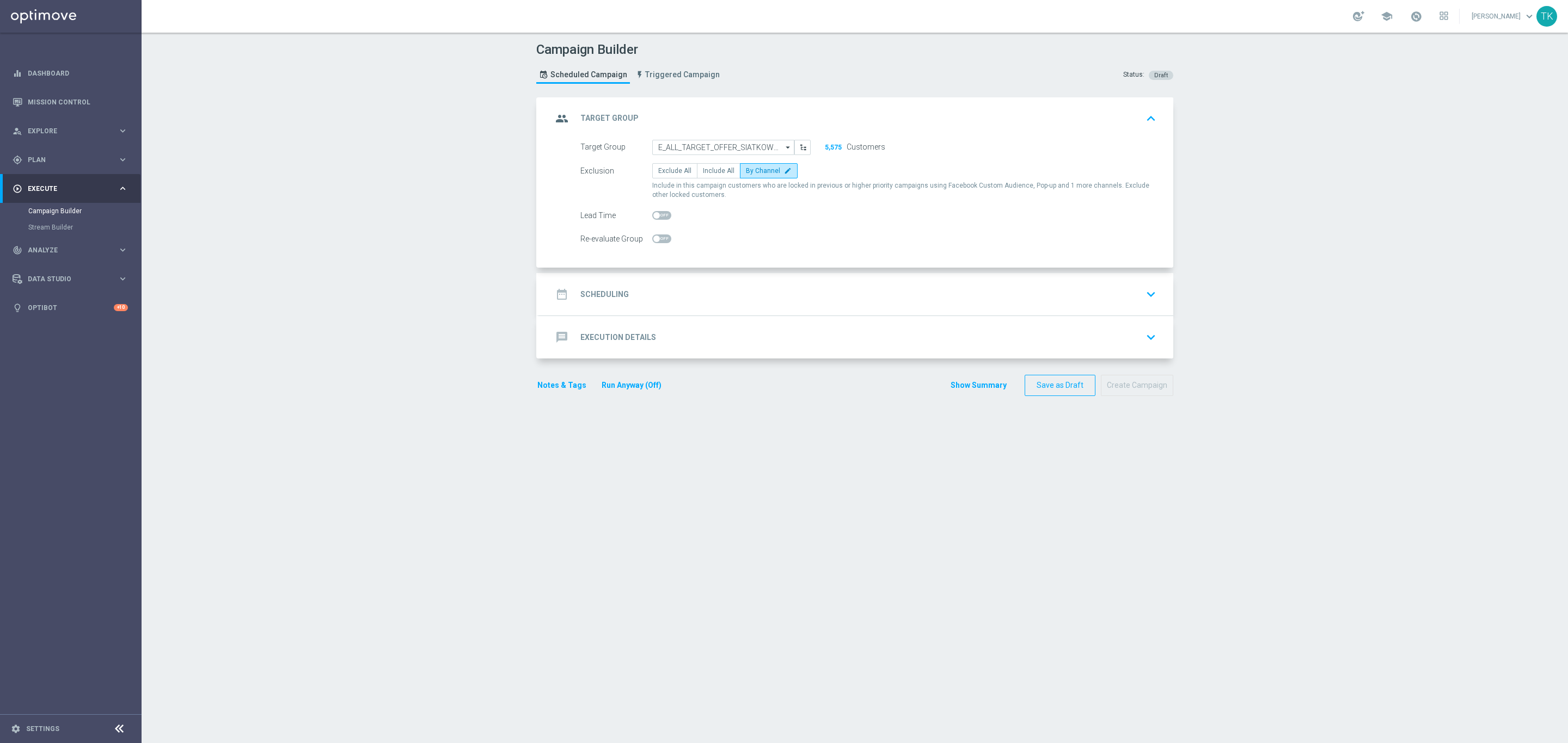
click at [699, 277] on div "date_range Scheduling keyboard_arrow_down" at bounding box center [856, 294] width 634 height 43
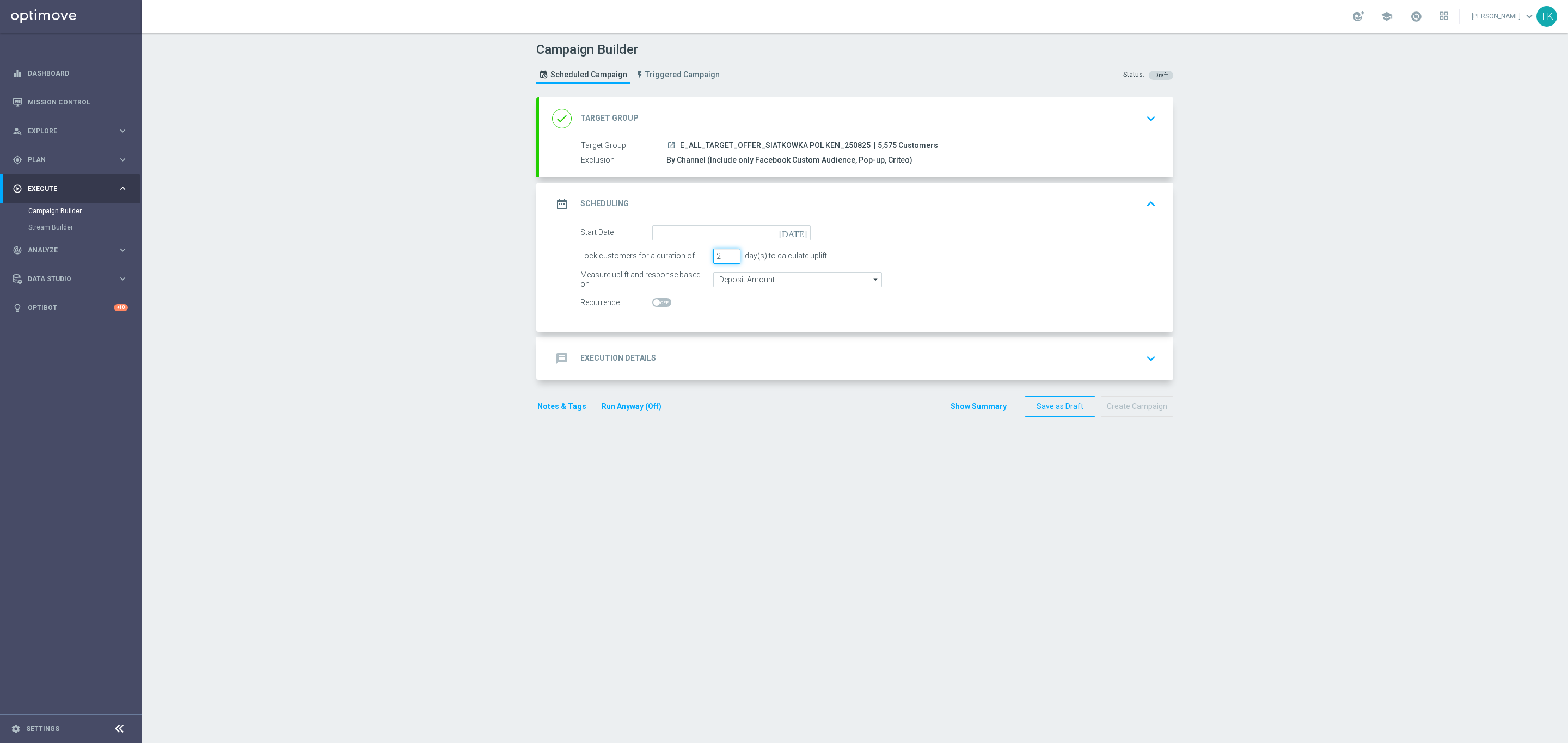
click at [725, 260] on input "2" at bounding box center [727, 256] width 28 height 15
type input "1"
click at [725, 260] on input "1" at bounding box center [727, 256] width 28 height 15
click at [652, 235] on input at bounding box center [731, 233] width 158 height 15
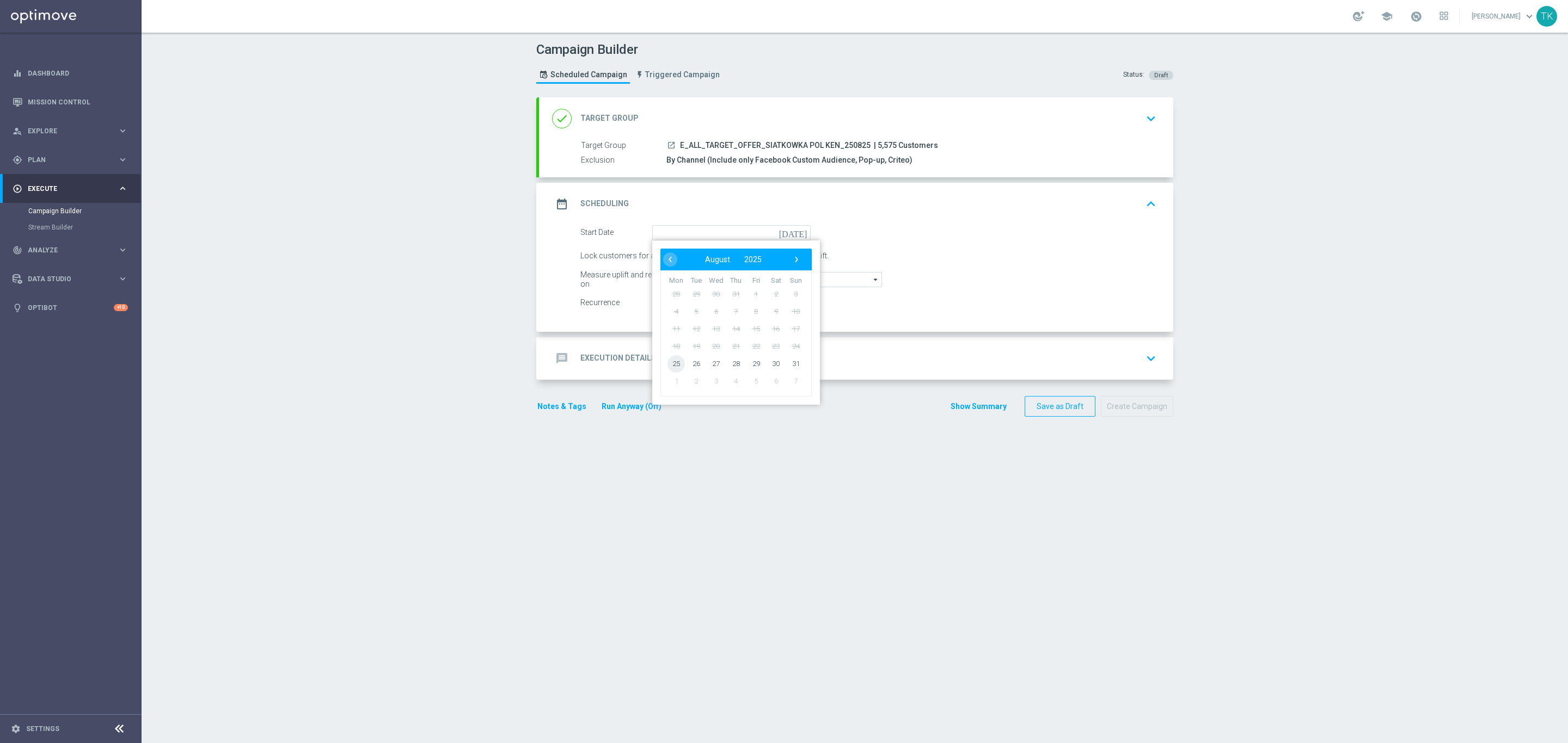
click at [668, 365] on span "25" at bounding box center [676, 363] width 17 height 17
type input "[DATE]"
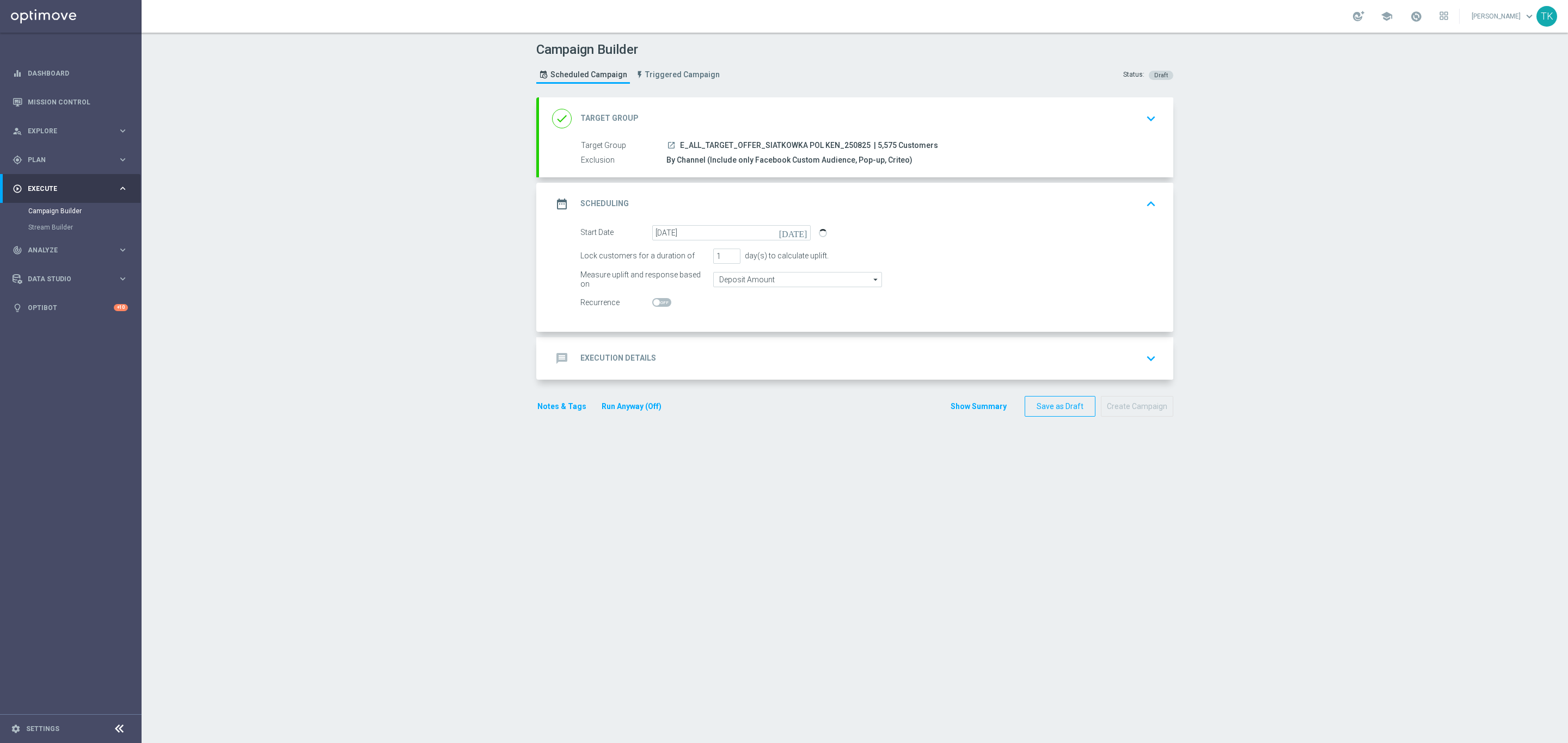
click at [677, 359] on div "message Execution Details keyboard_arrow_down" at bounding box center [856, 358] width 608 height 21
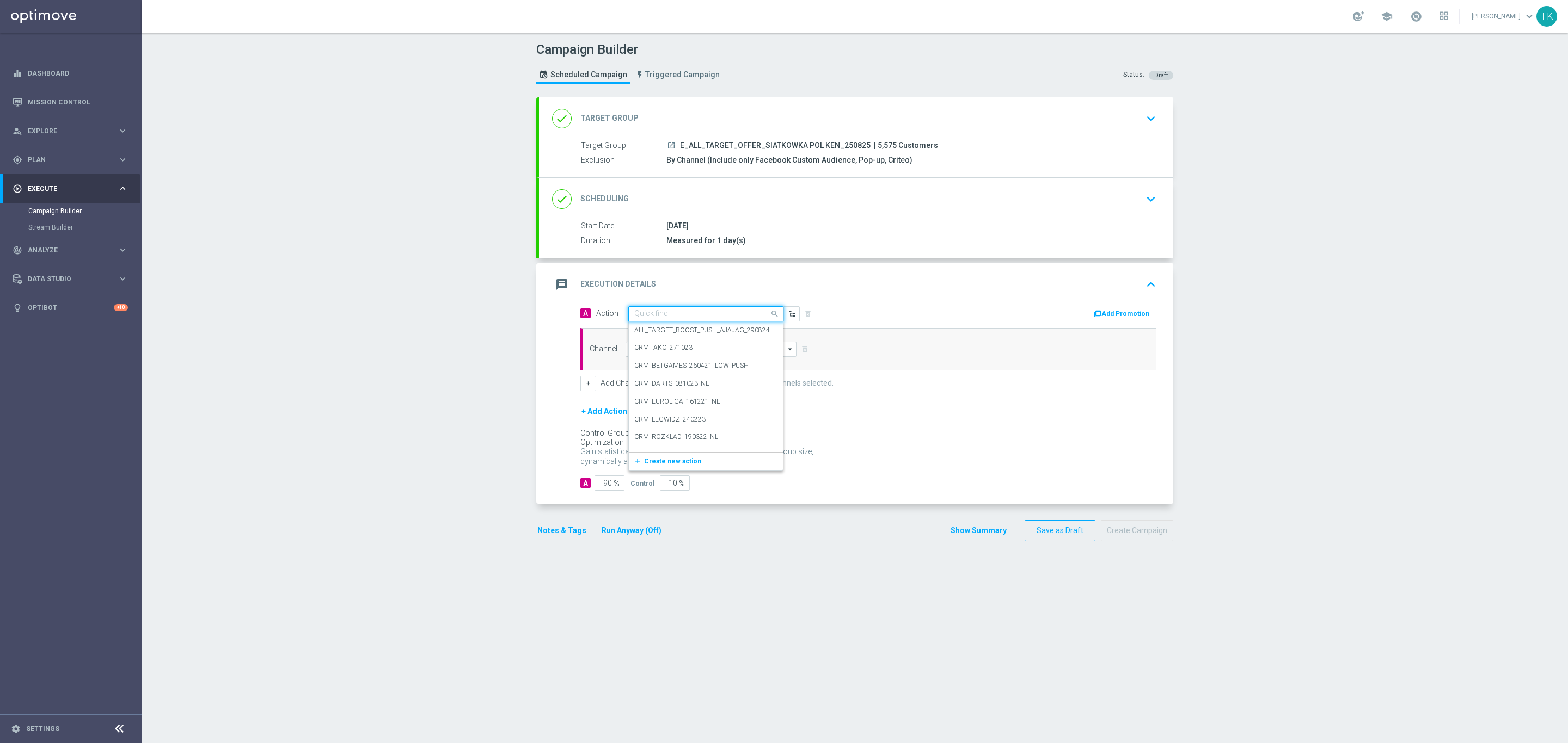
click at [634, 317] on input "text" at bounding box center [695, 314] width 121 height 9
paste input "E_ALL_TARGET_OFFER_SIATKOWKA POL KEN_250825"
type input "E_ALL_TARGET_OFFER_SIATKOWKA POL KEN_250825"
click at [649, 334] on label "E_ALL_TARGET_OFFER_SIATKOWKA POL KEN_250825" at bounding box center [715, 332] width 162 height 9
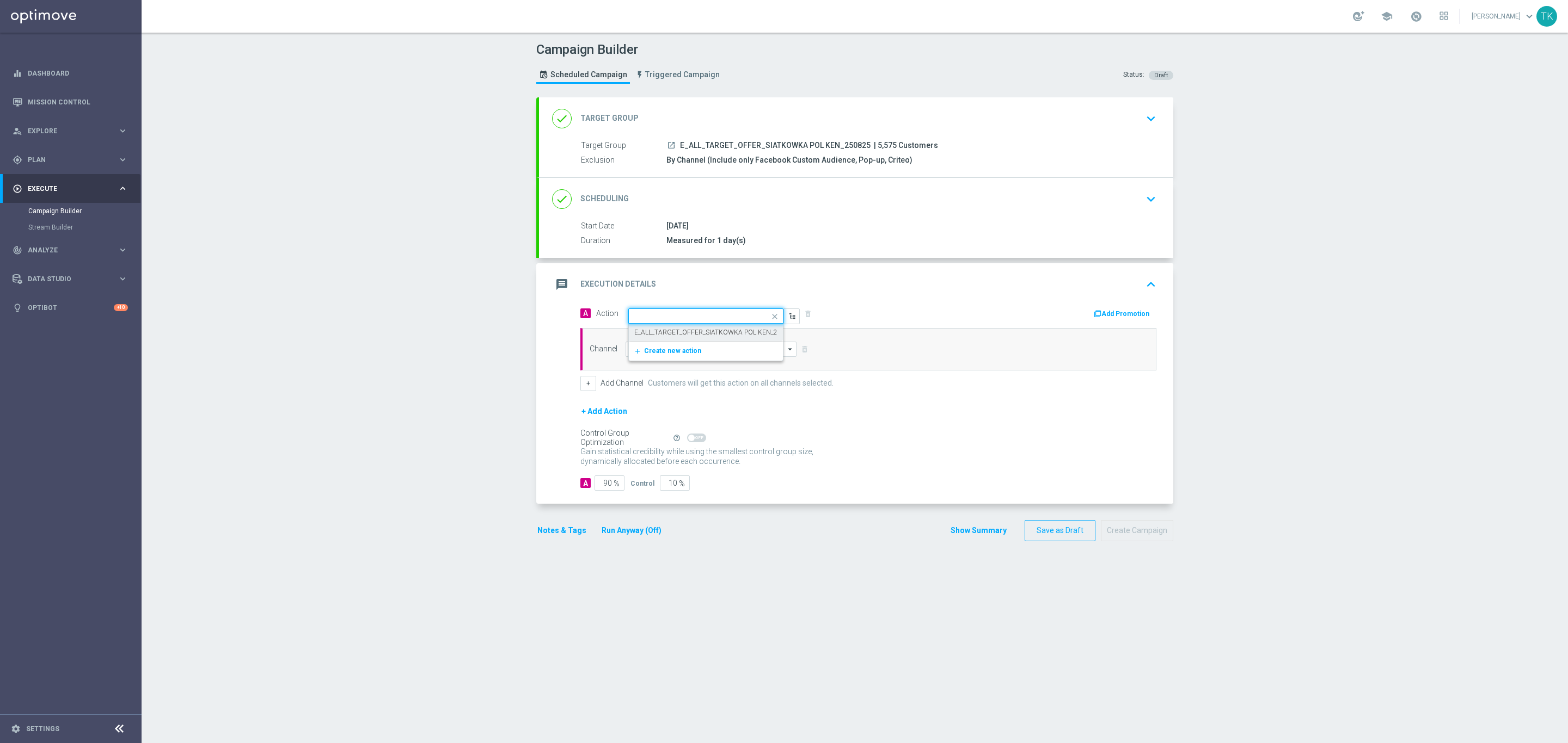
scroll to position [0, 0]
click at [639, 349] on input at bounding box center [711, 349] width 171 height 15
click at [647, 371] on div "Optimail" at bounding box center [653, 365] width 25 height 10
type input "Optimail"
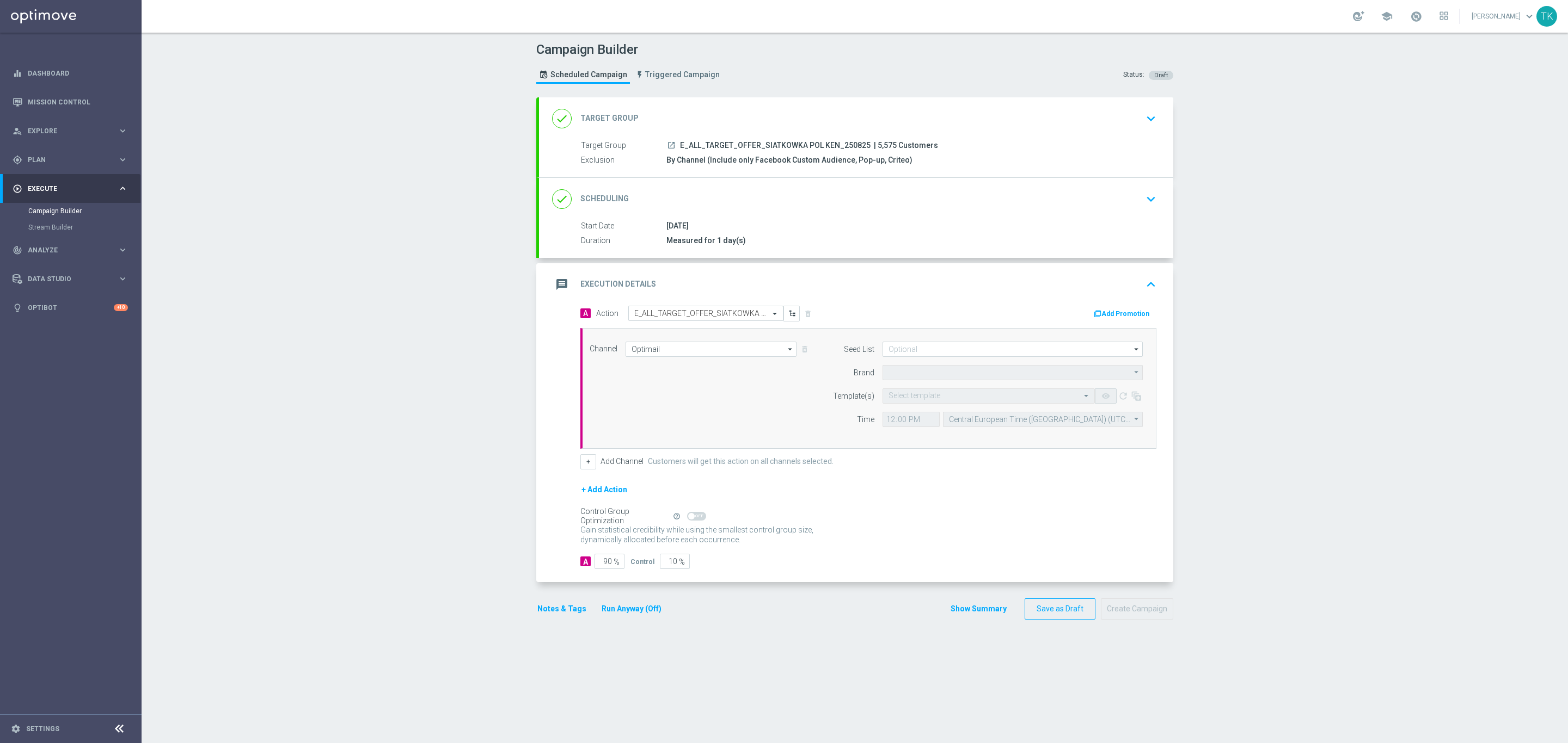
type input "STS"
click at [905, 353] on input at bounding box center [1013, 349] width 260 height 15
click at [925, 407] on div "Brand design" at bounding box center [927, 406] width 41 height 10
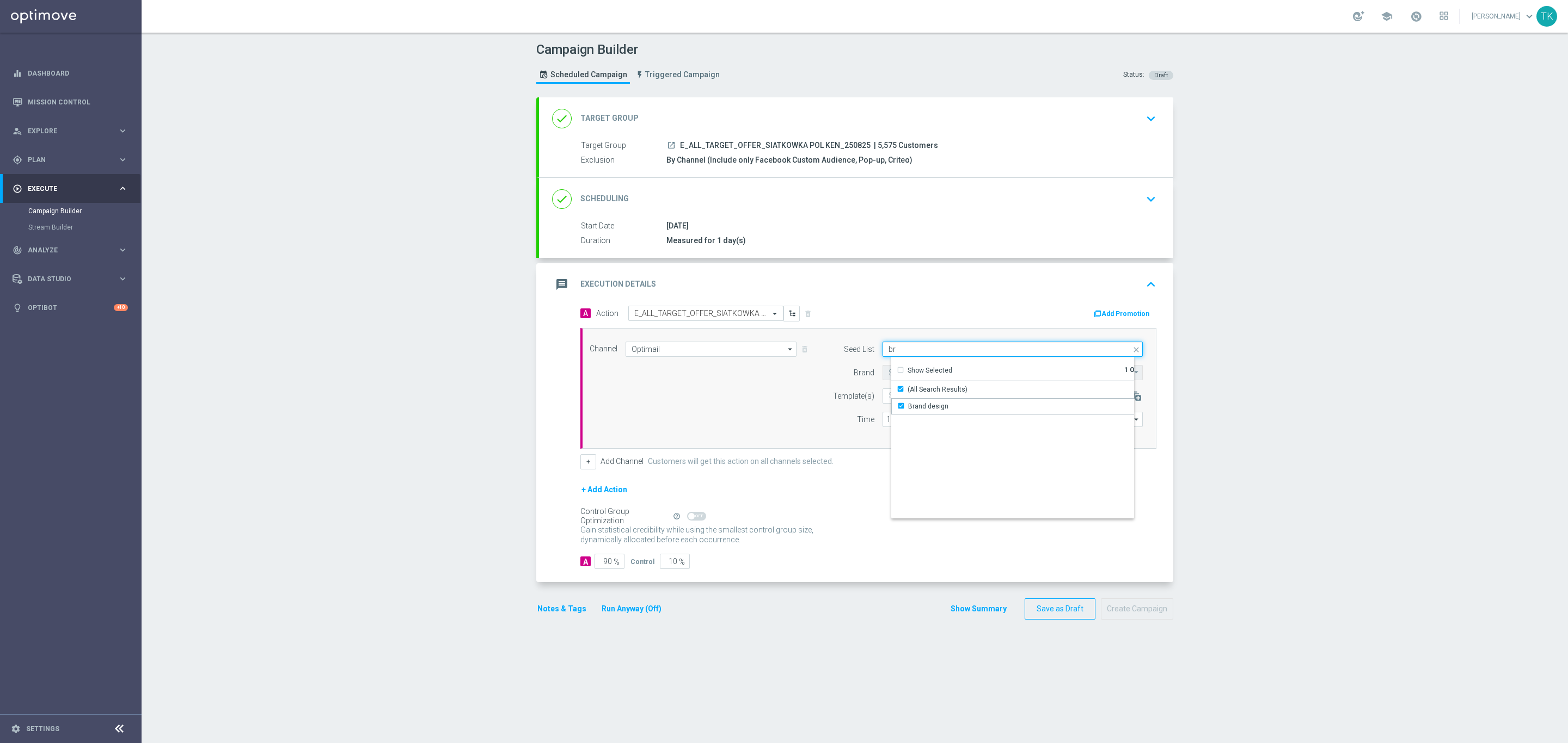
click at [897, 346] on input "br" at bounding box center [1013, 349] width 260 height 15
click at [920, 405] on div "Reactivation" at bounding box center [926, 407] width 38 height 10
click at [714, 413] on div "Channel Optimail Optimail arrow_drop_down Drag here to set row groups Drag here…" at bounding box center [866, 389] width 569 height 94
type input "Selected 2 of 17"
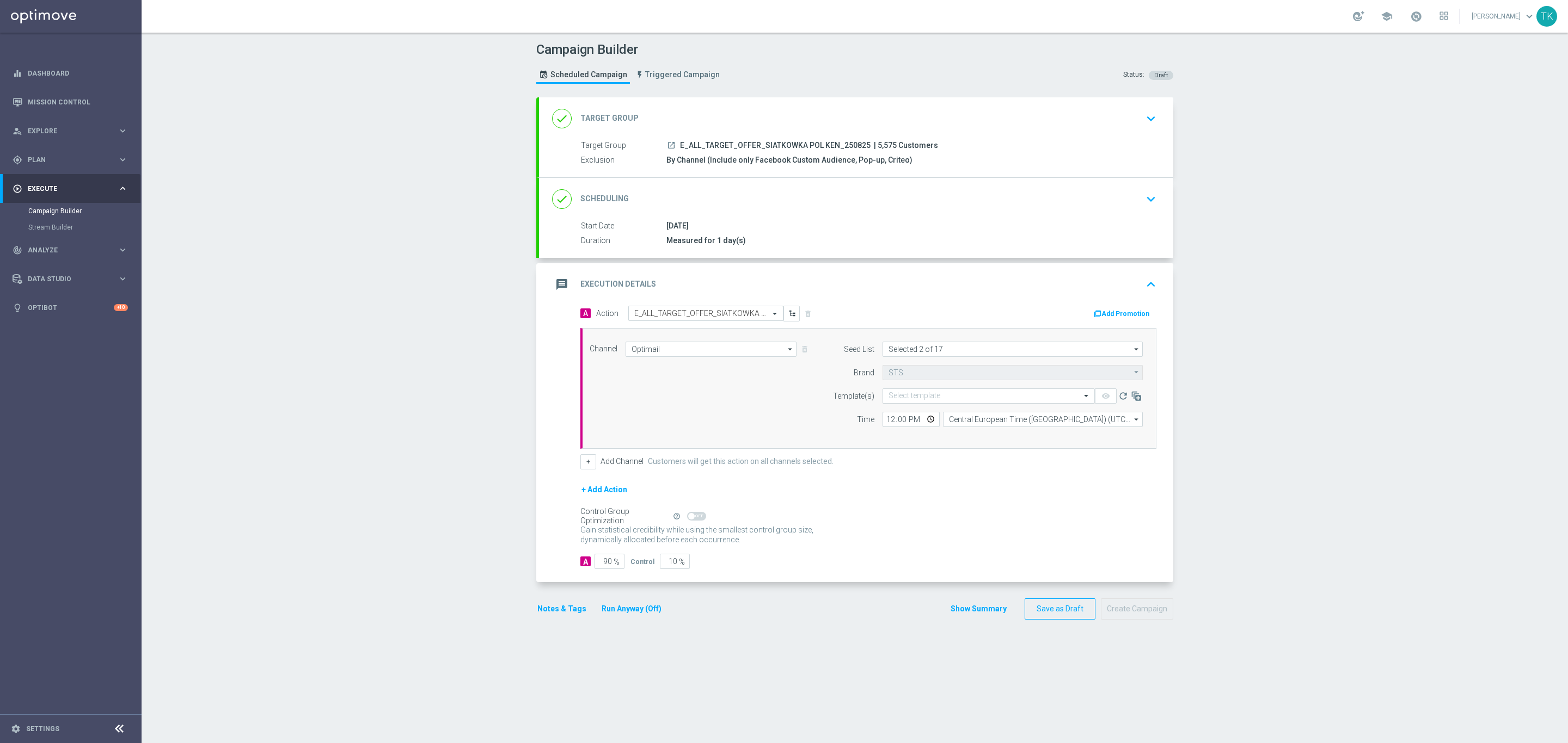
click at [889, 397] on input "text" at bounding box center [977, 396] width 178 height 9
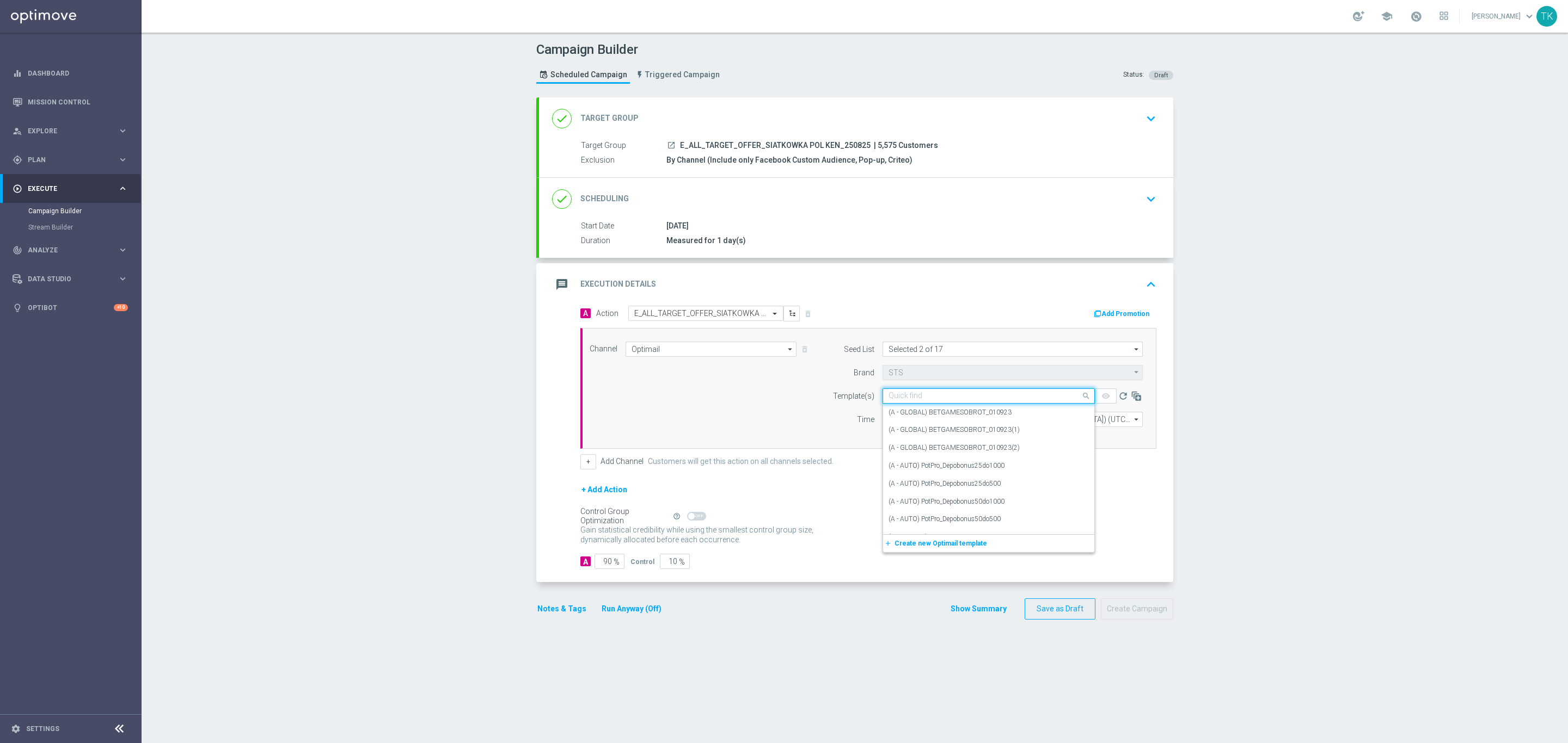
paste input "E_ALL_TARGET_OFFER_SIATKOWKA POL KEN_250825"
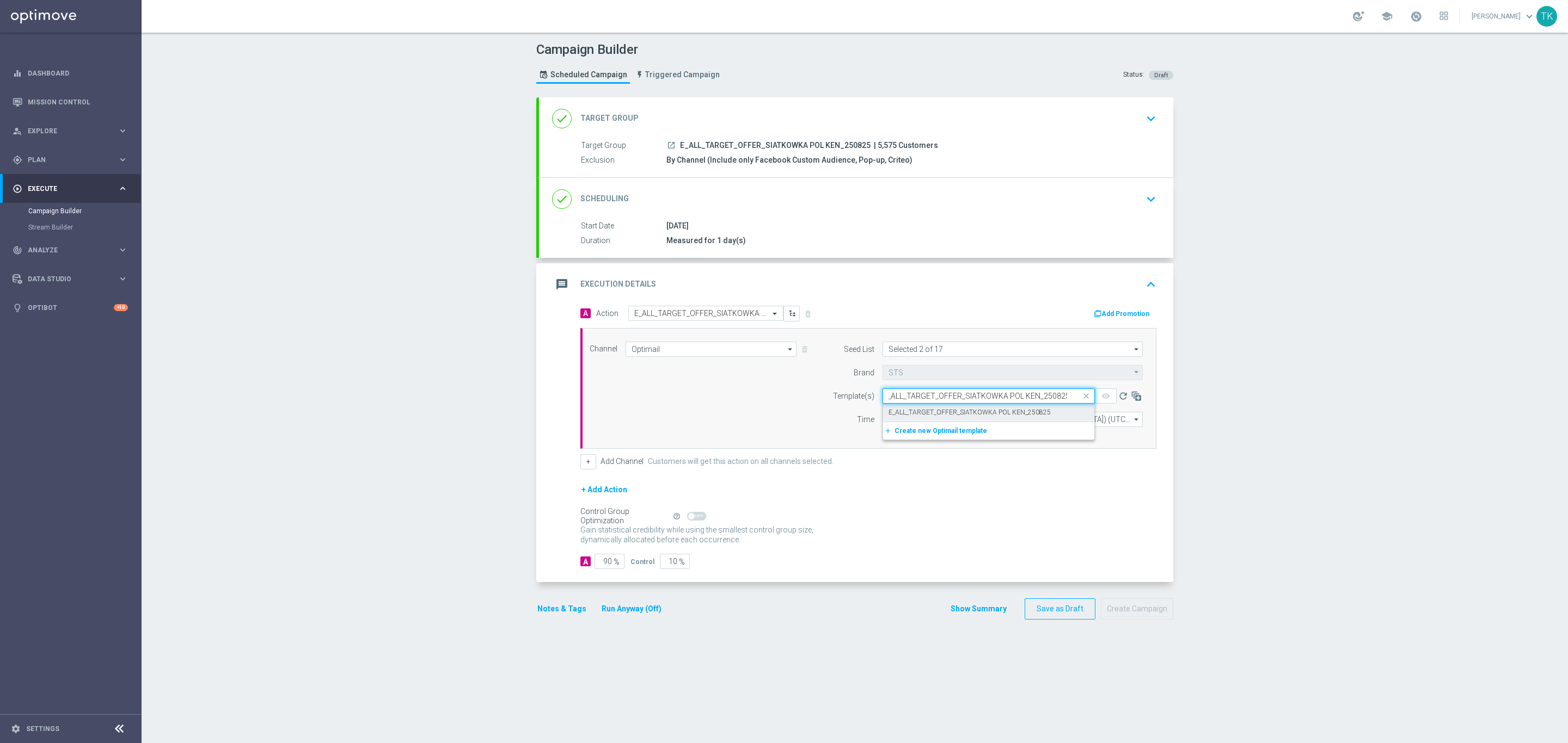
click at [894, 415] on label "E_ALL_TARGET_OFFER_SIATKOWKA POL KEN_250825" at bounding box center [970, 412] width 162 height 9
type input "E_ALL_TARGET_OFFER_SIATKOWKA POL KEN_250825"
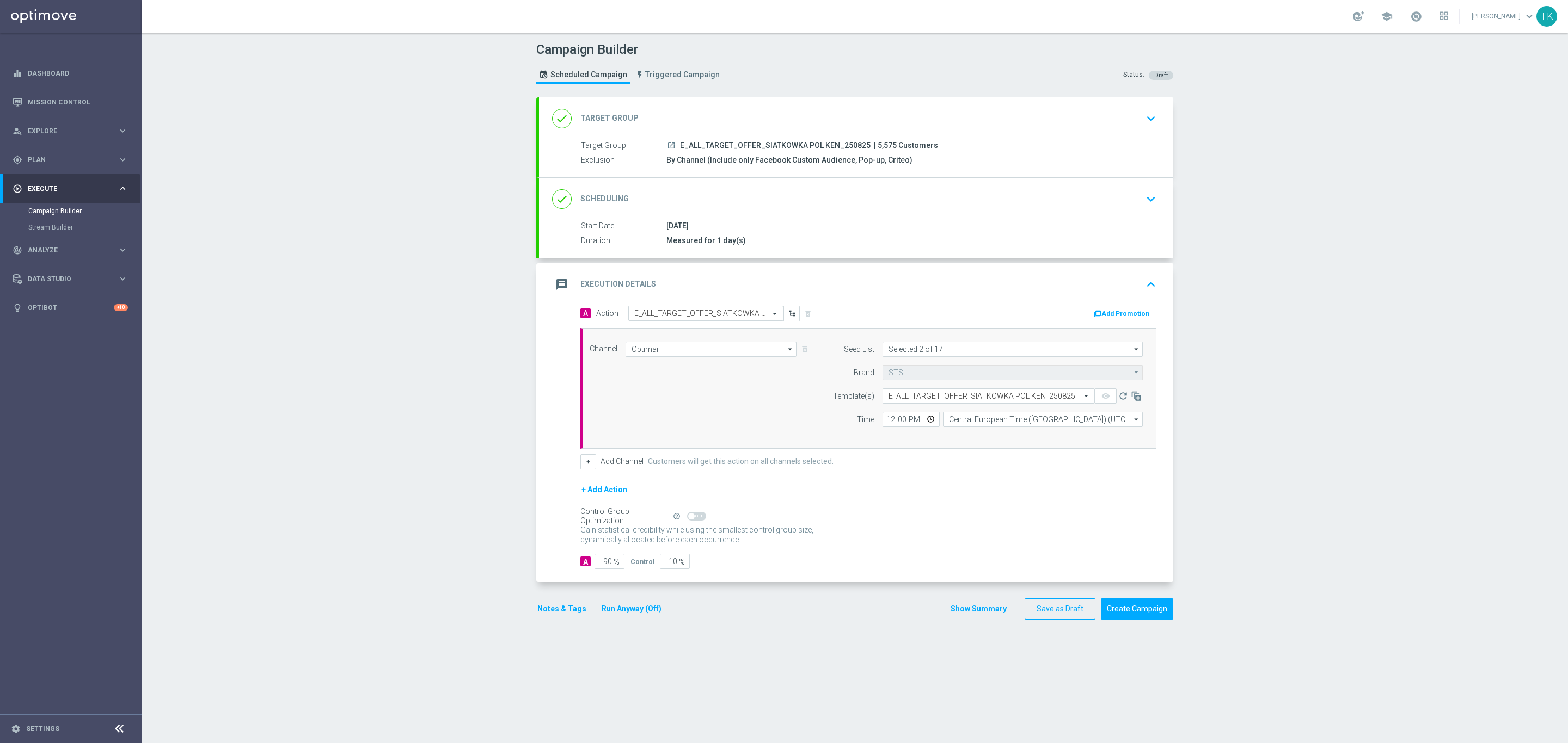
scroll to position [0, 0]
click at [882, 427] on input "12:00" at bounding box center [911, 420] width 57 height 15
type input "14:20"
click at [946, 417] on input "Central European Time ([GEOGRAPHIC_DATA]) (UTC +02:00)" at bounding box center [1043, 420] width 200 height 15
click at [959, 436] on div "Central European Time ([GEOGRAPHIC_DATA]) (UTC +02:00)" at bounding box center [1046, 435] width 178 height 10
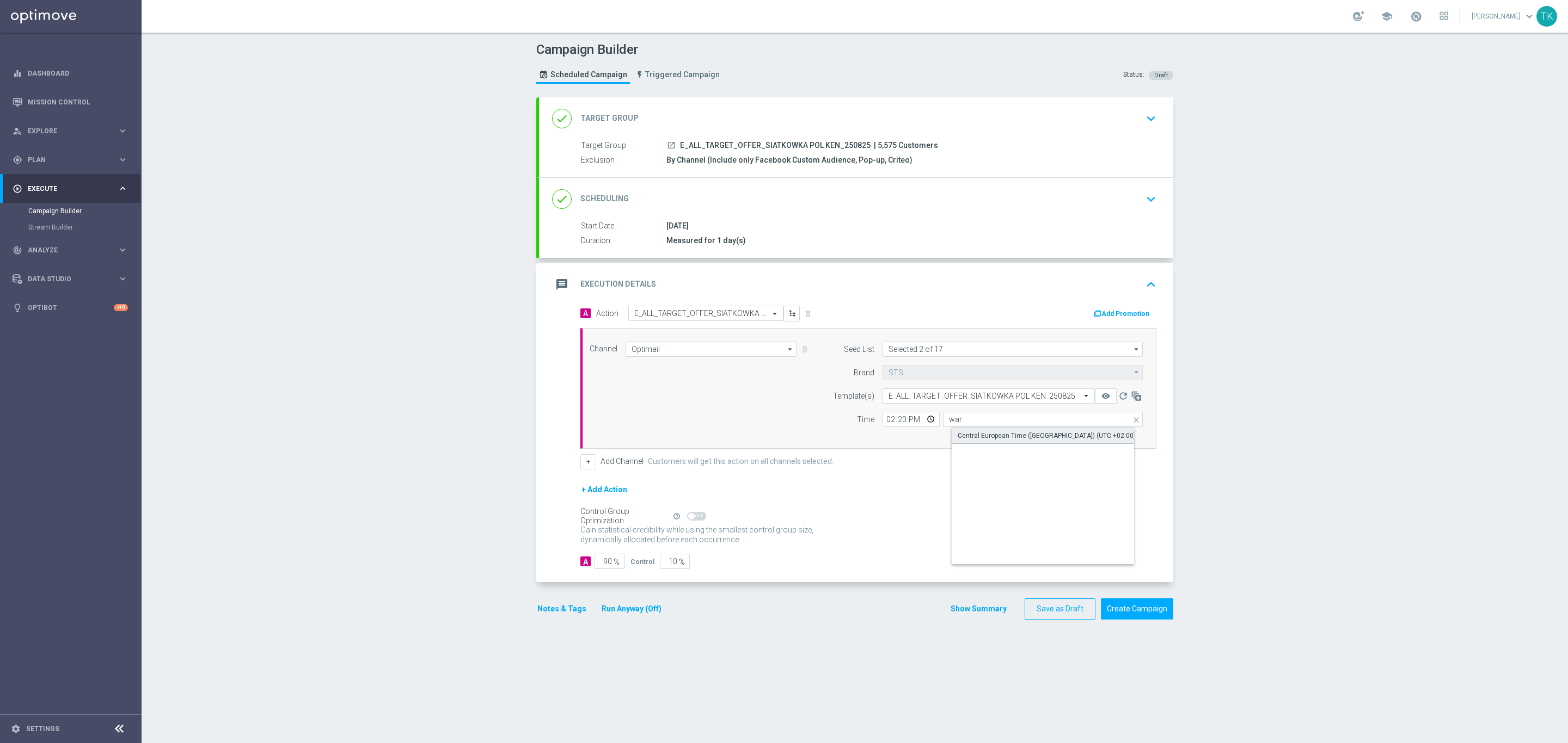
type input "Central European Time ([GEOGRAPHIC_DATA]) (UTC +02:00)"
click at [596, 561] on input "90" at bounding box center [609, 561] width 30 height 15
type input "9"
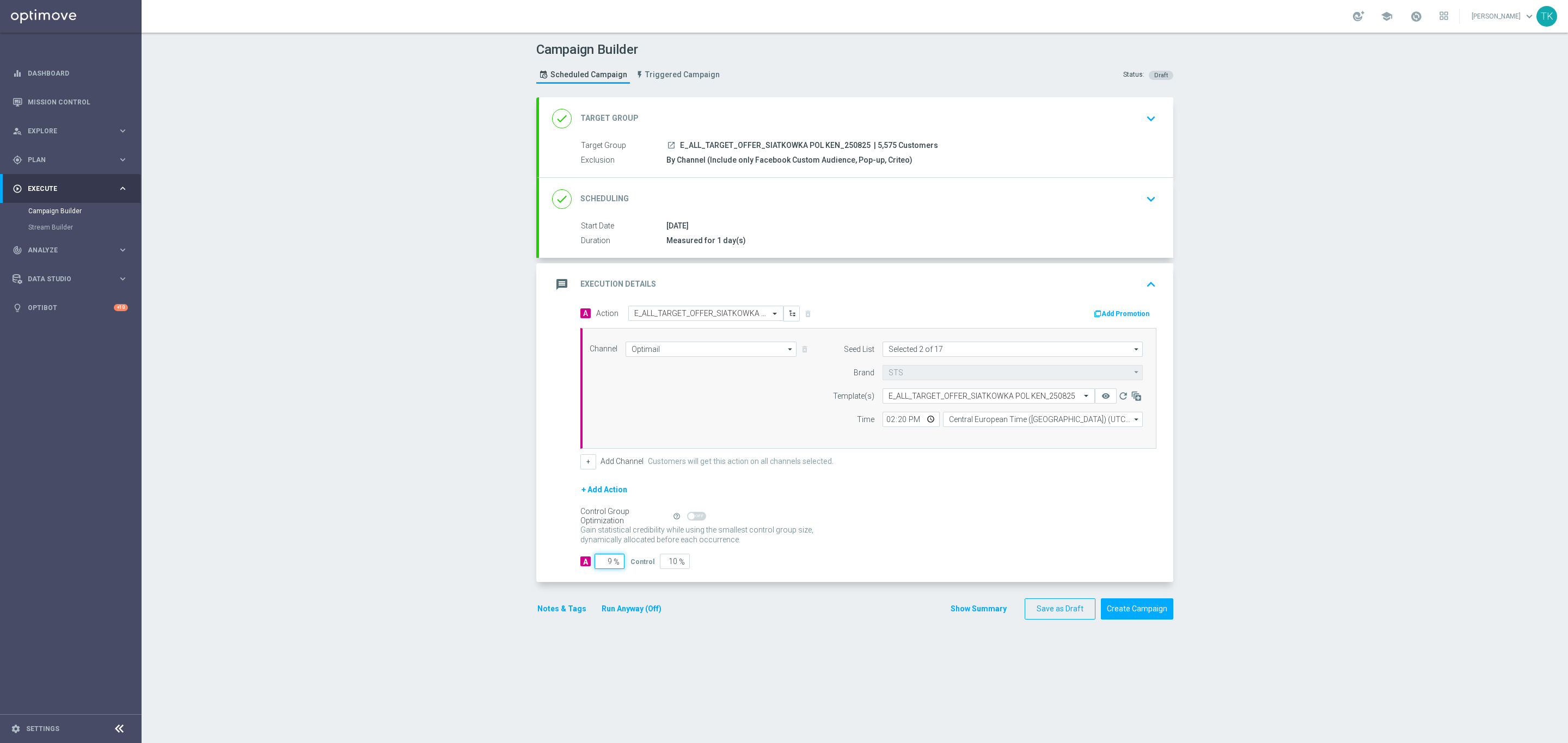
type input "91"
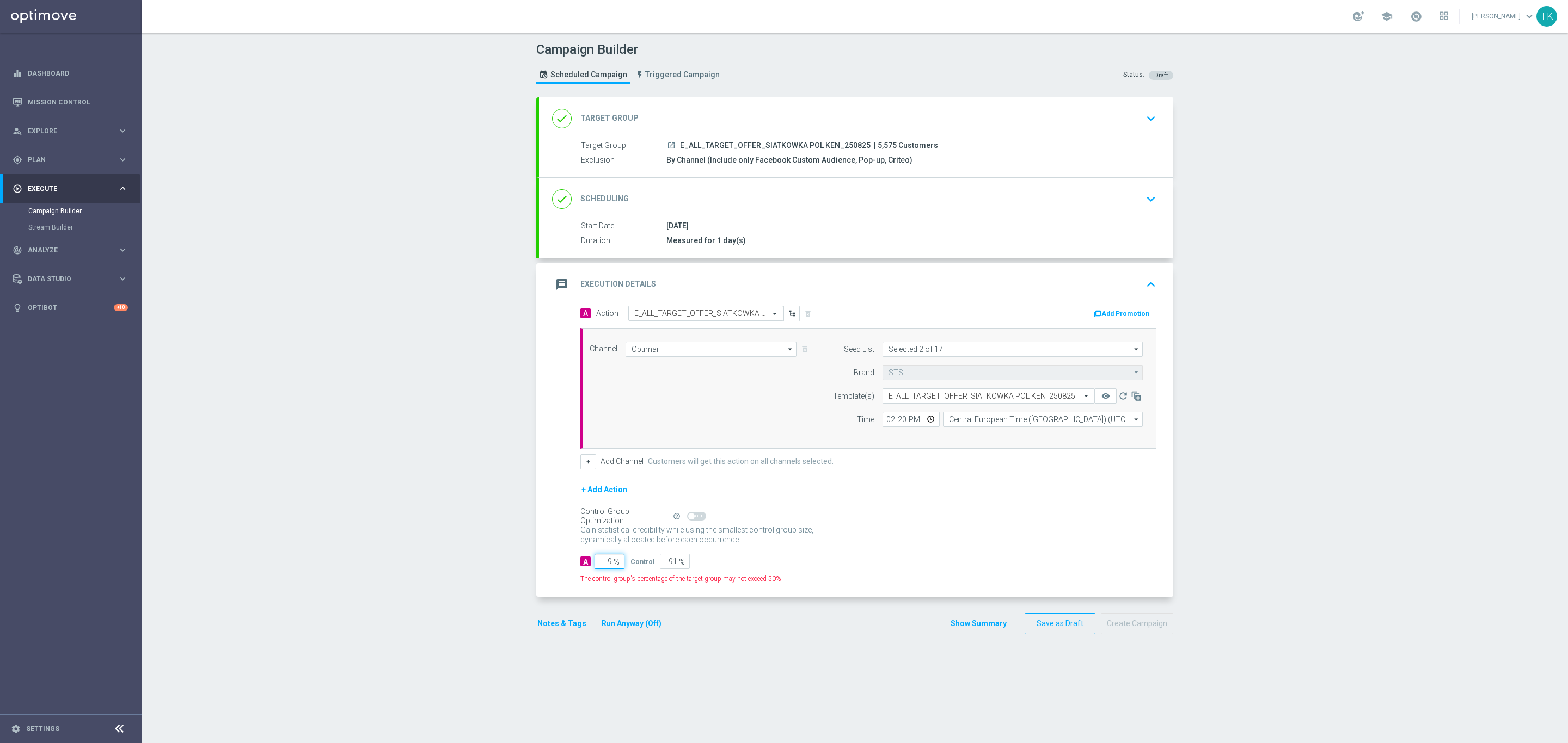
type input "95"
type input "5"
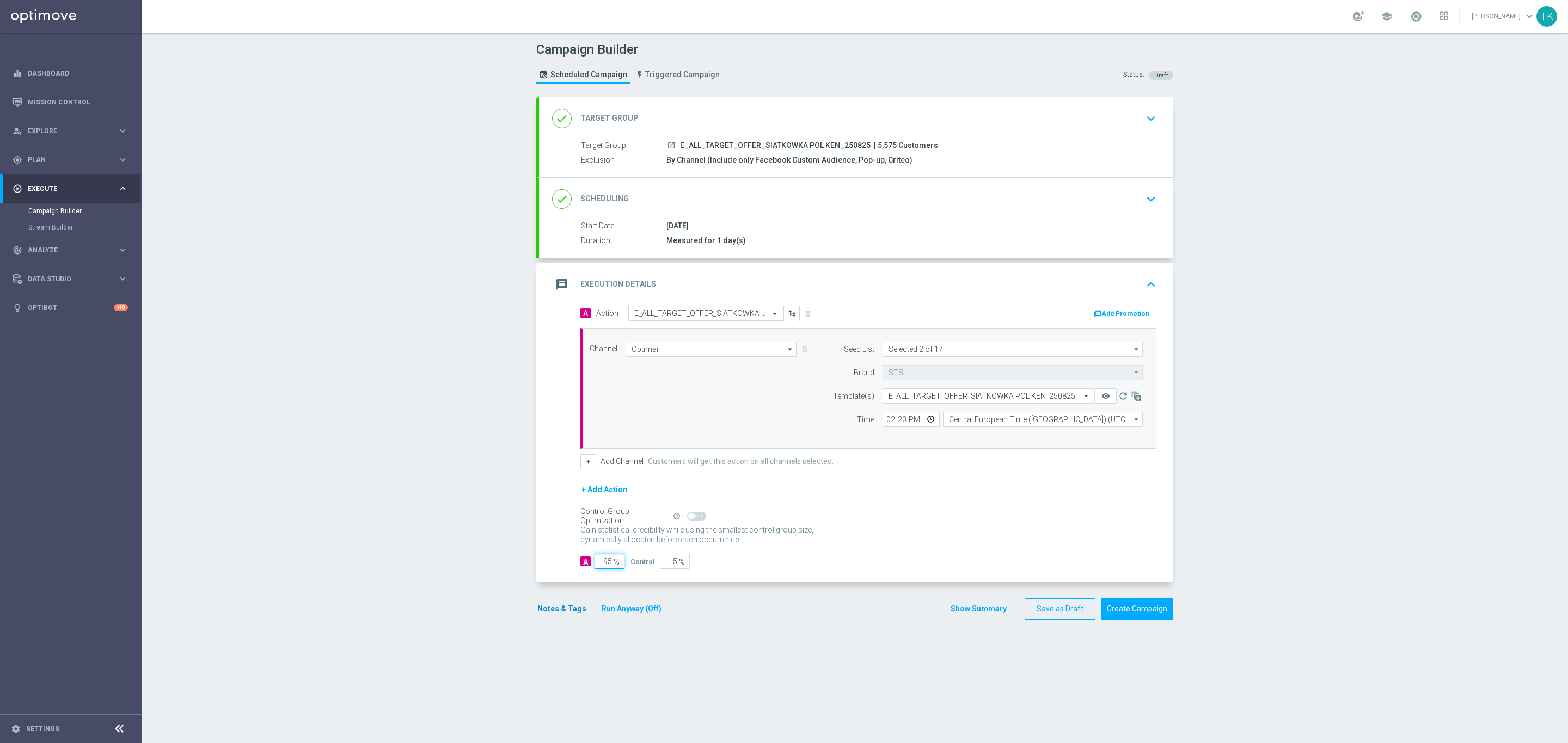
type input "95"
click at [546, 616] on button "Notes & Tags" at bounding box center [562, 609] width 51 height 14
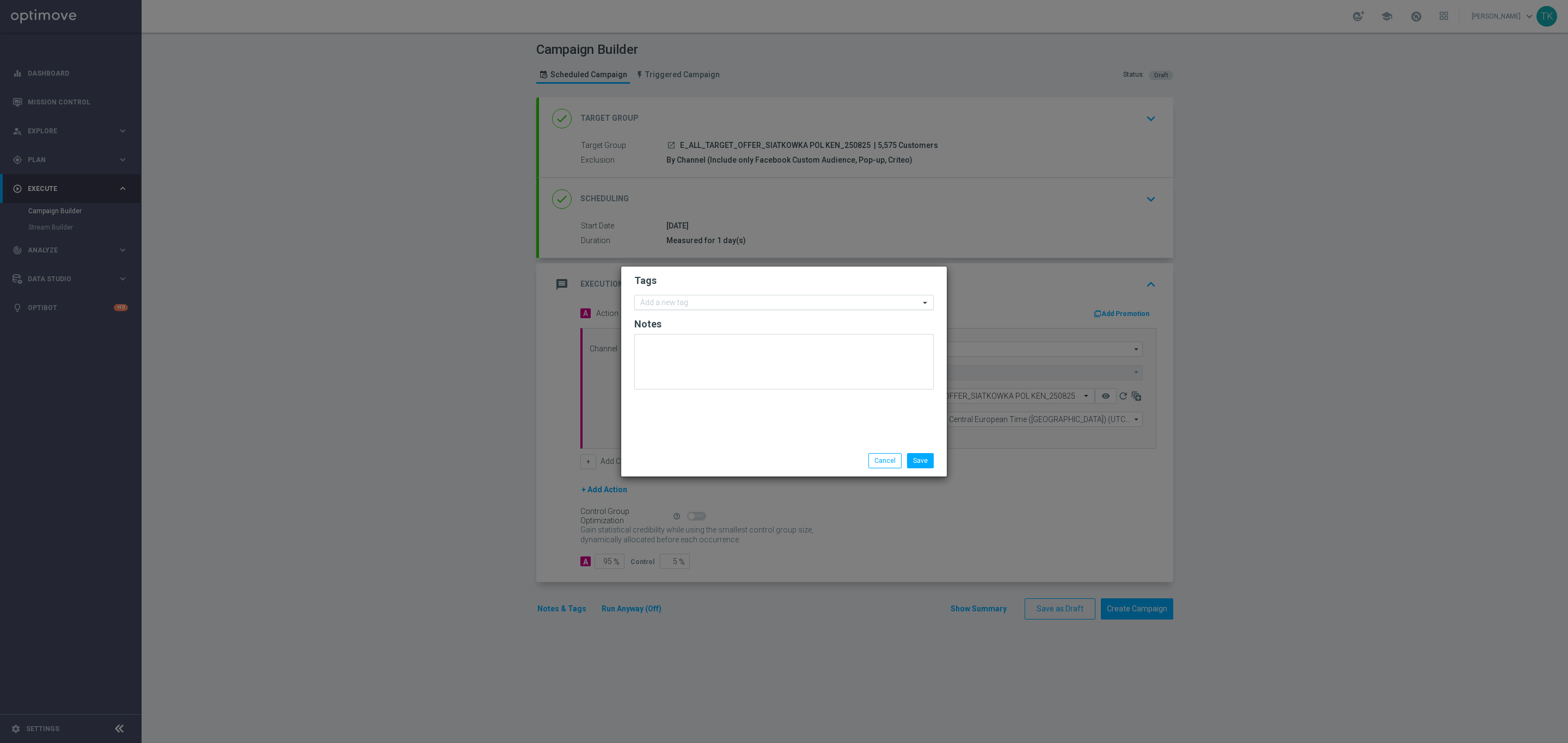
click at [660, 307] on input "text" at bounding box center [780, 303] width 279 height 9
type input "e"
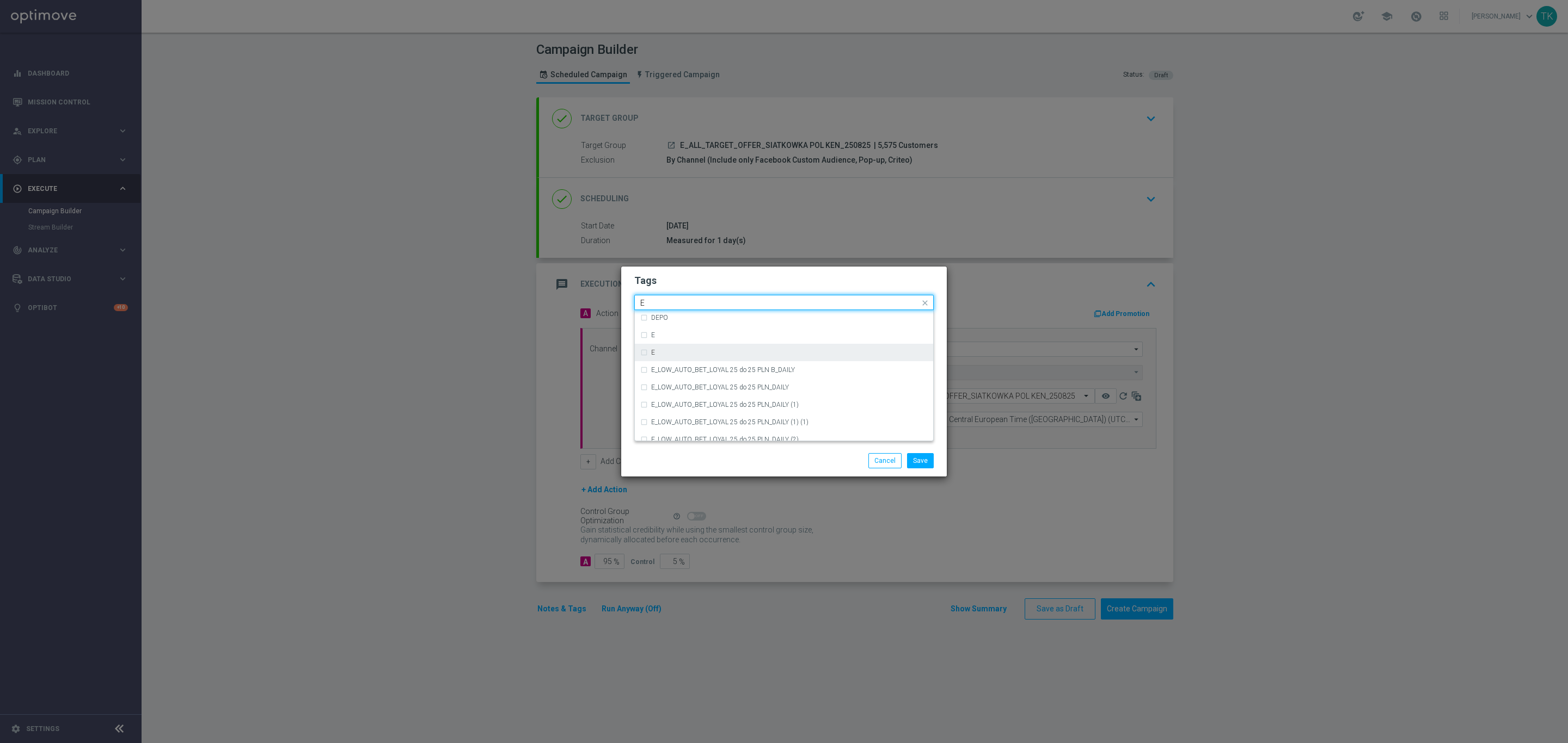
click at [671, 344] on div "E" at bounding box center [784, 352] width 288 height 17
click at [652, 303] on input "E" at bounding box center [780, 303] width 279 height 9
click at [663, 319] on div "ALL" at bounding box center [790, 319] width 277 height 6
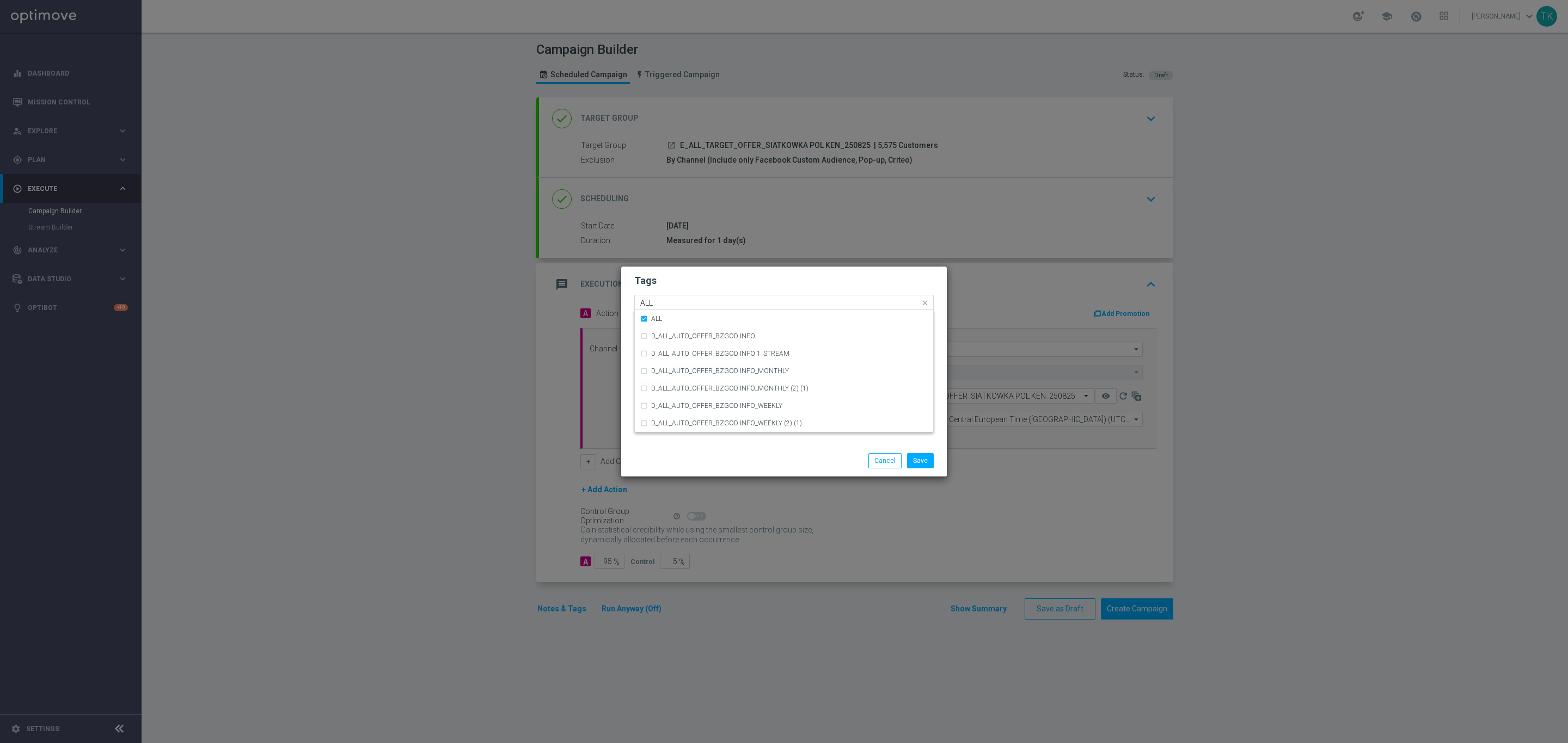
click at [655, 305] on input "ALL" at bounding box center [780, 303] width 279 height 9
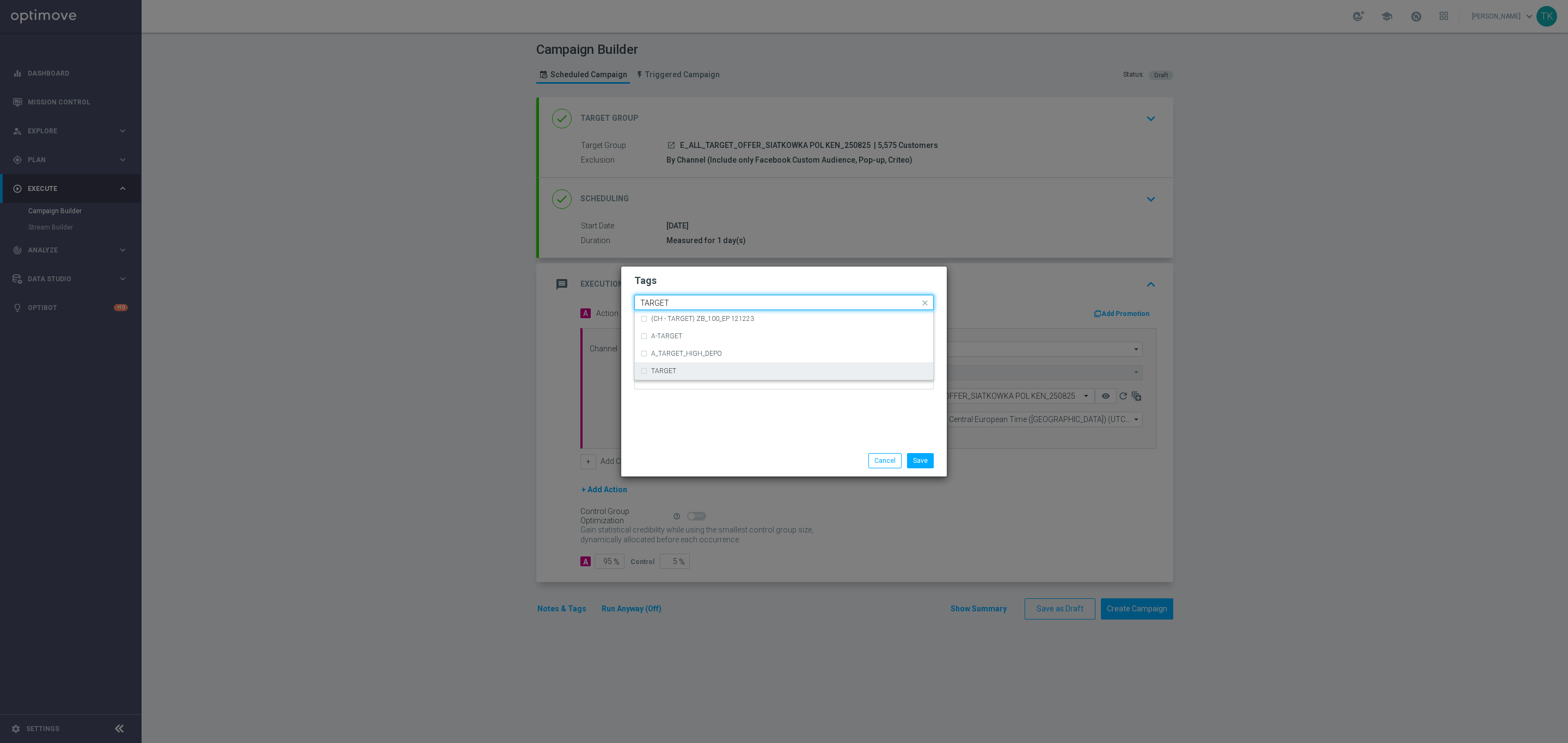
click at [668, 364] on div "TARGET" at bounding box center [784, 371] width 288 height 17
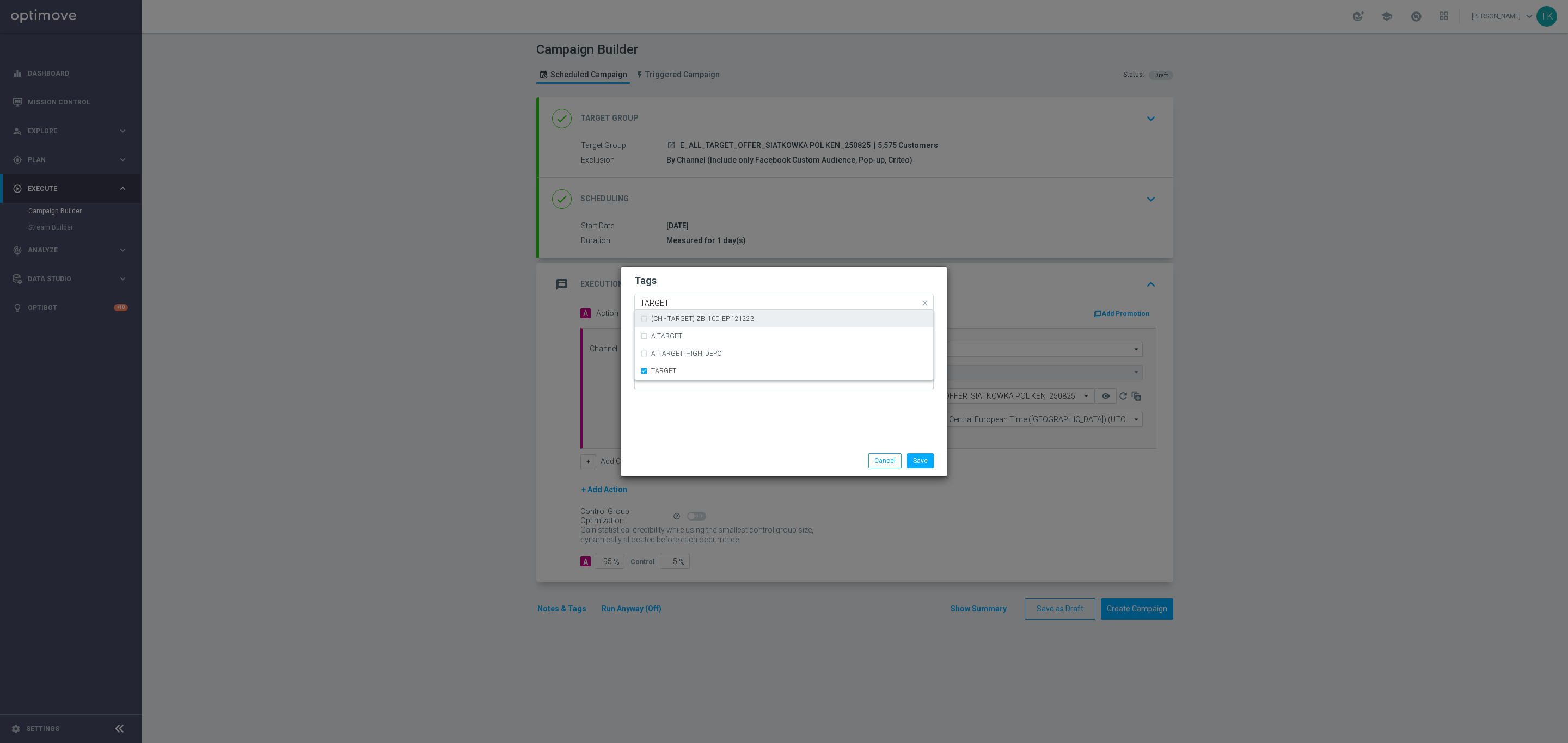
click at [664, 299] on input "TARGET" at bounding box center [780, 303] width 279 height 9
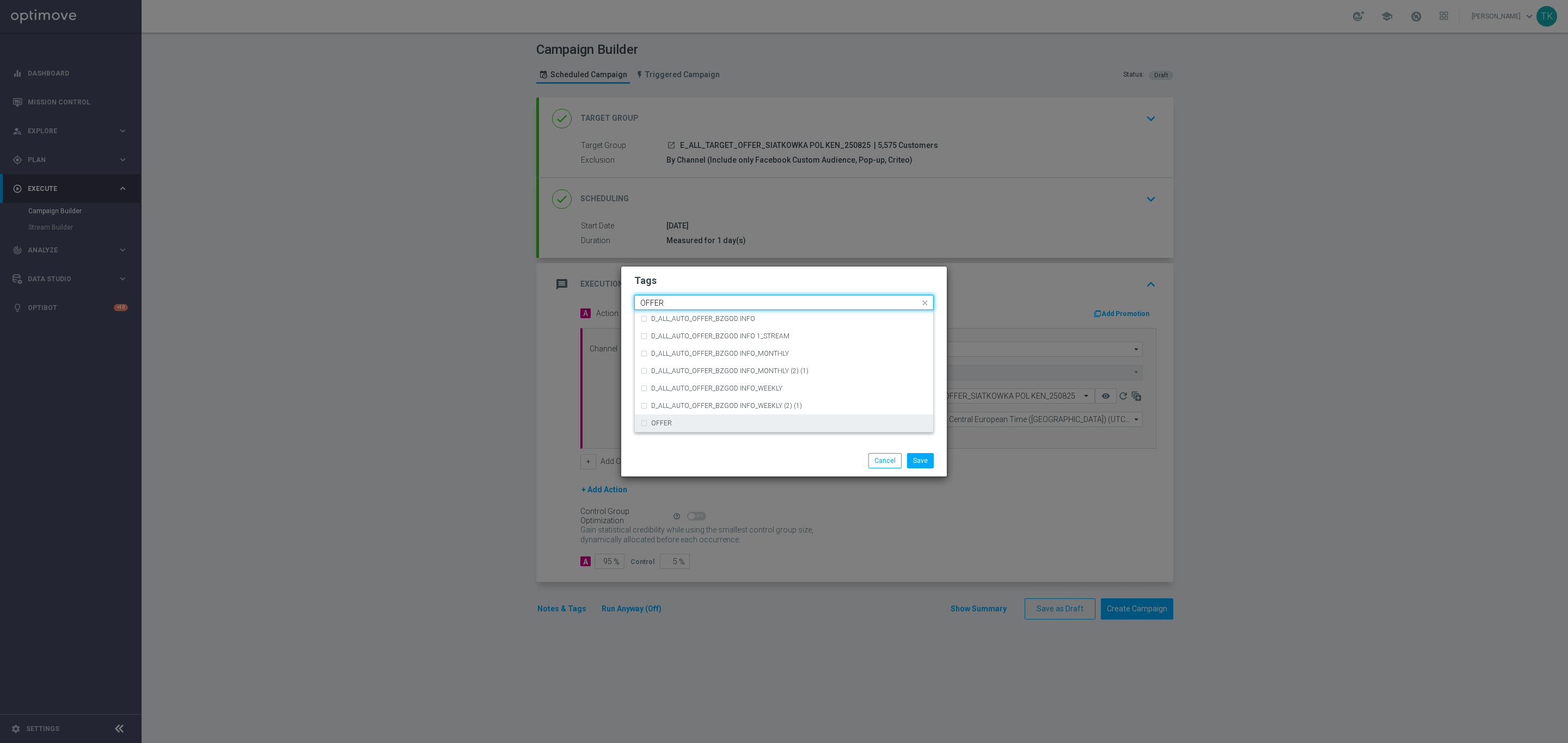
click at [665, 423] on label "OFFER" at bounding box center [661, 423] width 21 height 6
type input "OFFER"
click at [922, 464] on button "Save" at bounding box center [920, 461] width 27 height 15
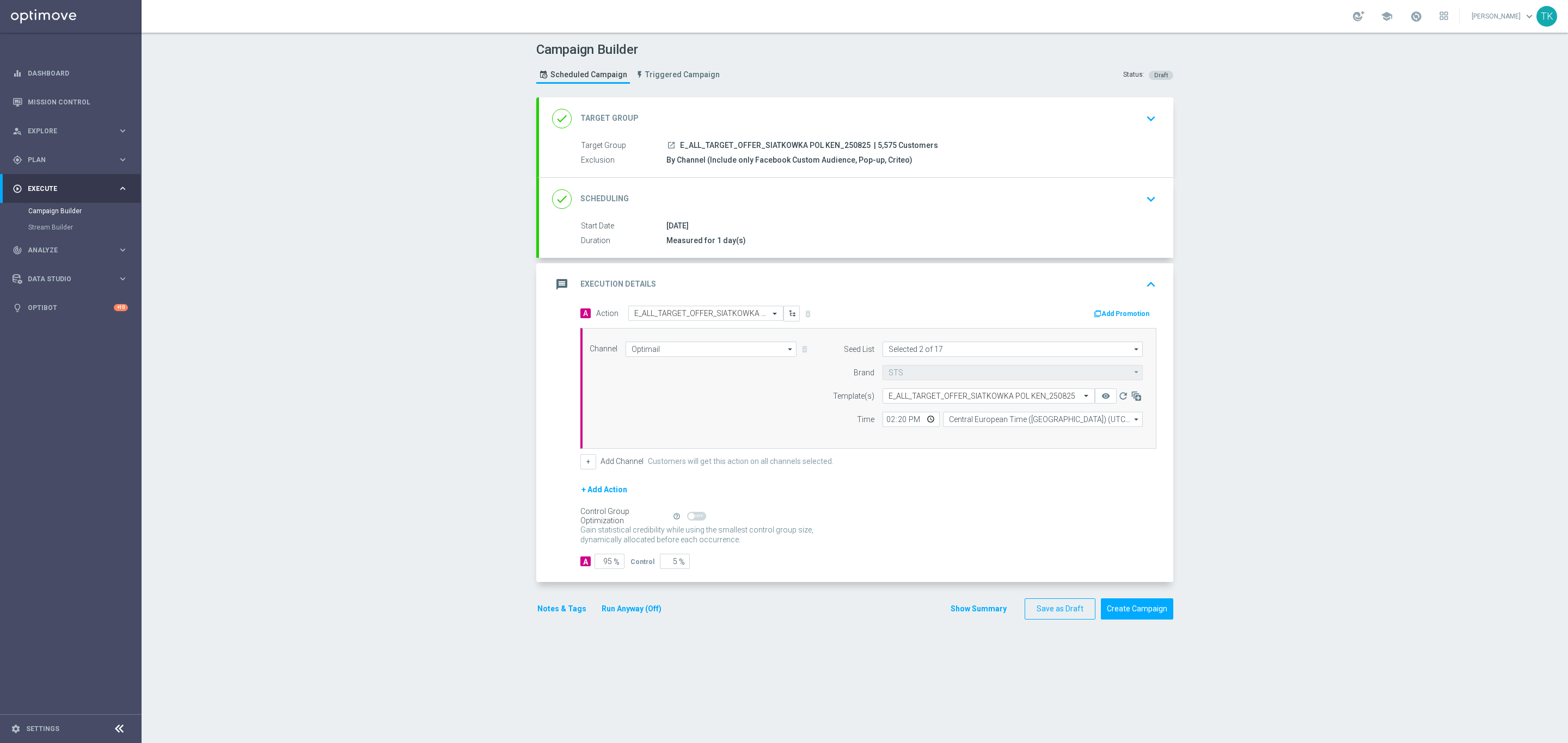
click at [968, 615] on button "Show Summary" at bounding box center [978, 609] width 57 height 12
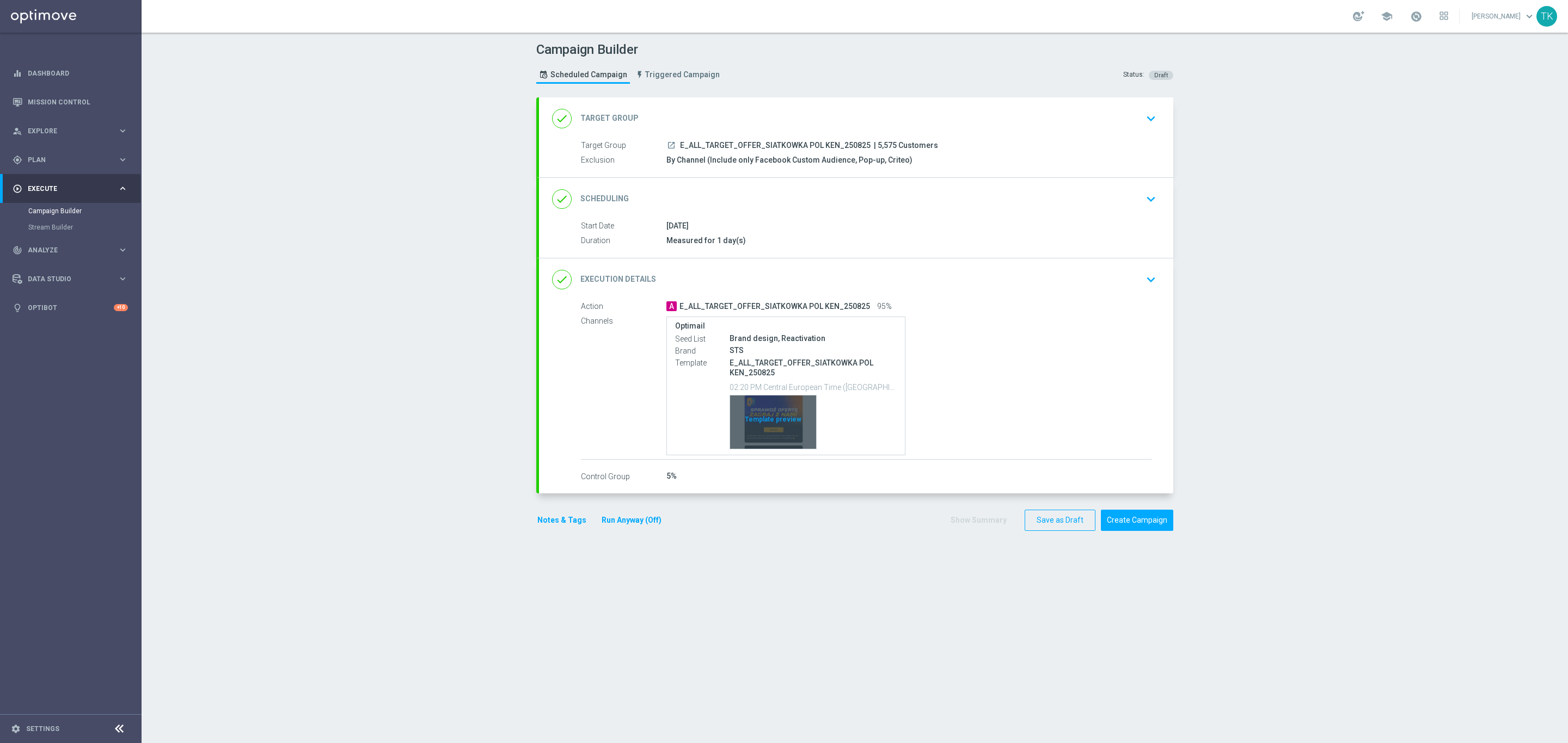
click at [772, 413] on div "Template preview" at bounding box center [773, 422] width 86 height 54
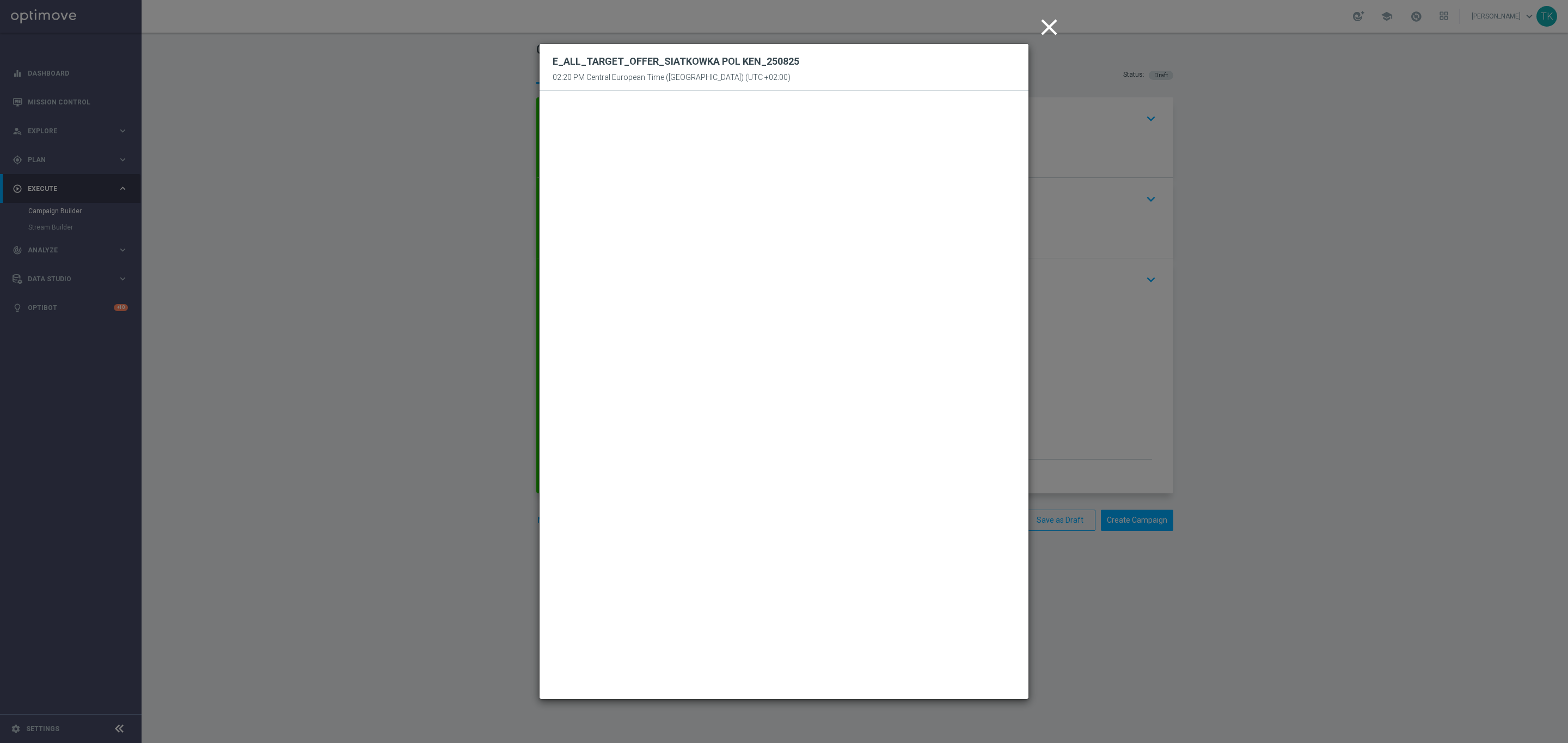
click at [1043, 20] on icon "close" at bounding box center [1049, 28] width 28 height 28
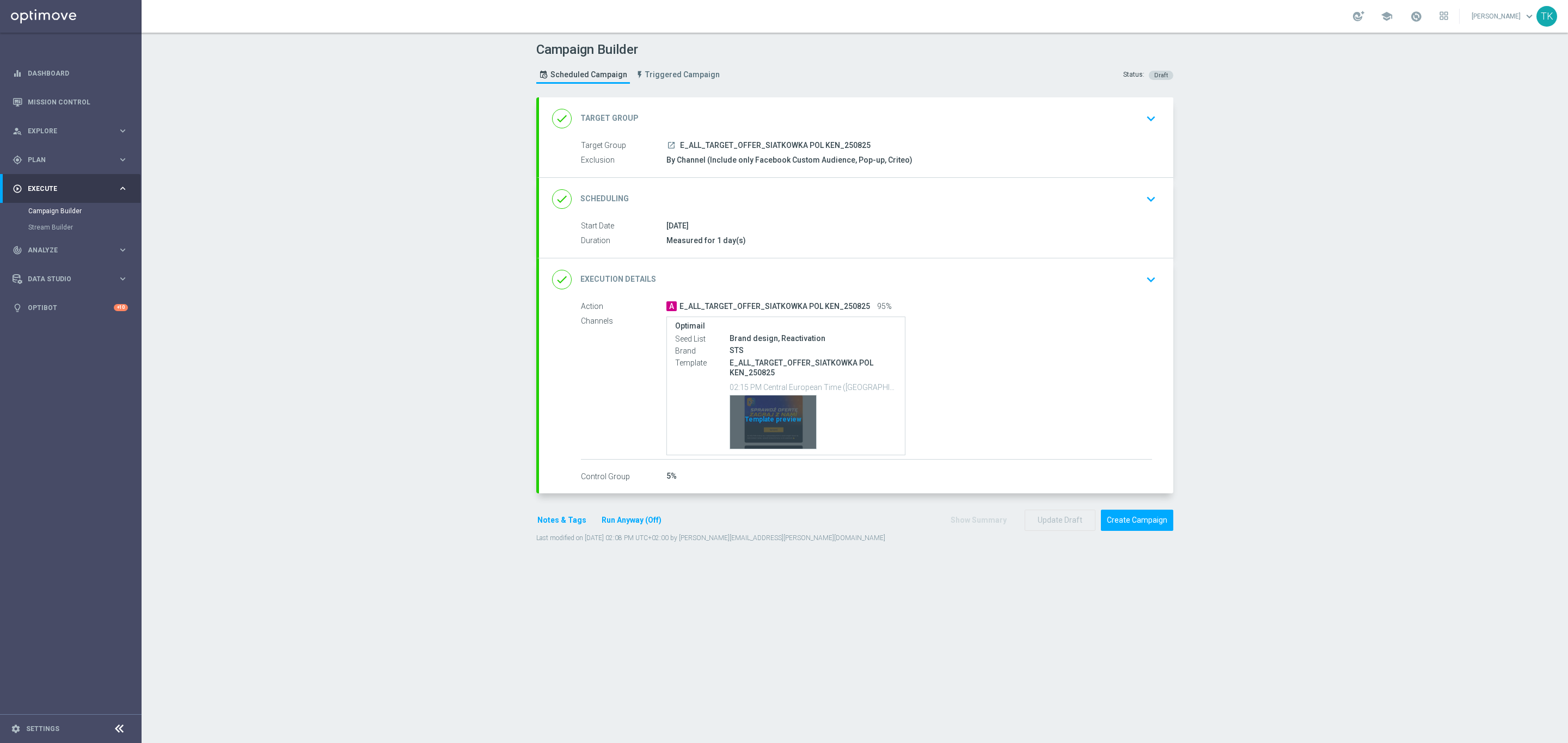
click at [773, 407] on div "Template preview" at bounding box center [773, 422] width 86 height 54
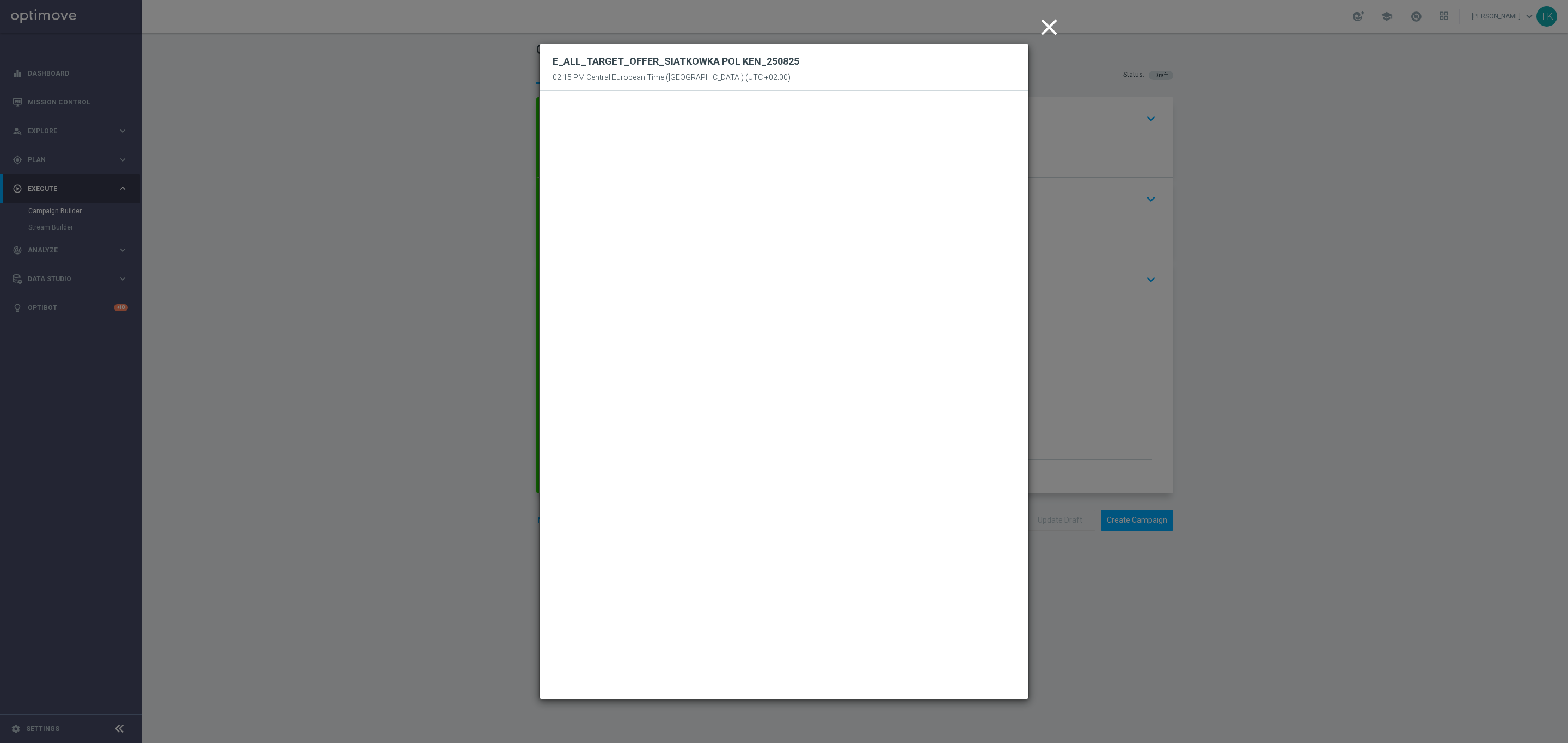
click at [1048, 28] on icon "close" at bounding box center [1049, 28] width 28 height 28
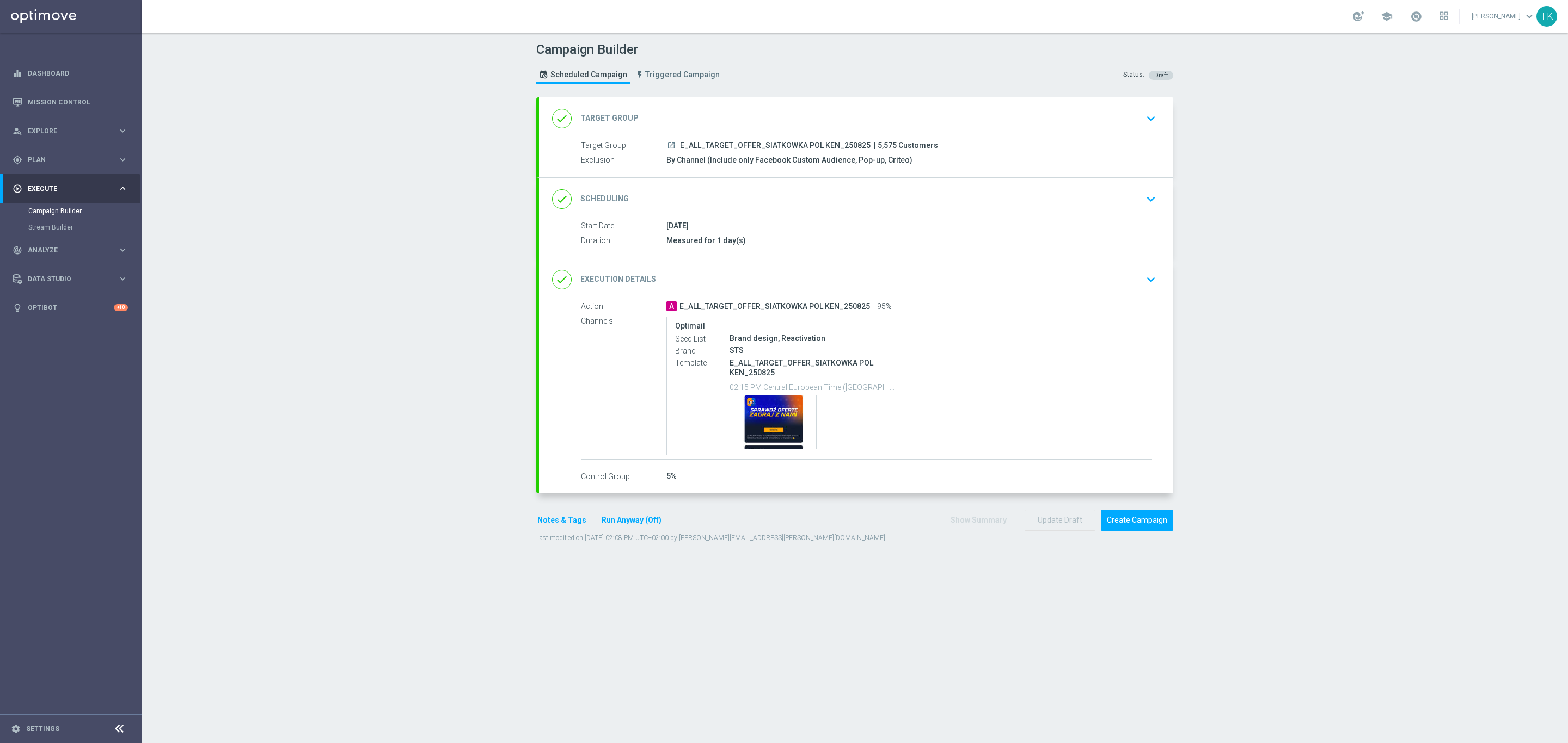
click at [1043, 284] on div "done Execution Details keyboard_arrow_down" at bounding box center [856, 279] width 608 height 21
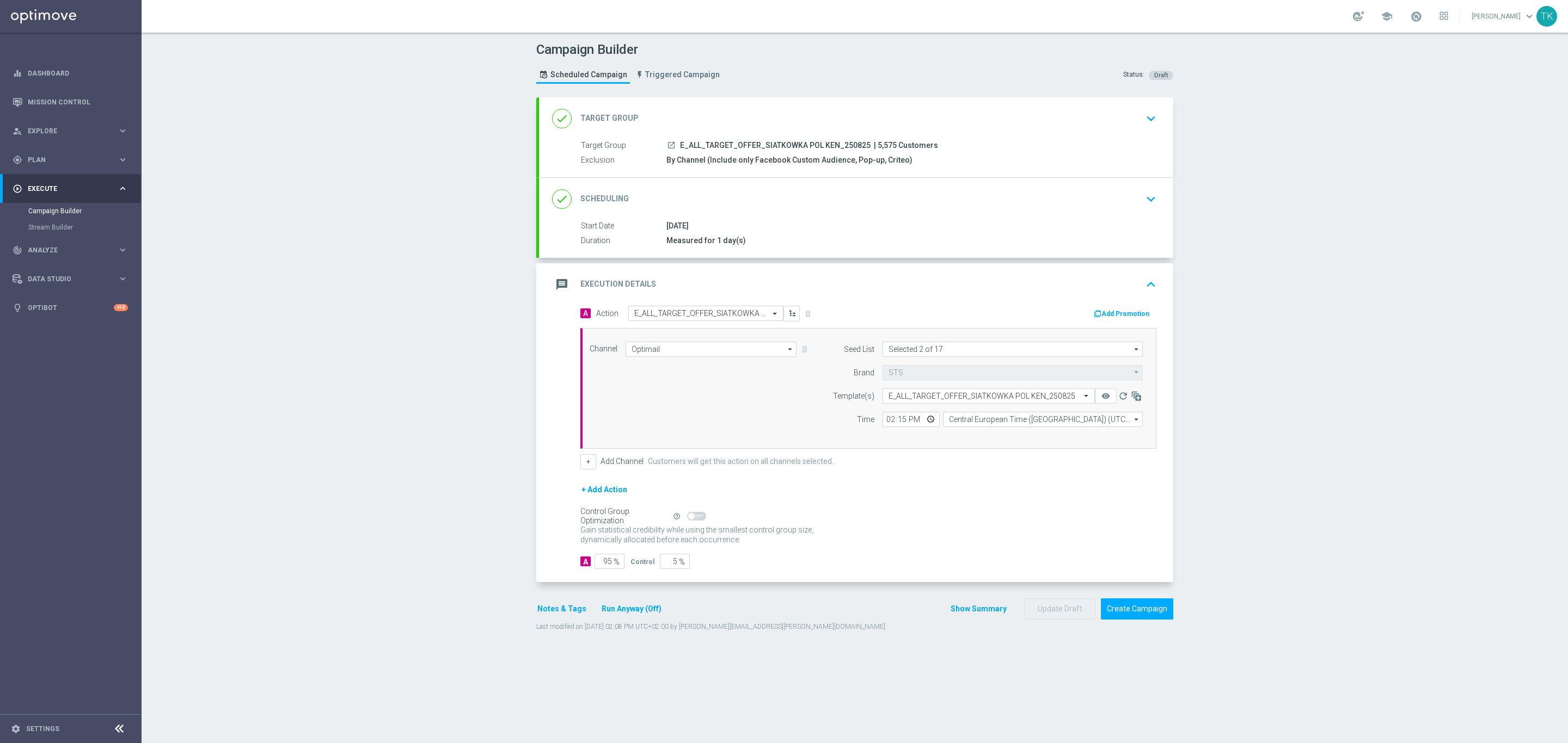
click at [798, 315] on div "A Action Select action E_ALL_TARGET_OFFER_SIATKOWKA POL KEN_250825 delete_forev…" at bounding box center [720, 313] width 296 height 16
click at [802, 316] on div "A Action Select action E_ALL_TARGET_OFFER_SIATKOWKA POL KEN_250825 delete_forev…" at bounding box center [720, 313] width 296 height 16
click at [797, 348] on div "Channel Optimail Optimail arrow_drop_down Show Selected 1 of 22 Target group on…" at bounding box center [700, 349] width 237 height 15
click at [795, 359] on div "Channel Optimail Optimail arrow_drop_down Show Selected 1 of 22 Target group on…" at bounding box center [866, 389] width 569 height 94
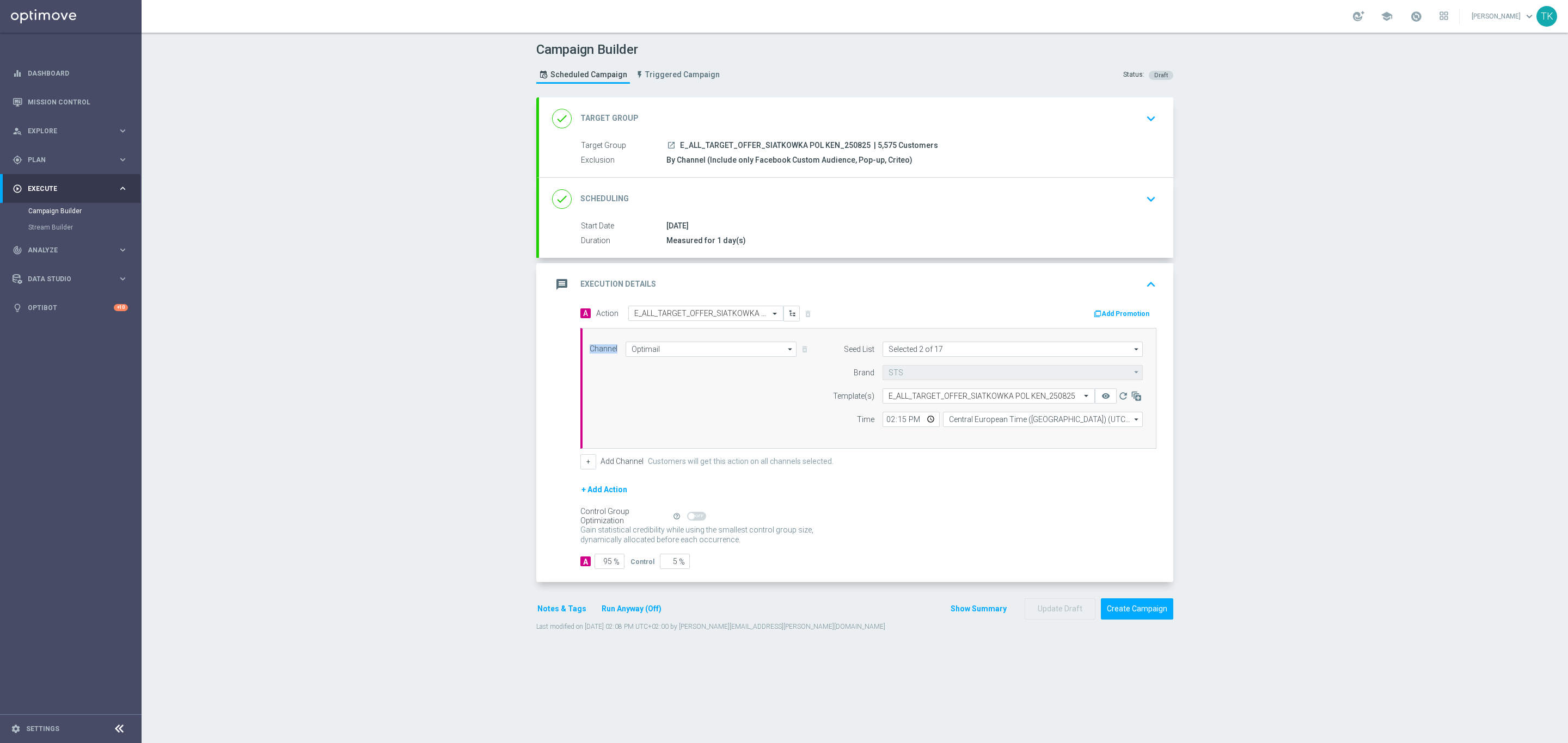
click at [795, 359] on div "Channel Optimail Optimail arrow_drop_down Show Selected 1 of 22 Target group on…" at bounding box center [866, 389] width 569 height 94
click at [795, 141] on span "E_ALL_TARGET_OFFER_SIATKOWKA POL KEN_250825" at bounding box center [775, 146] width 191 height 10
copy div "E_ALL_TARGET_OFFER_SIATKOWKA POL KEN_250825"
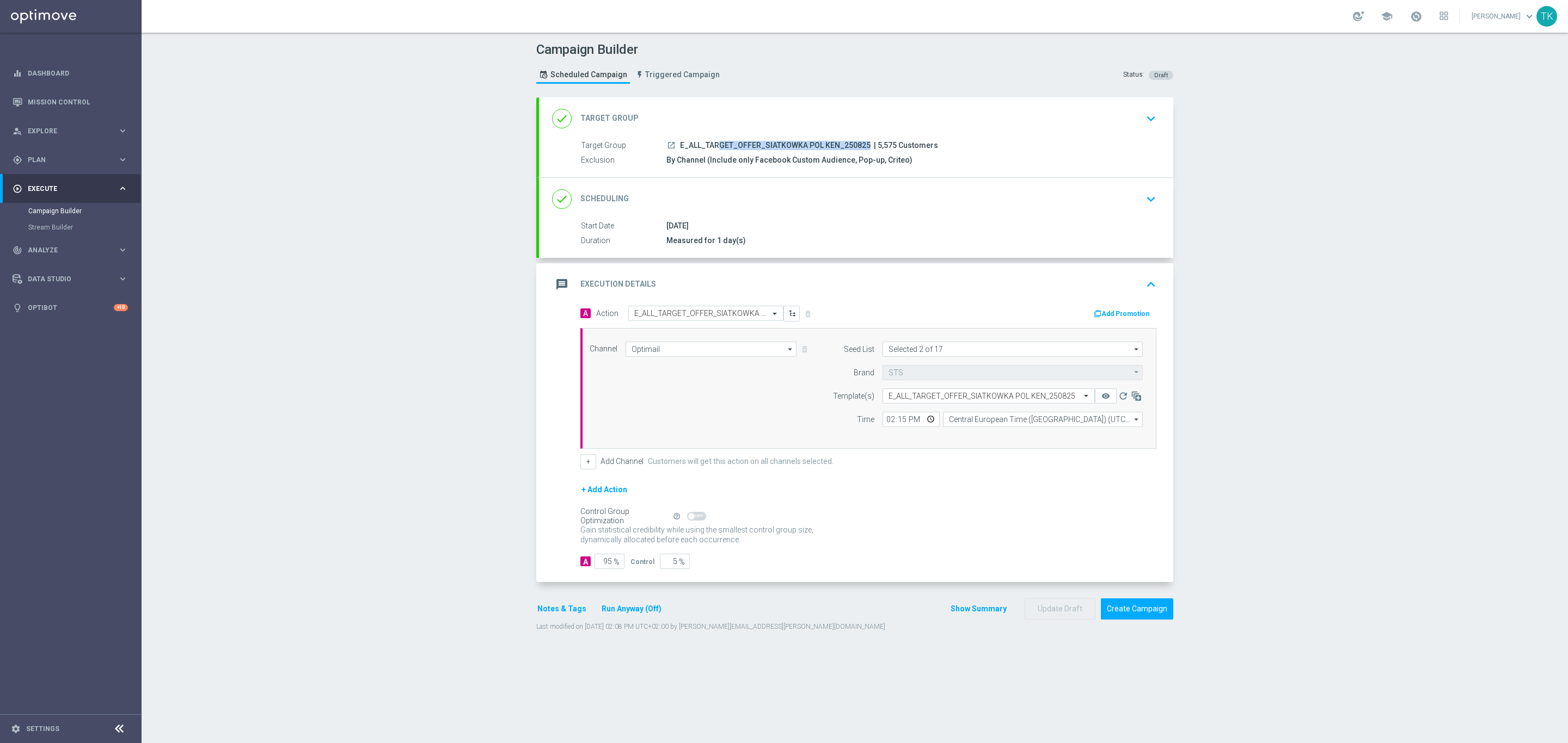
click at [954, 610] on button "Show Summary" at bounding box center [978, 609] width 57 height 12
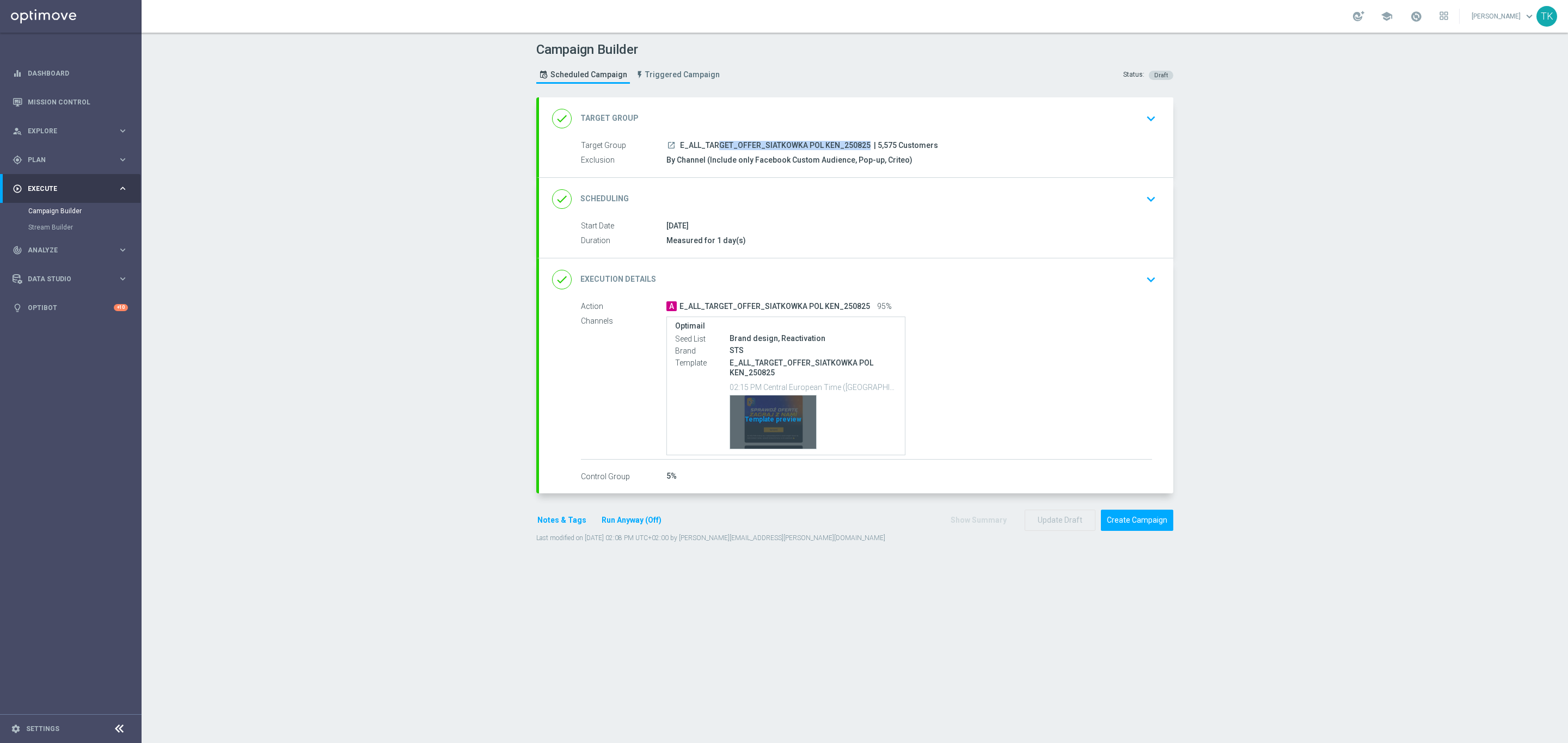
click at [768, 403] on div "Template preview" at bounding box center [773, 422] width 86 height 54
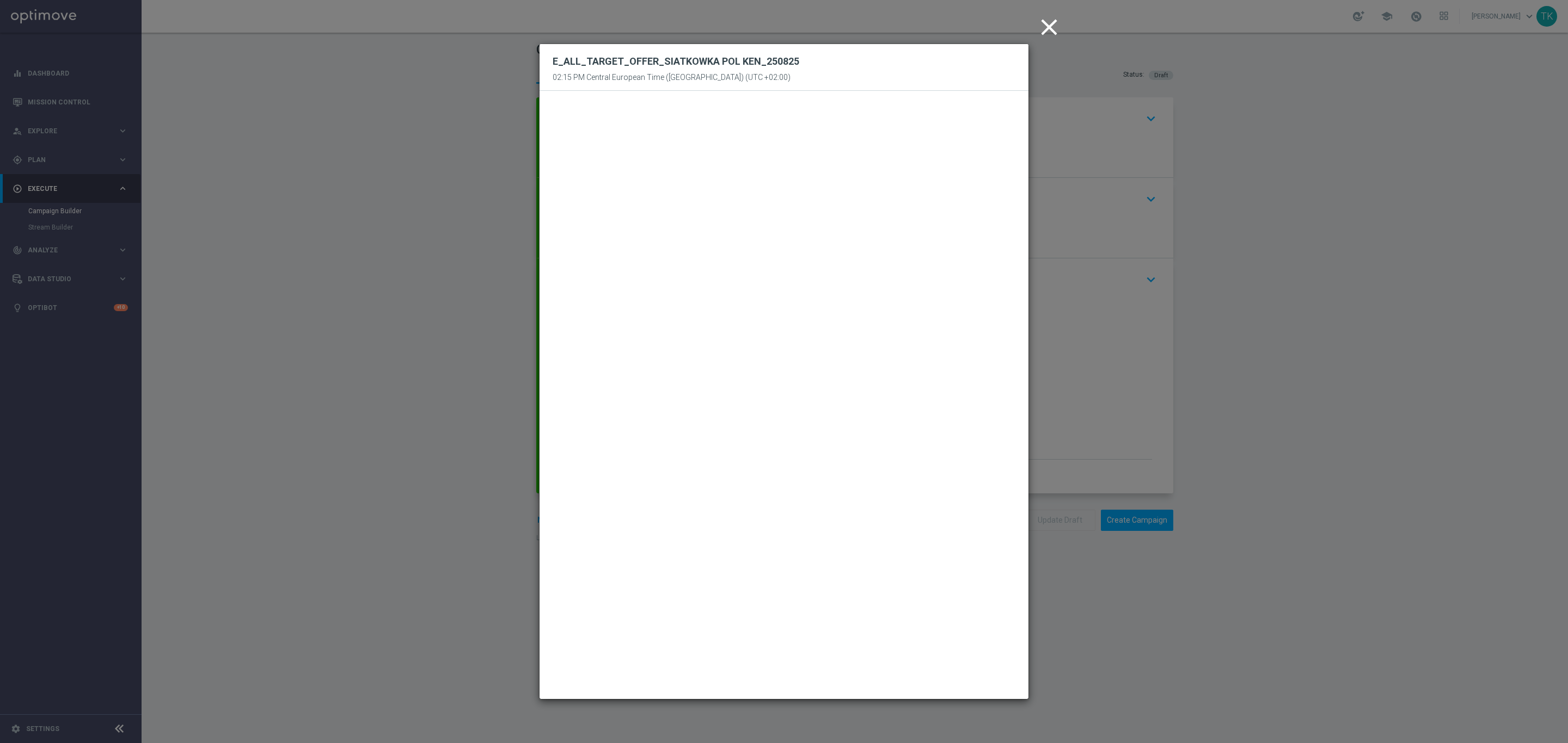
click at [1050, 25] on icon "close" at bounding box center [1049, 28] width 28 height 28
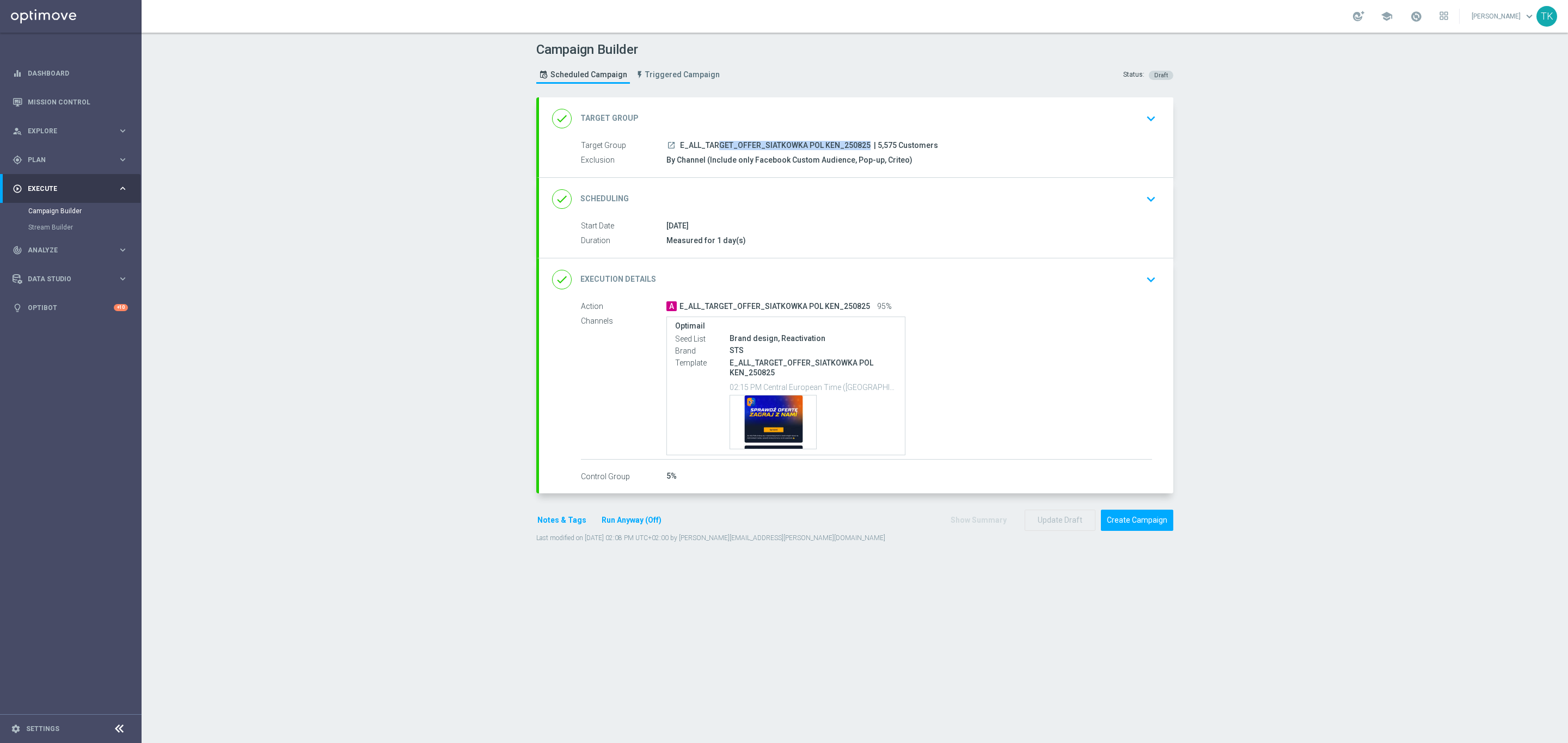
click at [538, 521] on button "Notes & Tags" at bounding box center [562, 521] width 51 height 14
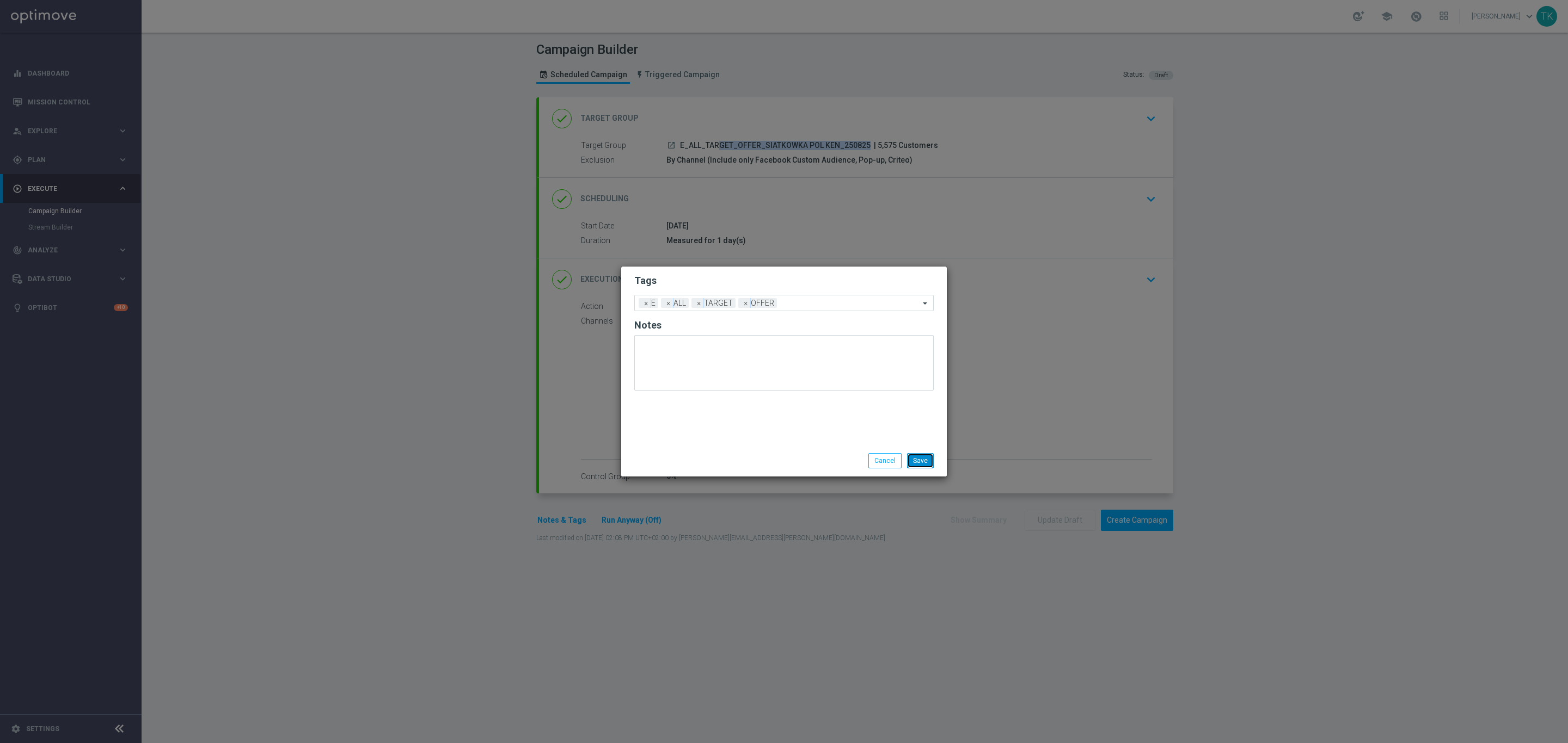
click at [923, 462] on button "Save" at bounding box center [920, 461] width 27 height 15
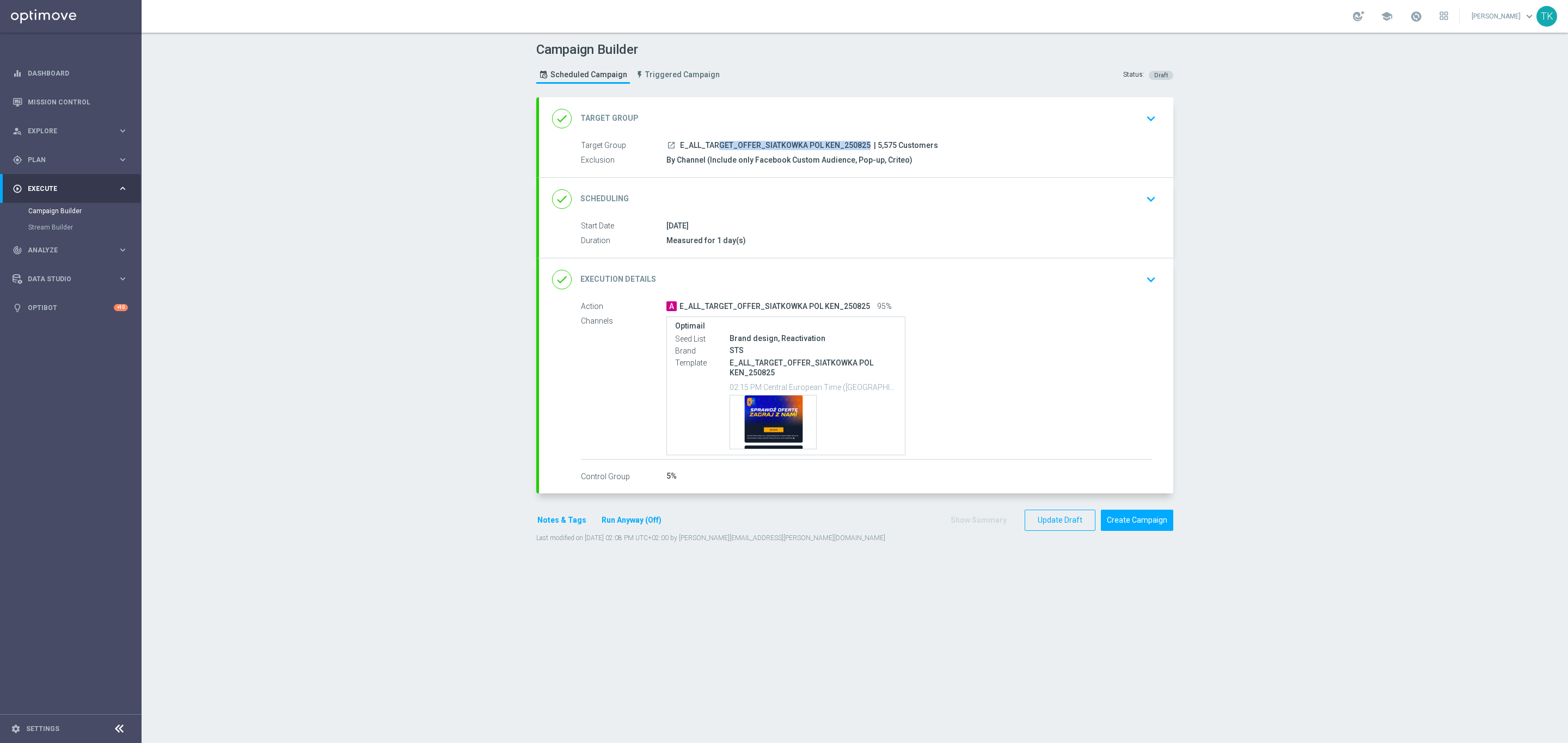
click at [787, 147] on span "E_ALL_TARGET_OFFER_SIATKOWKA POL KEN_250825" at bounding box center [775, 146] width 191 height 10
click at [815, 89] on header "Campaign Builder Scheduled Campaign Triggered Campaign Status: Draft" at bounding box center [855, 65] width 1426 height 65
click at [962, 301] on div "done Execution Details keyboard_arrow_down" at bounding box center [856, 280] width 634 height 43
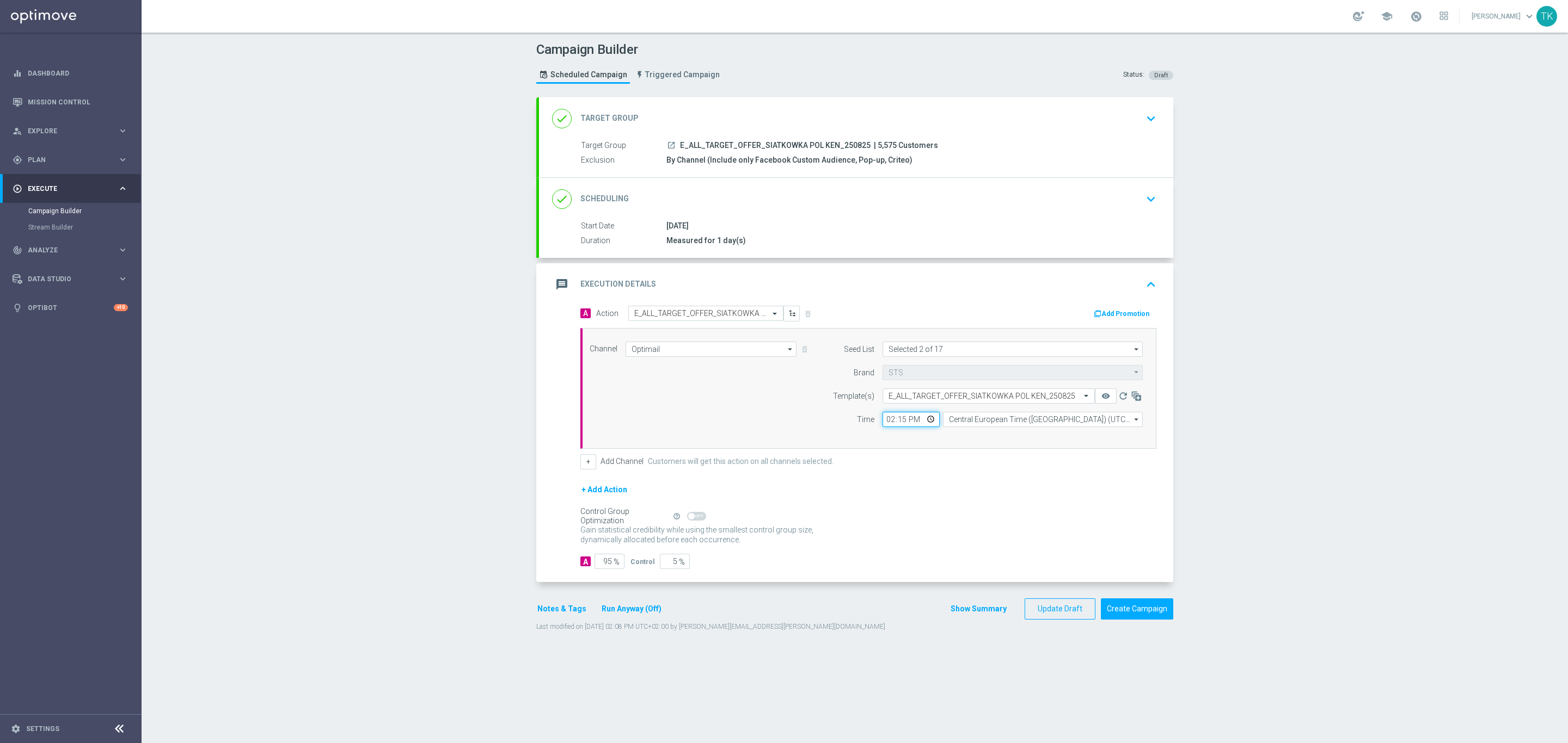
click at [895, 425] on input "14:15" at bounding box center [911, 420] width 57 height 15
type input "14:20"
click at [977, 612] on button "Show Summary" at bounding box center [978, 609] width 57 height 12
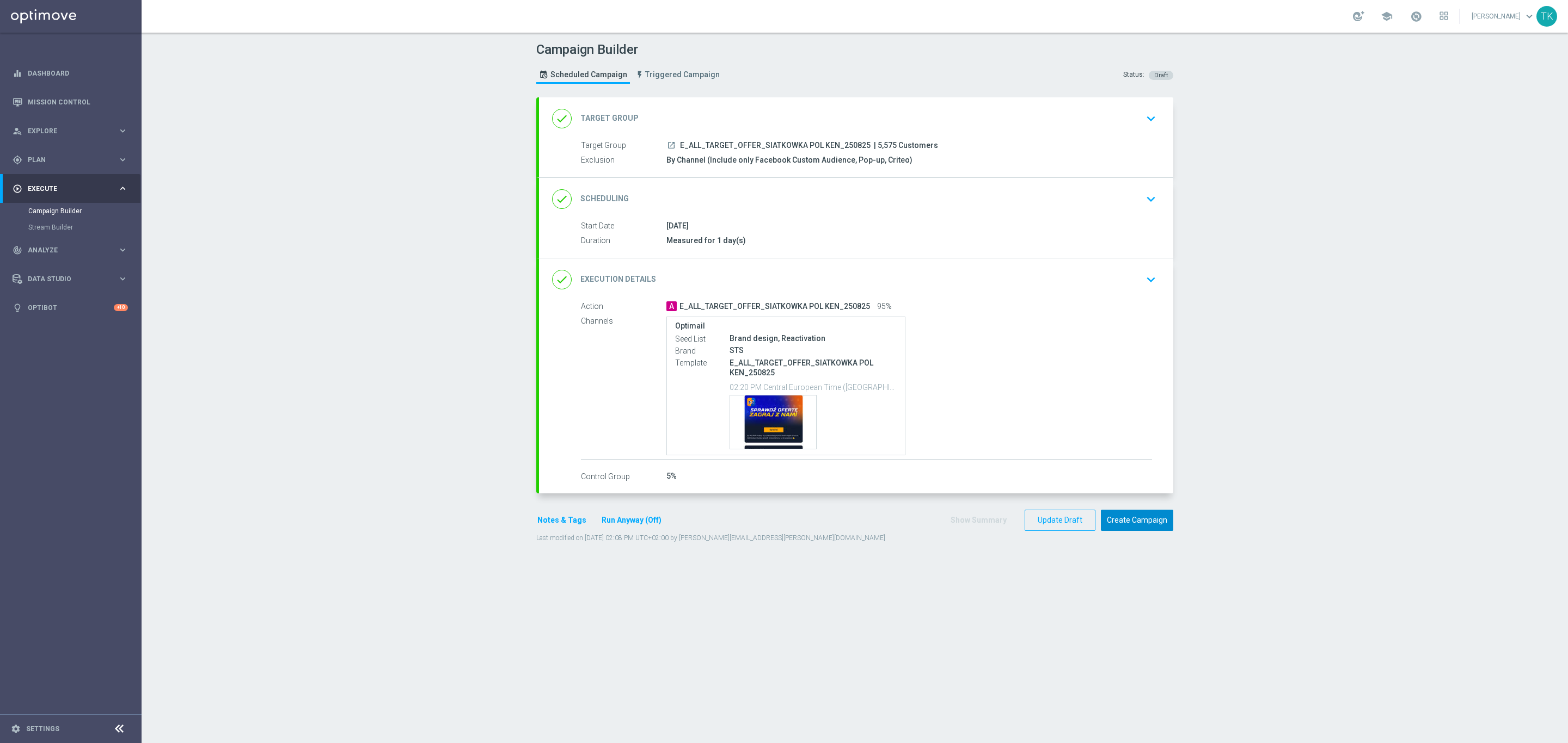
click at [1121, 515] on button "Create Campaign" at bounding box center [1136, 520] width 72 height 21
